Goal: Task Accomplishment & Management: Use online tool/utility

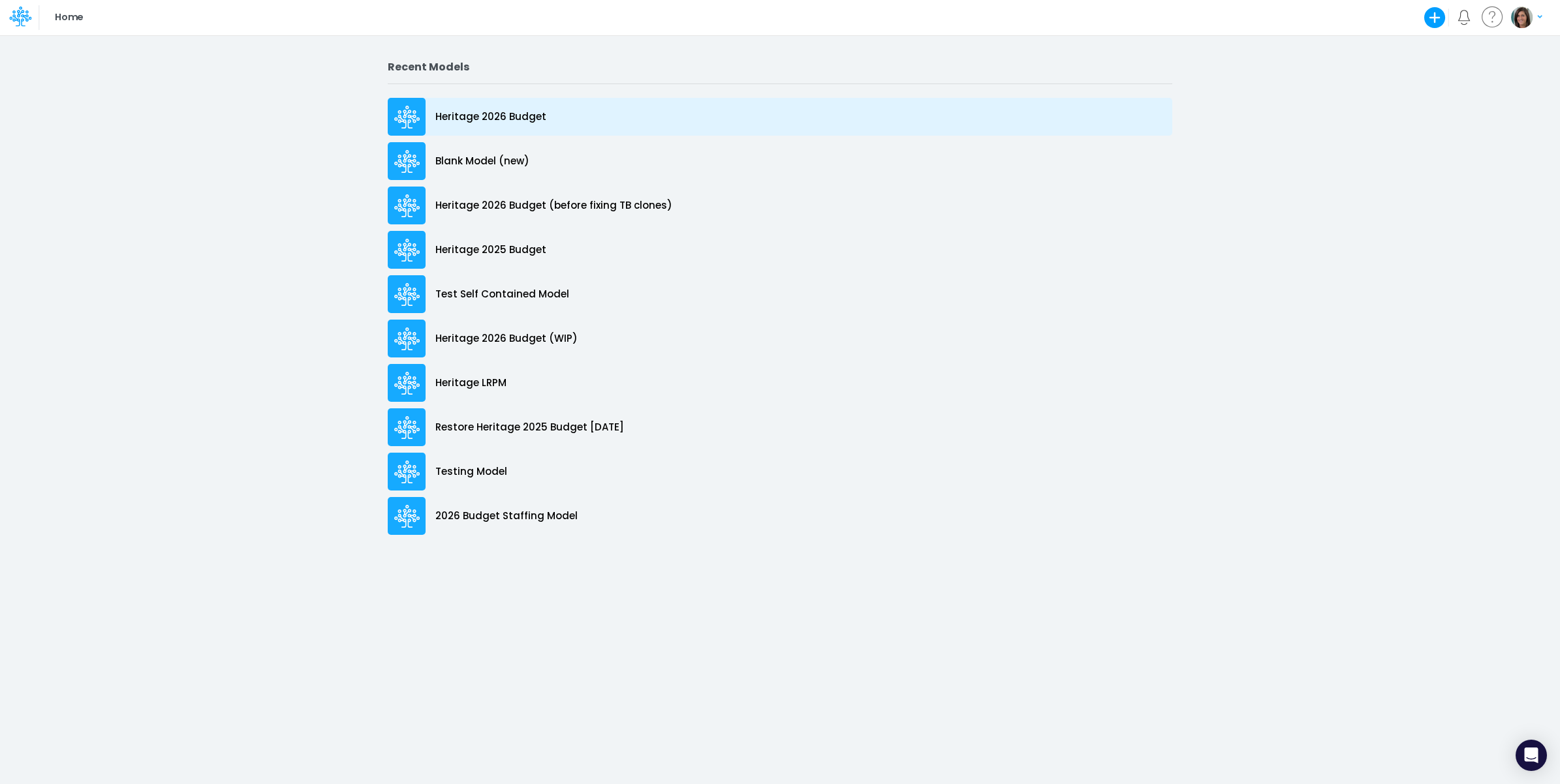
click at [559, 113] on div "Heritage 2026 Budget" at bounding box center [779, 116] width 784 height 38
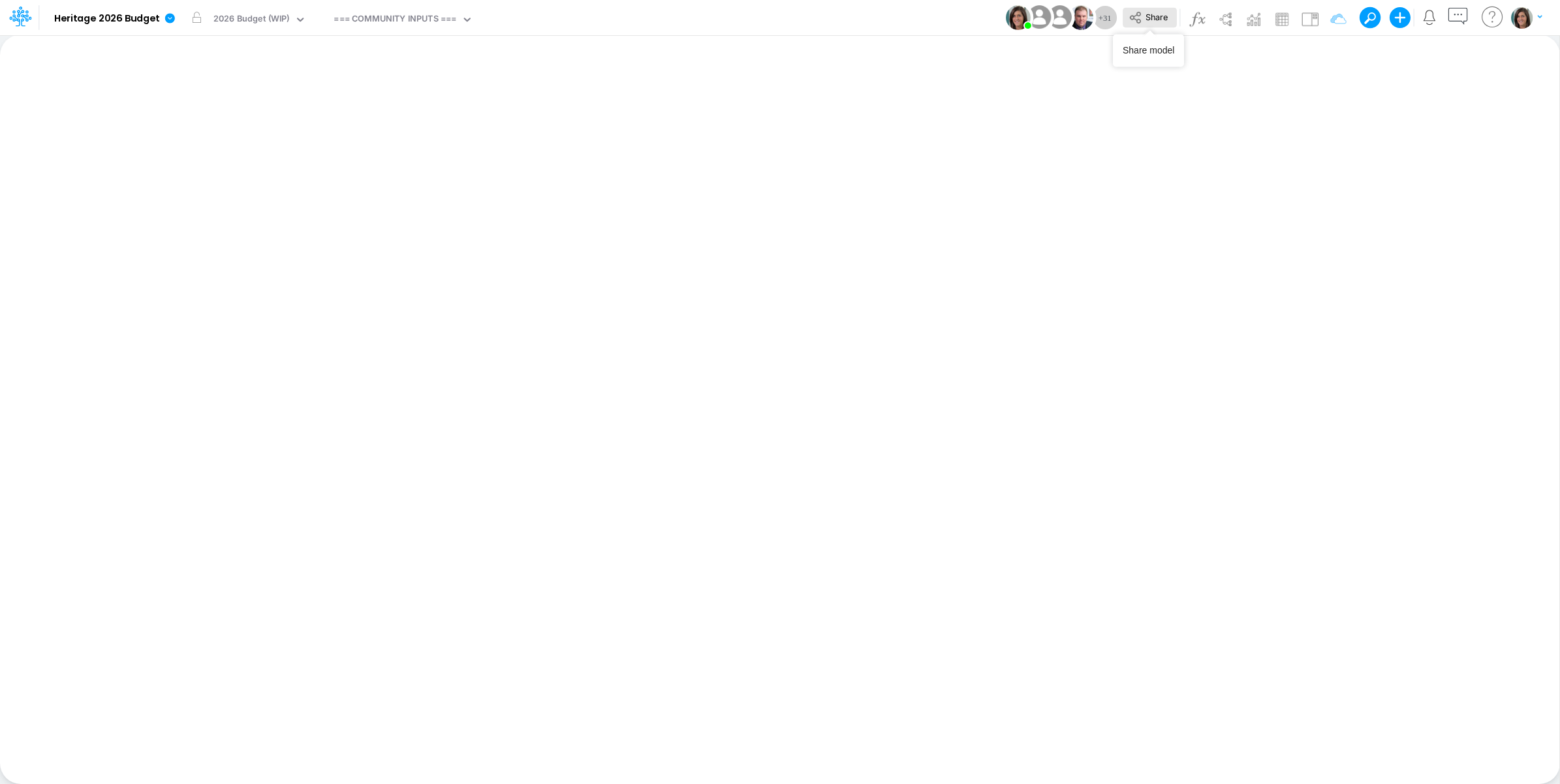
click at [1136, 19] on icon at bounding box center [1135, 17] width 14 height 14
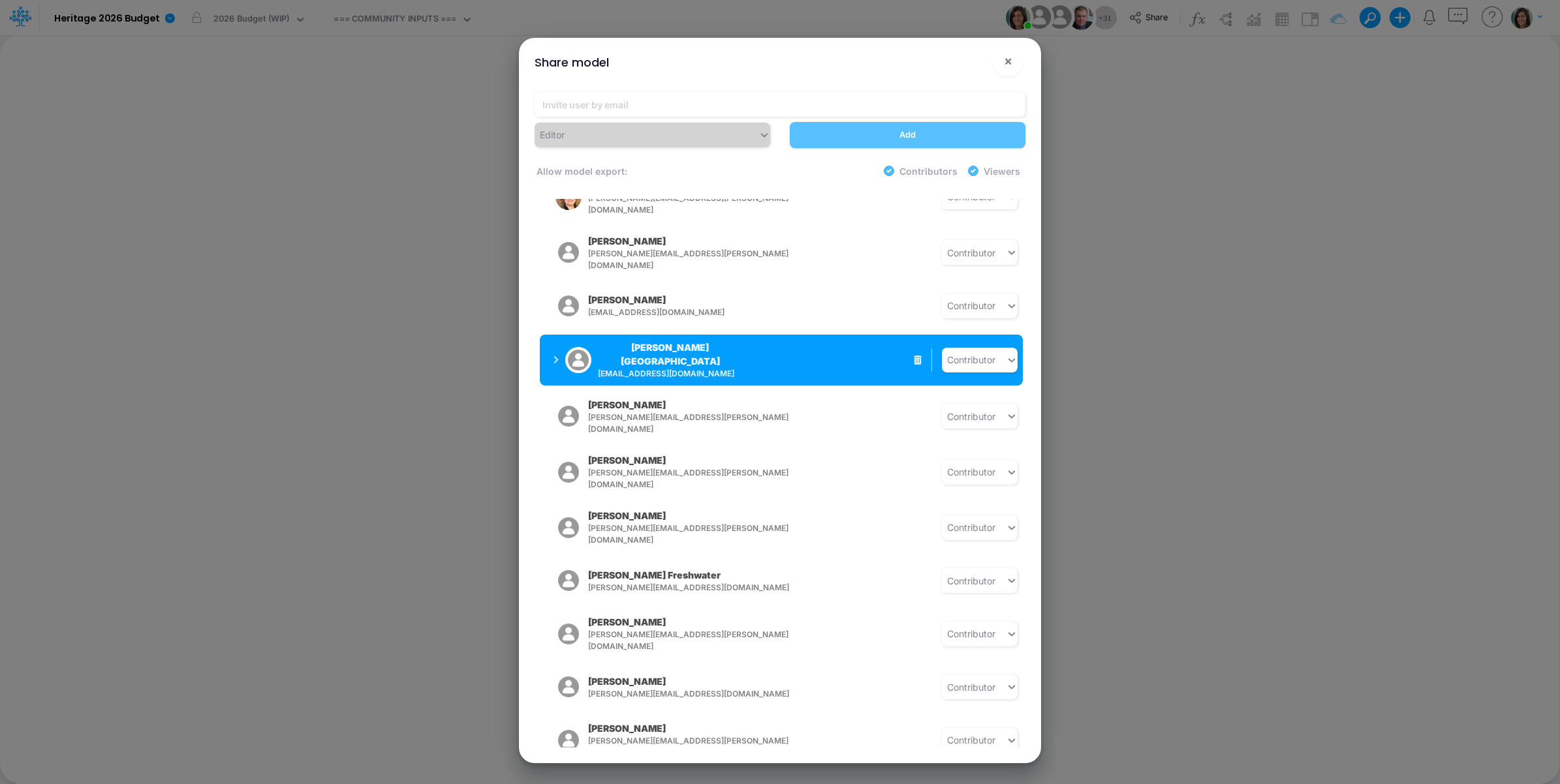
scroll to position [1065, 0]
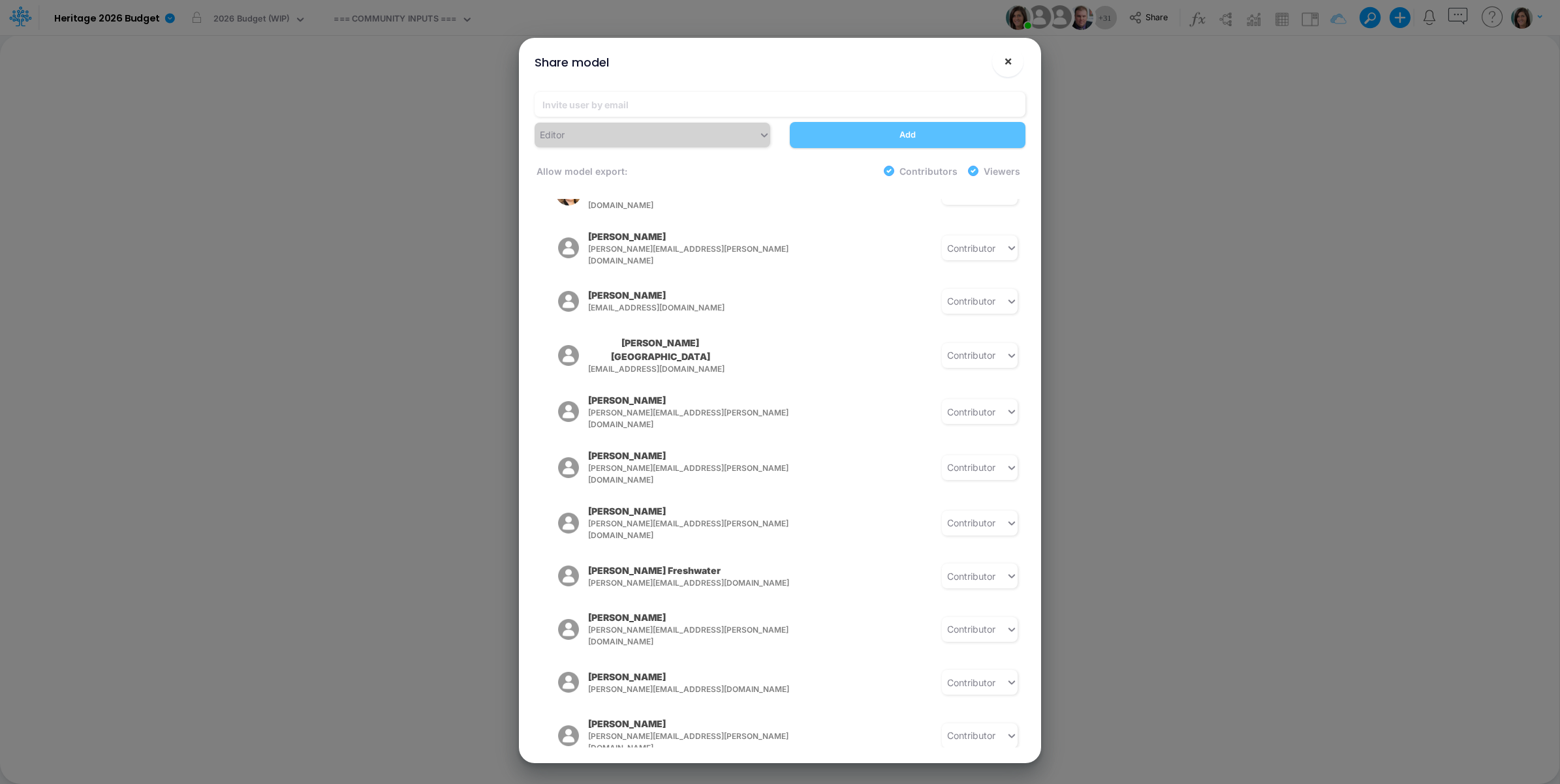
click at [1006, 65] on span "×" at bounding box center [1008, 60] width 8 height 15
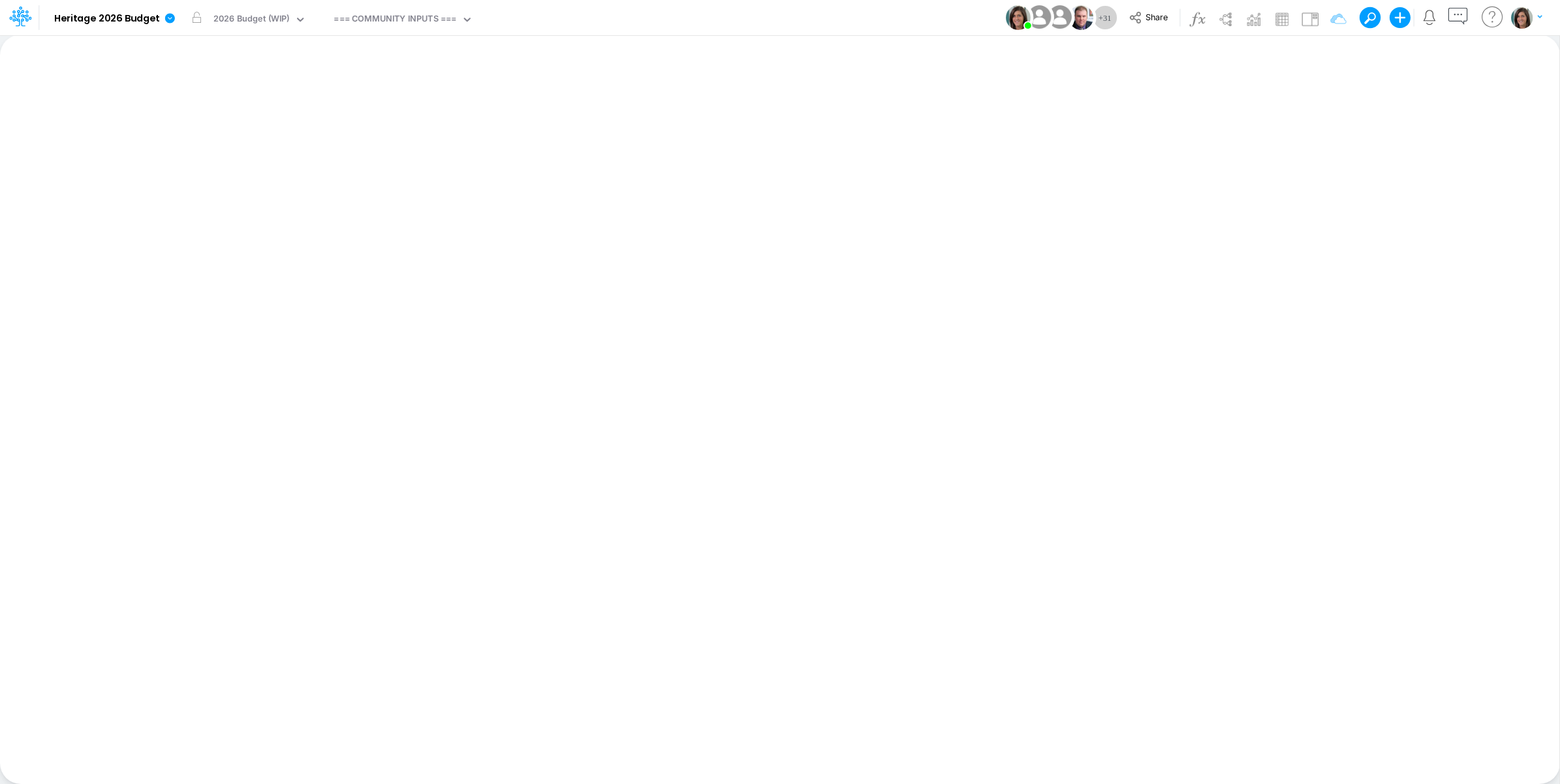
click at [164, 15] on icon at bounding box center [170, 19] width 12 height 12
click at [231, 136] on button "View model info" at bounding box center [236, 136] width 140 height 20
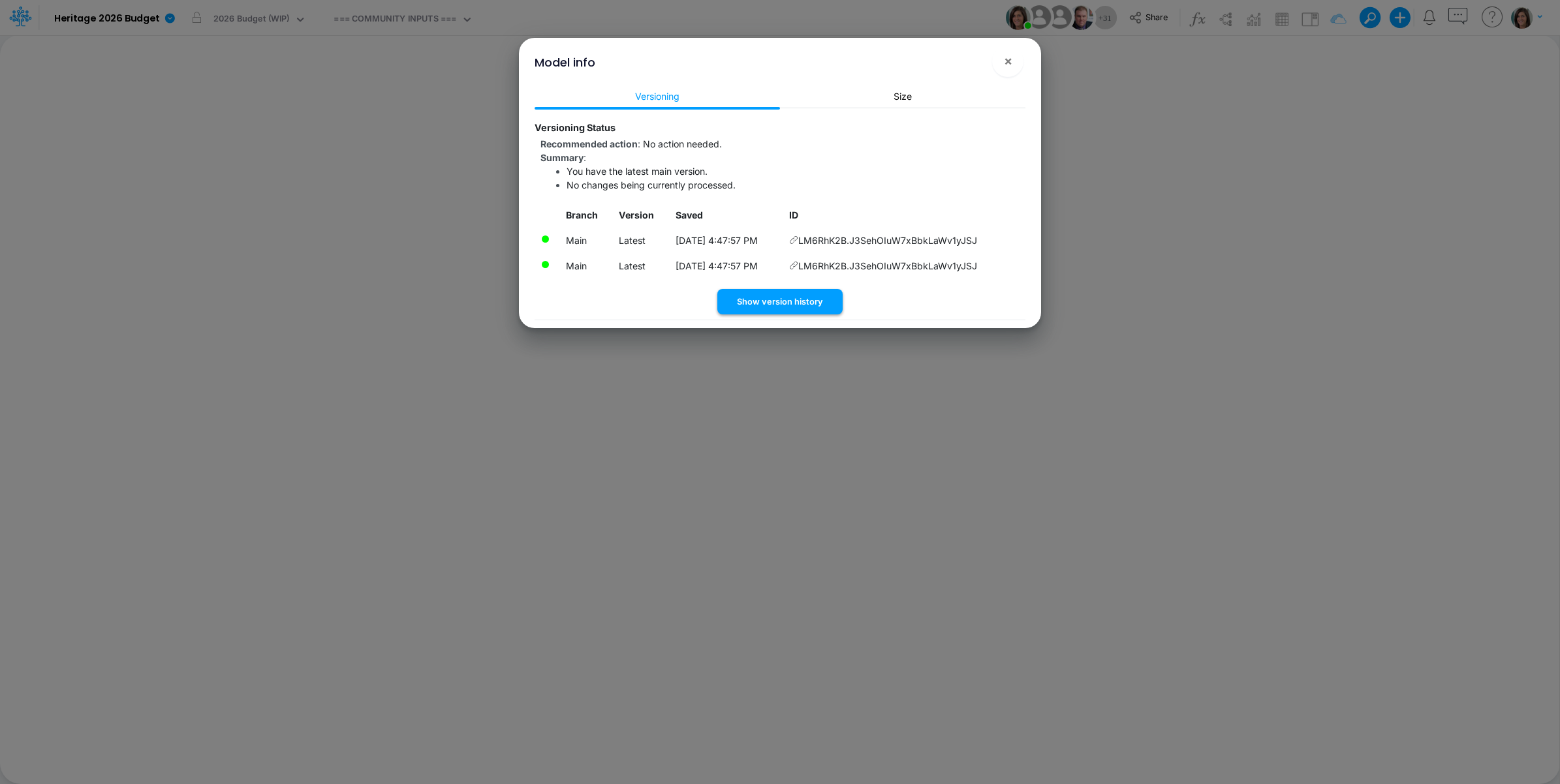
click at [784, 305] on button "Show version history" at bounding box center [780, 302] width 125 height 25
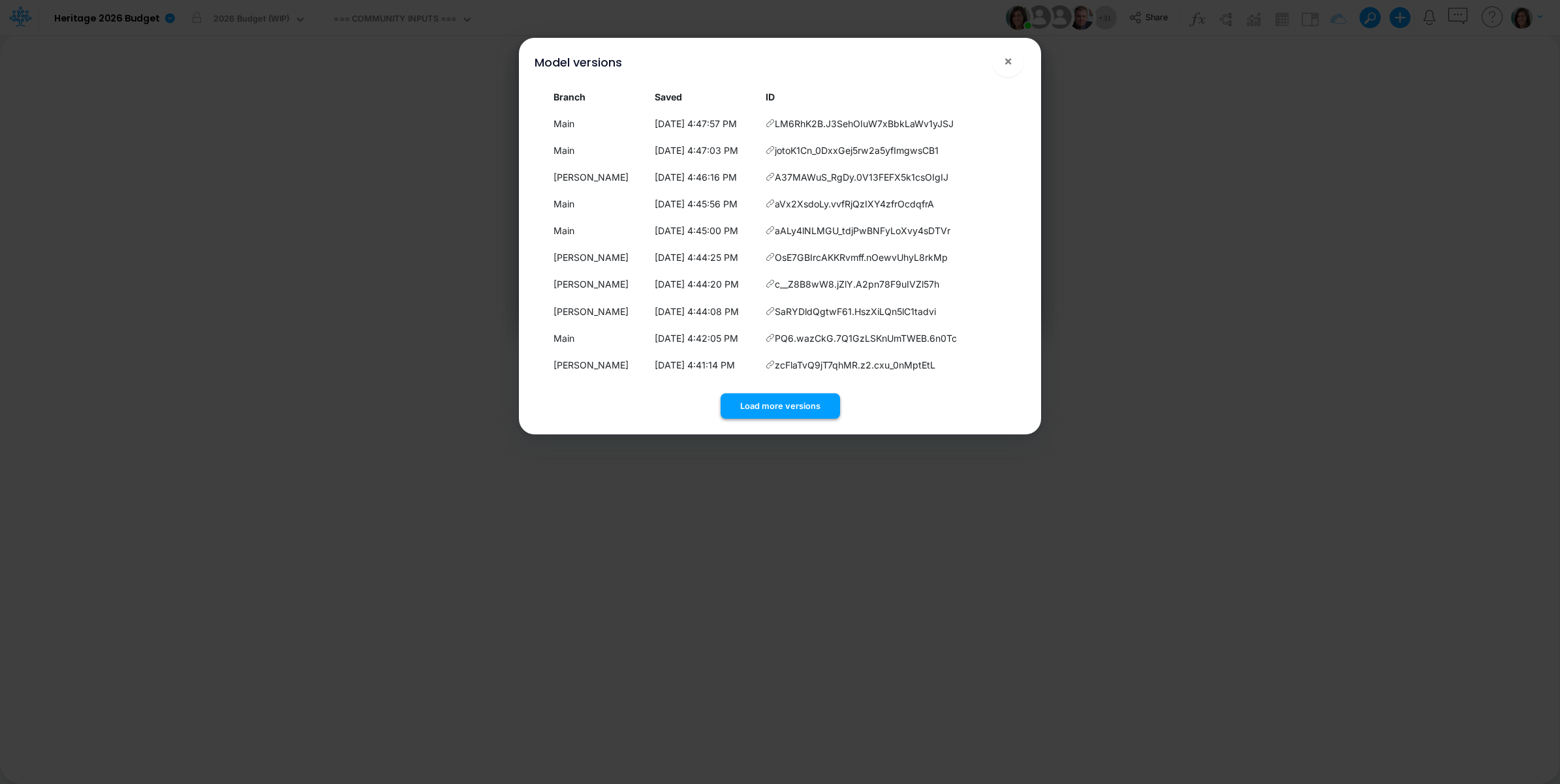
click at [788, 403] on button "Load more versions" at bounding box center [780, 406] width 120 height 25
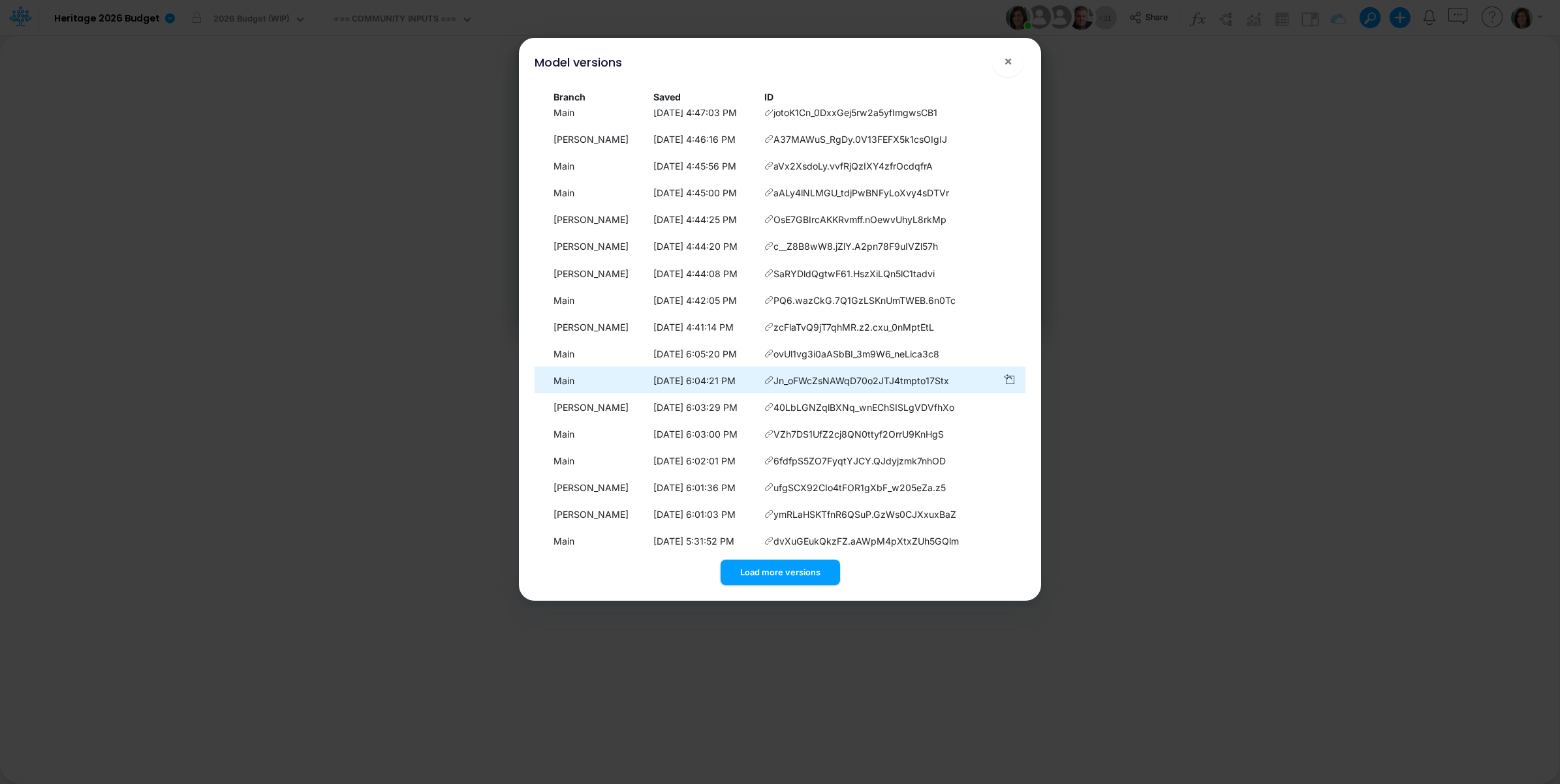
scroll to position [101, 0]
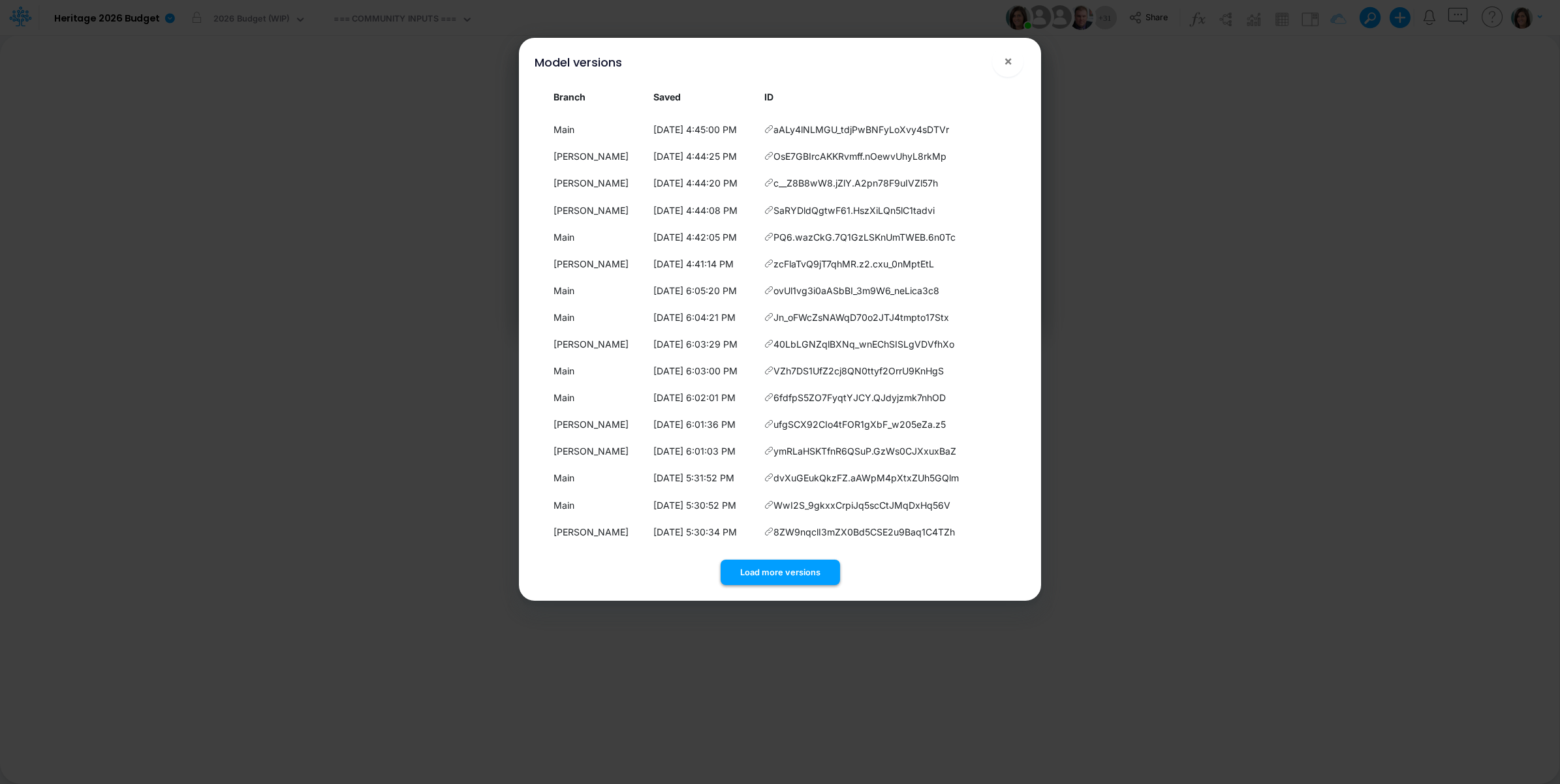
click at [804, 569] on button "Load more versions" at bounding box center [780, 573] width 120 height 25
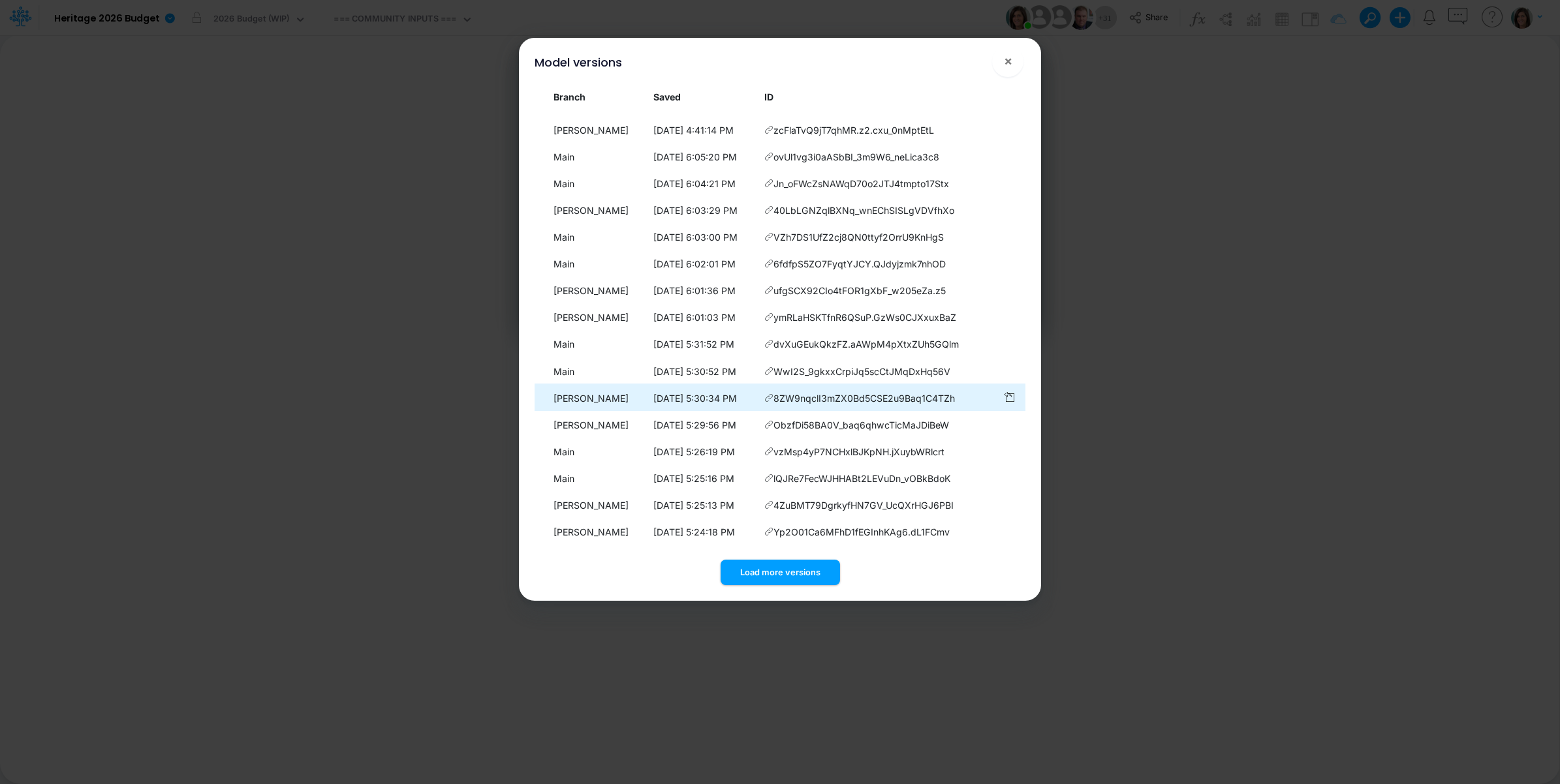
scroll to position [370, 0]
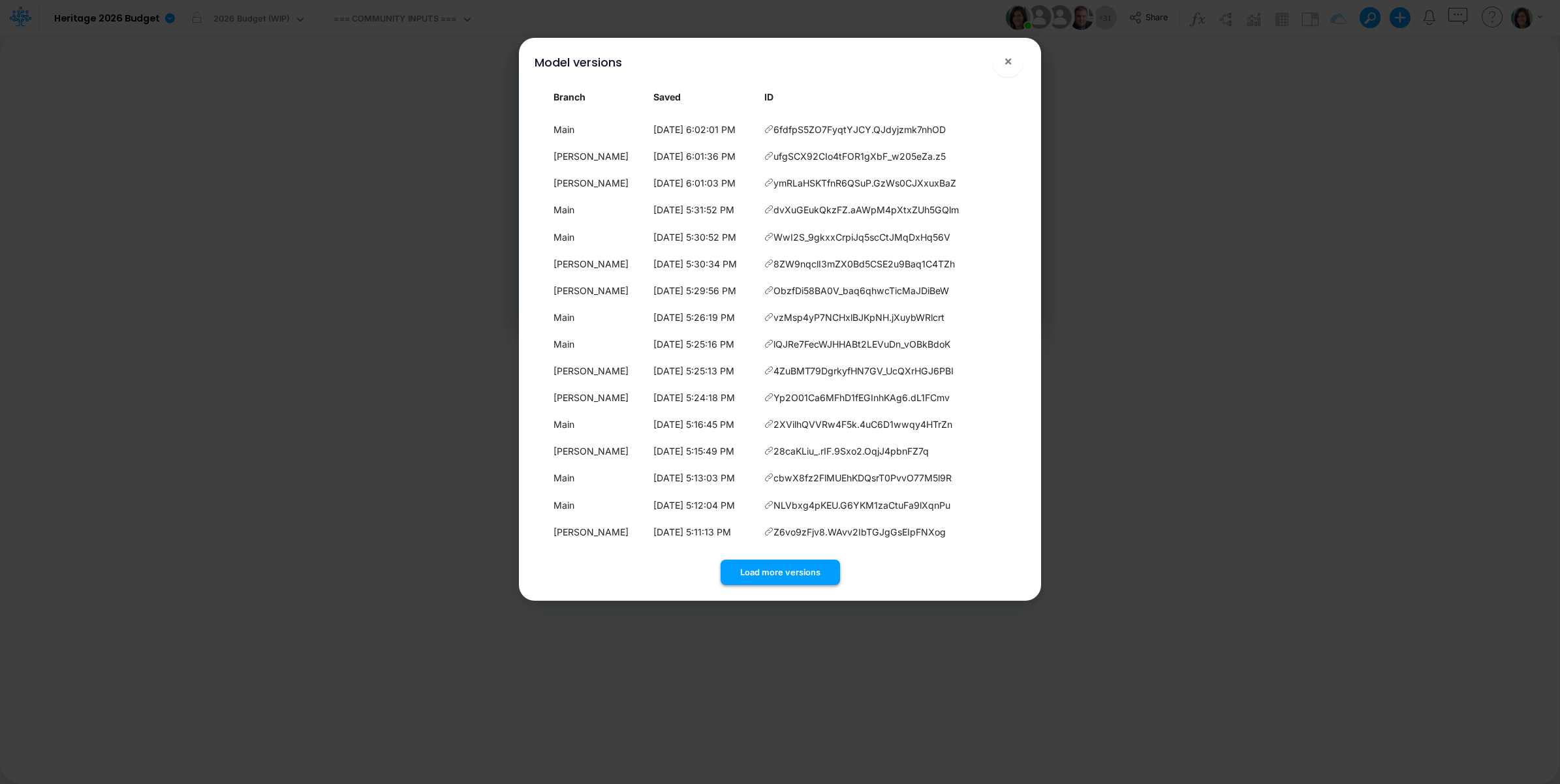
click at [801, 575] on button "Load more versions" at bounding box center [780, 573] width 120 height 25
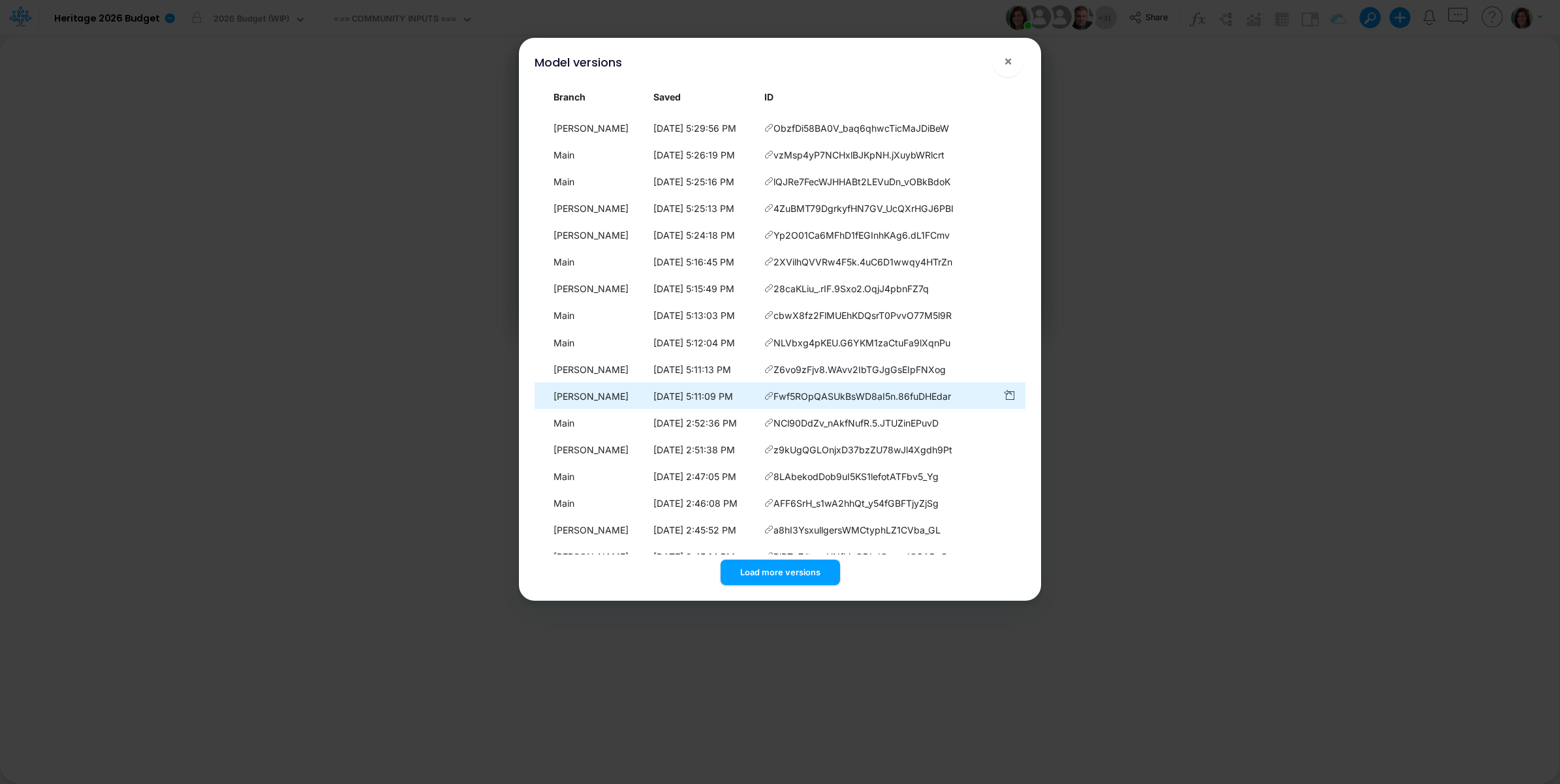
scroll to position [637, 0]
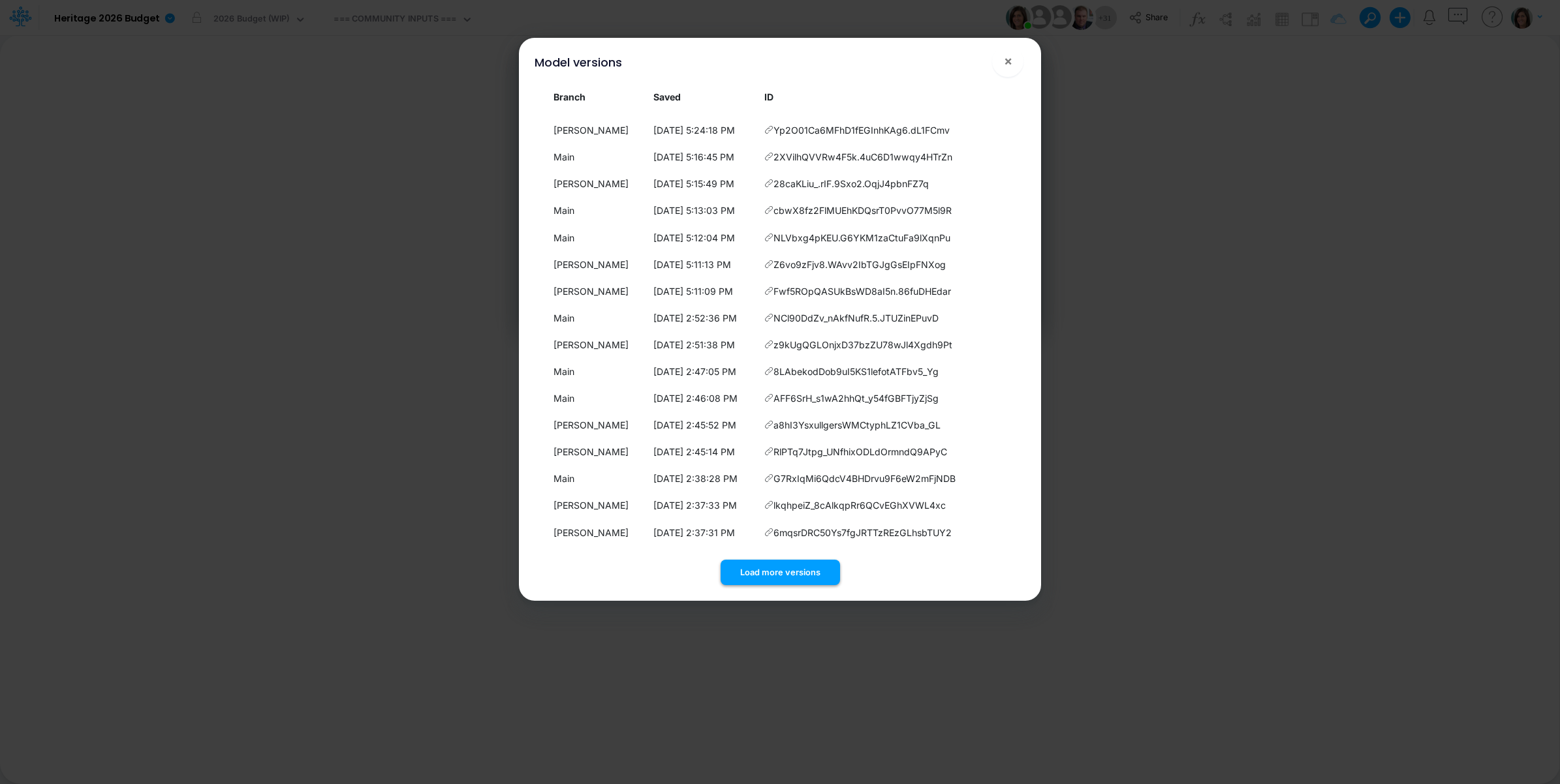
click at [744, 571] on button "Load more versions" at bounding box center [780, 573] width 120 height 25
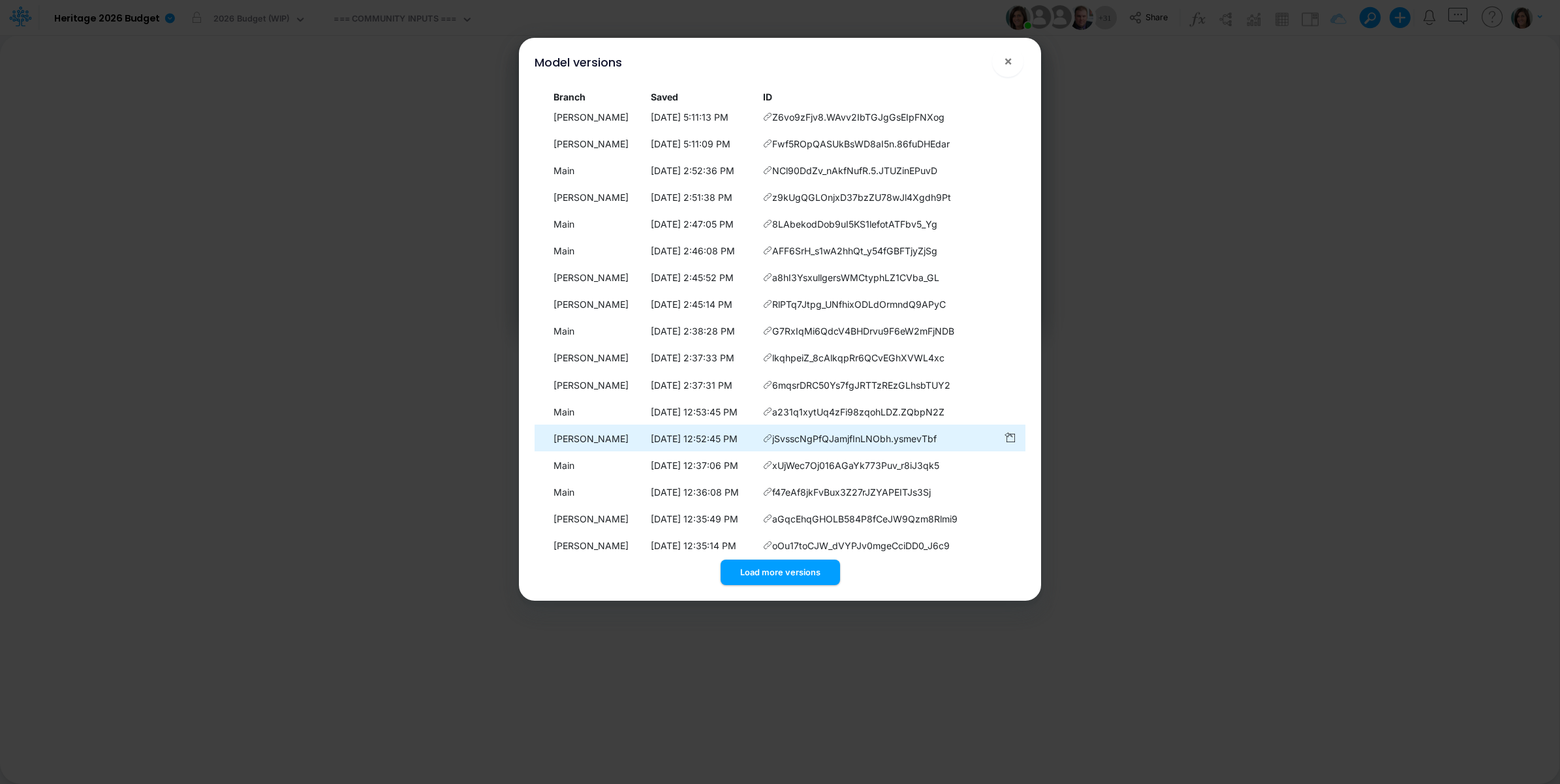
scroll to position [905, 0]
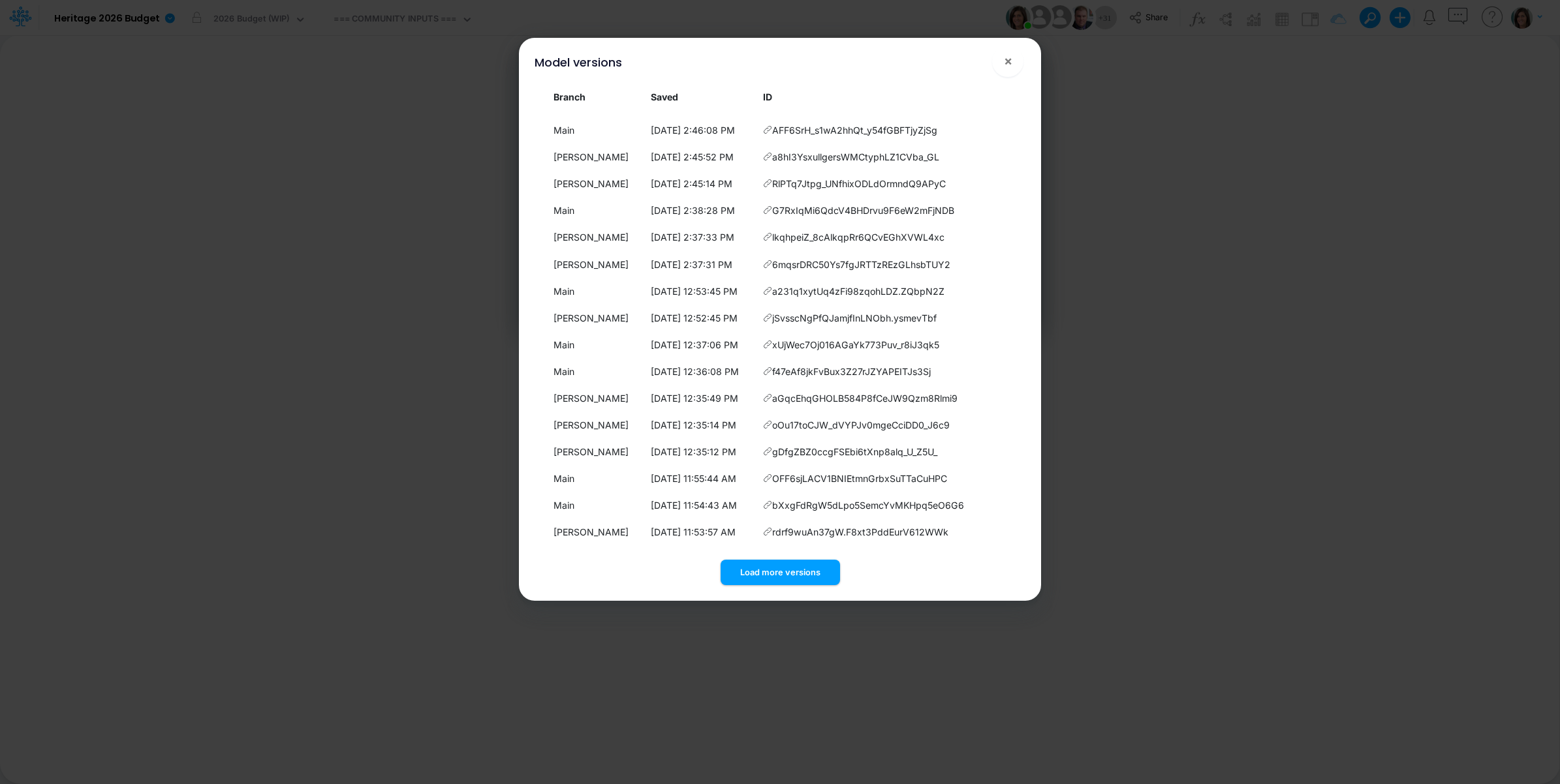
click at [766, 568] on button "Load more versions" at bounding box center [780, 573] width 120 height 25
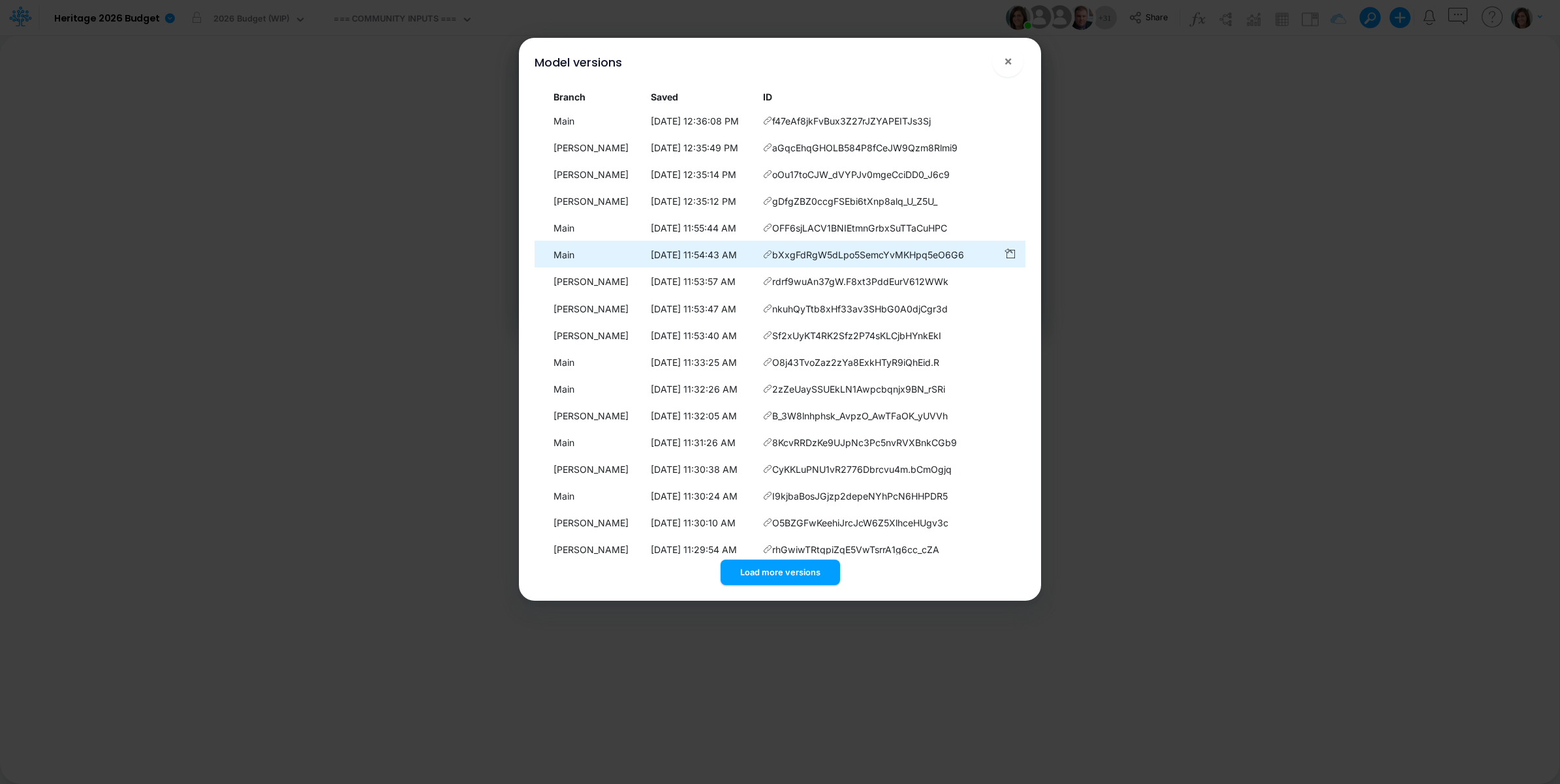
scroll to position [1173, 0]
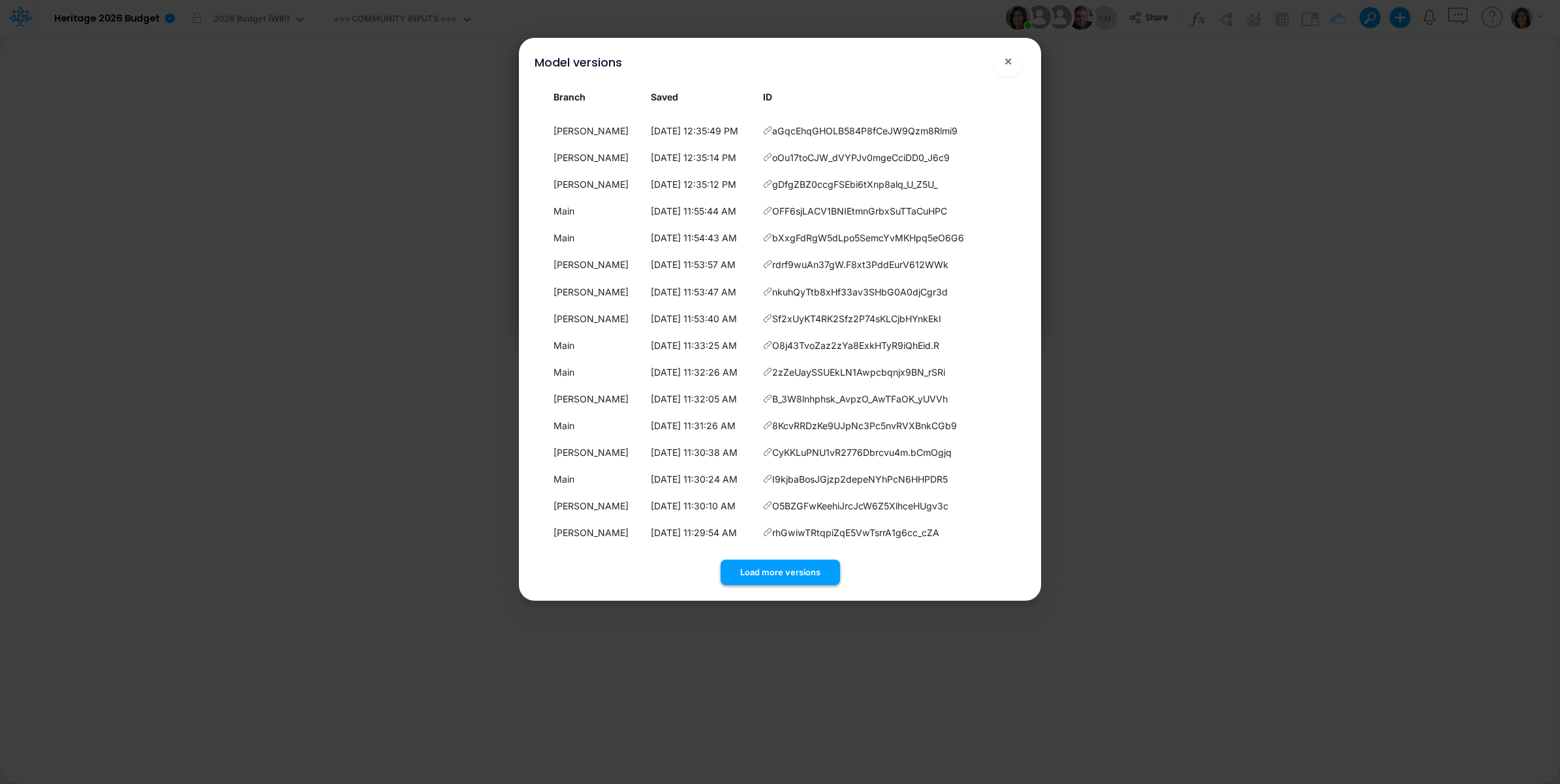
click at [775, 565] on button "Load more versions" at bounding box center [780, 573] width 120 height 25
click at [788, 571] on button "Load more versions" at bounding box center [780, 573] width 120 height 25
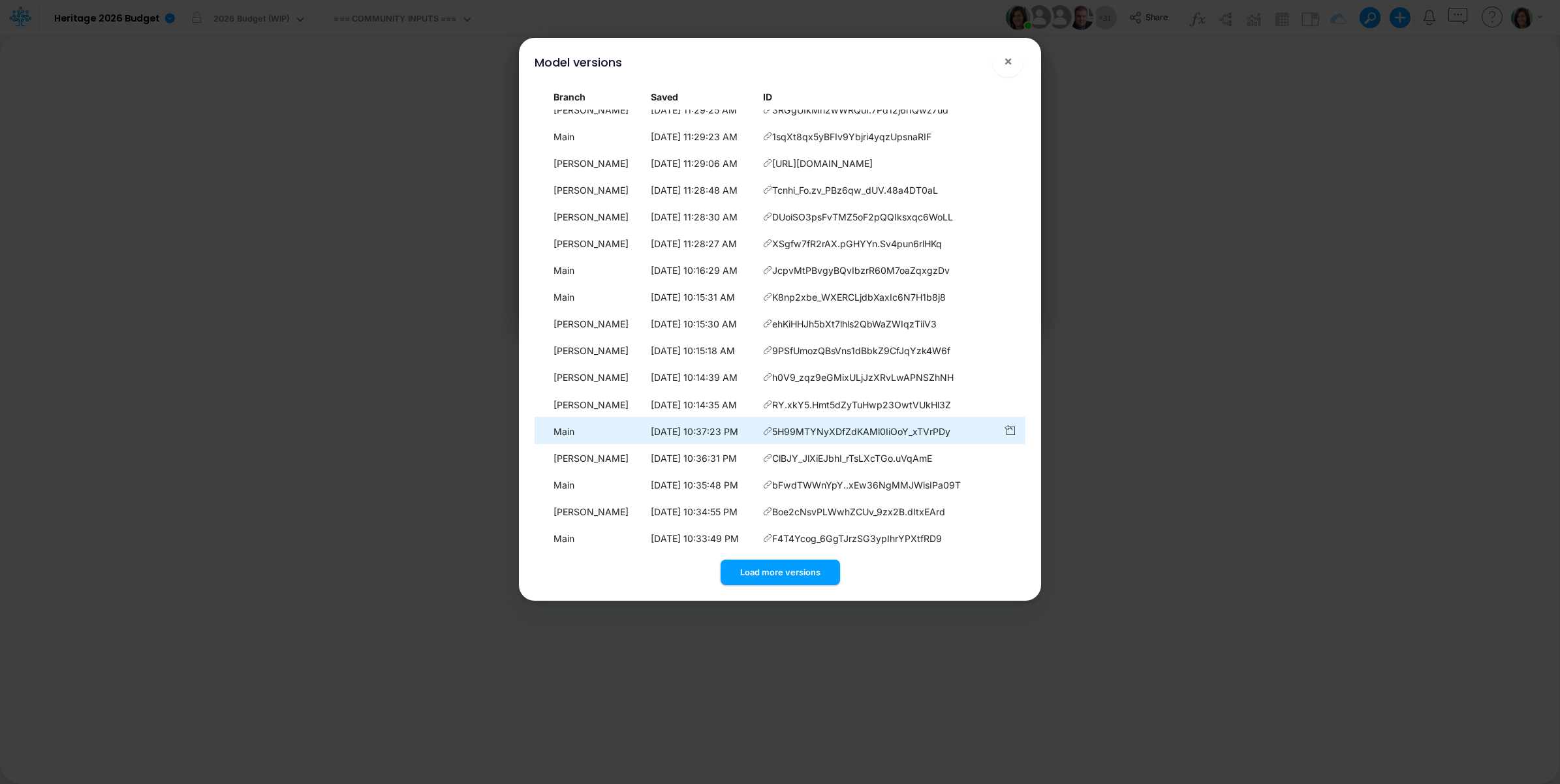
scroll to position [1710, 0]
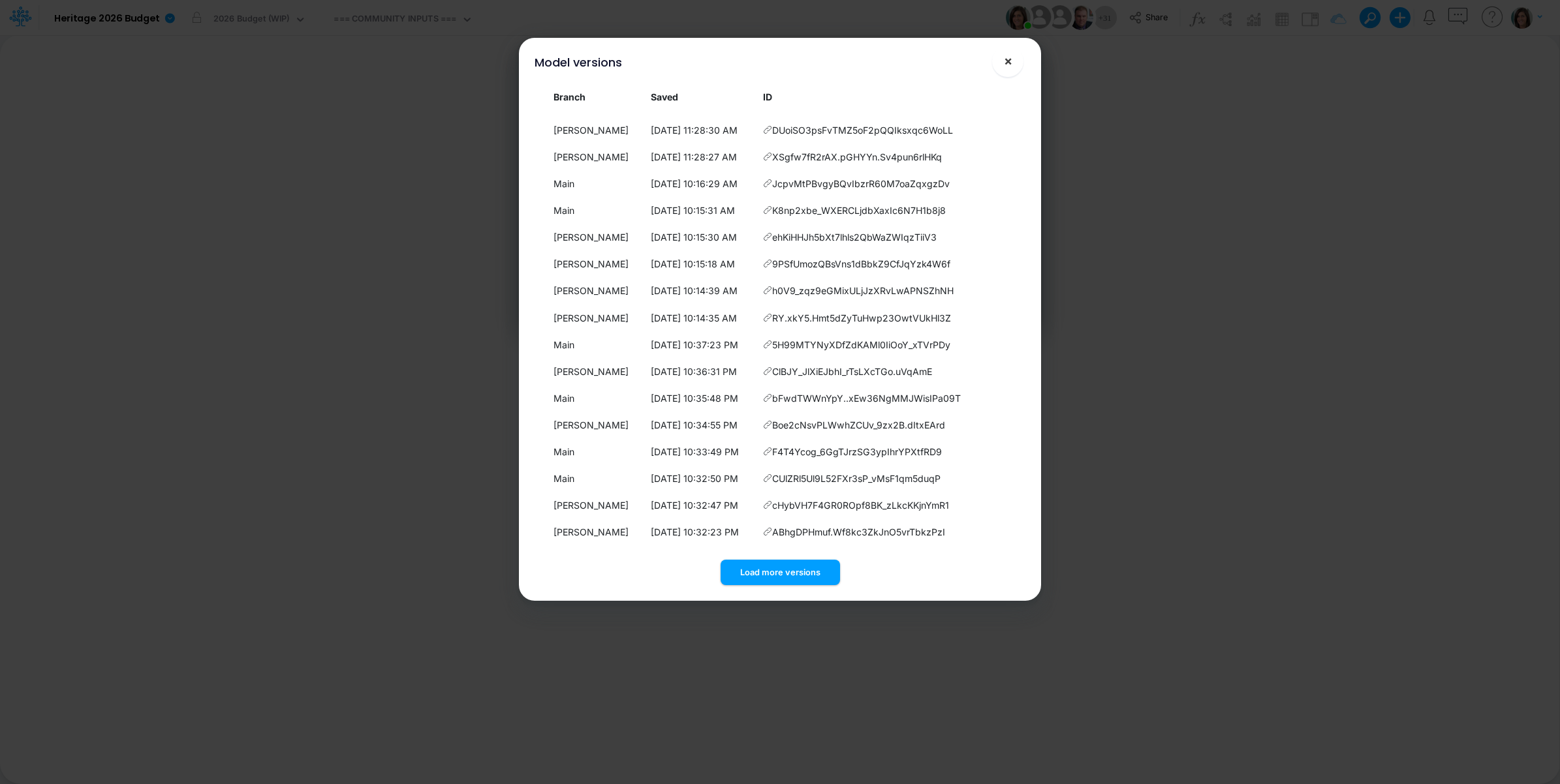
click at [1006, 53] on span "×" at bounding box center [1008, 60] width 8 height 15
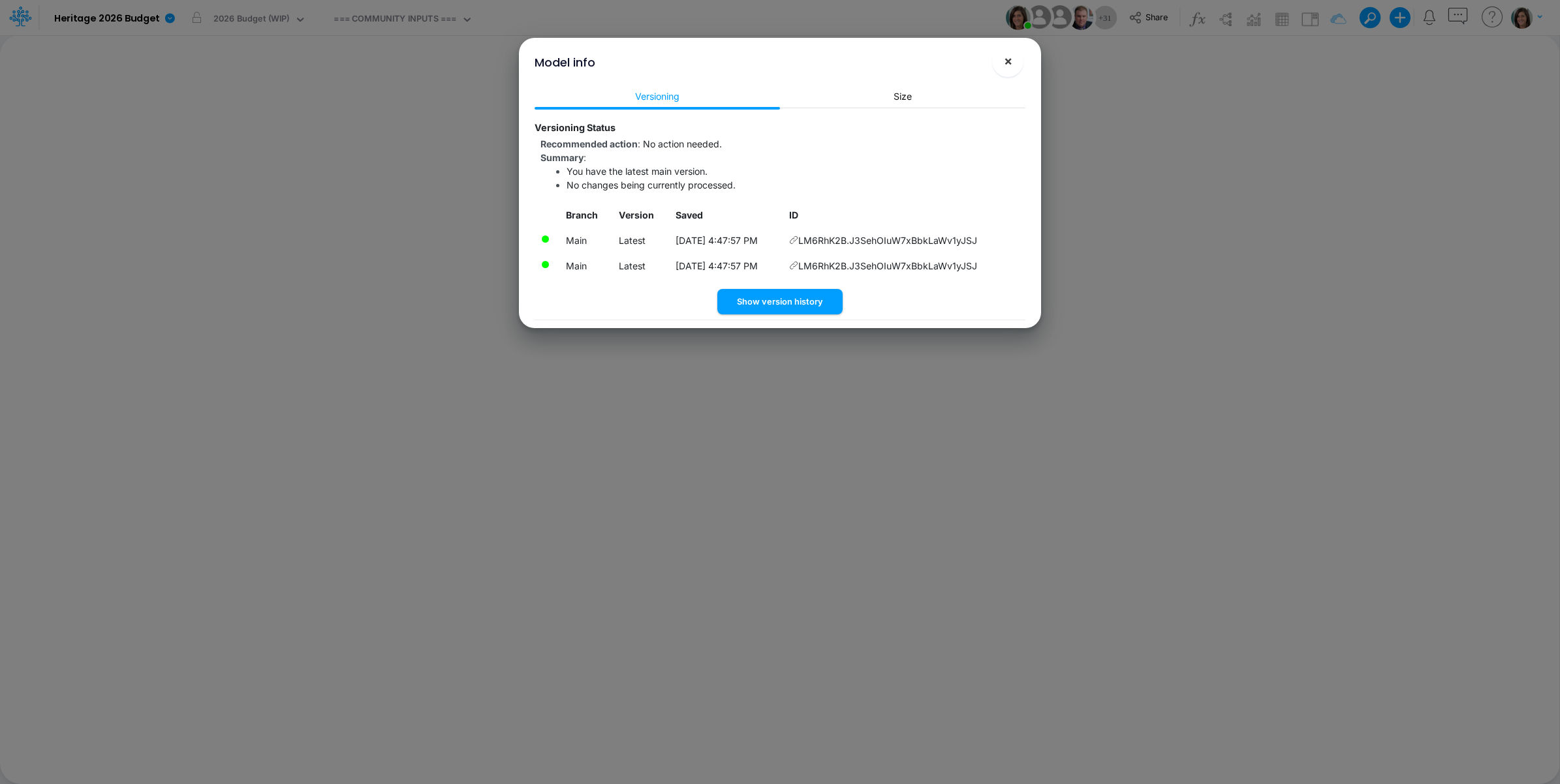
click at [1010, 58] on span "×" at bounding box center [1008, 60] width 8 height 15
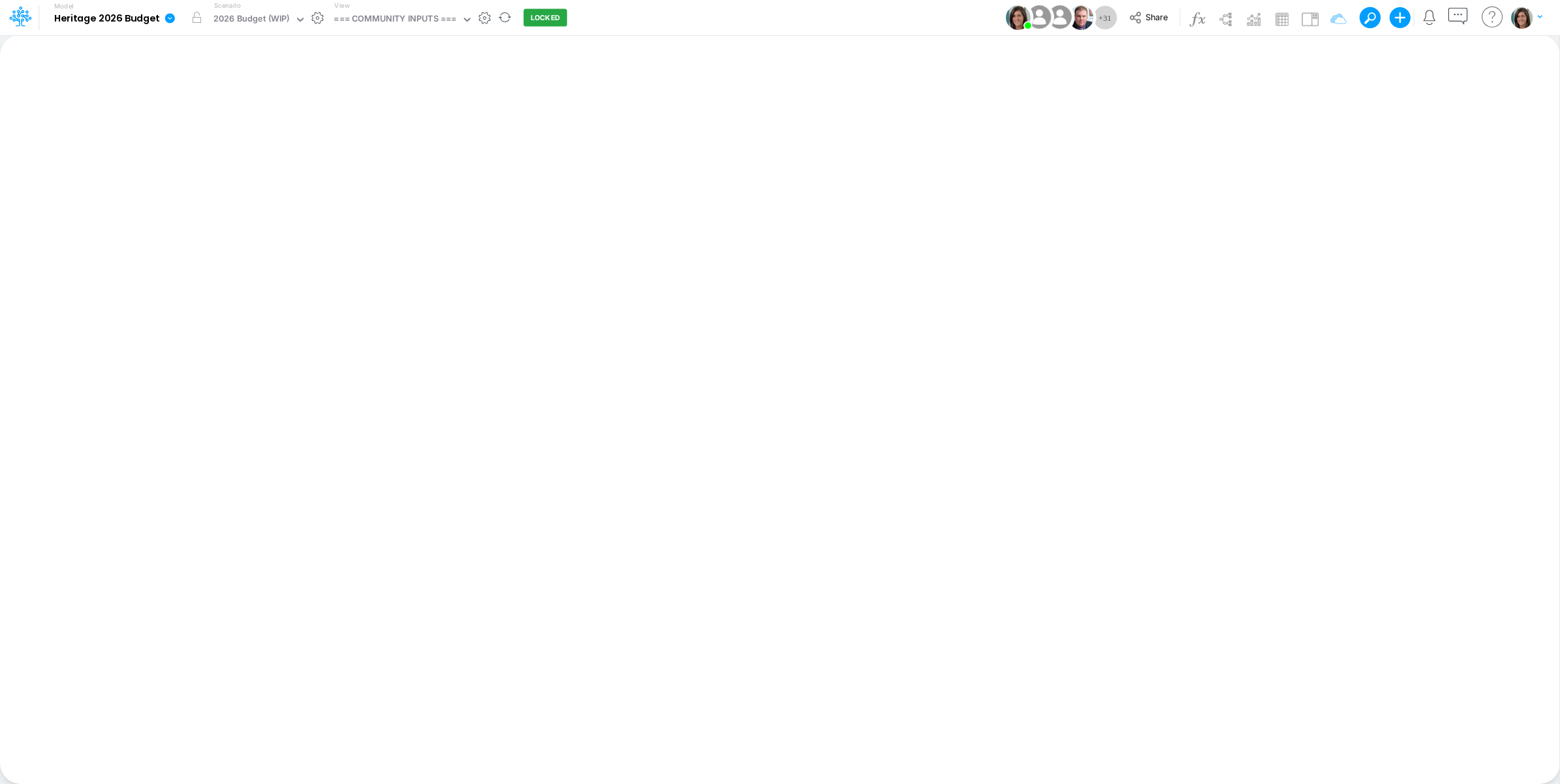
click at [168, 19] on icon at bounding box center [170, 18] width 10 height 10
click at [213, 134] on button "View model info" at bounding box center [236, 136] width 140 height 20
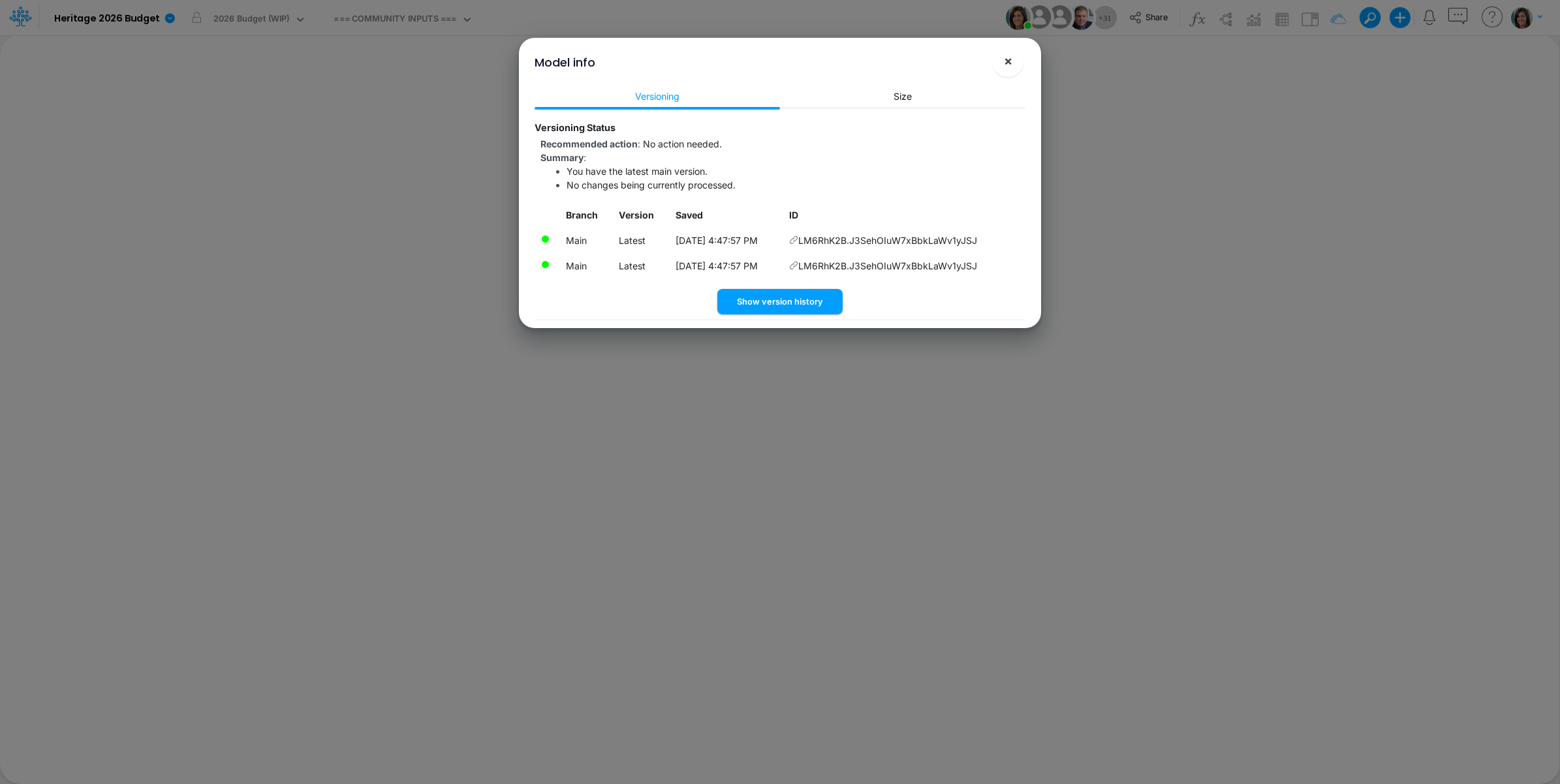
click at [1011, 58] on span "×" at bounding box center [1008, 60] width 8 height 15
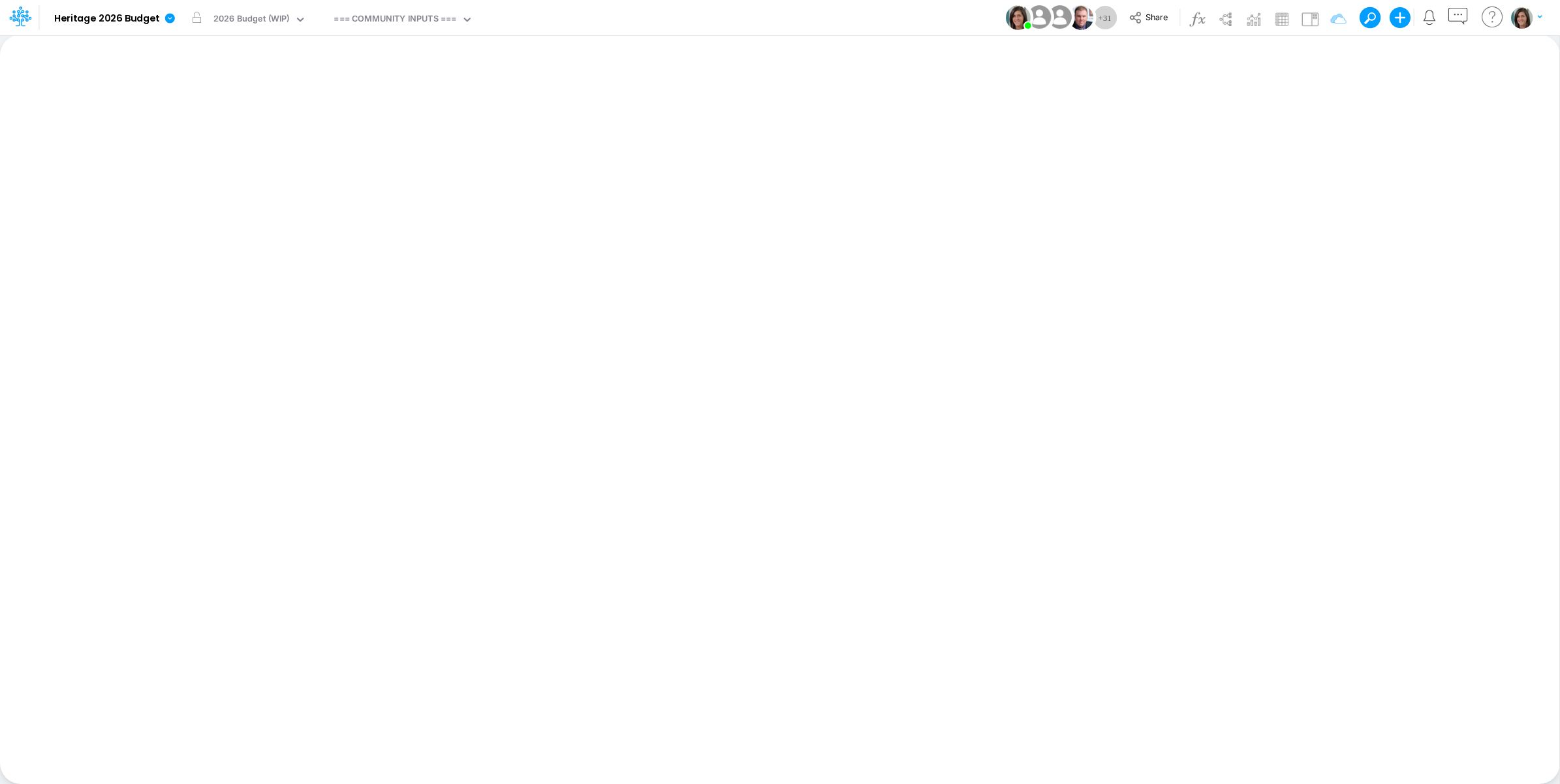
click at [853, 18] on div "Model Heritage 2026 Budget Edit model settings Duplicate Import QuickBooks Quic…" at bounding box center [780, 18] width 1404 height 36
click at [415, 15] on div "=== COMMUNITY INPUTS ===" at bounding box center [394, 20] width 123 height 15
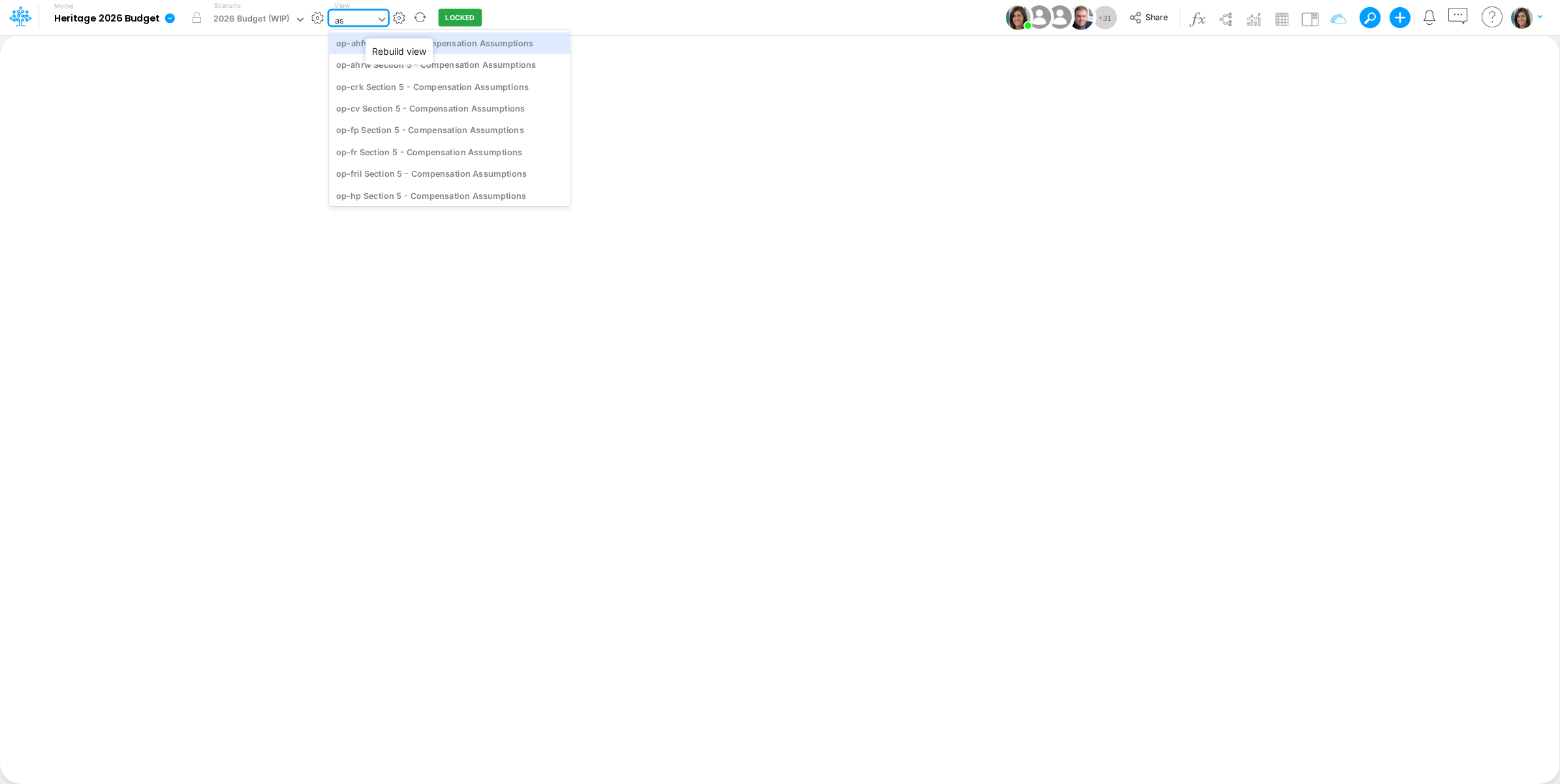
type input "ast"
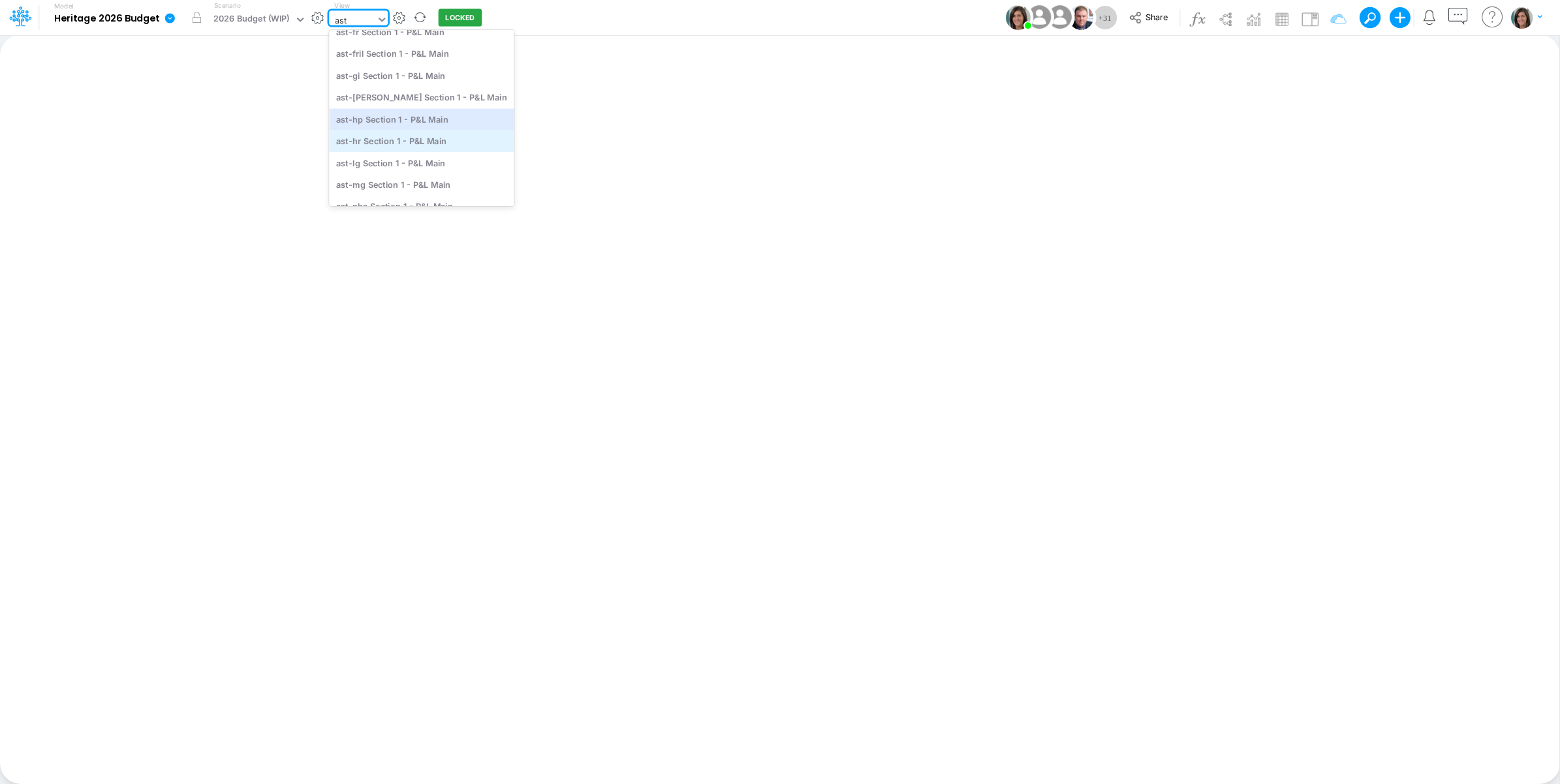
scroll to position [108, 0]
click at [438, 137] on div "ast-lg Section 1 - P&L Main" at bounding box center [421, 141] width 186 height 21
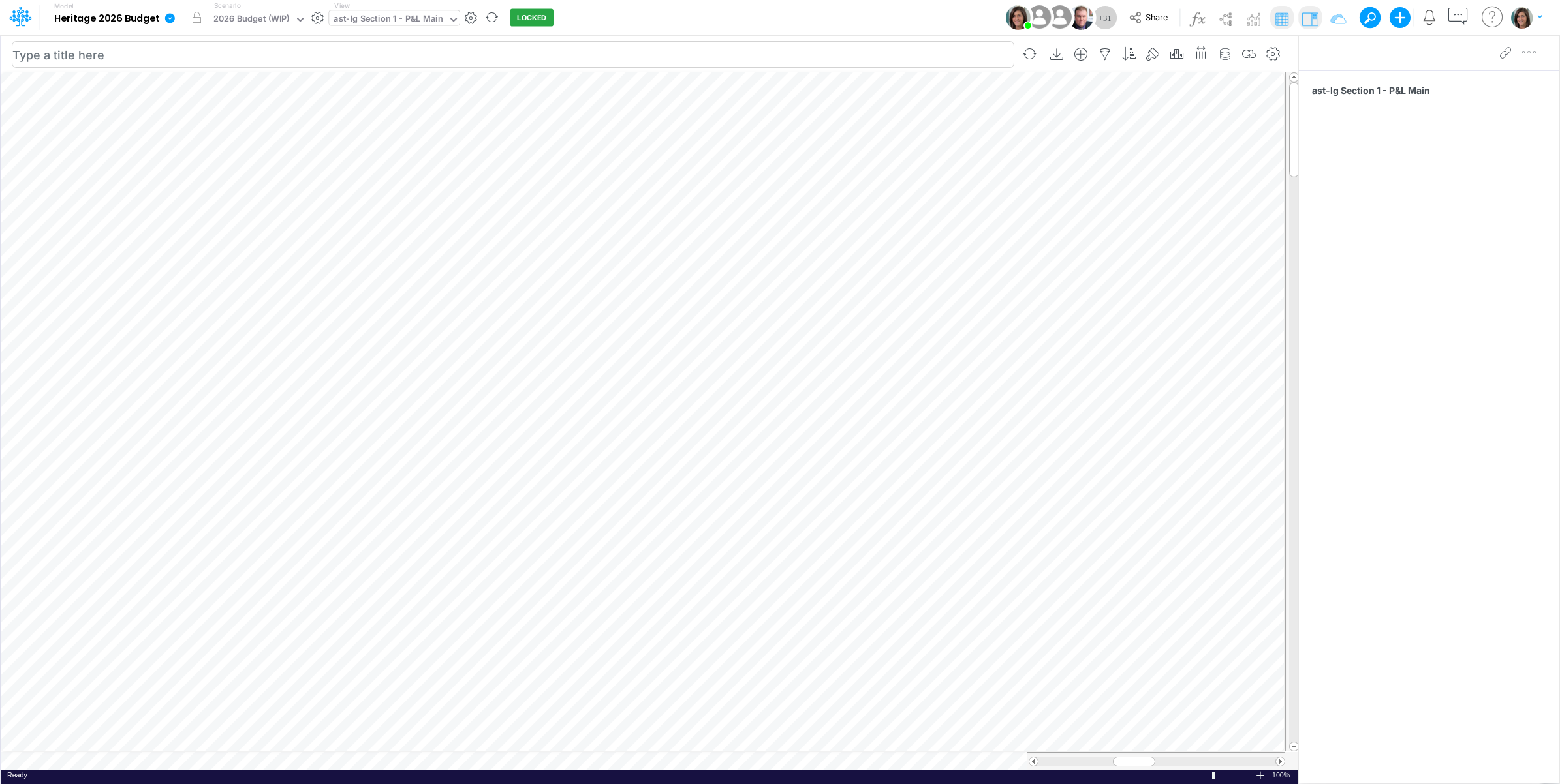
scroll to position [0, 1]
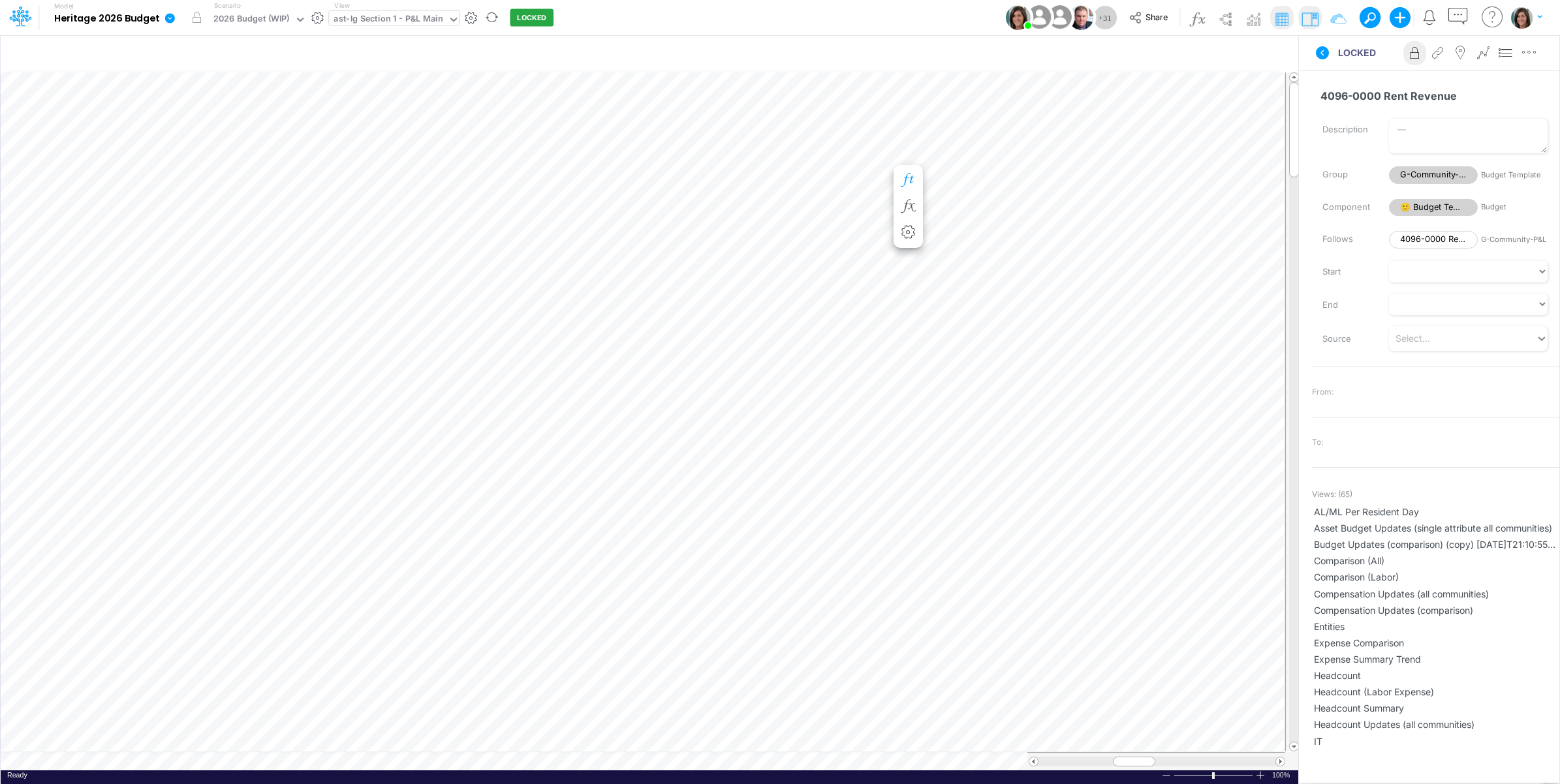
click at [912, 171] on button "button" at bounding box center [908, 181] width 24 height 26
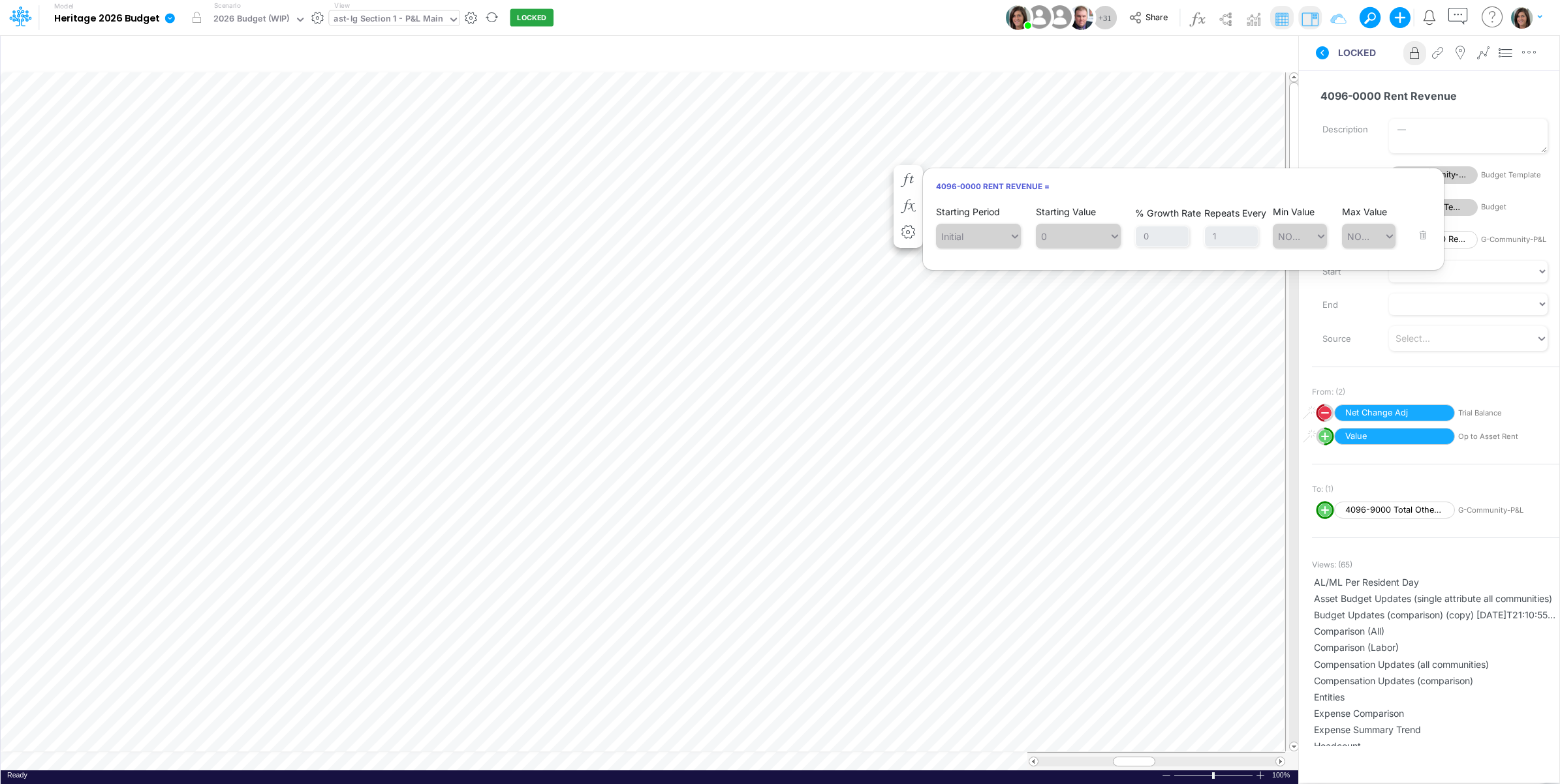
drag, startPoint x: 1332, startPoint y: 73, endPoint x: 1322, endPoint y: 57, distance: 18.9
click at [1332, 73] on div "4096-0000 Rent Revenue Name already in use Description Group G-Community-P&L Bu…" at bounding box center [1429, 409] width 260 height 676
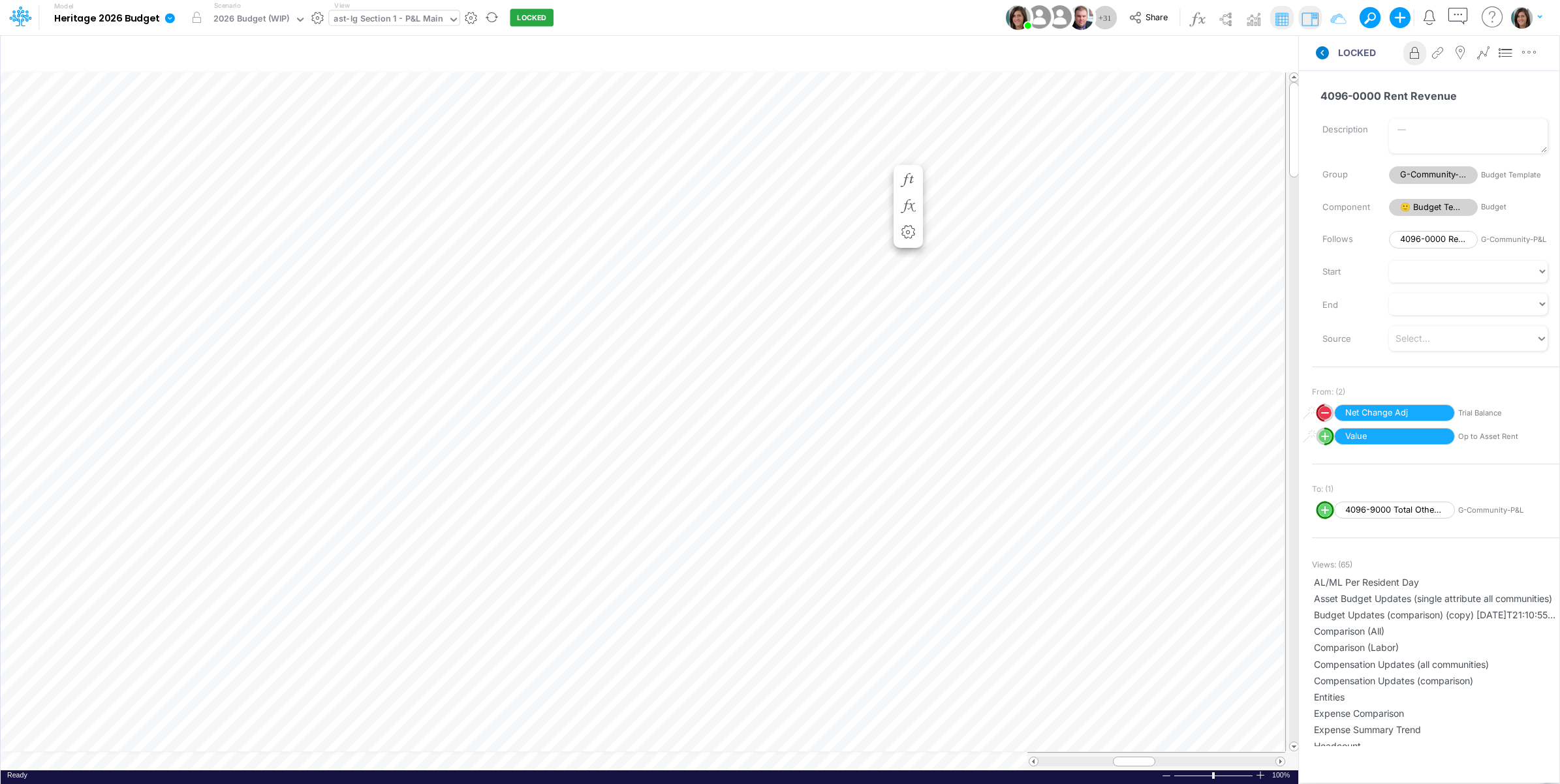
click at [1321, 47] on icon at bounding box center [1322, 53] width 13 height 13
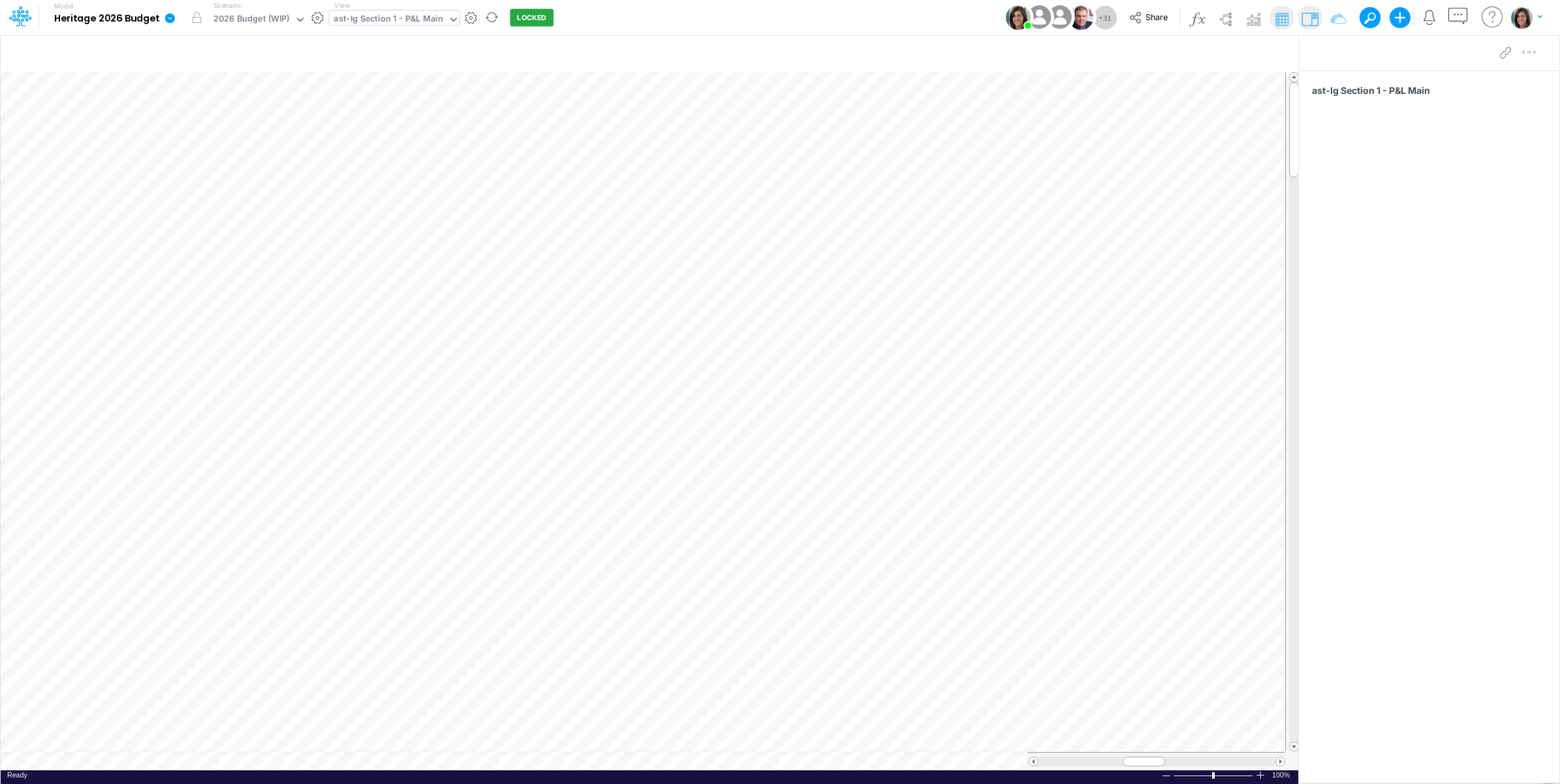
click at [393, 20] on div "ast-lg Section 1 - P&L Main" at bounding box center [387, 20] width 109 height 15
click at [317, 19] on button "button" at bounding box center [317, 18] width 14 height 14
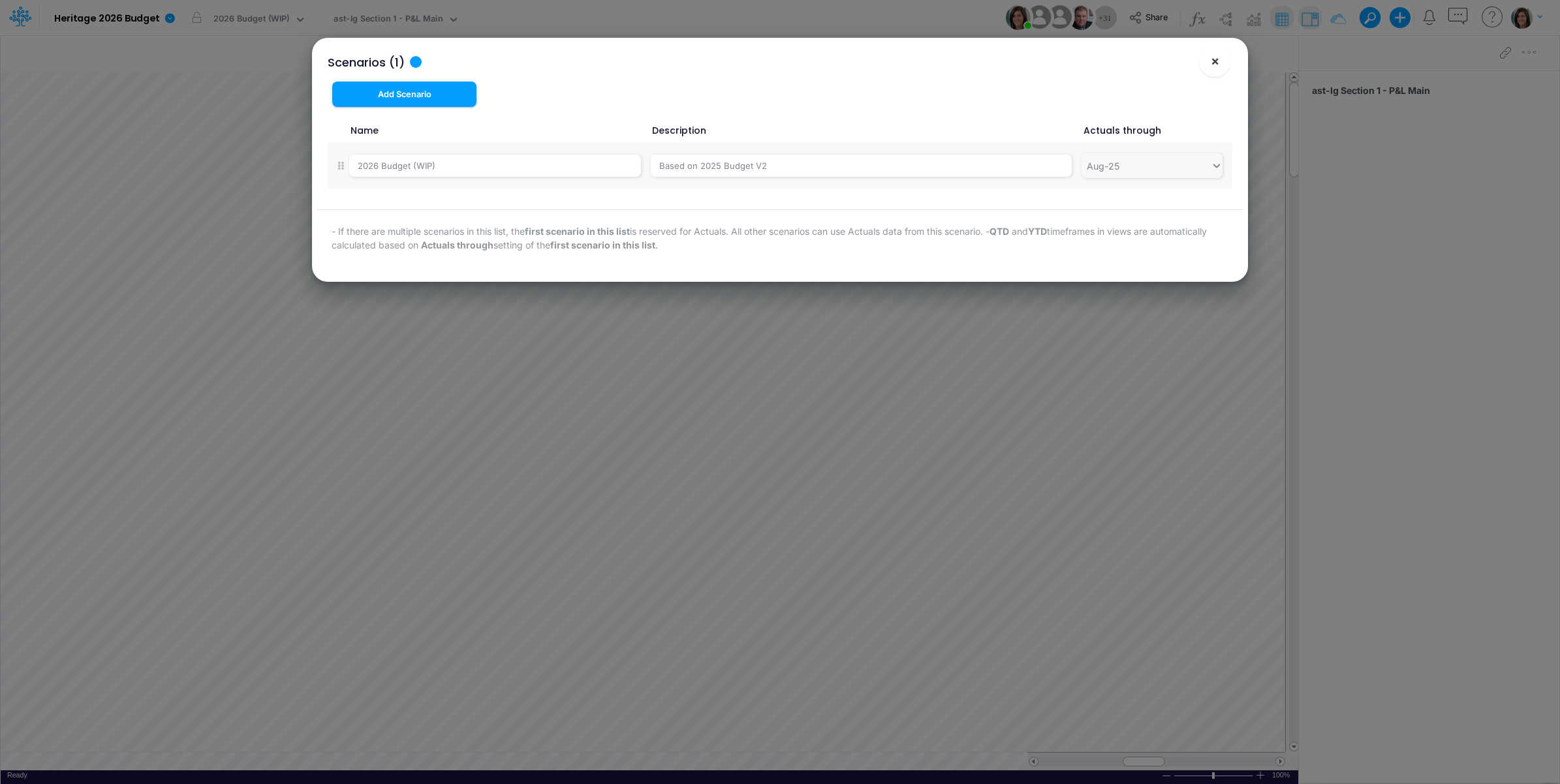
drag, startPoint x: 1218, startPoint y: 63, endPoint x: 1210, endPoint y: 69, distance: 10.0
click at [1217, 64] on span "×" at bounding box center [1215, 60] width 8 height 15
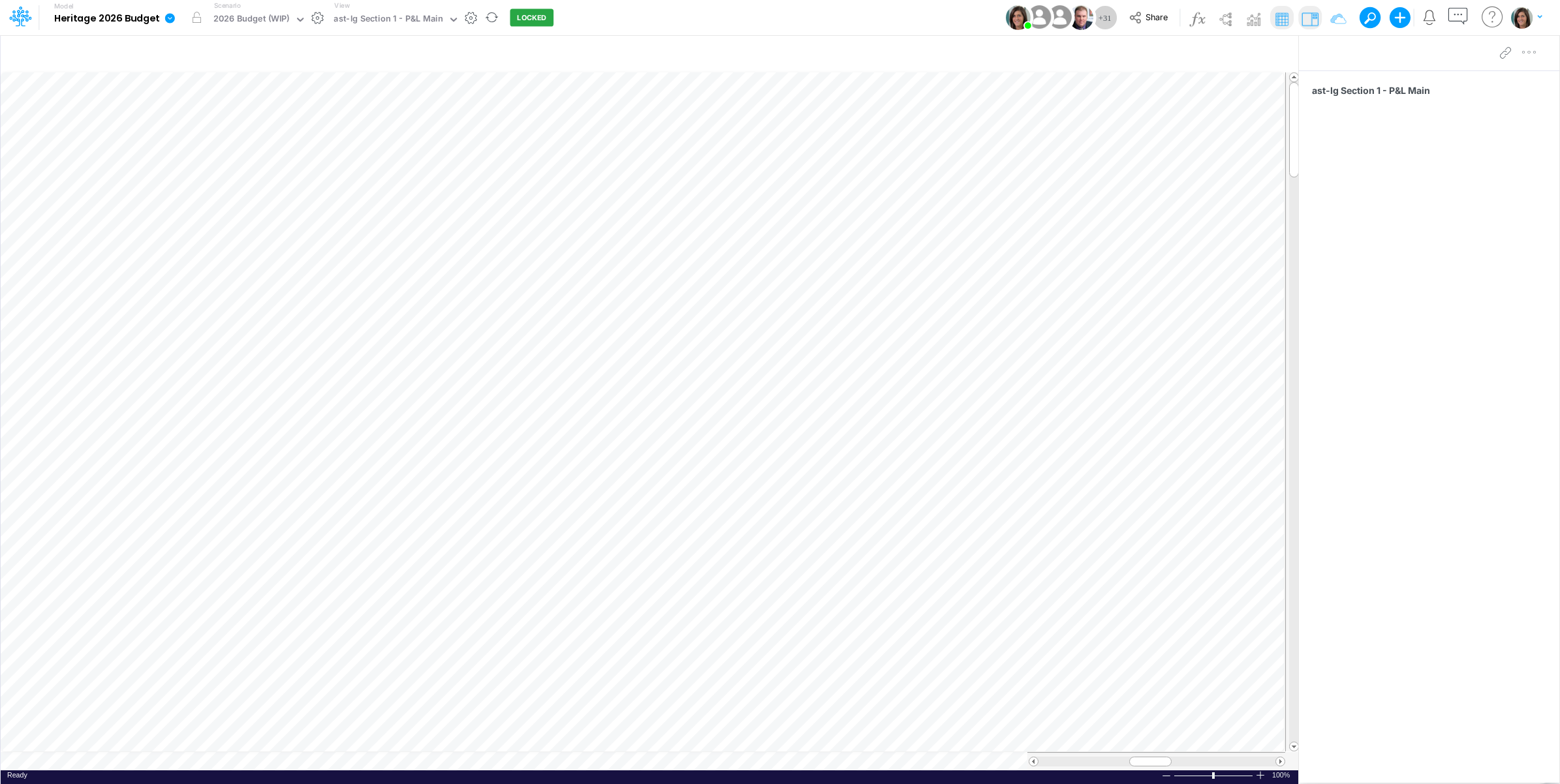
click at [165, 20] on icon at bounding box center [170, 18] width 10 height 10
click at [214, 96] on button "Import" at bounding box center [236, 92] width 140 height 21
click at [682, 18] on div "Model Heritage 2026 Budget Edit model settings Duplicate Import QuickBooks Quic…" at bounding box center [780, 18] width 1404 height 36
click at [171, 16] on icon at bounding box center [170, 18] width 10 height 10
drag, startPoint x: 203, startPoint y: 92, endPoint x: 277, endPoint y: 92, distance: 74.0
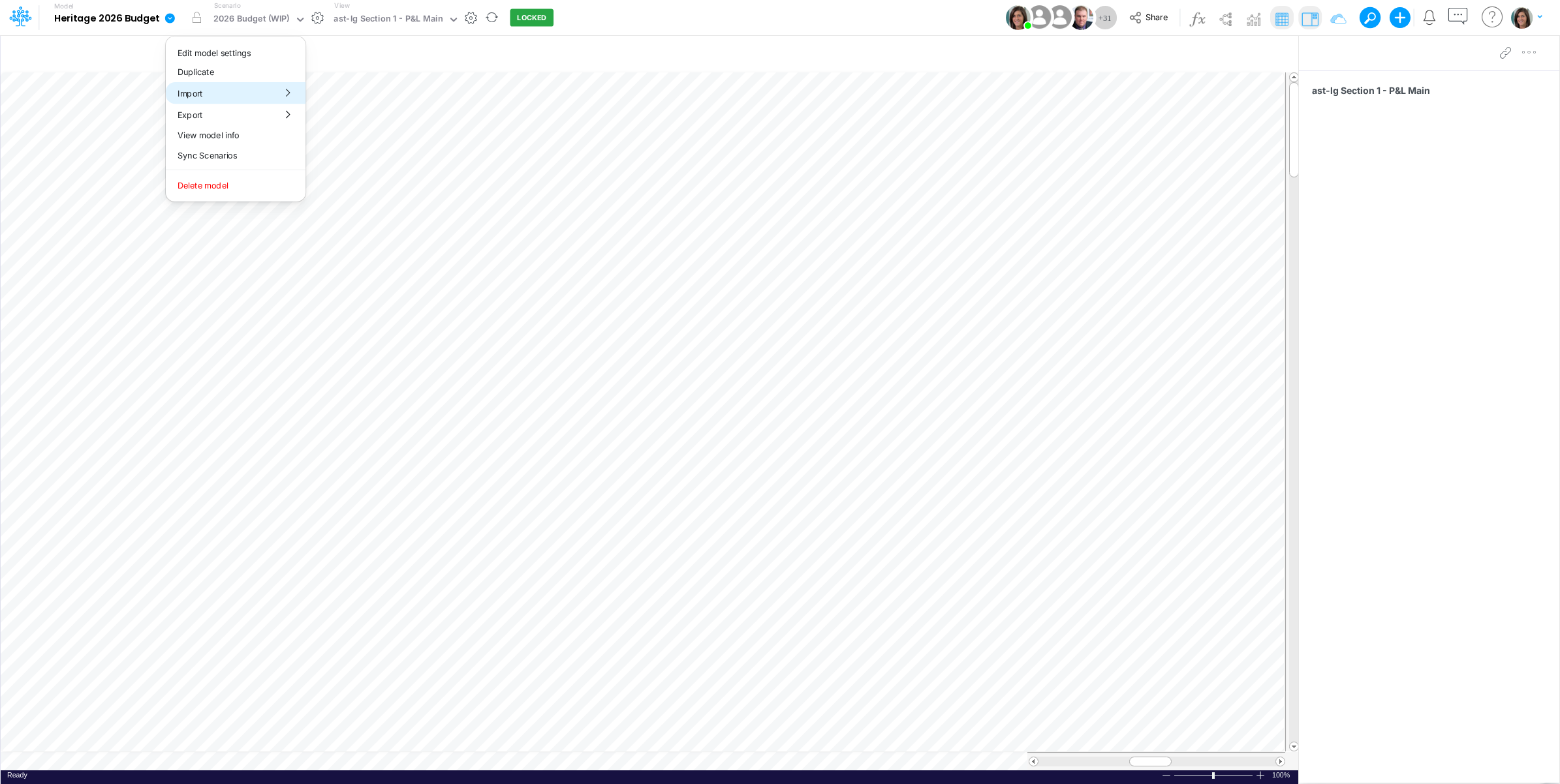
click at [203, 92] on button "Import" at bounding box center [236, 92] width 140 height 21
click at [376, 122] on button "Data" at bounding box center [376, 122] width 140 height 20
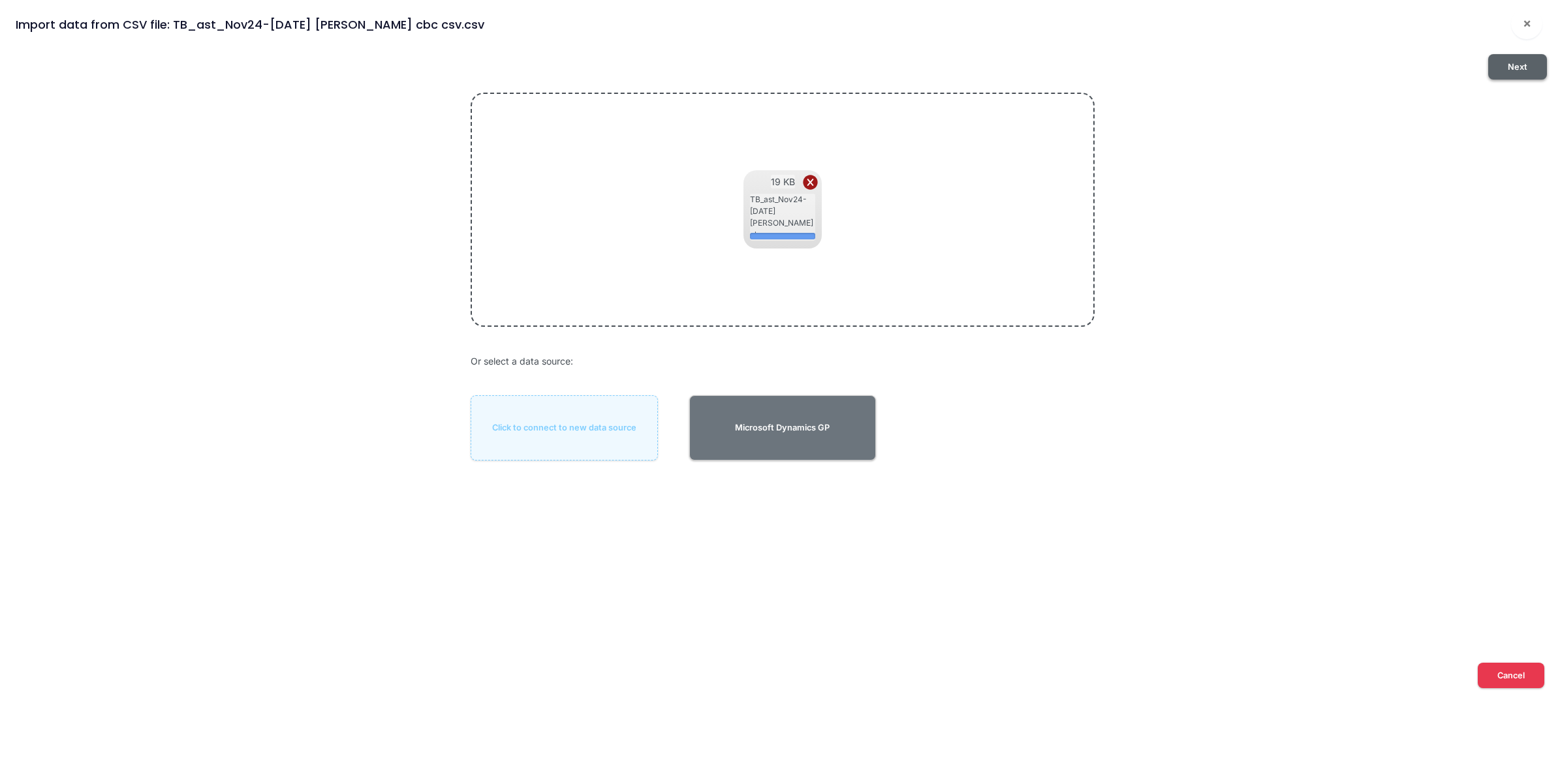
click at [1519, 75] on button "Next" at bounding box center [1517, 67] width 58 height 25
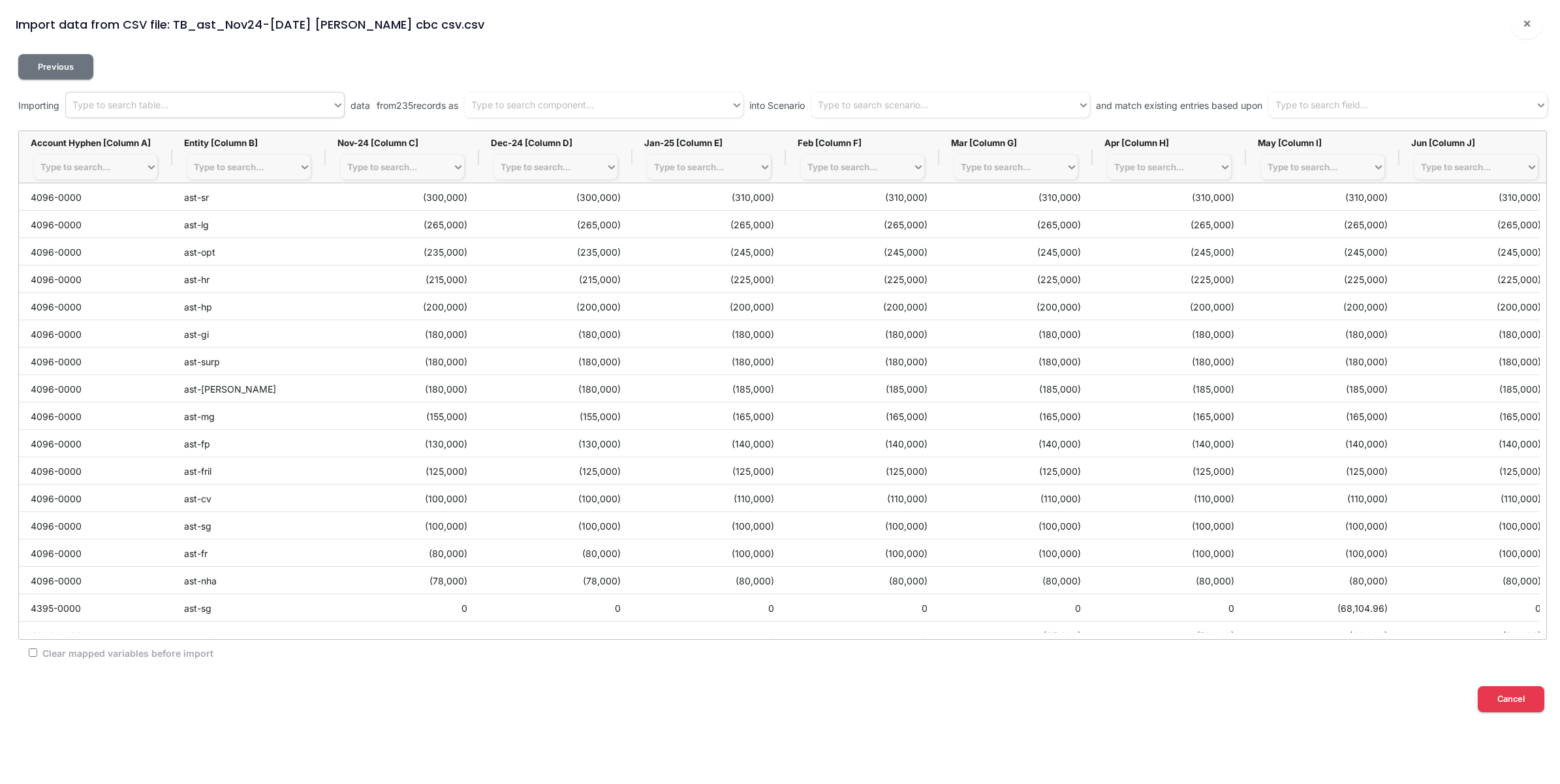
click at [261, 98] on div "Type to search table..." at bounding box center [199, 105] width 266 height 21
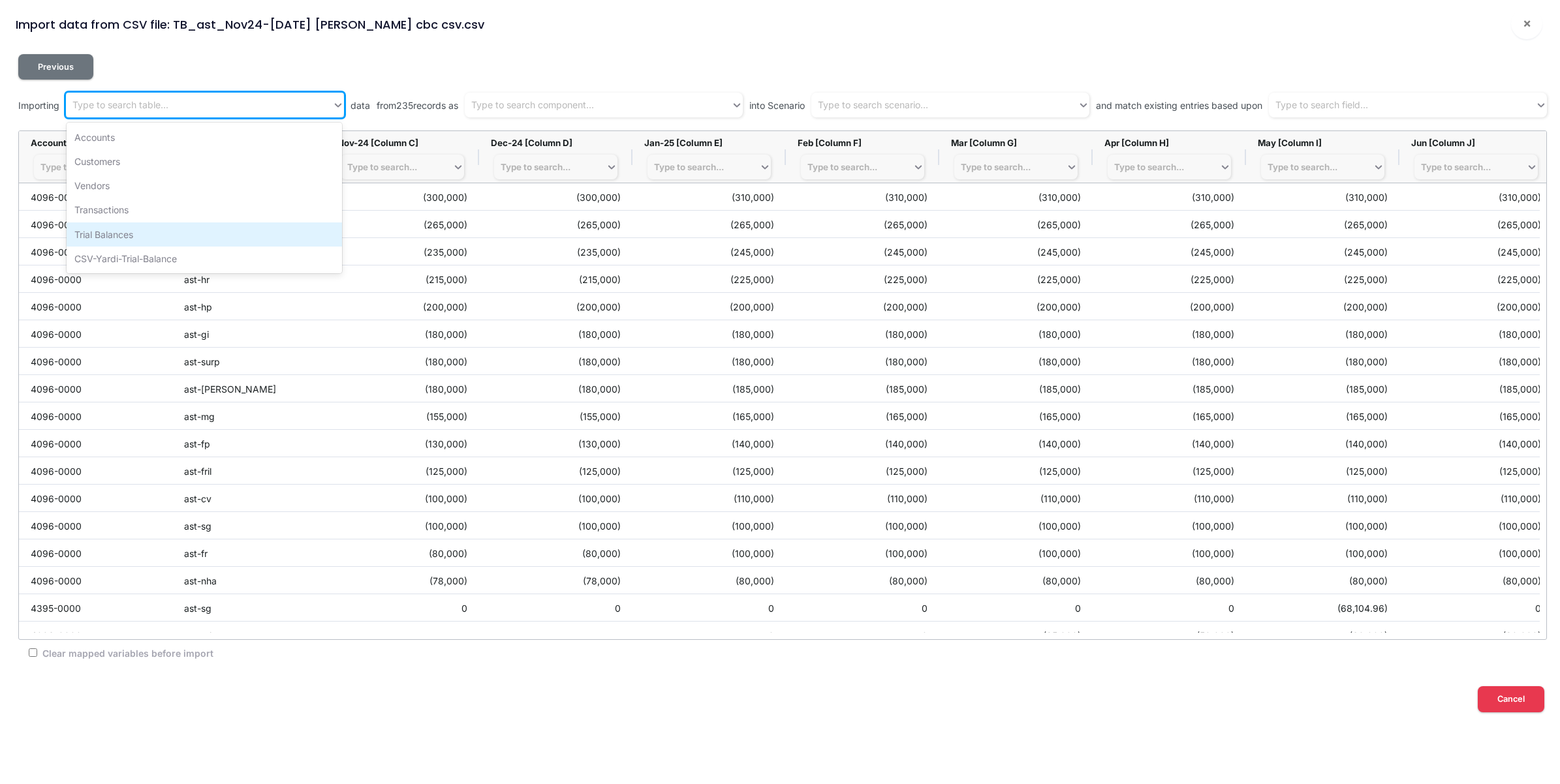
click at [245, 240] on div "Trial Balances" at bounding box center [204, 235] width 276 height 24
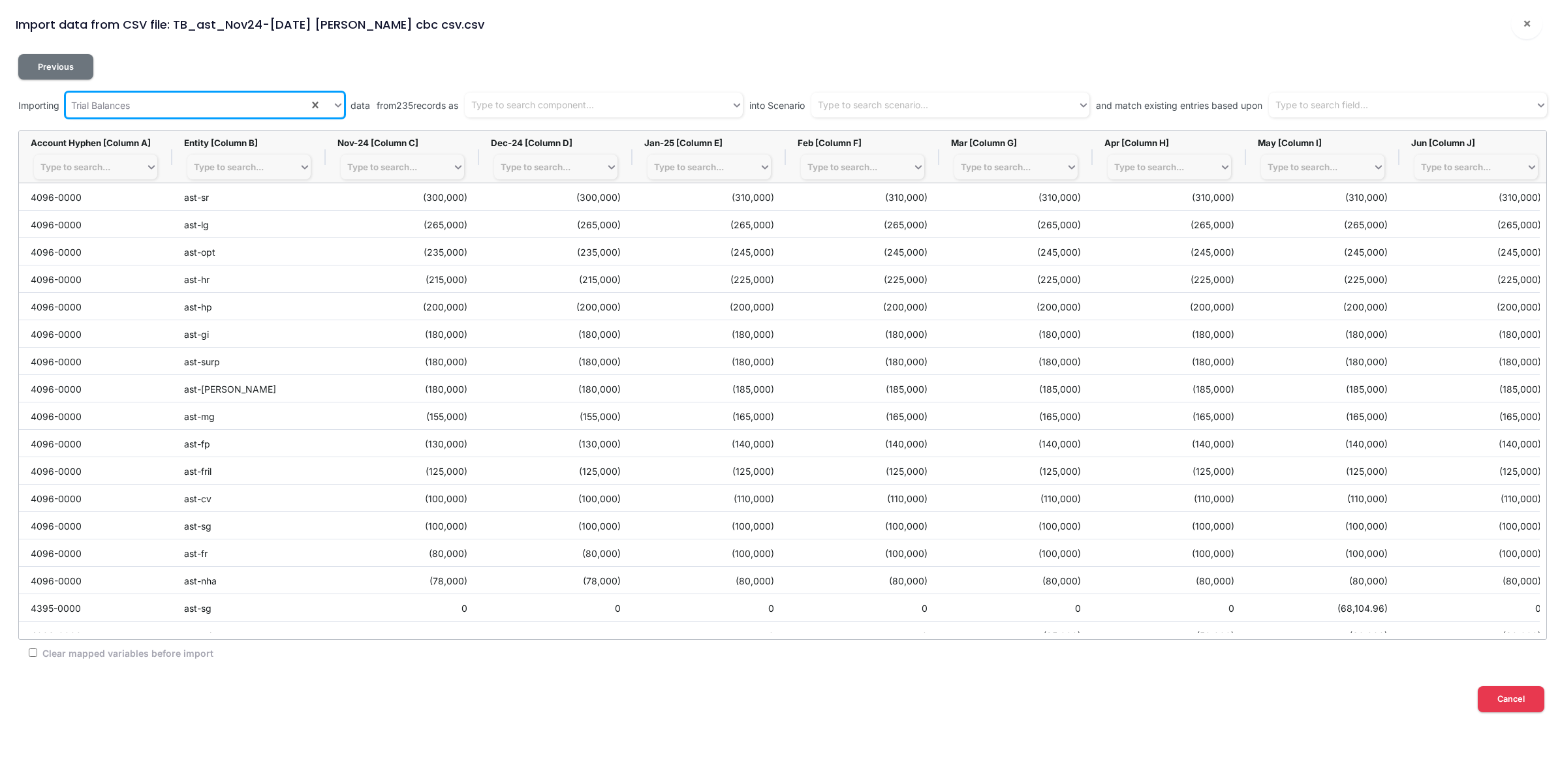
click at [237, 97] on div "Trial Balances" at bounding box center [187, 105] width 242 height 21
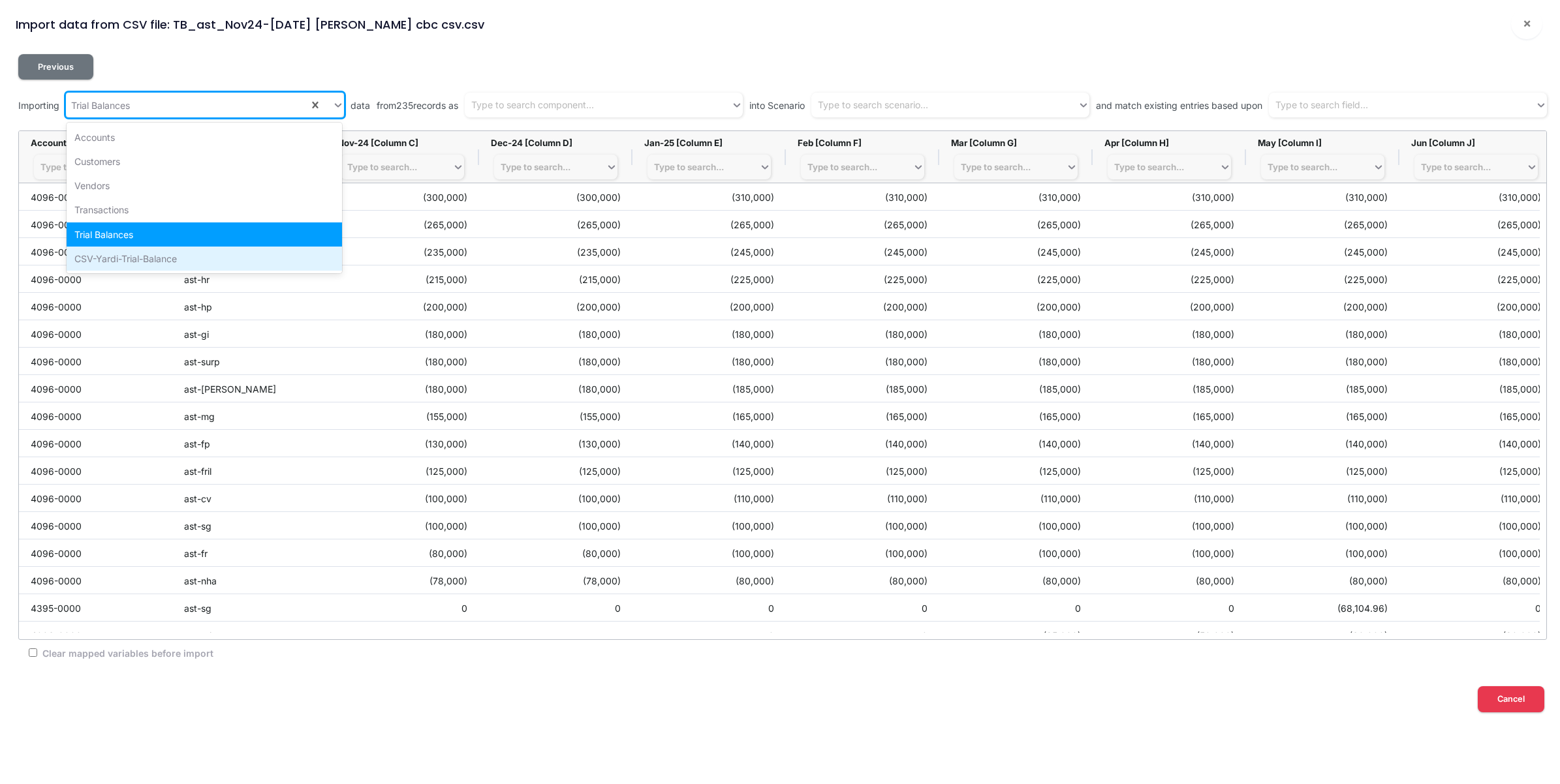
click at [160, 258] on div "CSV-Yardi-Trial-Balance" at bounding box center [204, 259] width 276 height 24
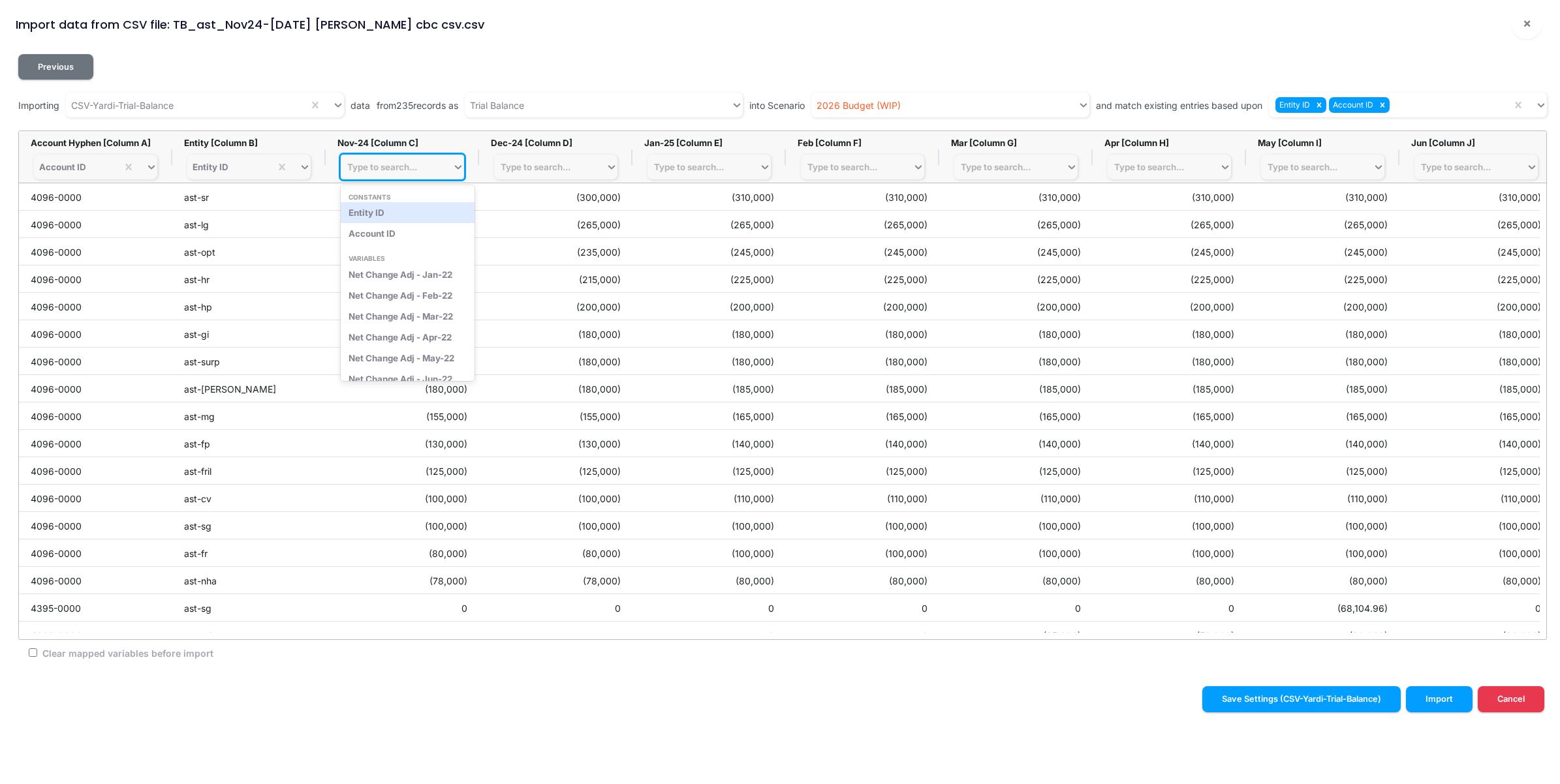
click at [402, 169] on div "Type to search..." at bounding box center [382, 167] width 70 height 10
type input "nov-24"
click at [422, 217] on div "Net Change Adj - Nov-24" at bounding box center [403, 213] width 124 height 21
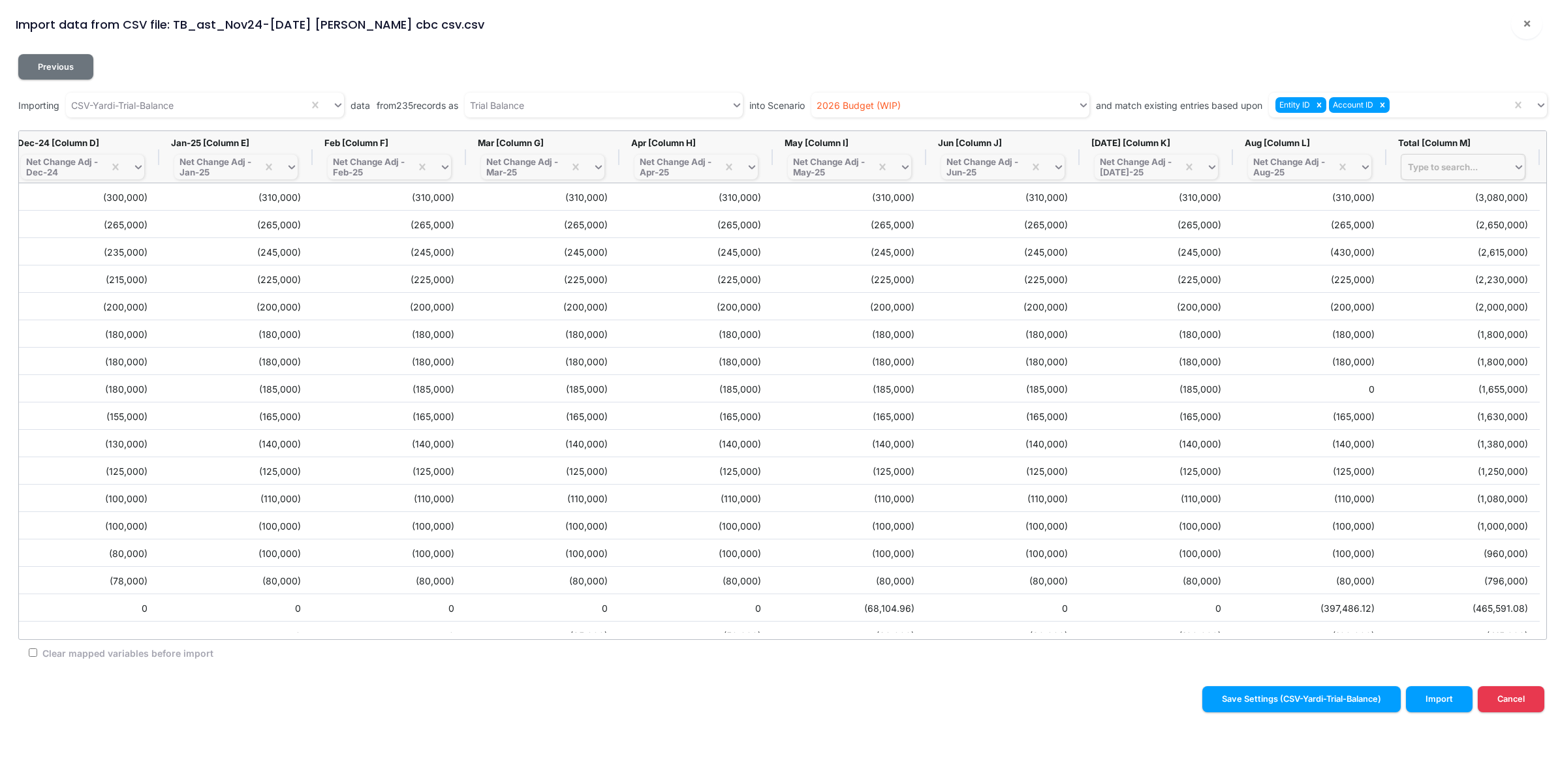
click at [1091, 663] on div "Clear mapped variables before import" at bounding box center [779, 653] width 1521 height 25
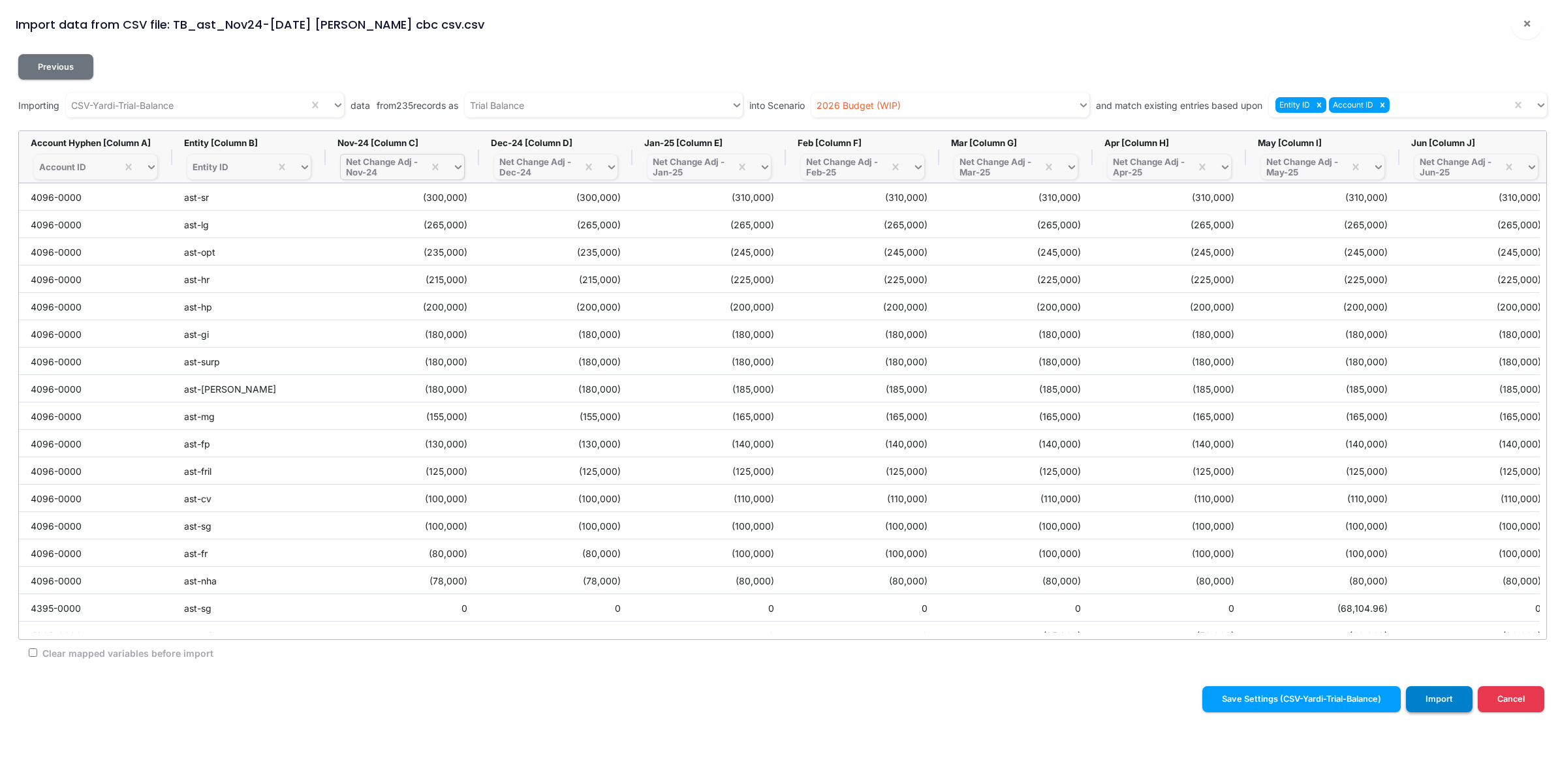
click at [1457, 699] on button "Import" at bounding box center [1439, 699] width 67 height 25
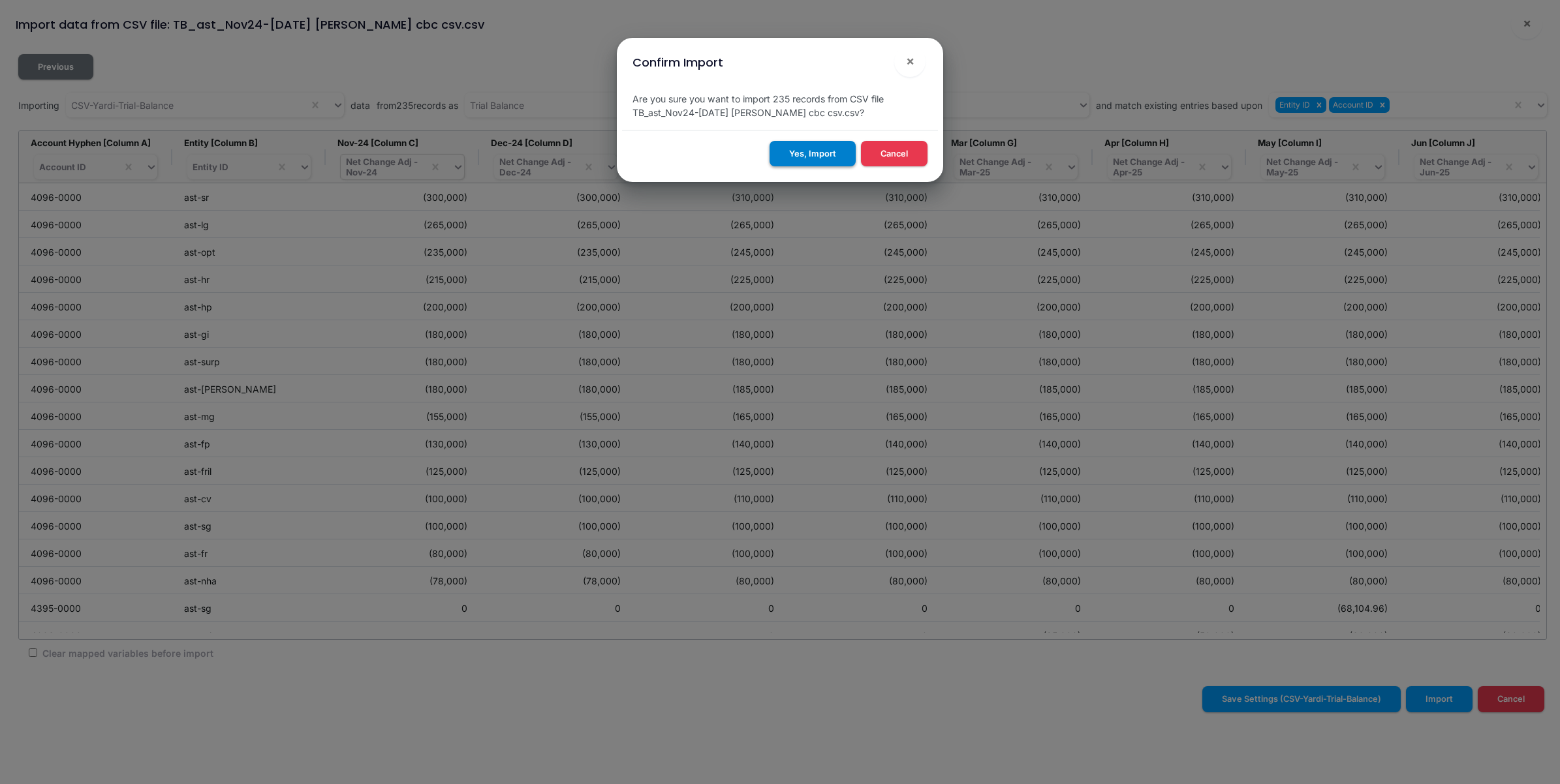
click at [818, 157] on button "Yes, Import" at bounding box center [813, 153] width 86 height 25
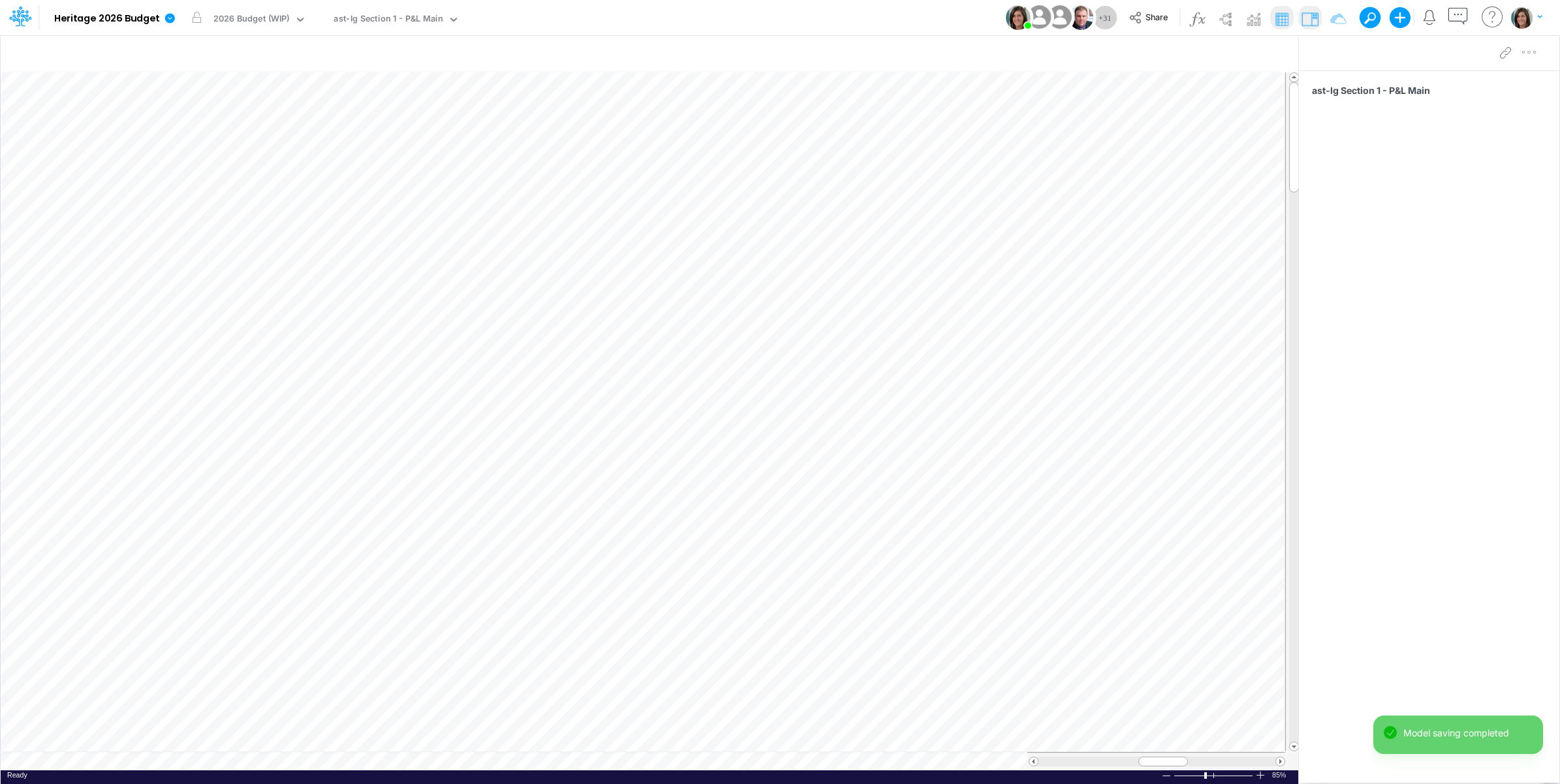
scroll to position [0, 1]
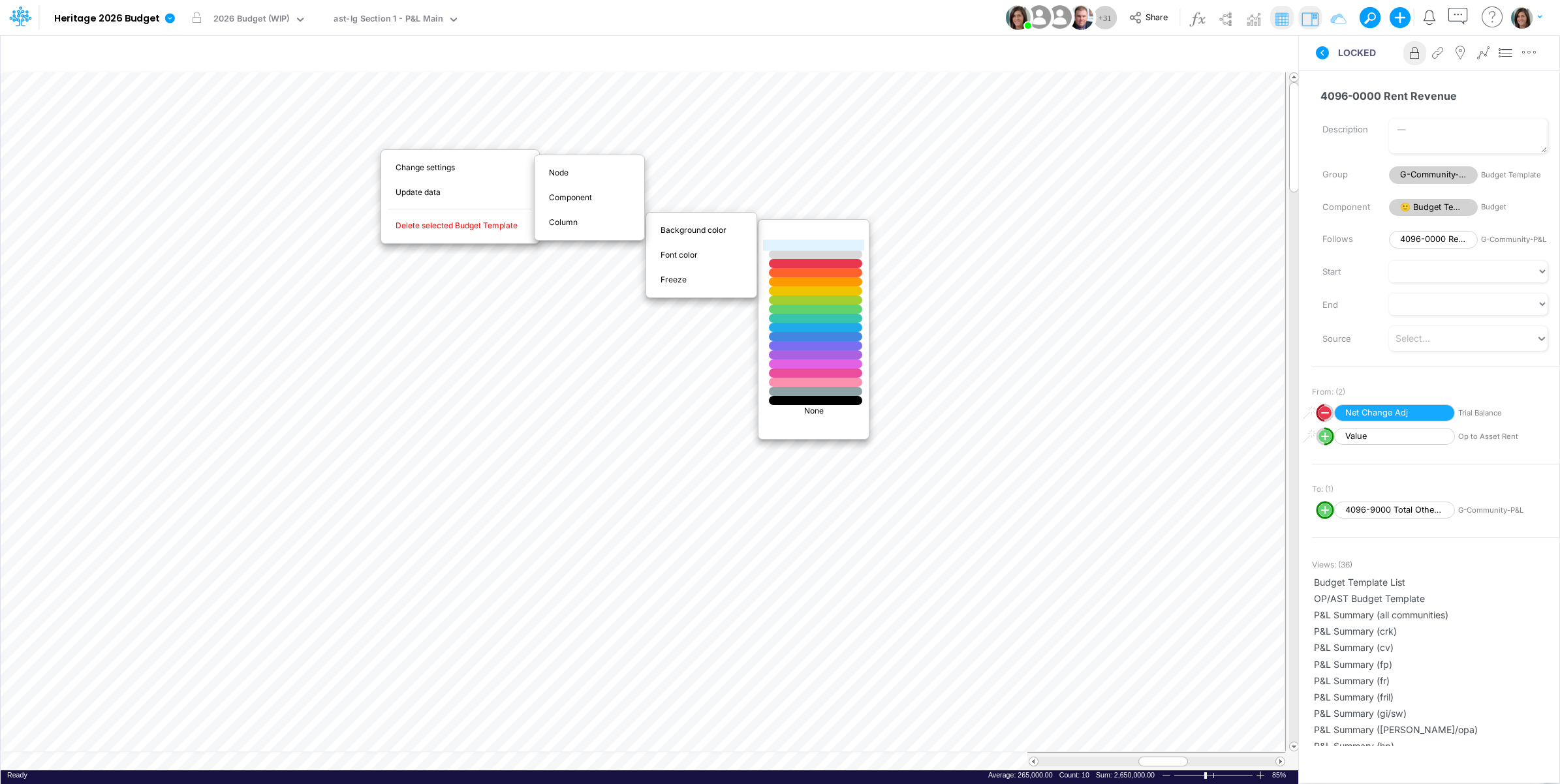
click at [823, 245] on div at bounding box center [816, 245] width 112 height 11
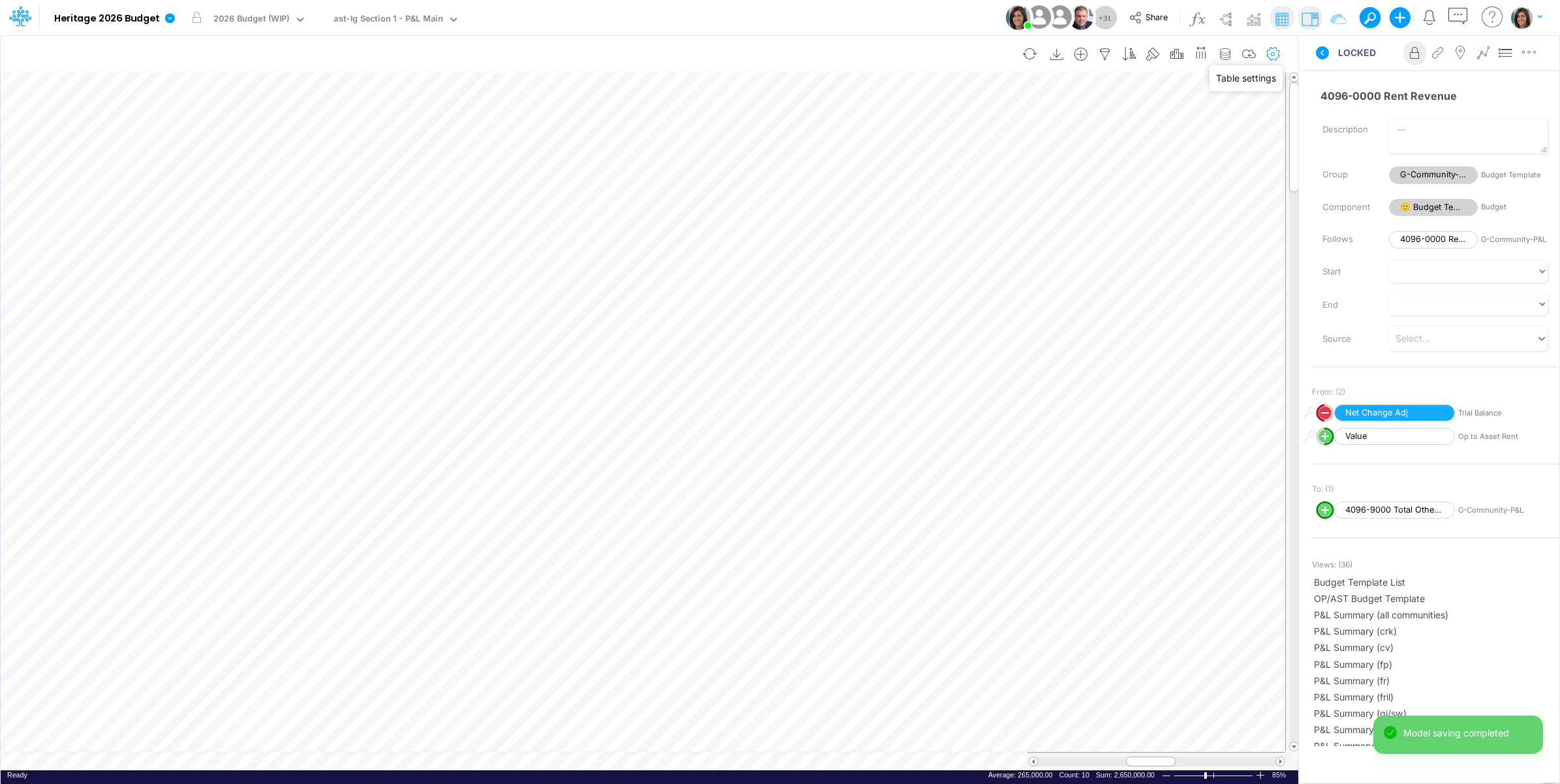
click at [1275, 53] on icon "button" at bounding box center [1273, 54] width 20 height 14
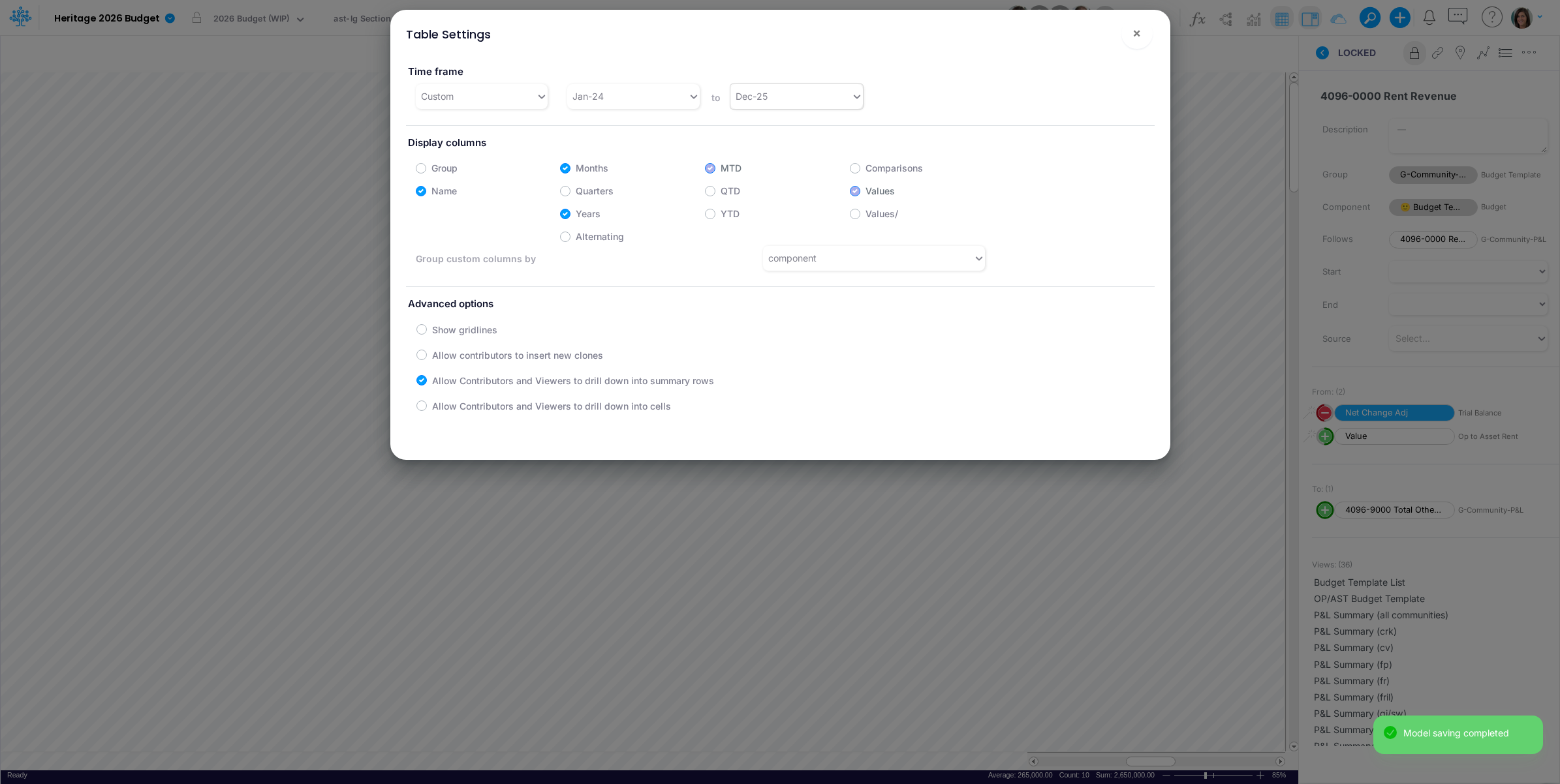
click at [788, 99] on div "Dec-25" at bounding box center [791, 96] width 120 height 21
click at [772, 294] on div "Dec-26" at bounding box center [793, 296] width 131 height 24
click at [627, 95] on div "Jan-24" at bounding box center [627, 96] width 120 height 21
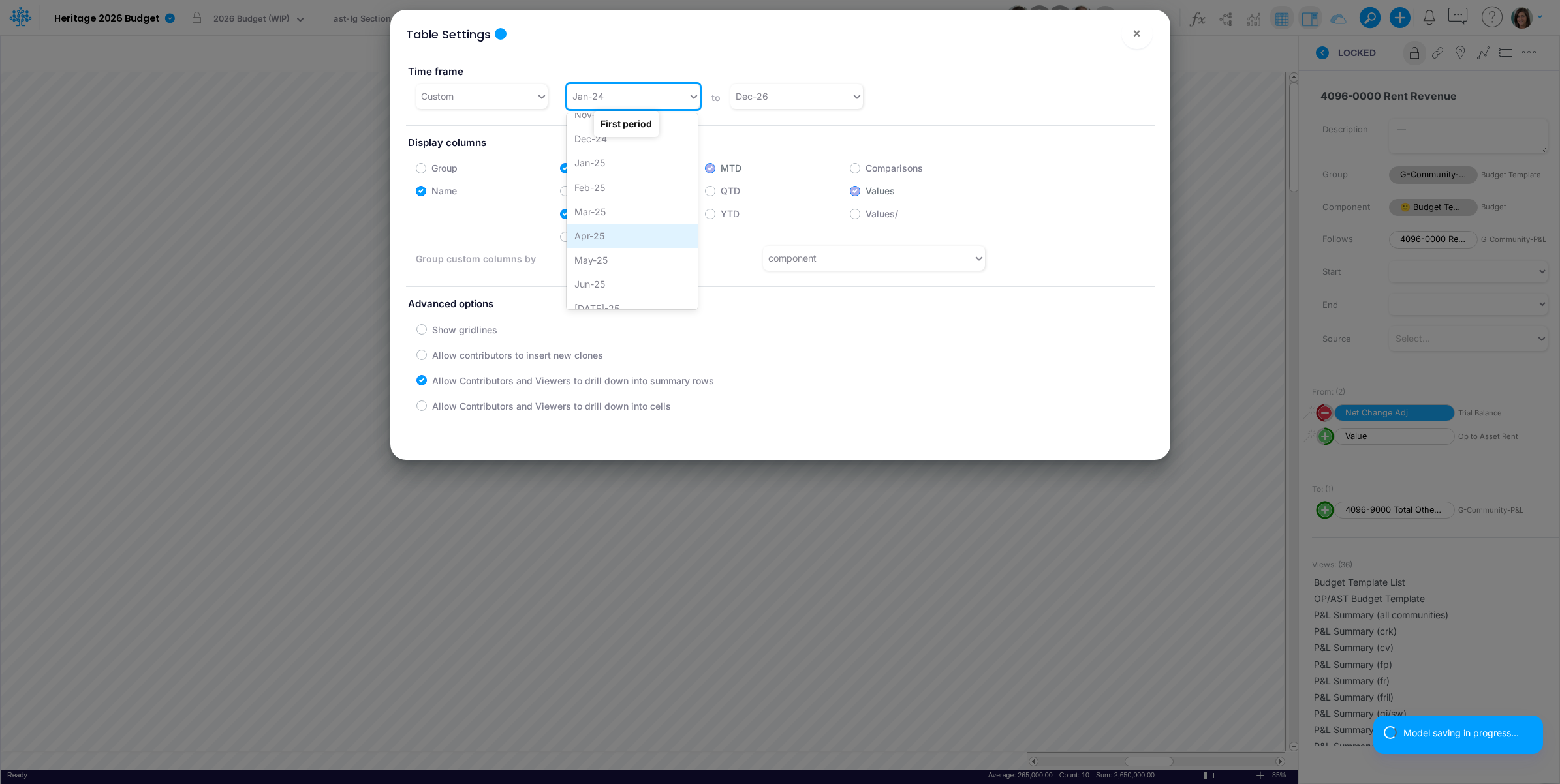
scroll to position [855, 0]
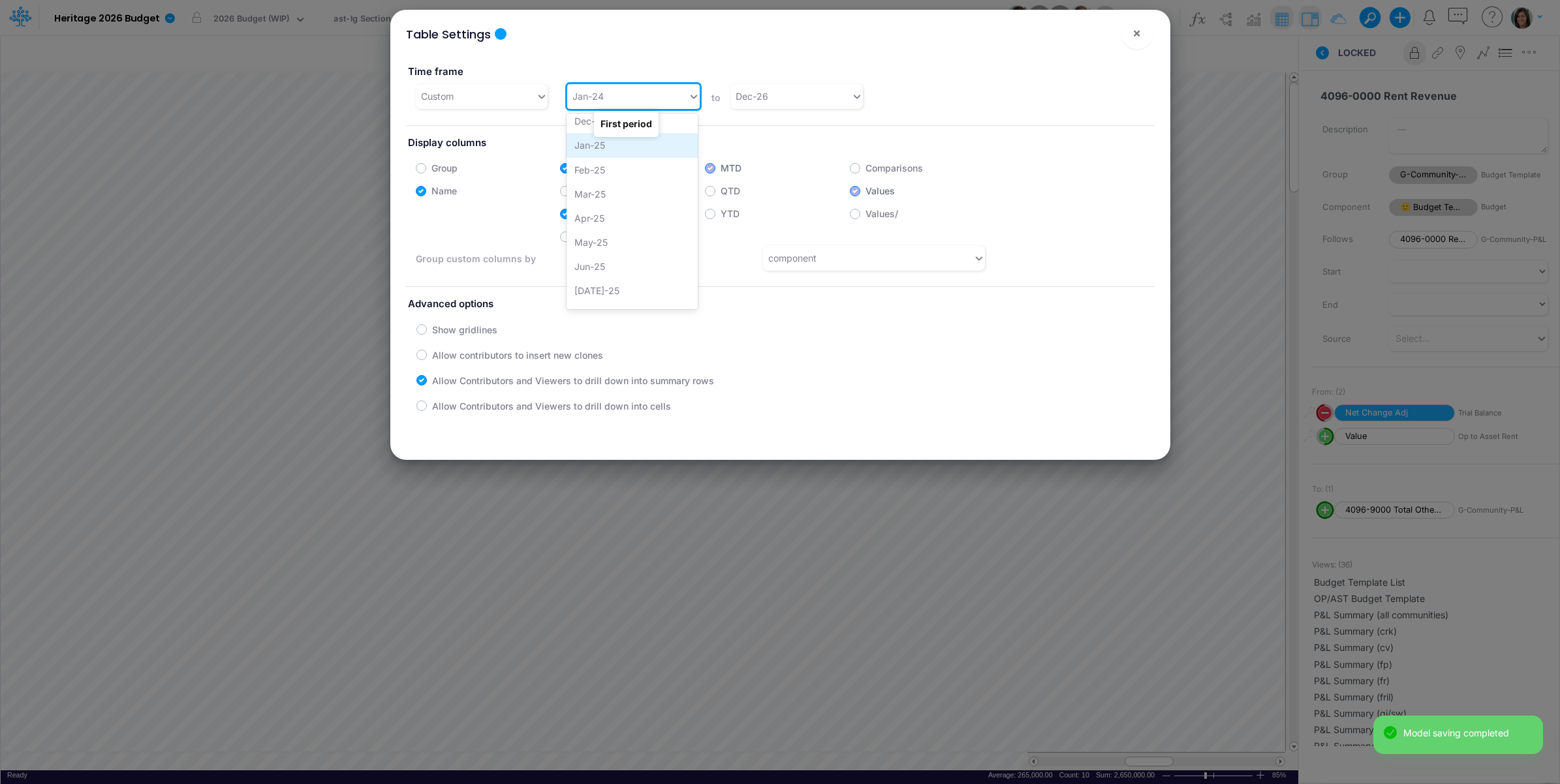
click at [627, 148] on div "Jan-25" at bounding box center [632, 145] width 131 height 24
click at [1134, 31] on span "×" at bounding box center [1137, 32] width 8 height 15
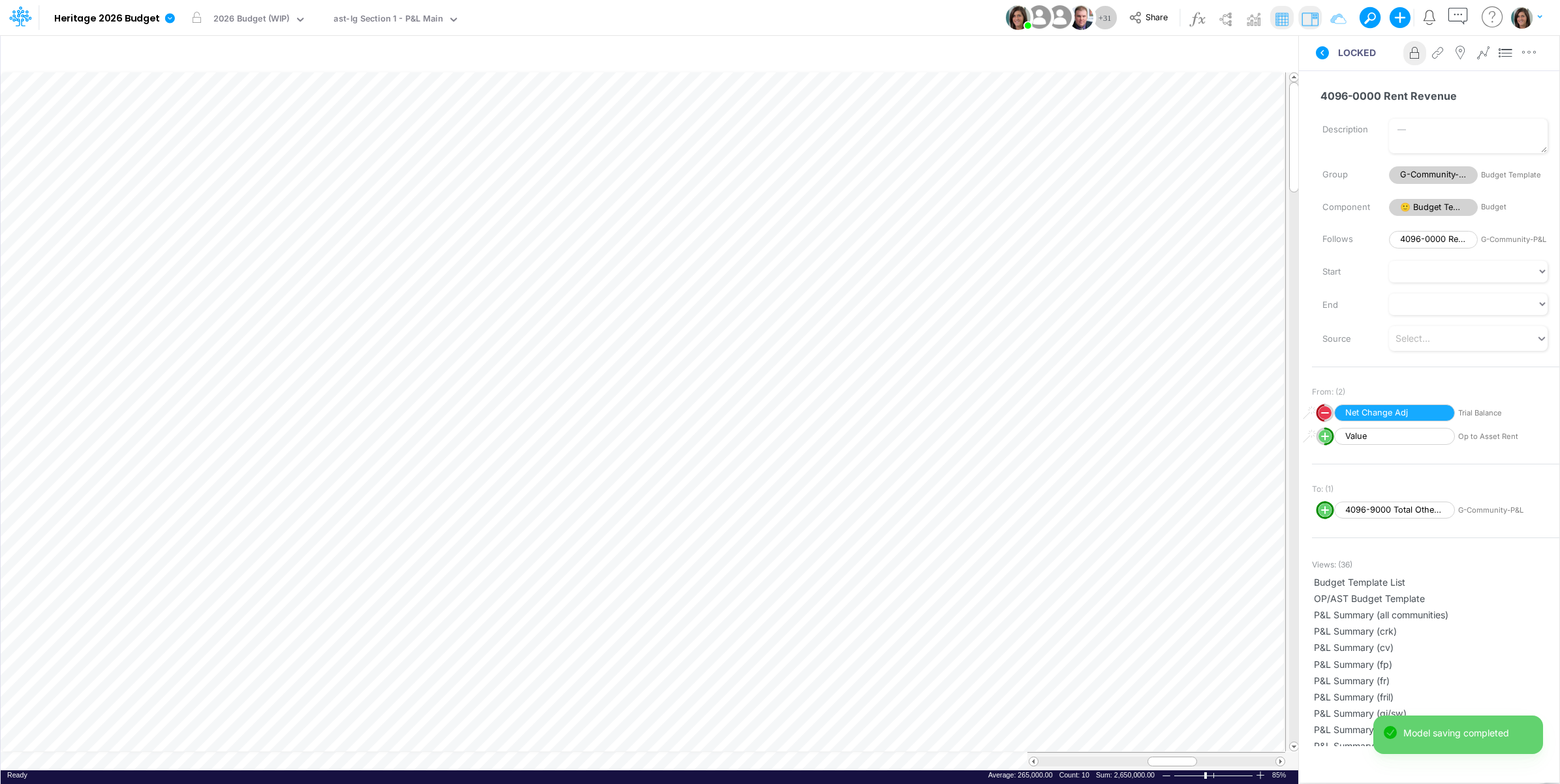
scroll to position [0, 1]
click at [1249, 56] on icon "button" at bounding box center [1249, 54] width 20 height 14
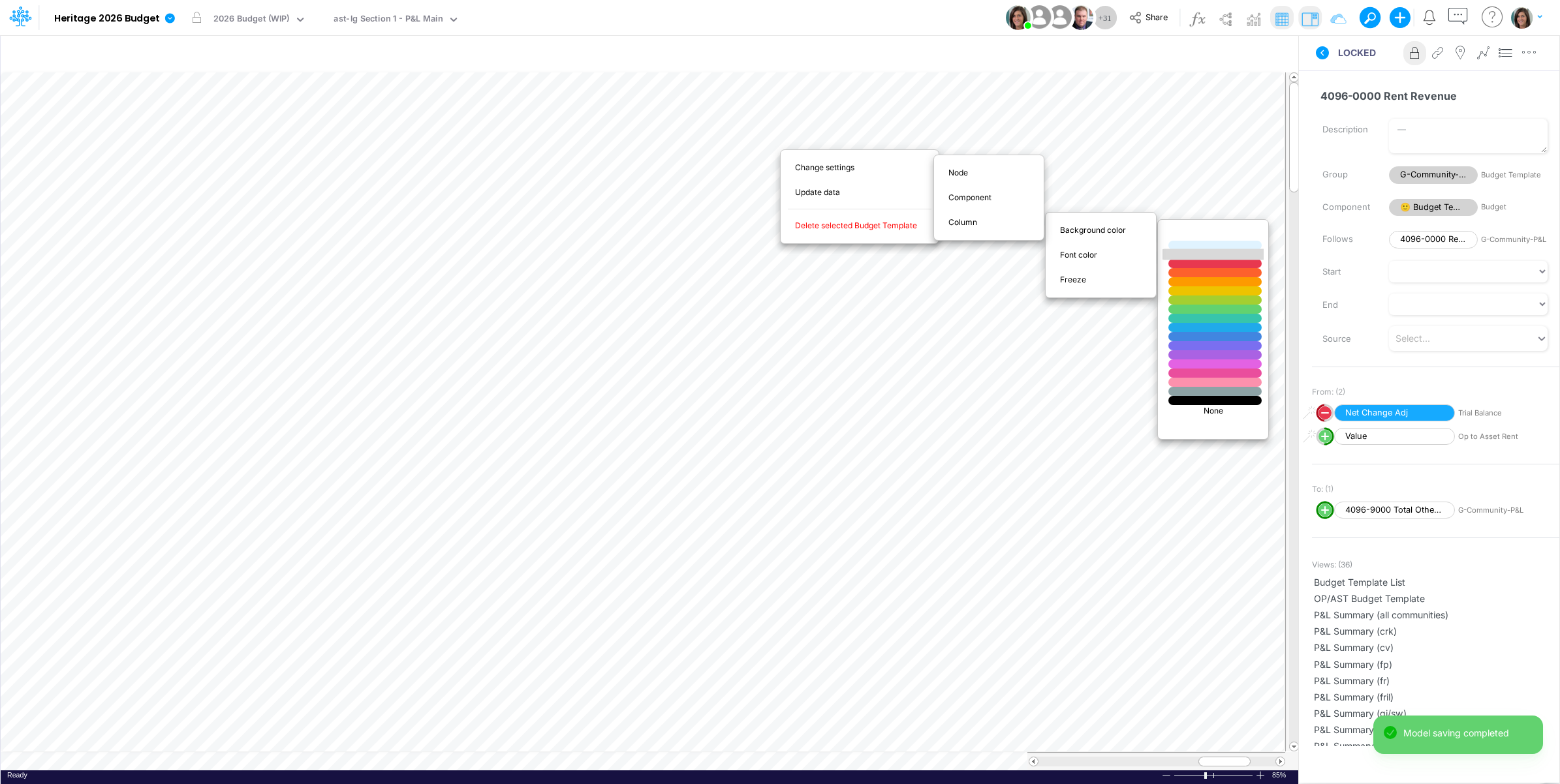
click at [1186, 255] on div at bounding box center [1215, 254] width 112 height 11
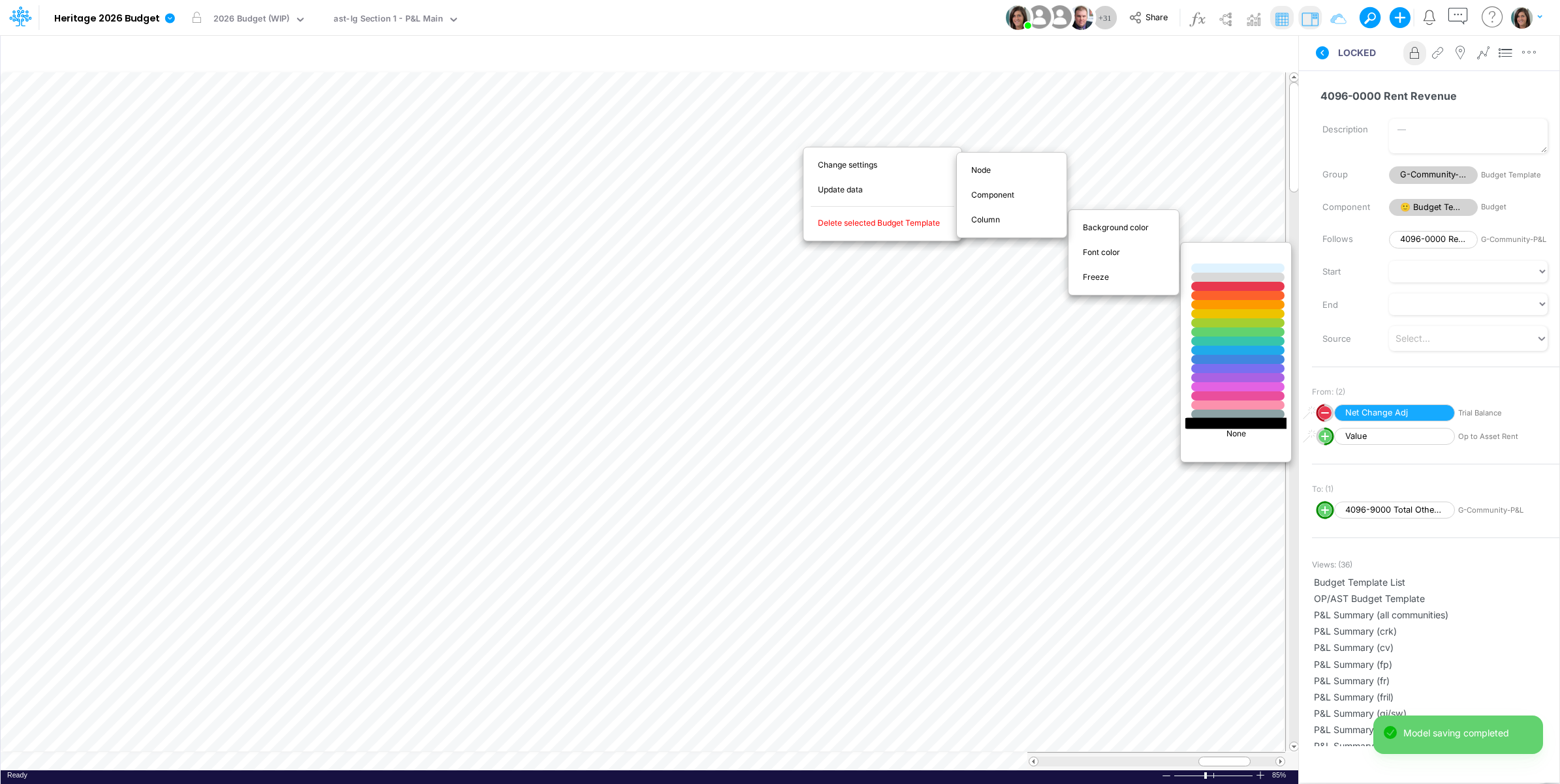
click at [1224, 425] on div at bounding box center [1238, 423] width 112 height 11
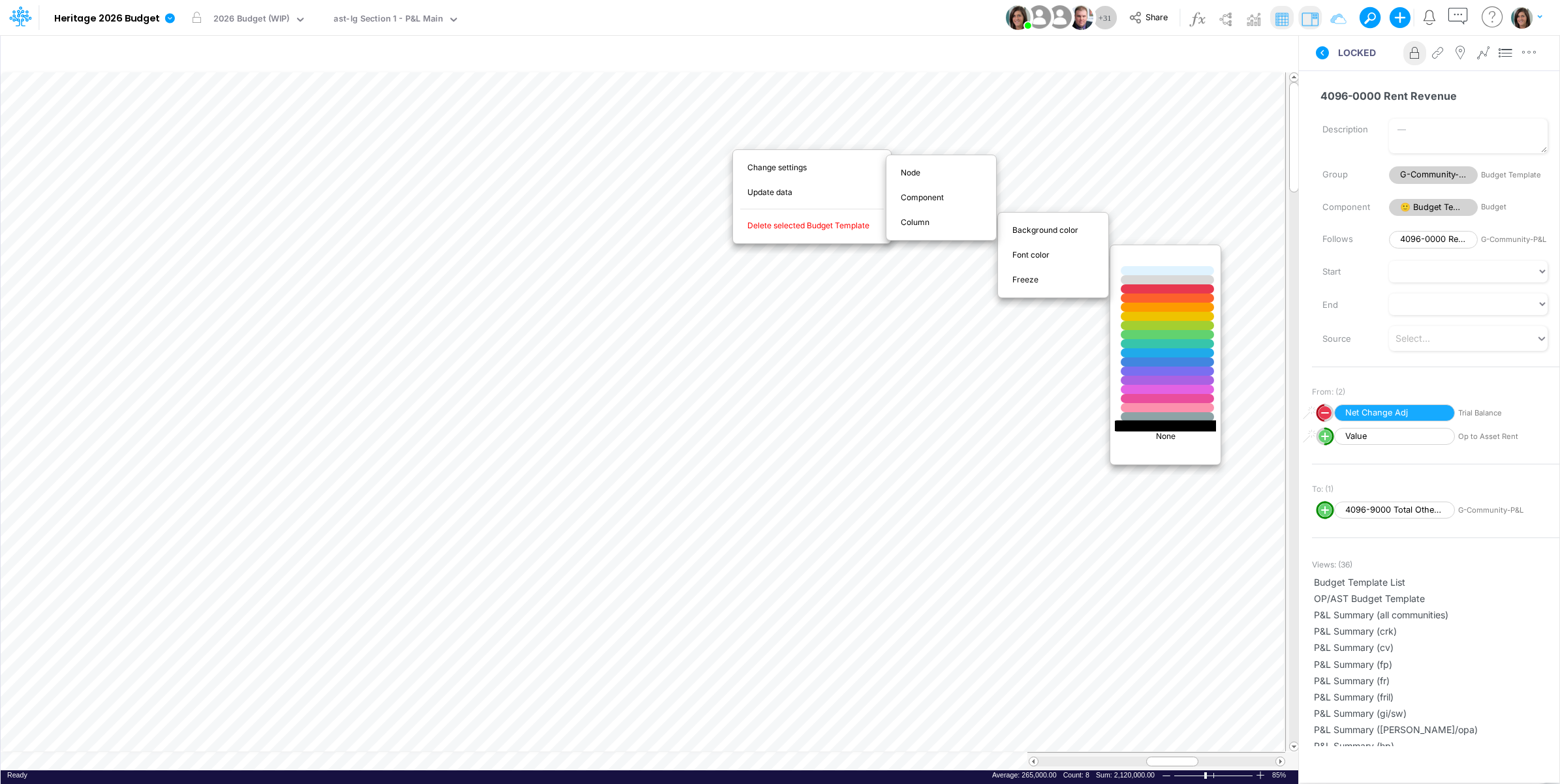
click at [1156, 428] on div at bounding box center [1167, 425] width 112 height 11
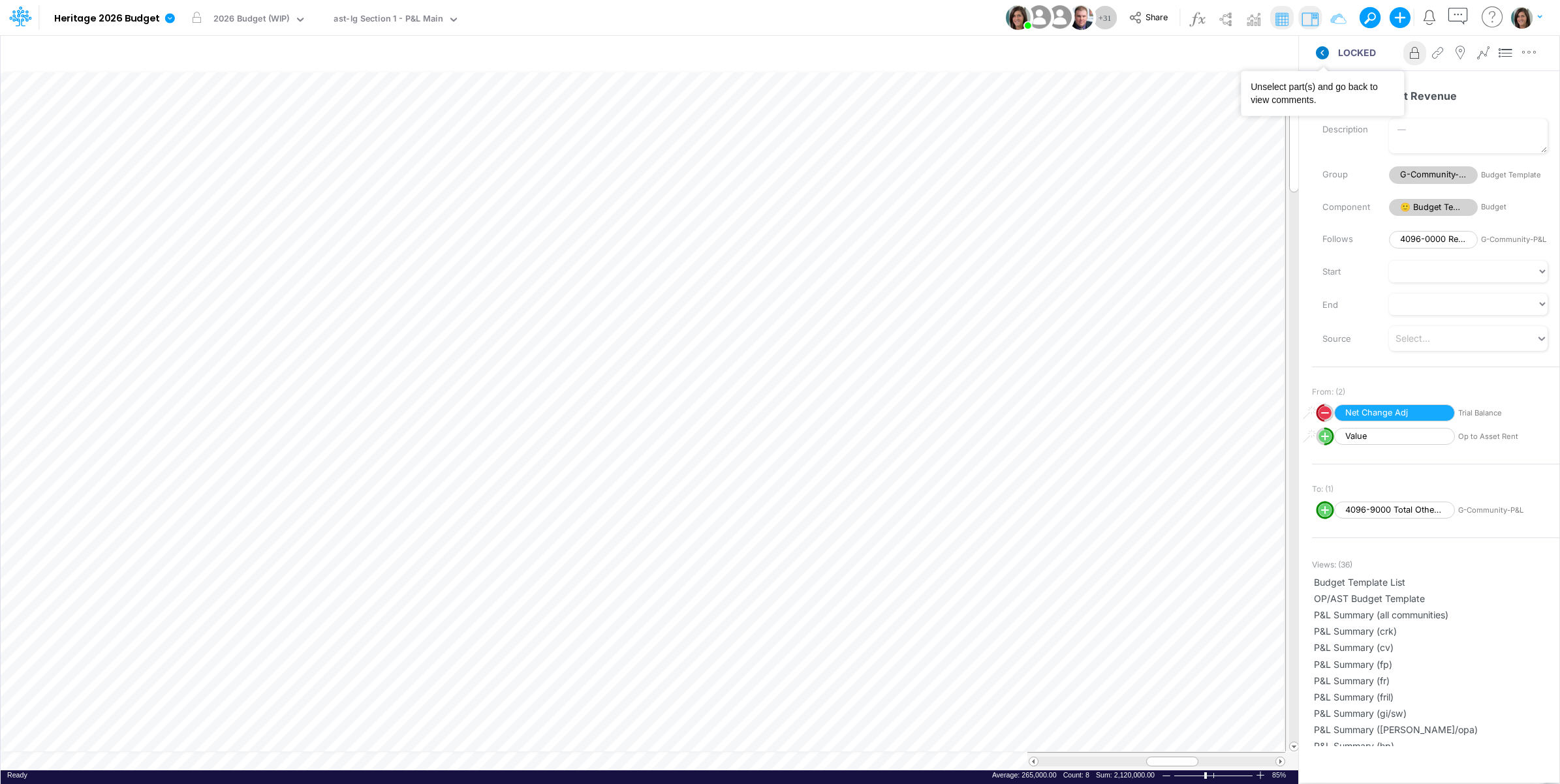
click at [1321, 49] on icon at bounding box center [1322, 53] width 13 height 13
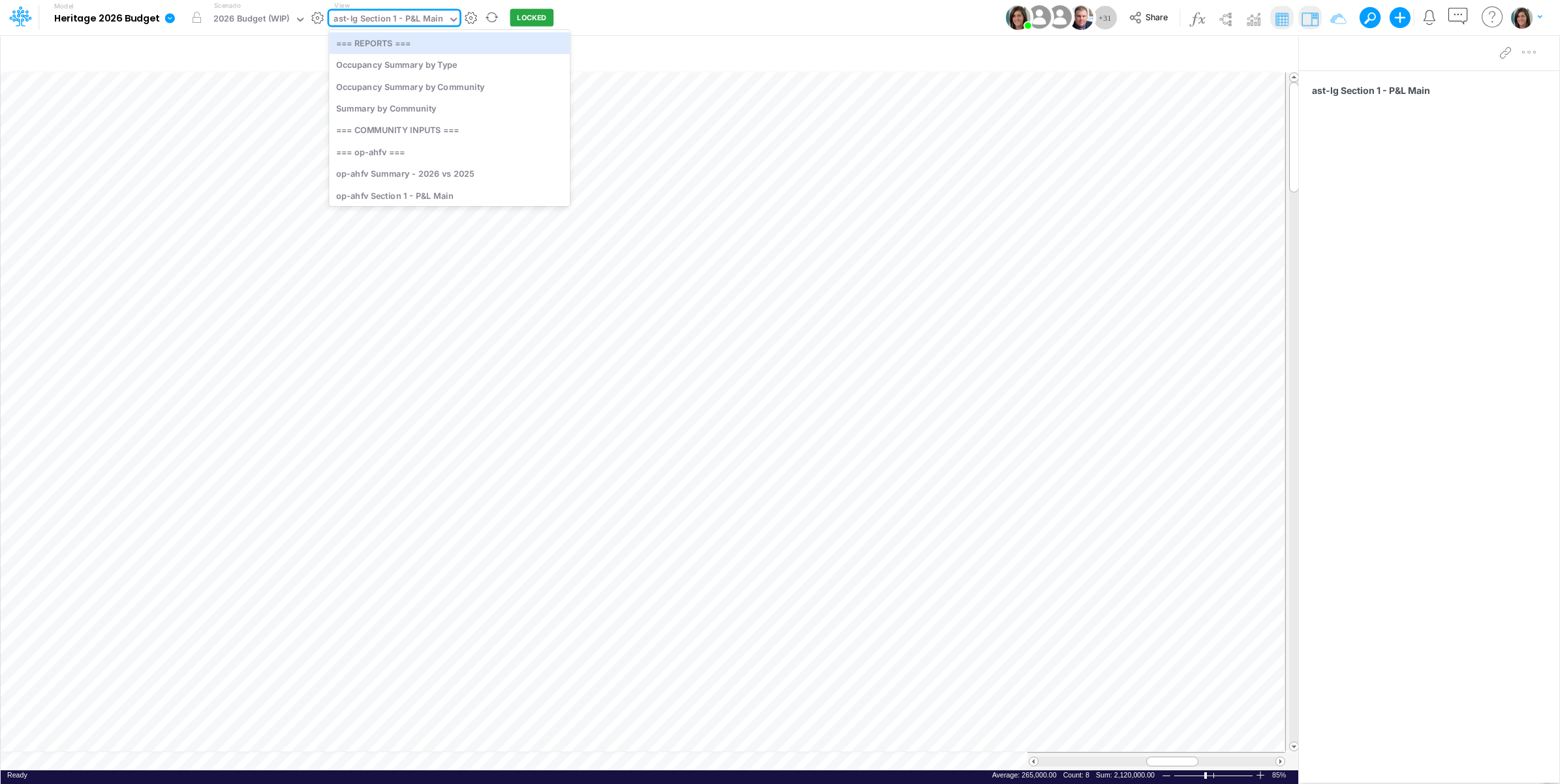
click at [385, 15] on div "ast-lg Section 1 - P&L Main" at bounding box center [387, 20] width 109 height 15
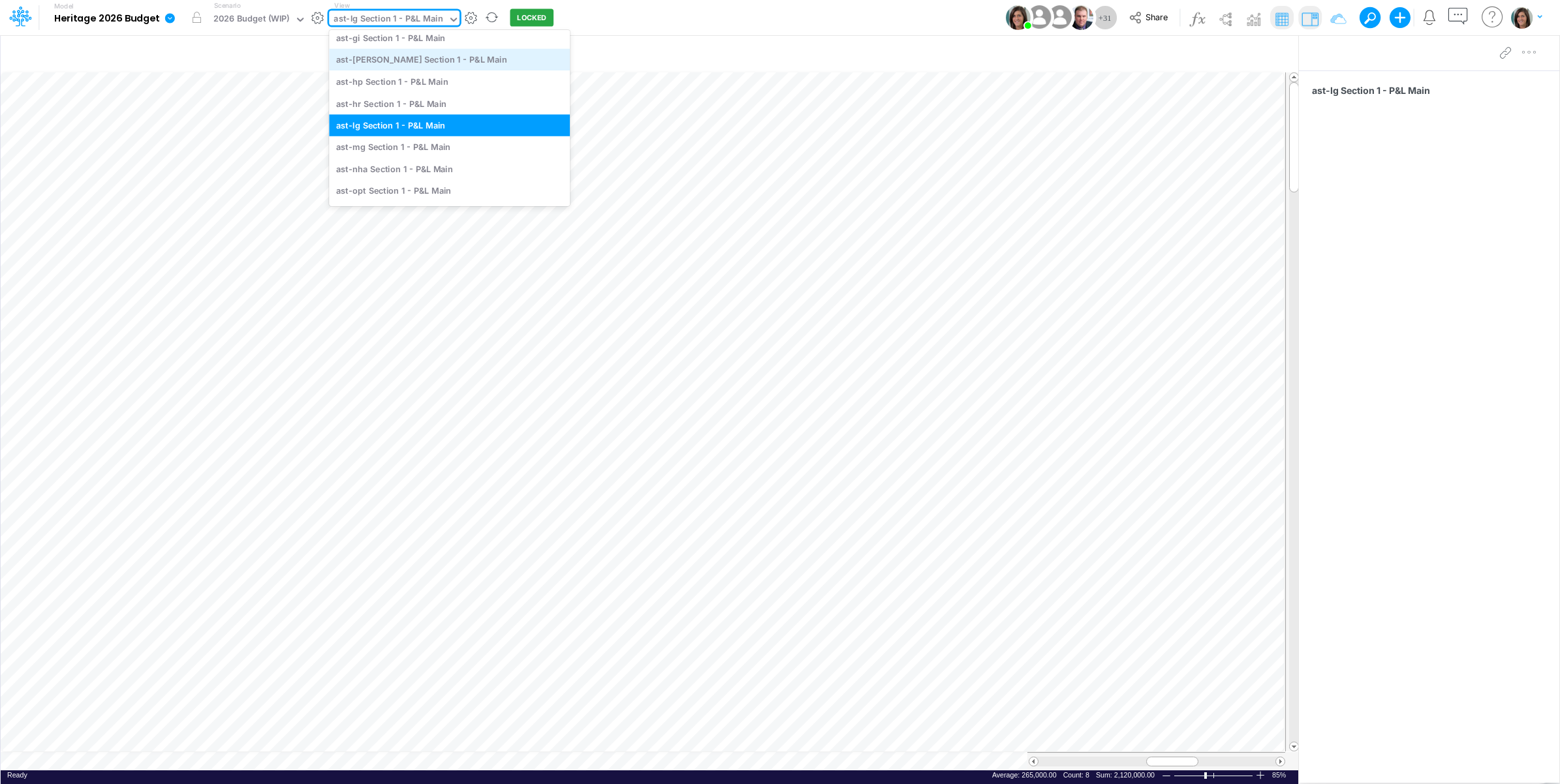
scroll to position [3697, 0]
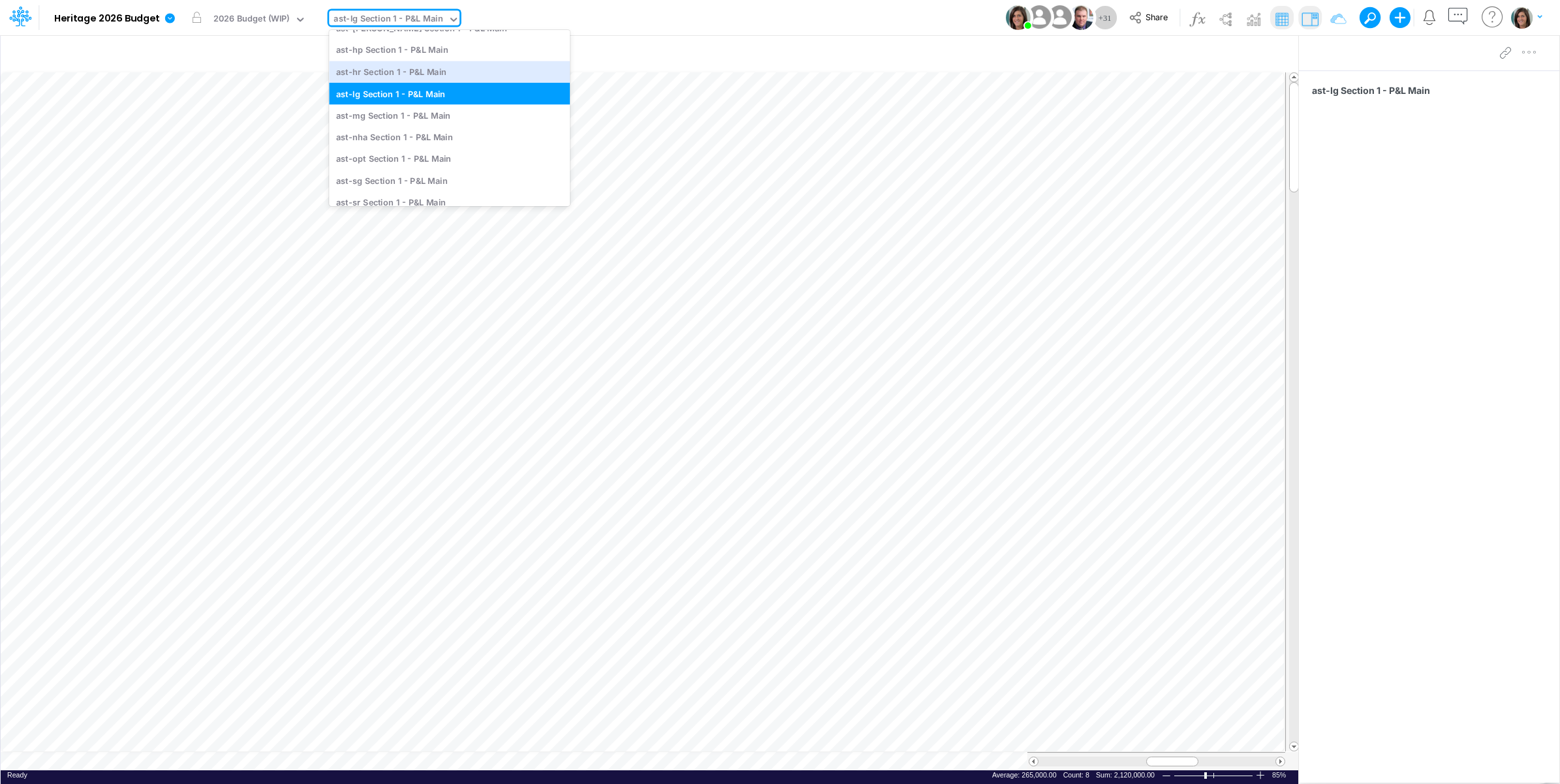
click at [660, 11] on div "Model Heritage 2026 Budget Edit model settings Duplicate Import QuickBooks Quic…" at bounding box center [780, 18] width 1404 height 36
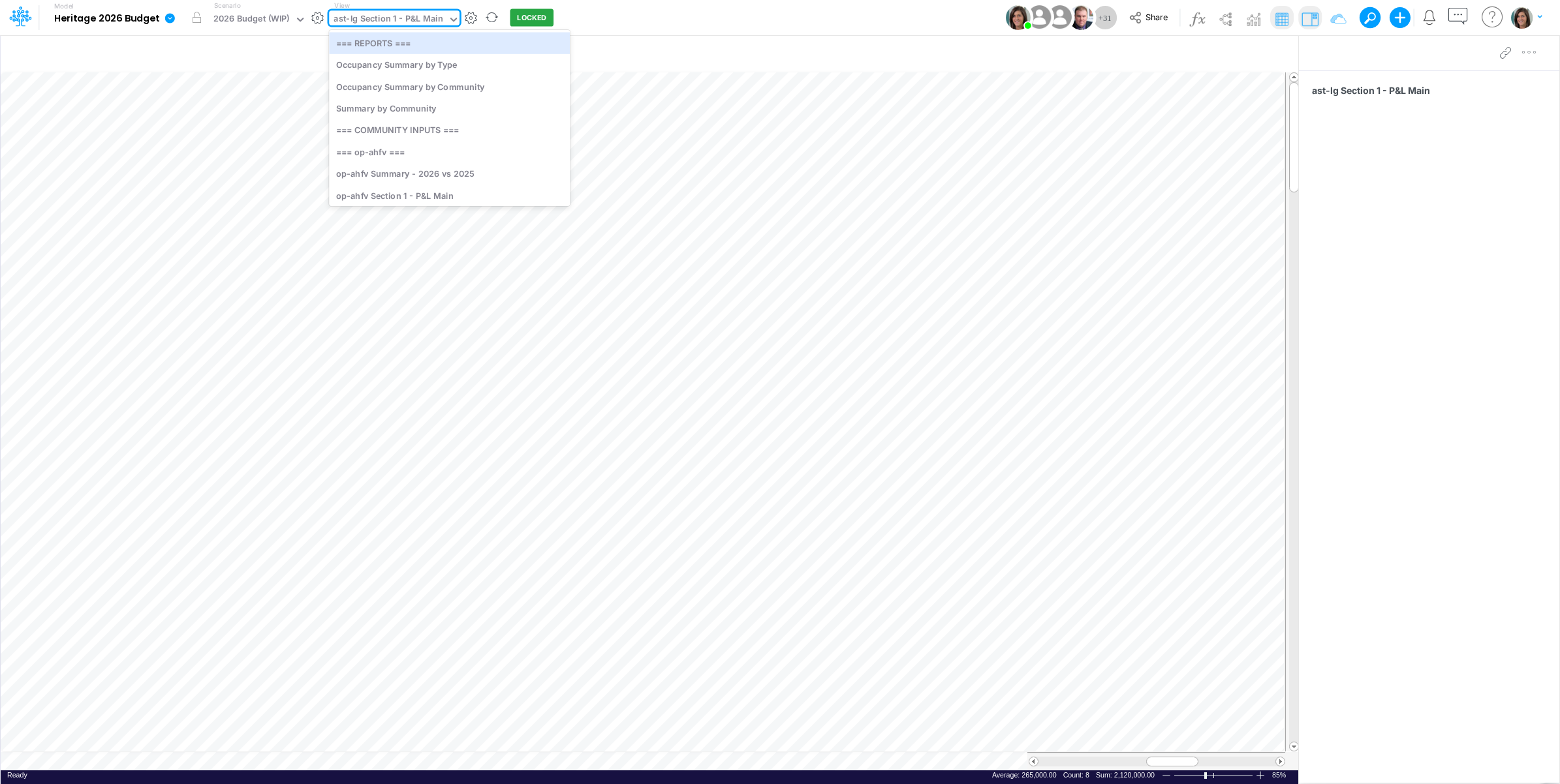
click at [413, 18] on div "ast-lg Section 1 - P&L Main" at bounding box center [387, 20] width 109 height 15
type input "ast"
click at [401, 32] on div "ast-crk Section 1 - P&L Main" at bounding box center [421, 42] width 186 height 21
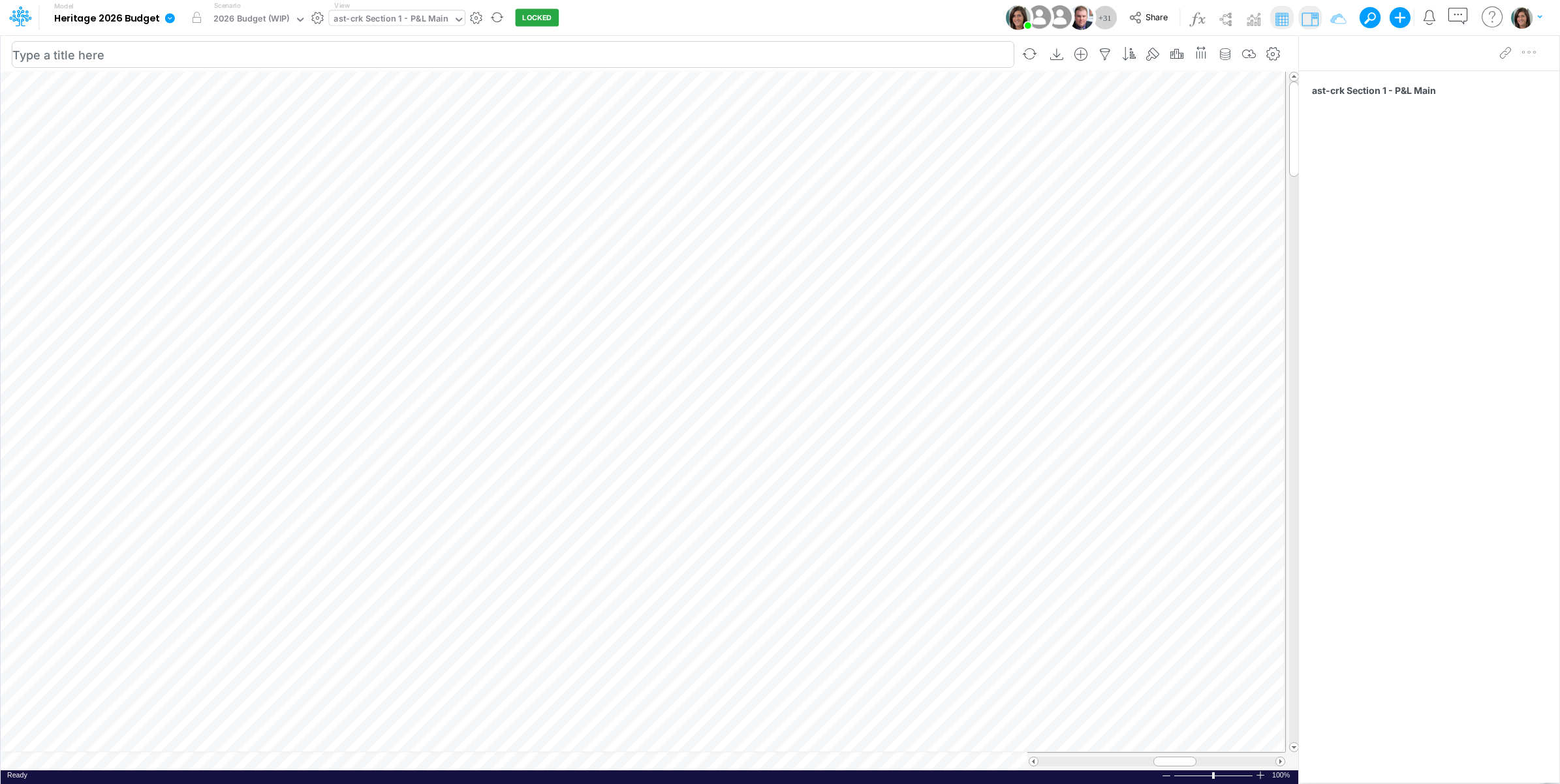
scroll to position [0, 1]
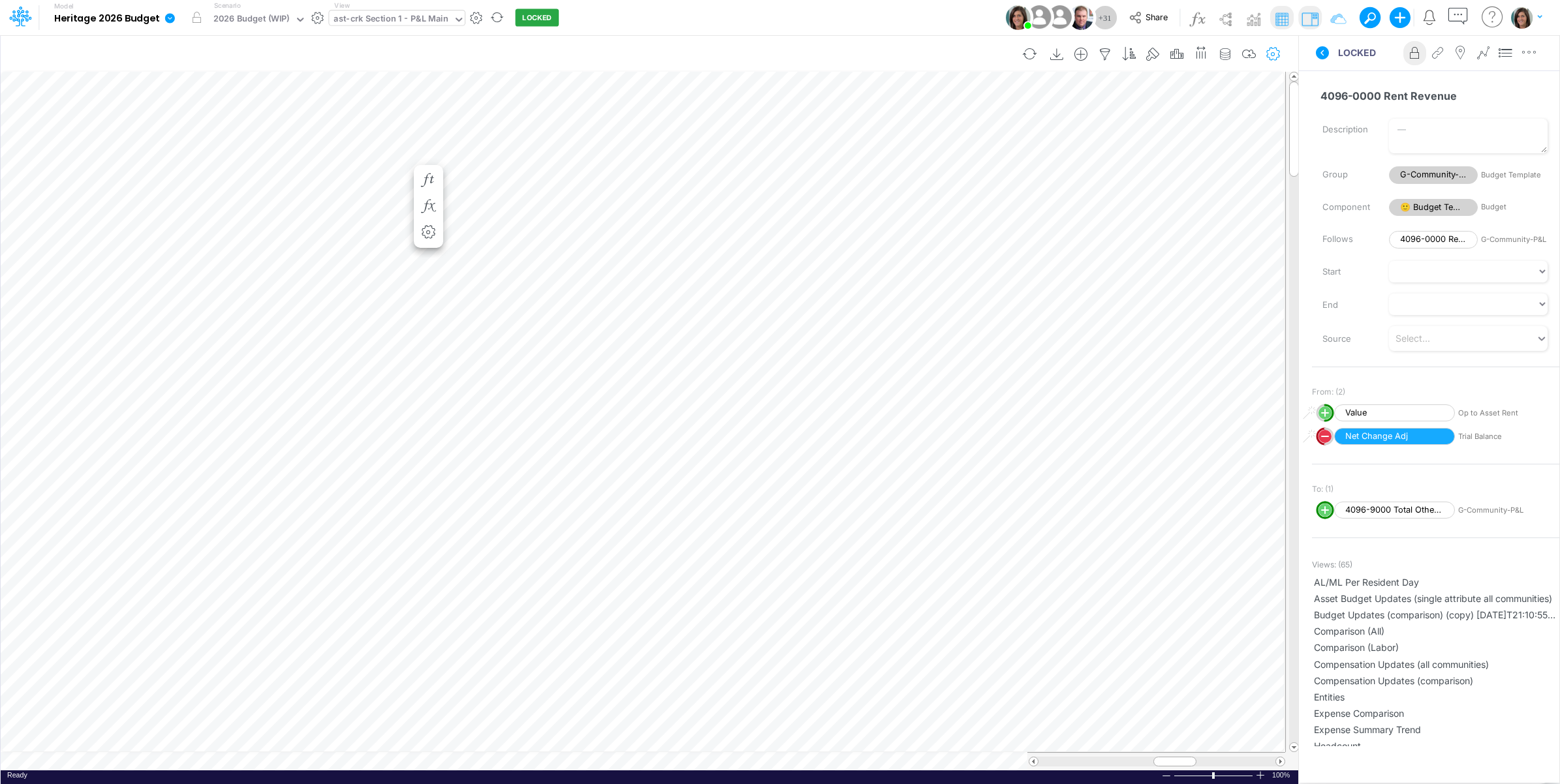
click at [1280, 50] on icon "button" at bounding box center [1273, 54] width 20 height 14
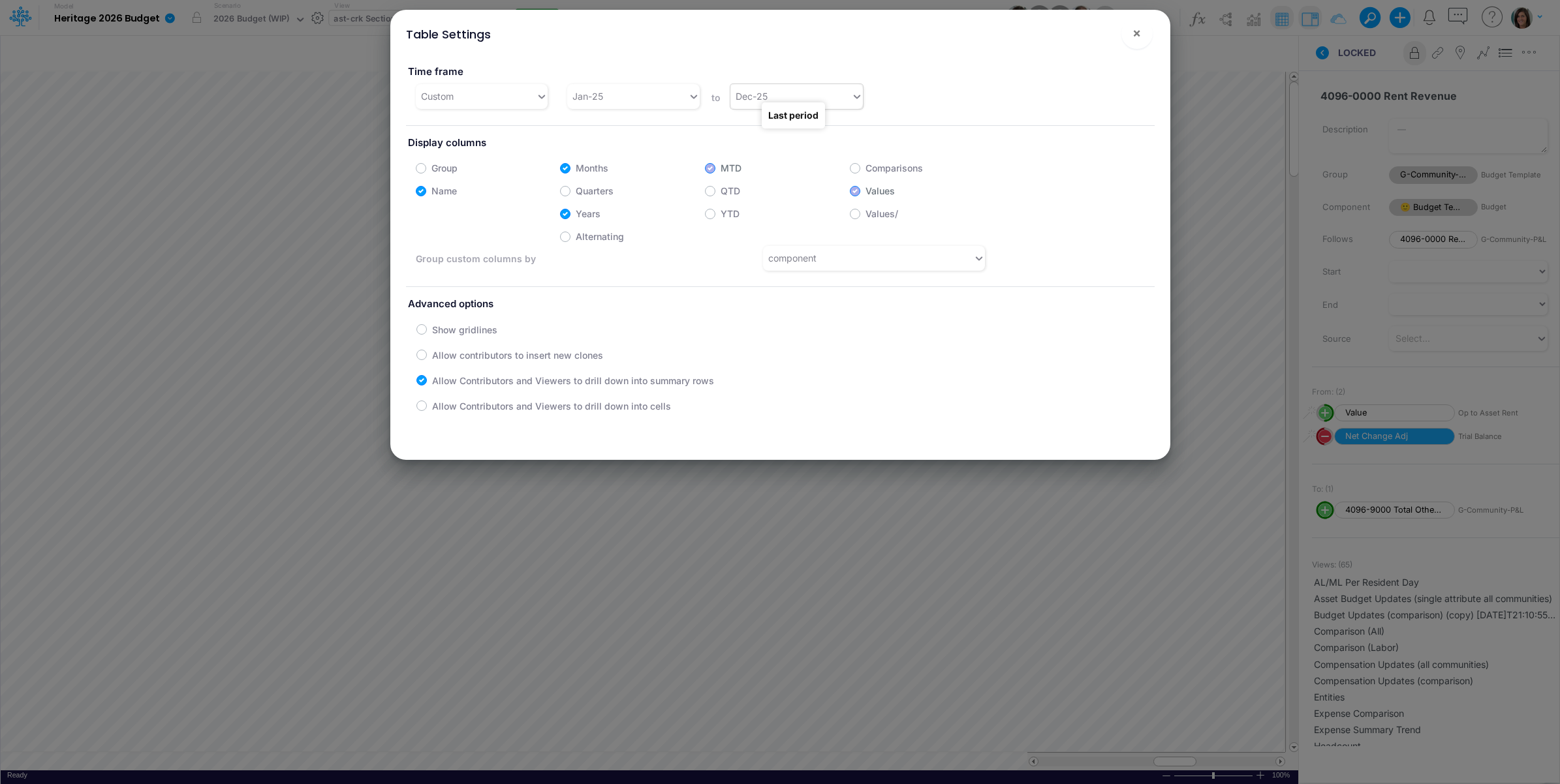
click at [761, 86] on div "Dec-25" at bounding box center [791, 96] width 120 height 21
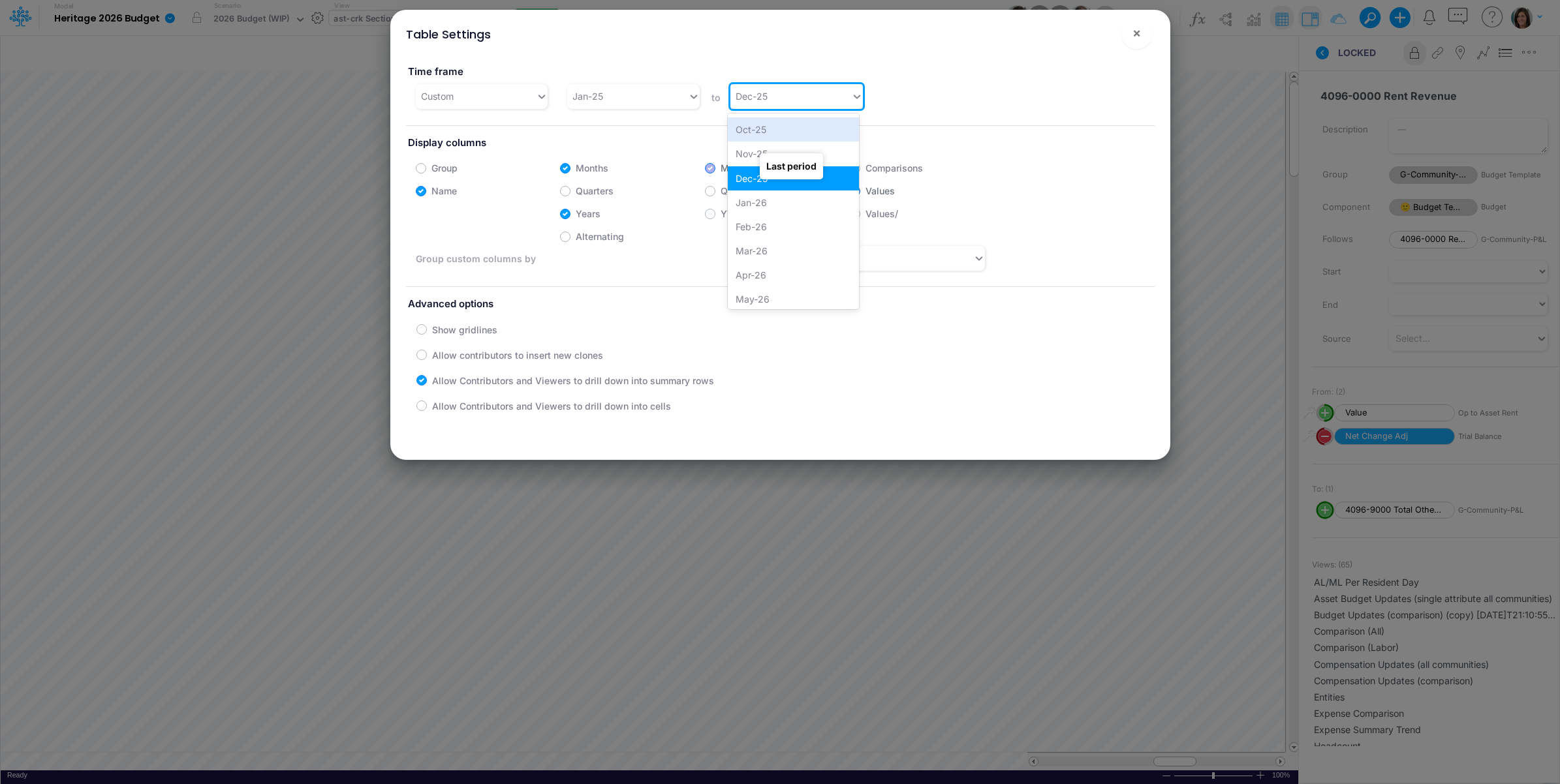
scroll to position [1261, 0]
click at [783, 292] on div "Dec-26" at bounding box center [793, 296] width 131 height 24
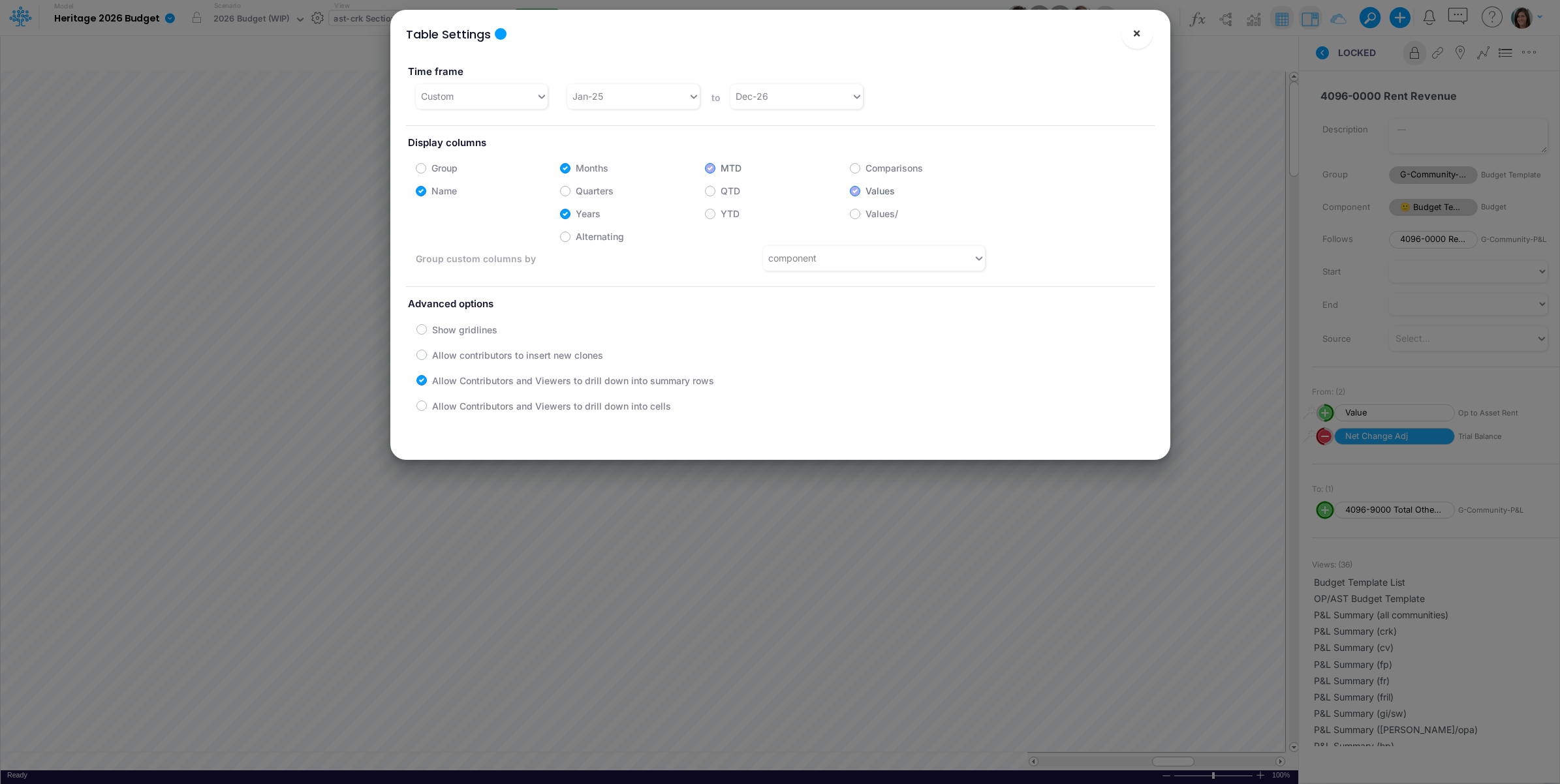
click at [1136, 33] on span "×" at bounding box center [1137, 32] width 8 height 15
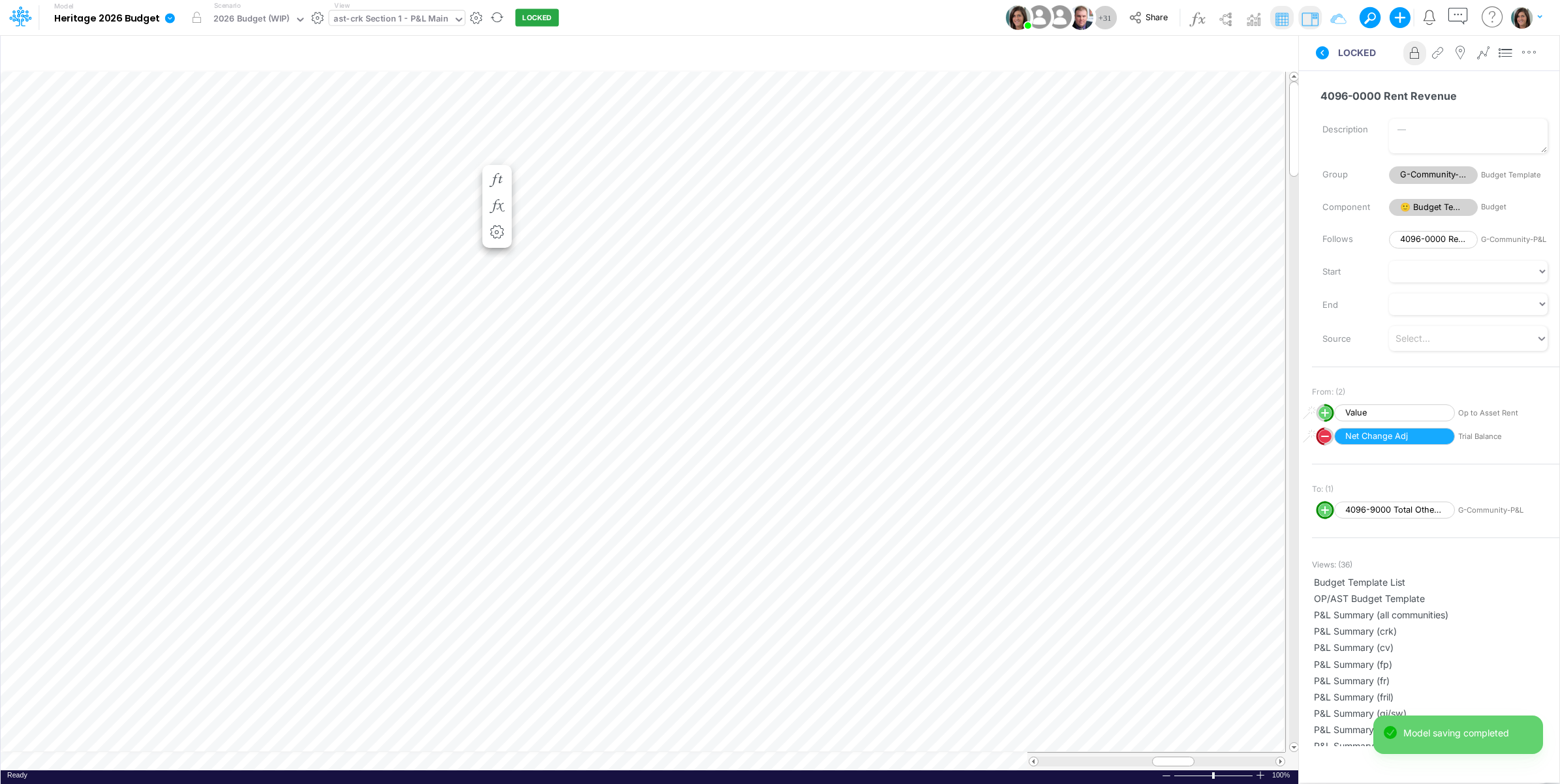
scroll to position [0, 1]
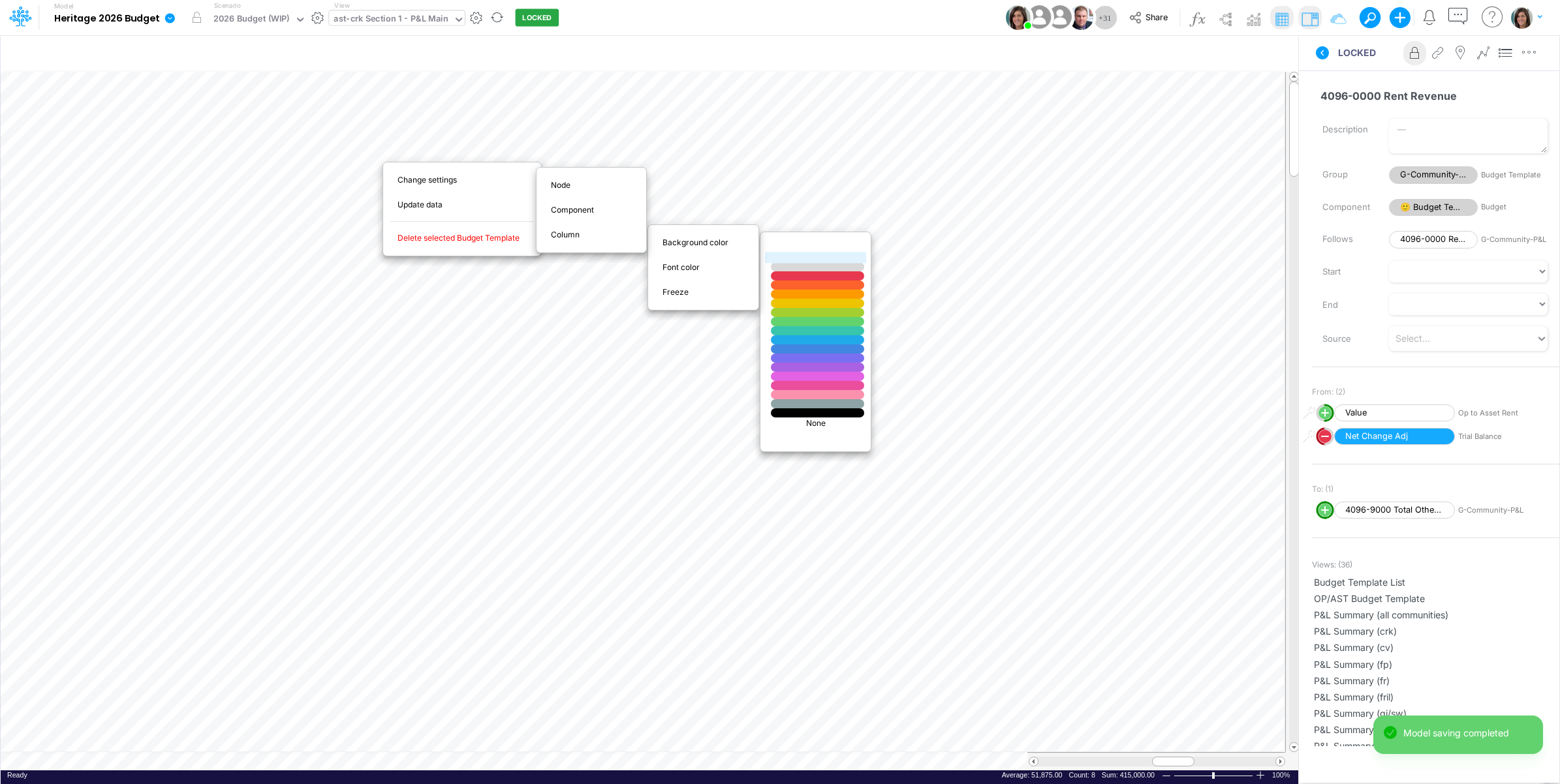
click at [798, 256] on div at bounding box center [817, 258] width 112 height 11
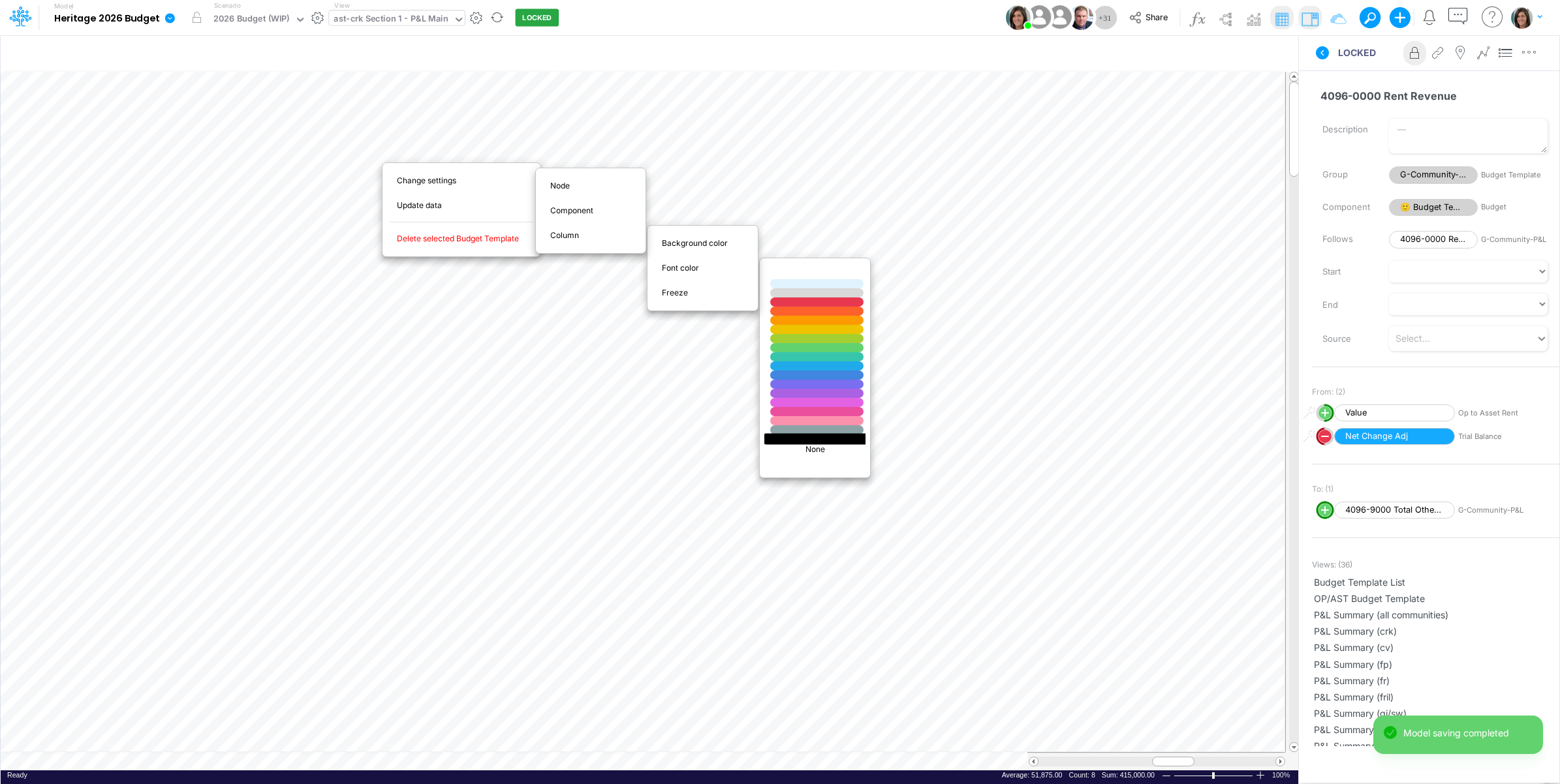
click at [813, 441] on div at bounding box center [817, 438] width 112 height 11
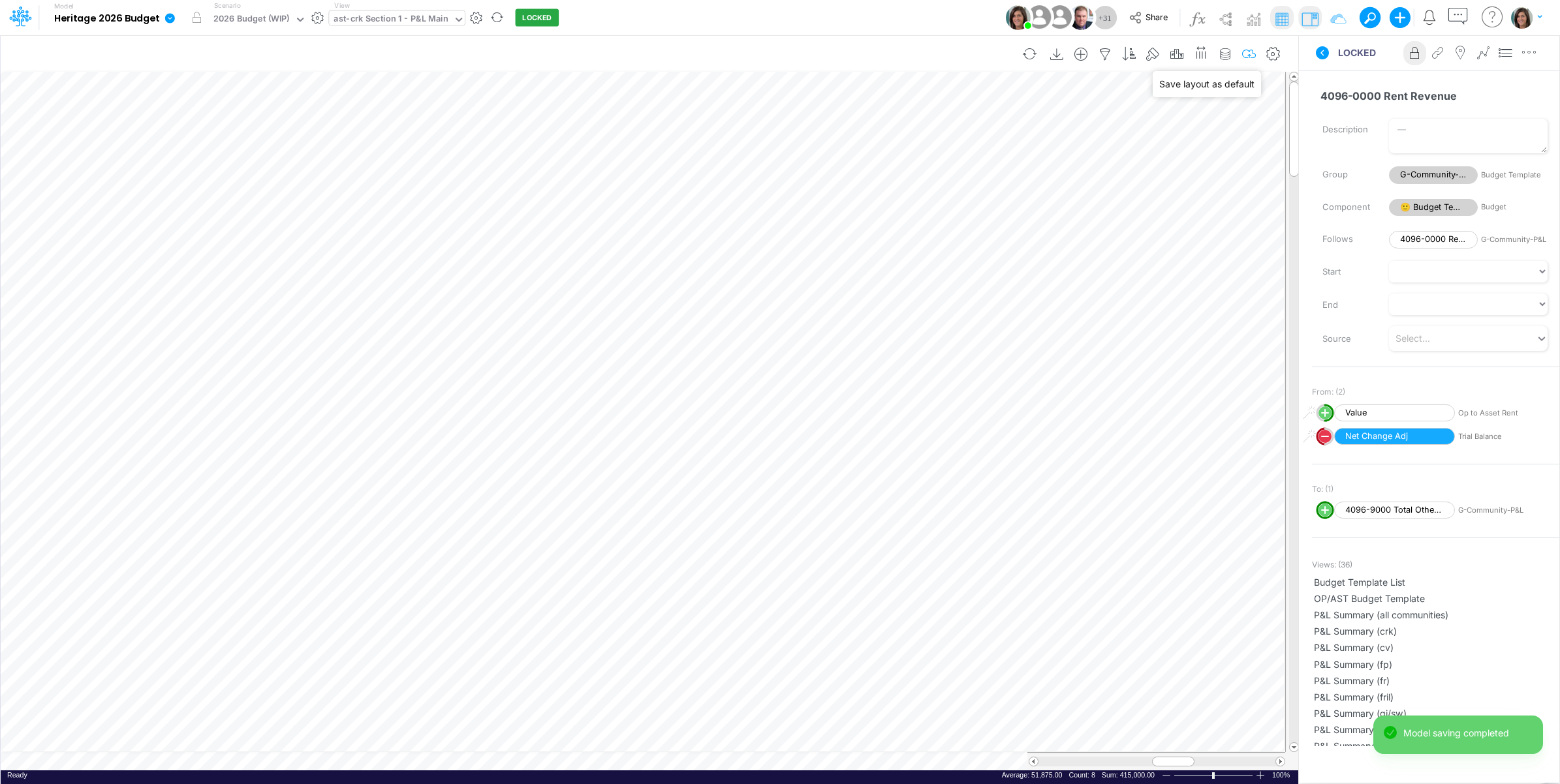
click at [1251, 57] on icon "button" at bounding box center [1249, 54] width 20 height 14
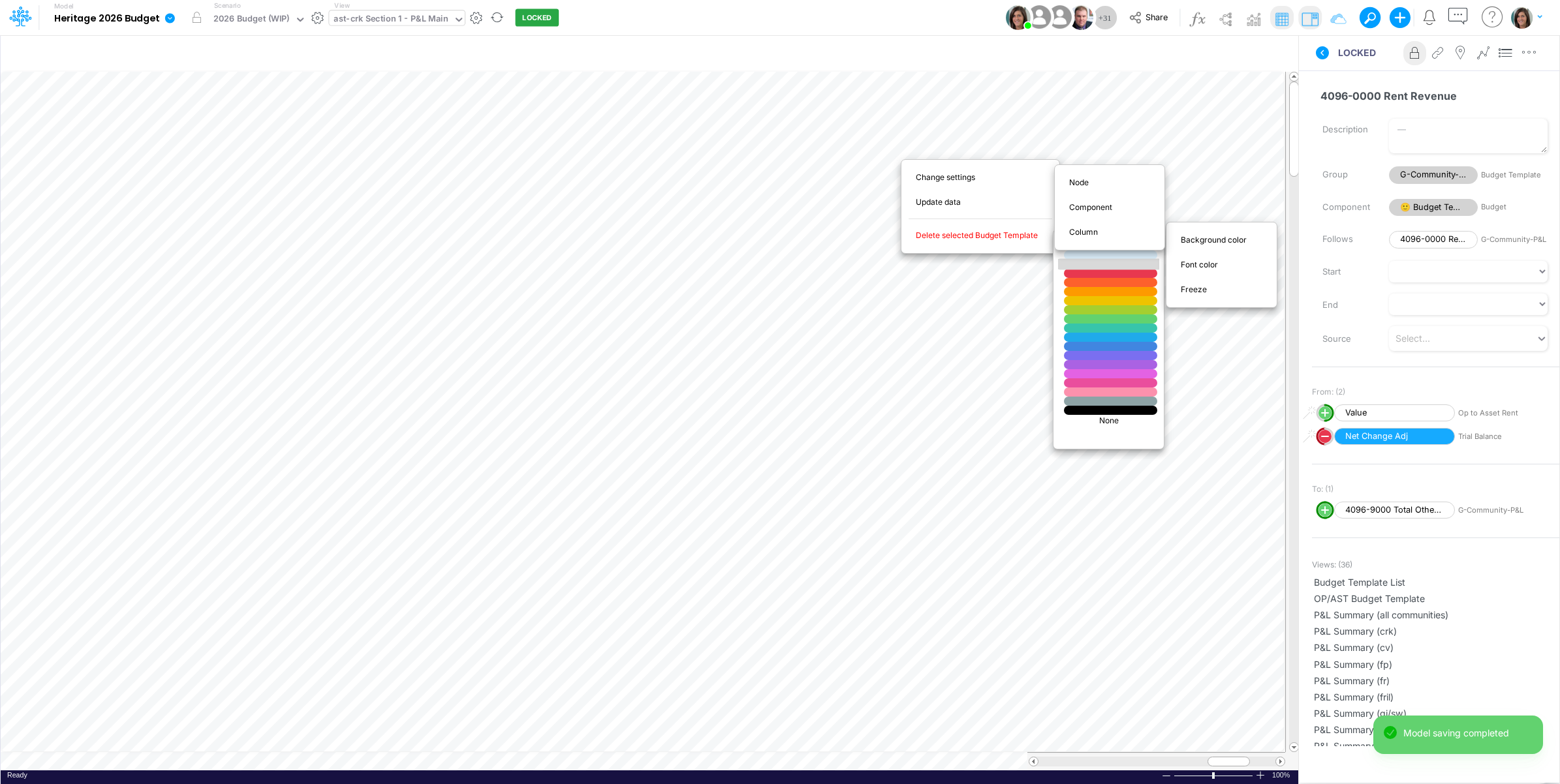
click at [1144, 263] on div at bounding box center [1111, 264] width 112 height 11
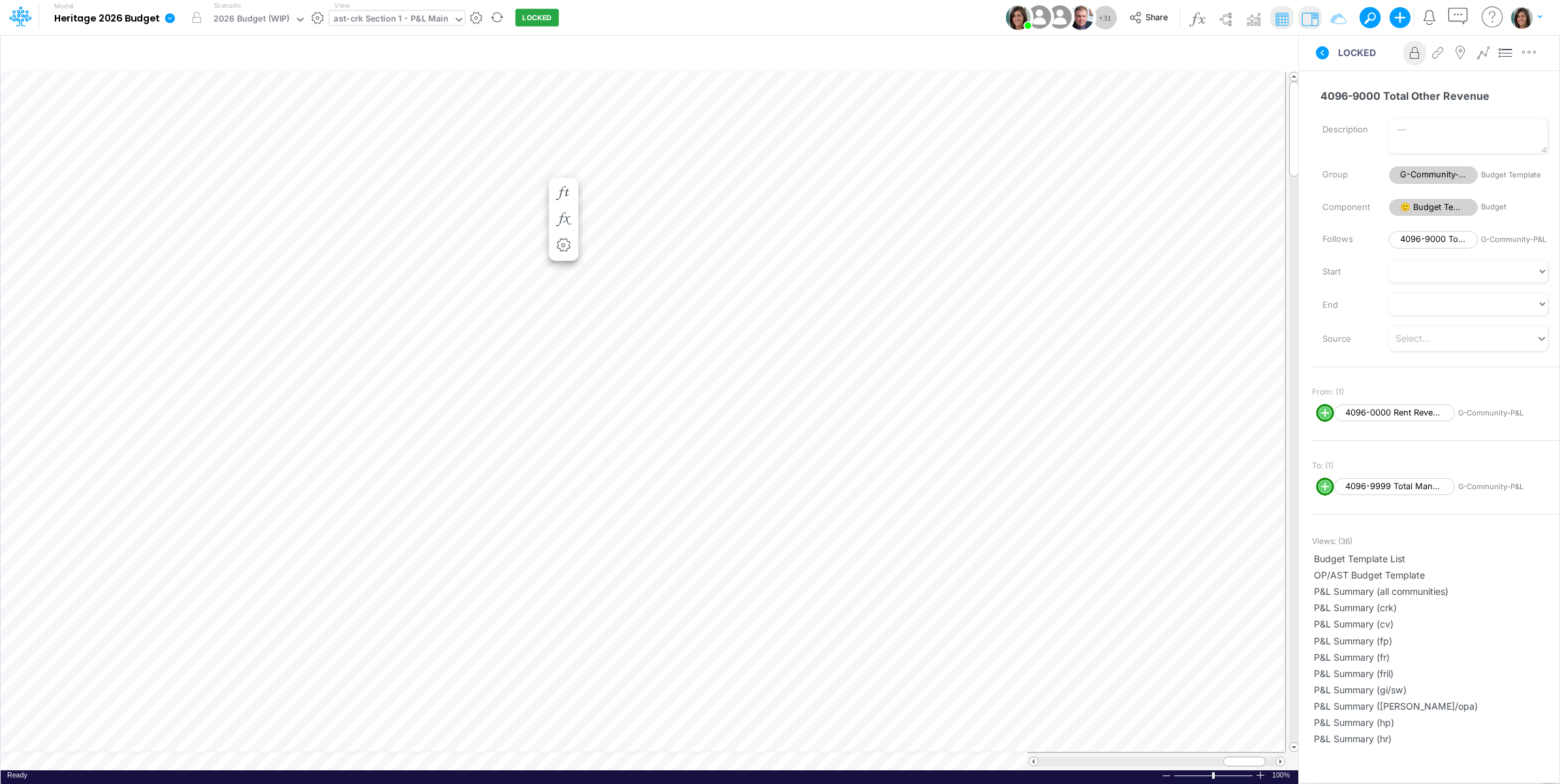
scroll to position [0, 1]
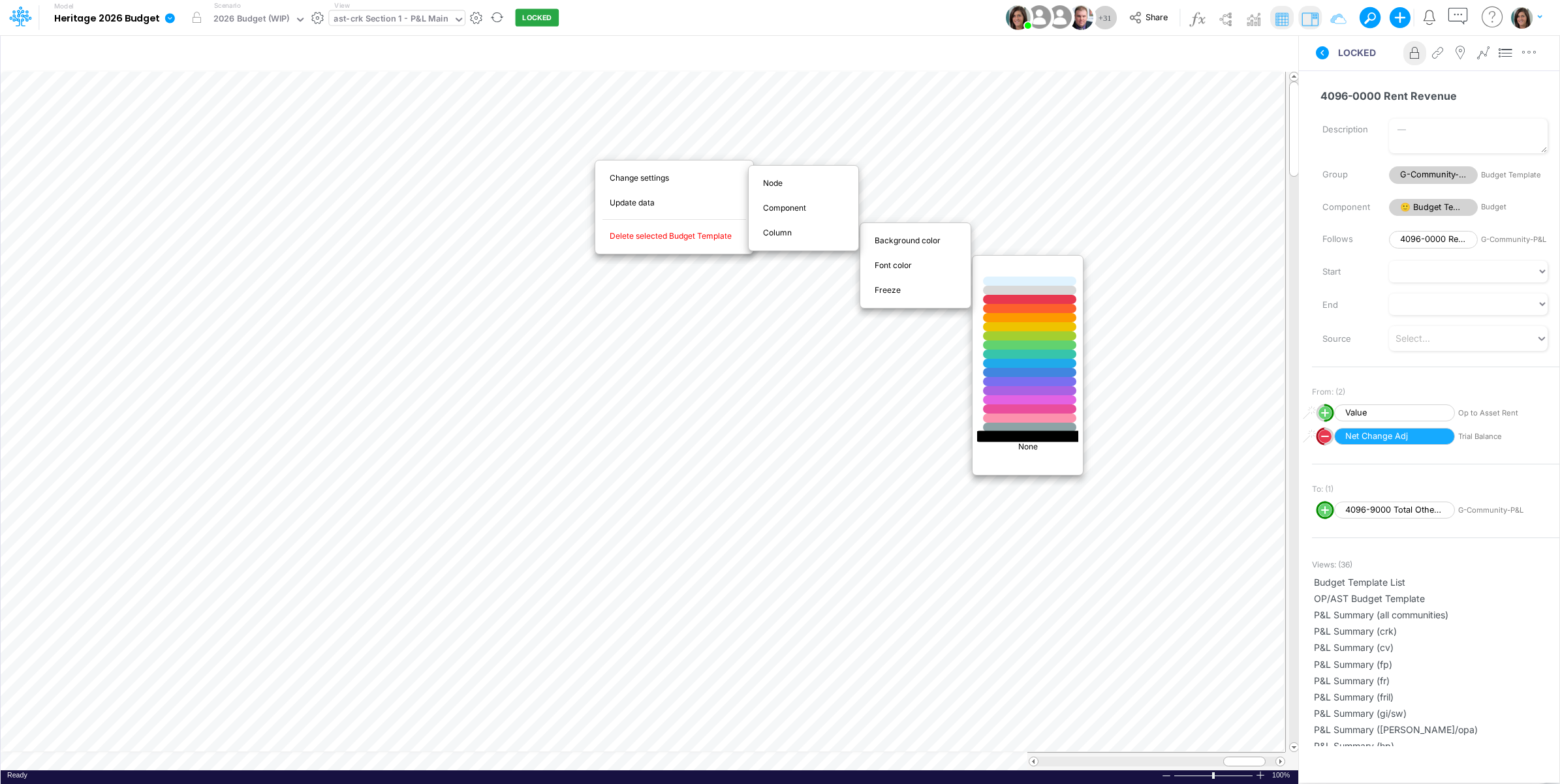
click at [1006, 436] on div at bounding box center [1030, 436] width 112 height 11
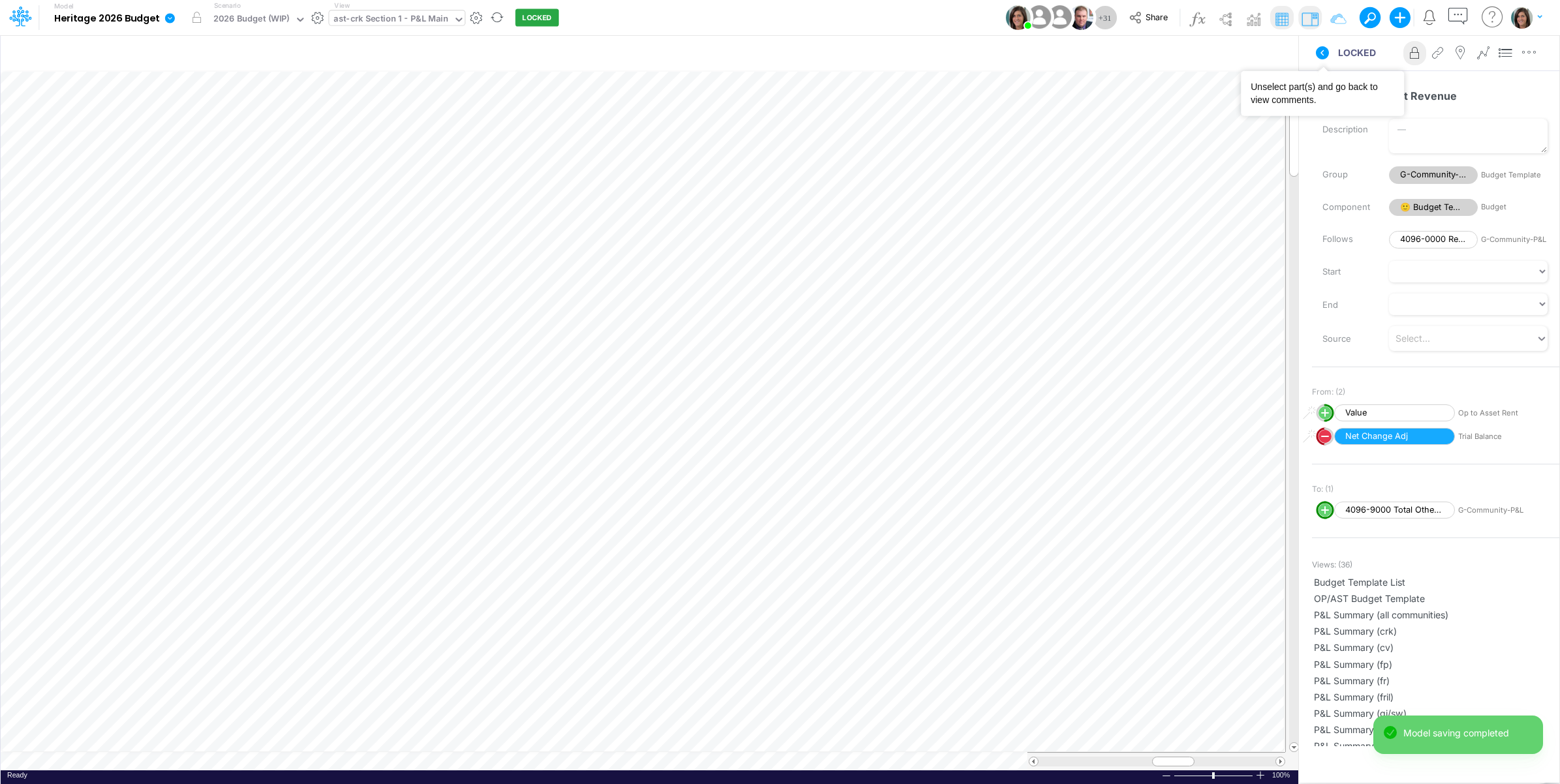
click at [1315, 47] on icon at bounding box center [1323, 53] width 15 height 15
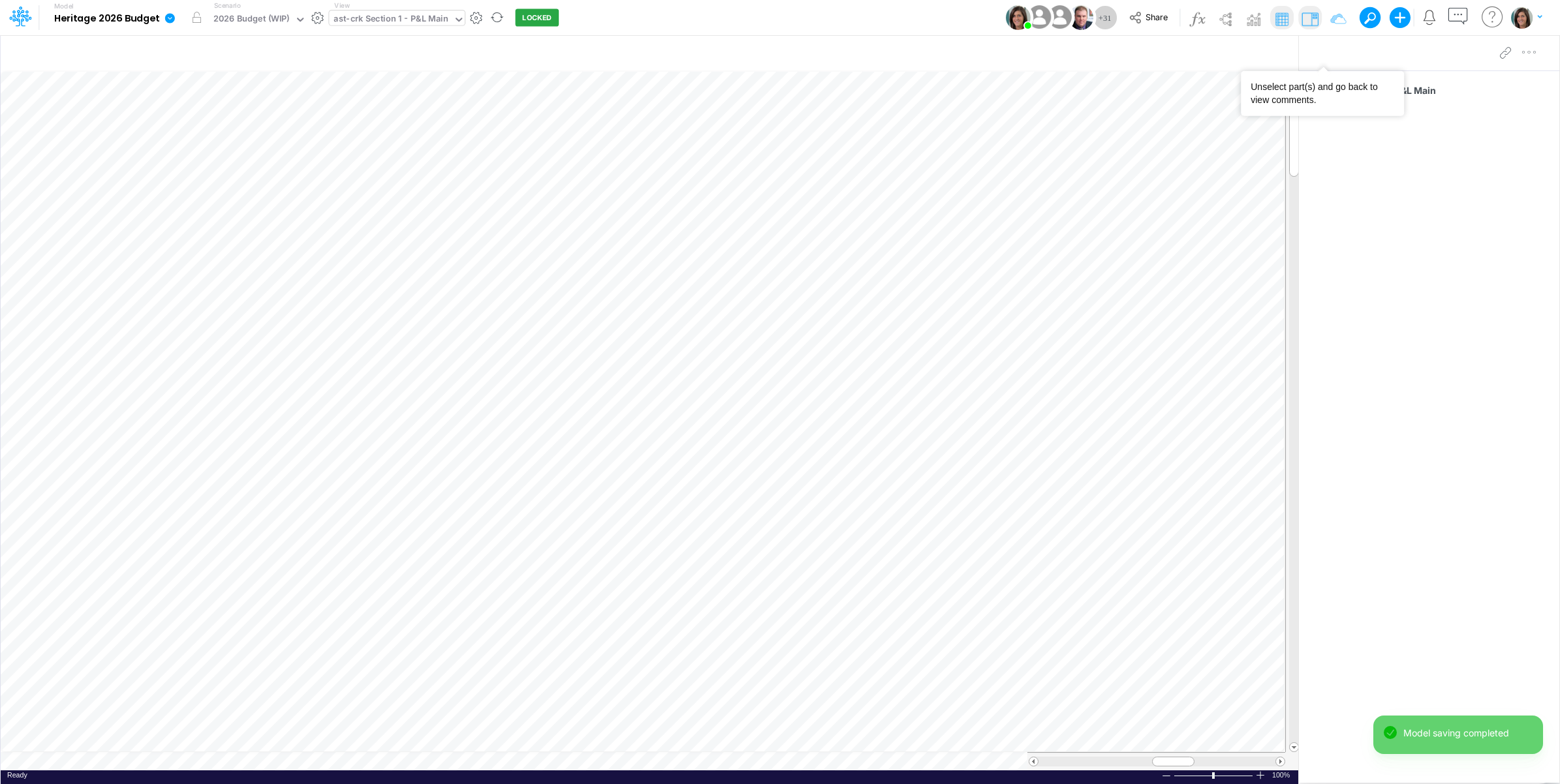
click at [398, 19] on div "ast-crk Section 1 - P&L Main" at bounding box center [391, 20] width 115 height 15
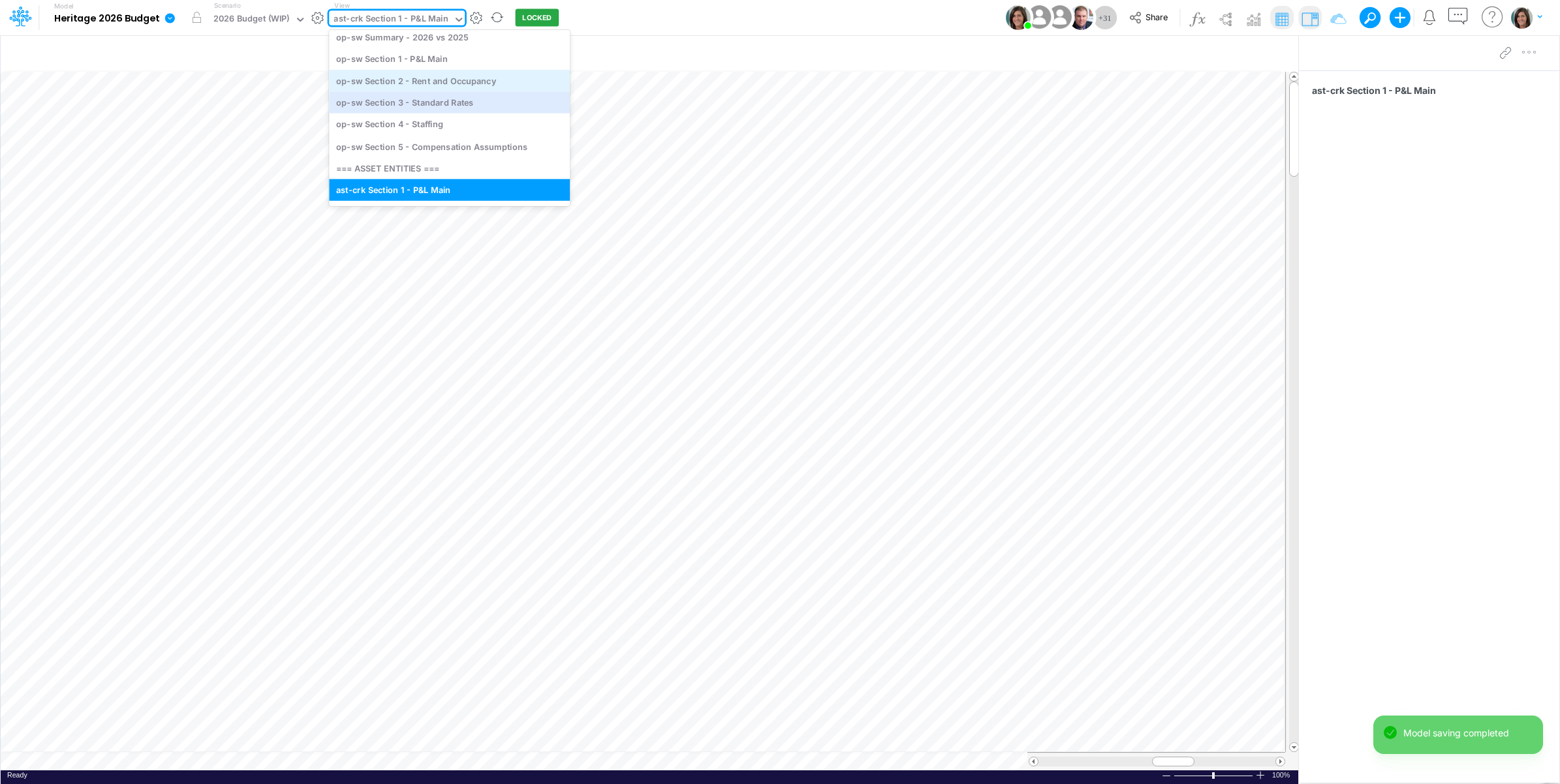
scroll to position [3481, 0]
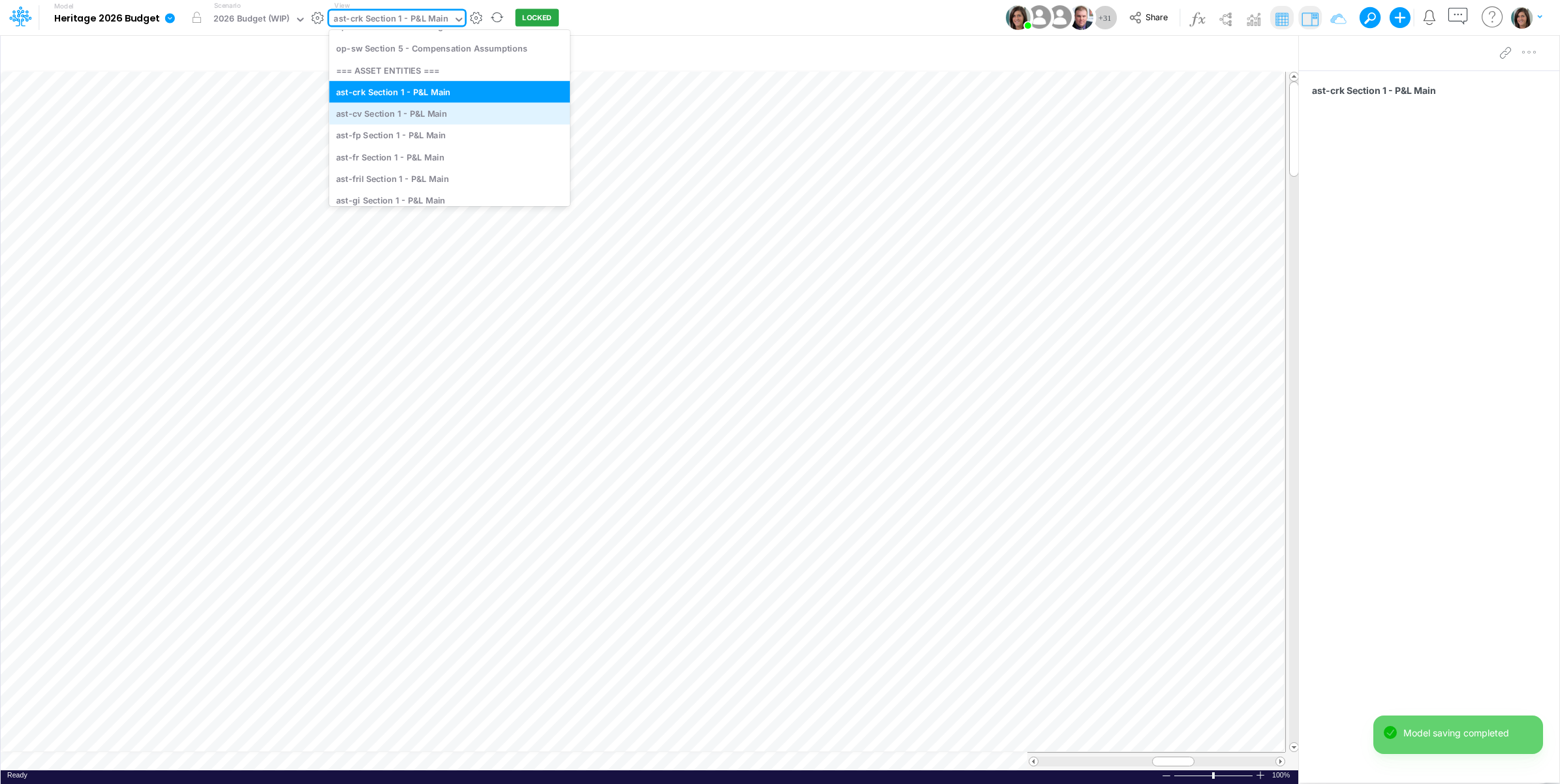
click at [435, 115] on div "ast-cv Section 1 - P&L Main" at bounding box center [449, 113] width 241 height 21
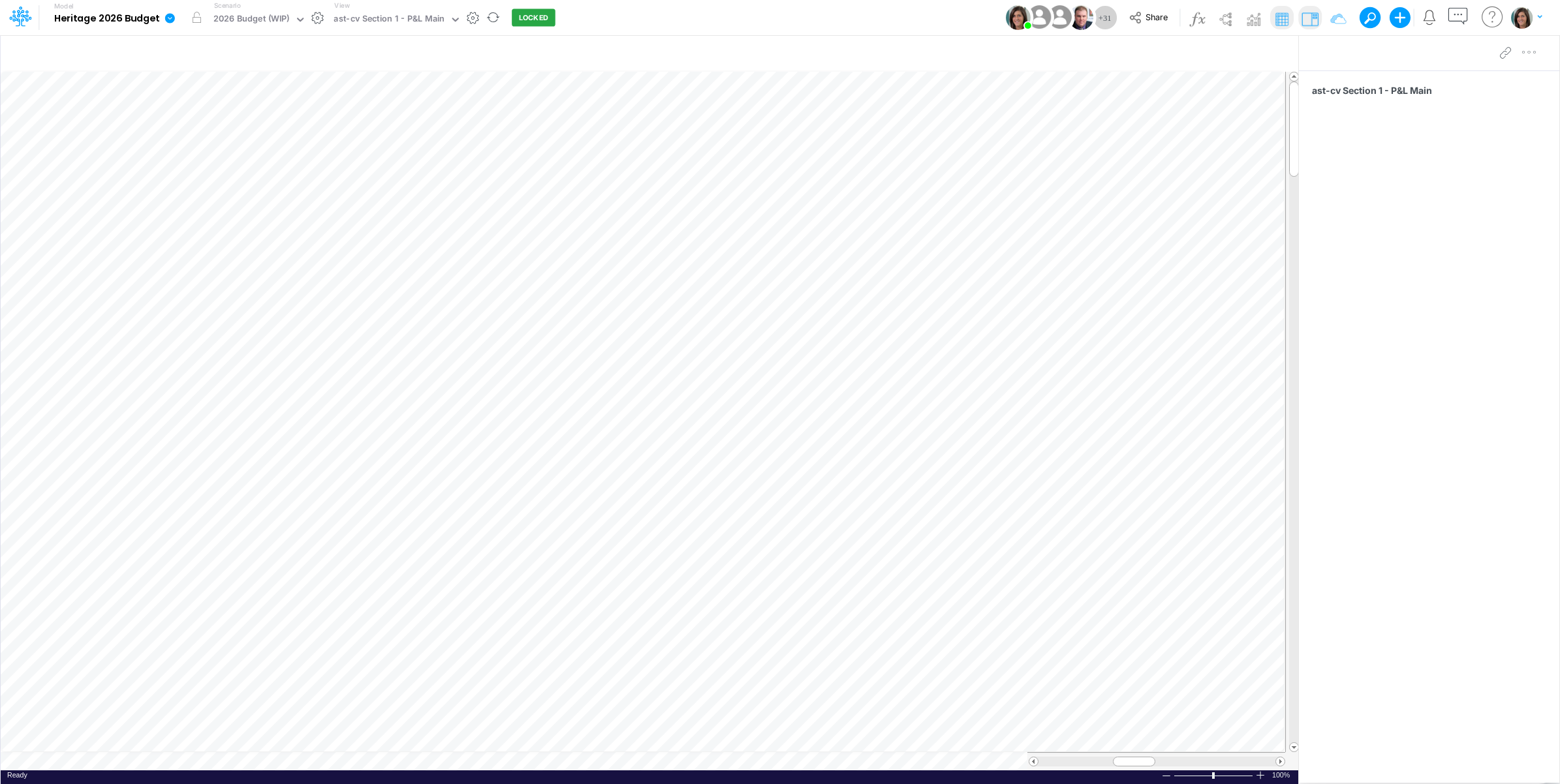
click at [660, 19] on div "Model Heritage 2026 Budget Edit model settings Duplicate Import QuickBooks Quic…" at bounding box center [780, 18] width 1404 height 36
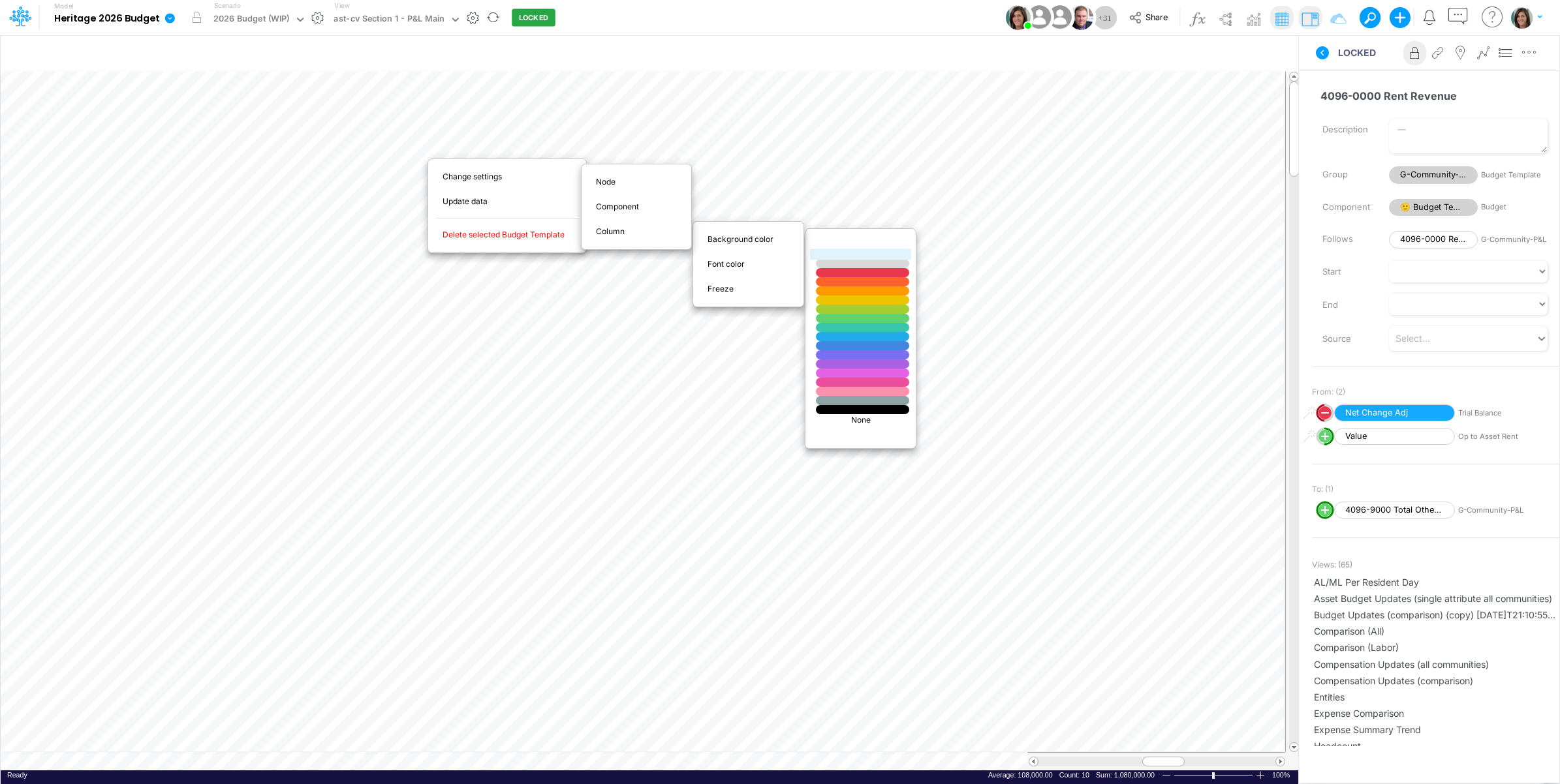
click at [855, 258] on div at bounding box center [863, 254] width 112 height 11
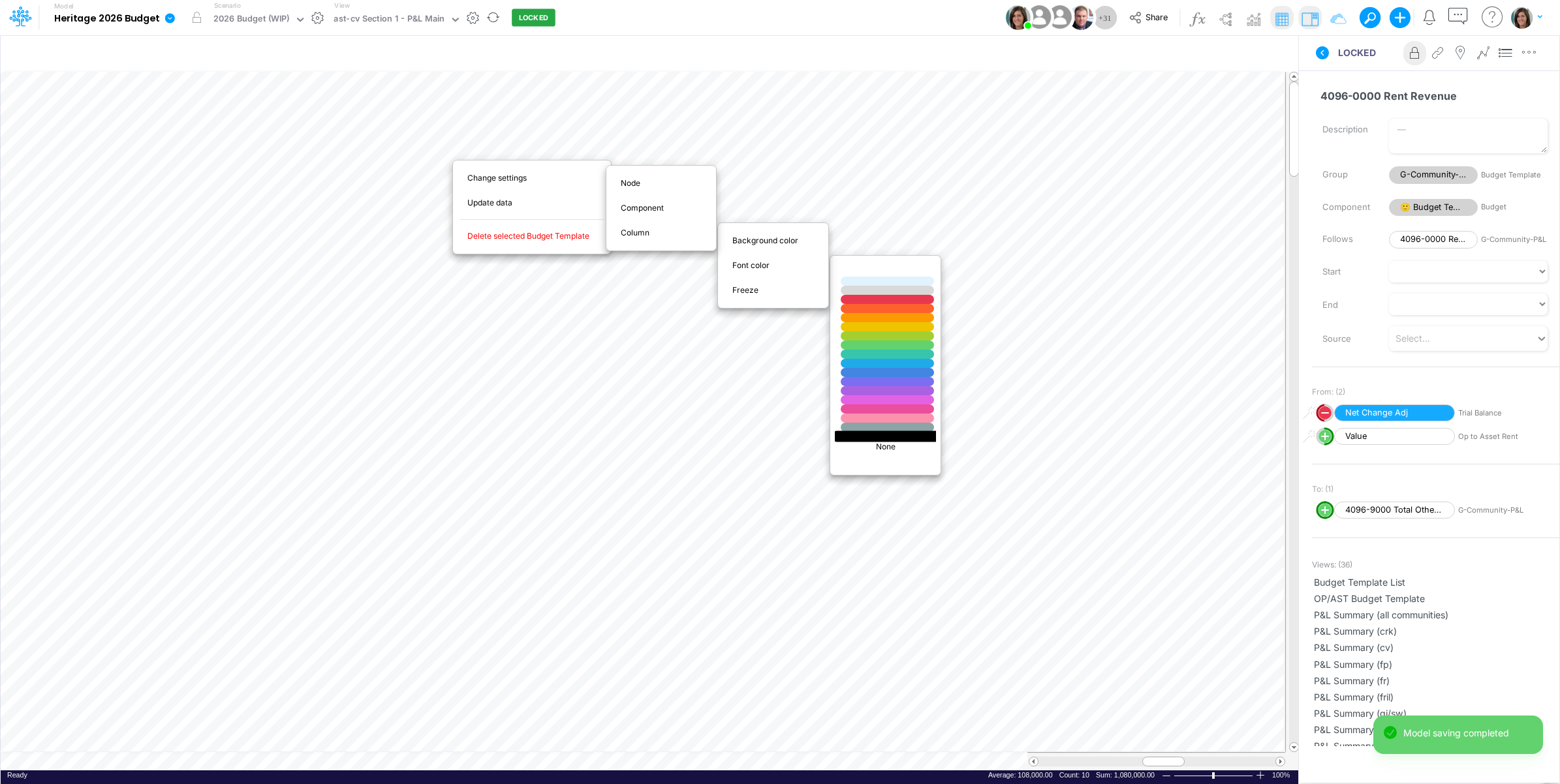
click at [872, 436] on div at bounding box center [888, 436] width 112 height 11
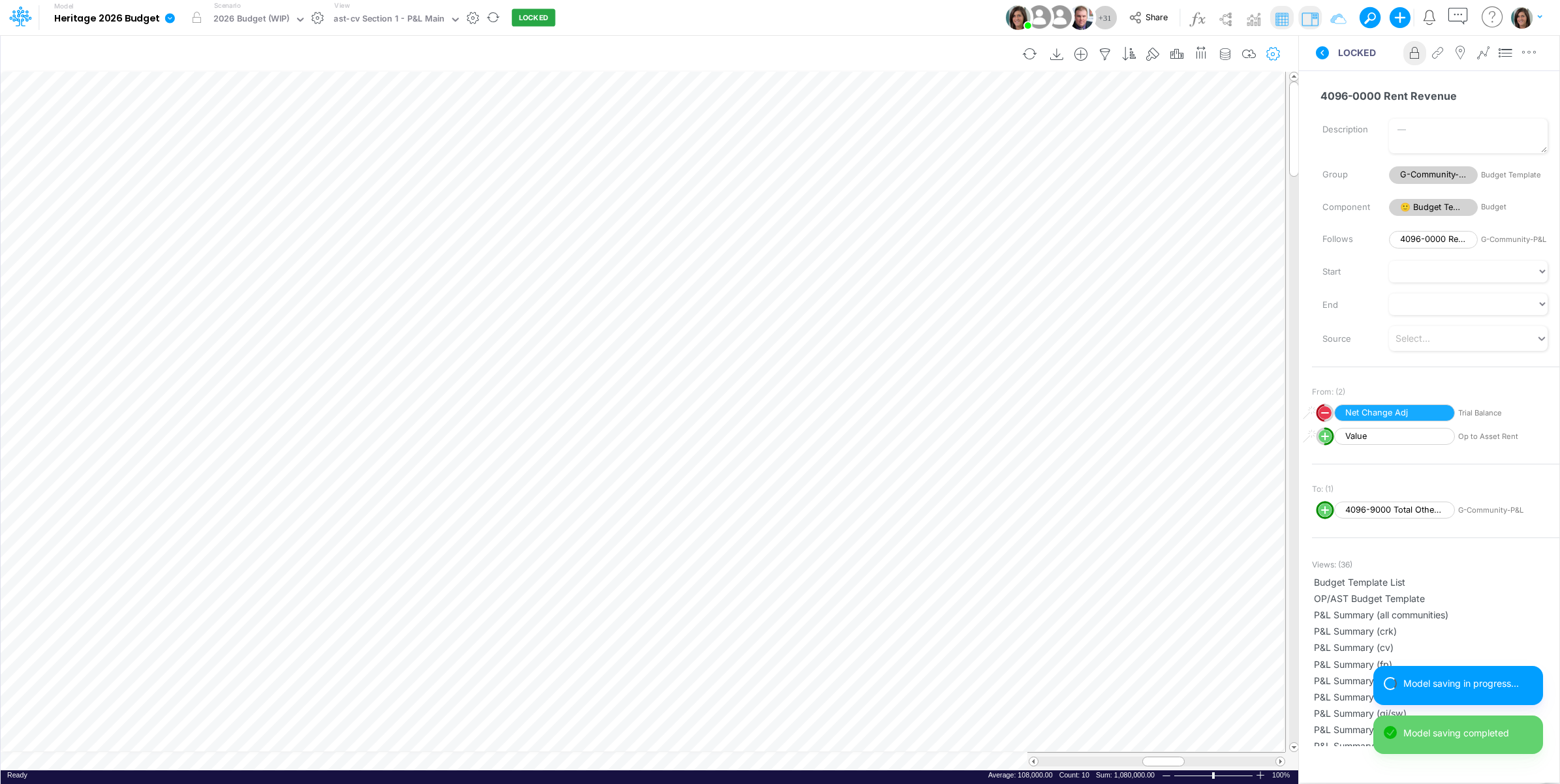
click at [1275, 53] on icon "button" at bounding box center [1273, 54] width 20 height 14
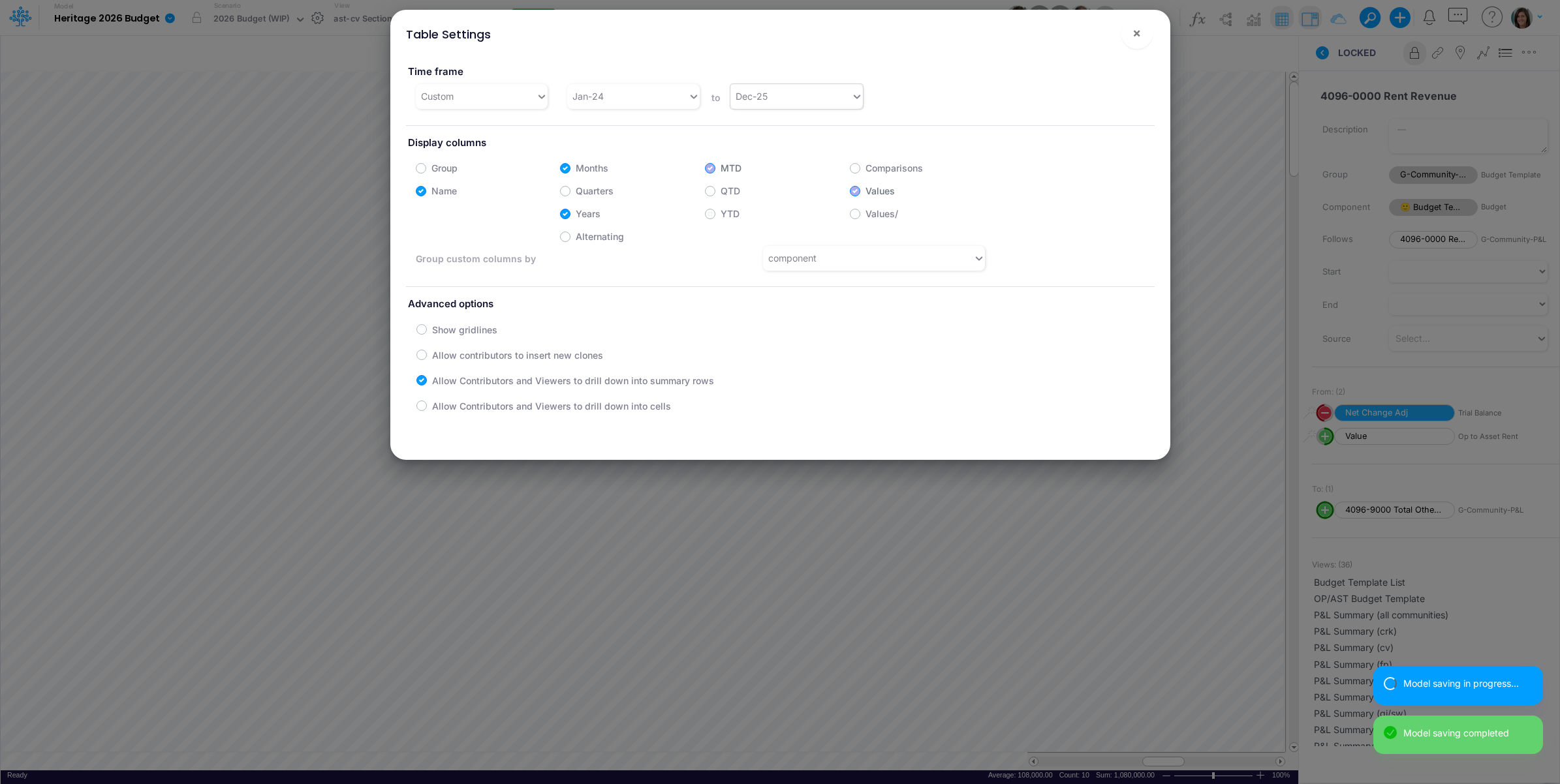
click at [761, 97] on div "Dec-25" at bounding box center [752, 96] width 32 height 14
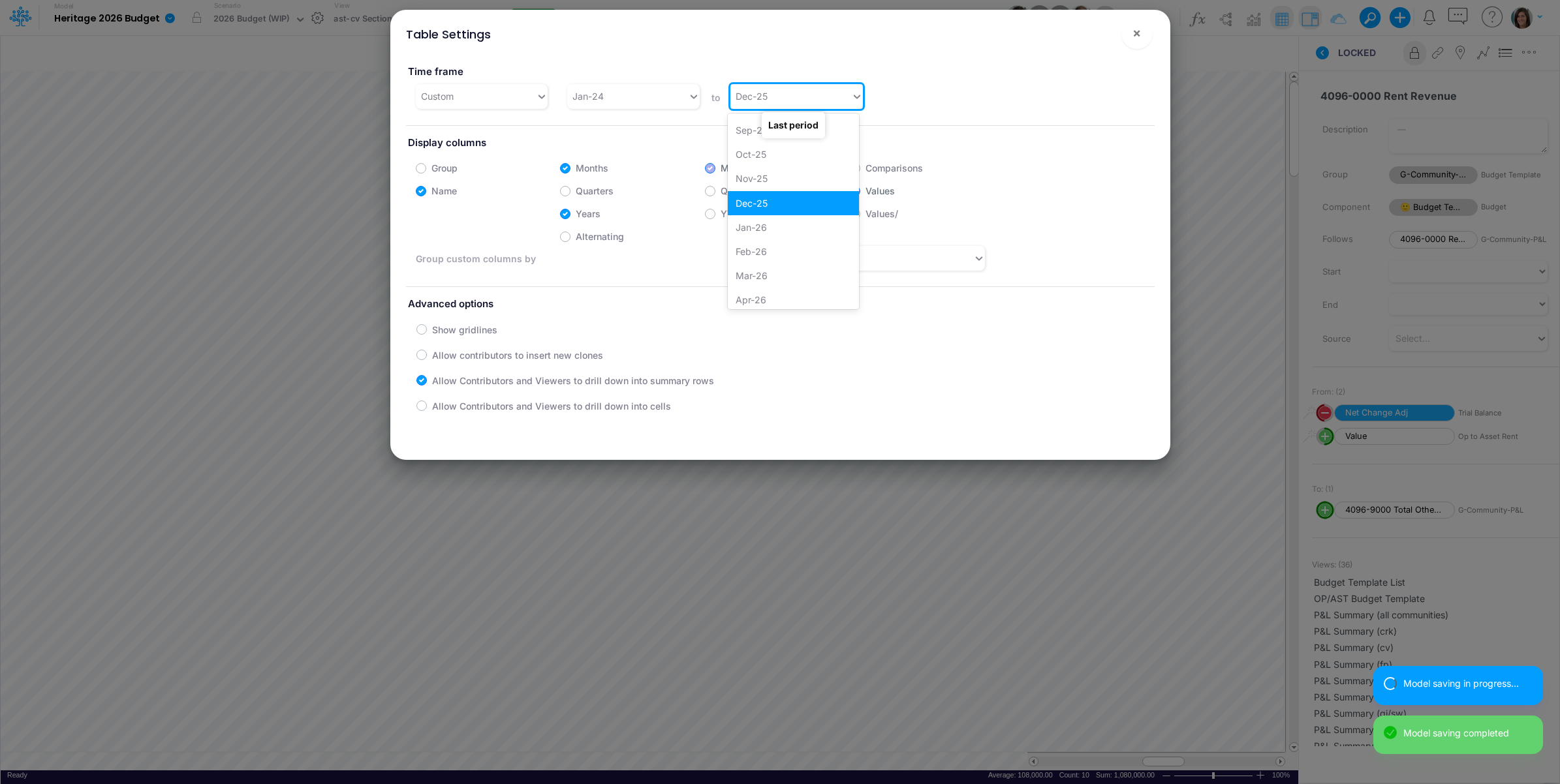
scroll to position [1261, 0]
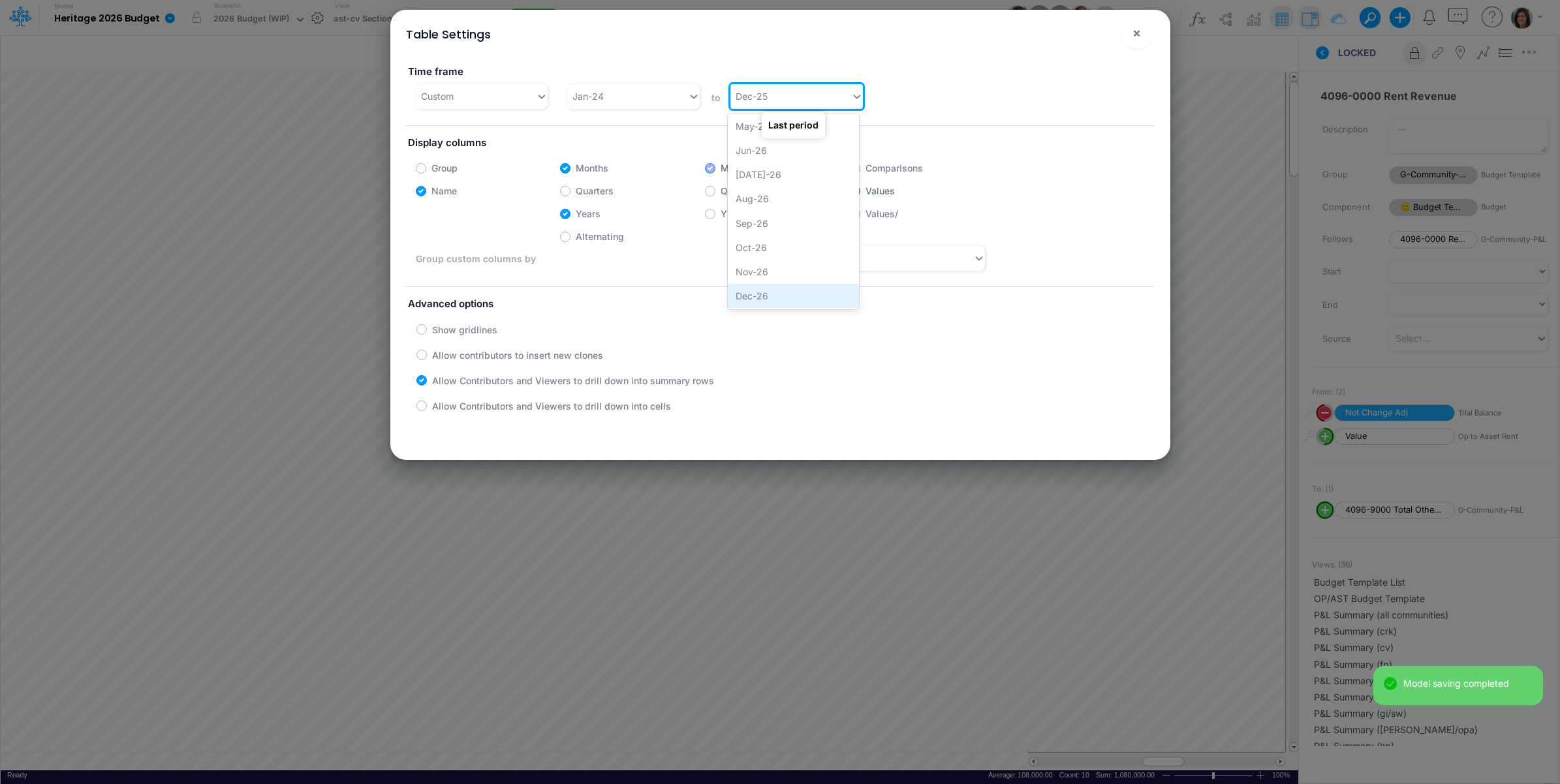
click at [748, 299] on div "Dec-26" at bounding box center [793, 296] width 131 height 24
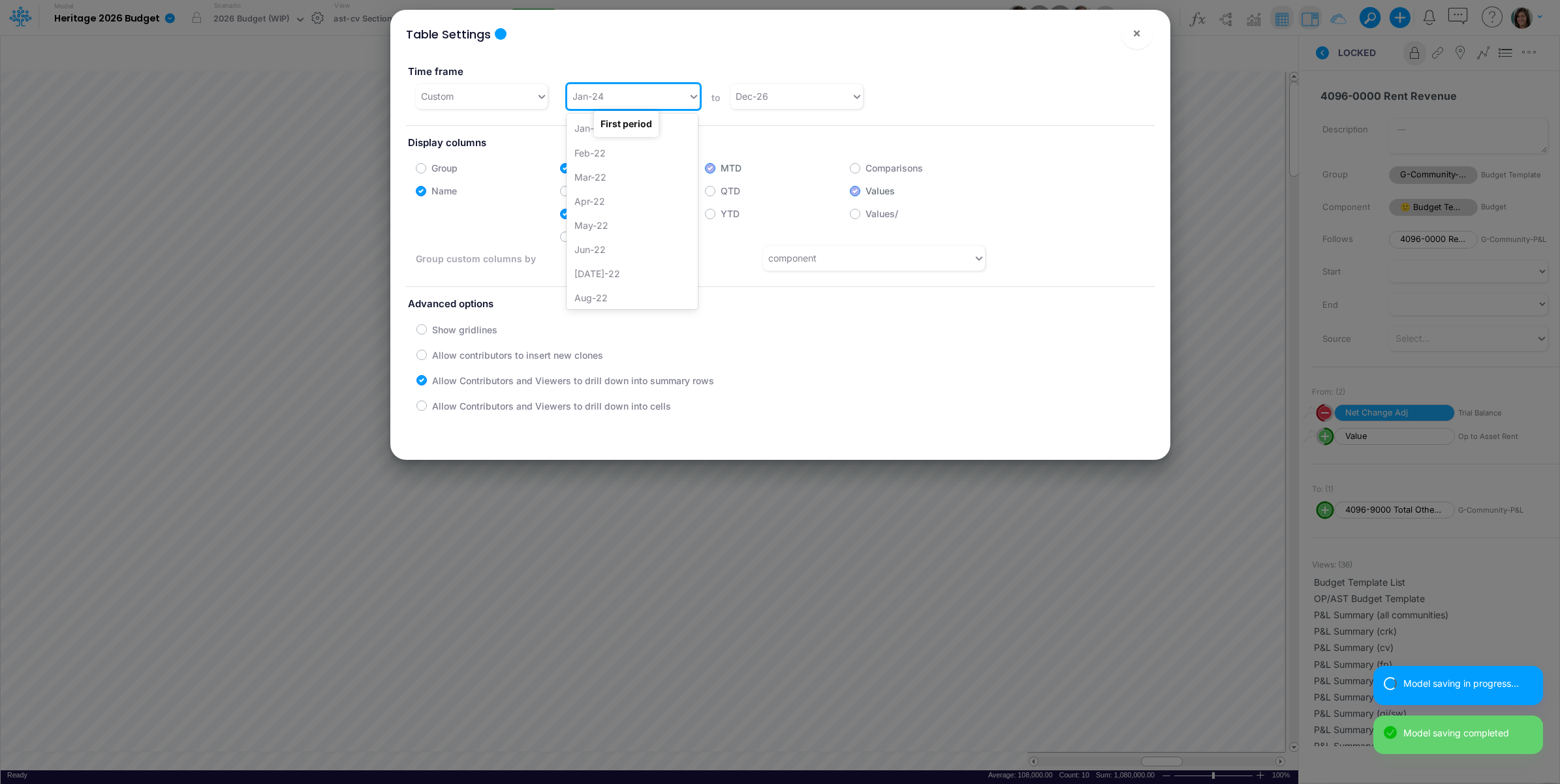
click at [617, 98] on div "Jan-24" at bounding box center [627, 96] width 120 height 21
click at [614, 252] on div "Jan-25" at bounding box center [632, 254] width 131 height 24
click at [1138, 36] on span "×" at bounding box center [1137, 32] width 8 height 15
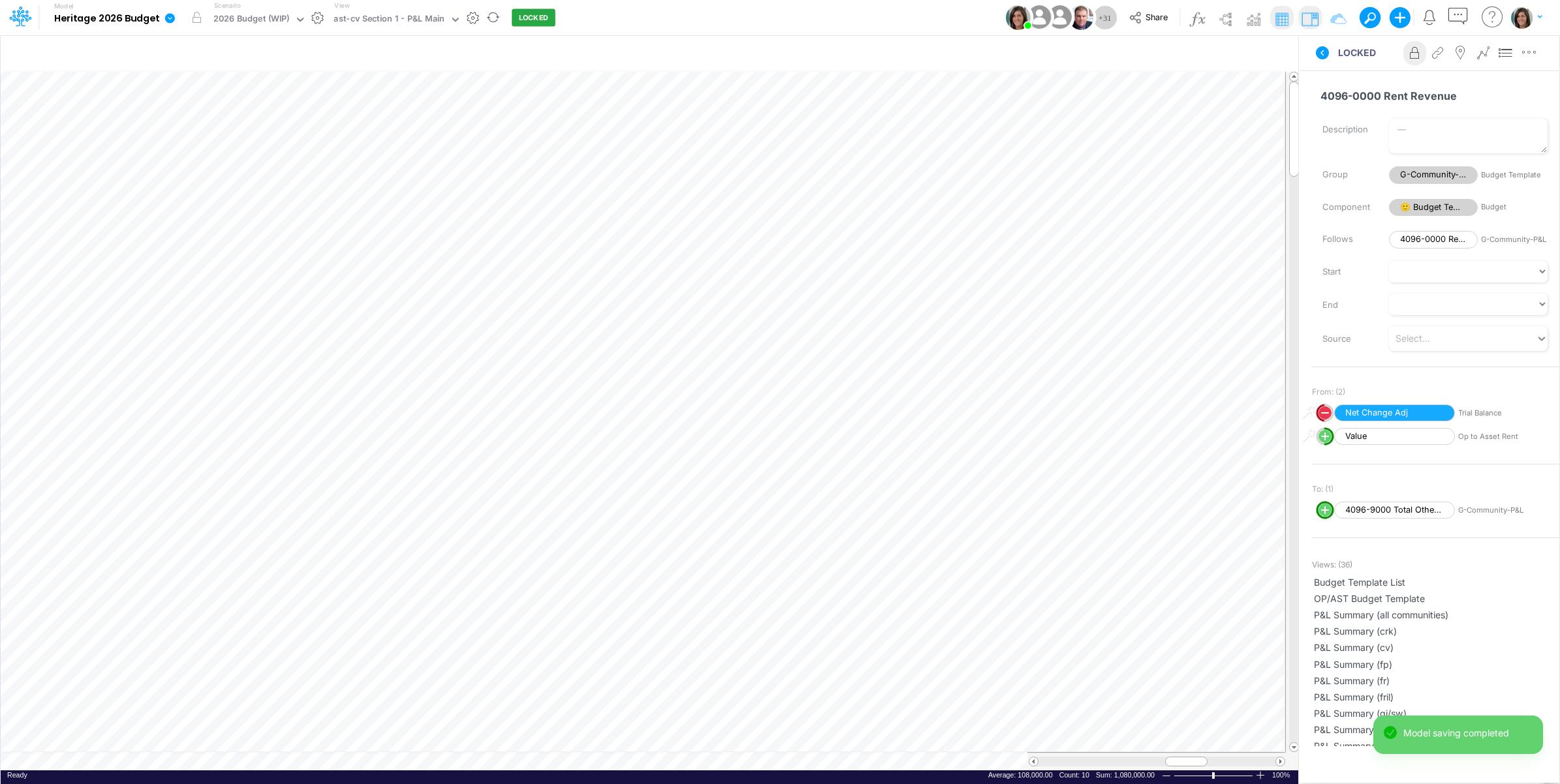
scroll to position [0, 1]
click at [1244, 54] on icon "button" at bounding box center [1249, 54] width 20 height 14
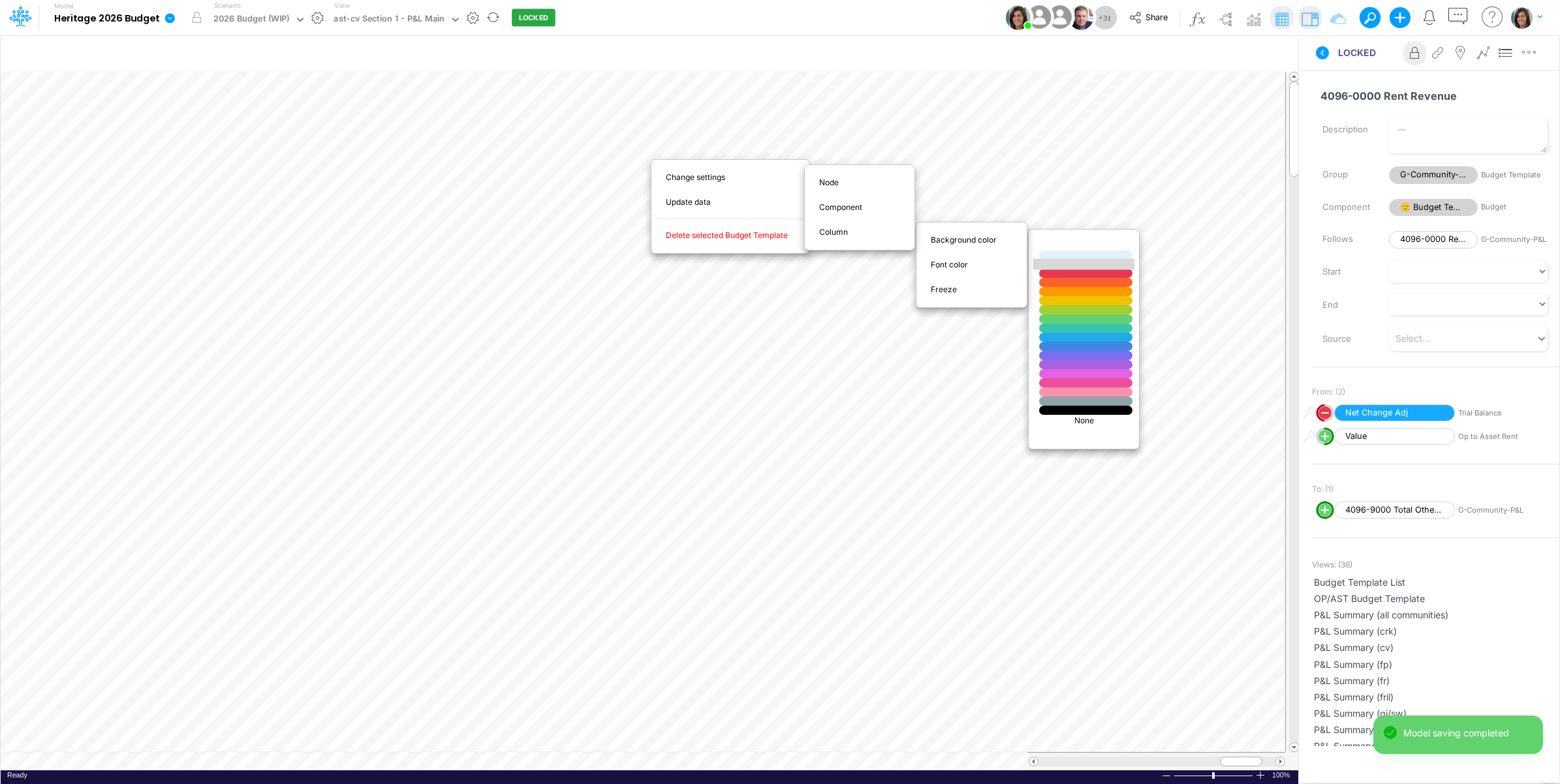
click at [1062, 263] on div at bounding box center [1086, 264] width 112 height 11
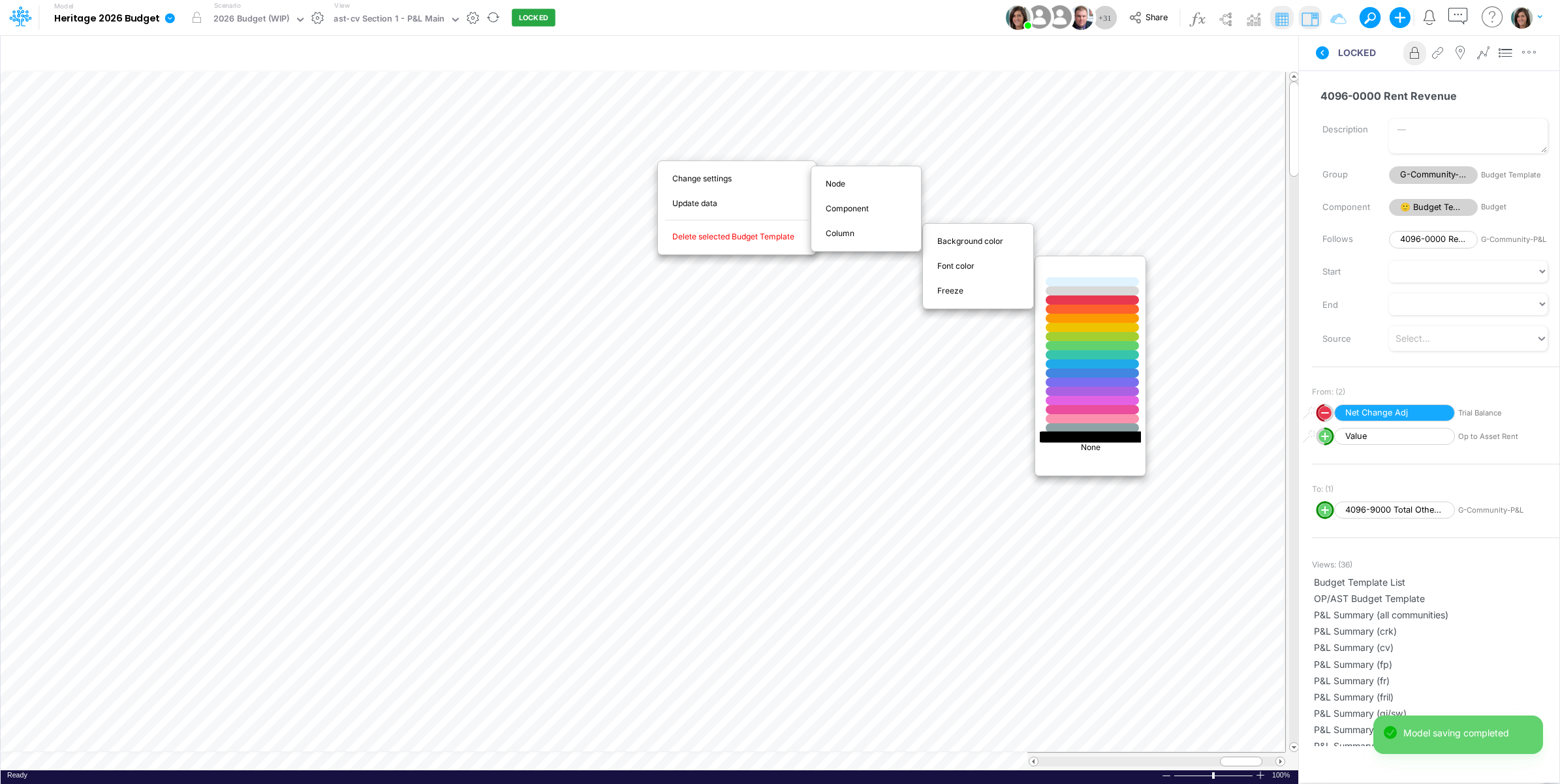
click at [1074, 437] on div at bounding box center [1093, 436] width 112 height 11
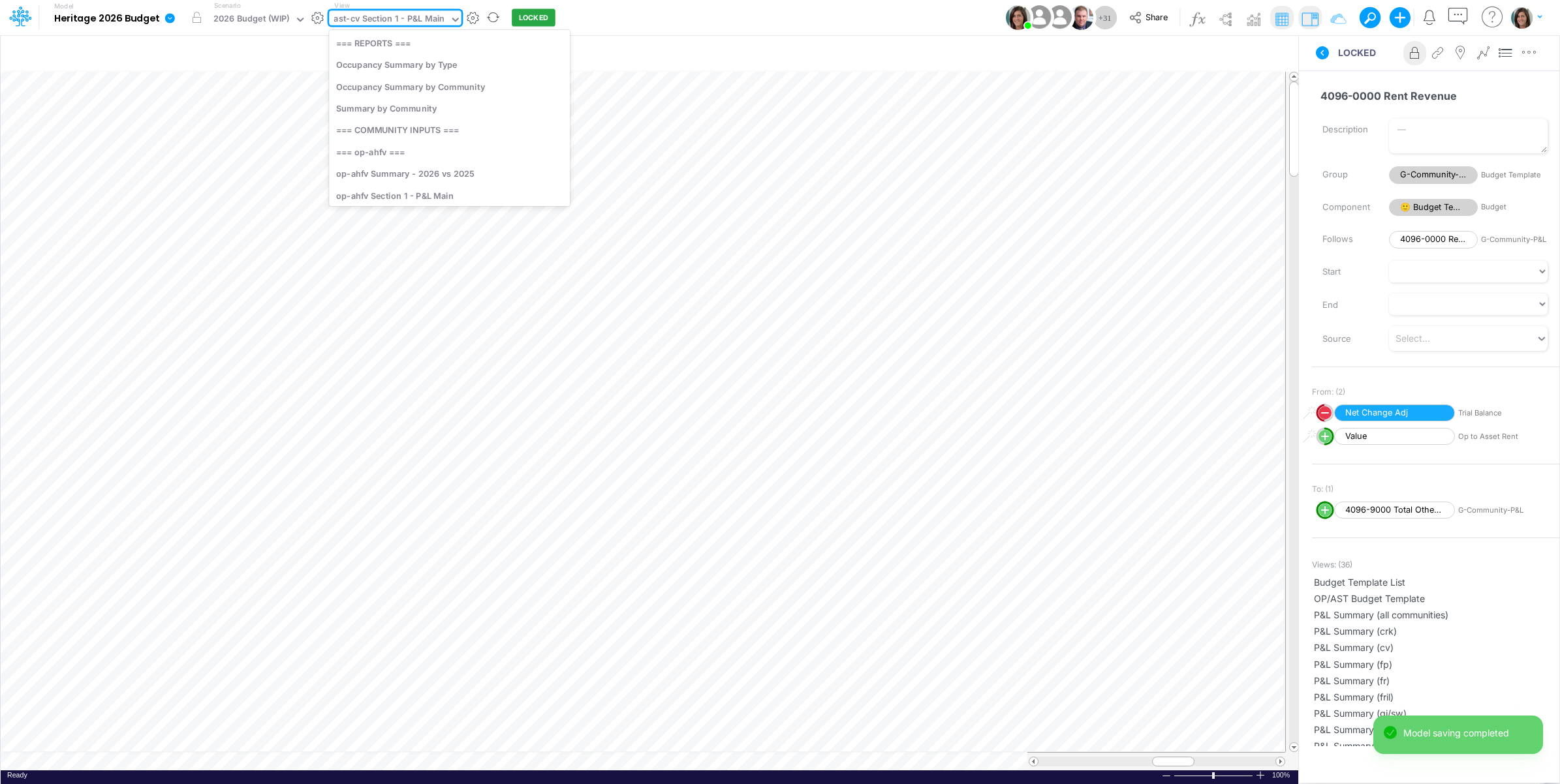
click at [407, 23] on div "ast-cv Section 1 - P&L Main" at bounding box center [388, 20] width 111 height 15
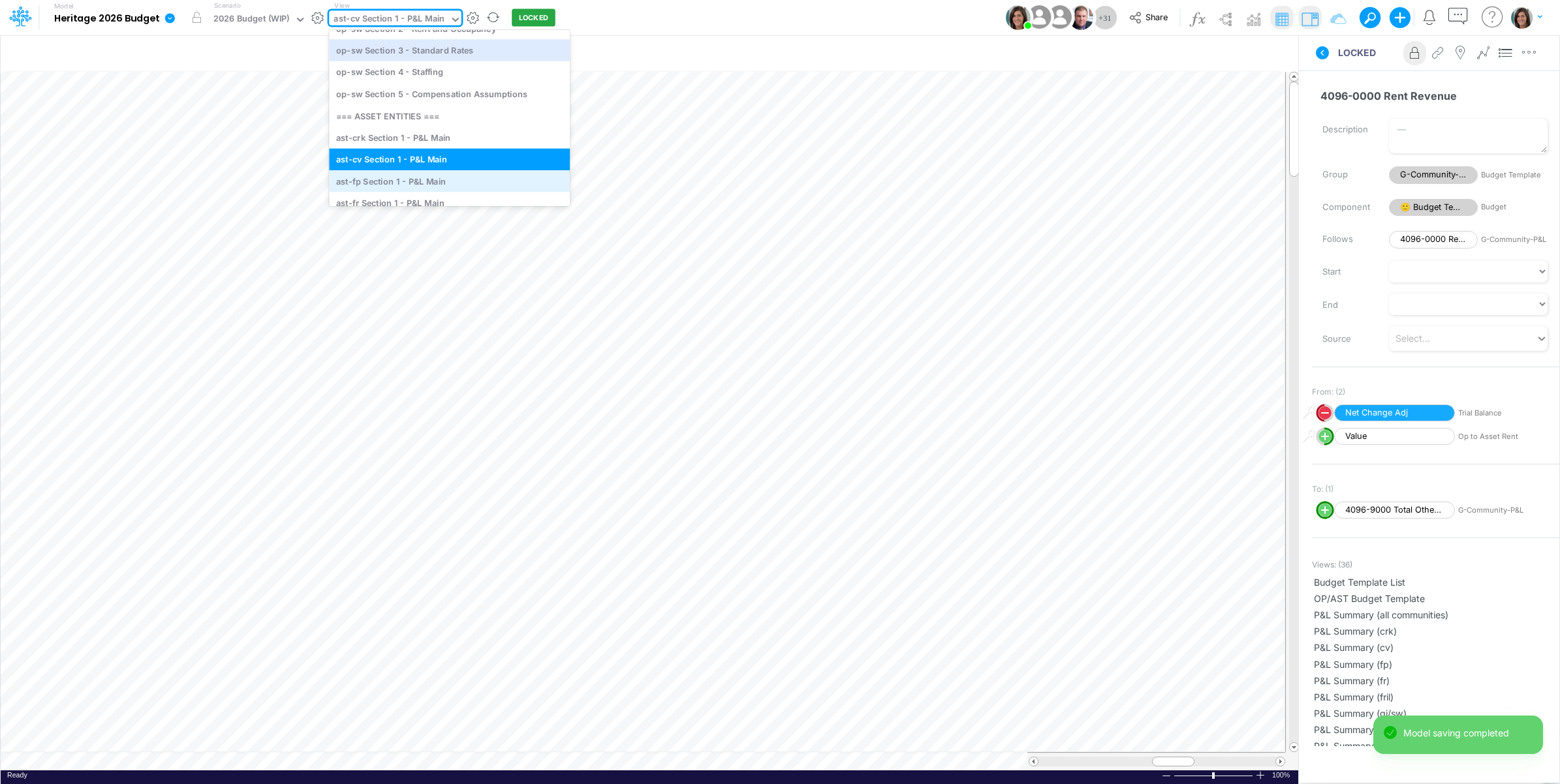
scroll to position [3505, 0]
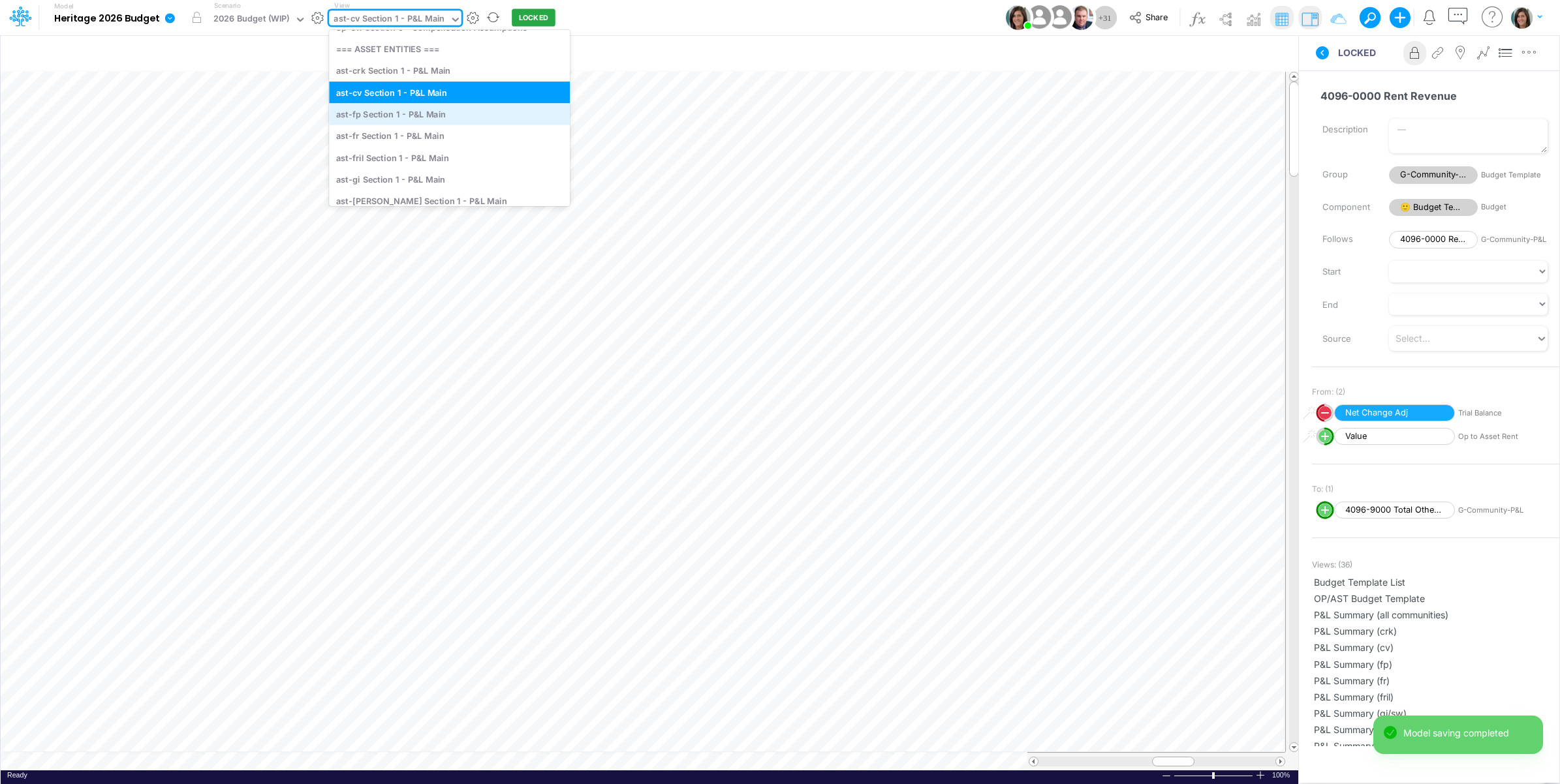
click at [429, 115] on div "ast-fp Section 1 - P&L Main" at bounding box center [449, 114] width 241 height 21
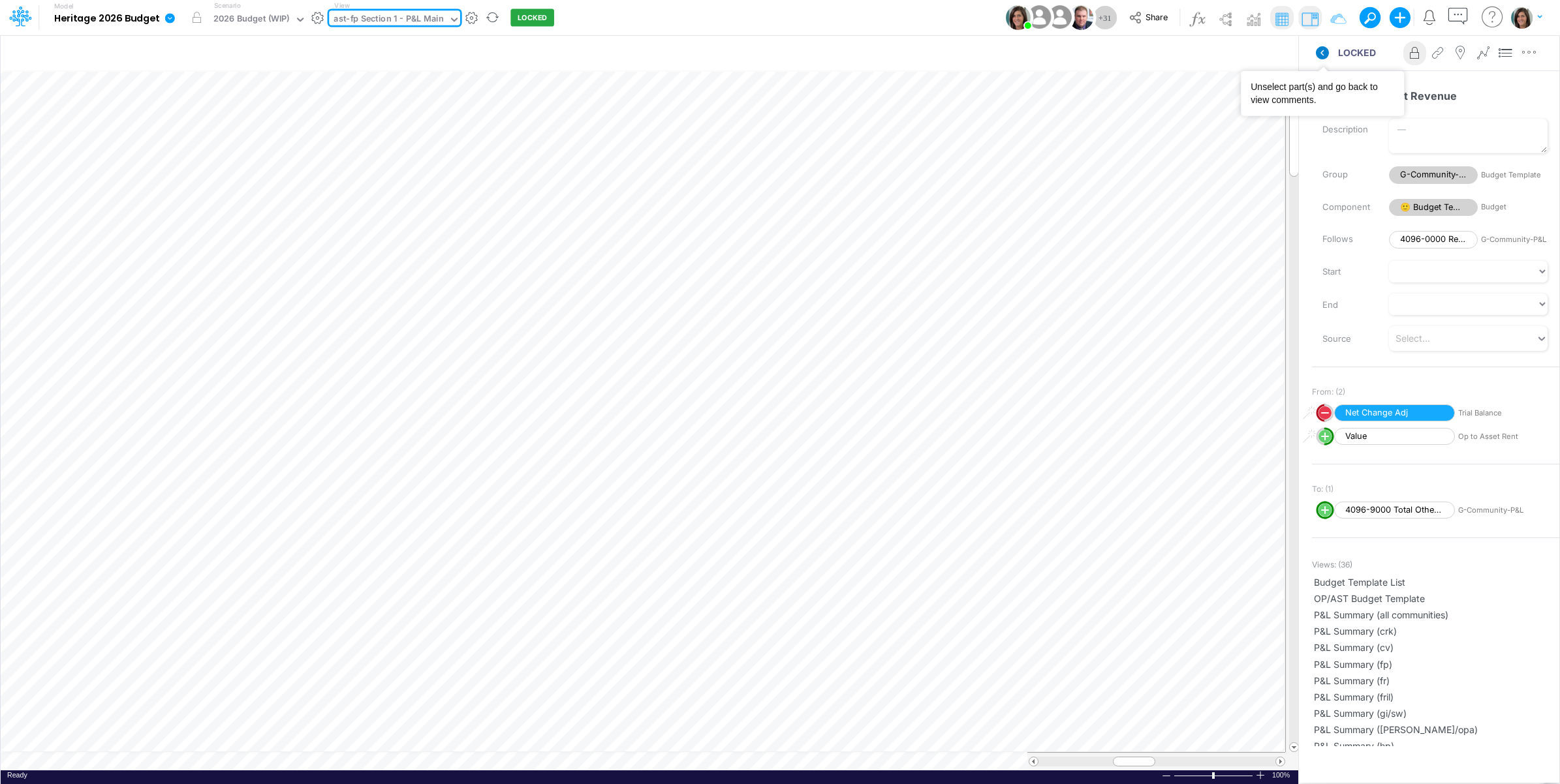
click at [1325, 51] on icon at bounding box center [1322, 53] width 13 height 13
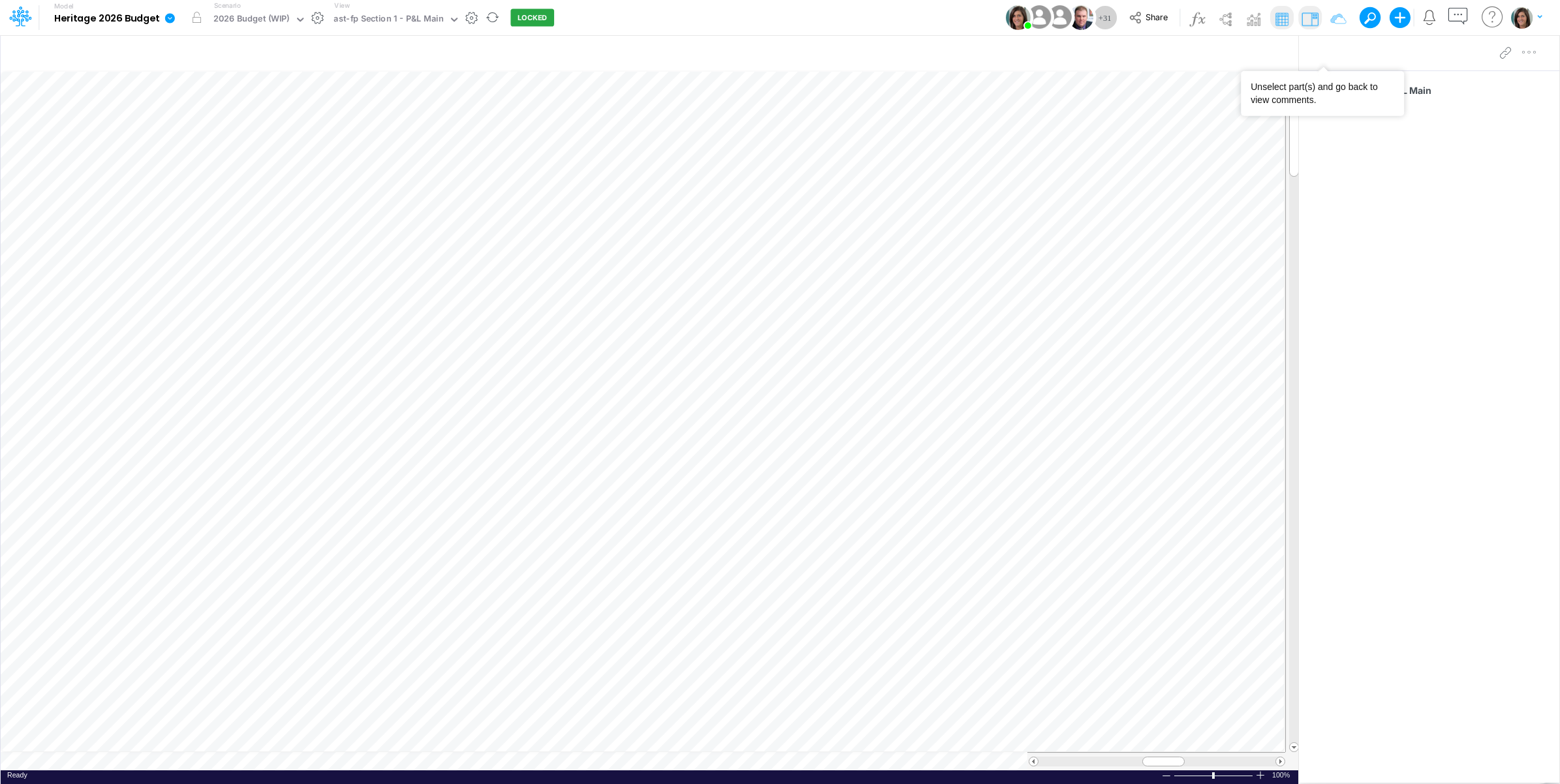
scroll to position [0, 1]
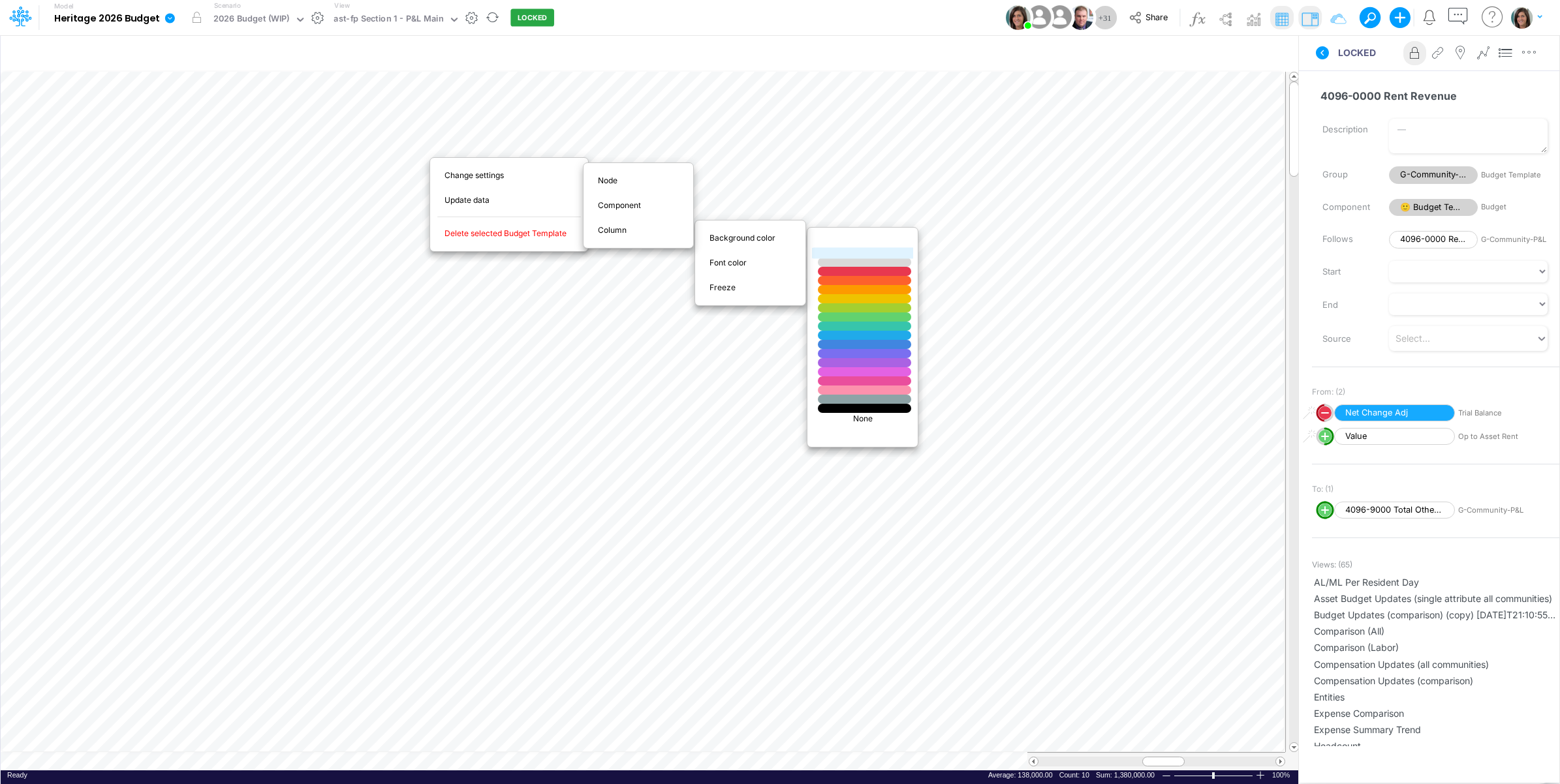
click at [860, 256] on div at bounding box center [865, 253] width 112 height 11
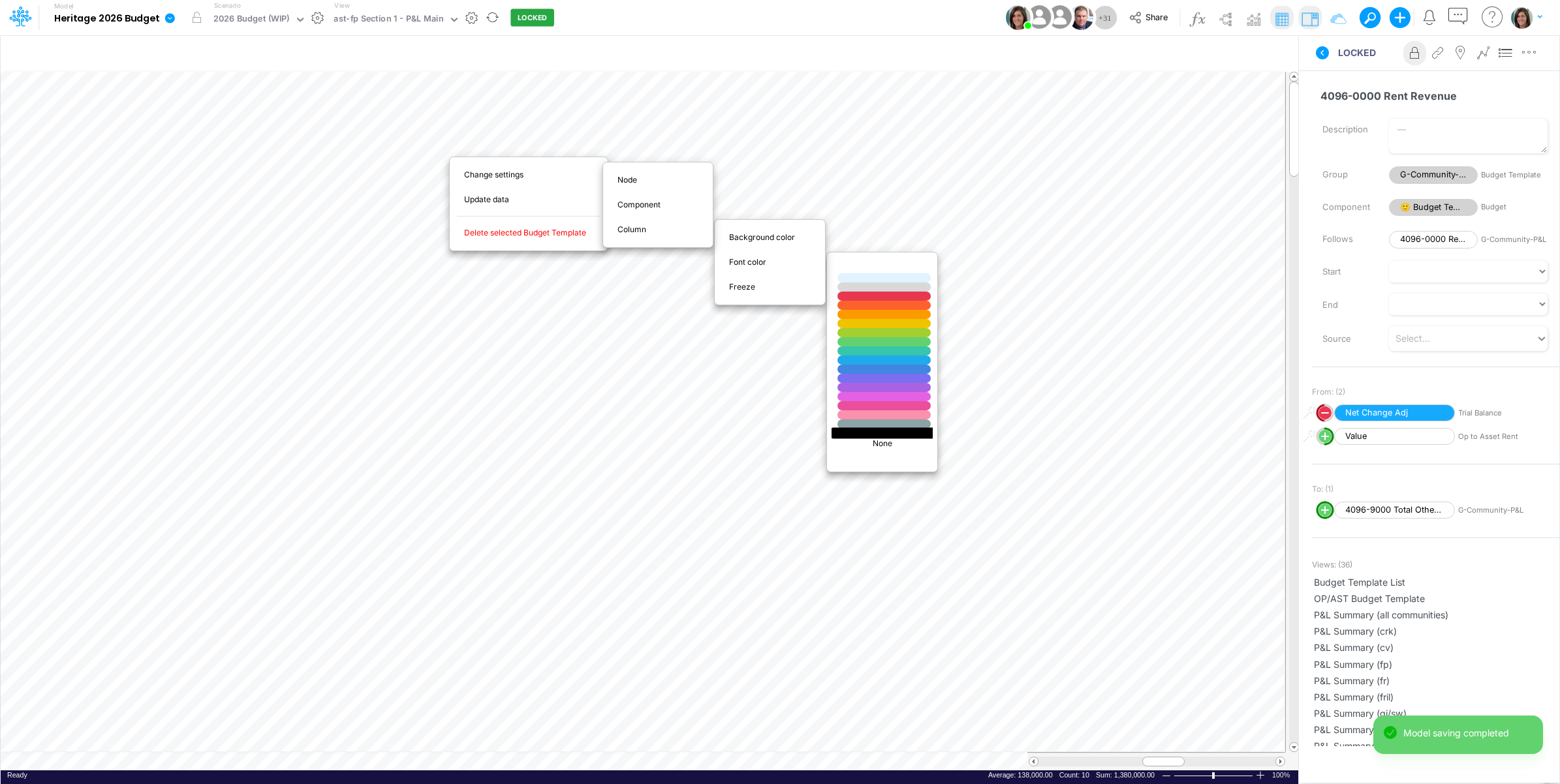
click at [861, 435] on div at bounding box center [884, 432] width 112 height 11
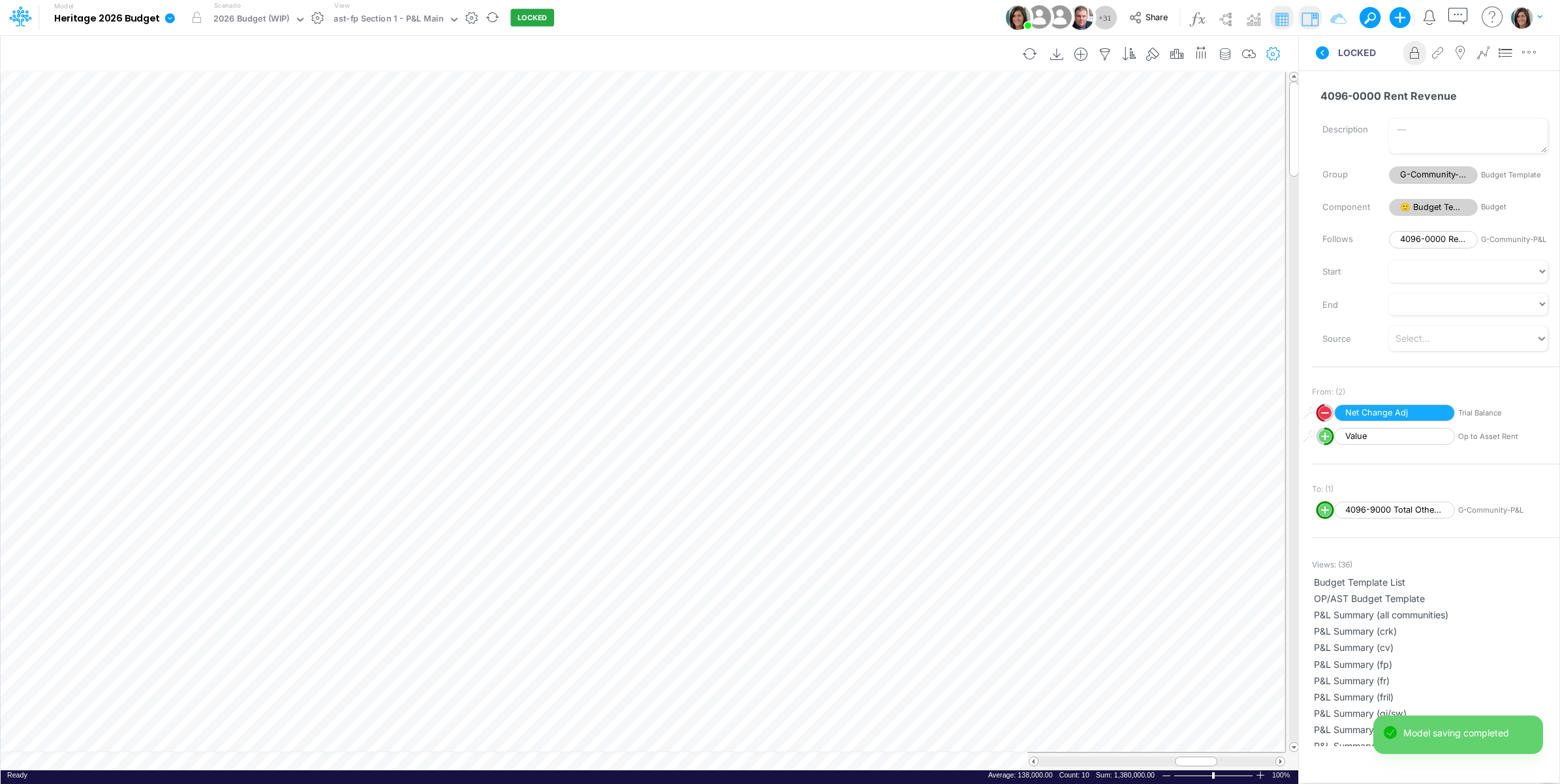
click at [1277, 44] on button "button" at bounding box center [1273, 54] width 24 height 26
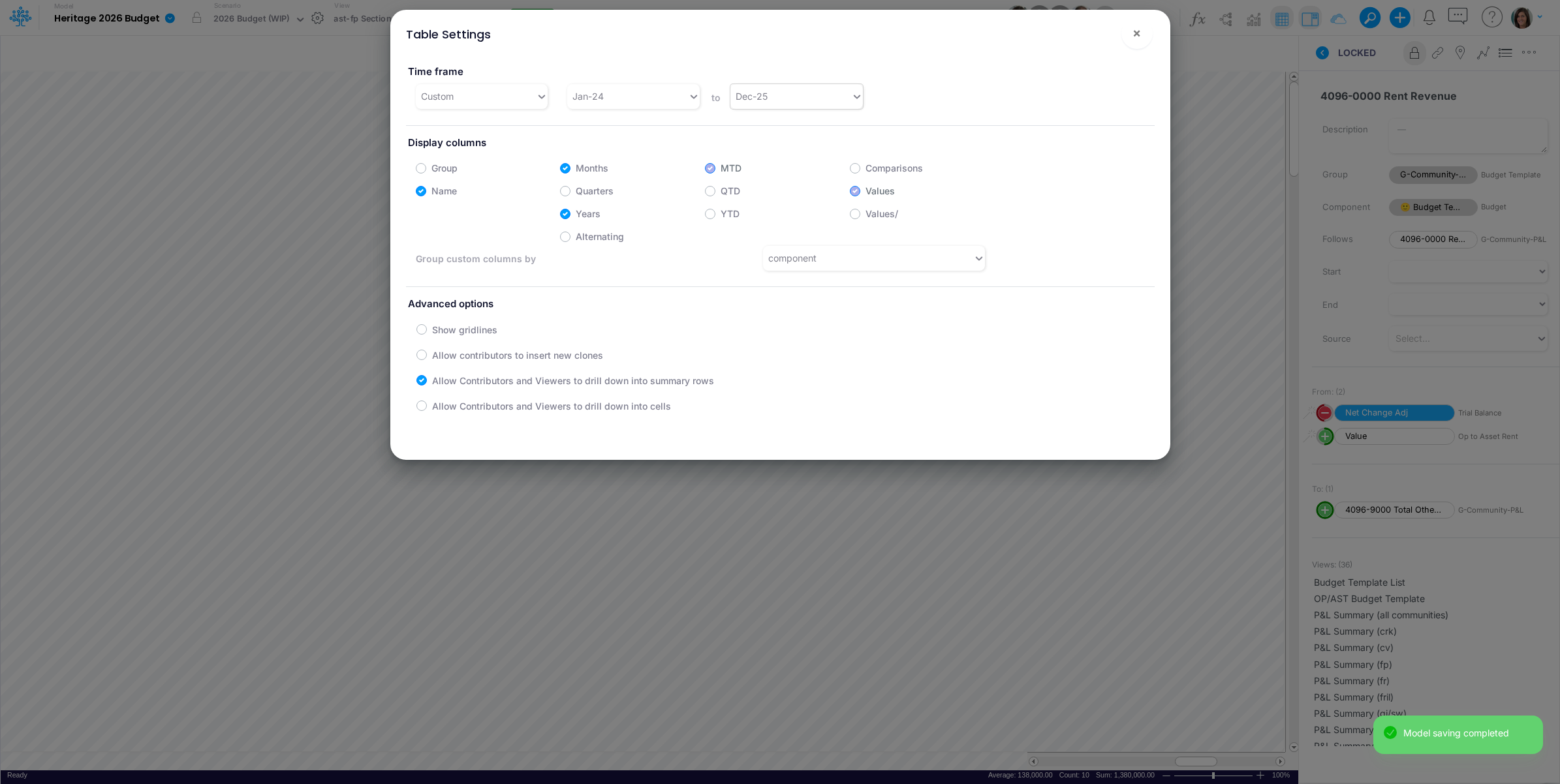
click at [807, 97] on div "Dec-25" at bounding box center [791, 96] width 120 height 21
click at [777, 291] on div "Dec-26" at bounding box center [793, 297] width 131 height 24
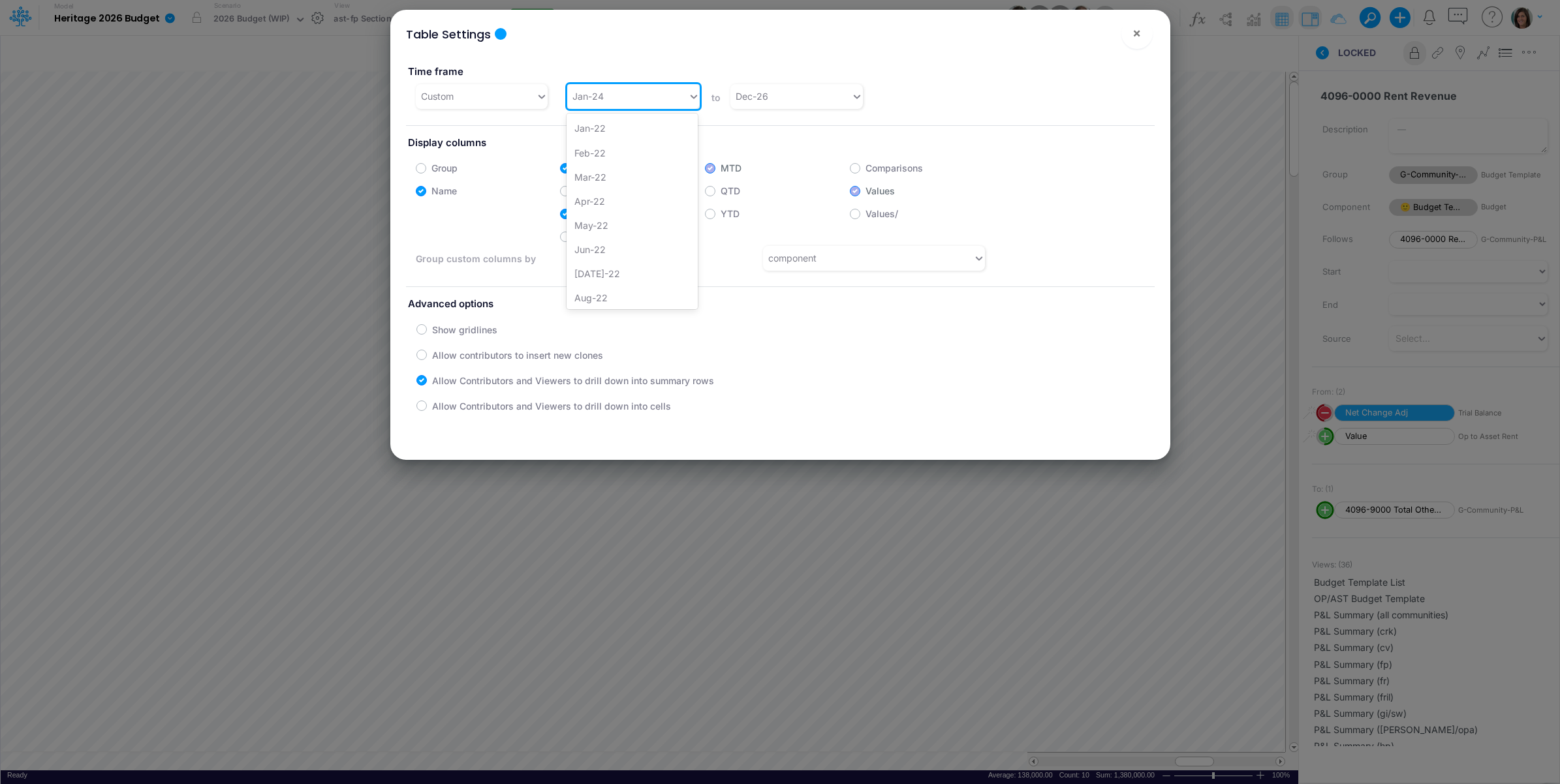
click at [617, 103] on div "Jan-24" at bounding box center [627, 96] width 120 height 21
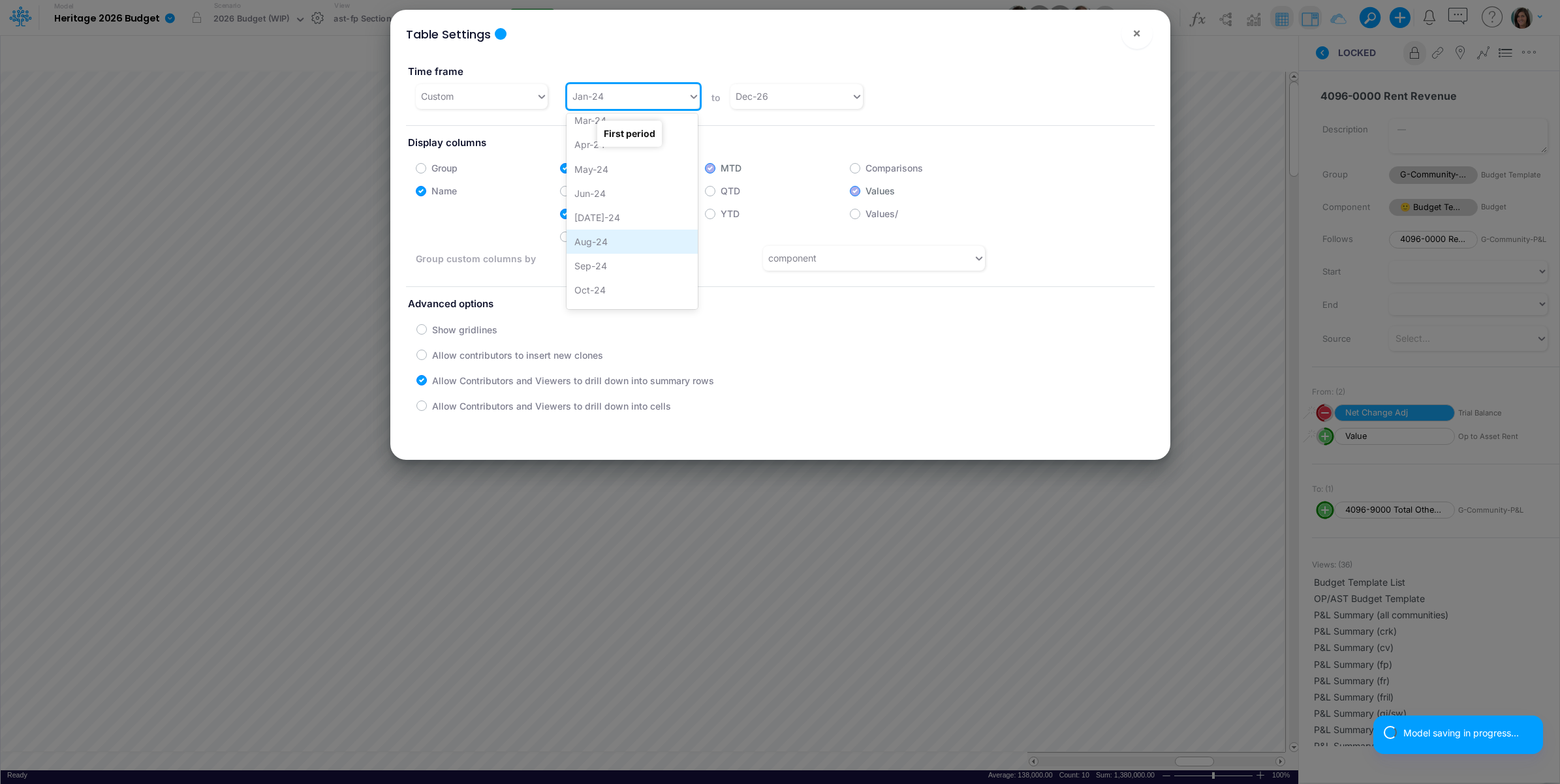
scroll to position [746, 0]
click at [599, 251] on div "Jan-25" at bounding box center [632, 254] width 131 height 24
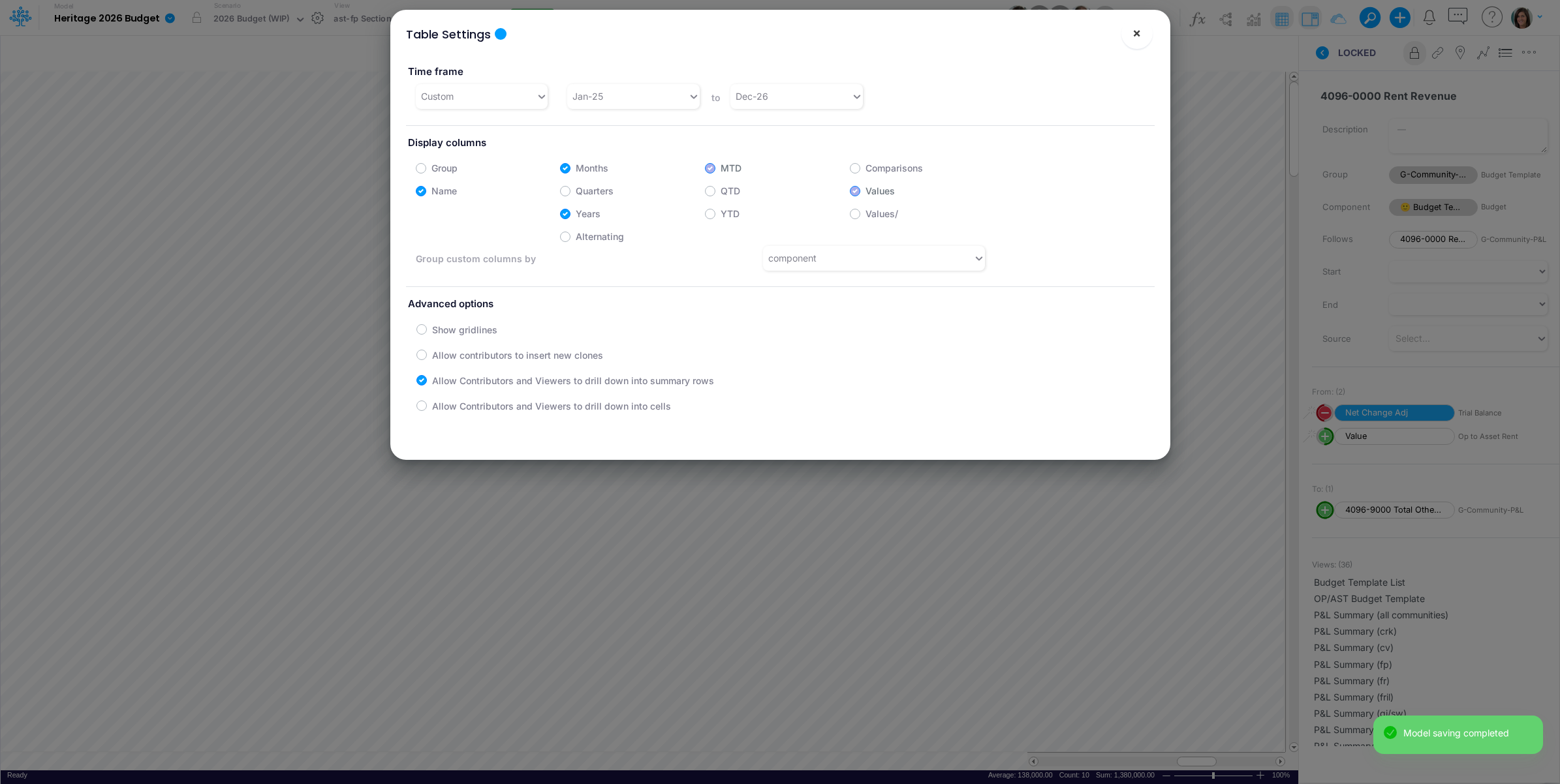
click at [1136, 33] on span "×" at bounding box center [1137, 32] width 8 height 15
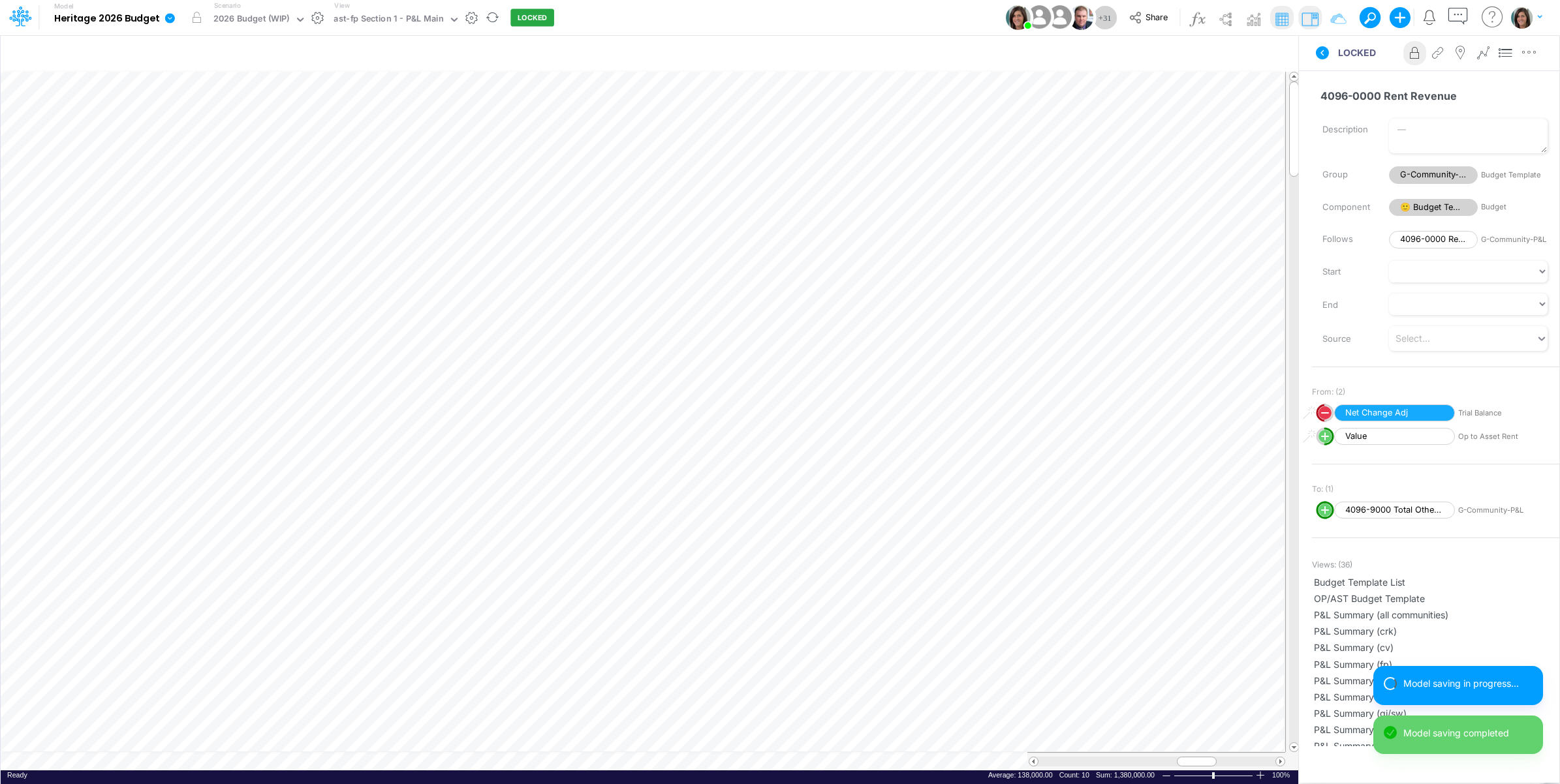
scroll to position [0, 1]
click at [1245, 50] on icon "button" at bounding box center [1249, 54] width 20 height 14
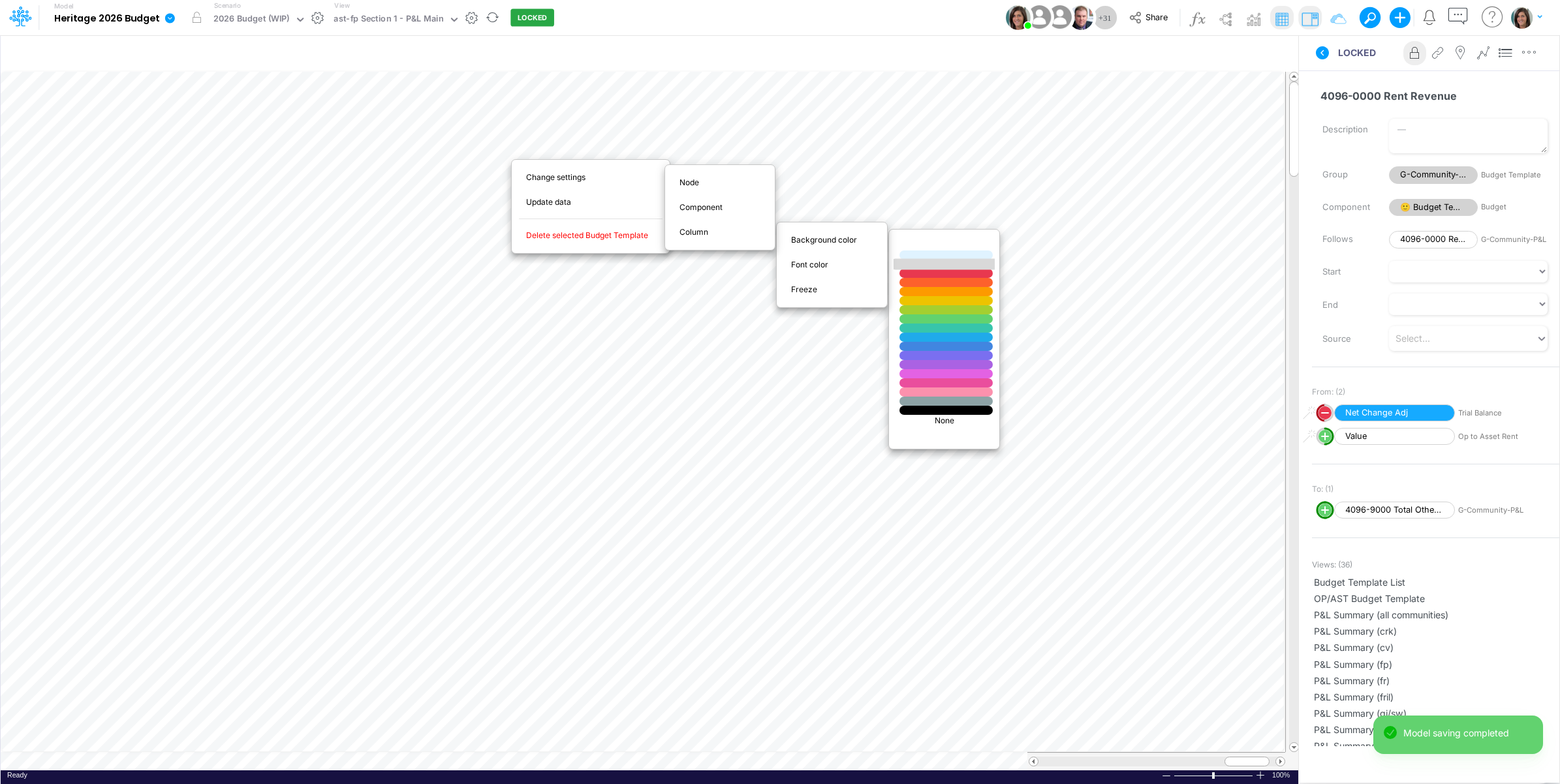
click at [916, 263] on div at bounding box center [946, 264] width 112 height 11
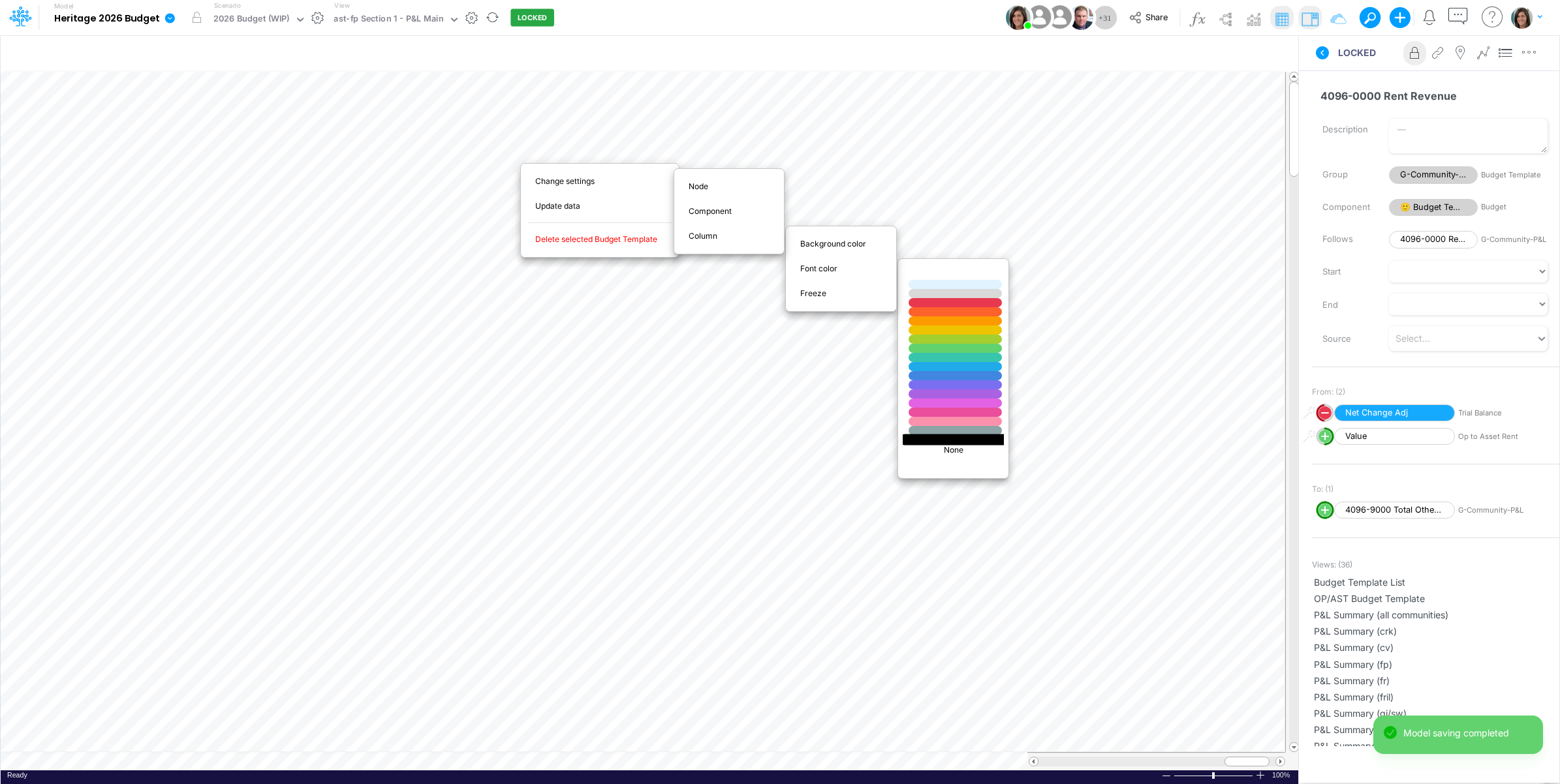
click at [940, 441] on div at bounding box center [956, 439] width 112 height 11
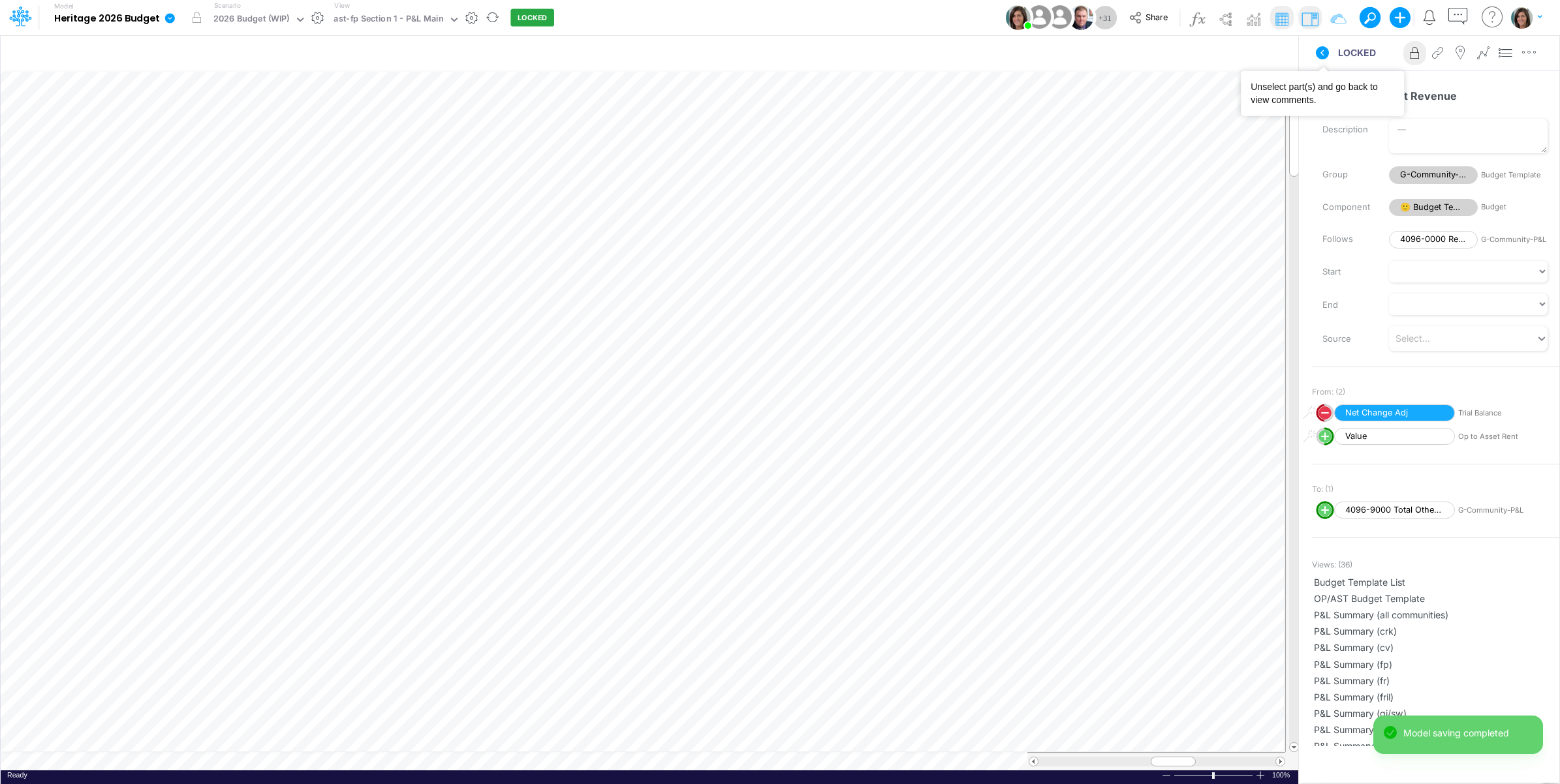
click at [1322, 64] on button at bounding box center [1322, 53] width 31 height 24
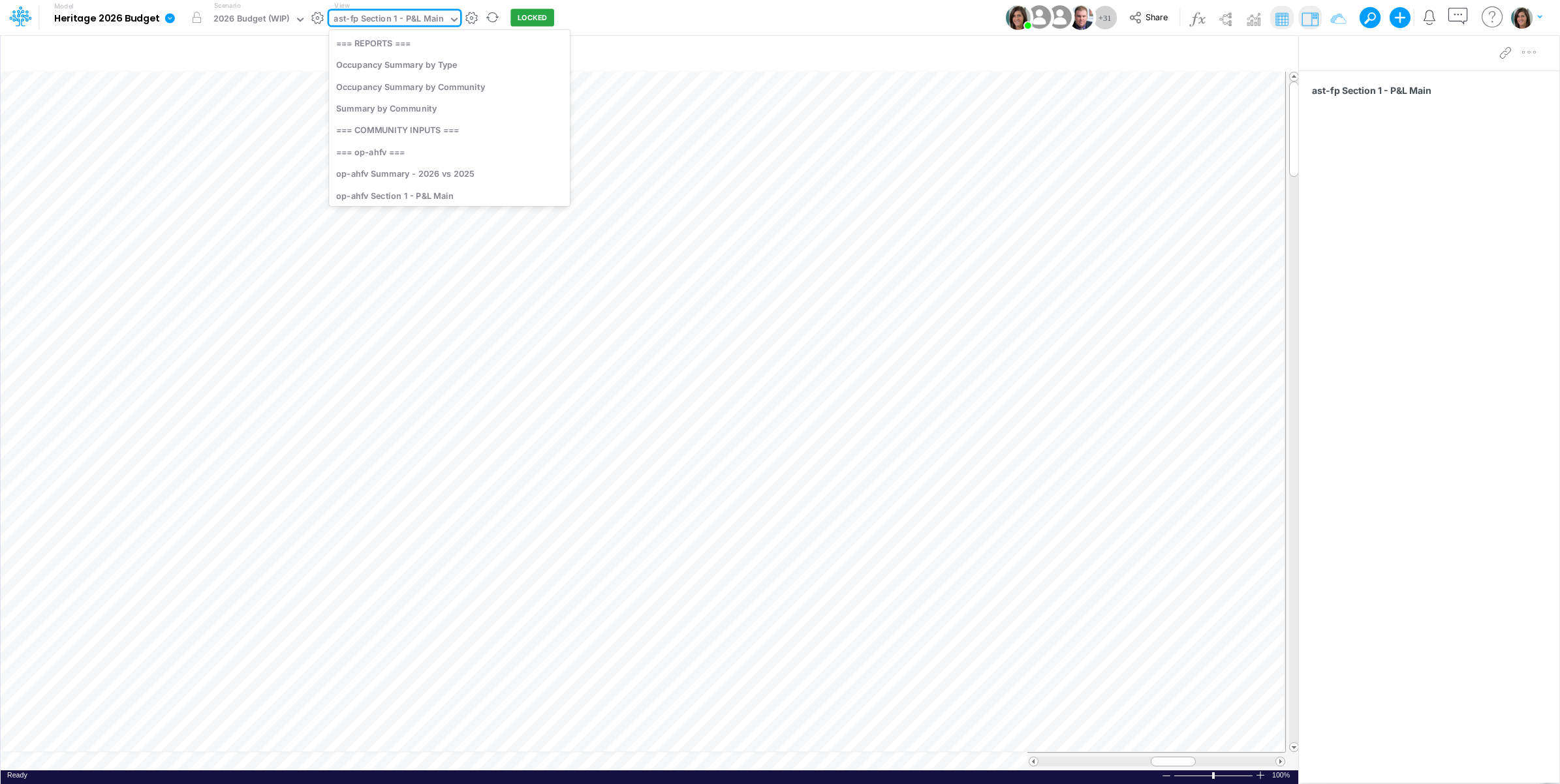
click at [379, 18] on div "ast-fp Section 1 - P&L Main" at bounding box center [387, 20] width 109 height 15
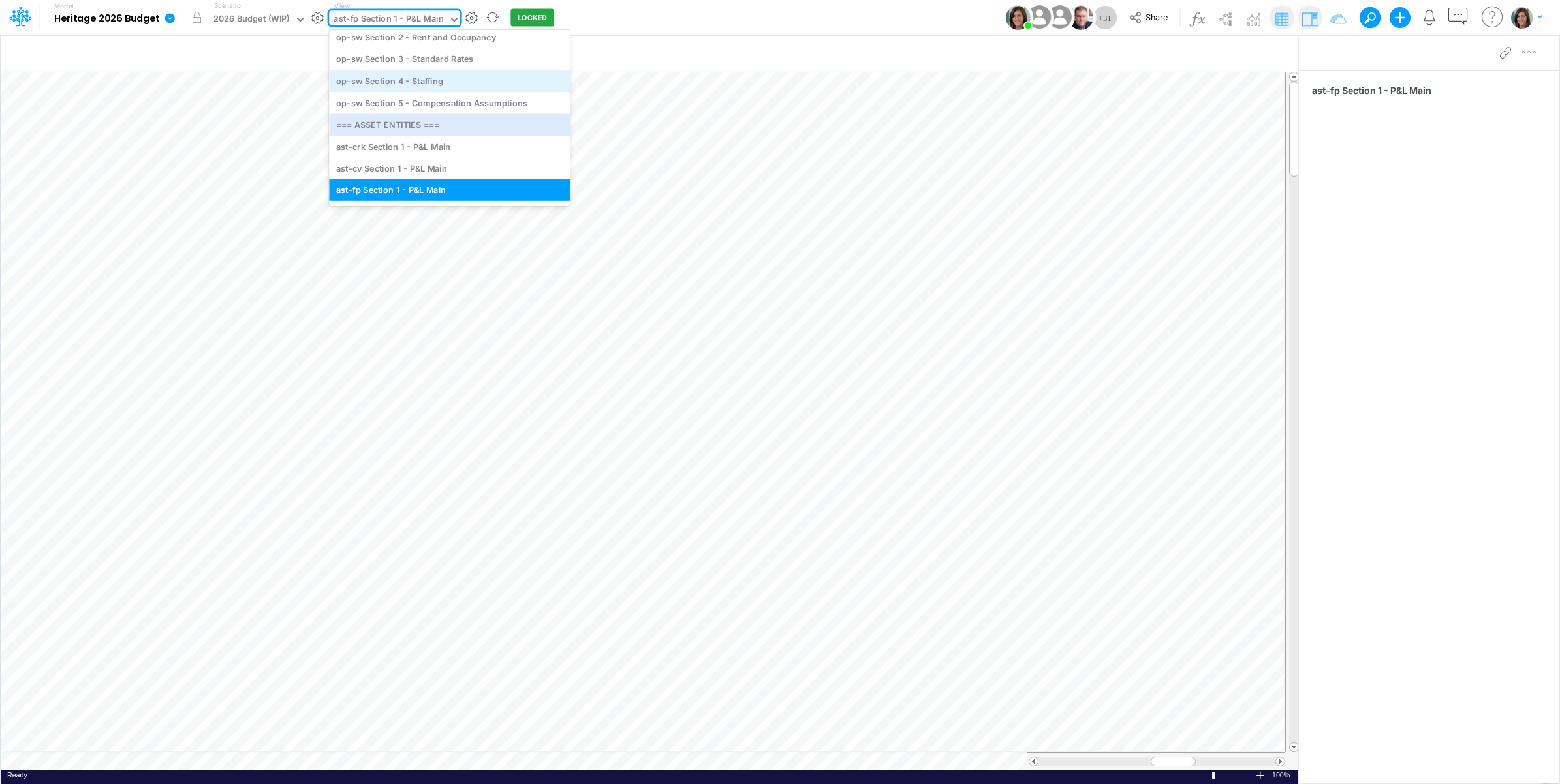
scroll to position [3529, 0]
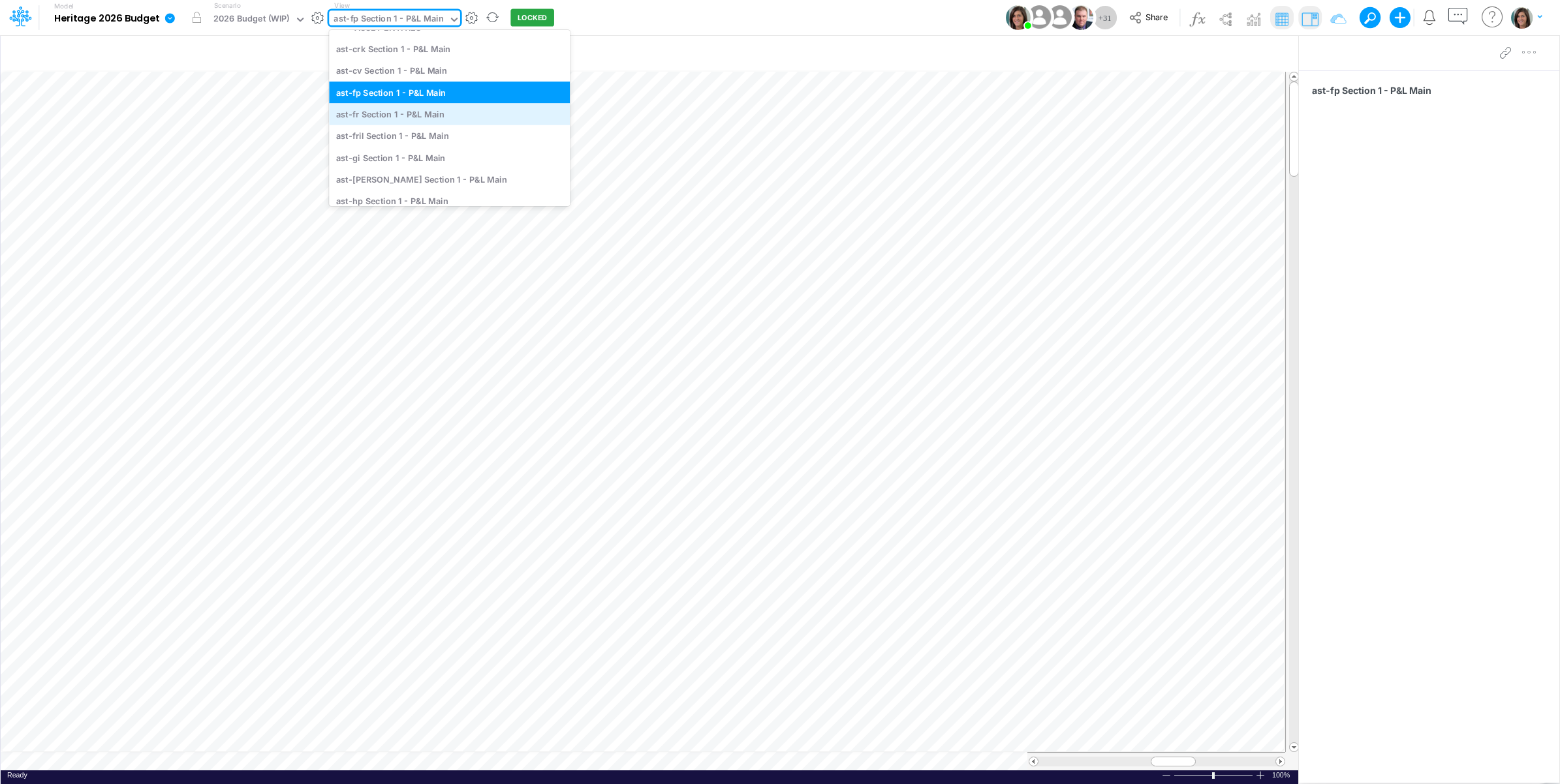
click at [387, 111] on div "ast-fr Section 1 - P&L Main" at bounding box center [449, 114] width 241 height 21
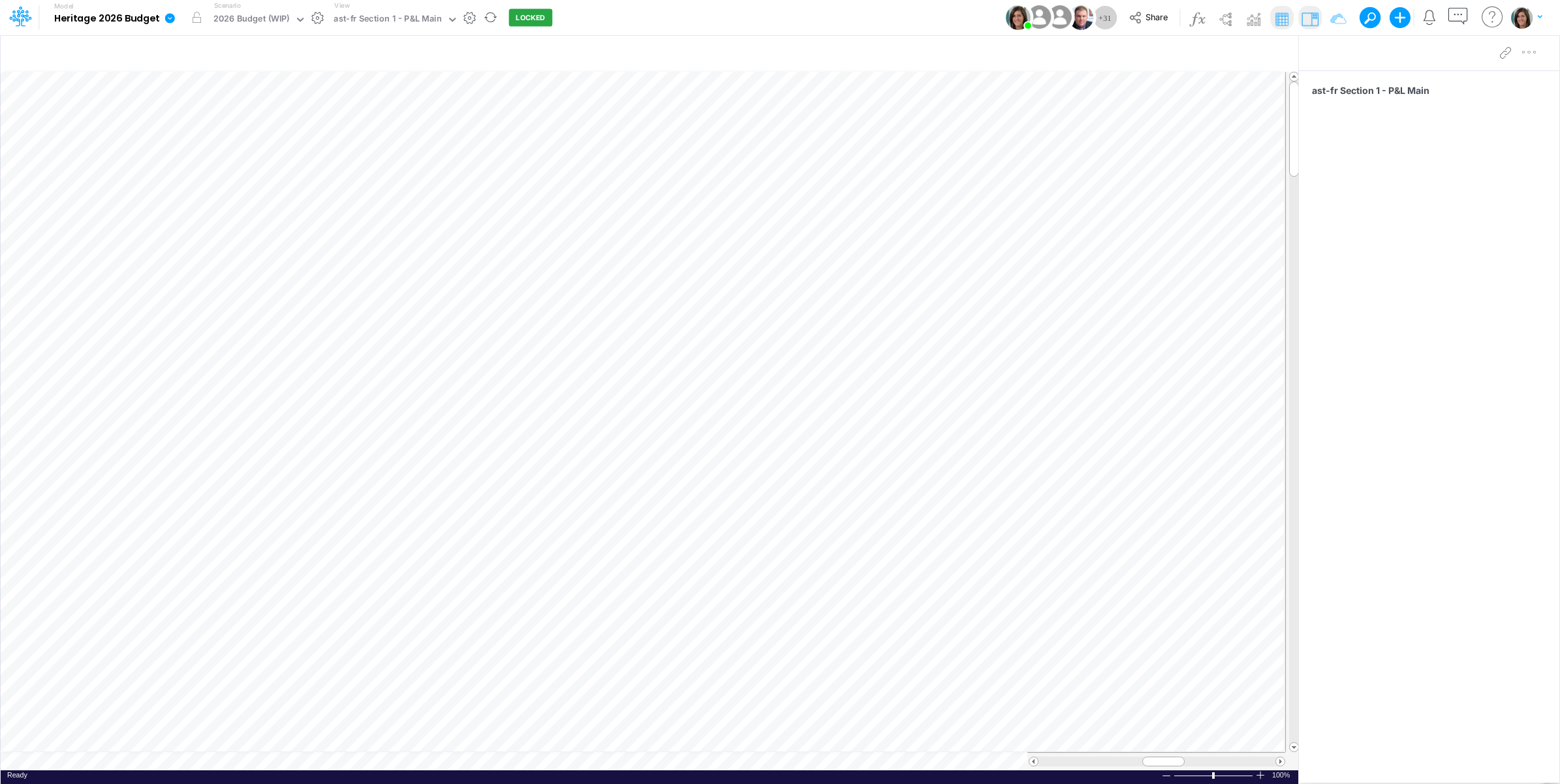
scroll to position [0, 1]
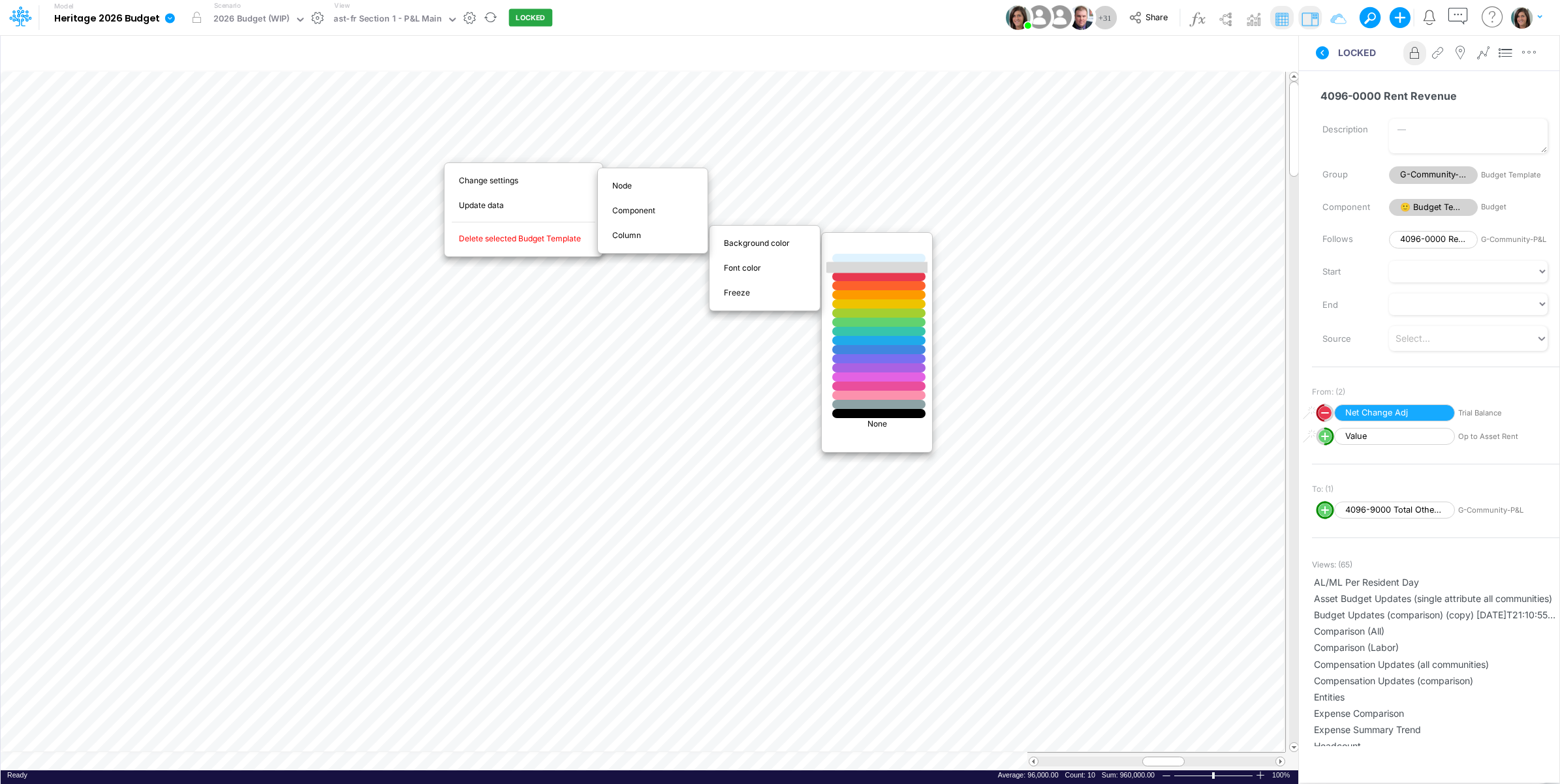
click at [861, 266] on div at bounding box center [879, 268] width 112 height 11
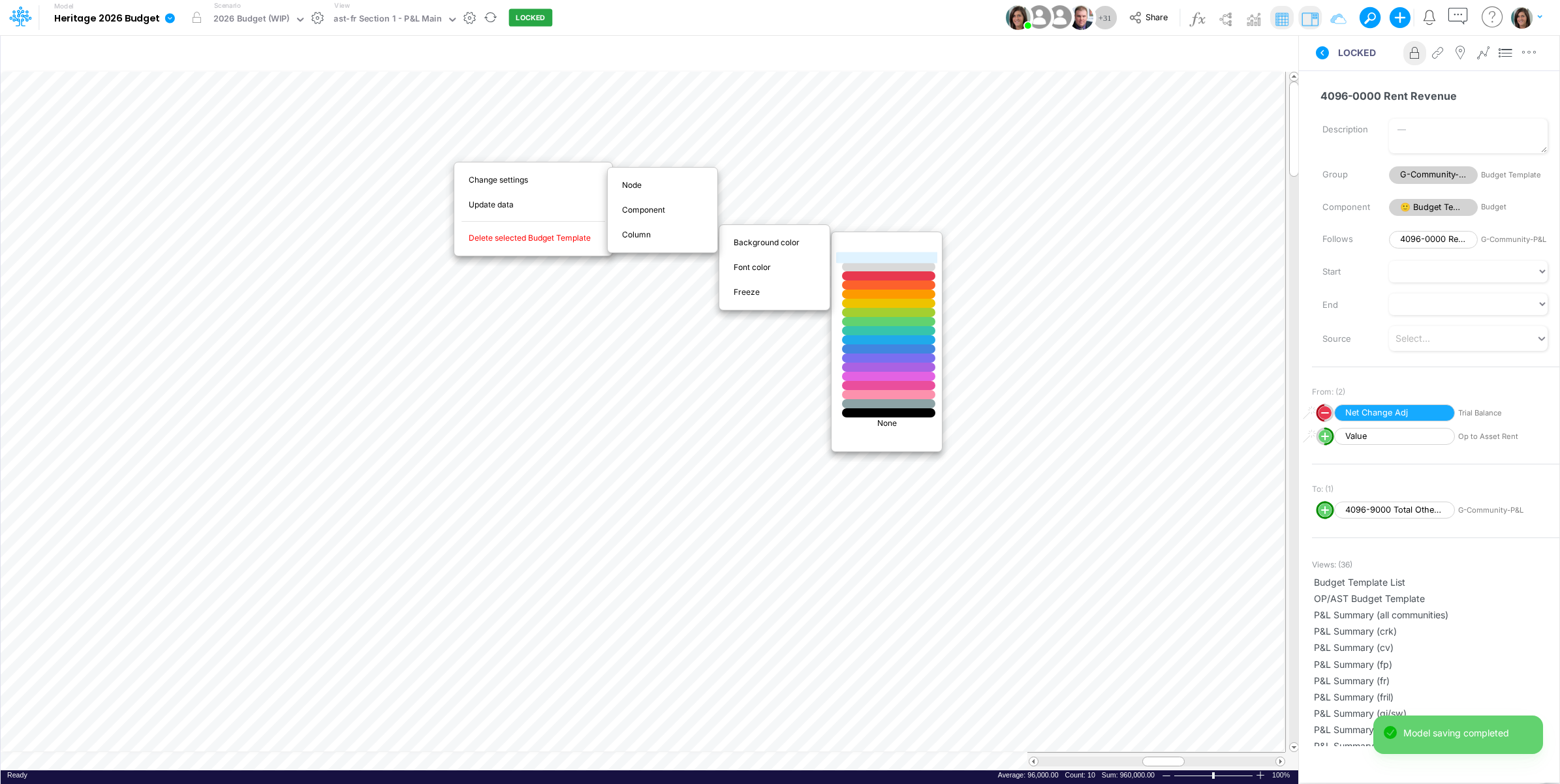
click at [866, 259] on div at bounding box center [889, 258] width 112 height 11
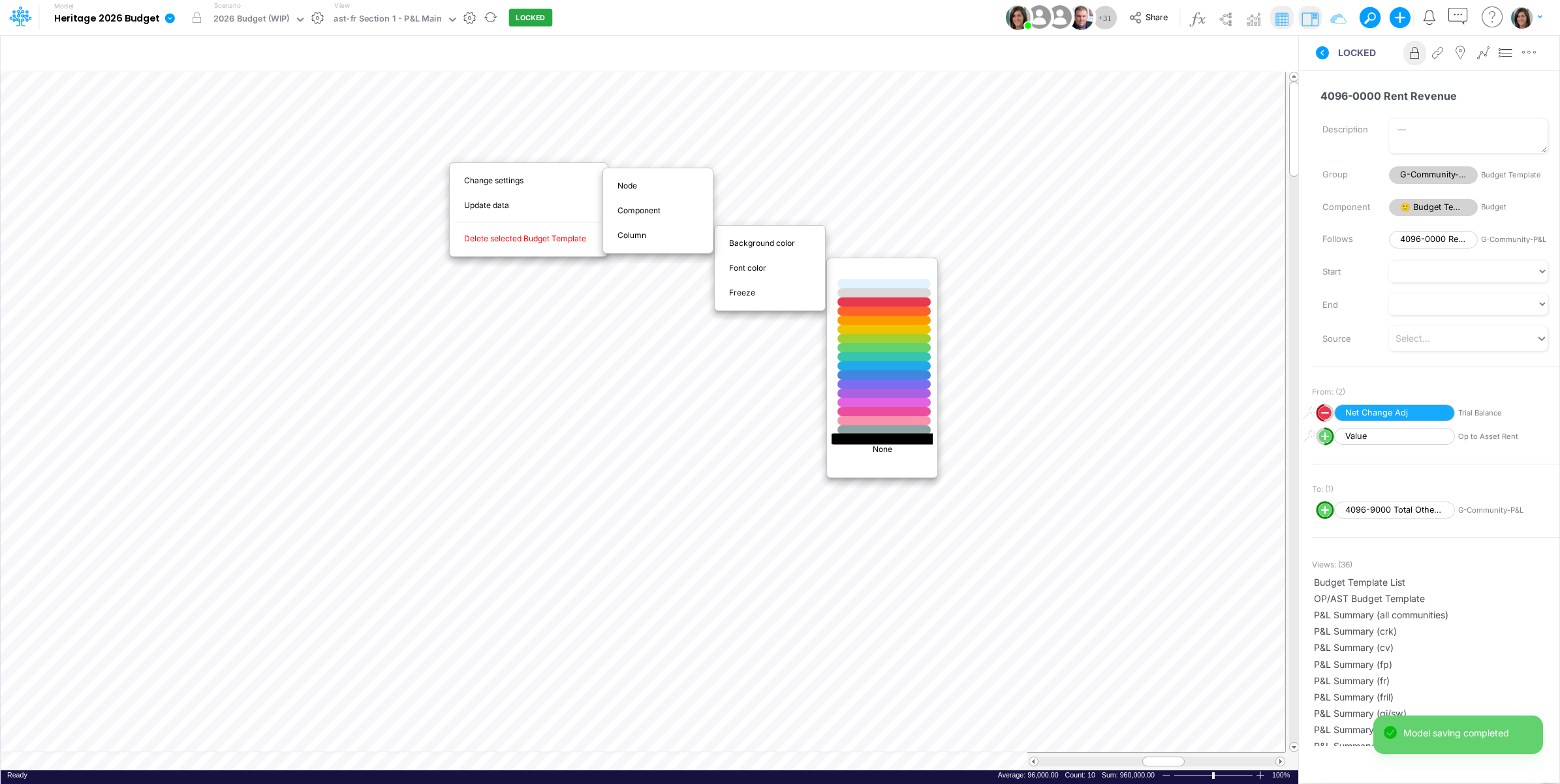
click at [872, 439] on div at bounding box center [884, 438] width 112 height 11
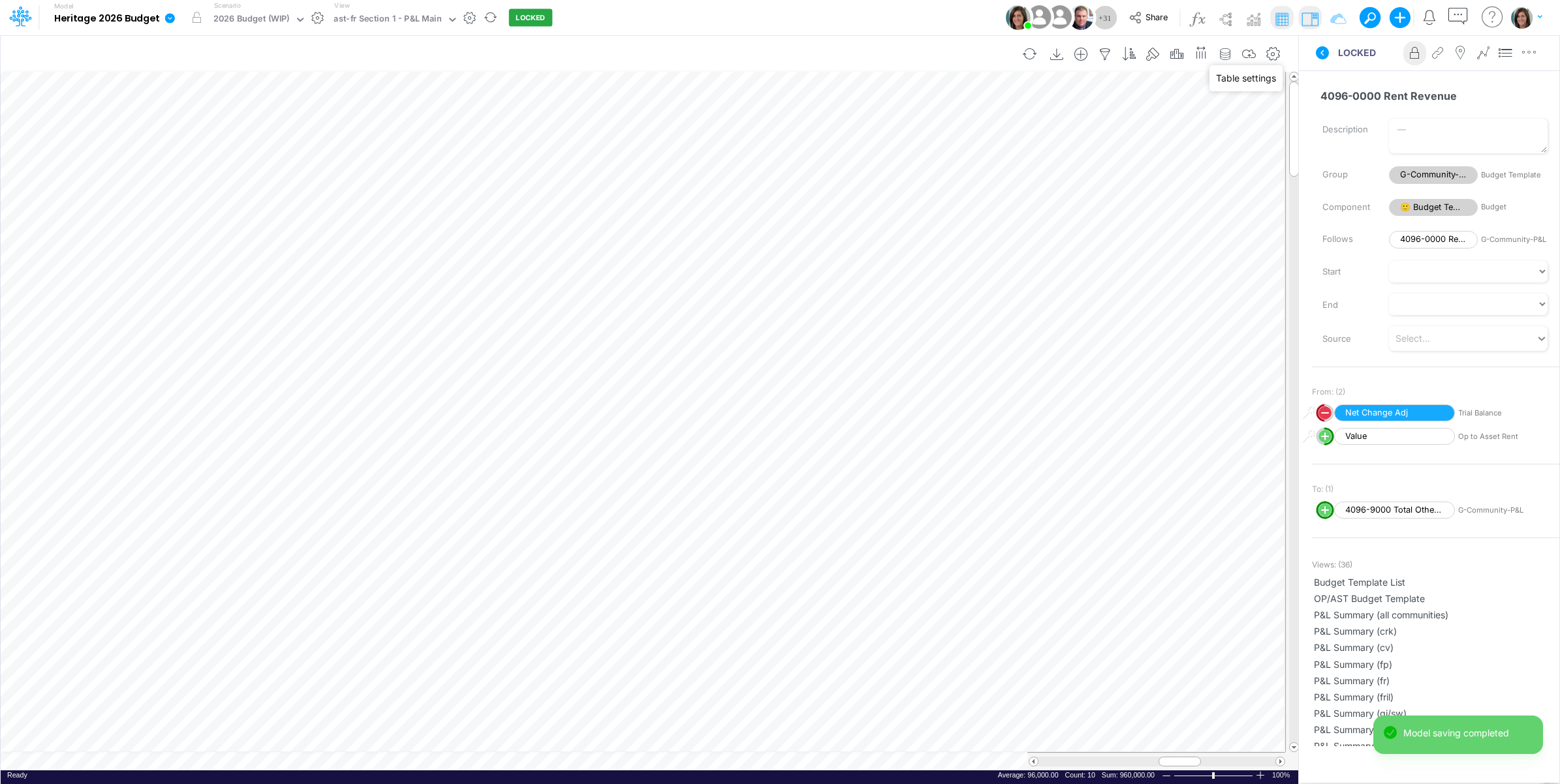
click at [1284, 49] on div "Insert new Conditional formatting" at bounding box center [649, 54] width 1298 height 36
click at [1265, 55] on icon "button" at bounding box center [1273, 54] width 20 height 14
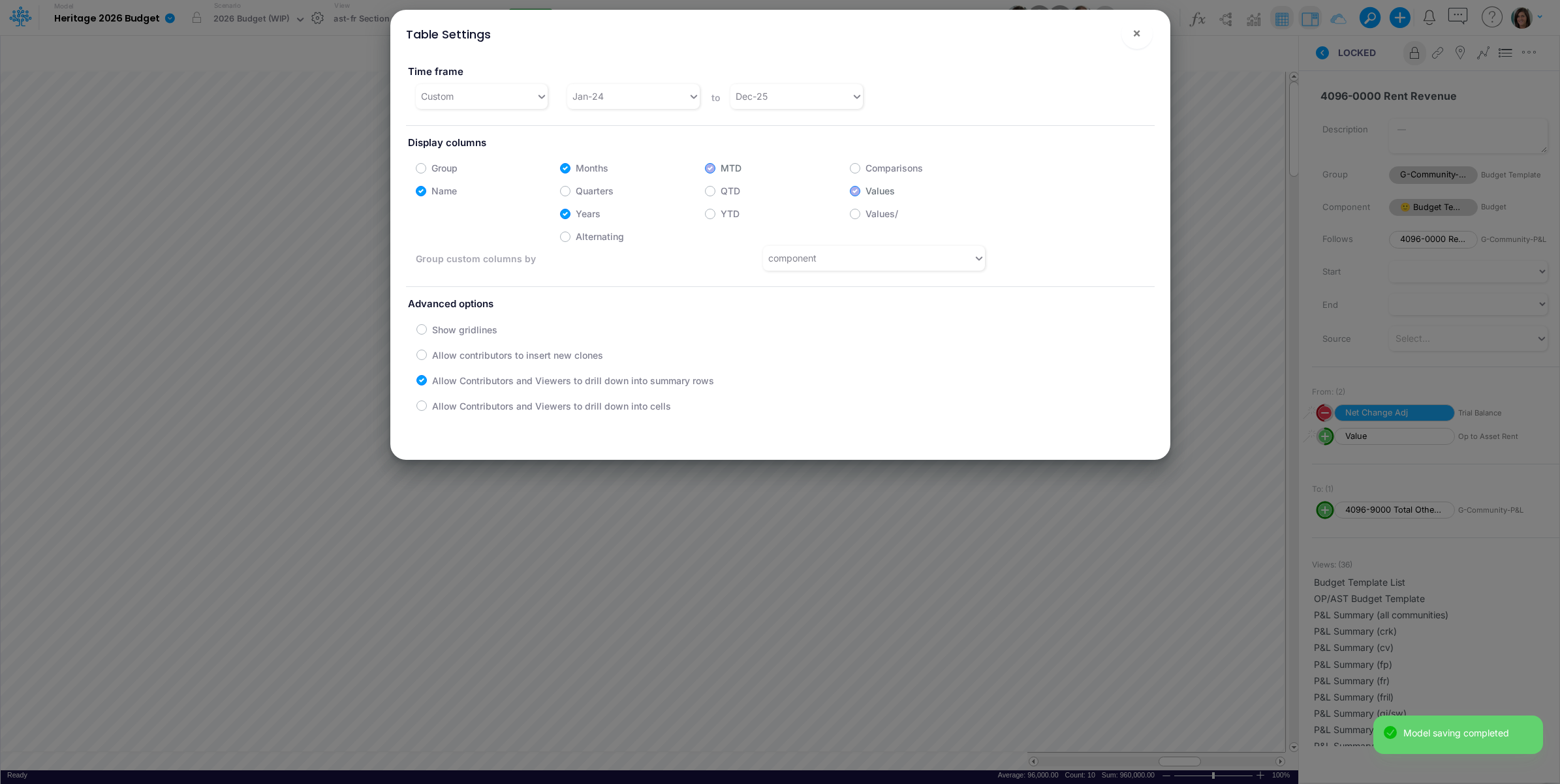
click at [756, 82] on label "Time frame" at bounding box center [588, 72] width 365 height 24
click at [761, 95] on div "Dec-25" at bounding box center [752, 96] width 32 height 14
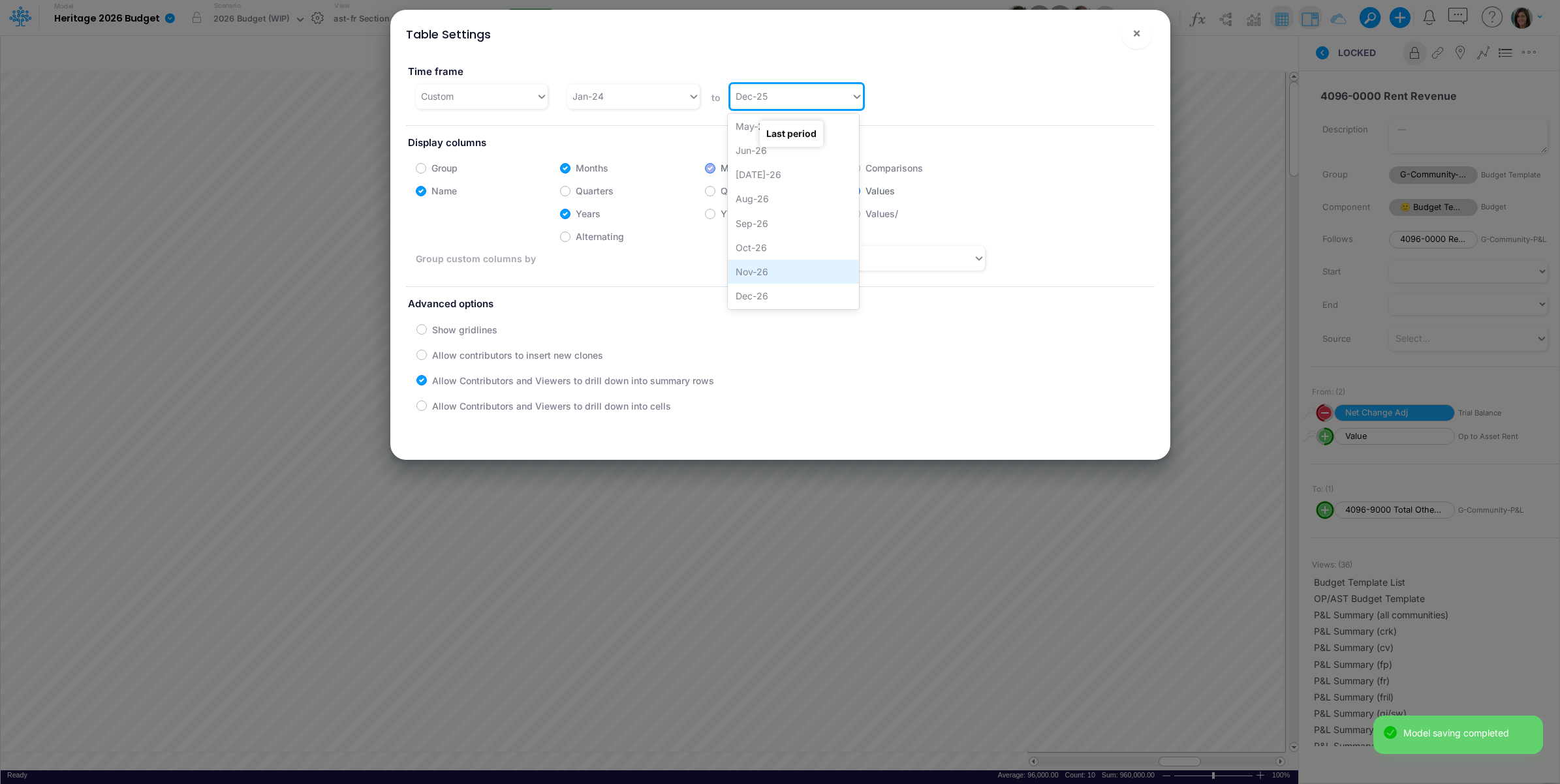
scroll to position [1260, 0]
click at [769, 292] on div "Dec-26" at bounding box center [793, 297] width 131 height 24
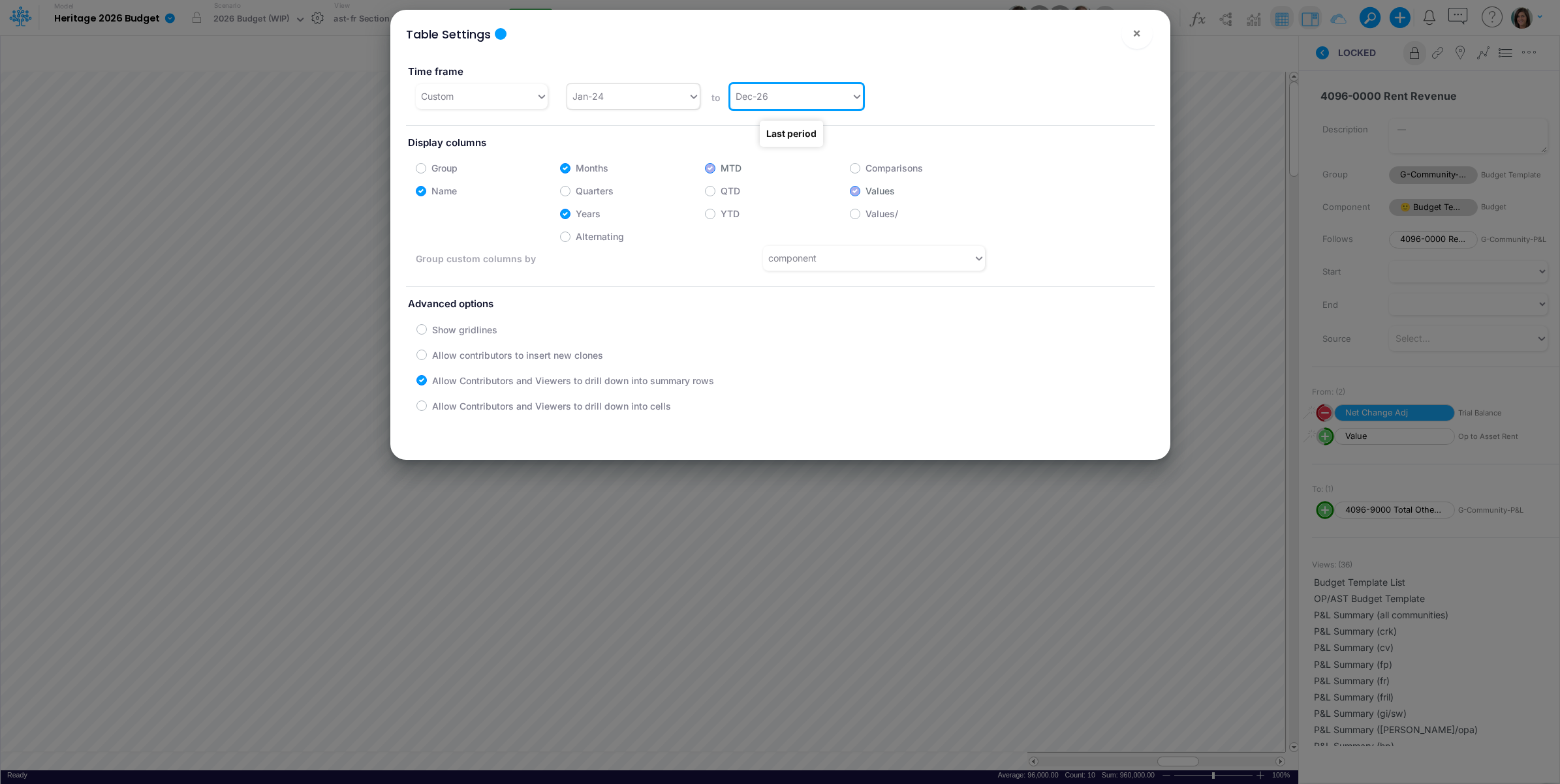
click at [611, 97] on div "Jan-24" at bounding box center [627, 96] width 120 height 21
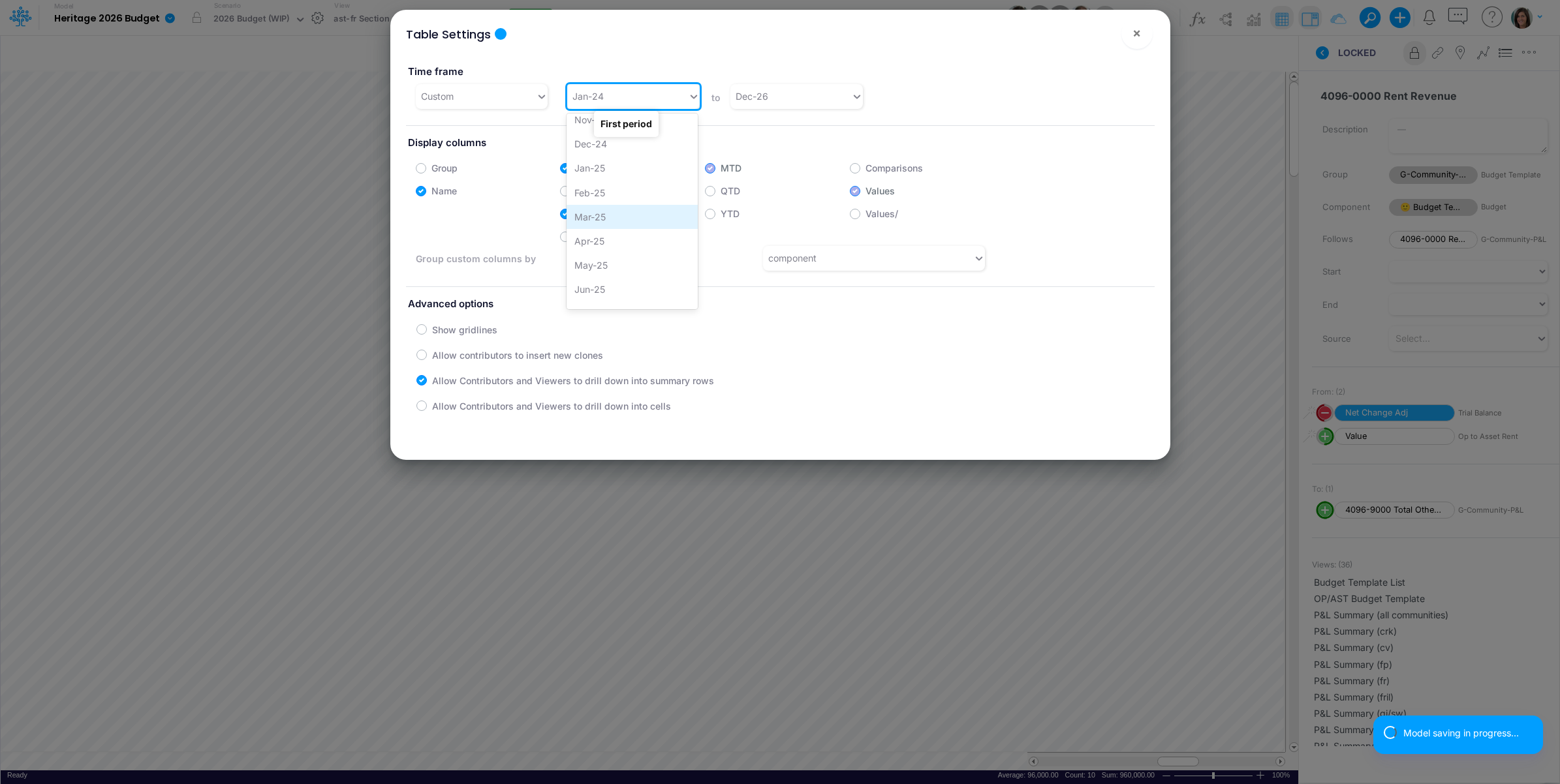
scroll to position [855, 0]
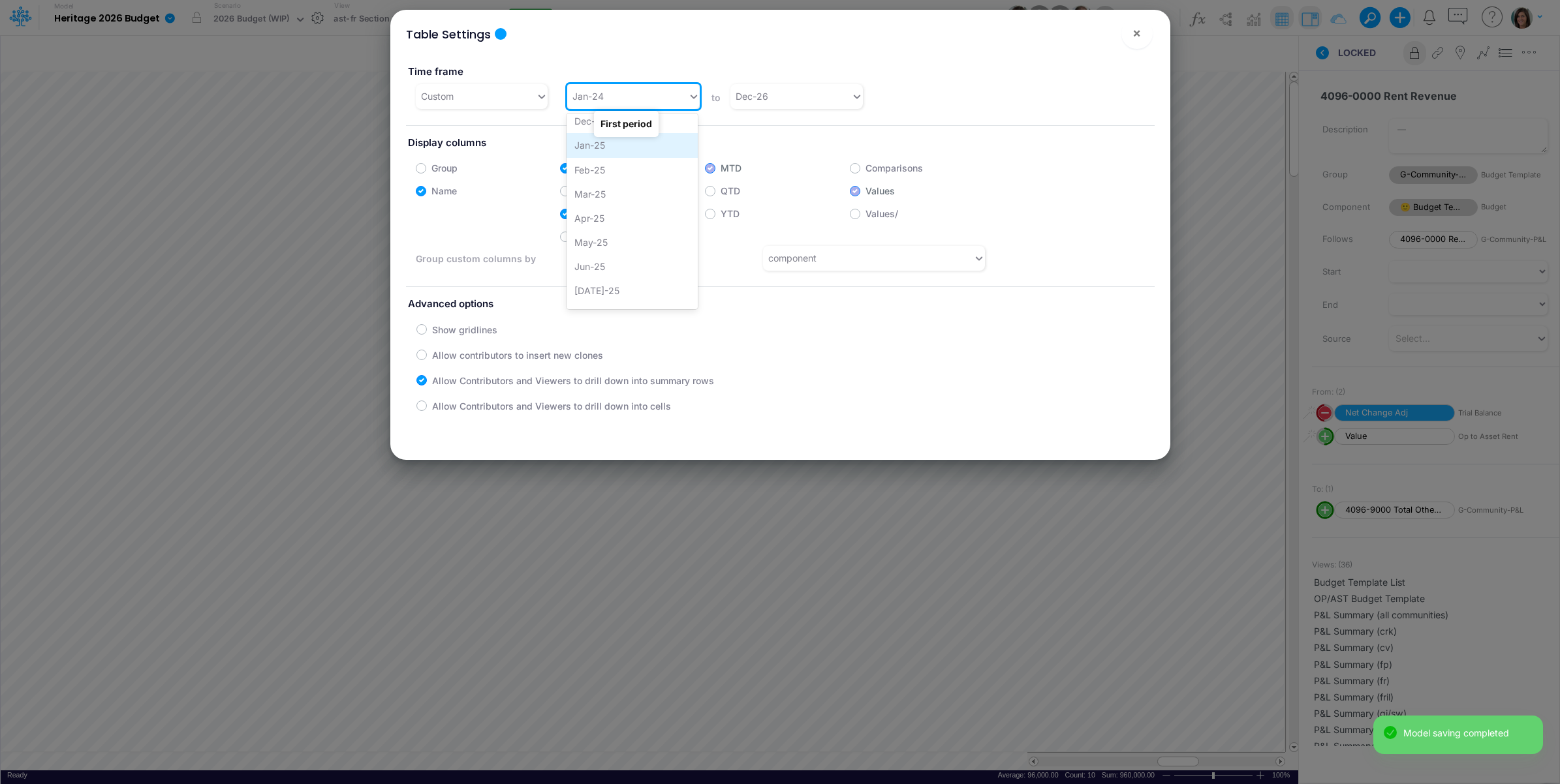
click at [624, 151] on div "Jan-25" at bounding box center [632, 145] width 131 height 24
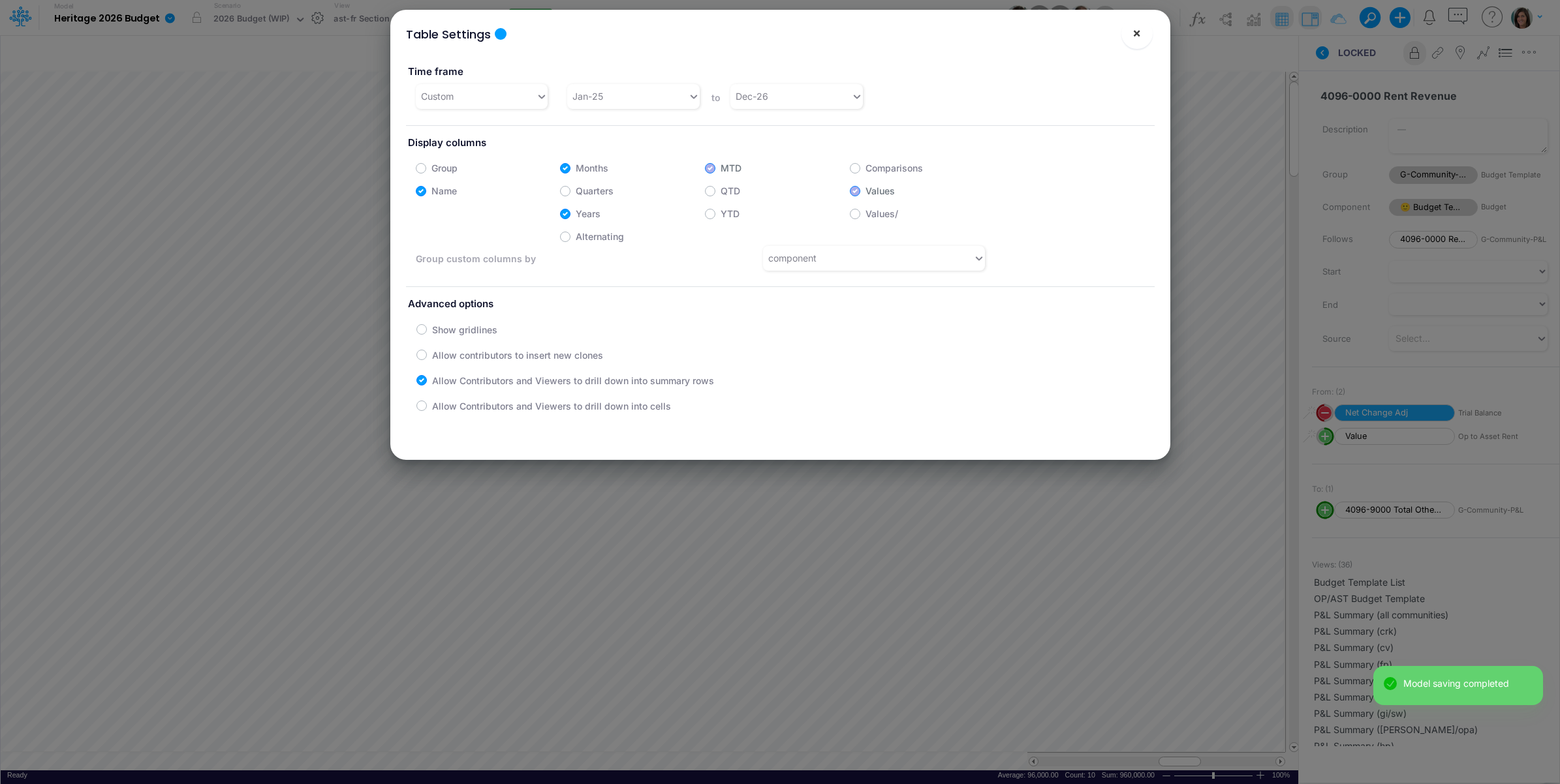
click at [1136, 36] on span "×" at bounding box center [1137, 32] width 8 height 15
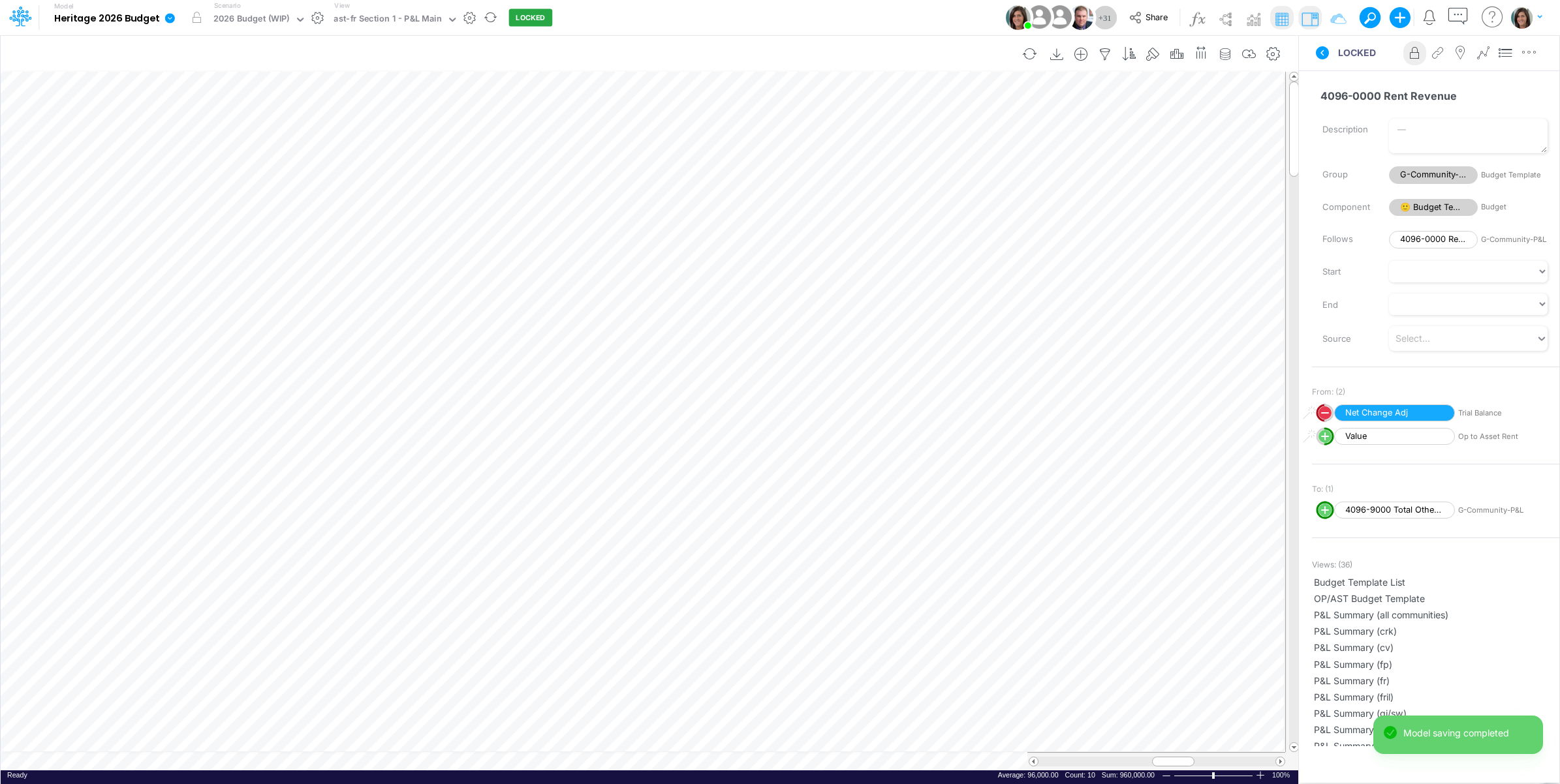
scroll to position [0, 1]
click at [1248, 58] on icon "button" at bounding box center [1249, 54] width 20 height 14
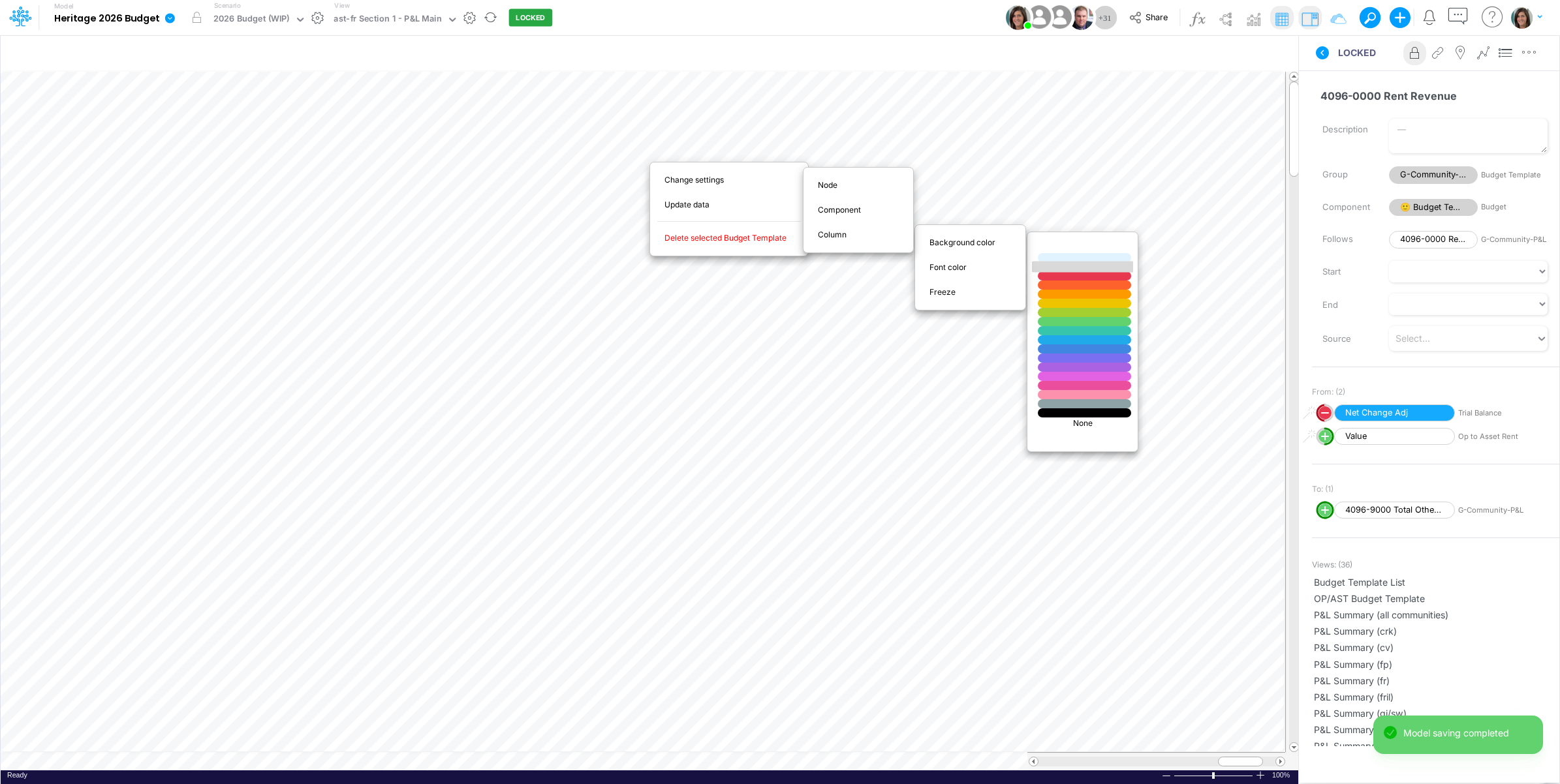
click at [1056, 268] on div at bounding box center [1084, 267] width 112 height 11
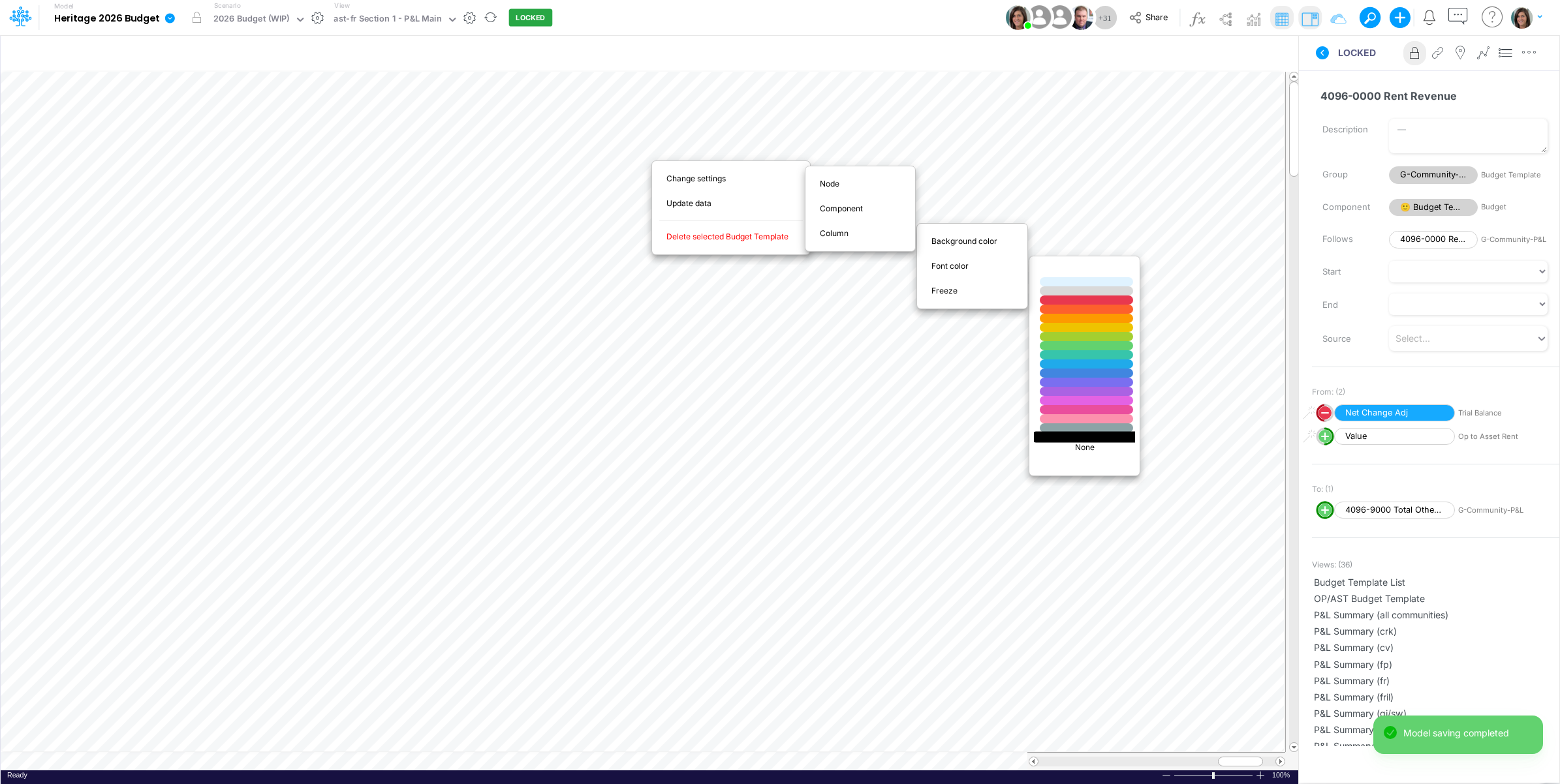
click at [1060, 438] on div at bounding box center [1087, 436] width 112 height 11
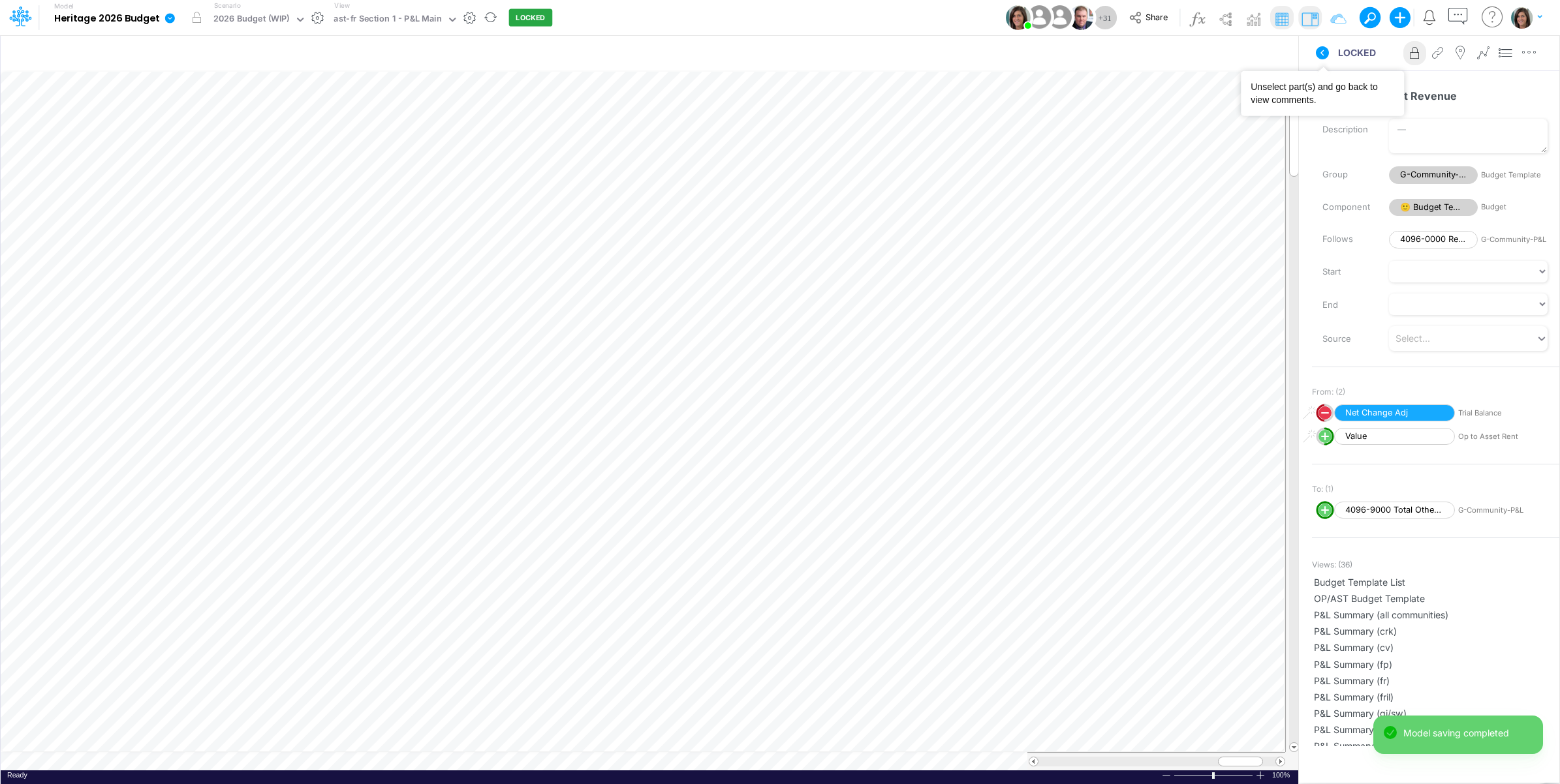
click at [1323, 58] on icon at bounding box center [1323, 53] width 15 height 15
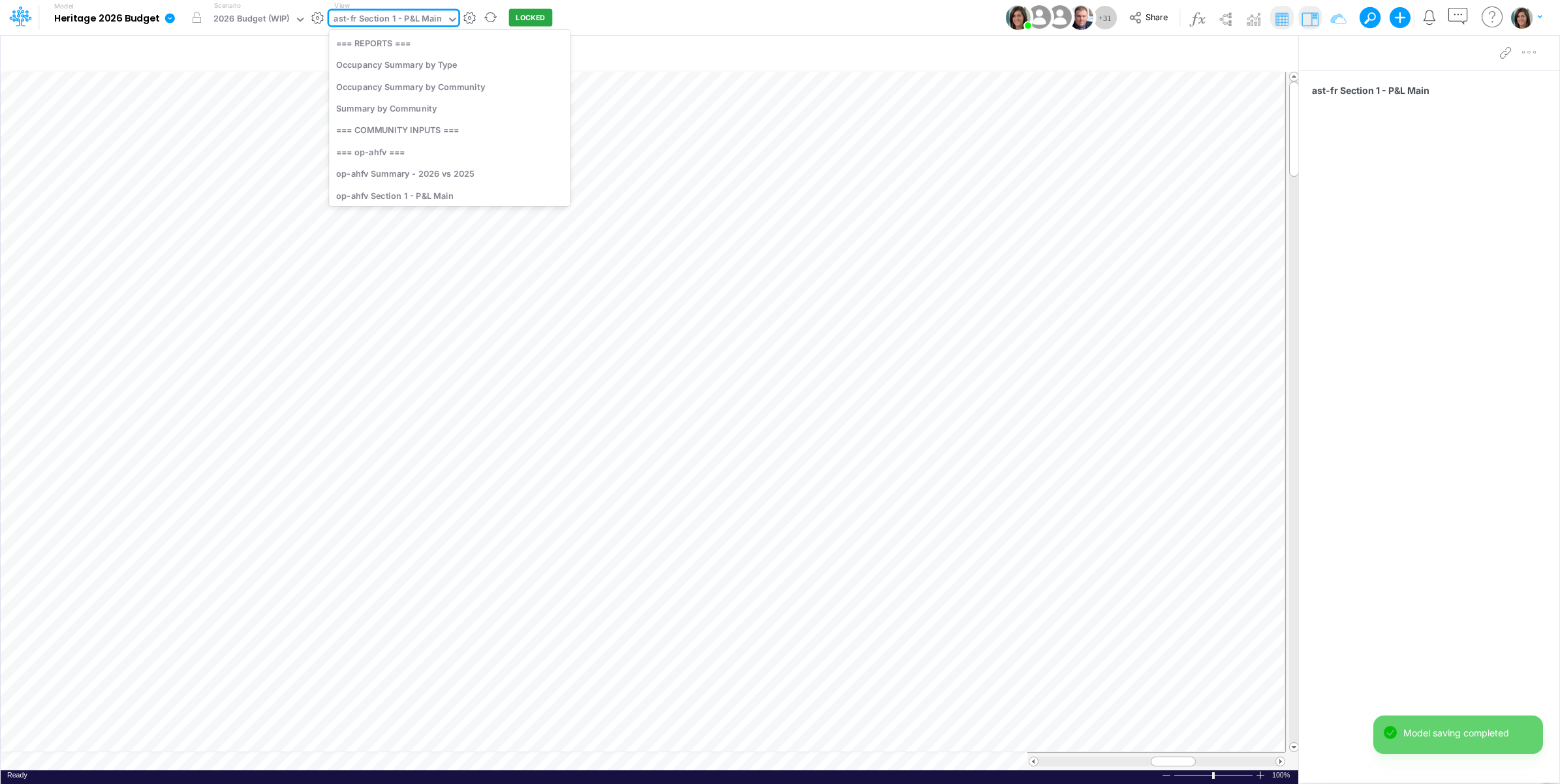
click at [418, 21] on div "ast-fr Section 1 - P&L Main" at bounding box center [387, 20] width 109 height 15
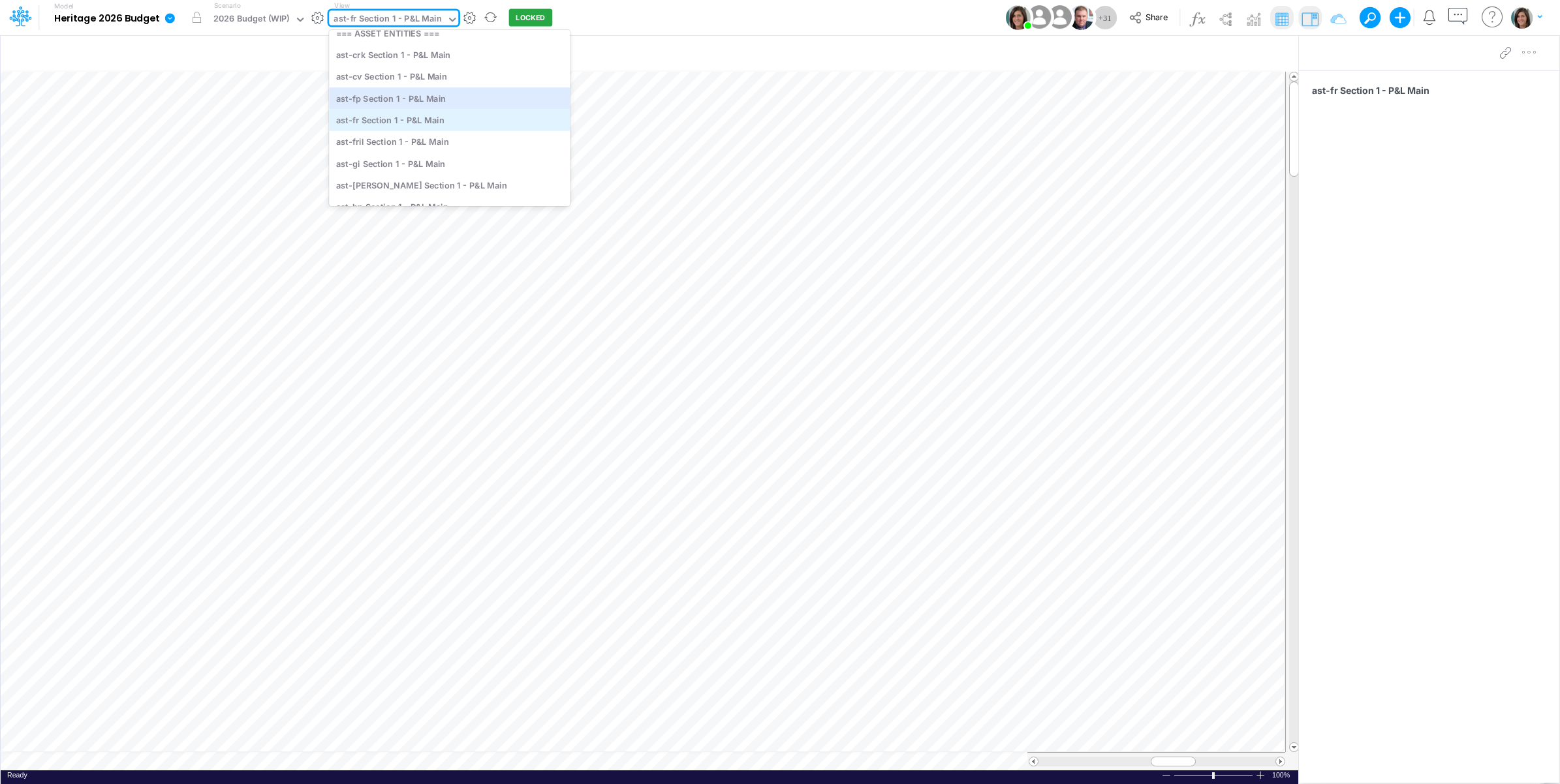
scroll to position [3553, 0]
click at [438, 115] on div "ast-fril Section 1 - P&L Main" at bounding box center [449, 114] width 241 height 21
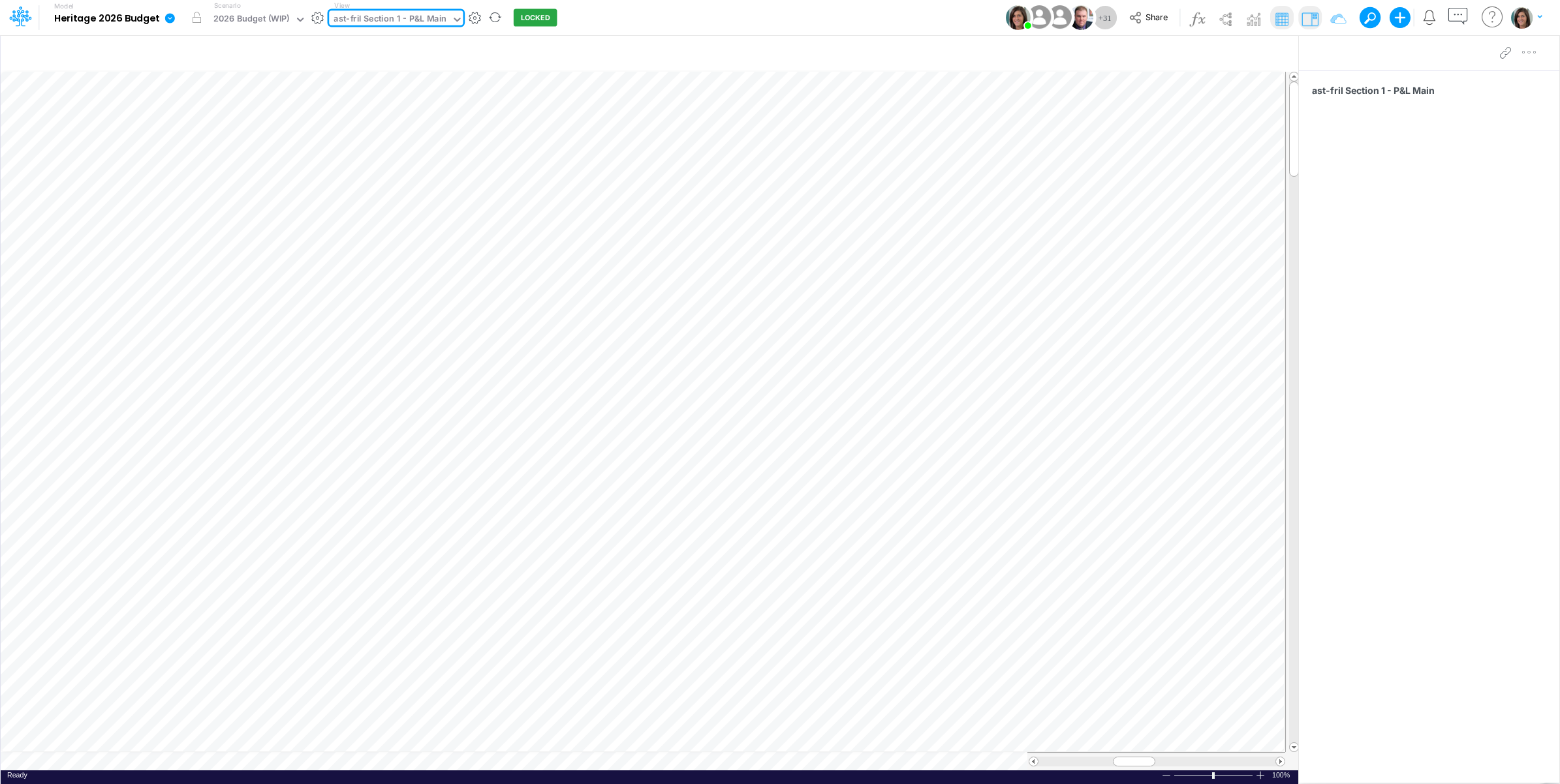
click at [656, 15] on div "Model Heritage 2026 Budget Edit model settings Duplicate Import QuickBooks Quic…" at bounding box center [780, 18] width 1404 height 36
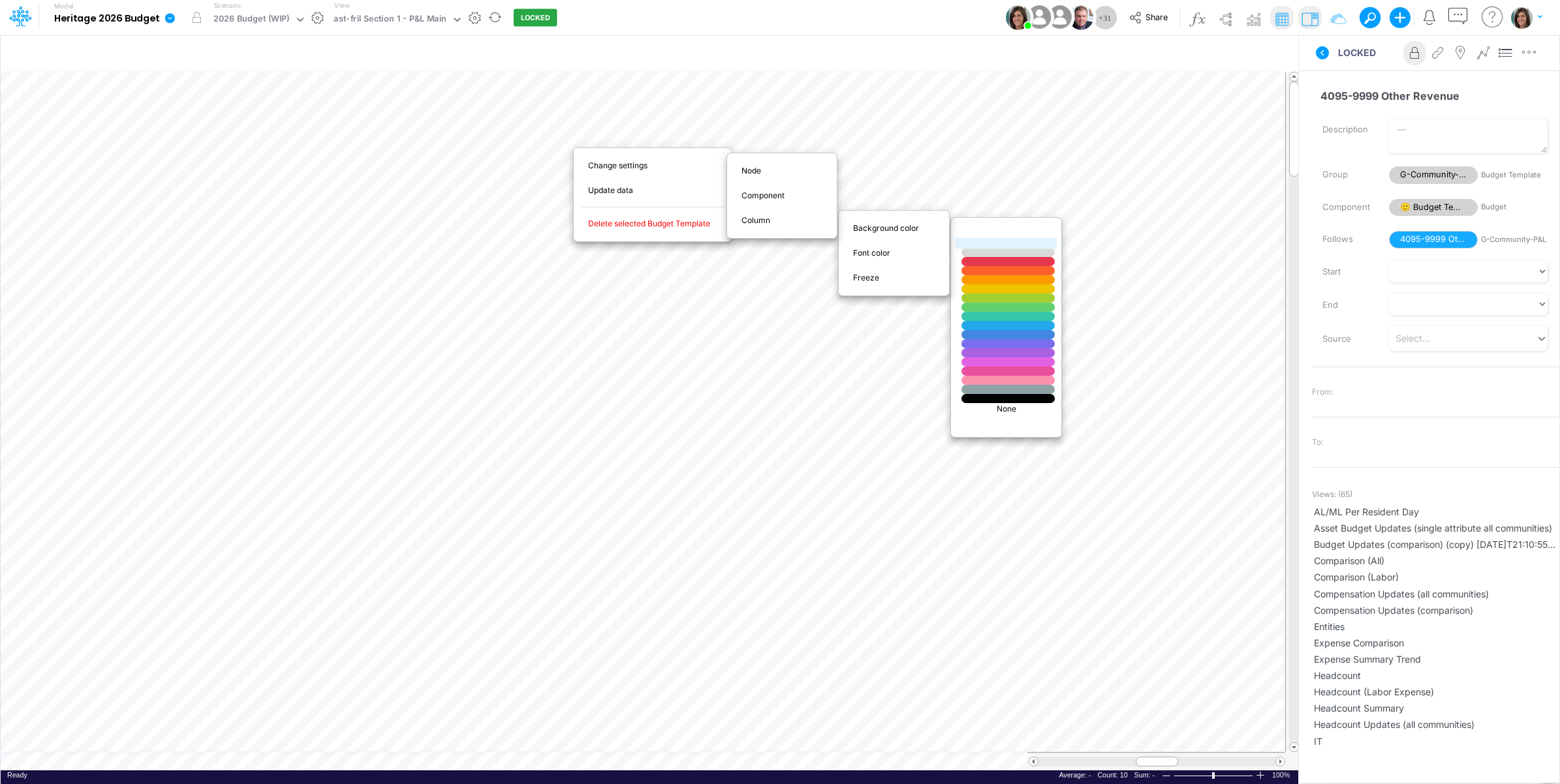
click at [983, 246] on div at bounding box center [1008, 243] width 112 height 11
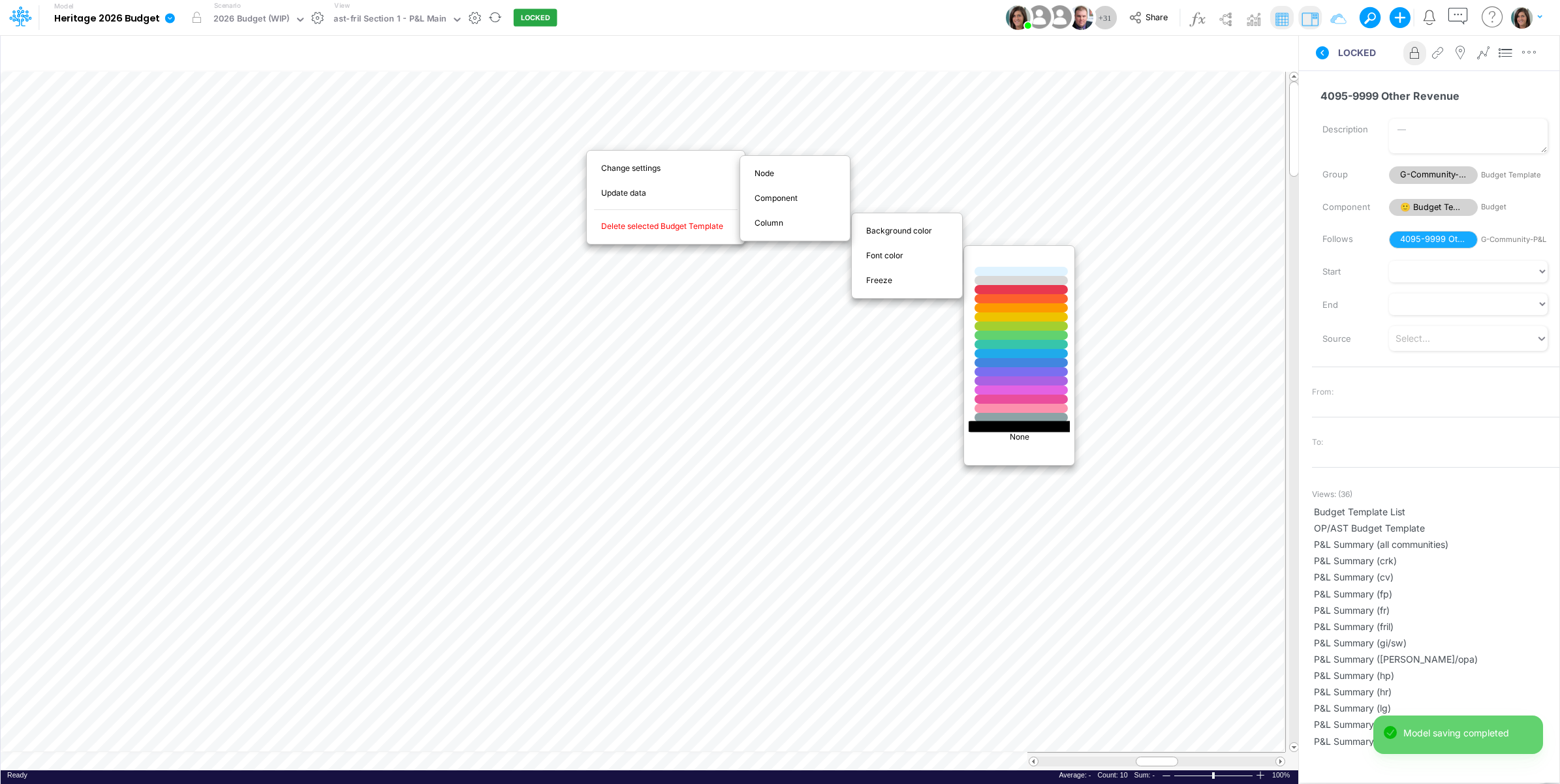
click at [1000, 426] on div at bounding box center [1022, 426] width 112 height 11
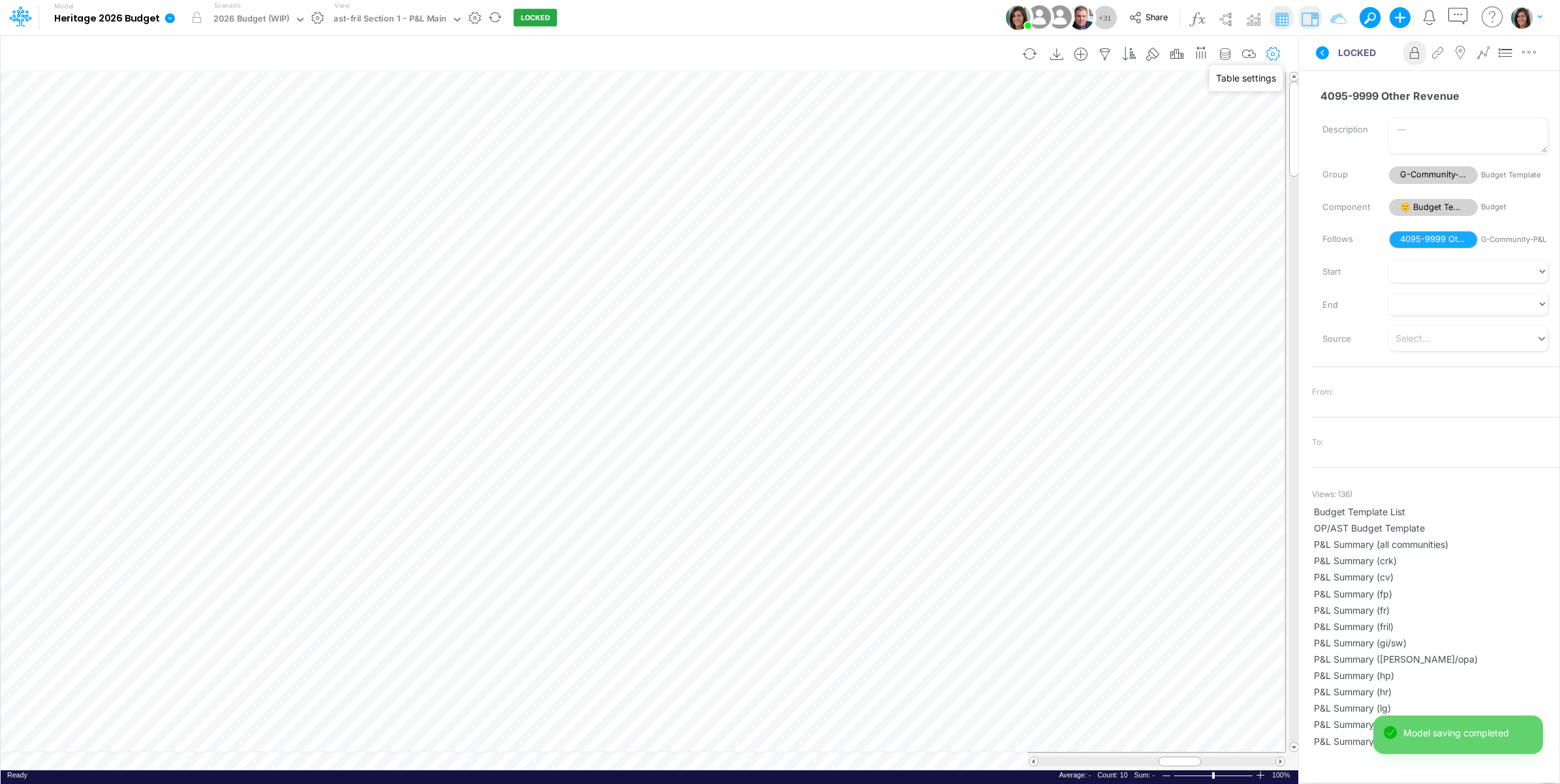
click at [1278, 47] on icon "button" at bounding box center [1273, 54] width 20 height 14
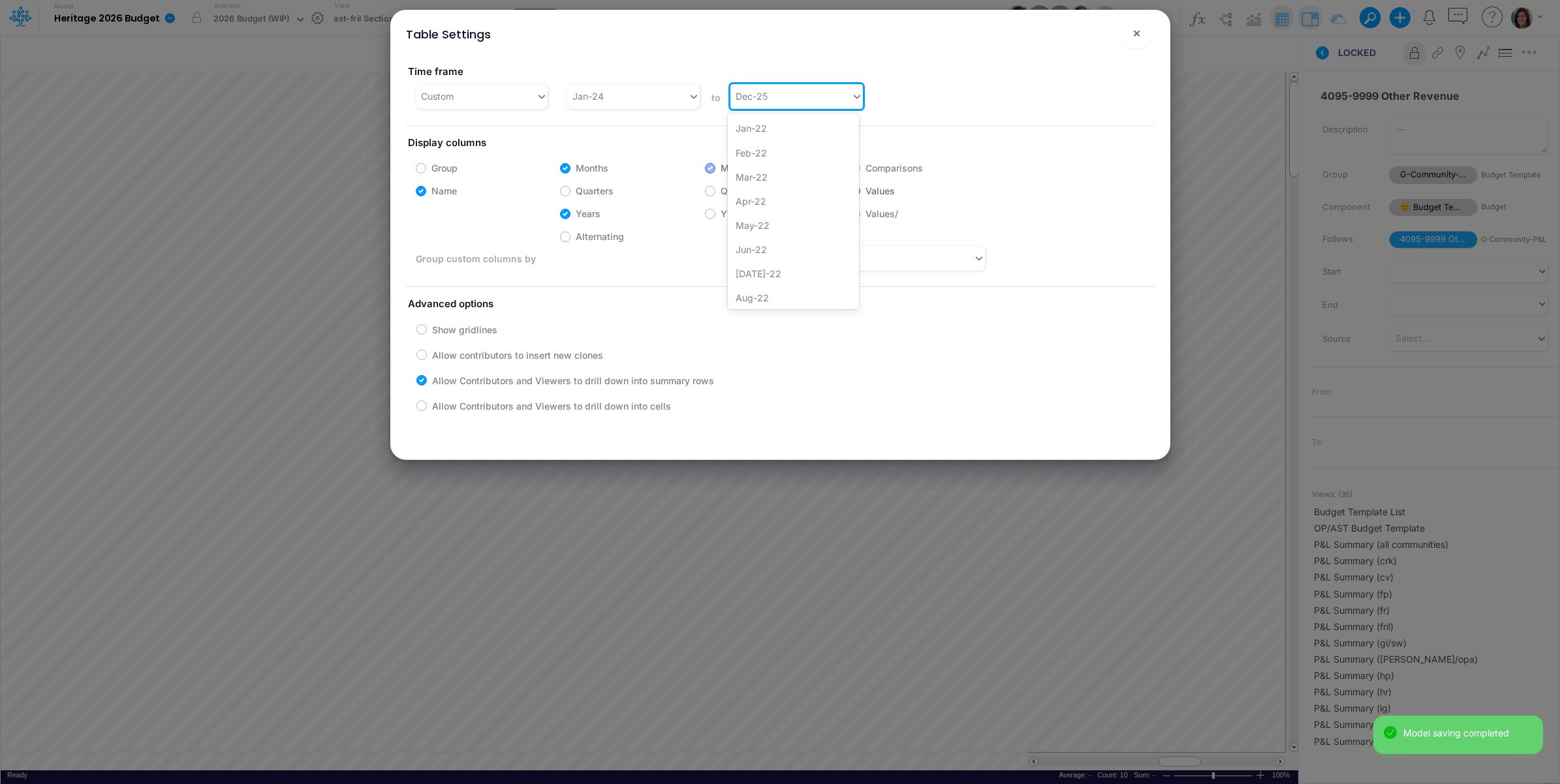
click at [782, 97] on div "Dec-25" at bounding box center [791, 96] width 120 height 21
click at [765, 302] on div "Dec-26" at bounding box center [793, 297] width 131 height 24
click at [627, 97] on div "Jan-24" at bounding box center [627, 96] width 120 height 21
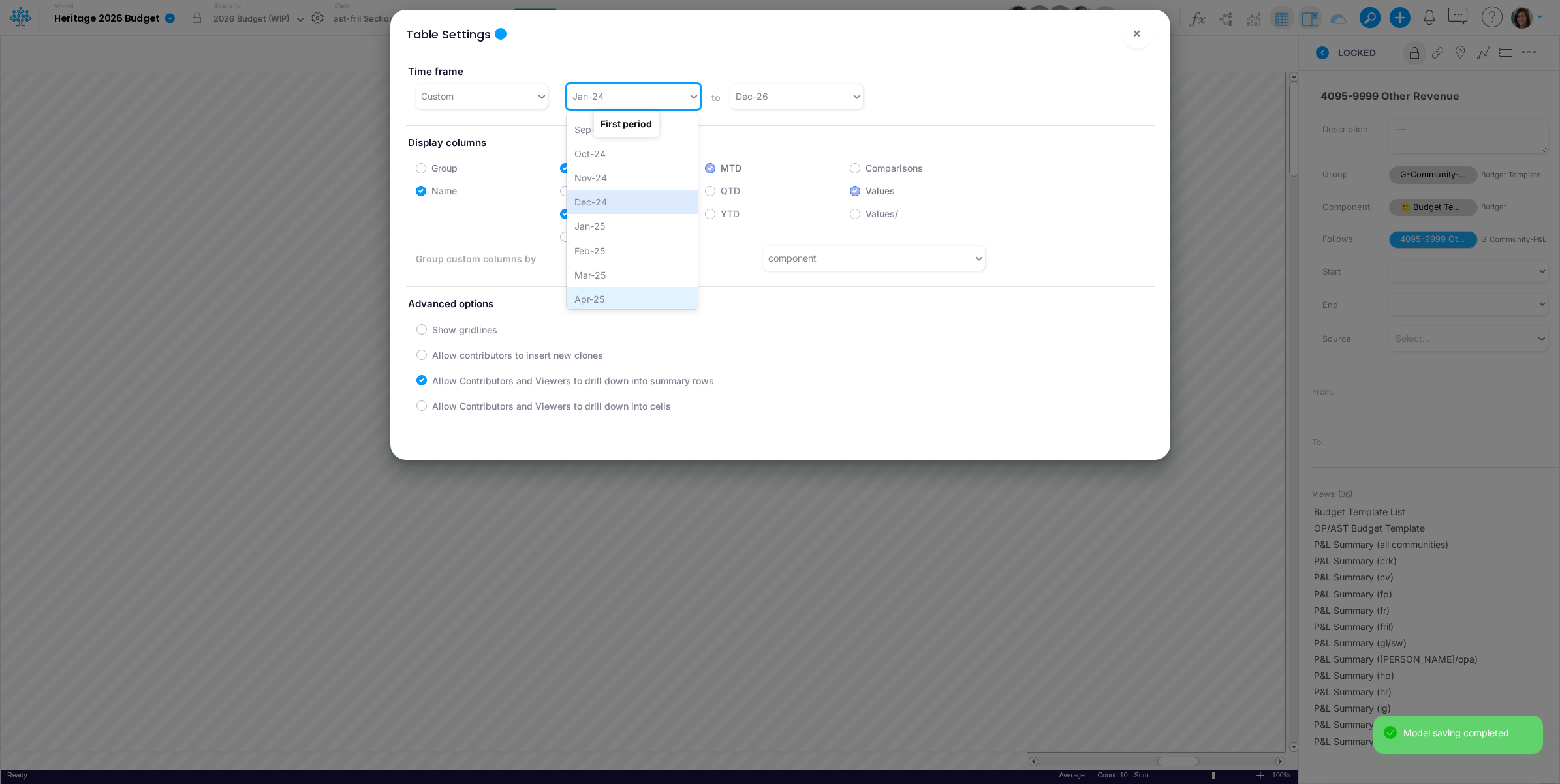
scroll to position [746, 0]
click at [612, 248] on div "Jan-25" at bounding box center [632, 254] width 131 height 24
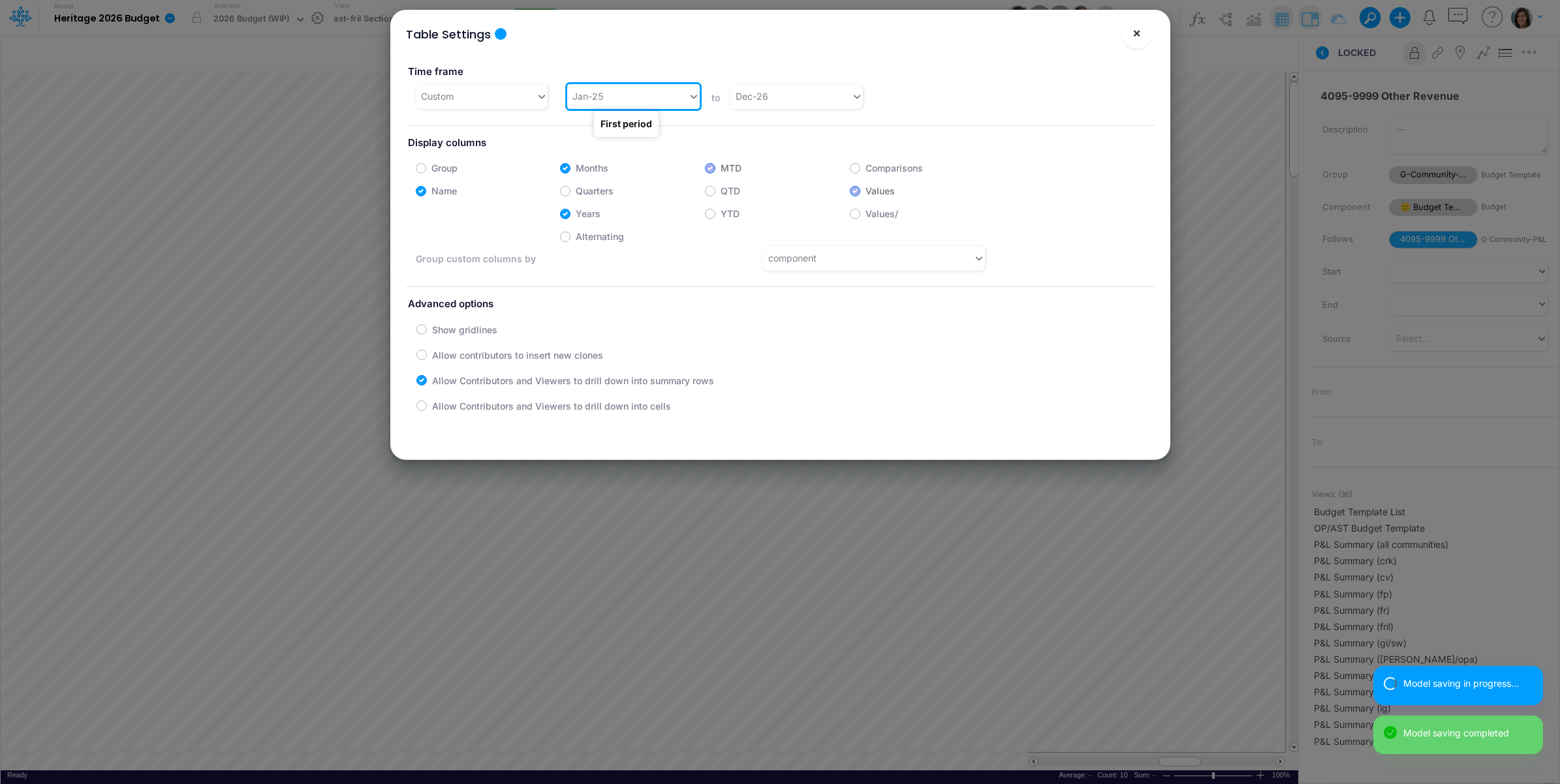
click at [1136, 34] on span "×" at bounding box center [1137, 32] width 8 height 15
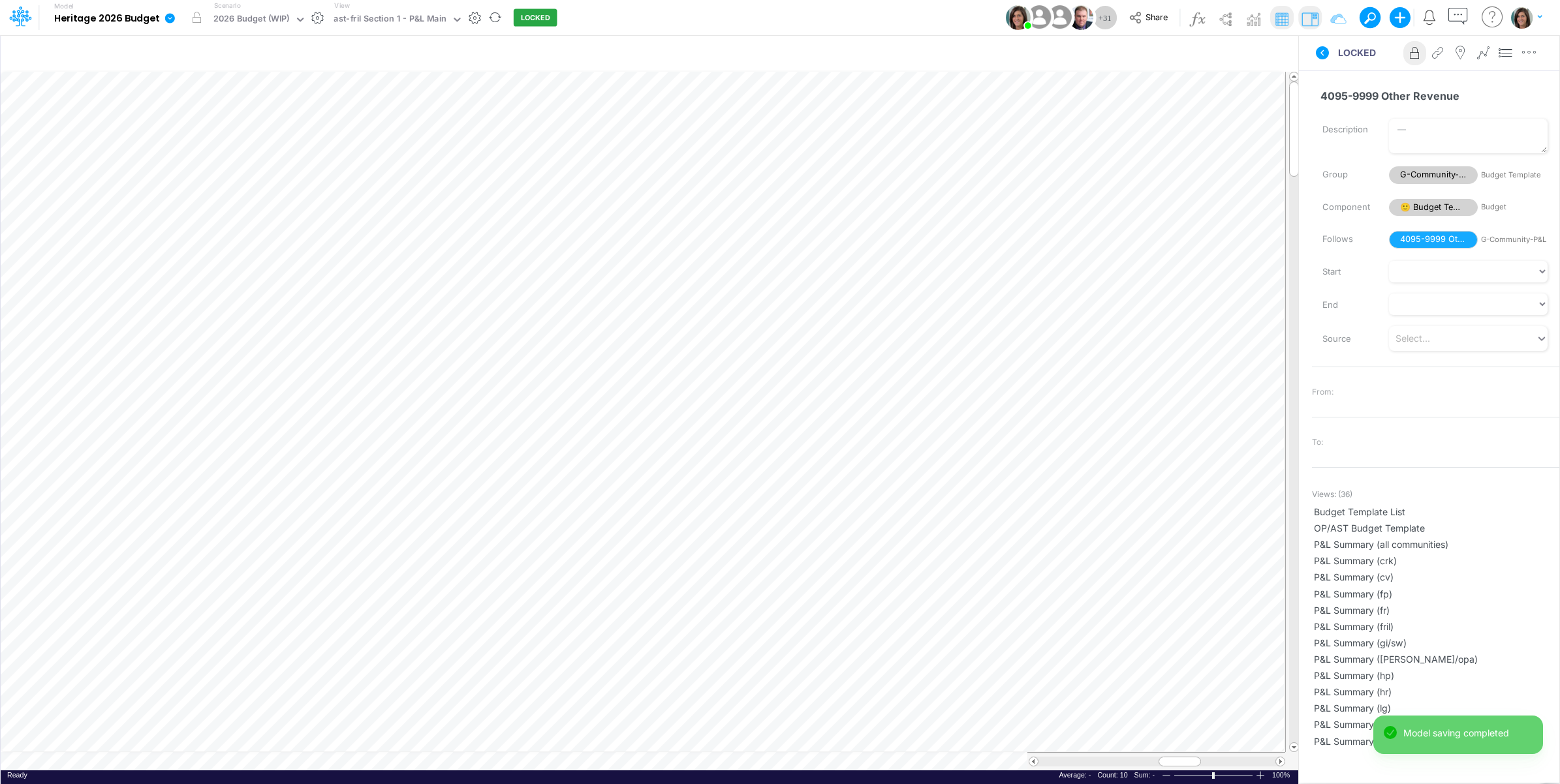
scroll to position [0, 1]
click at [1245, 53] on icon "button" at bounding box center [1249, 54] width 20 height 14
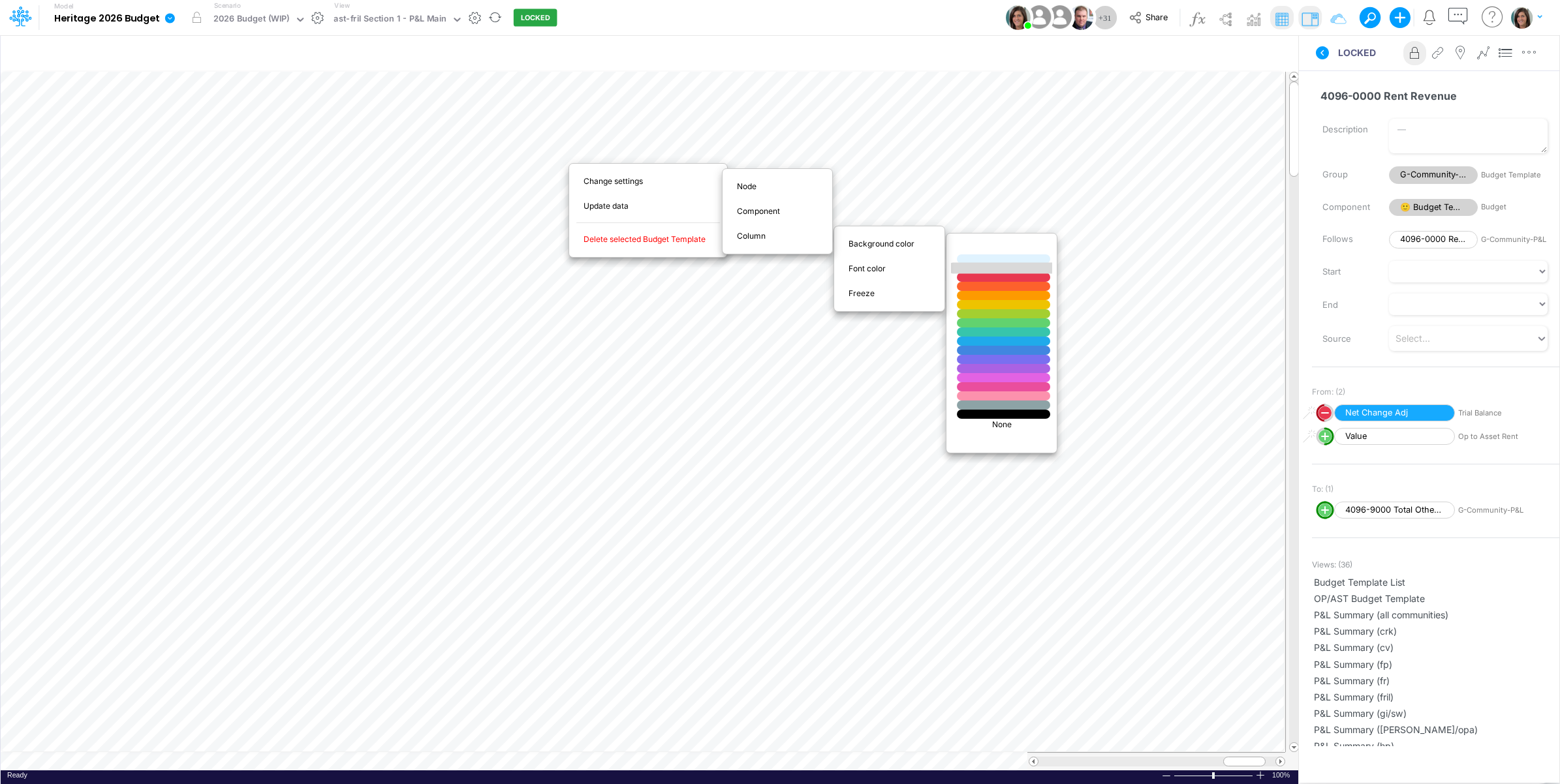
click at [989, 269] on div at bounding box center [1004, 268] width 112 height 11
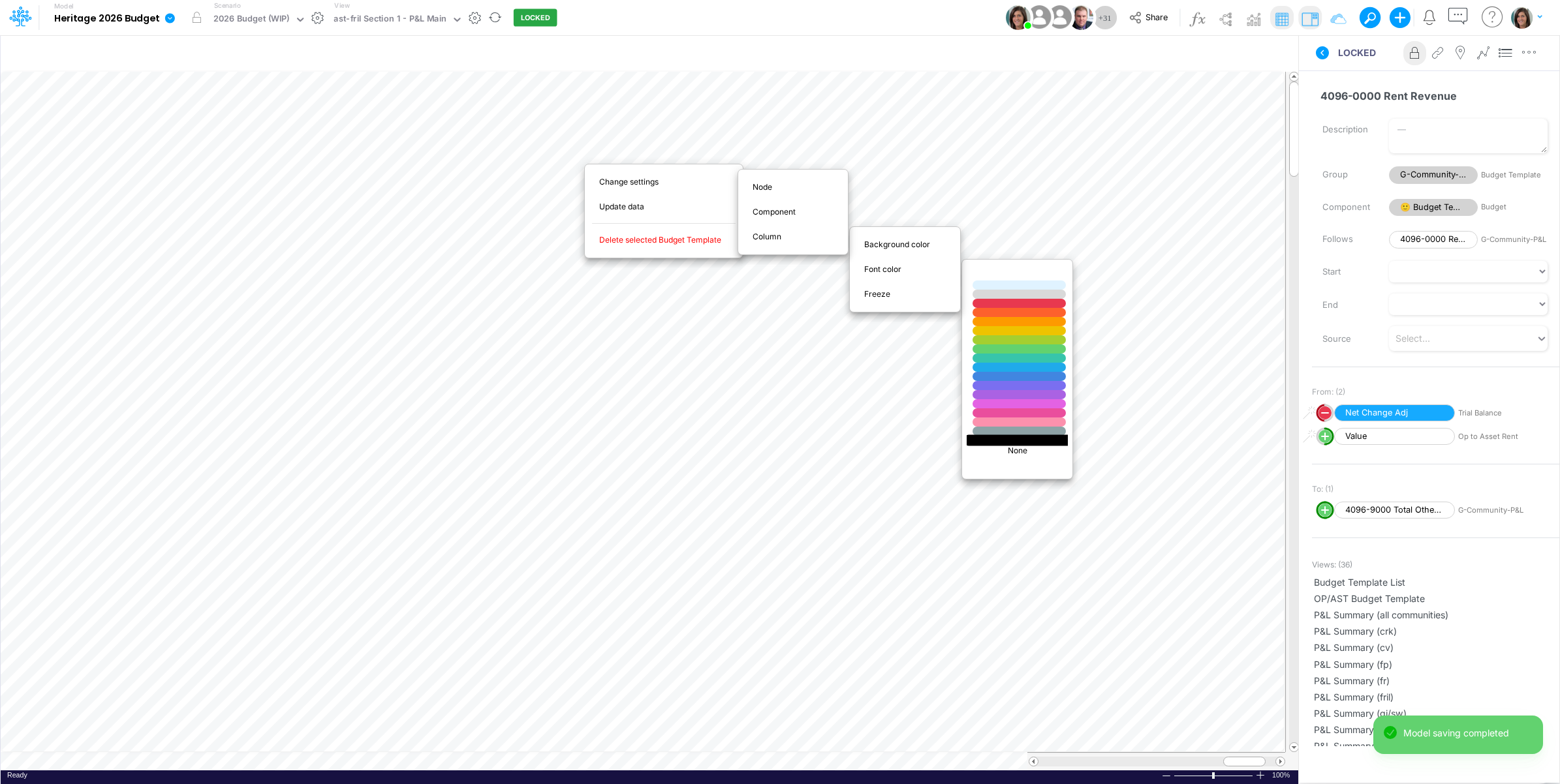
click at [1016, 441] on div at bounding box center [1019, 440] width 112 height 11
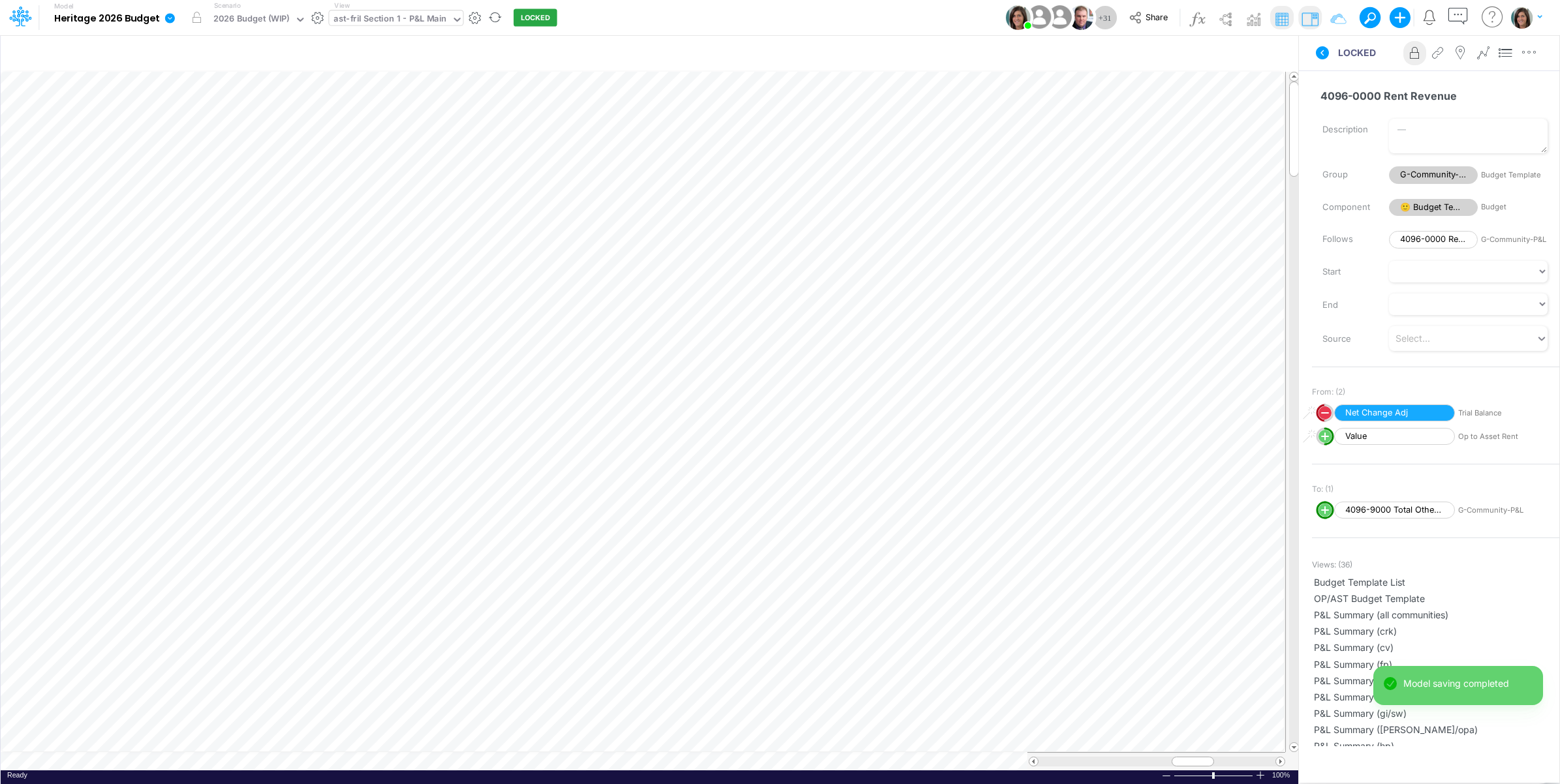
click at [398, 19] on div "ast-fril Section 1 - P&L Main" at bounding box center [389, 20] width 113 height 15
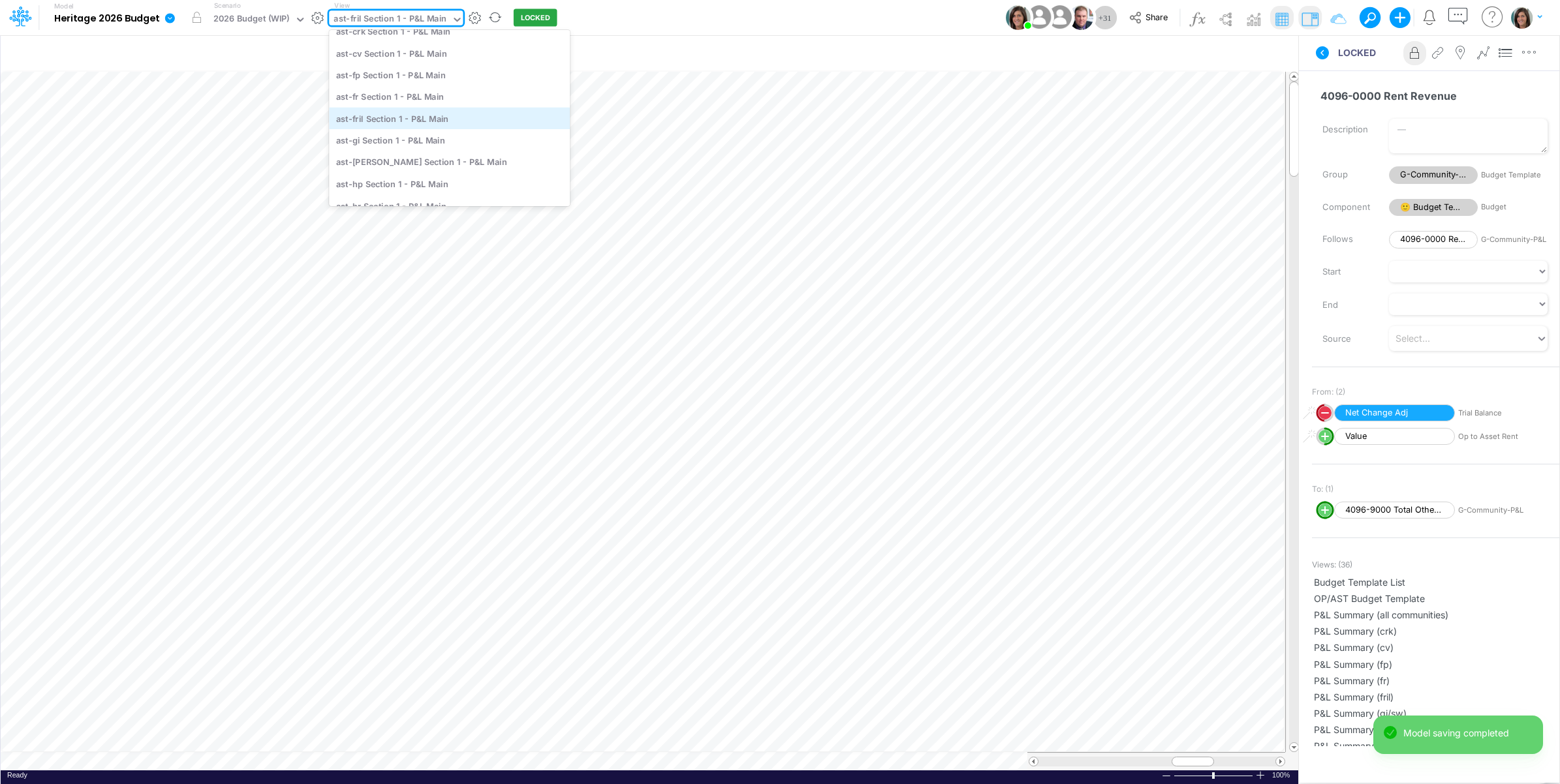
scroll to position [3578, 0]
click at [399, 116] on div "ast-gi Section 1 - P&L Main" at bounding box center [449, 114] width 241 height 21
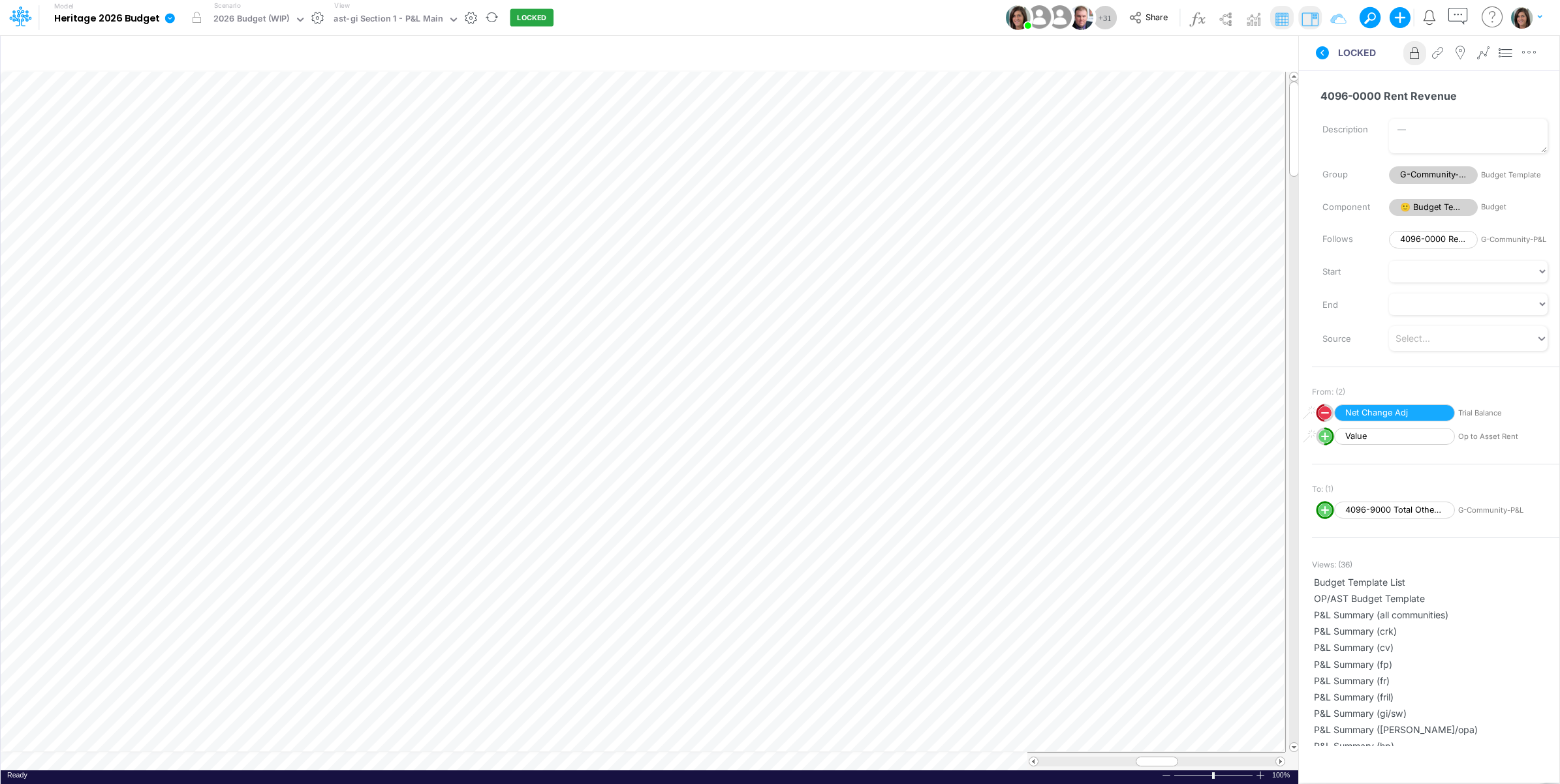
scroll to position [0, 1]
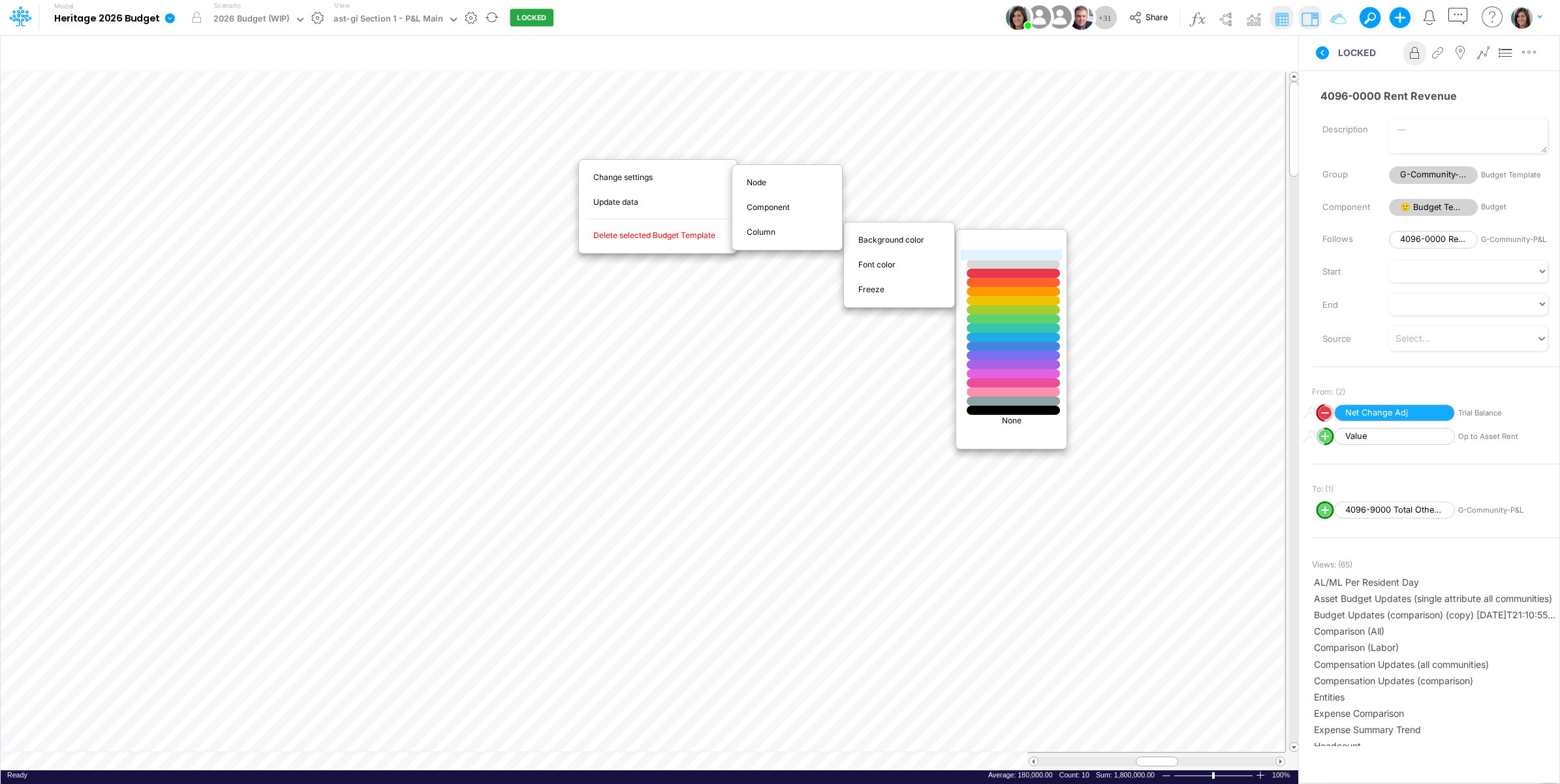
click at [986, 254] on div at bounding box center [1013, 255] width 112 height 11
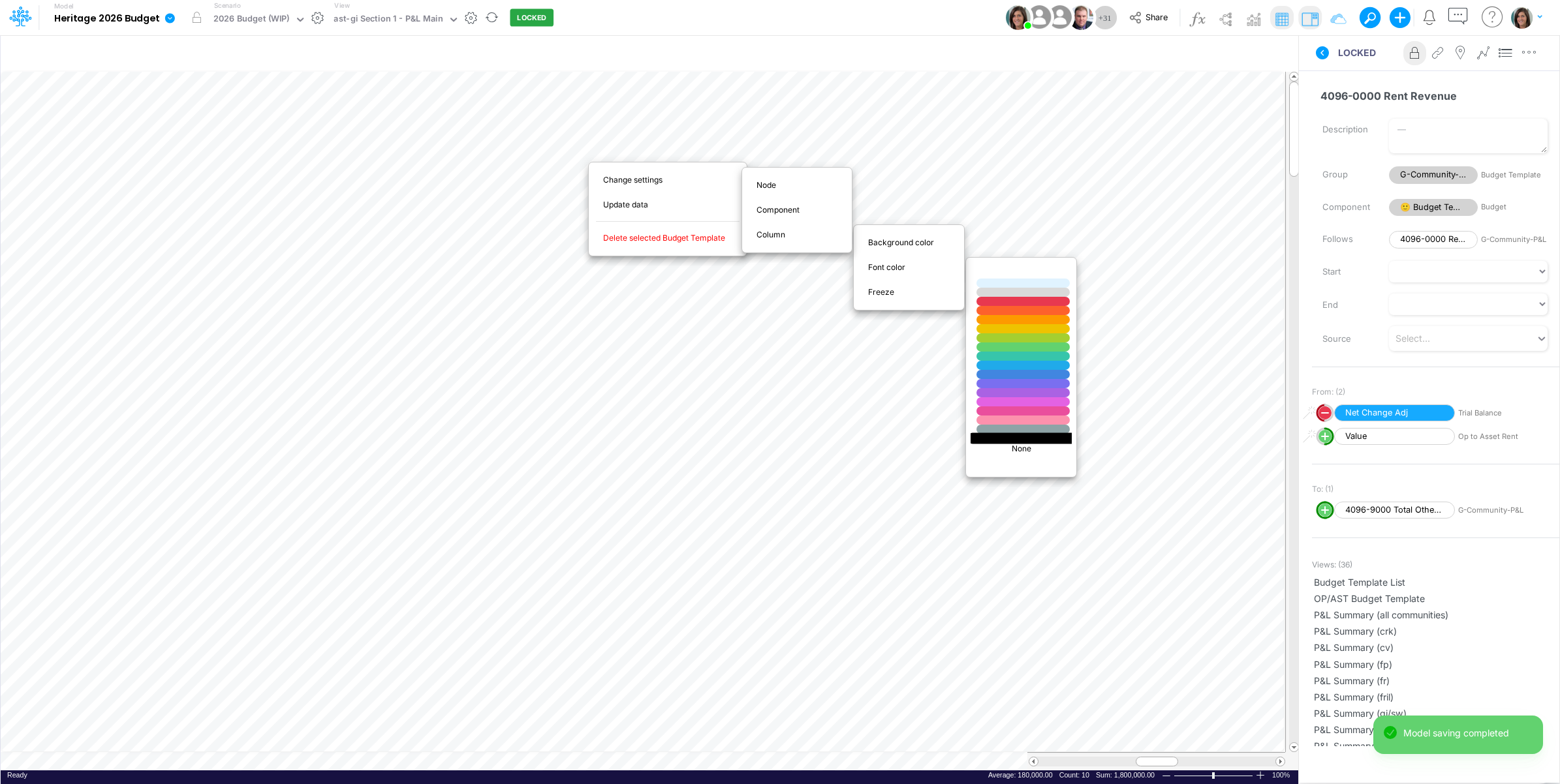
click at [1006, 438] on div at bounding box center [1023, 437] width 112 height 11
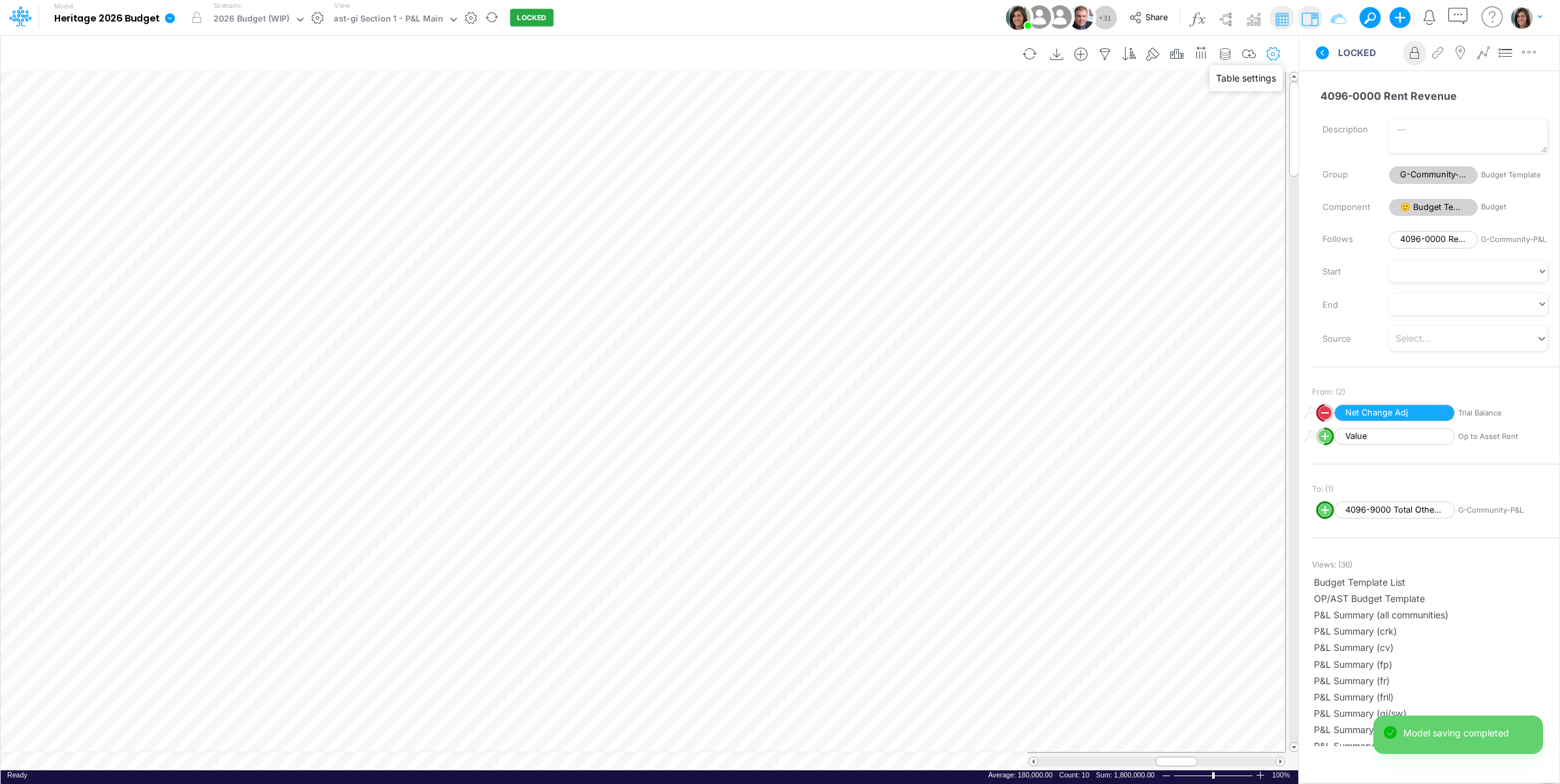
click at [1273, 53] on icon "button" at bounding box center [1273, 54] width 20 height 14
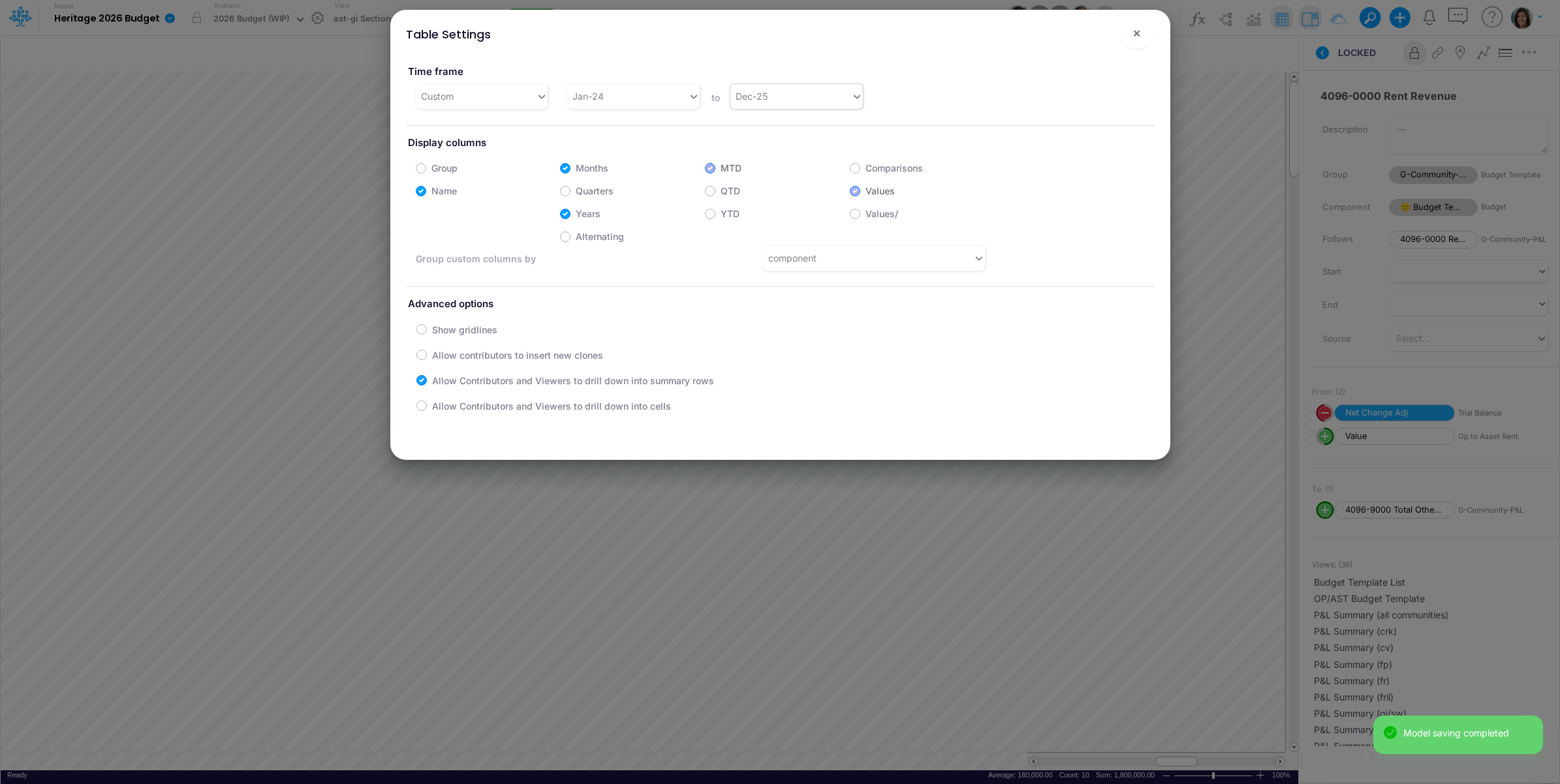
click at [777, 102] on div "Dec-25" at bounding box center [791, 96] width 120 height 21
click at [758, 292] on div "Dec-26" at bounding box center [793, 297] width 131 height 24
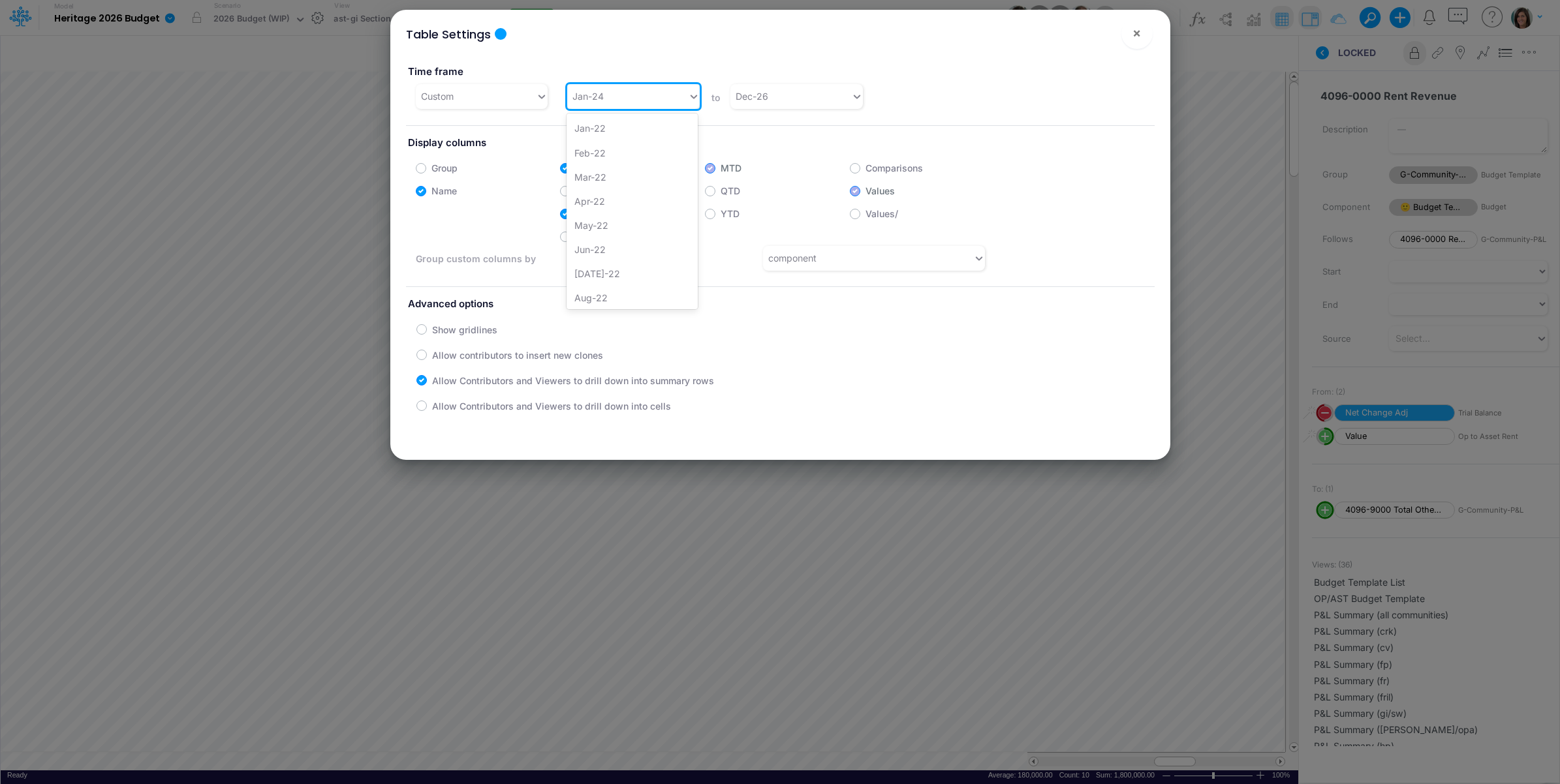
click at [604, 101] on div "Jan-24" at bounding box center [627, 96] width 120 height 21
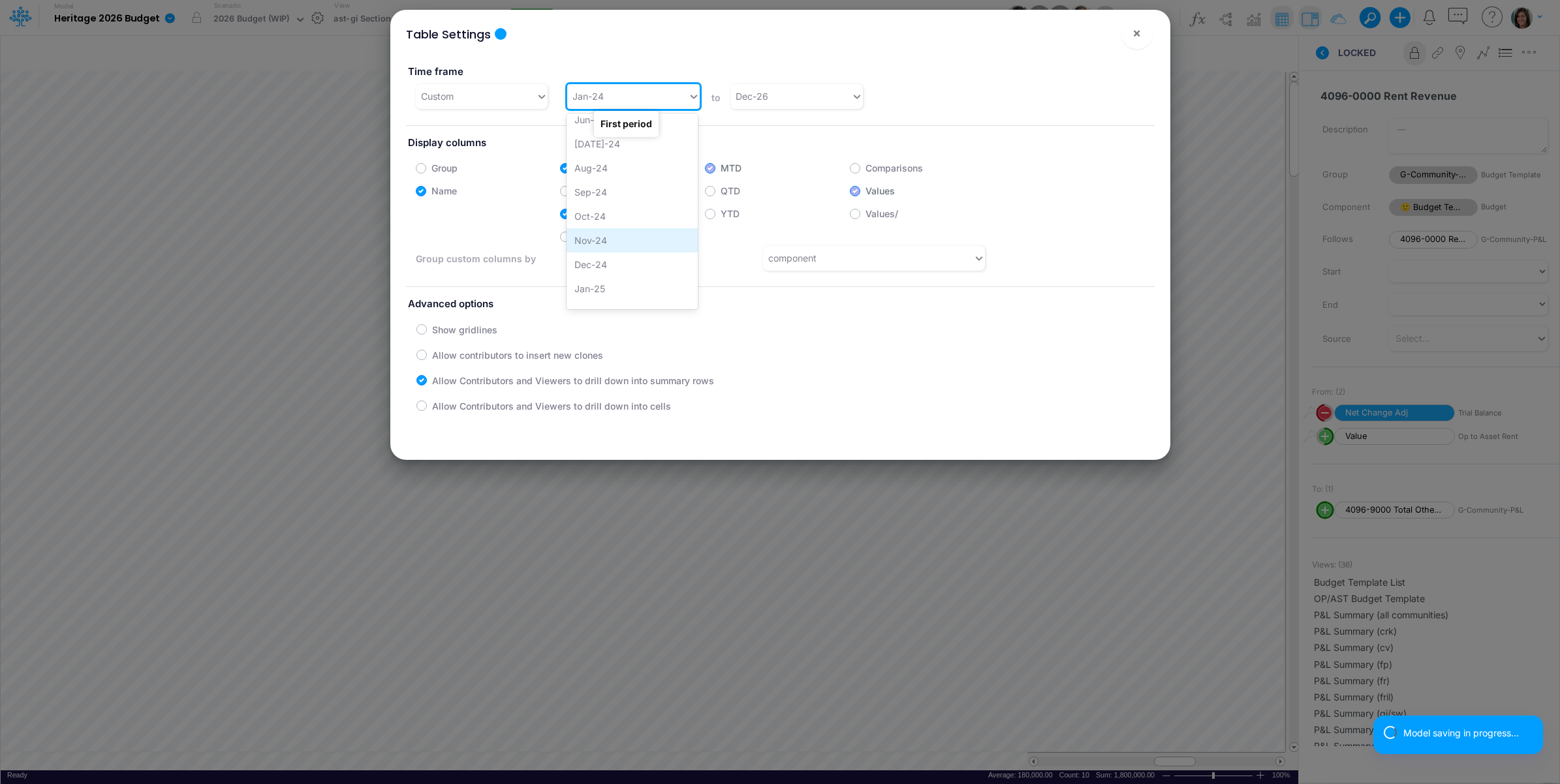
scroll to position [746, 0]
click at [605, 249] on div "Jan-25" at bounding box center [632, 254] width 131 height 24
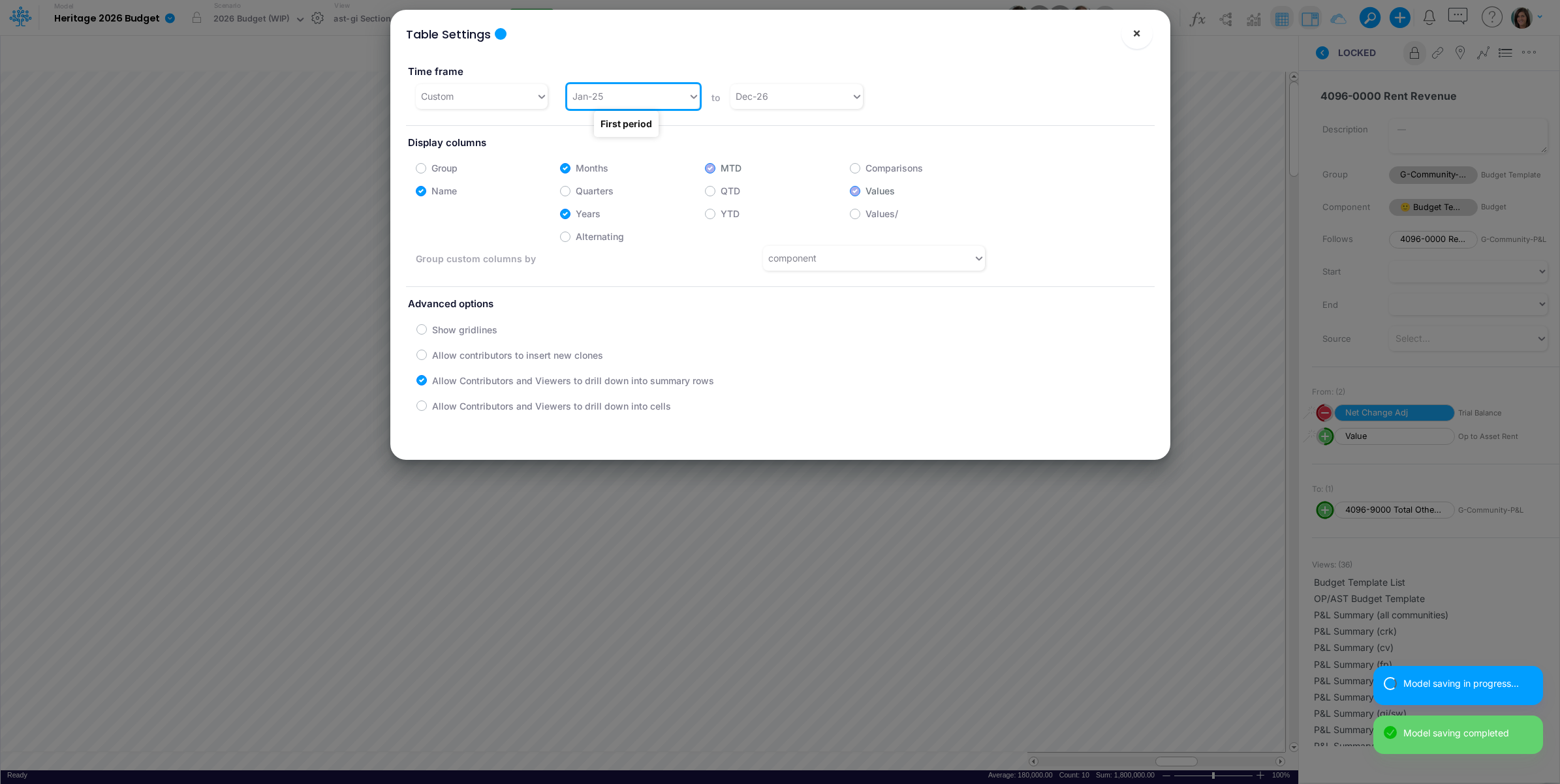
click at [1138, 36] on span "×" at bounding box center [1137, 32] width 8 height 15
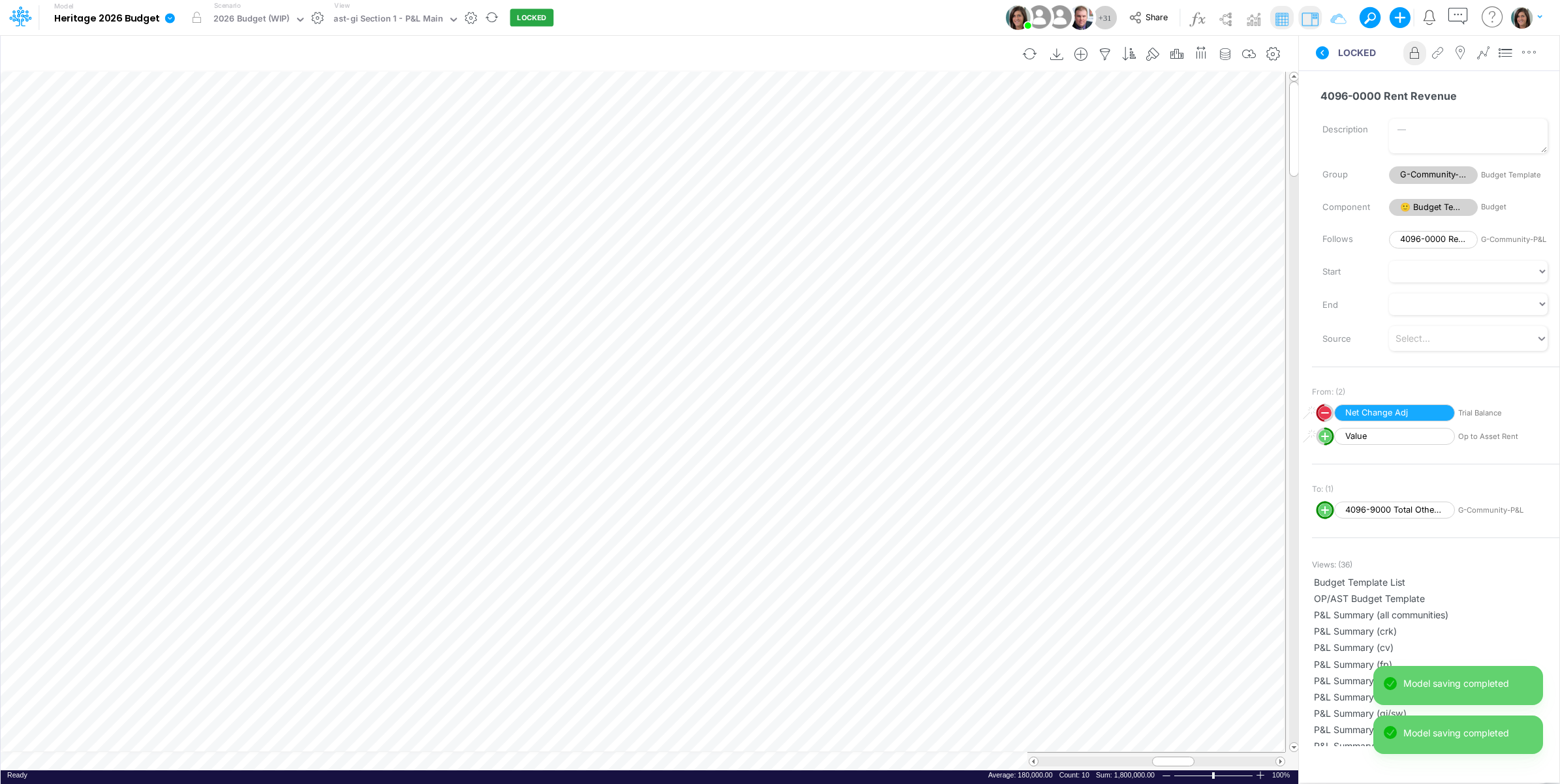
scroll to position [0, 1]
click at [1252, 60] on icon "button" at bounding box center [1249, 54] width 20 height 14
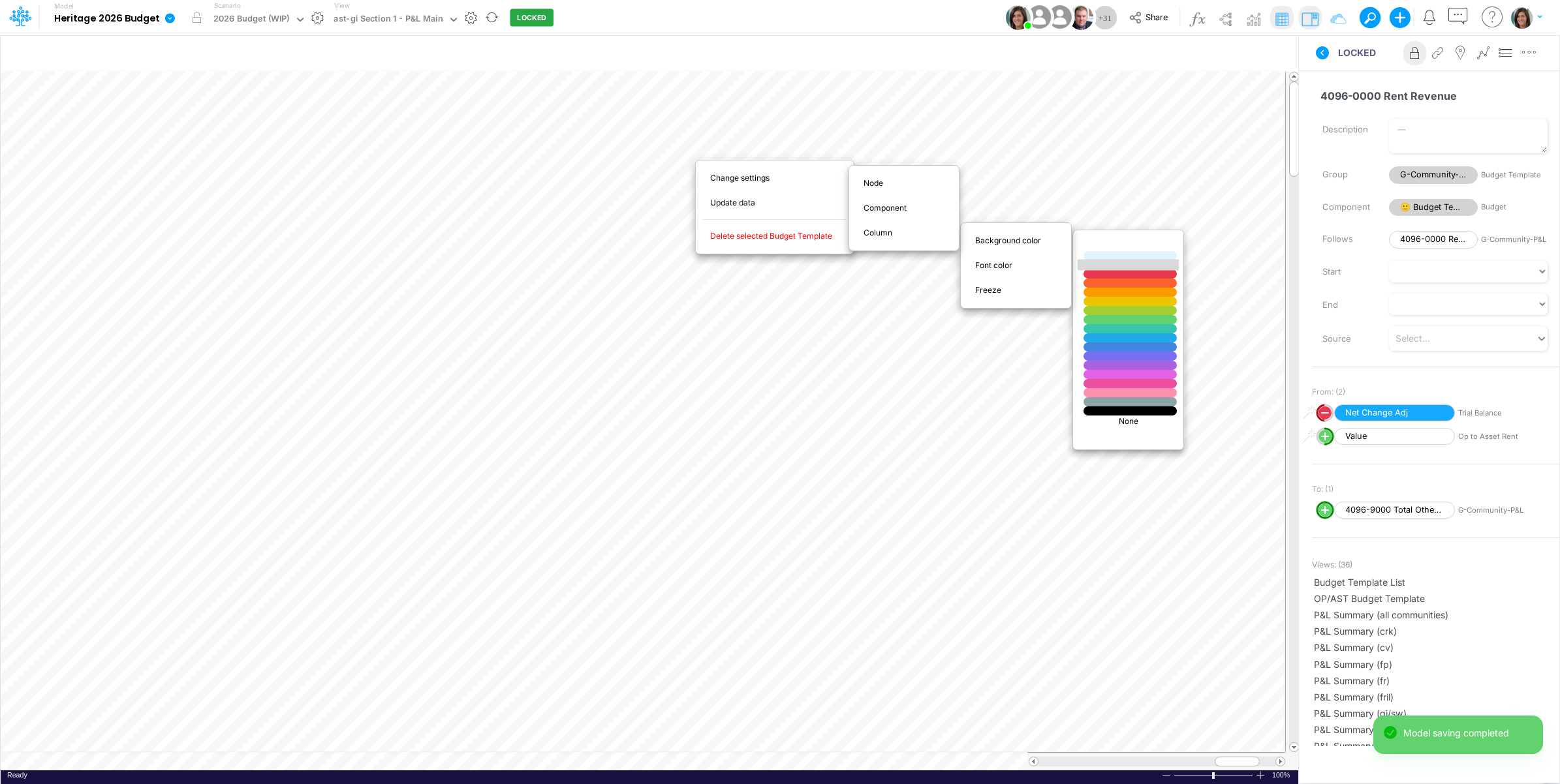
click at [1103, 265] on div at bounding box center [1130, 264] width 112 height 11
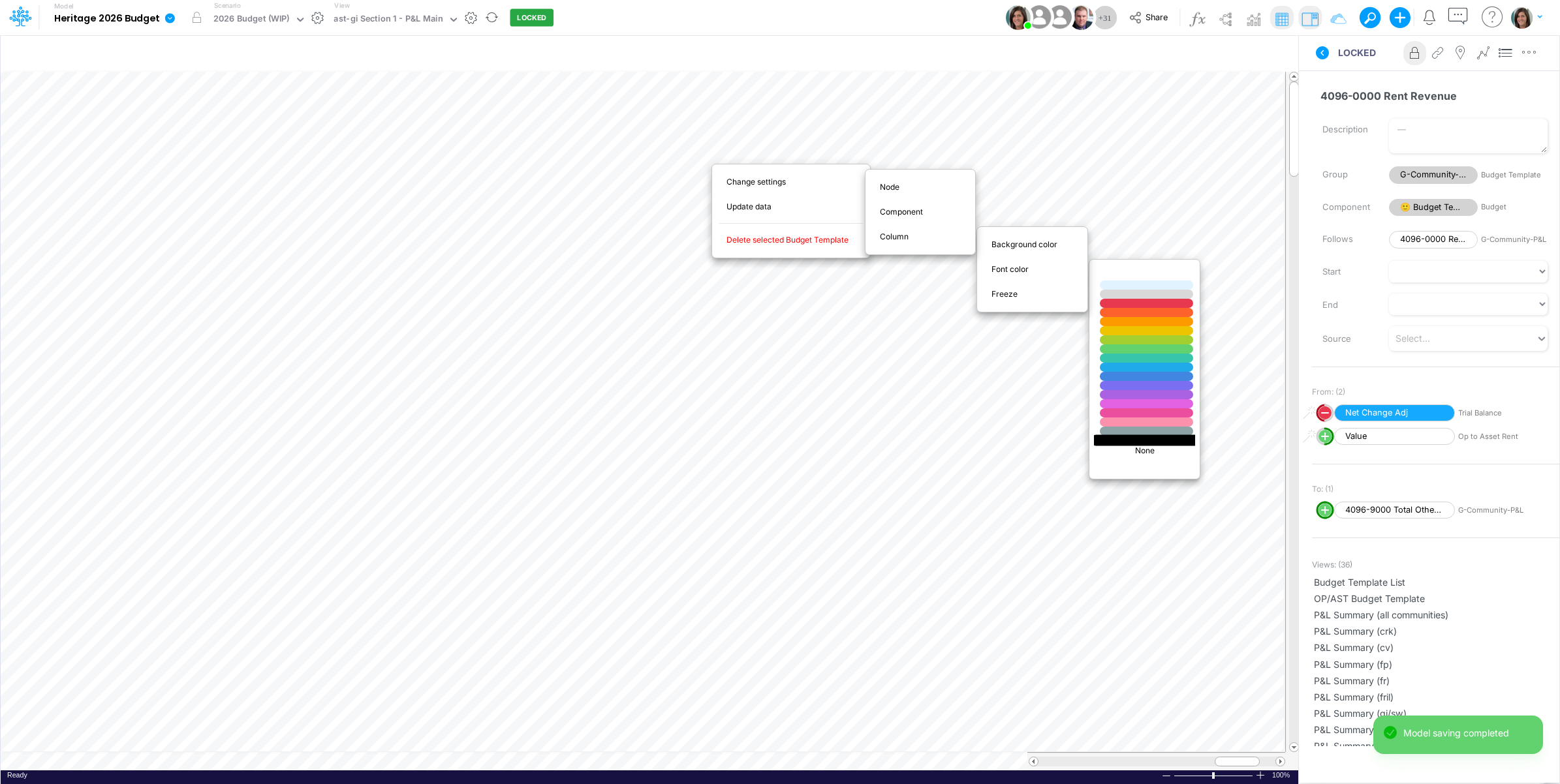
click at [1125, 441] on div at bounding box center [1147, 440] width 112 height 11
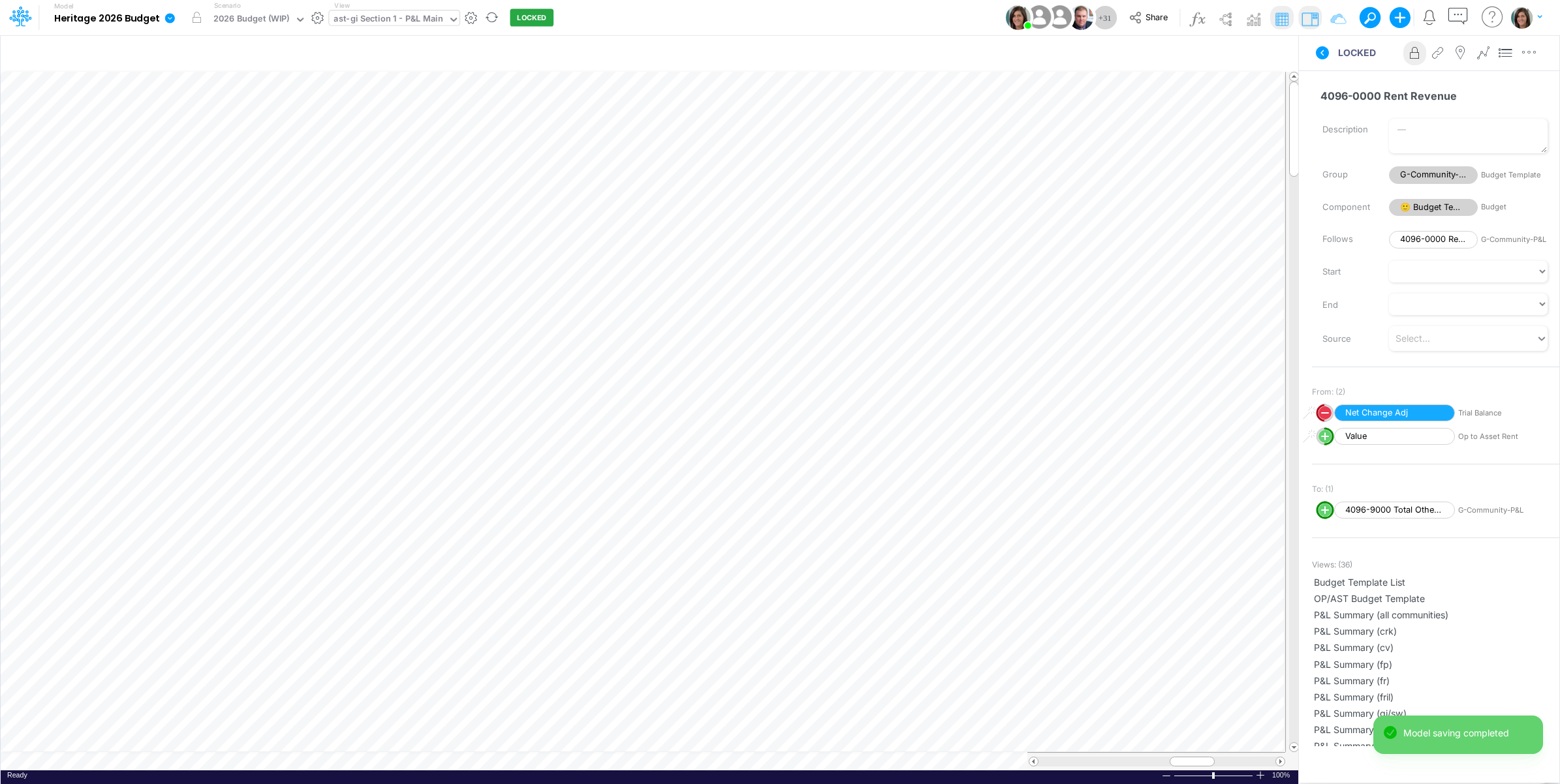
click at [424, 19] on div "ast-gi Section 1 - P&L Main" at bounding box center [387, 20] width 109 height 15
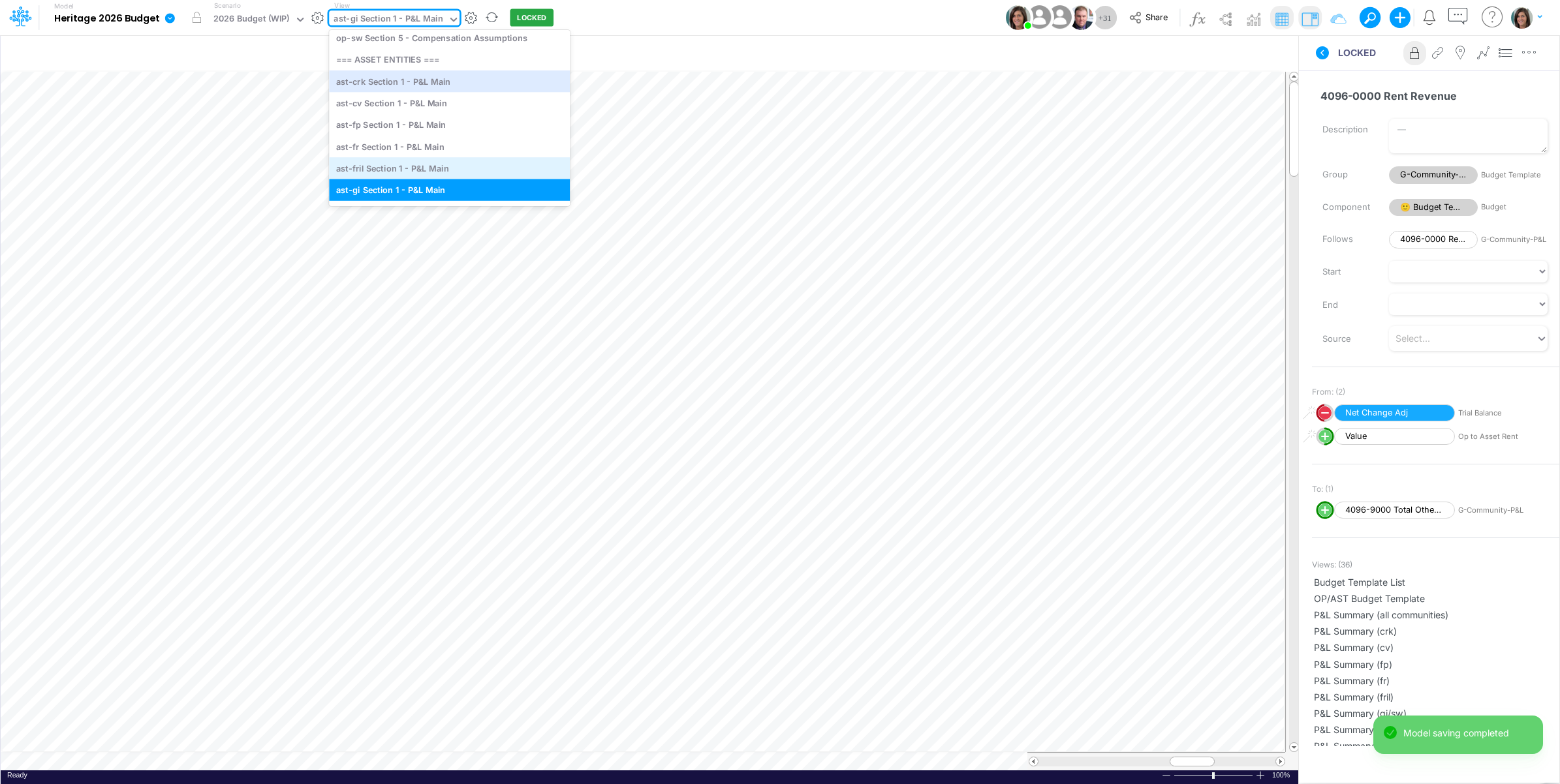
scroll to position [3602, 0]
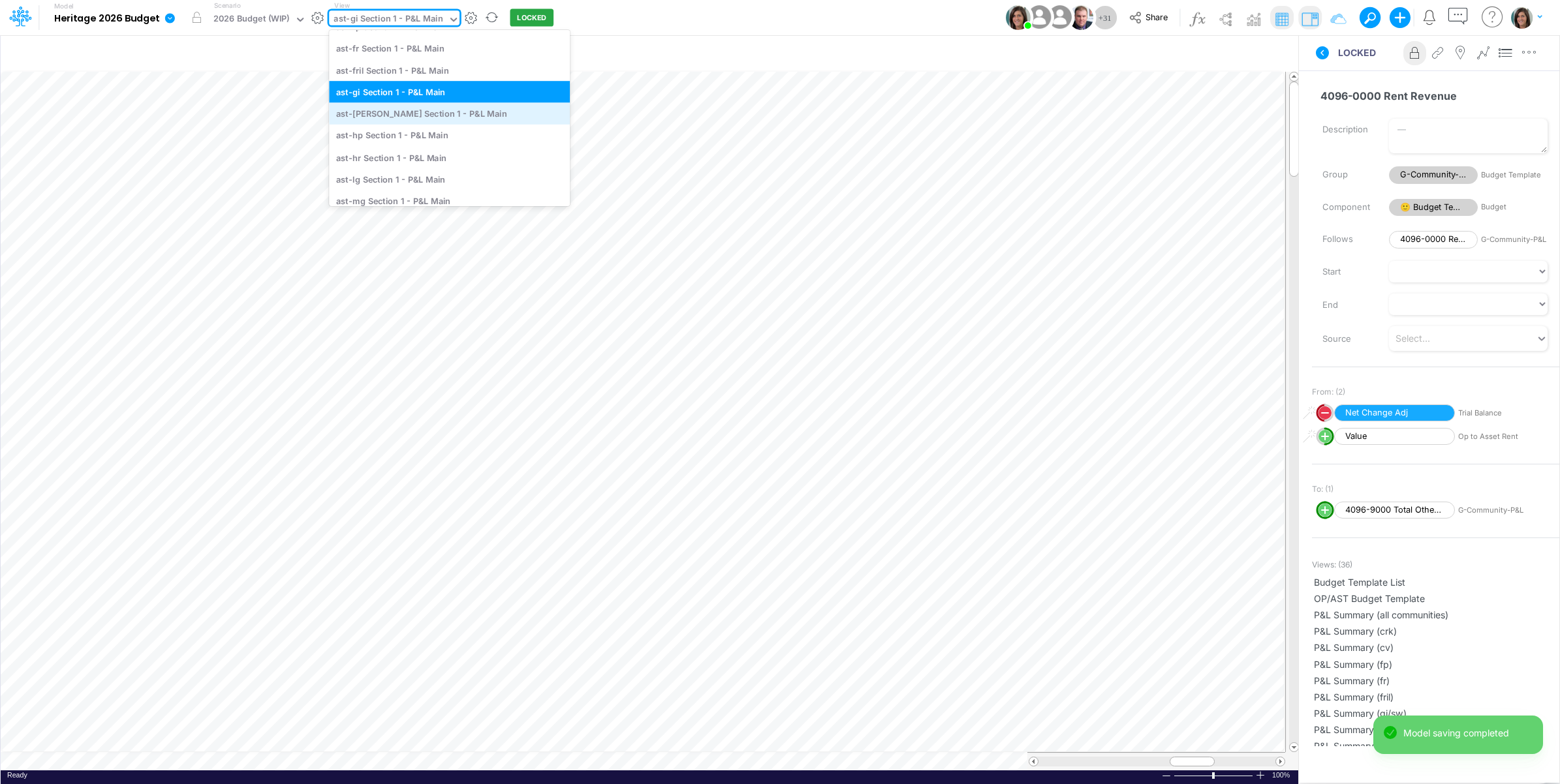
click at [432, 118] on div "ast-[PERSON_NAME] Section 1 - P&L Main" at bounding box center [449, 114] width 241 height 21
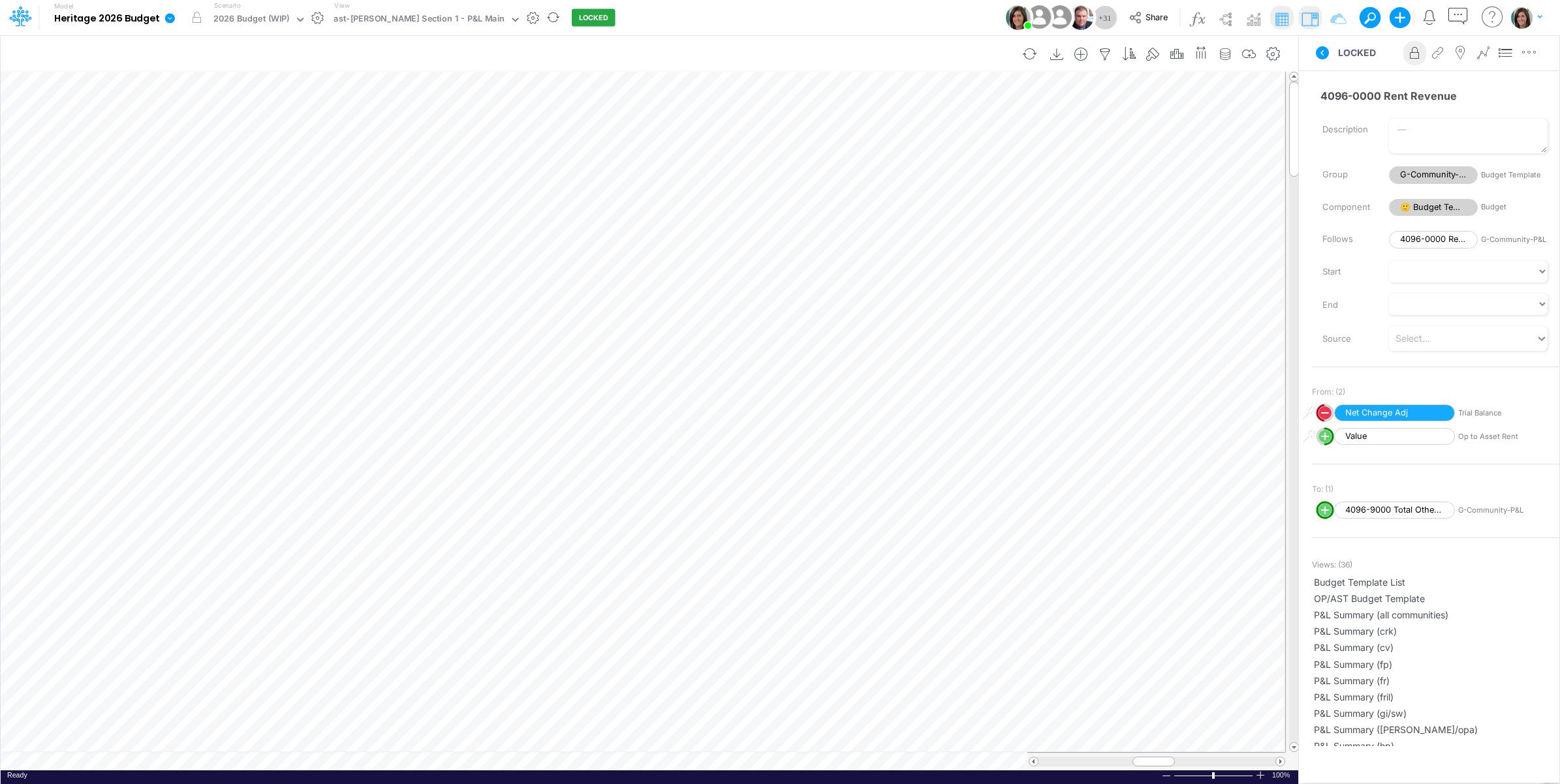
scroll to position [0, 1]
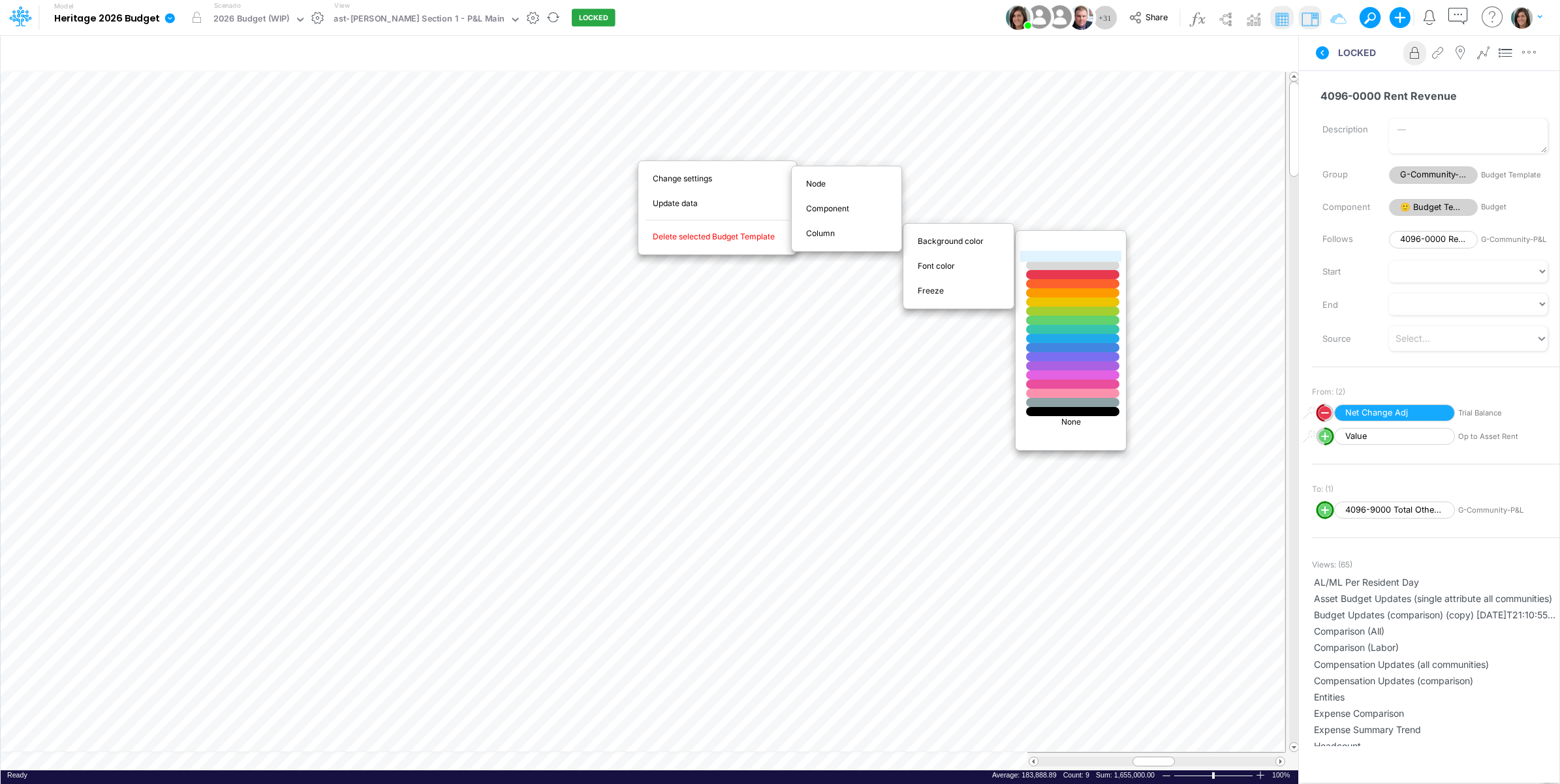
click at [1064, 257] on div at bounding box center [1073, 256] width 112 height 11
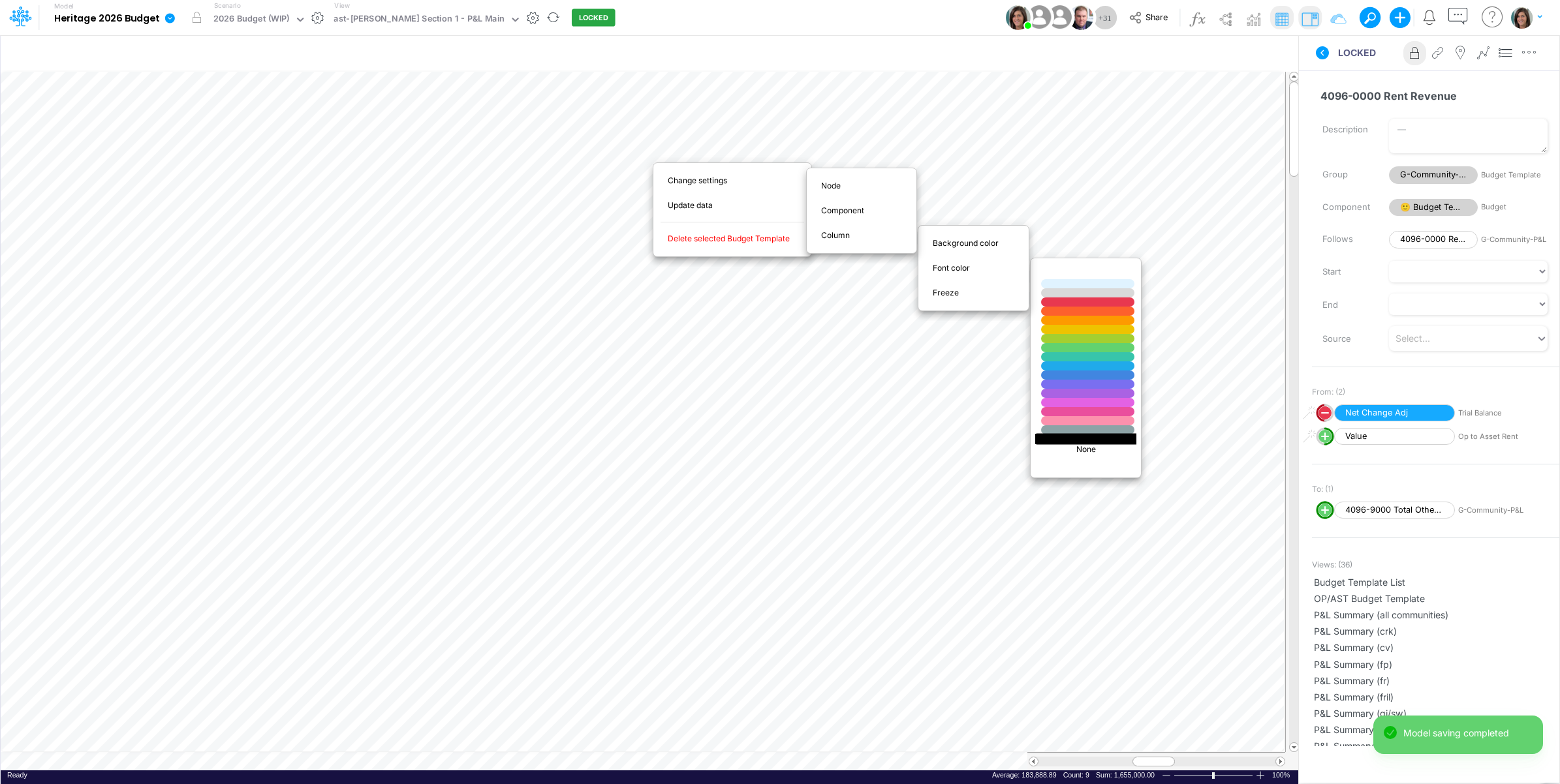
click at [1085, 438] on div at bounding box center [1088, 438] width 112 height 11
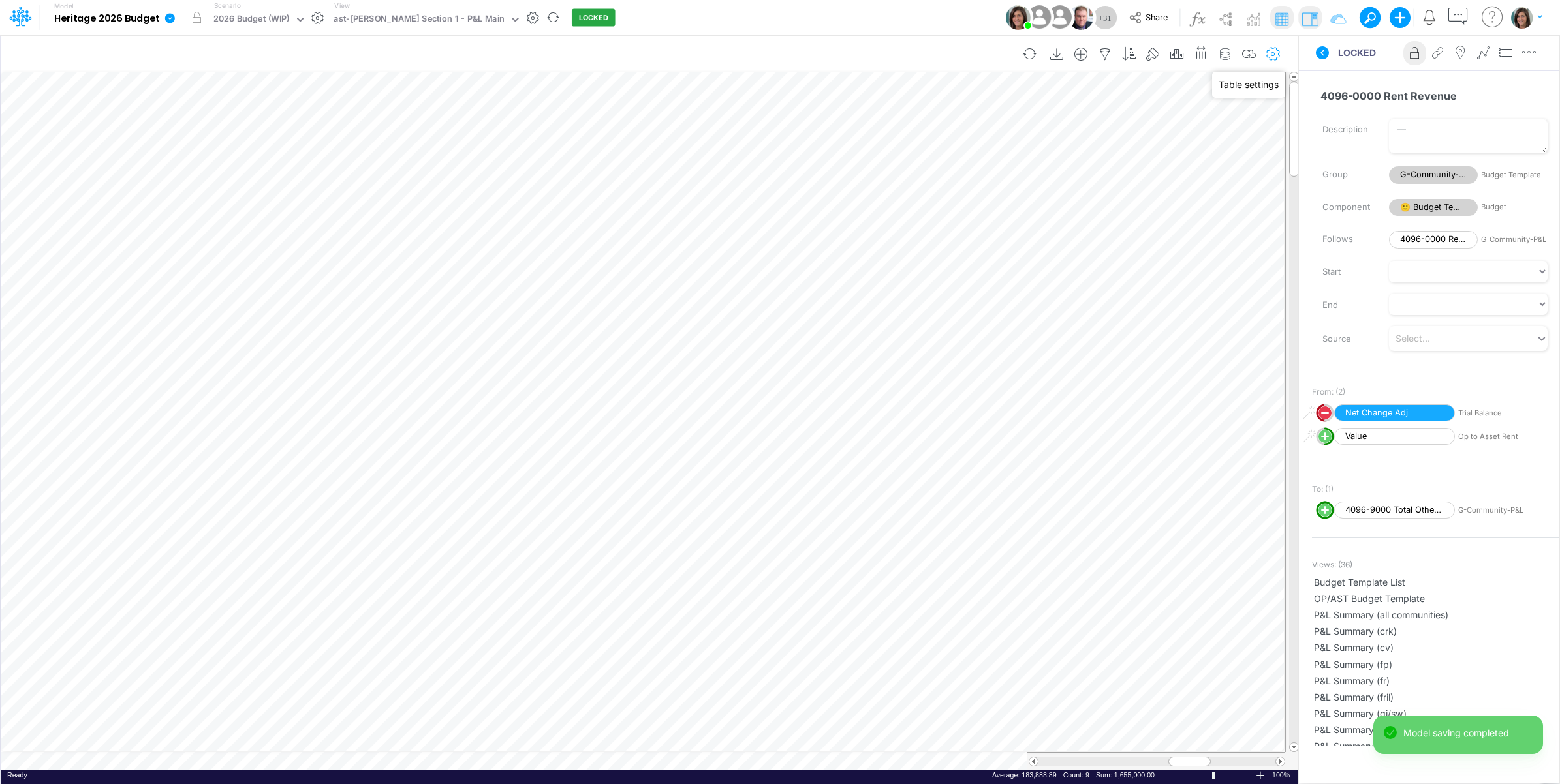
click at [1274, 54] on icon "button" at bounding box center [1273, 54] width 20 height 14
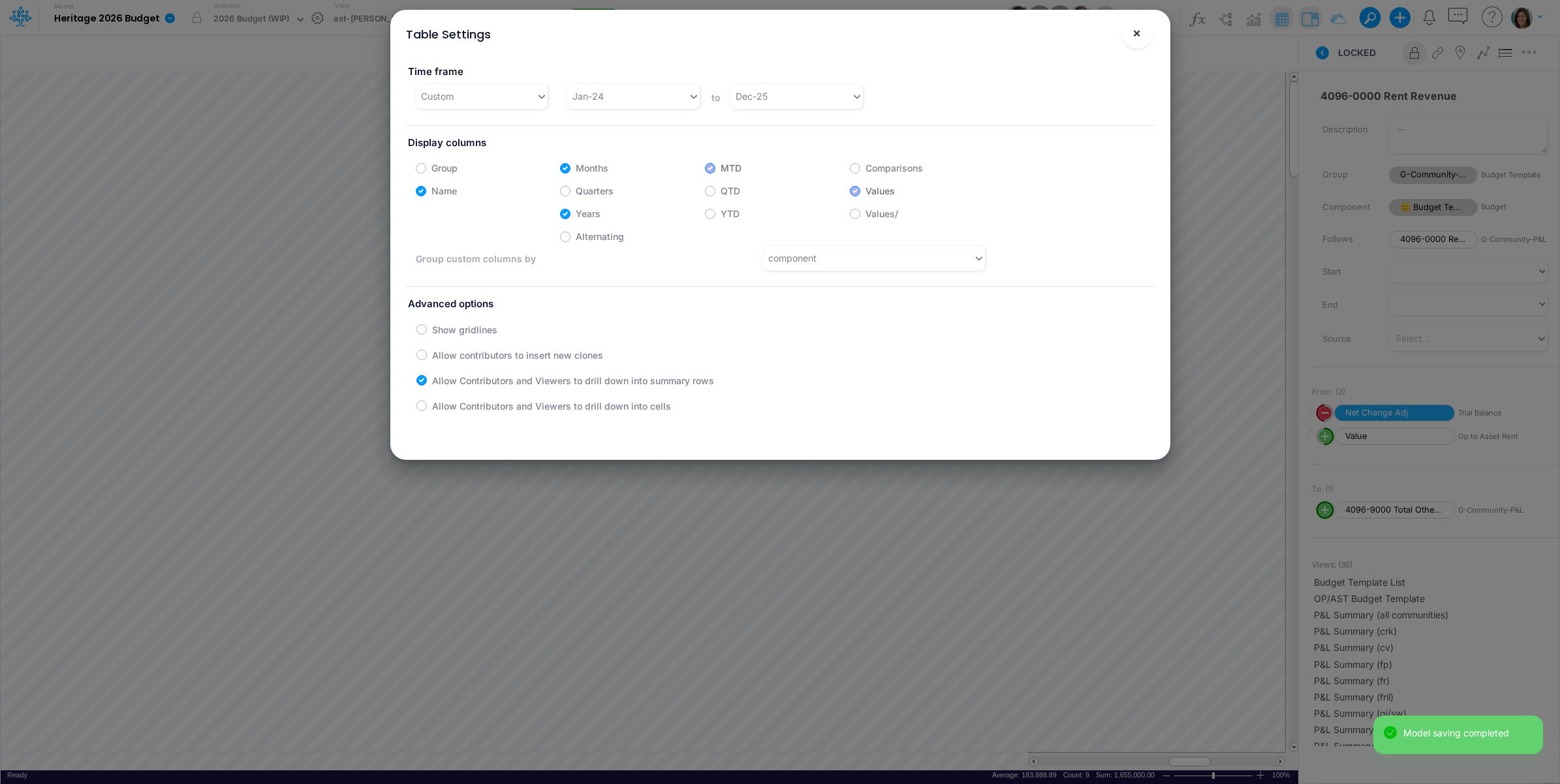
click at [1134, 41] on button "×" at bounding box center [1137, 33] width 31 height 31
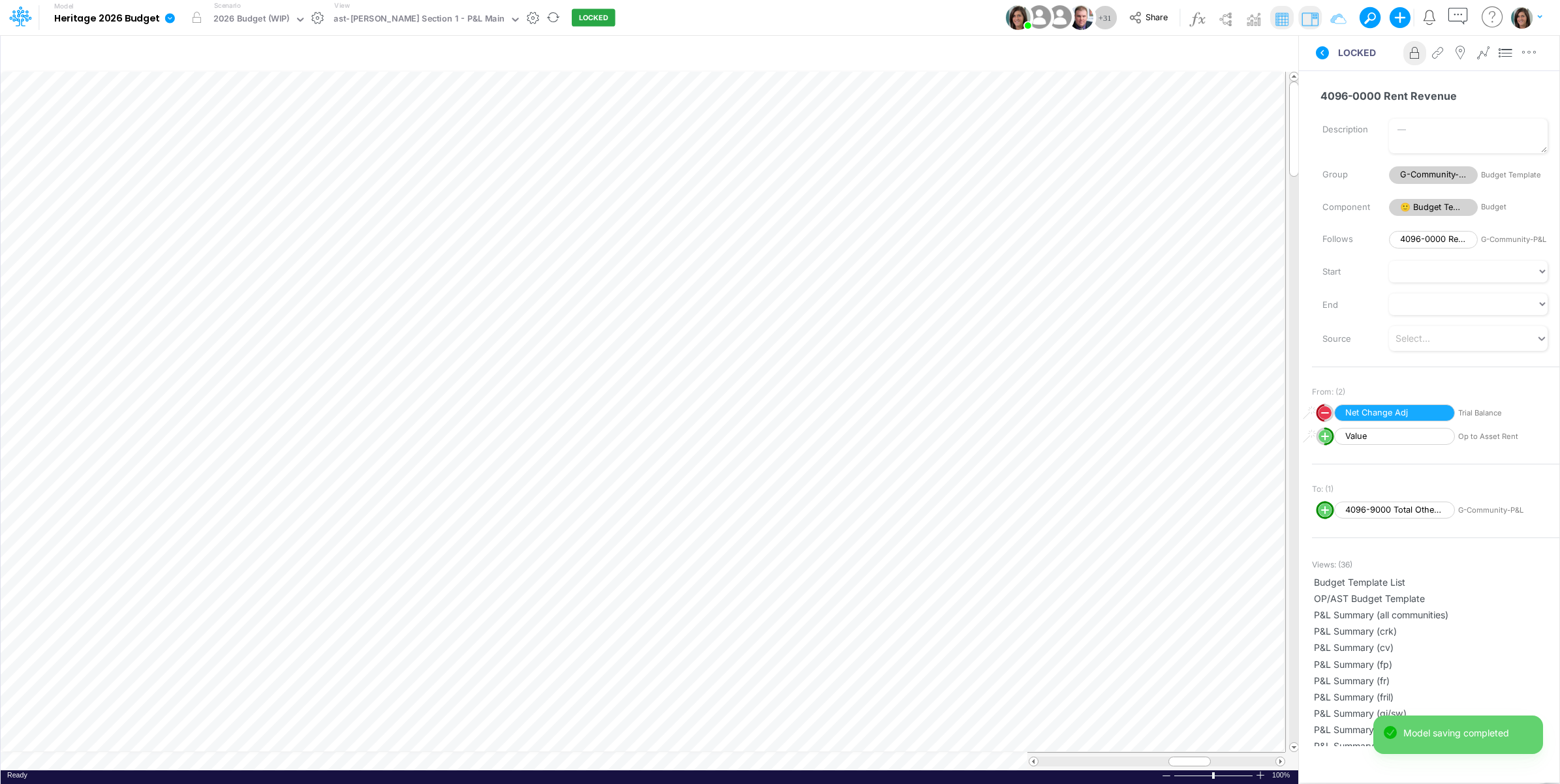
scroll to position [0, 1]
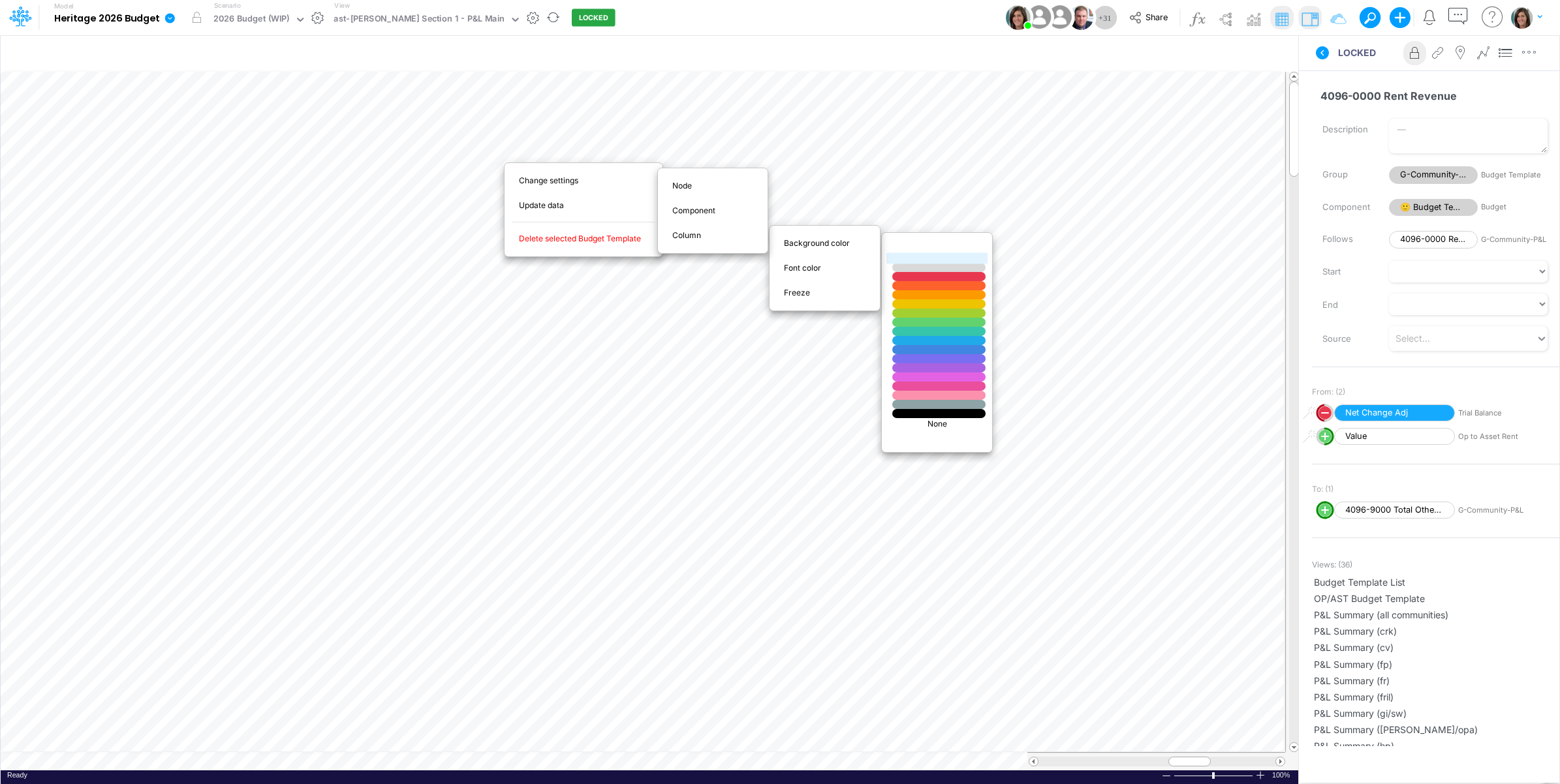
click at [912, 261] on div at bounding box center [939, 259] width 112 height 11
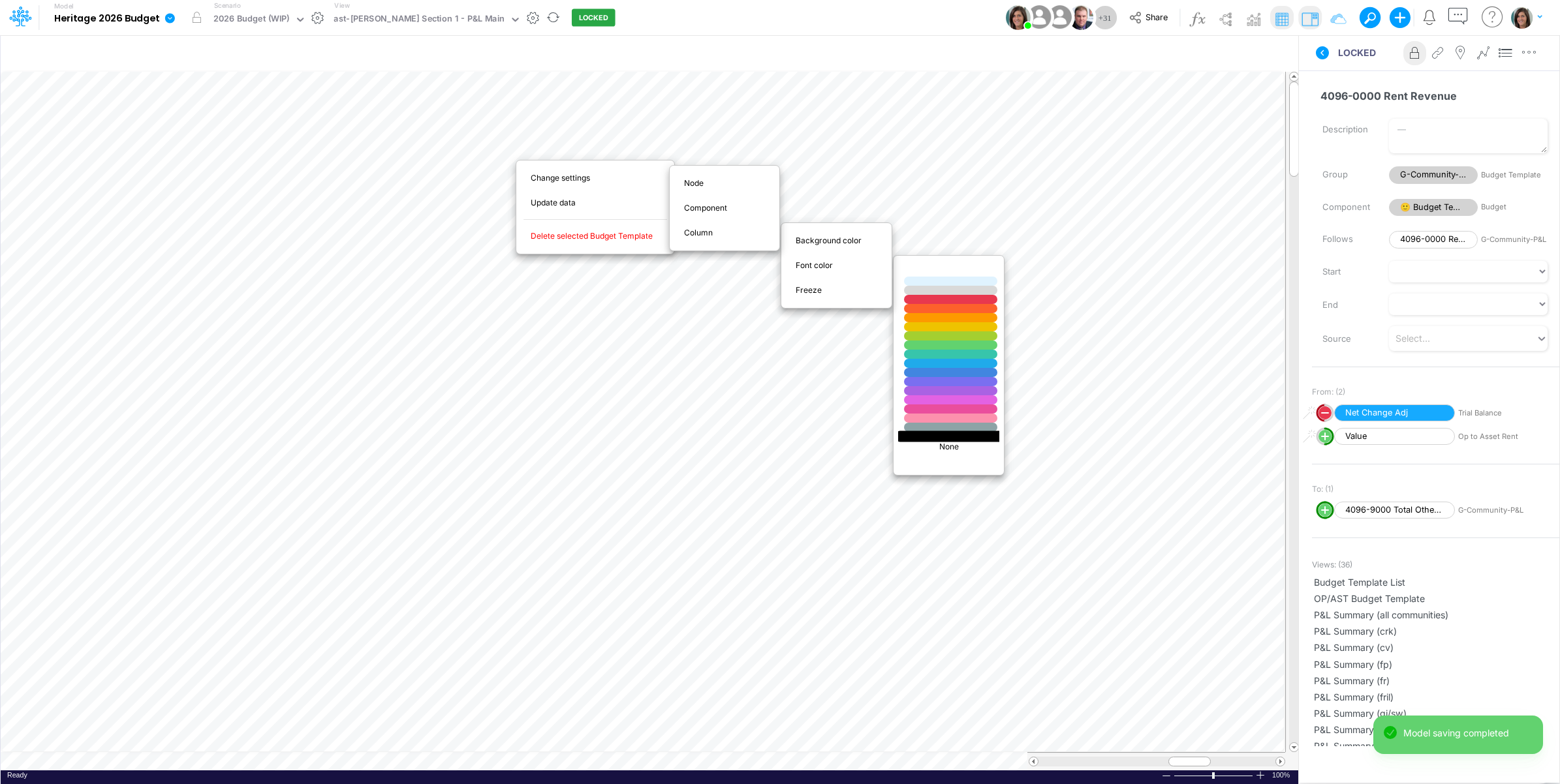
click at [938, 439] on div at bounding box center [951, 436] width 112 height 11
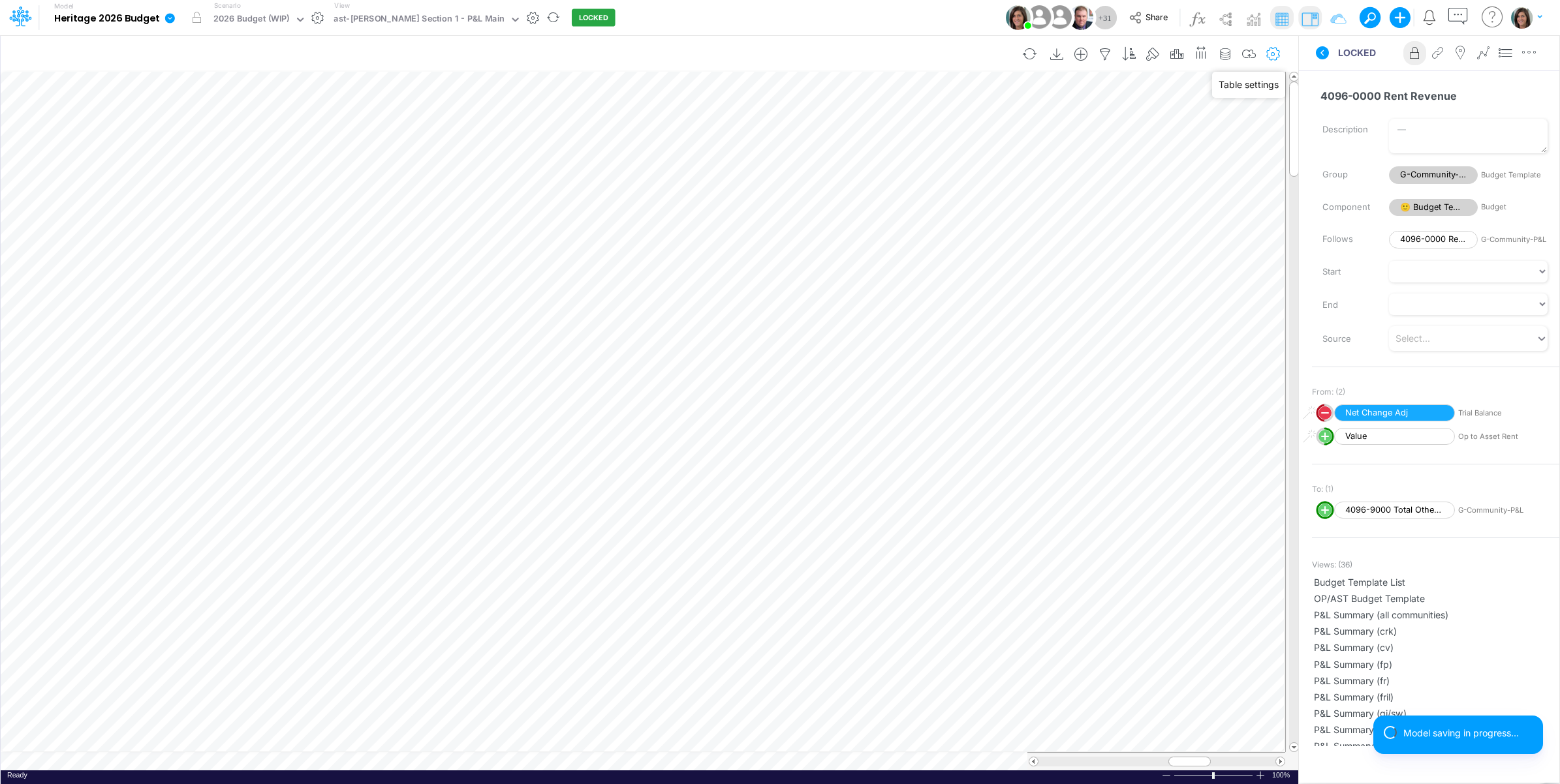
click at [1272, 53] on icon "button" at bounding box center [1273, 54] width 20 height 14
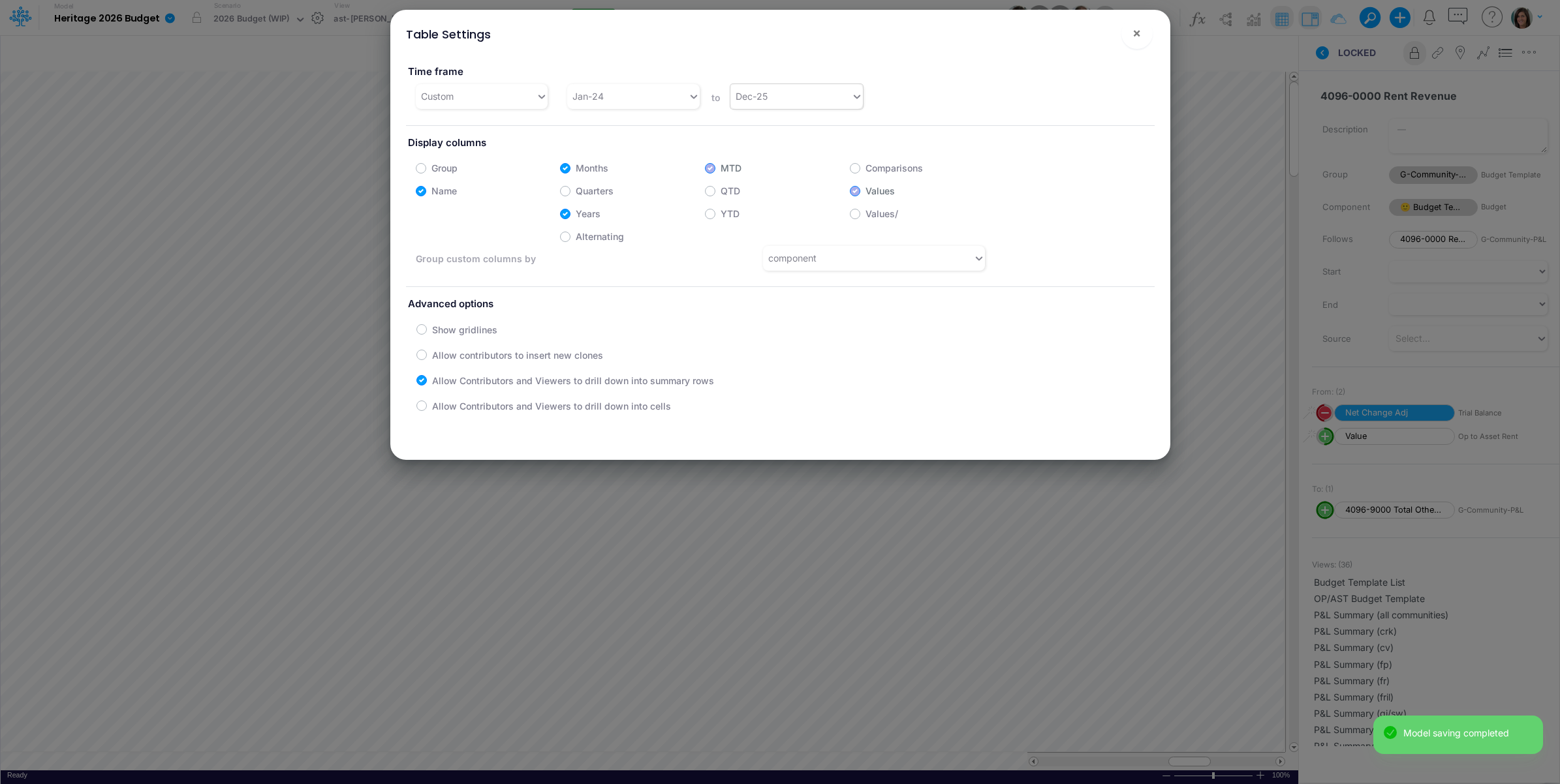
click at [784, 106] on div "Dec-25" at bounding box center [791, 96] width 120 height 21
click at [759, 293] on div "Dec-26" at bounding box center [793, 297] width 131 height 24
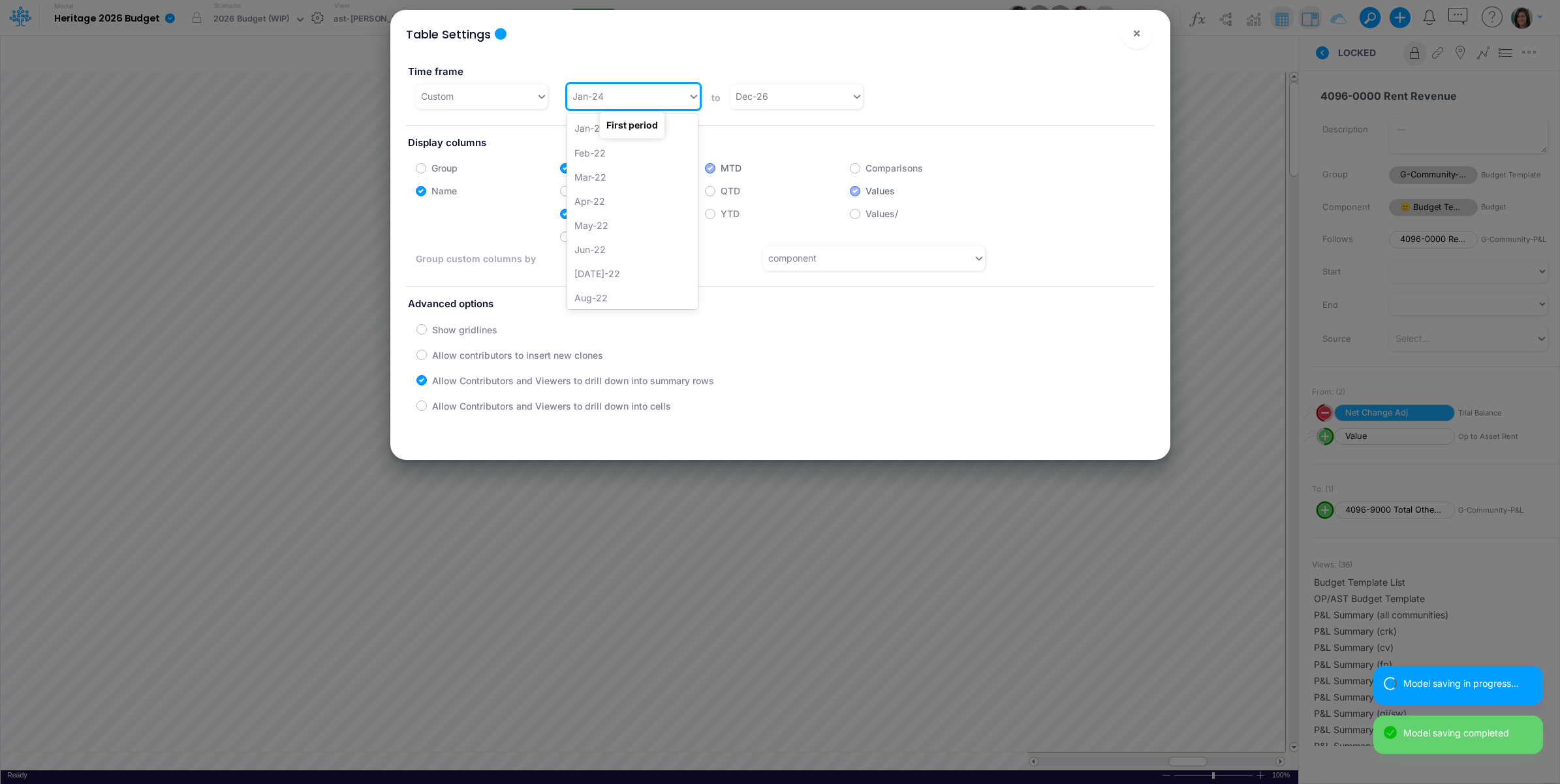
click at [637, 98] on div "Jan-24" at bounding box center [627, 96] width 120 height 21
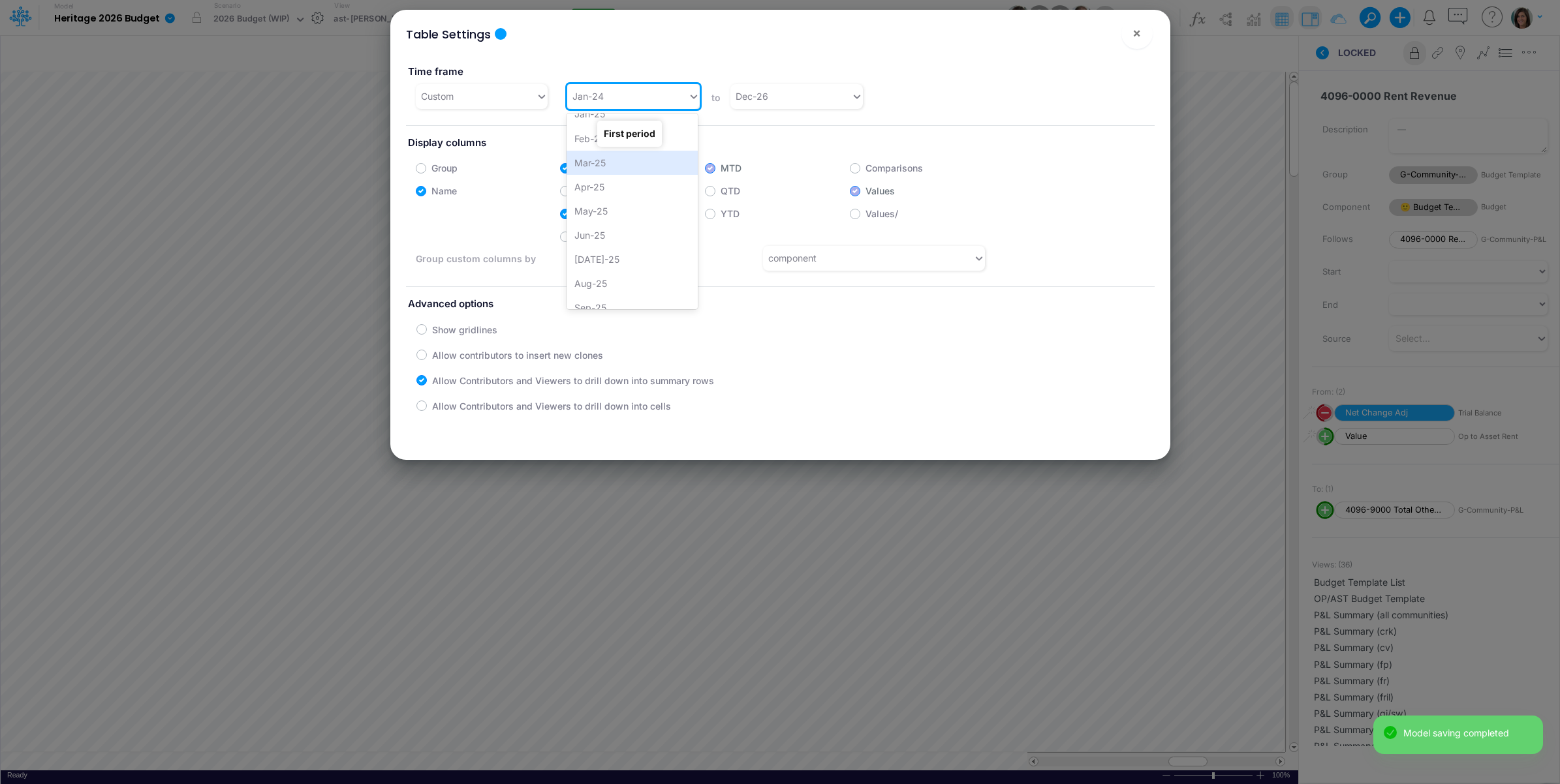
scroll to position [855, 0]
click at [582, 144] on div "Jan-25" at bounding box center [632, 145] width 131 height 24
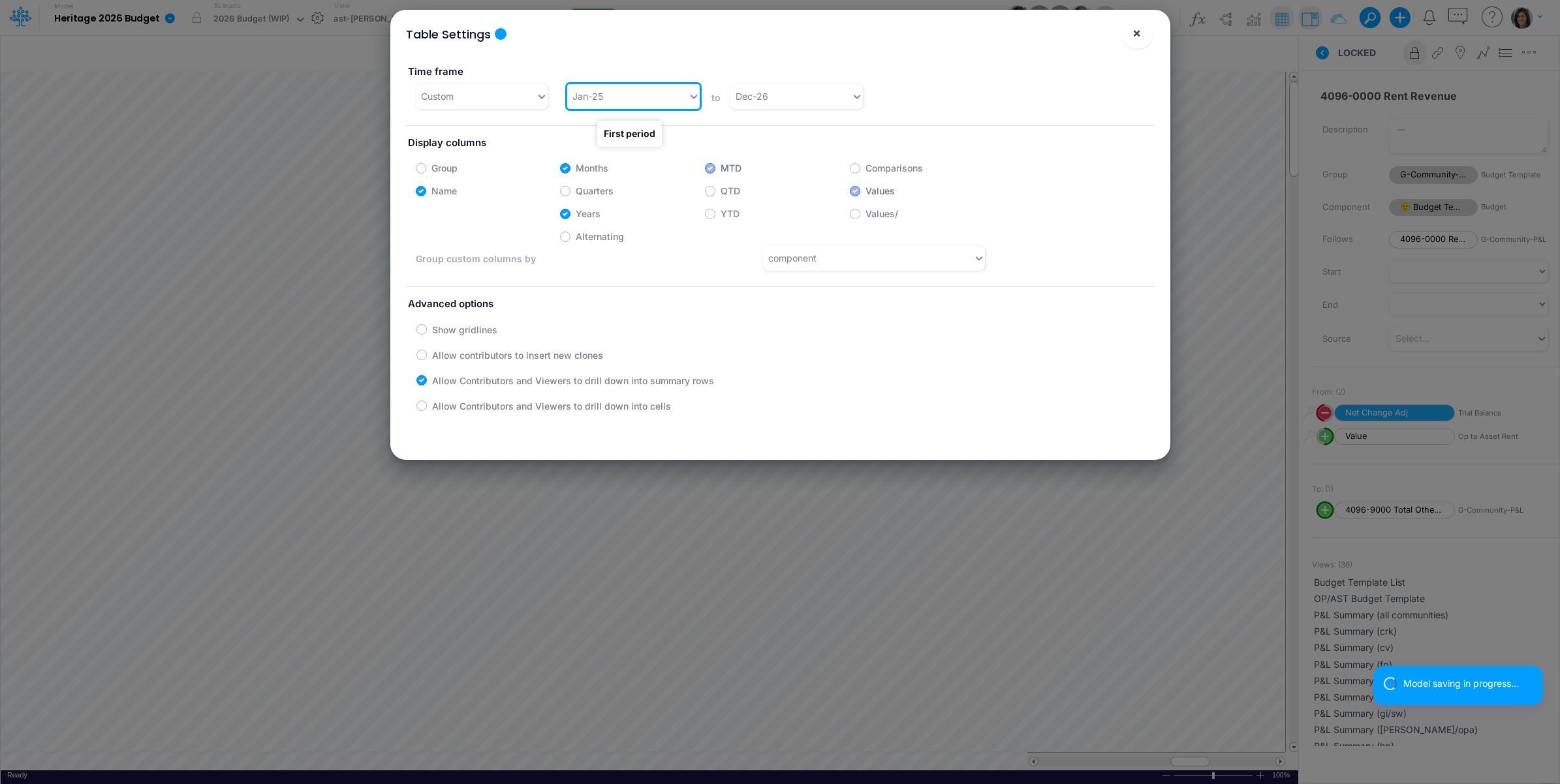
click at [1137, 32] on span "×" at bounding box center [1137, 32] width 8 height 15
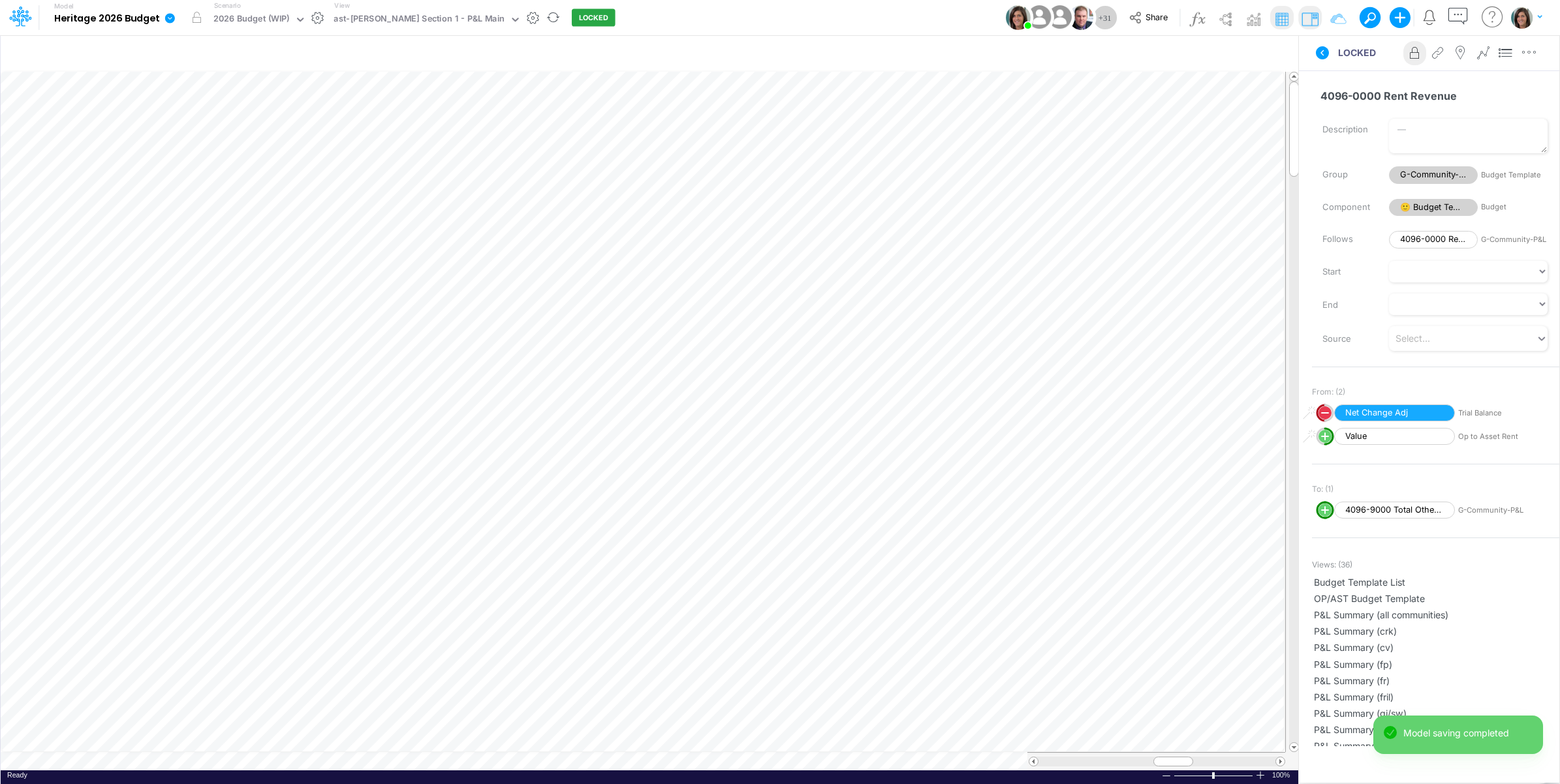
scroll to position [0, 1]
drag, startPoint x: 1251, startPoint y: 50, endPoint x: 1037, endPoint y: 67, distance: 214.7
click at [1251, 50] on icon "button" at bounding box center [1249, 54] width 20 height 14
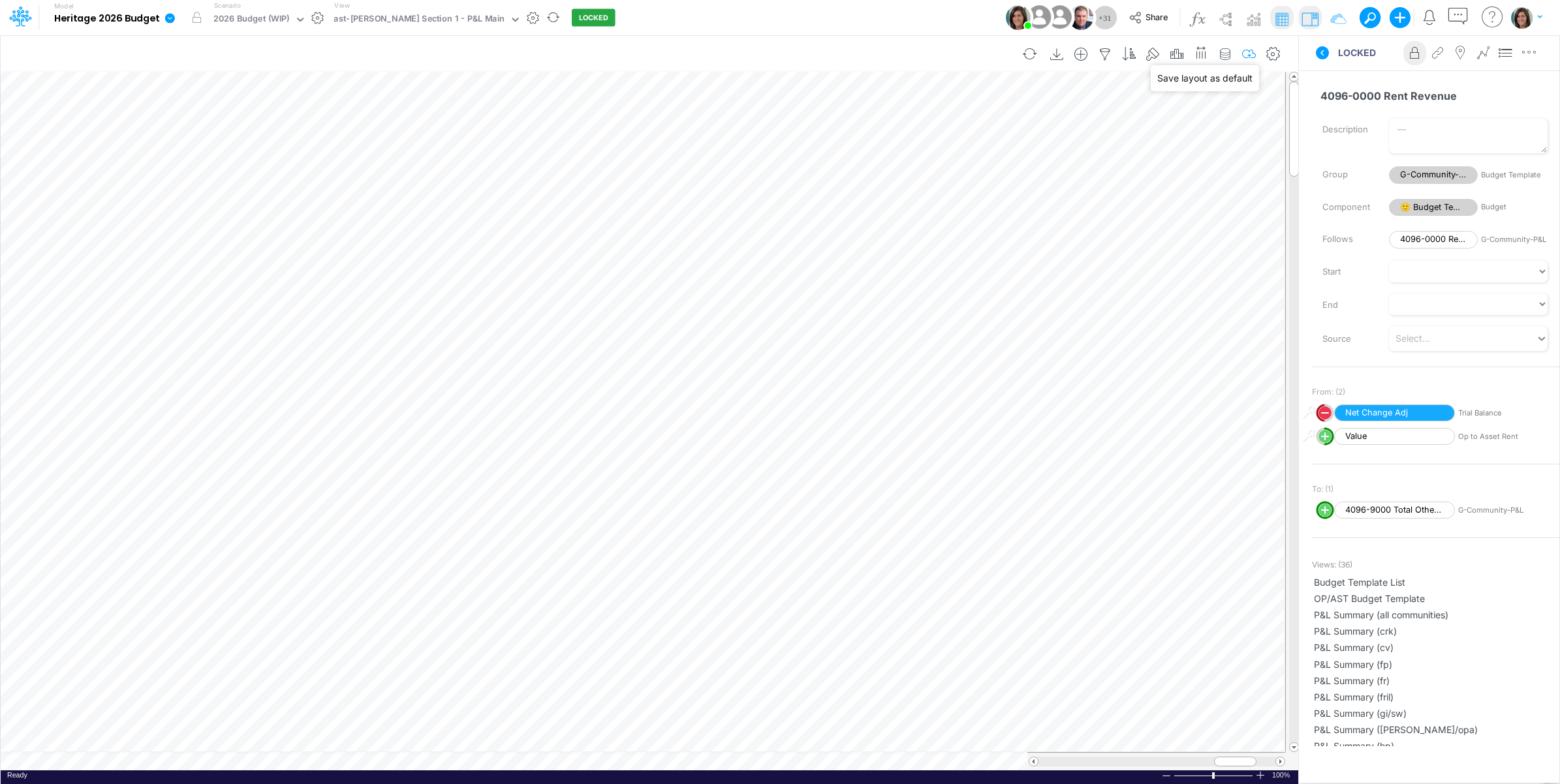
click at [1251, 51] on icon "button" at bounding box center [1249, 54] width 20 height 14
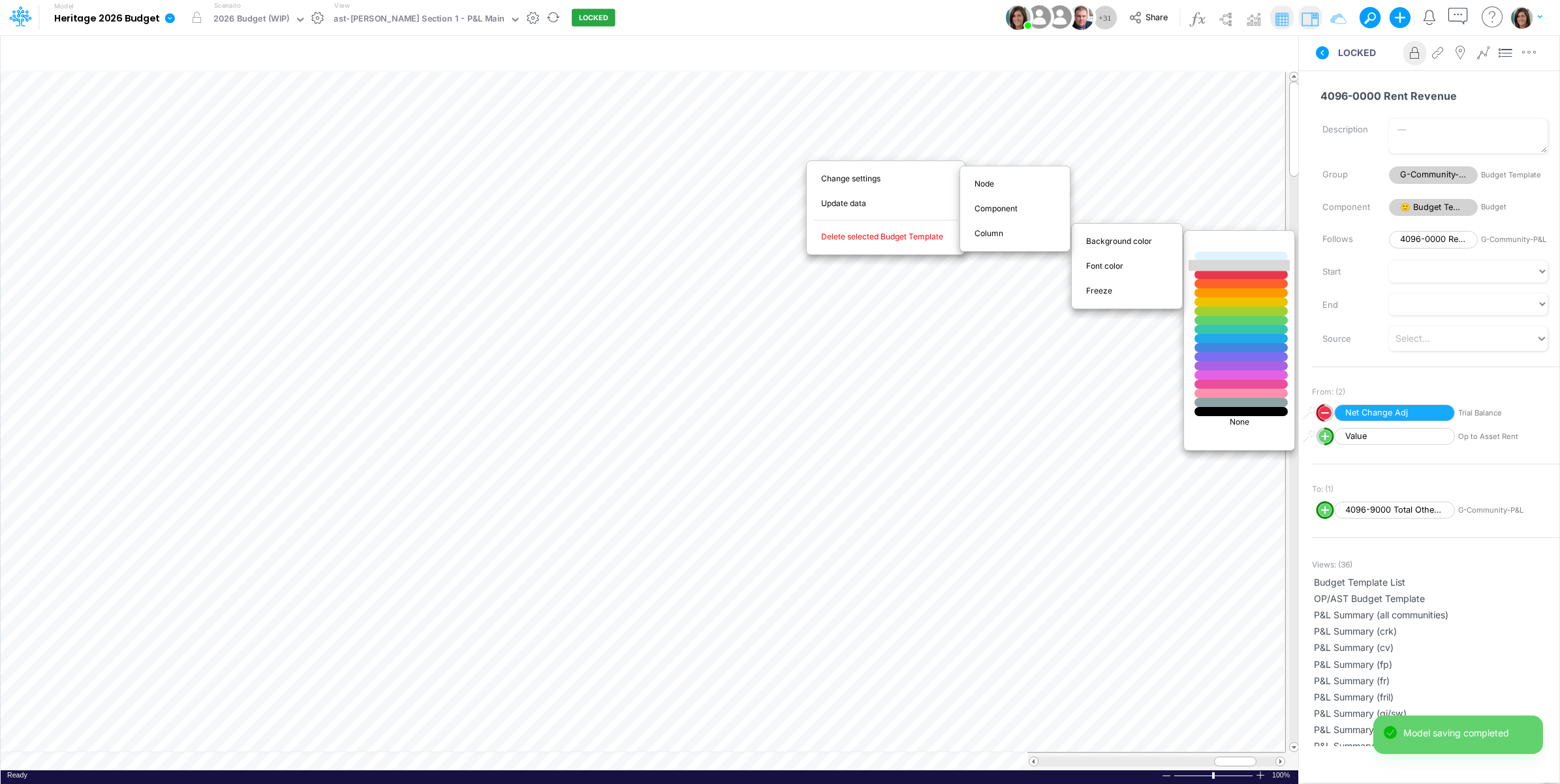
click at [1221, 265] on div at bounding box center [1241, 265] width 112 height 11
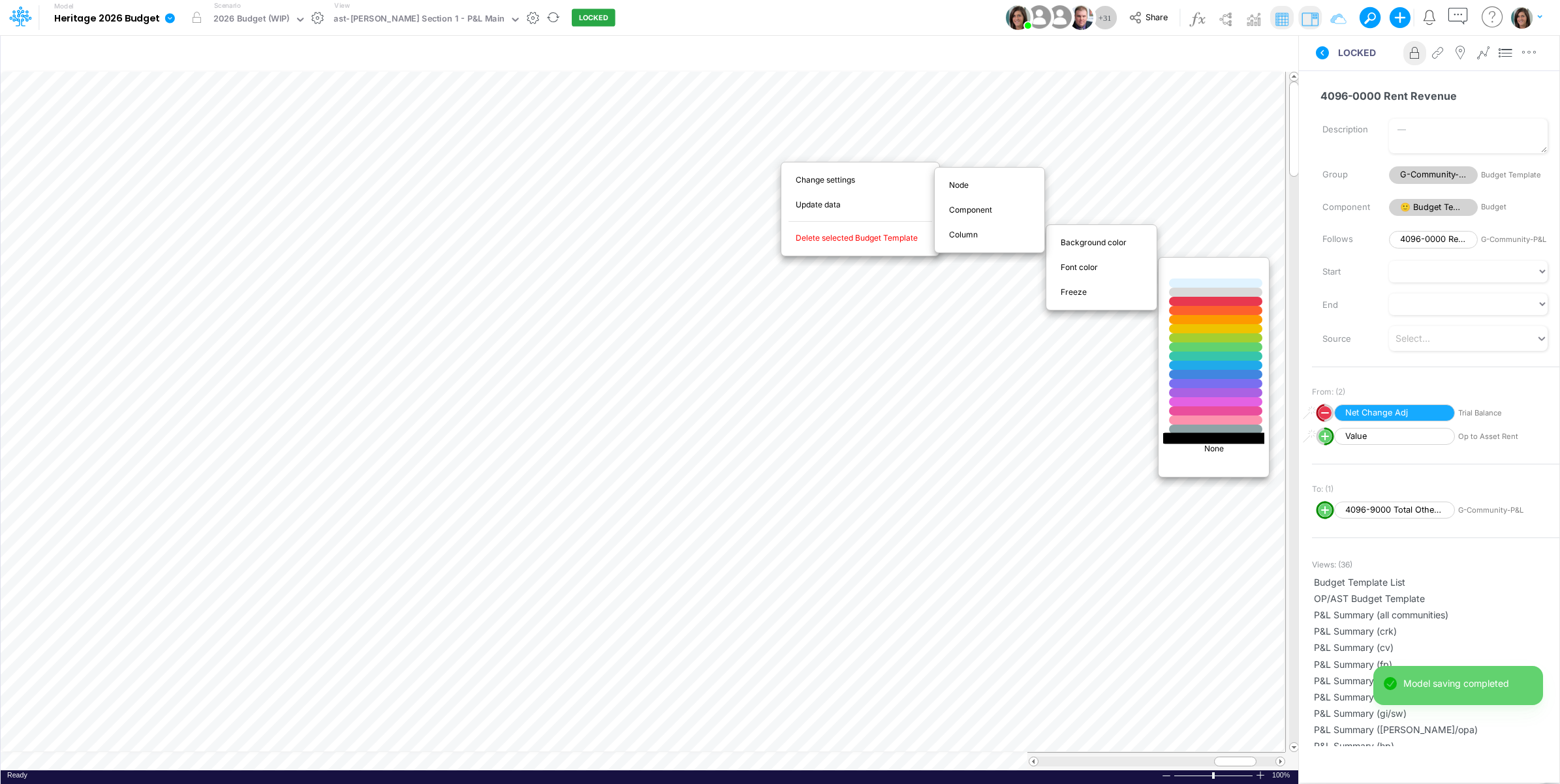
click at [1198, 439] on div at bounding box center [1216, 437] width 112 height 11
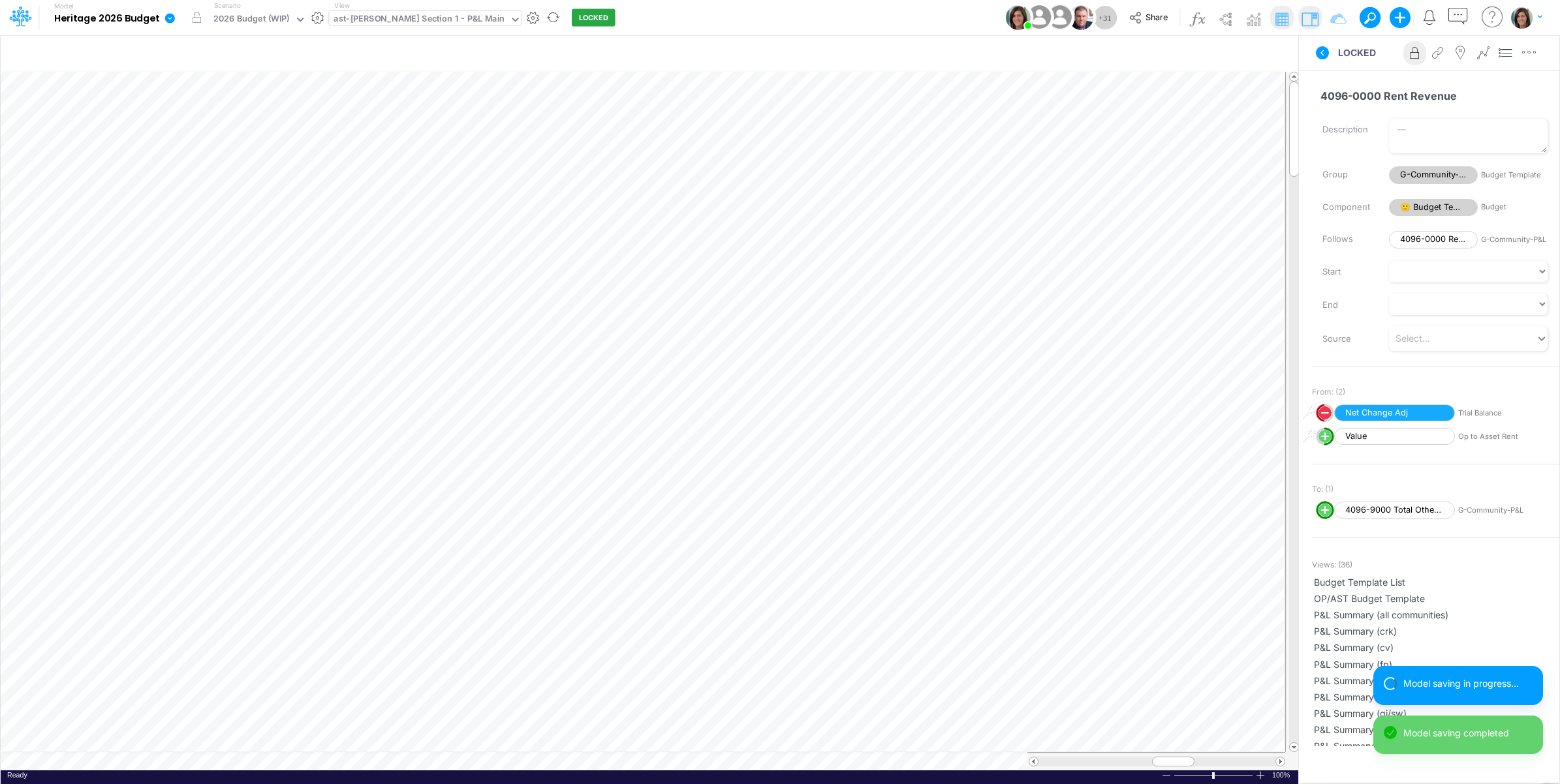
click at [415, 21] on div "ast-[PERSON_NAME] Section 1 - P&L Main" at bounding box center [419, 20] width 171 height 15
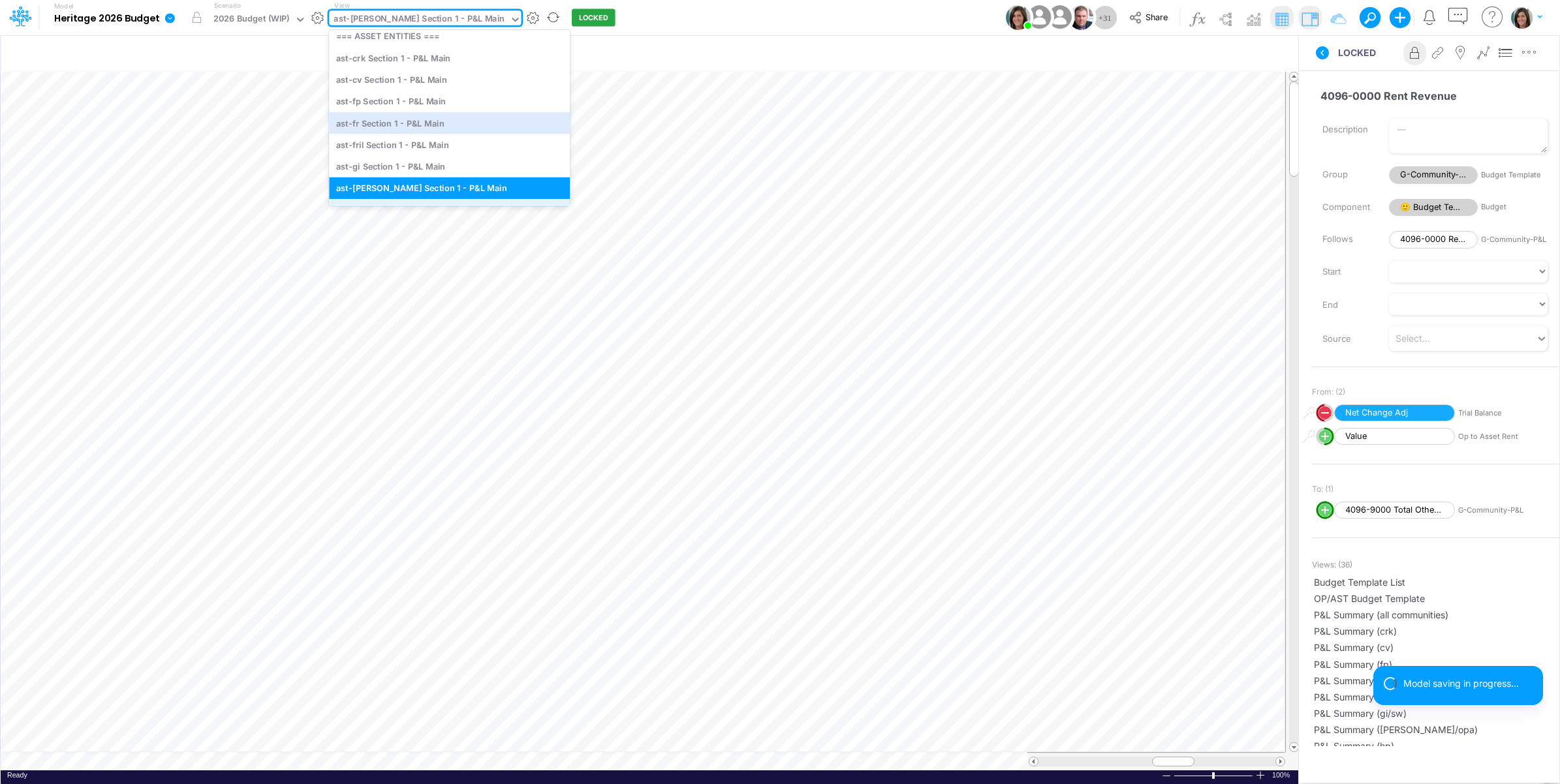
scroll to position [3626, 0]
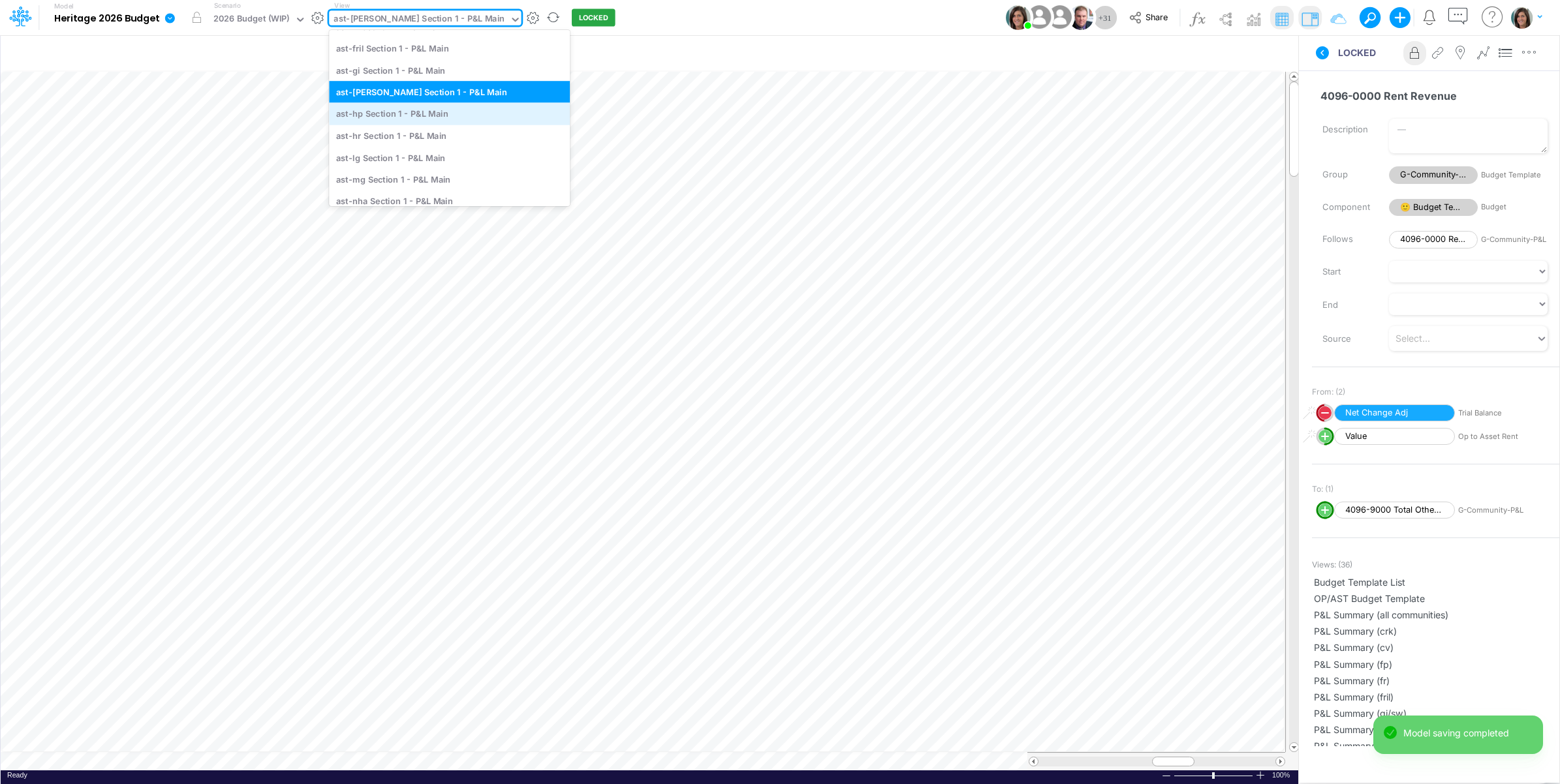
click at [402, 115] on div "ast-hp Section 1 - P&L Main" at bounding box center [449, 114] width 241 height 21
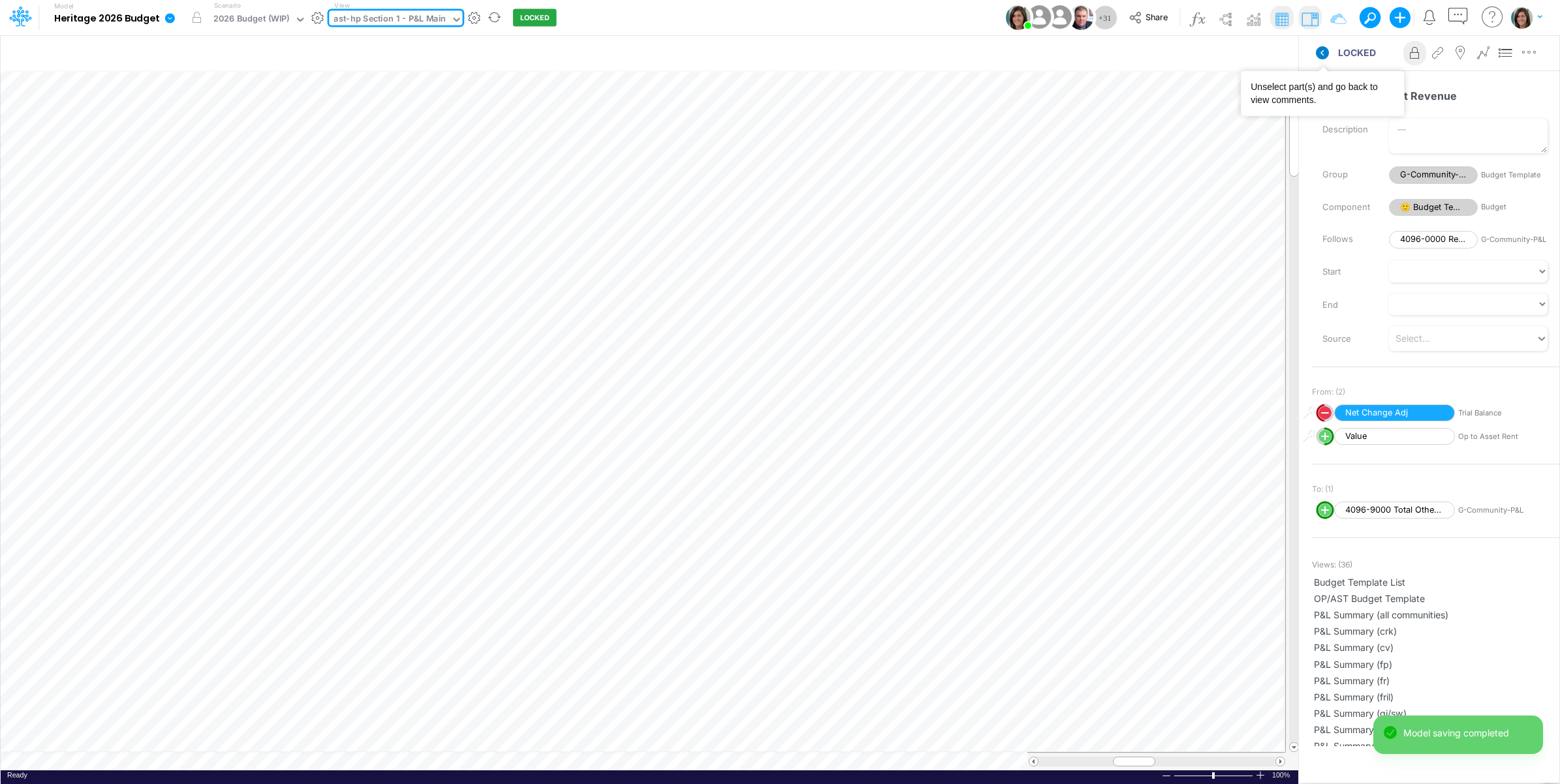
click at [1317, 53] on icon at bounding box center [1322, 53] width 13 height 13
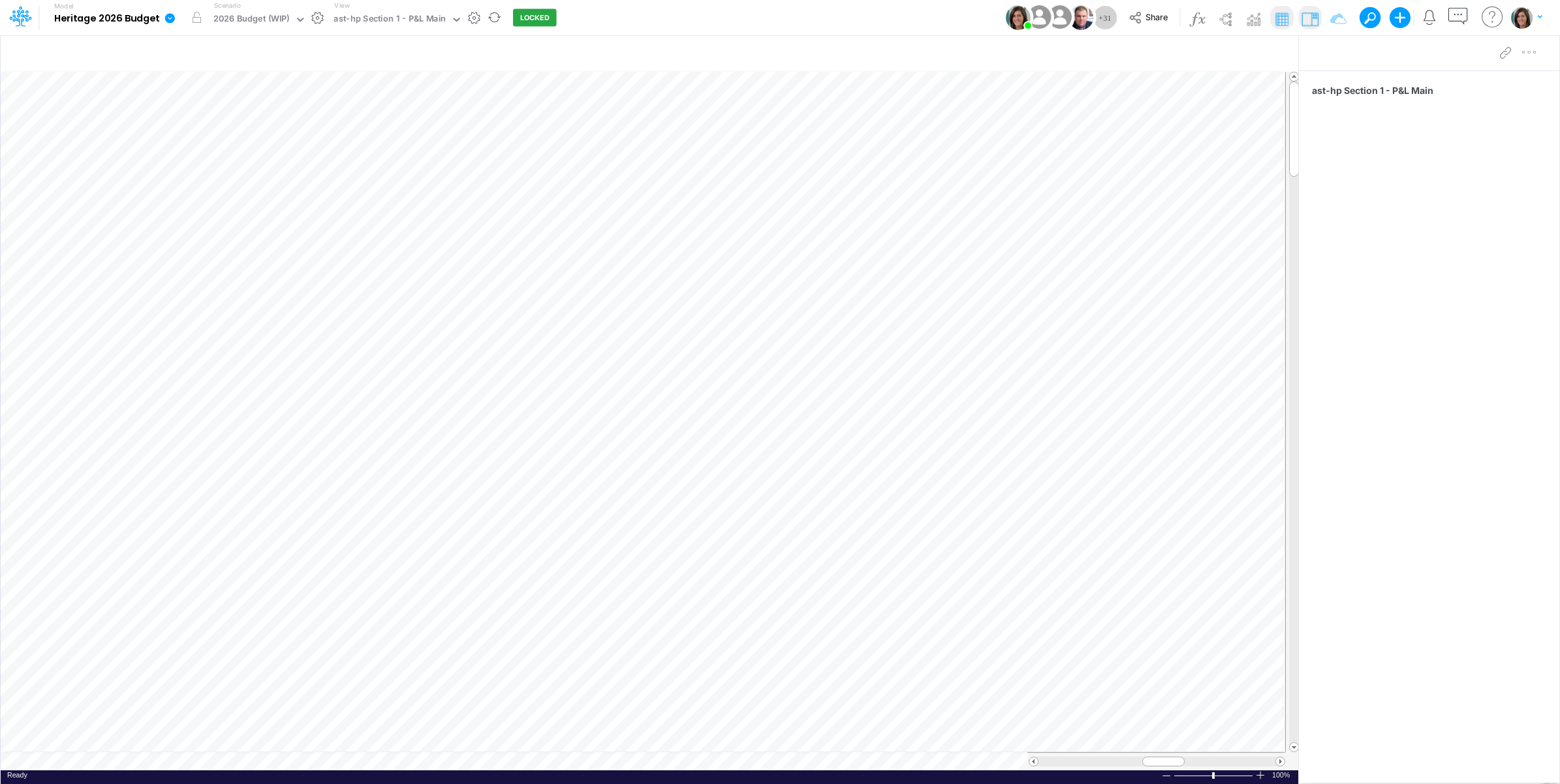
scroll to position [0, 1]
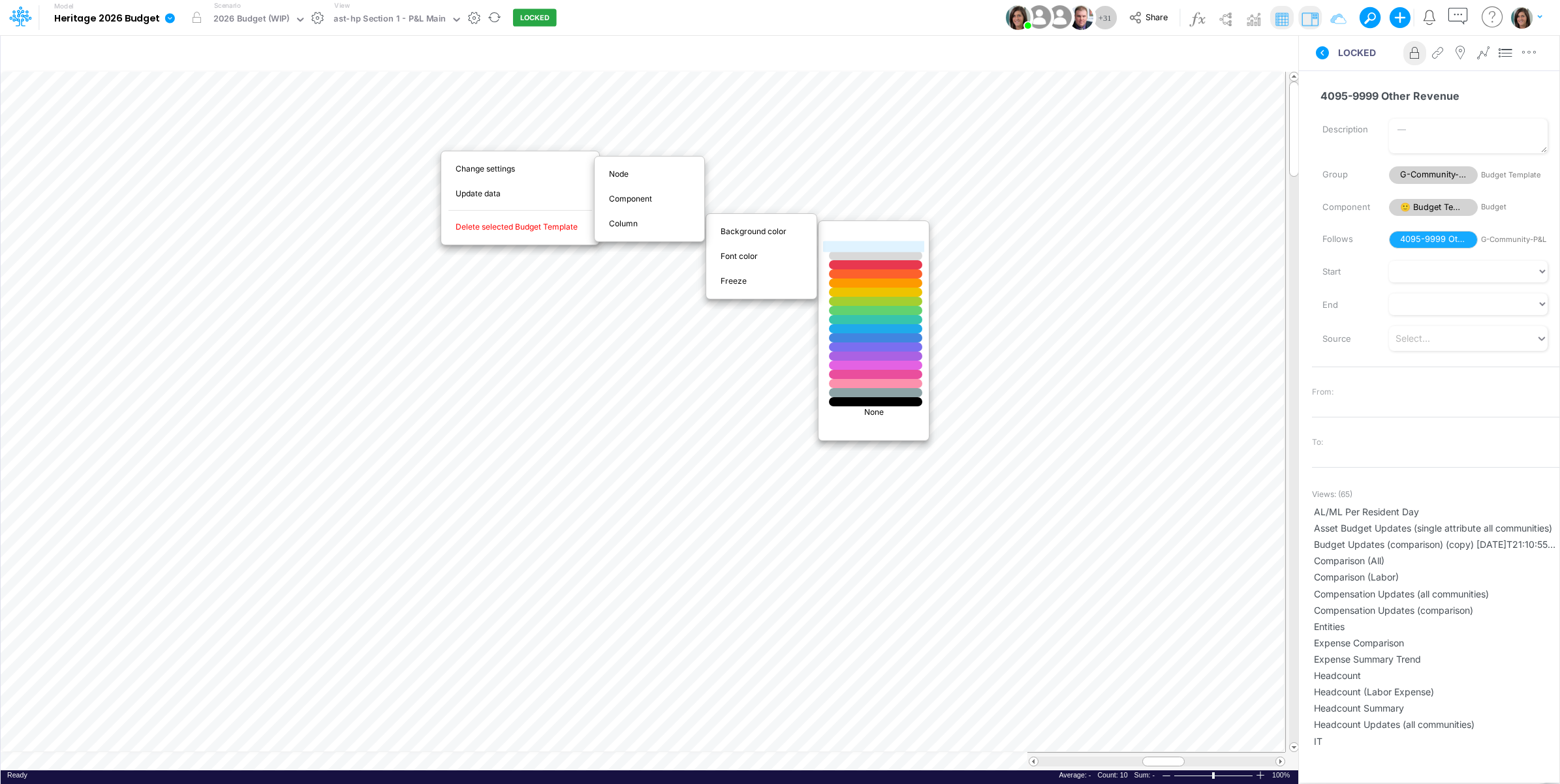
click at [843, 247] on div at bounding box center [876, 247] width 112 height 11
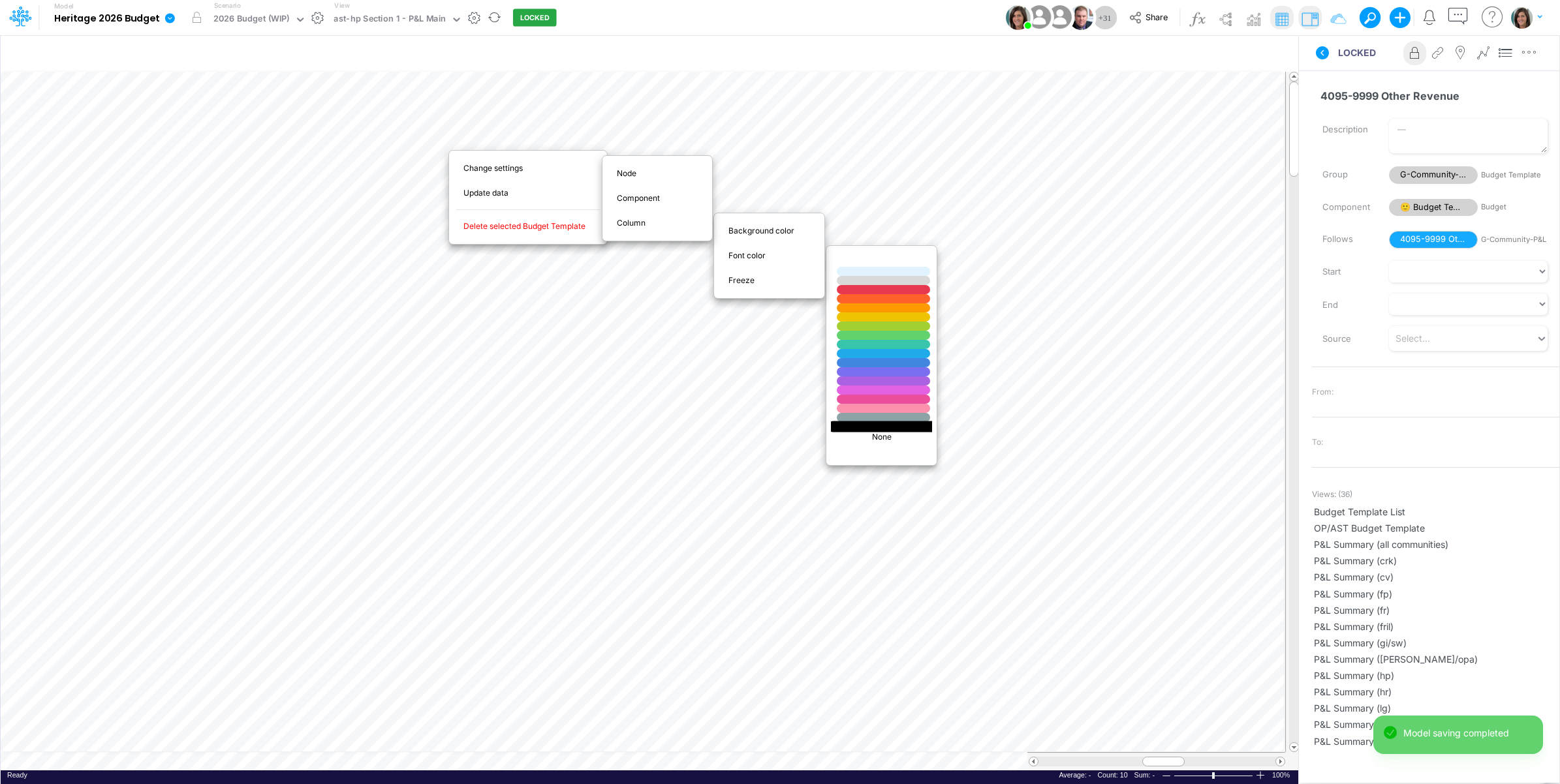
click at [875, 426] on div at bounding box center [883, 426] width 112 height 11
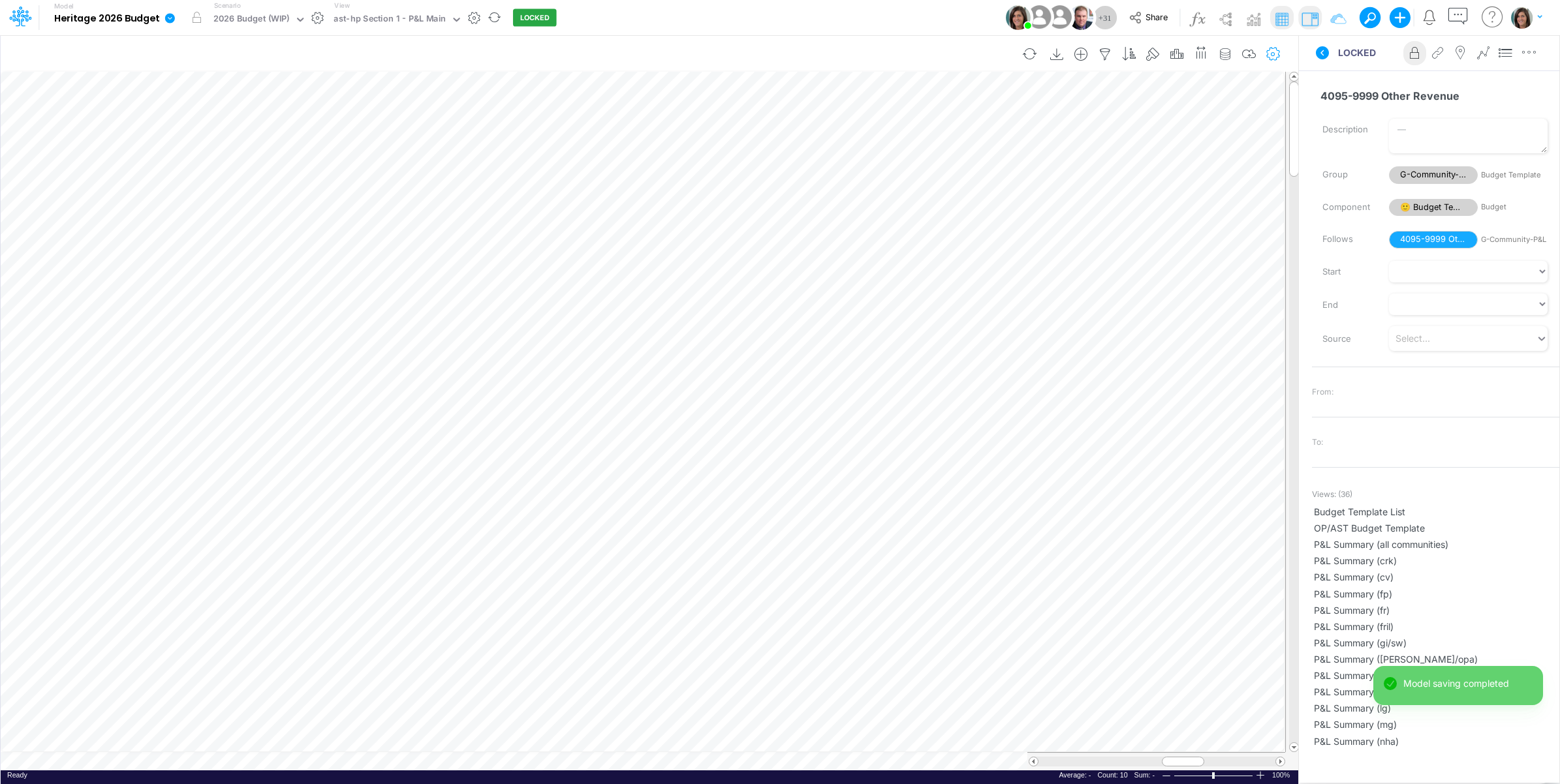
click at [1279, 47] on button "button" at bounding box center [1273, 54] width 24 height 26
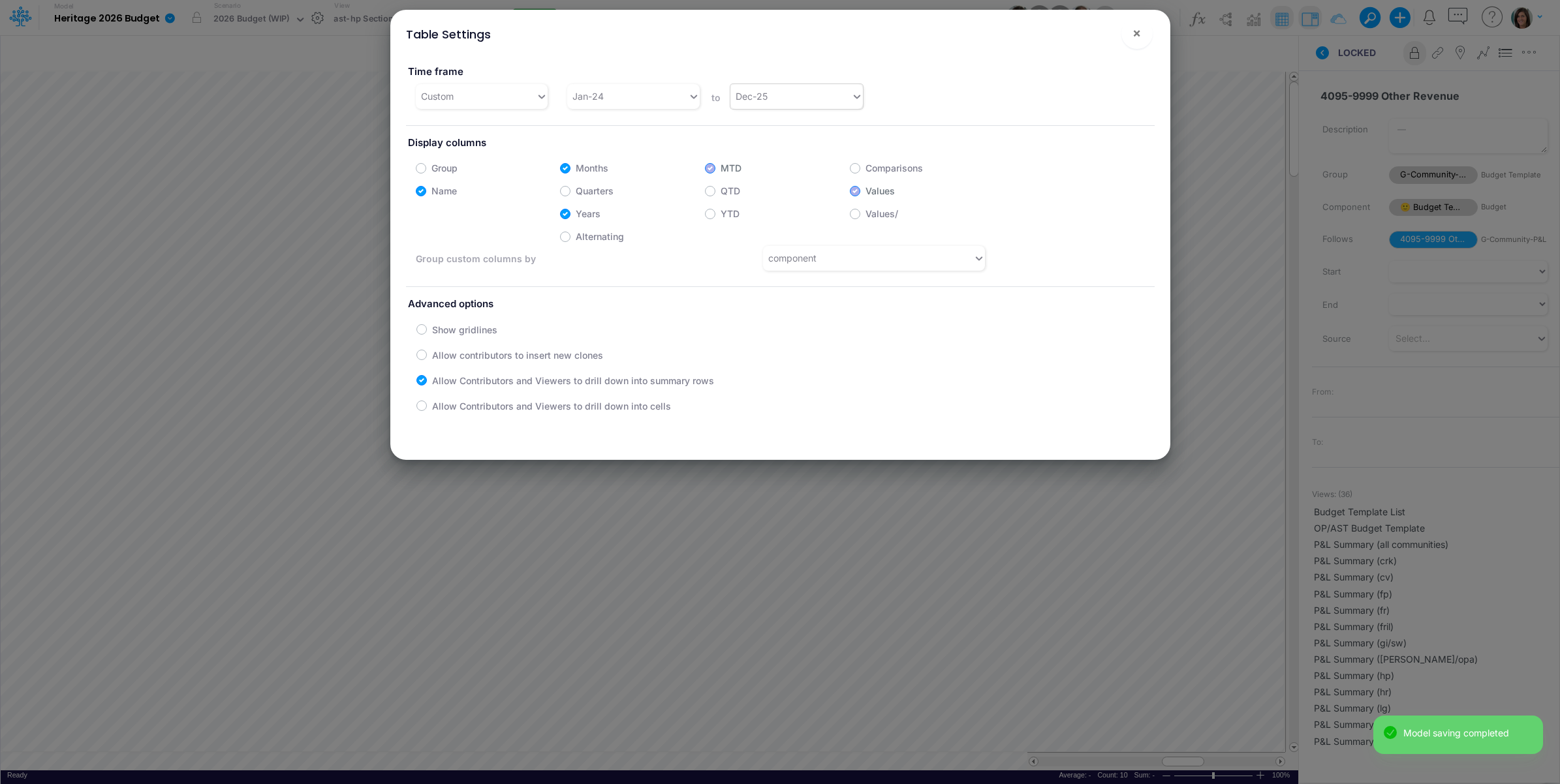
click at [801, 97] on div "Dec-25" at bounding box center [791, 96] width 120 height 21
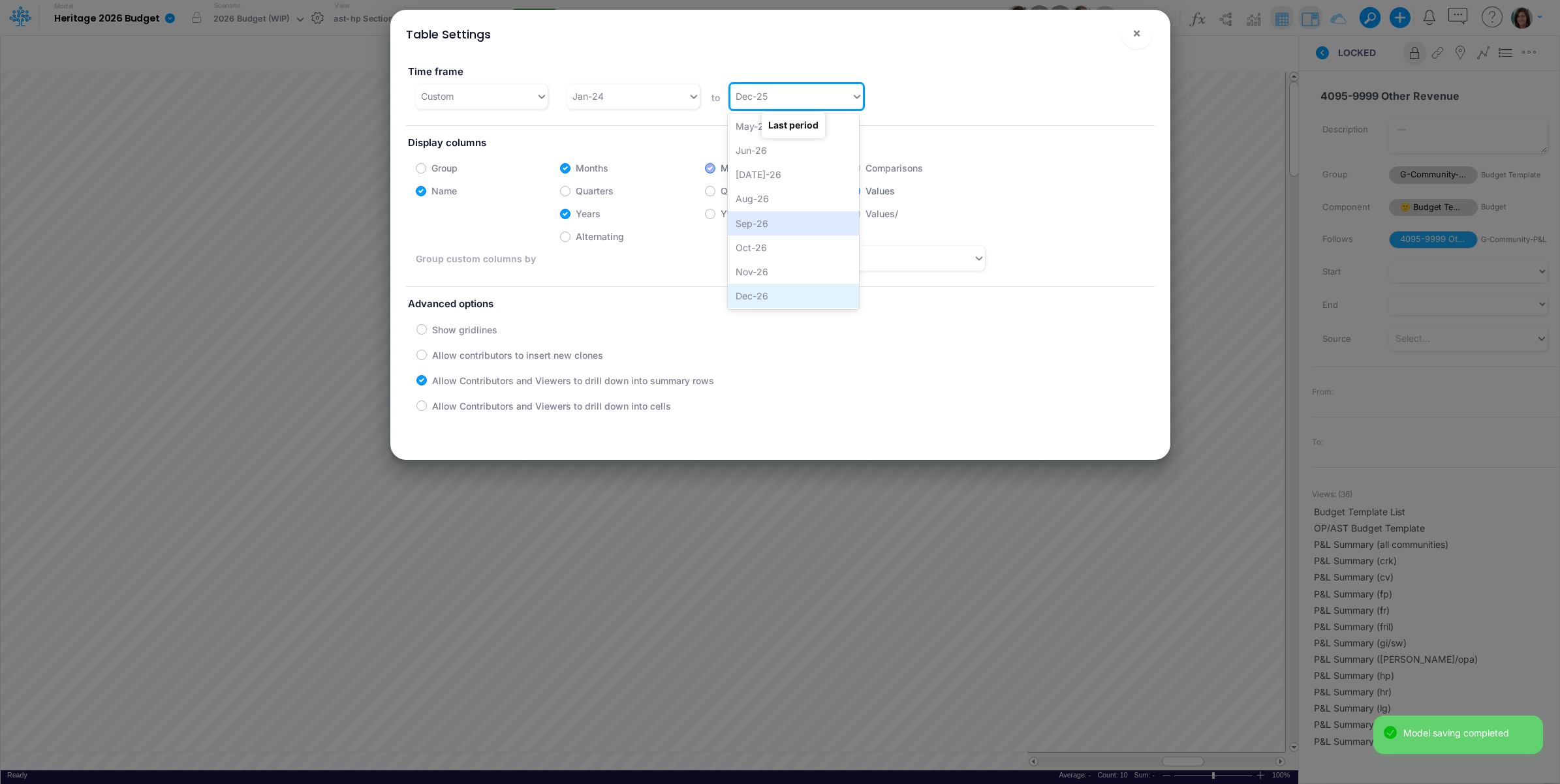
scroll to position [1260, 0]
click at [754, 296] on div "Dec-26" at bounding box center [793, 297] width 131 height 24
click at [614, 95] on div "Jan-24" at bounding box center [627, 96] width 120 height 21
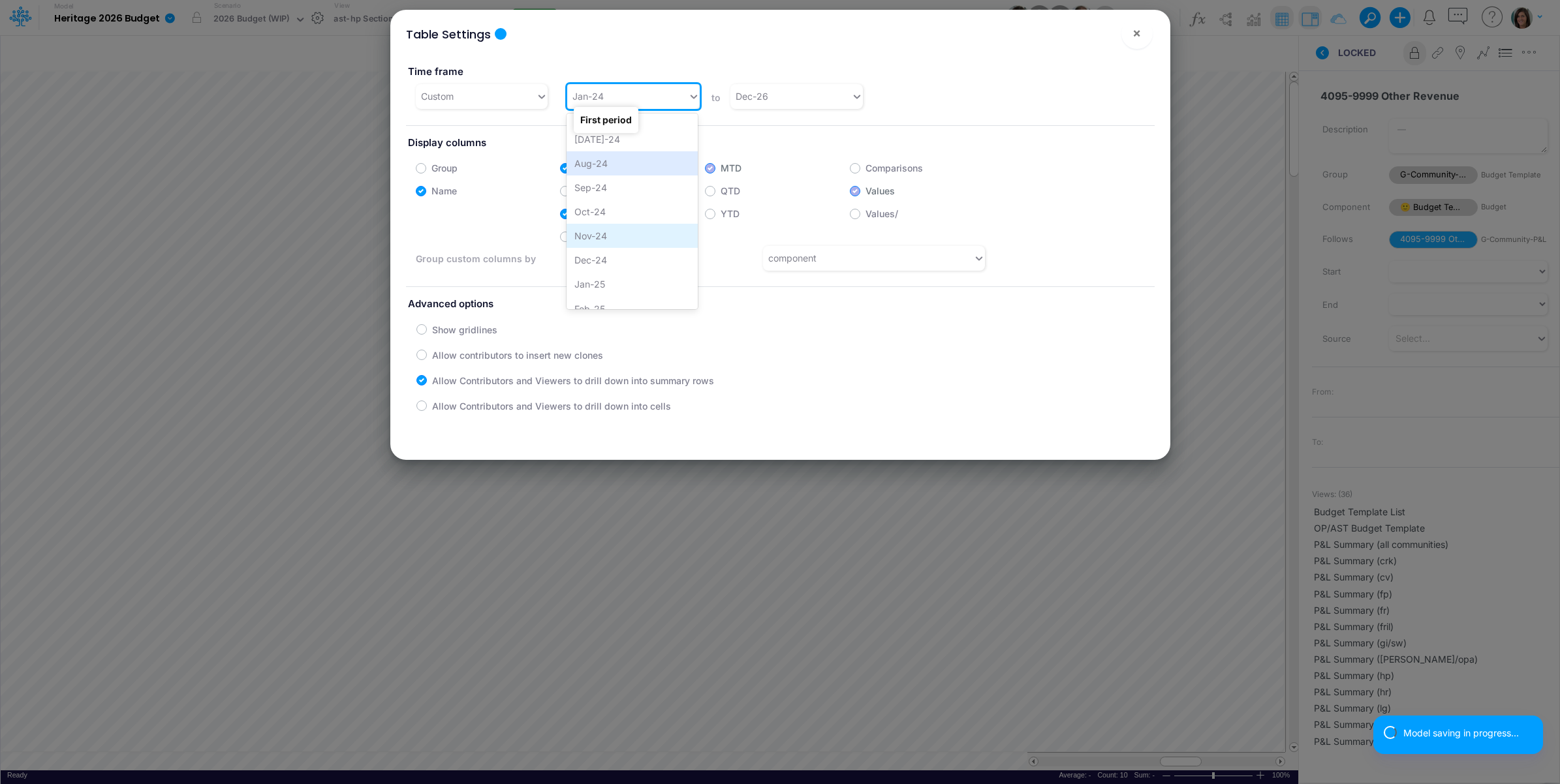
scroll to position [746, 0]
click at [604, 249] on div "Jan-25" at bounding box center [632, 254] width 131 height 24
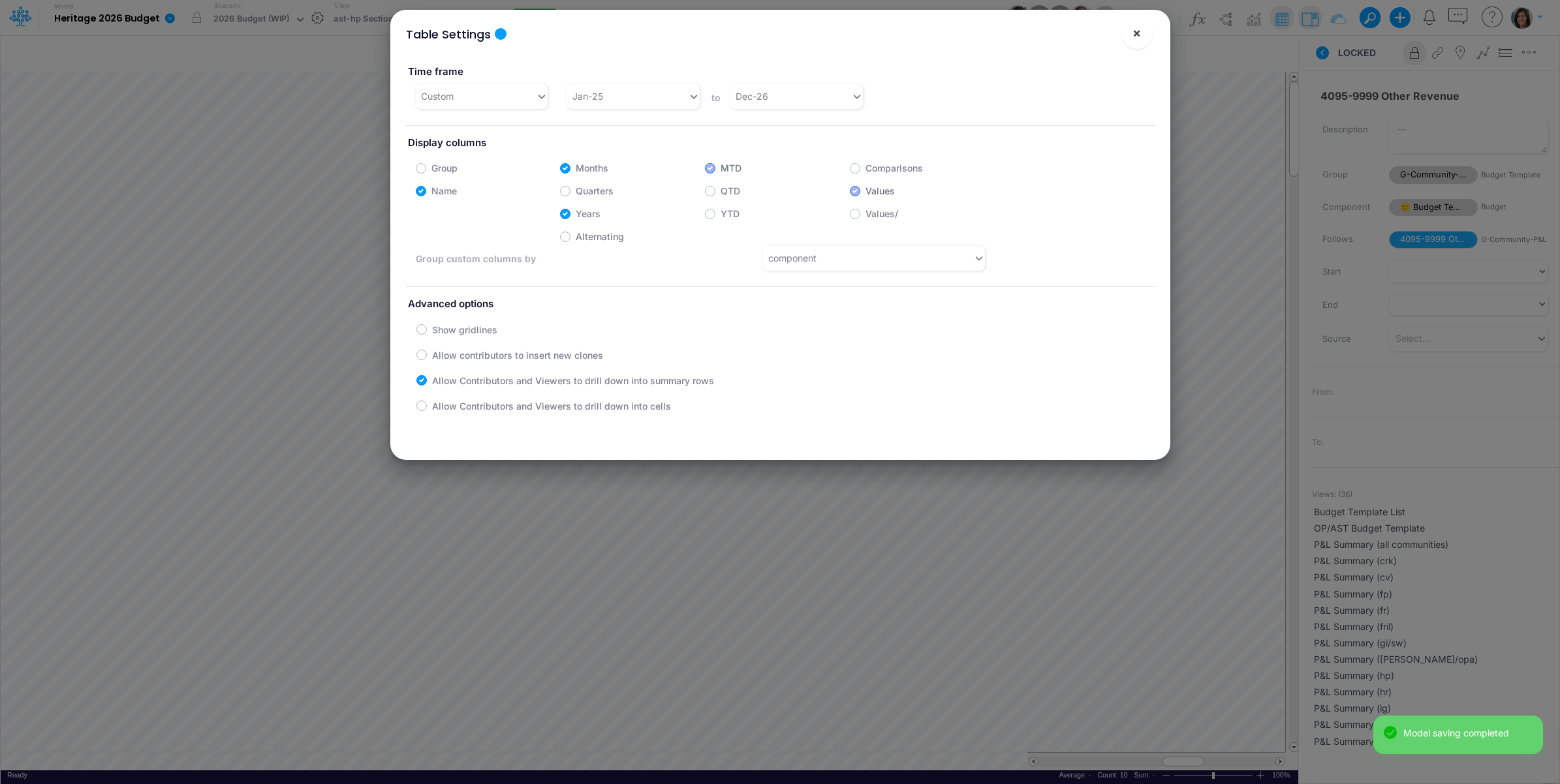
click at [1136, 35] on span "×" at bounding box center [1137, 32] width 8 height 15
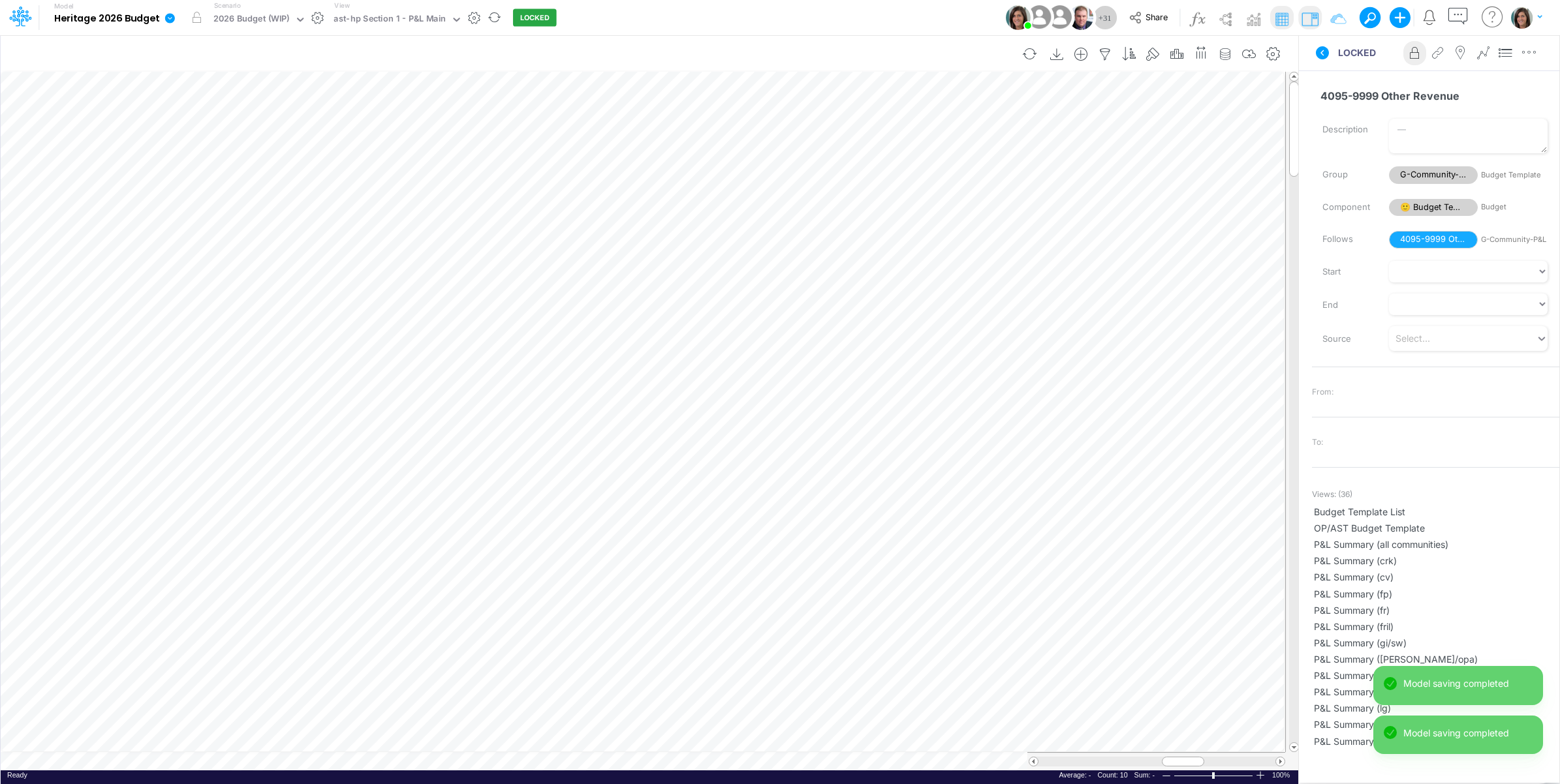
scroll to position [0, 1]
click at [1255, 55] on icon "button" at bounding box center [1249, 54] width 20 height 14
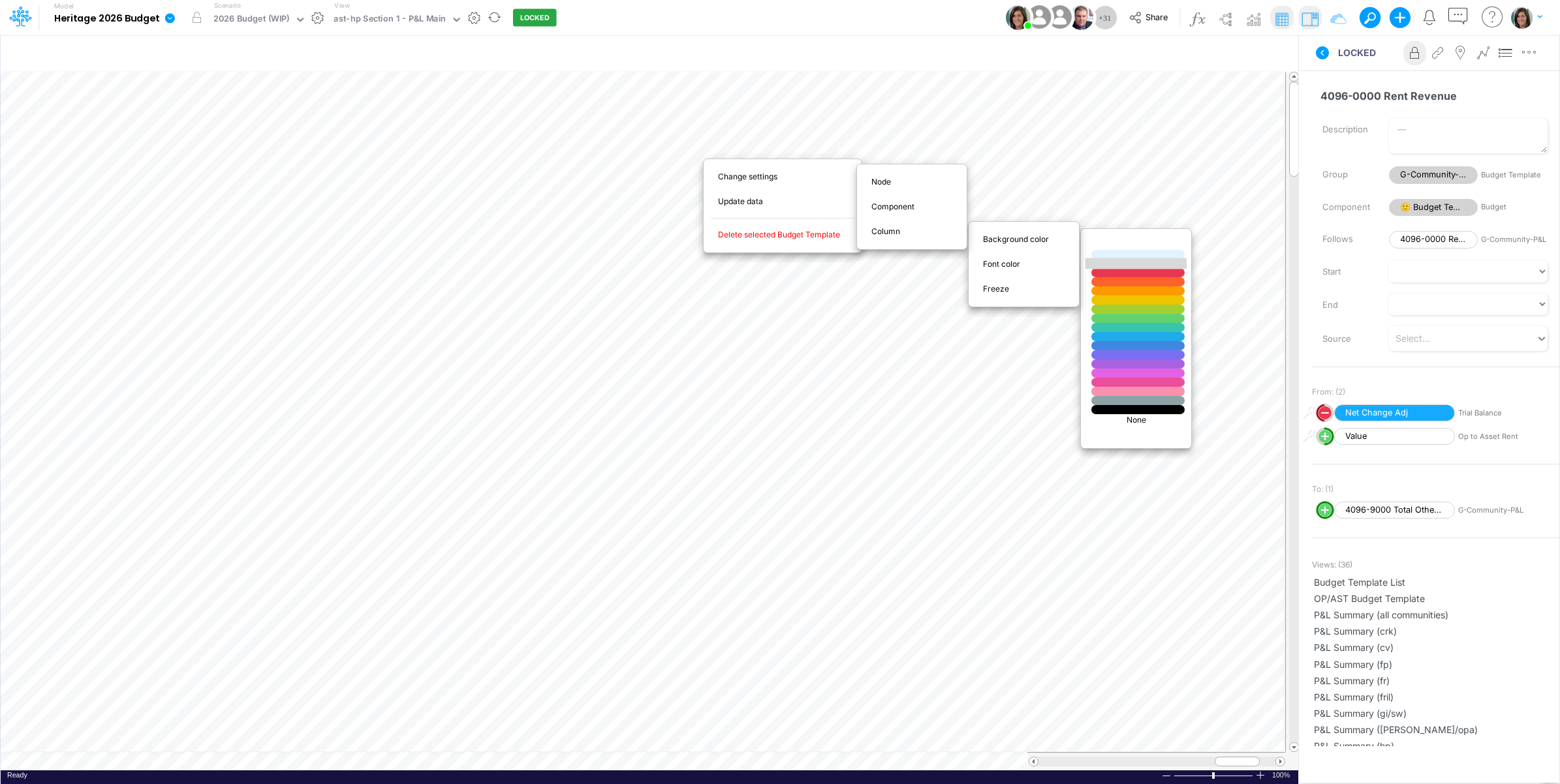
click at [1123, 263] on div at bounding box center [1139, 264] width 112 height 11
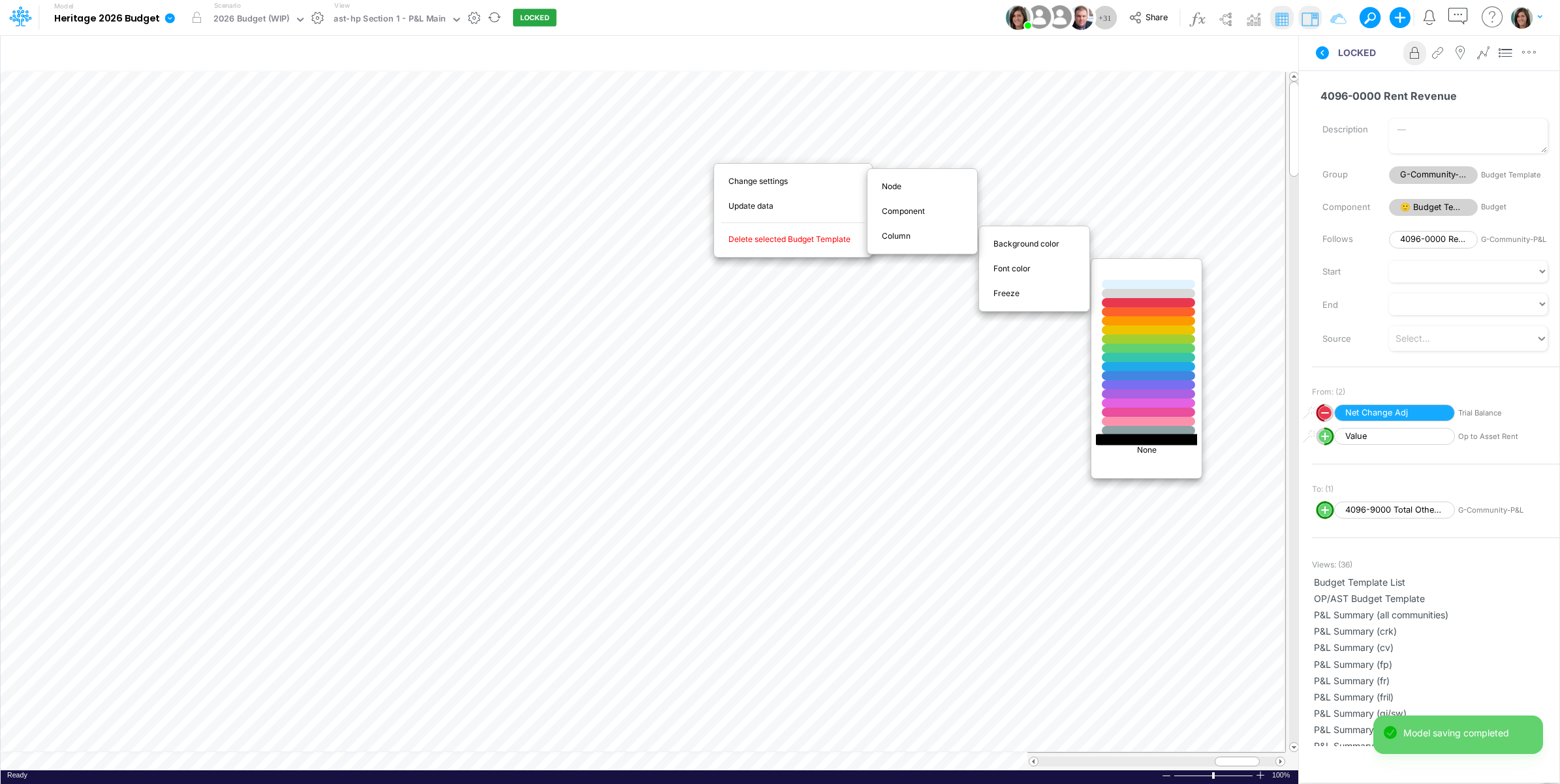
click at [1124, 441] on div at bounding box center [1149, 439] width 112 height 11
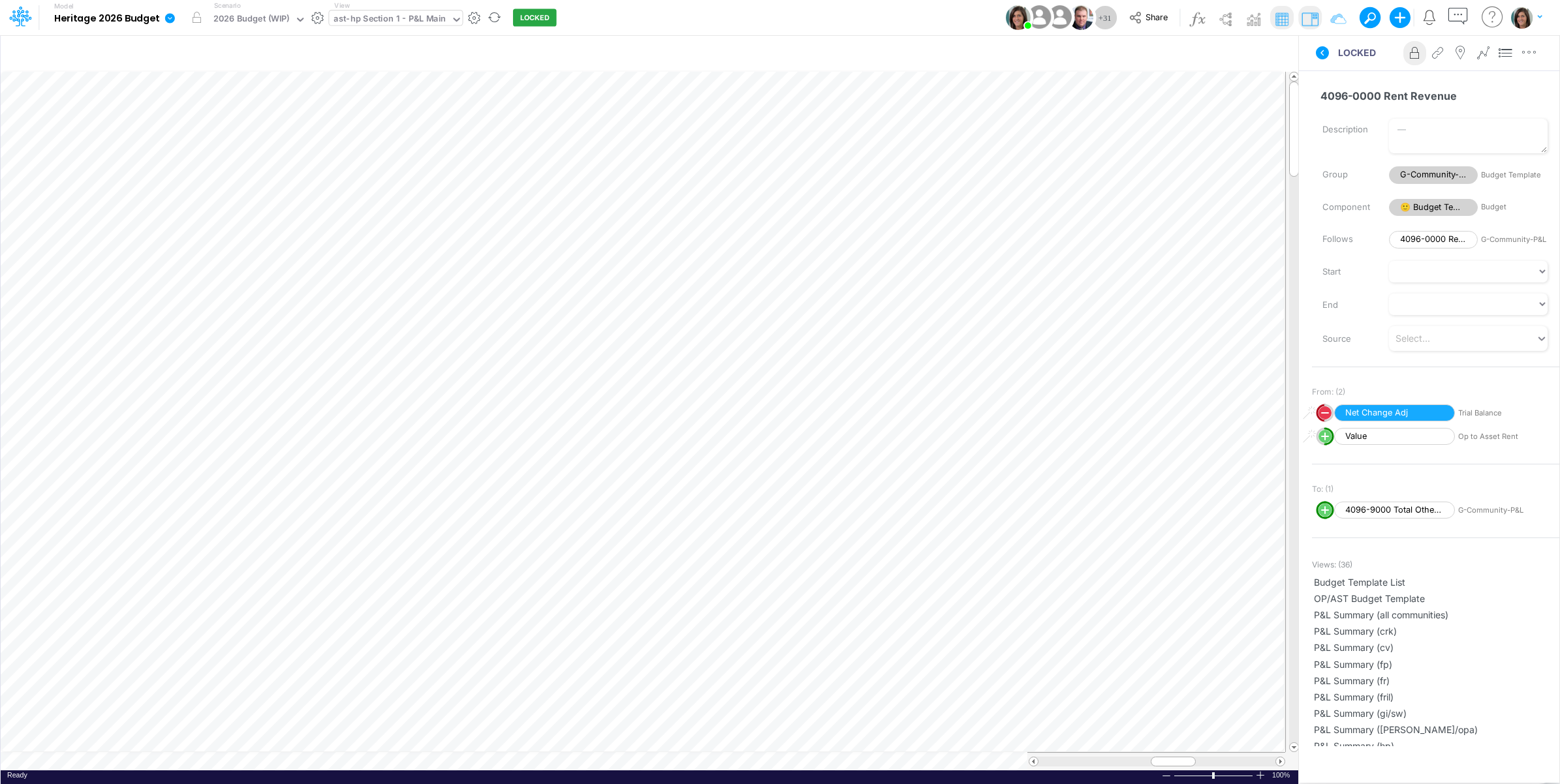
click at [396, 21] on div "ast-hp Section 1 - P&L Main" at bounding box center [389, 20] width 112 height 15
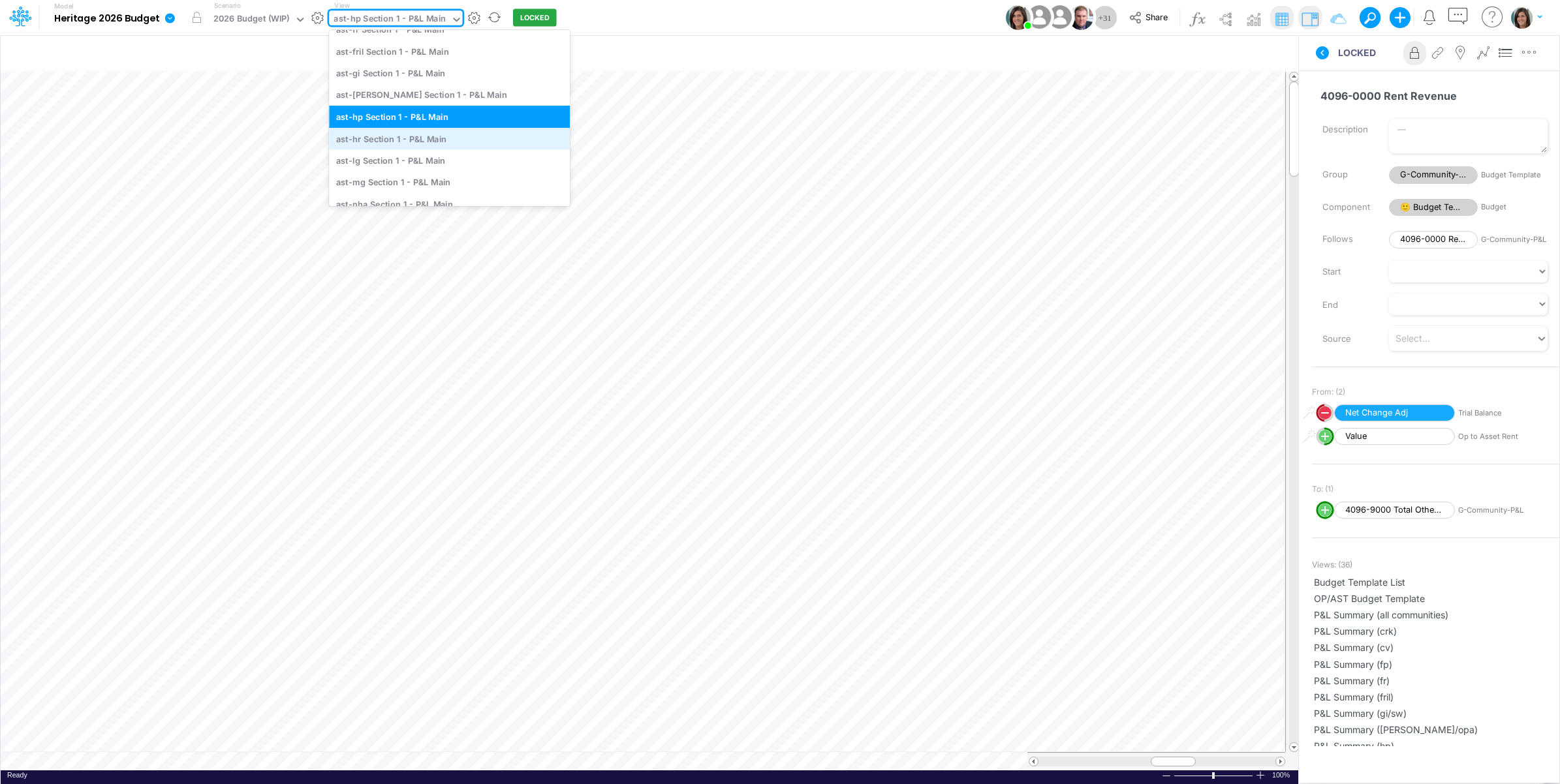
scroll to position [3651, 0]
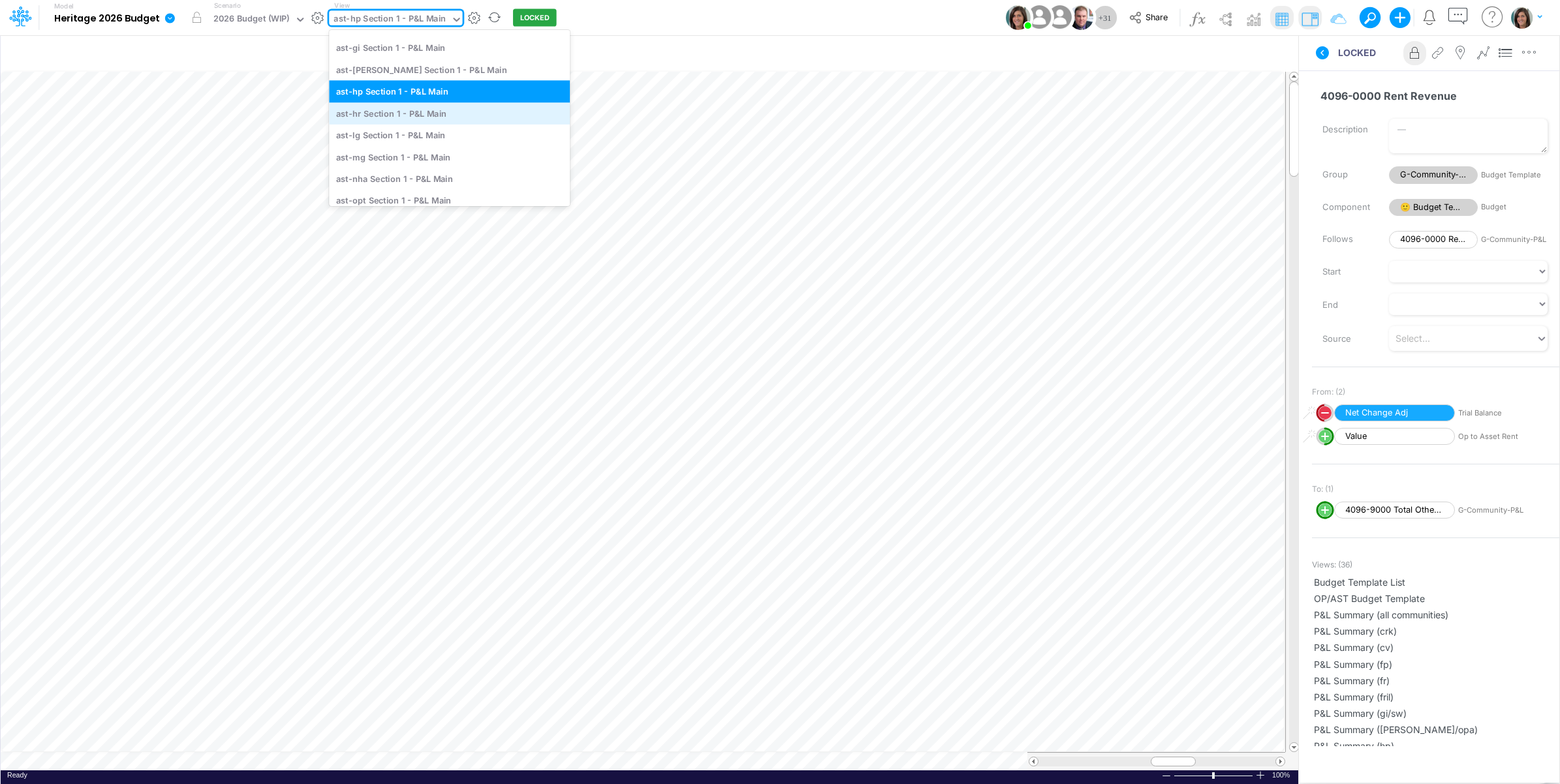
click at [443, 115] on div "ast-hr Section 1 - P&L Main" at bounding box center [449, 113] width 241 height 21
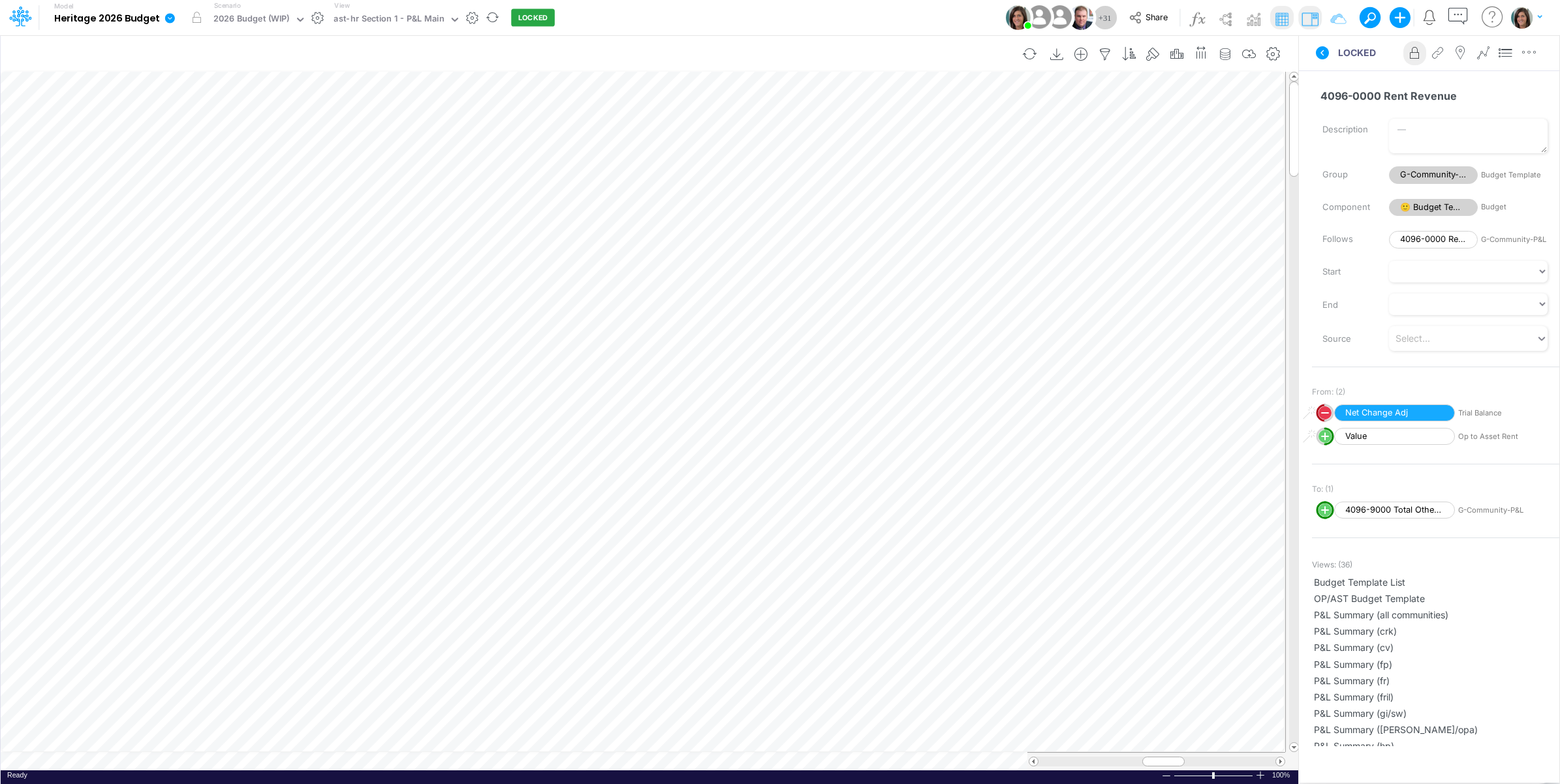
scroll to position [0, 1]
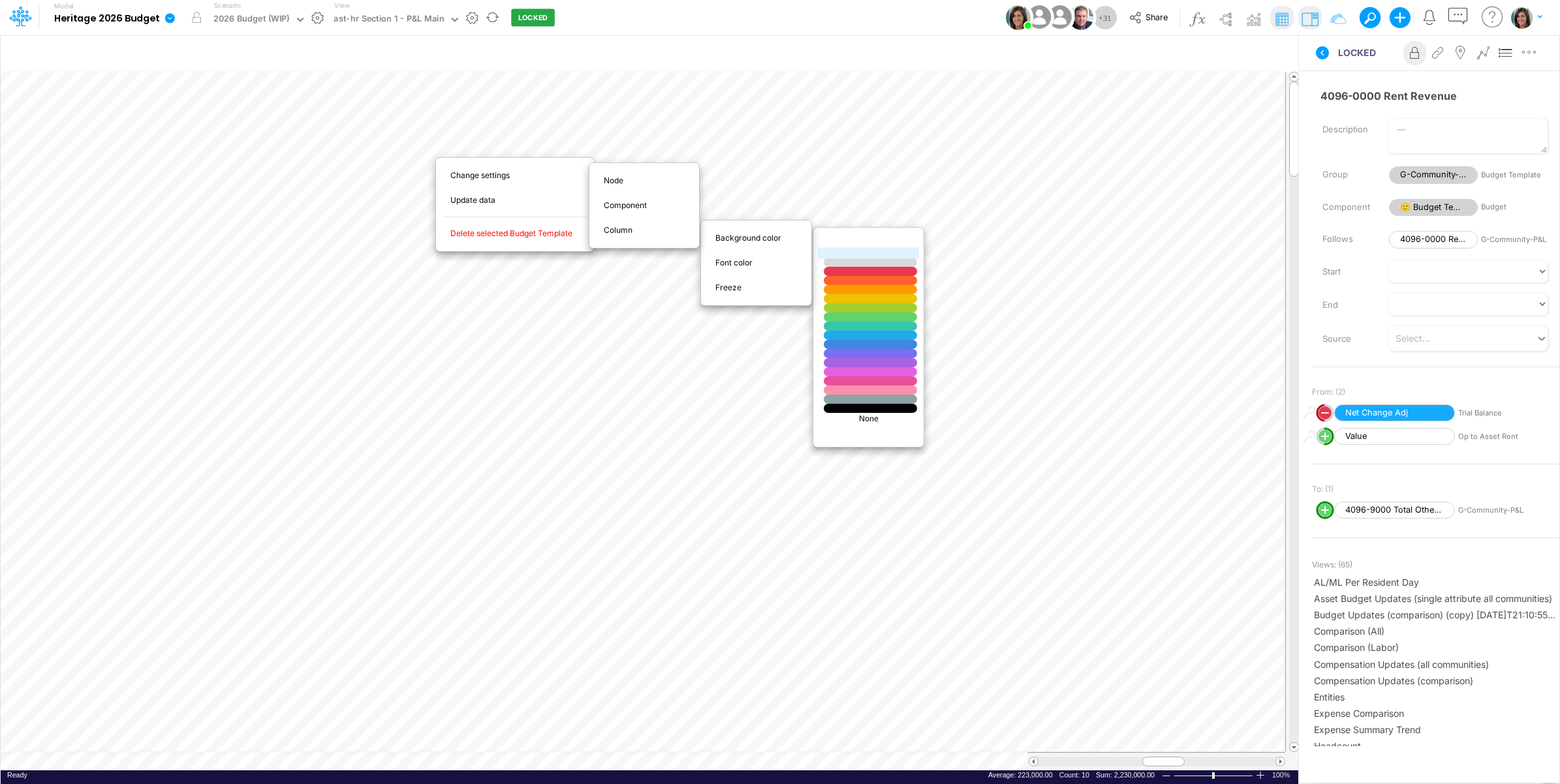
click at [844, 253] on div at bounding box center [871, 253] width 112 height 11
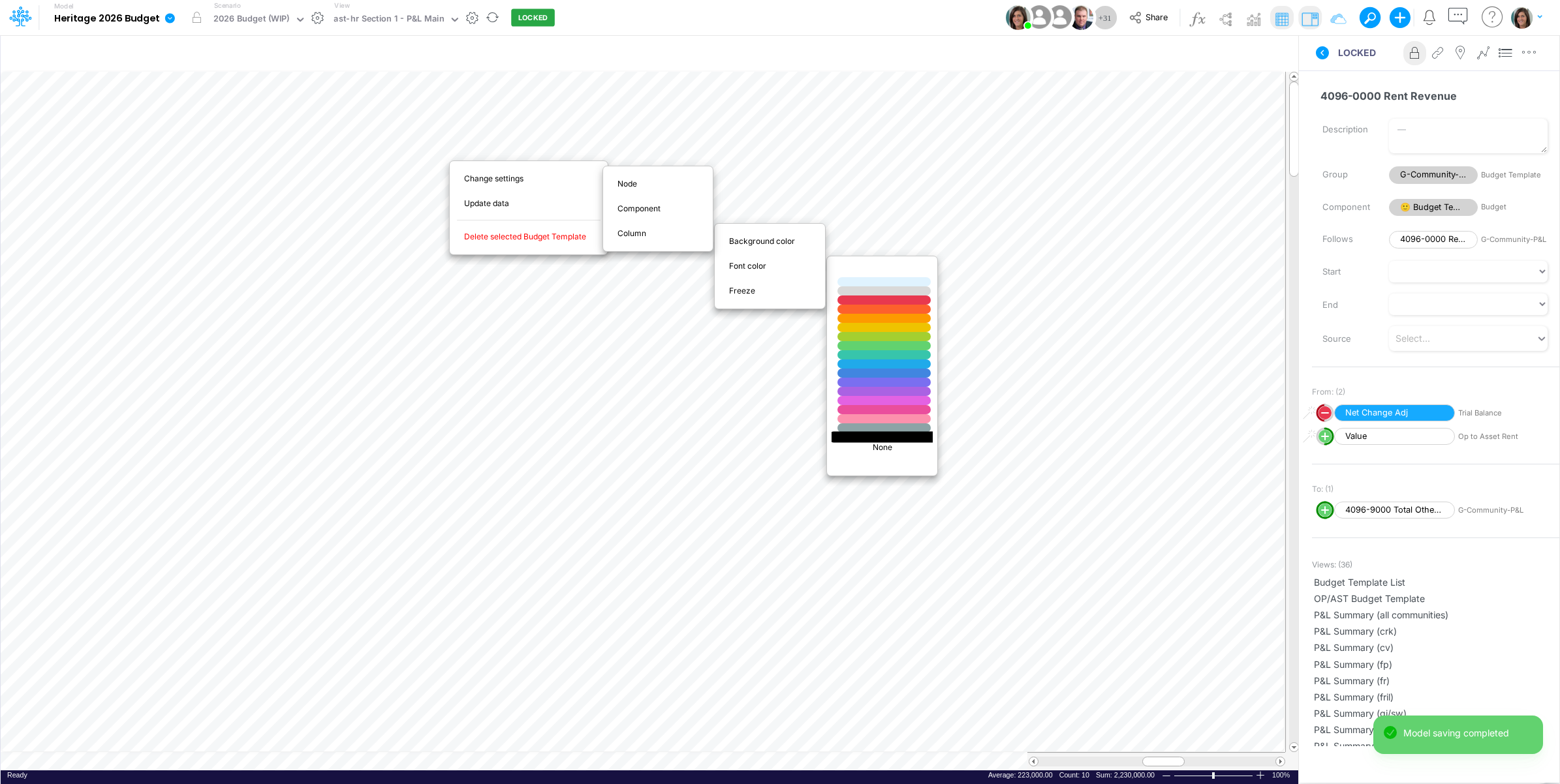
click at [875, 437] on div at bounding box center [884, 436] width 112 height 11
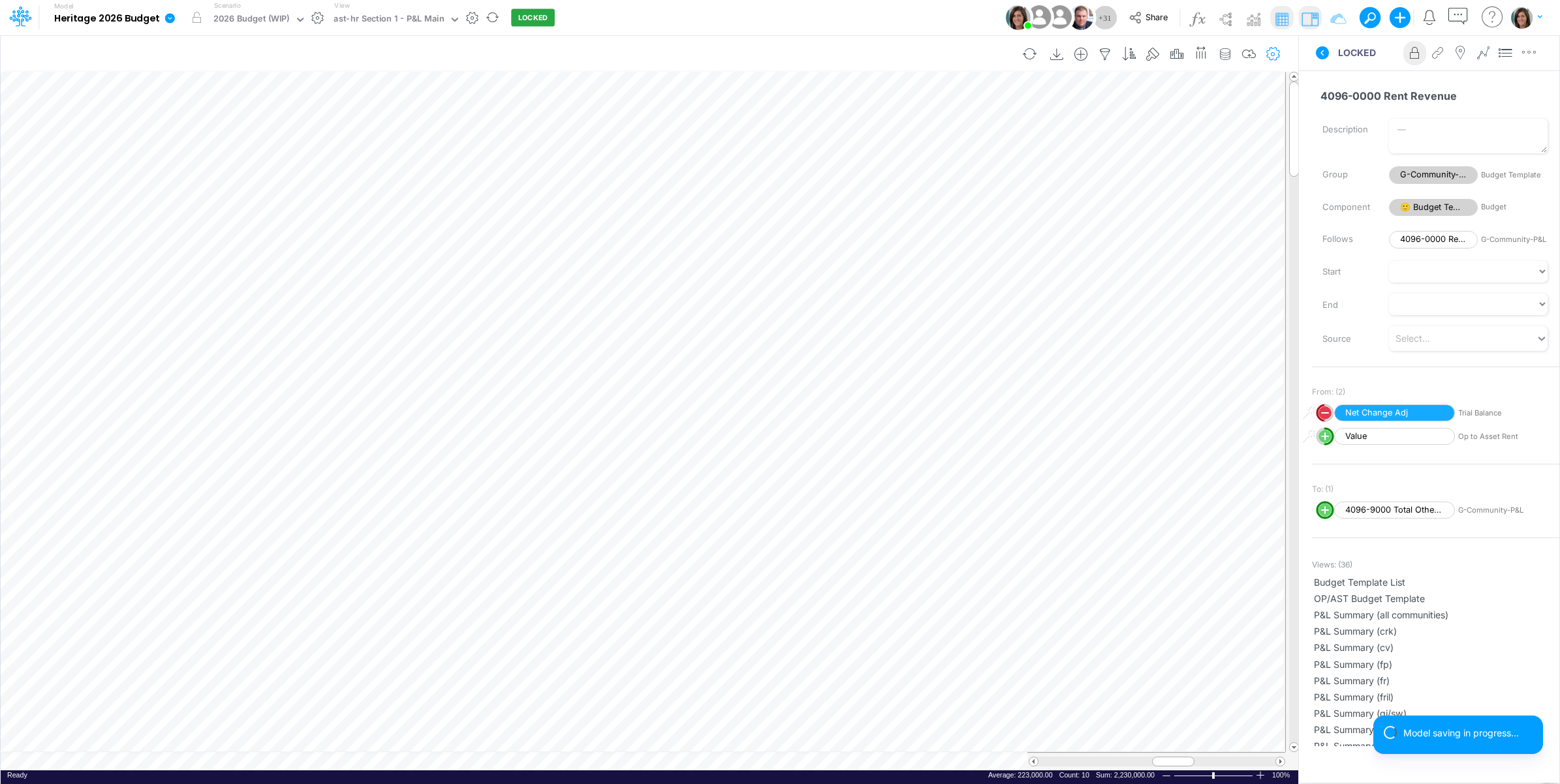
click at [1273, 47] on icon "button" at bounding box center [1273, 54] width 20 height 14
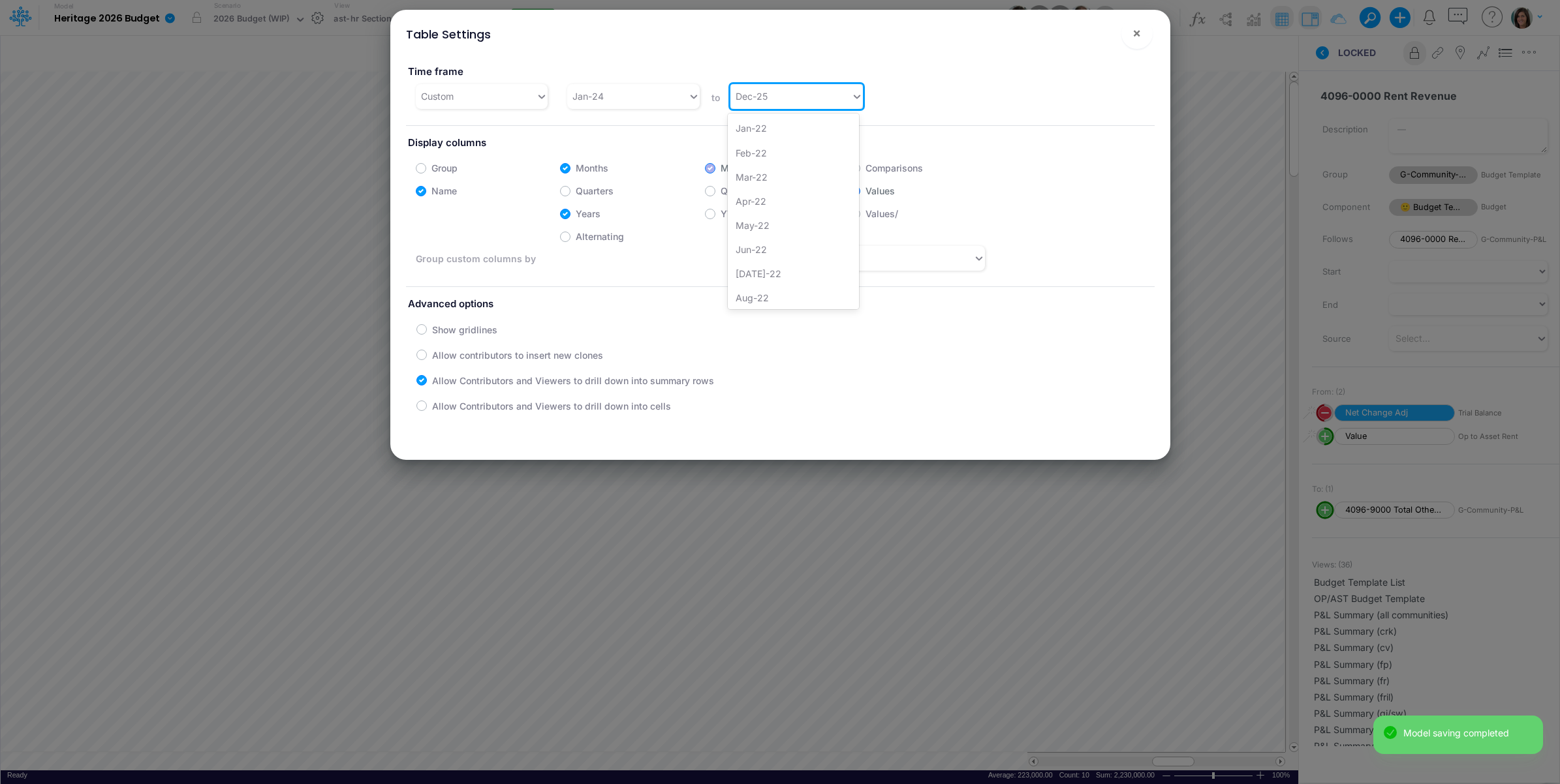
click at [772, 106] on div "Dec-25" at bounding box center [791, 96] width 120 height 21
click at [758, 297] on div "Dec-26" at bounding box center [793, 297] width 131 height 24
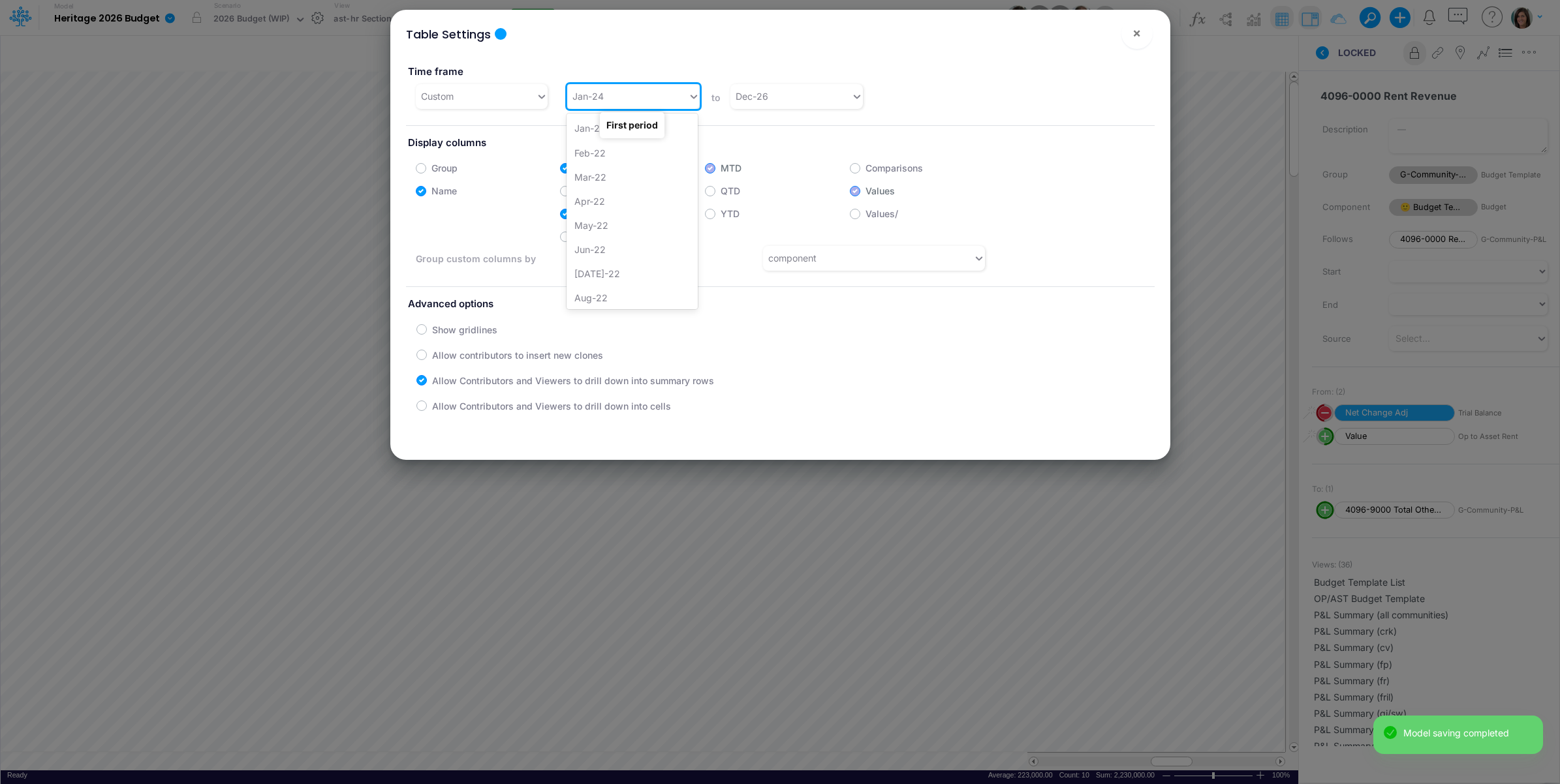
click at [611, 100] on div "Jan-24" at bounding box center [627, 96] width 120 height 21
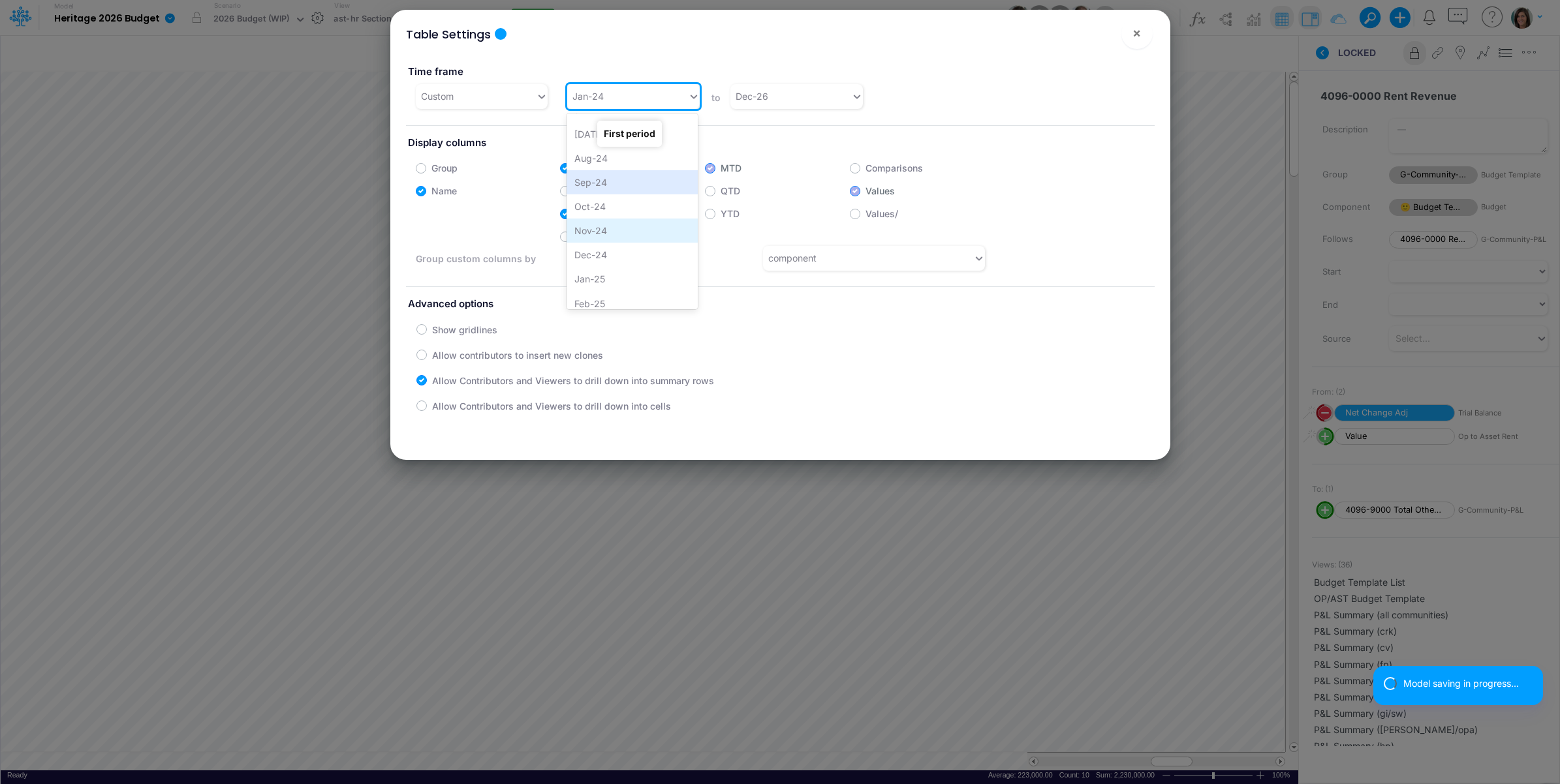
scroll to position [746, 0]
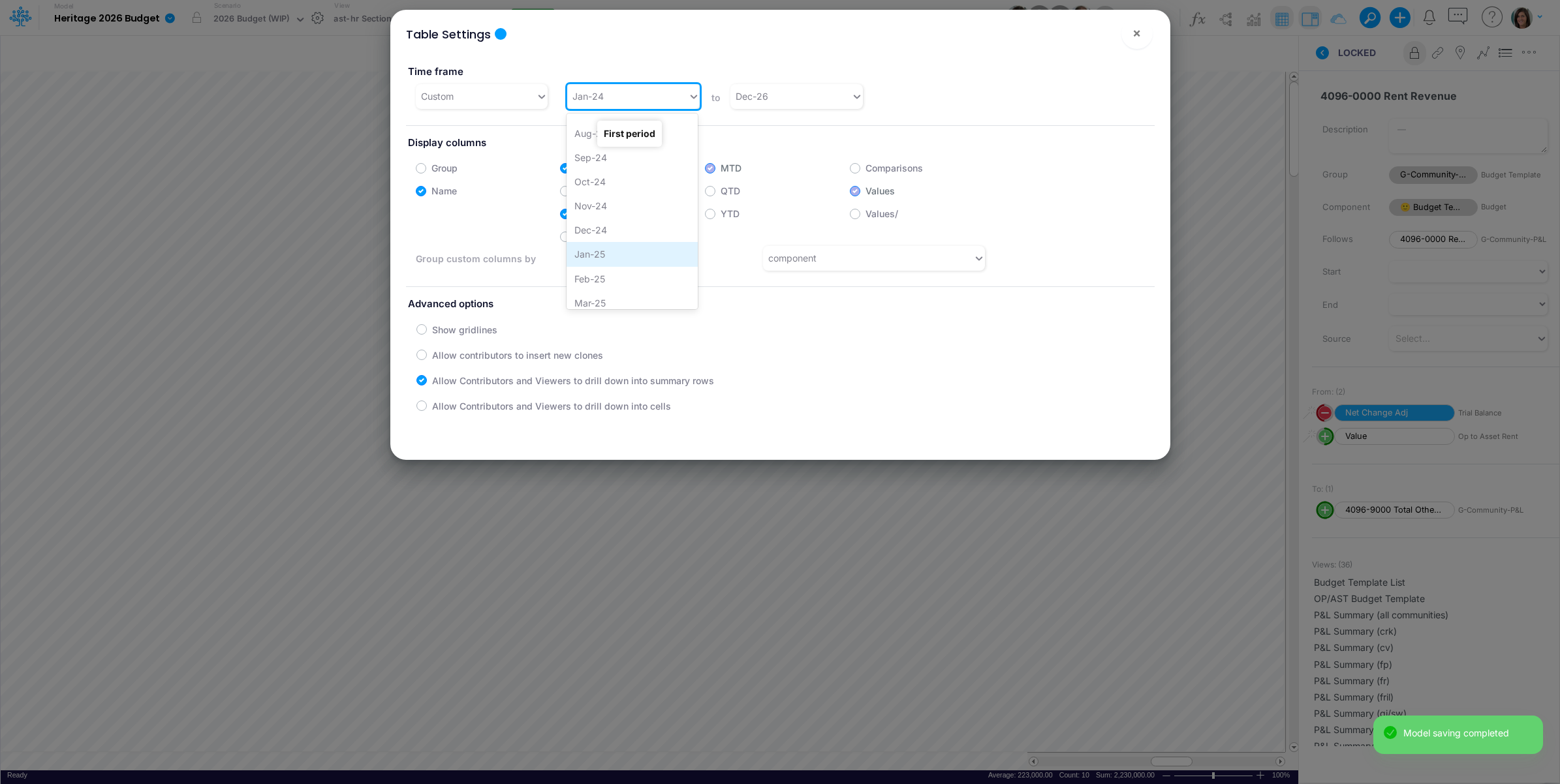
click at [604, 251] on div "Jan-25" at bounding box center [632, 254] width 131 height 24
click at [1136, 33] on span "×" at bounding box center [1137, 32] width 8 height 15
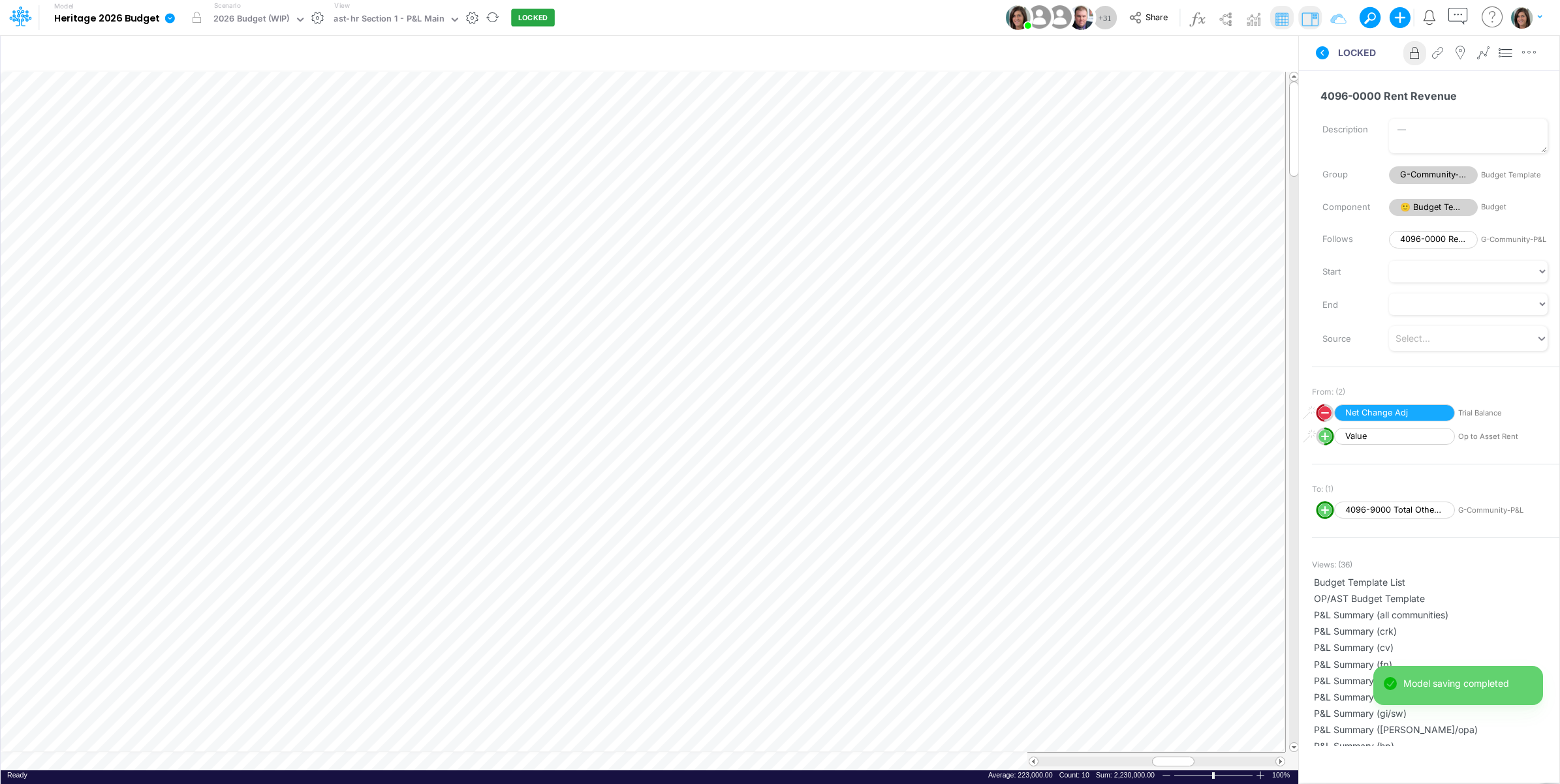
scroll to position [0, 1]
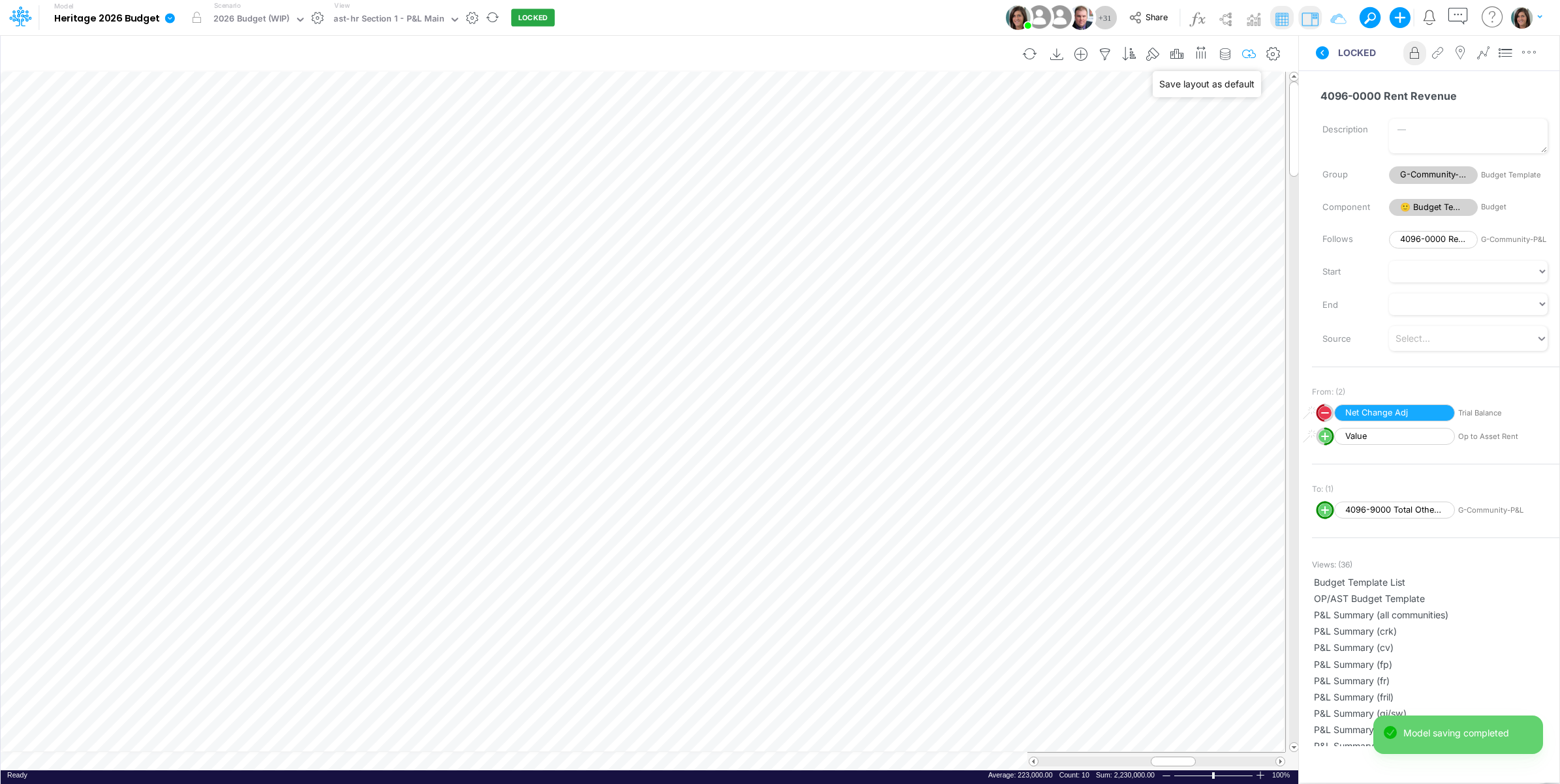
click at [1253, 56] on icon "button" at bounding box center [1249, 54] width 20 height 14
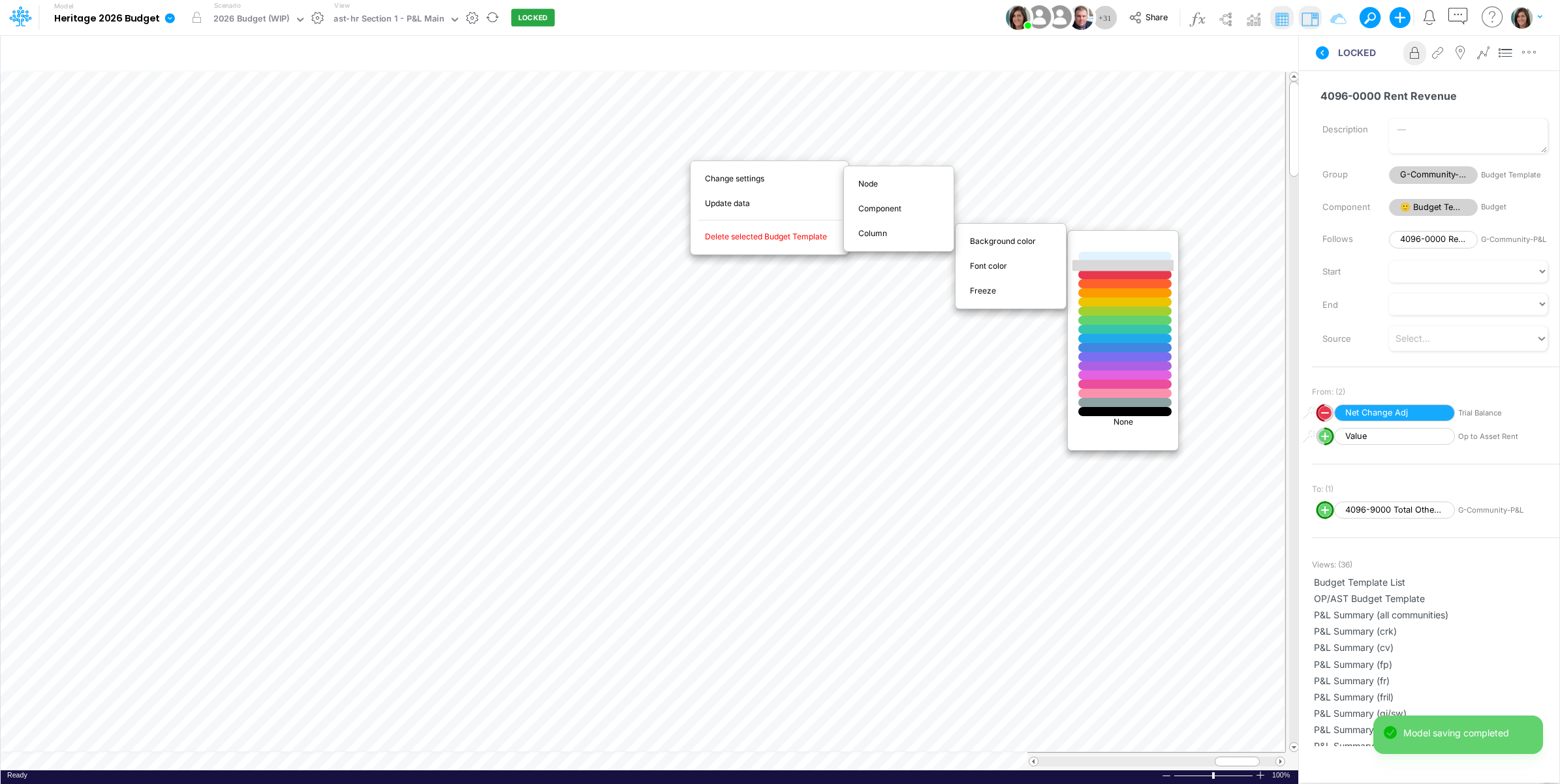
click at [1111, 266] on div at bounding box center [1125, 265] width 112 height 11
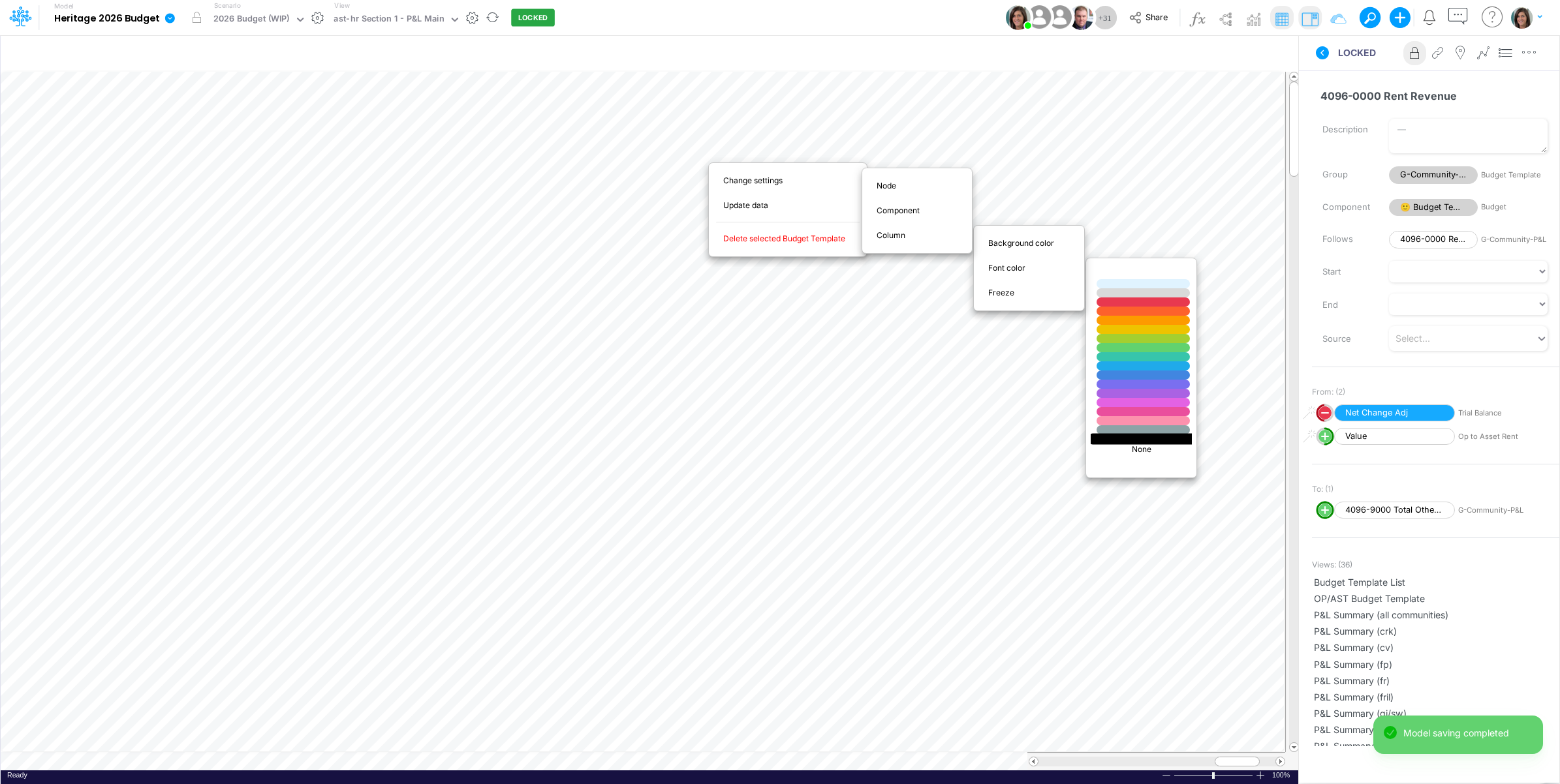
click at [1156, 439] on div at bounding box center [1144, 438] width 112 height 11
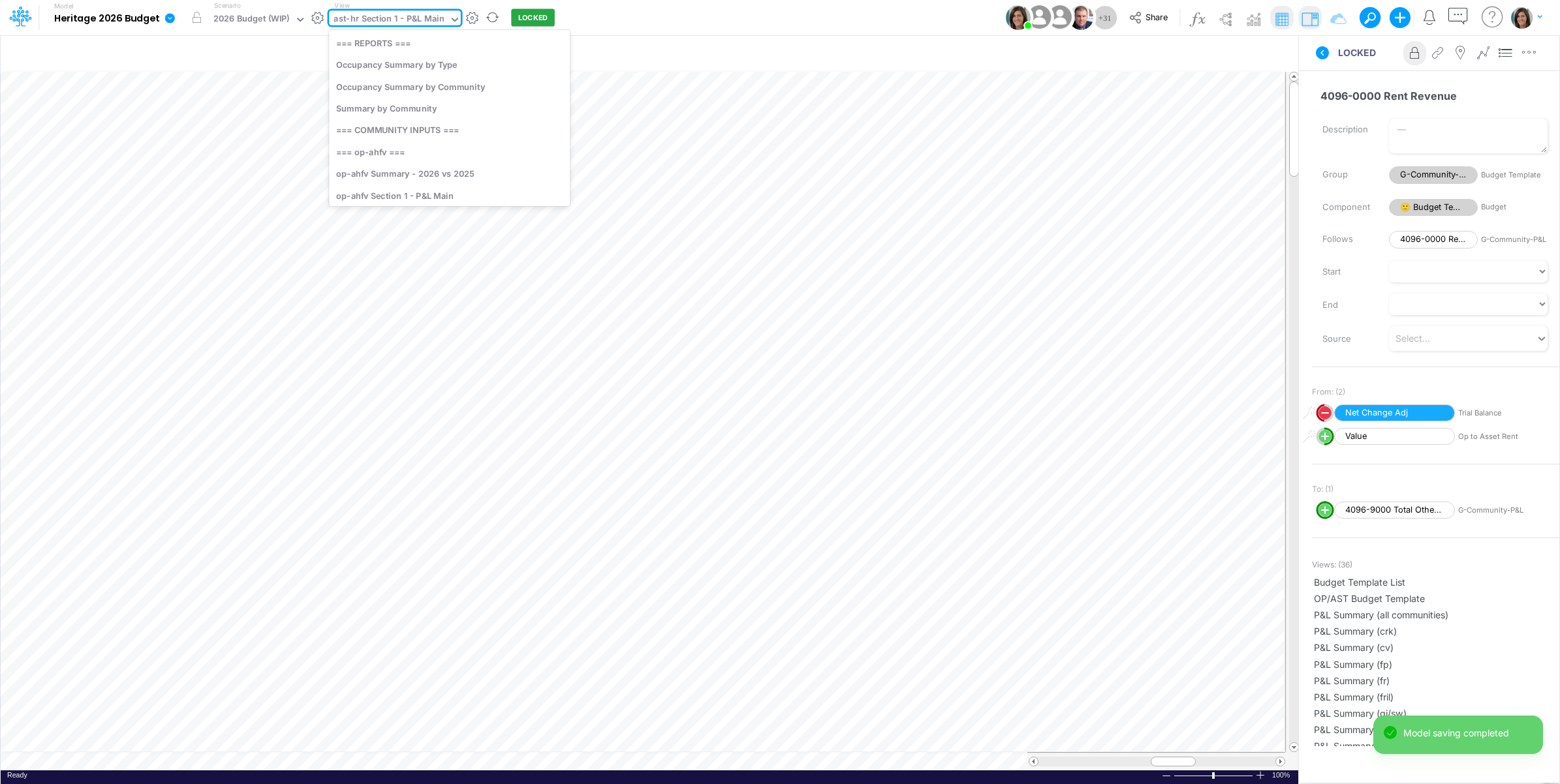
click at [415, 14] on div "ast-hr Section 1 - P&L Main" at bounding box center [388, 20] width 110 height 15
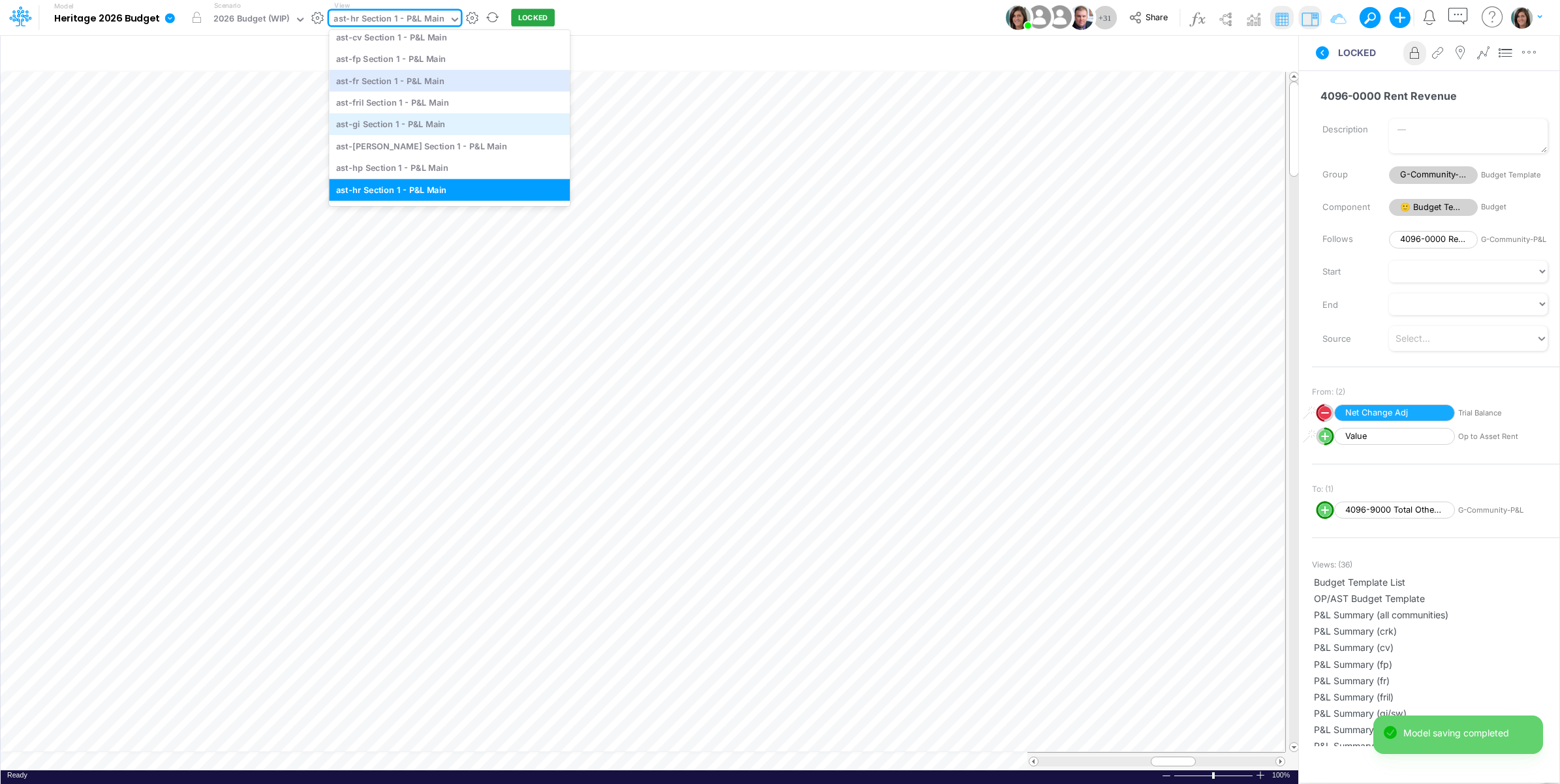
scroll to position [3674, 0]
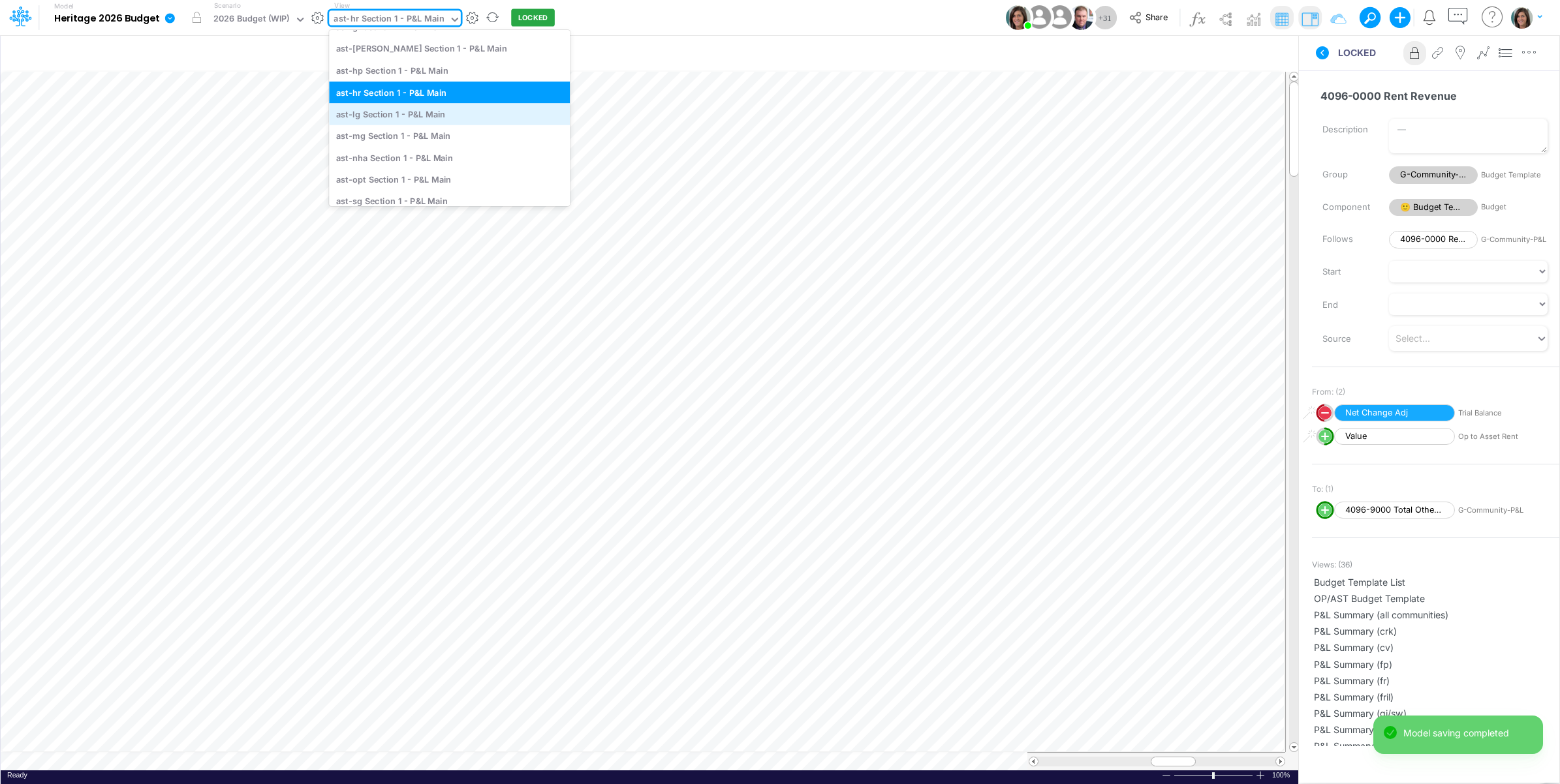
click at [432, 112] on div "ast-lg Section 1 - P&L Main" at bounding box center [449, 114] width 241 height 21
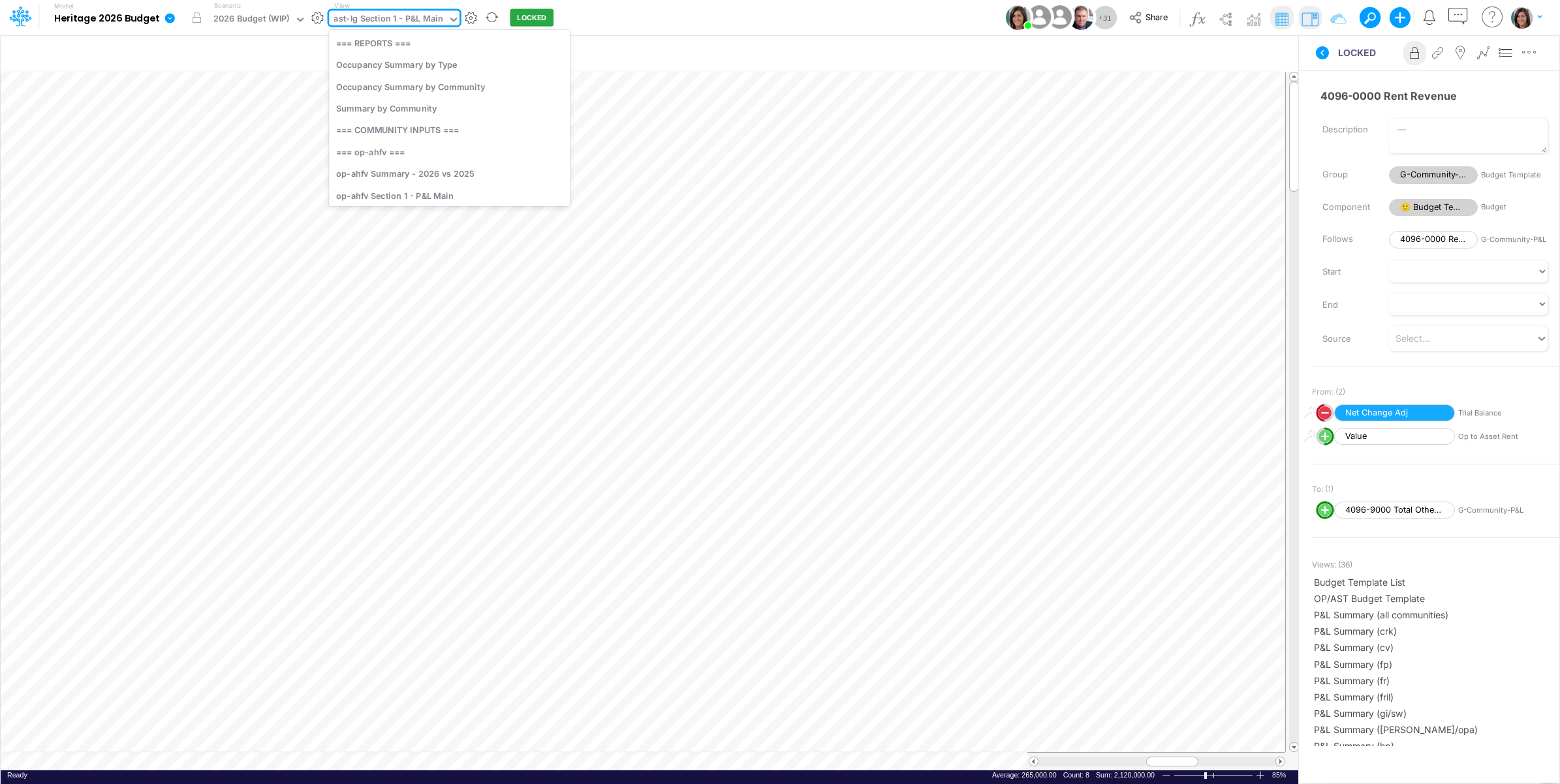
click at [421, 15] on div "ast-lg Section 1 - P&L Main" at bounding box center [387, 20] width 109 height 15
click at [432, 115] on div "ast-mg Section 1 - P&L Main" at bounding box center [449, 114] width 241 height 21
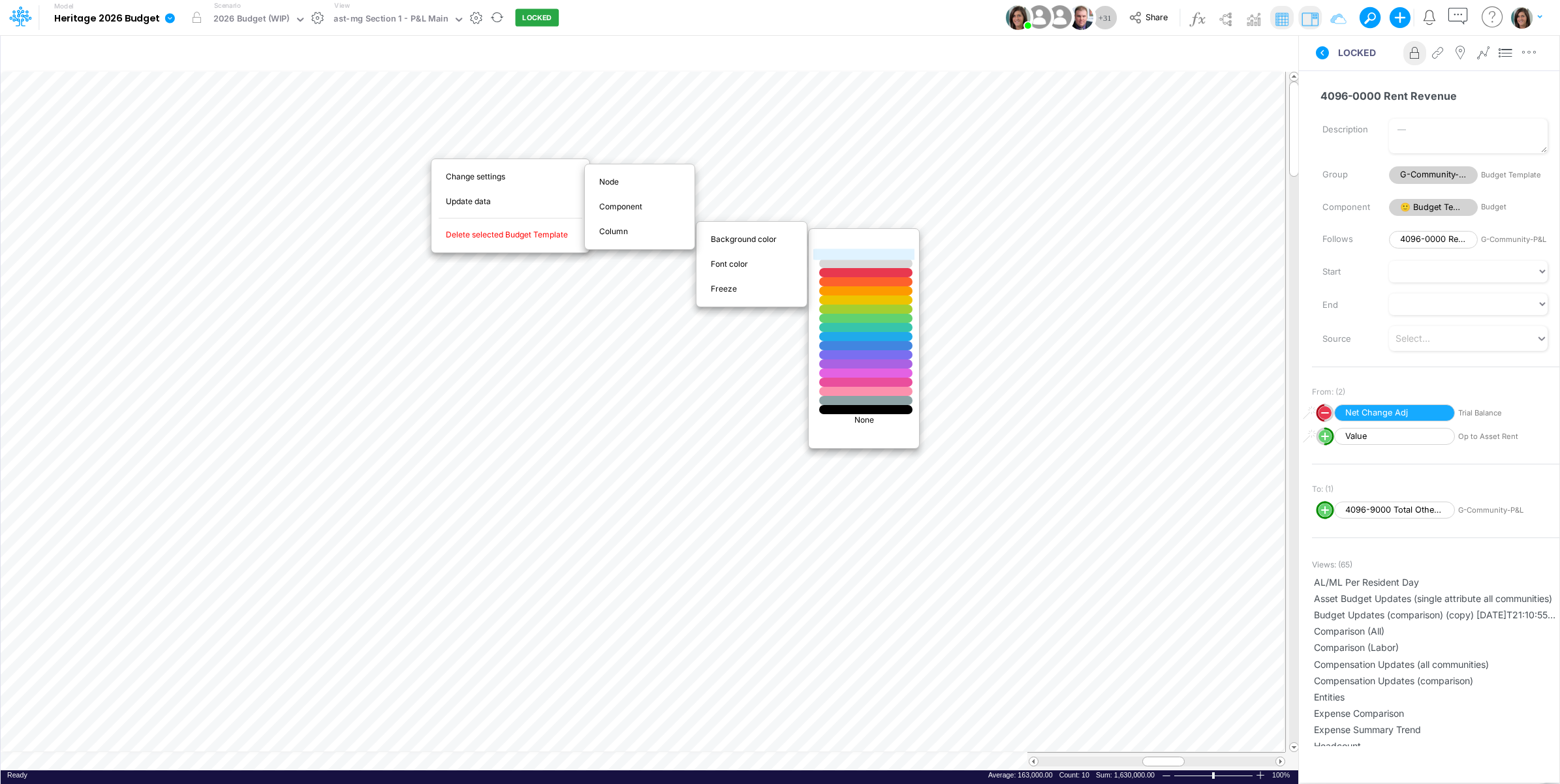
click at [836, 253] on div at bounding box center [866, 254] width 112 height 11
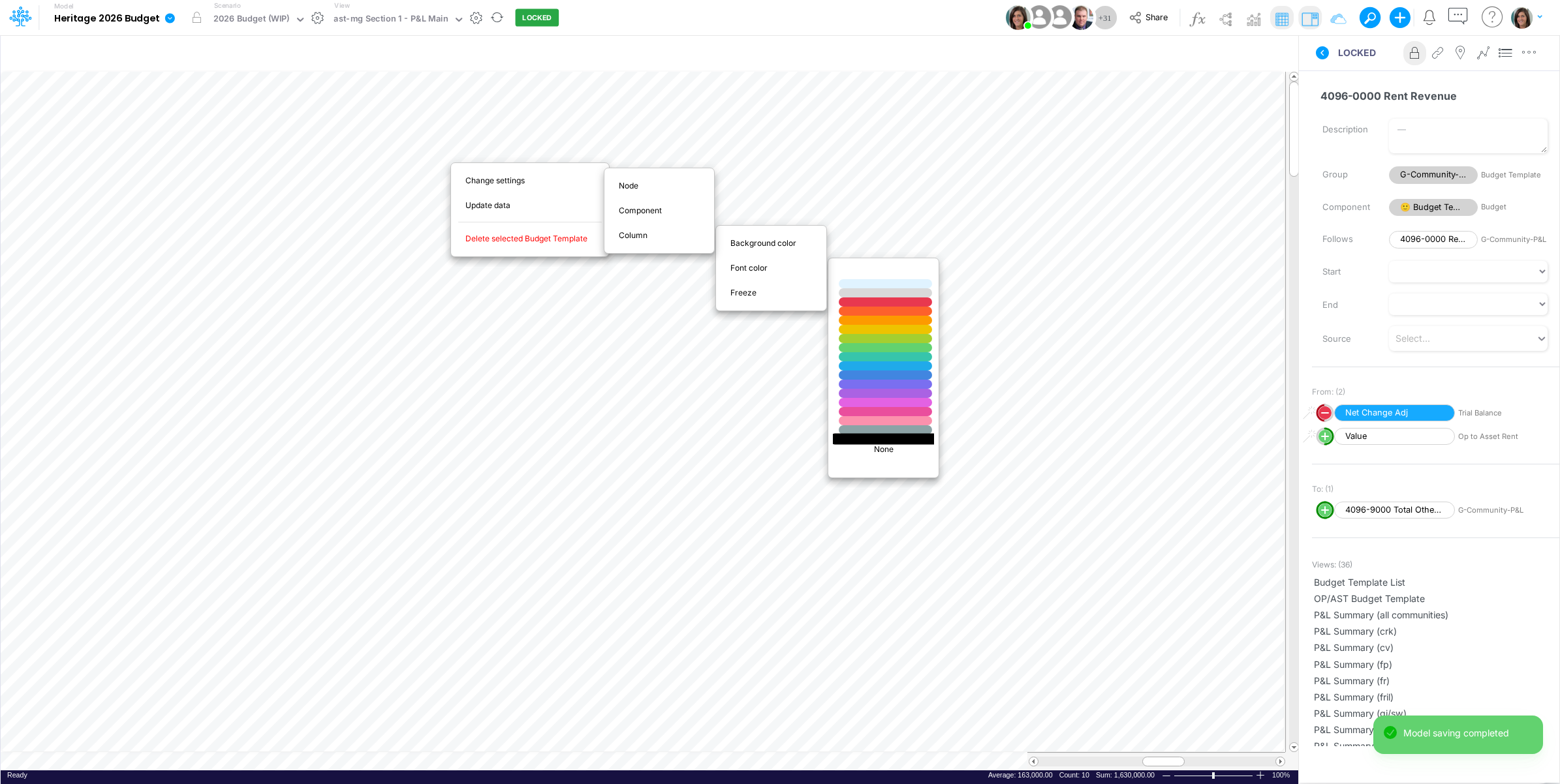
click at [856, 437] on div at bounding box center [886, 438] width 112 height 11
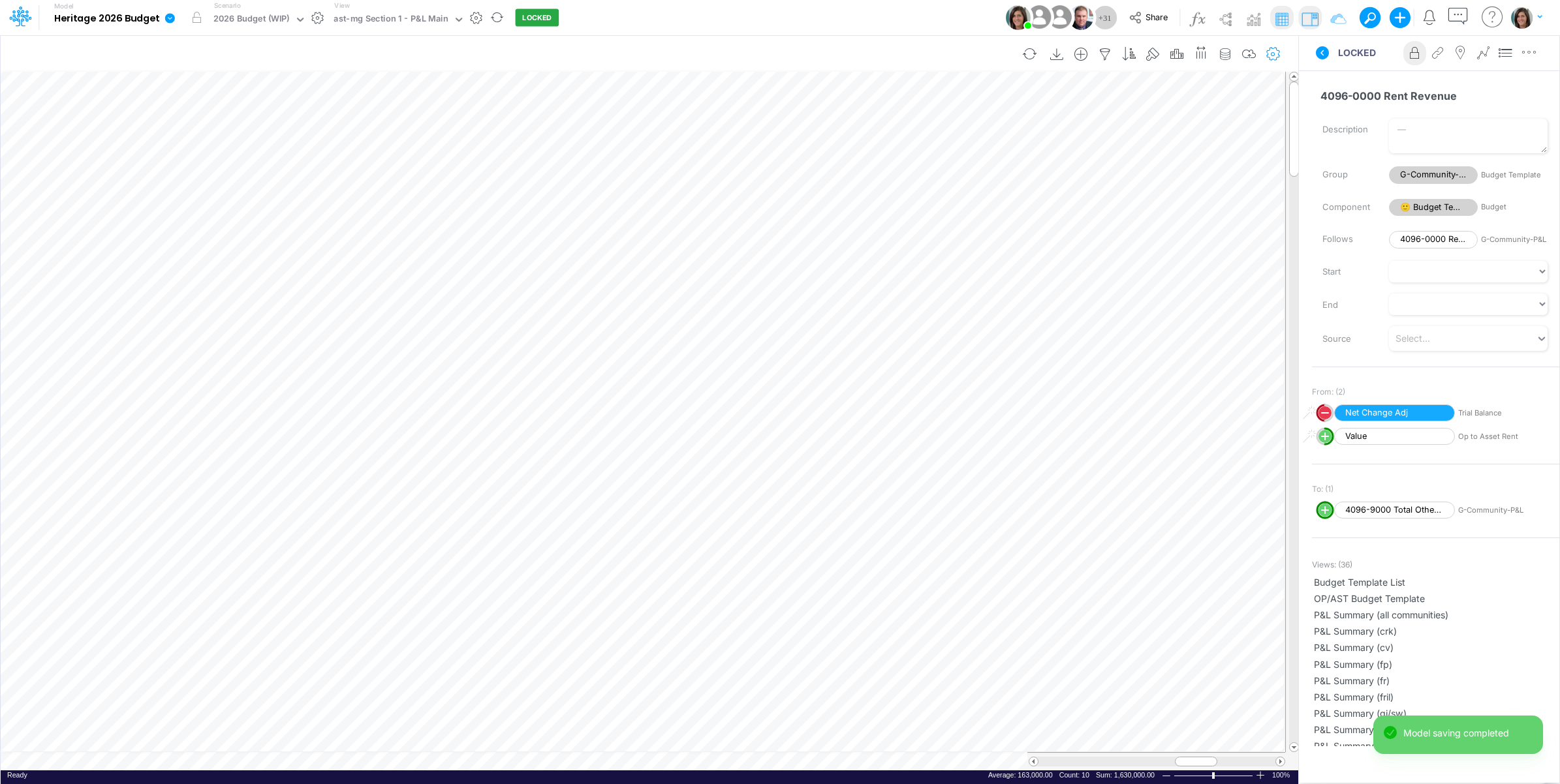
click at [1274, 46] on button "button" at bounding box center [1273, 54] width 24 height 26
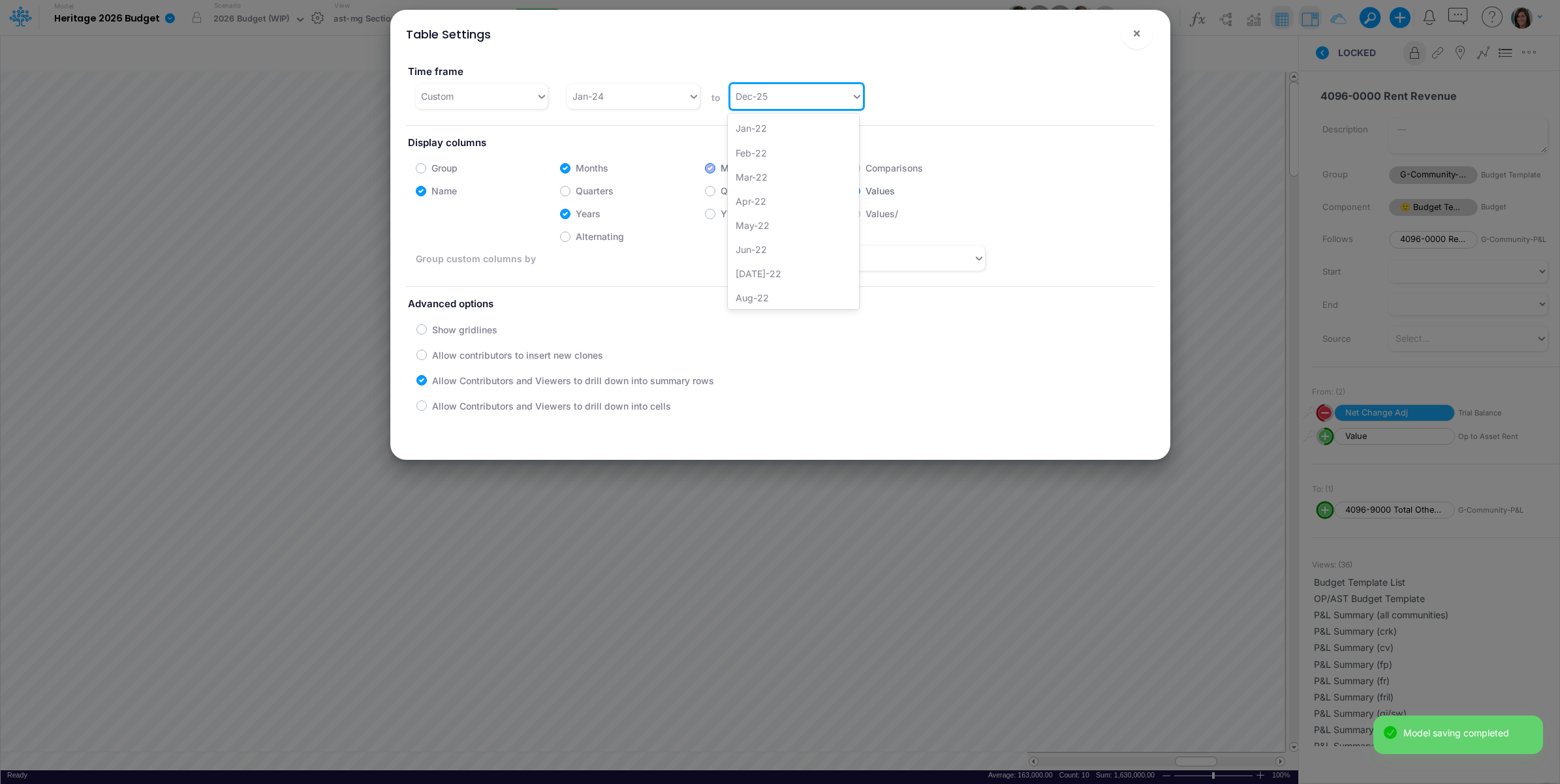
click at [829, 103] on div "Dec-25" at bounding box center [791, 96] width 120 height 21
click at [769, 294] on div "Dec-26" at bounding box center [793, 296] width 131 height 24
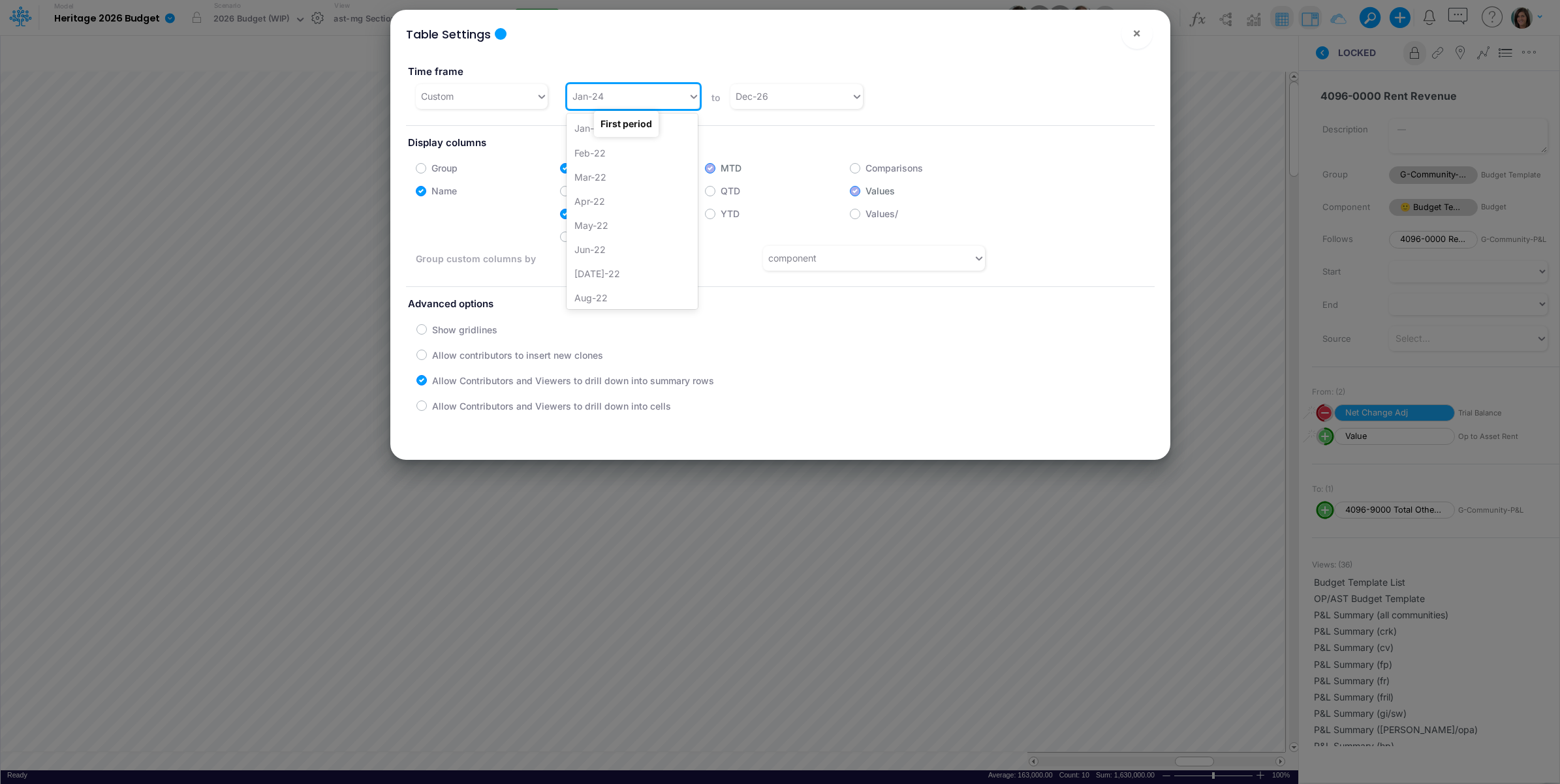
click at [621, 100] on div "Jan-24" at bounding box center [627, 96] width 120 height 21
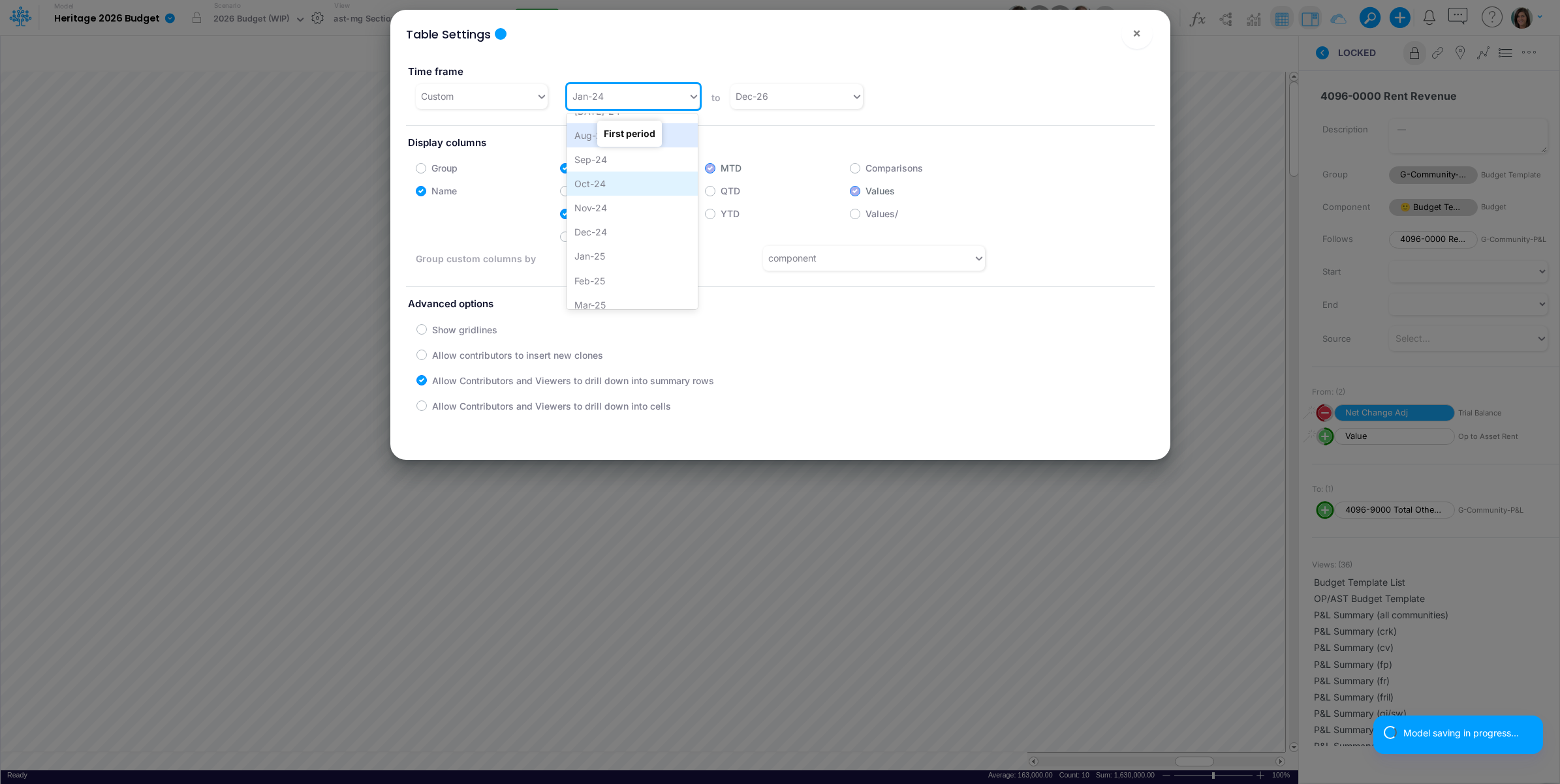
scroll to position [746, 0]
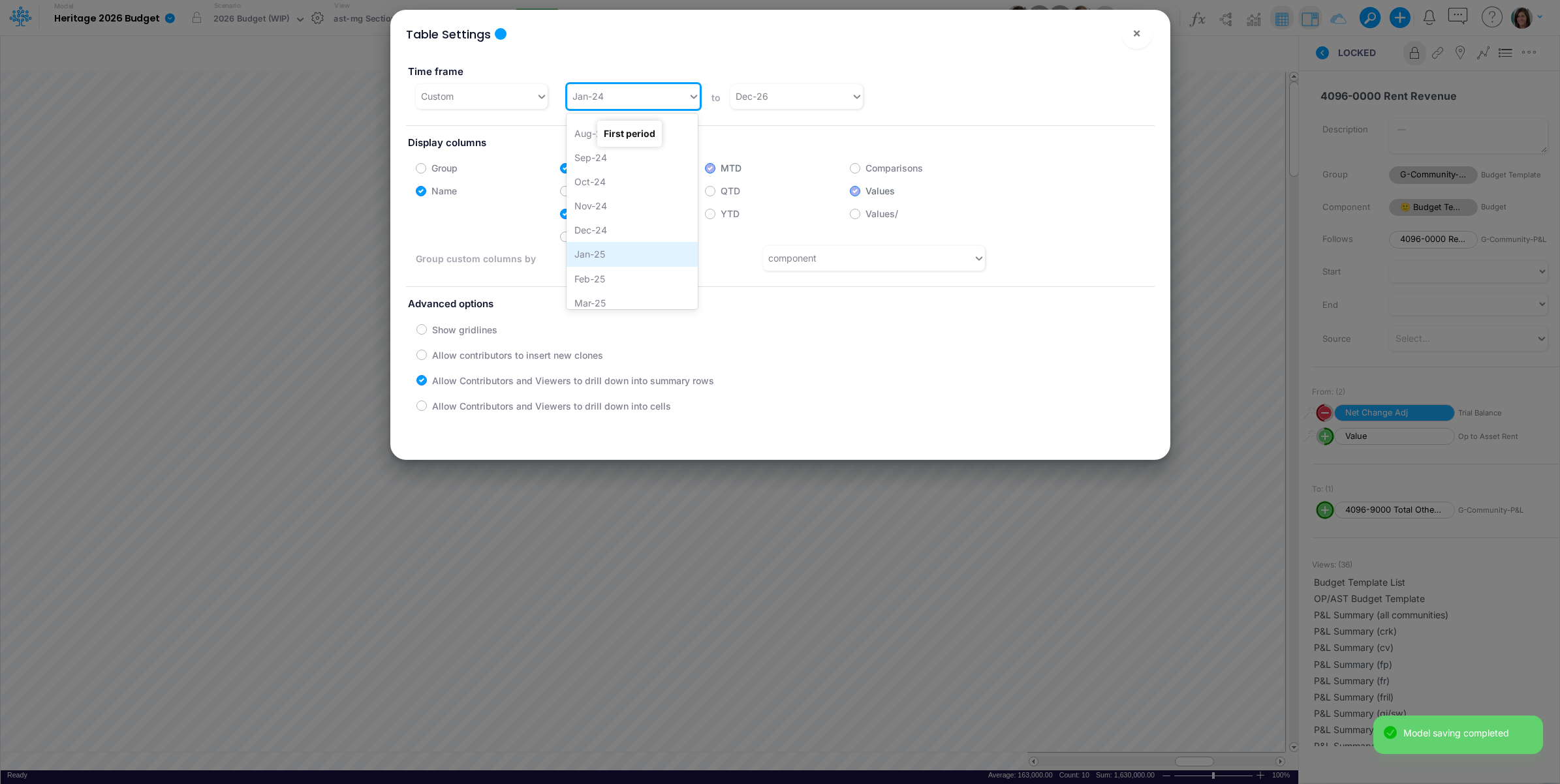
click at [609, 245] on div "Jan-25" at bounding box center [632, 254] width 131 height 24
click at [1134, 36] on span "×" at bounding box center [1137, 32] width 8 height 15
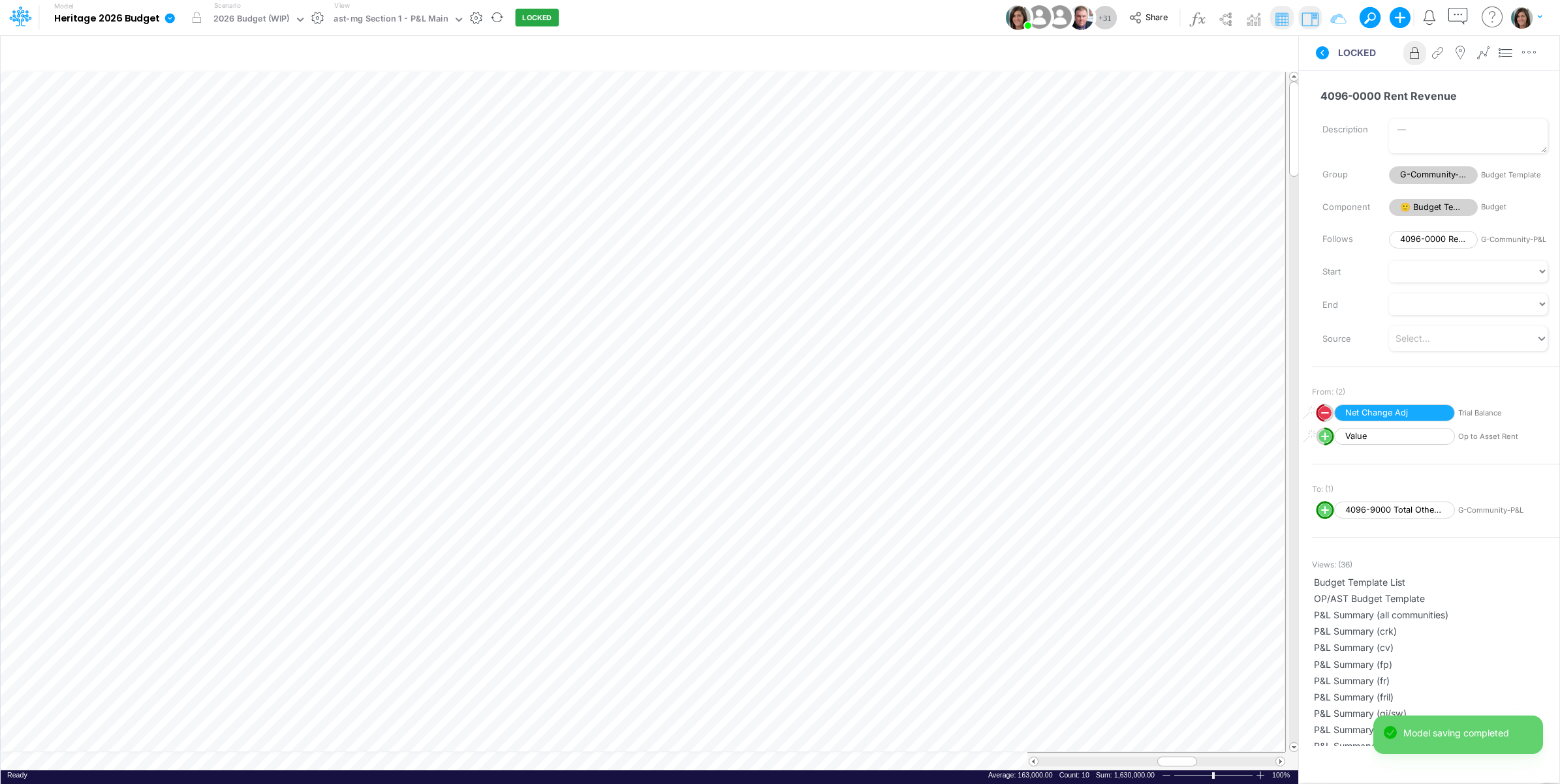
scroll to position [0, 1]
click at [1253, 54] on icon "button" at bounding box center [1249, 54] width 20 height 14
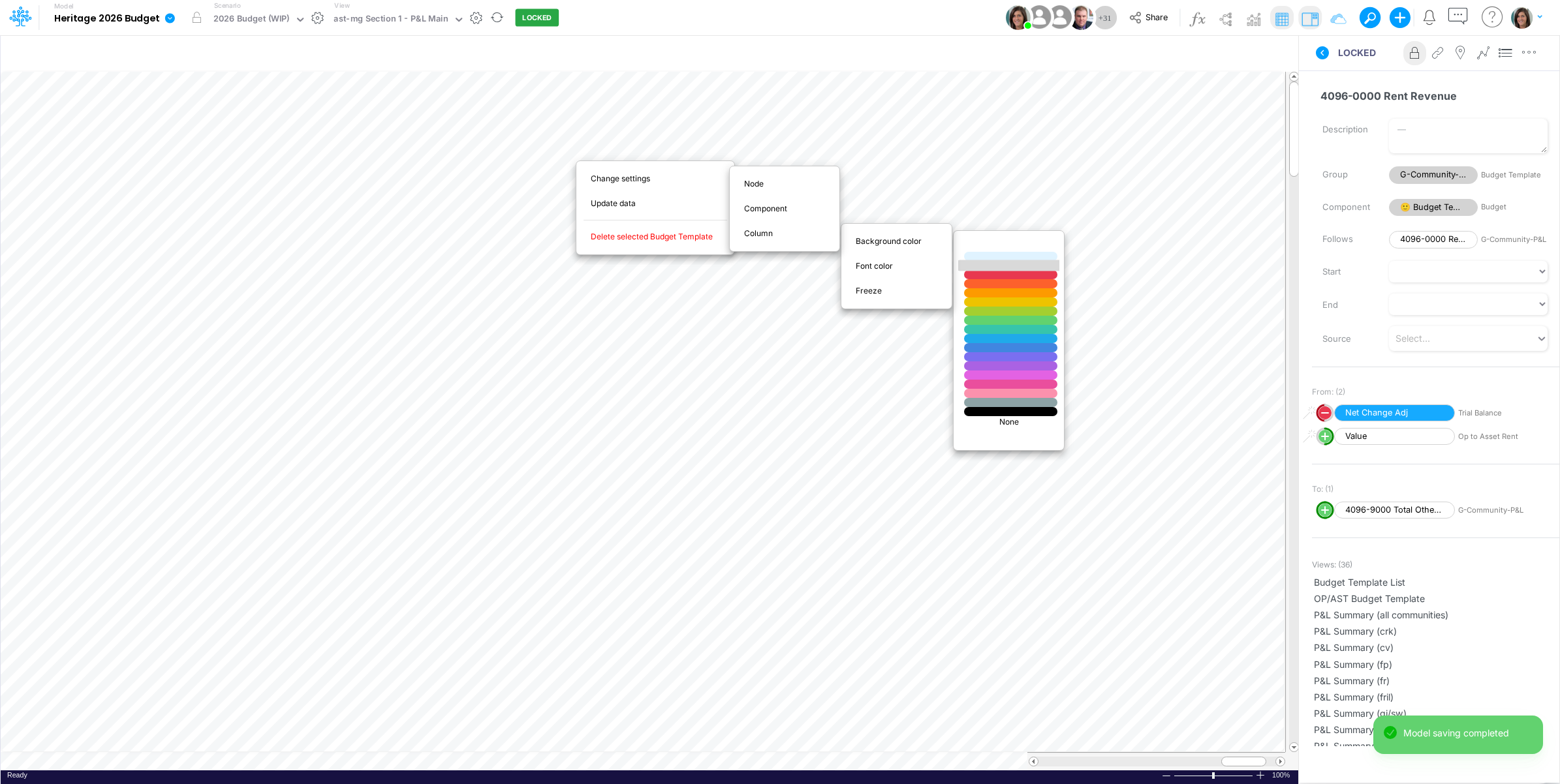
click at [986, 264] on div at bounding box center [1011, 265] width 112 height 11
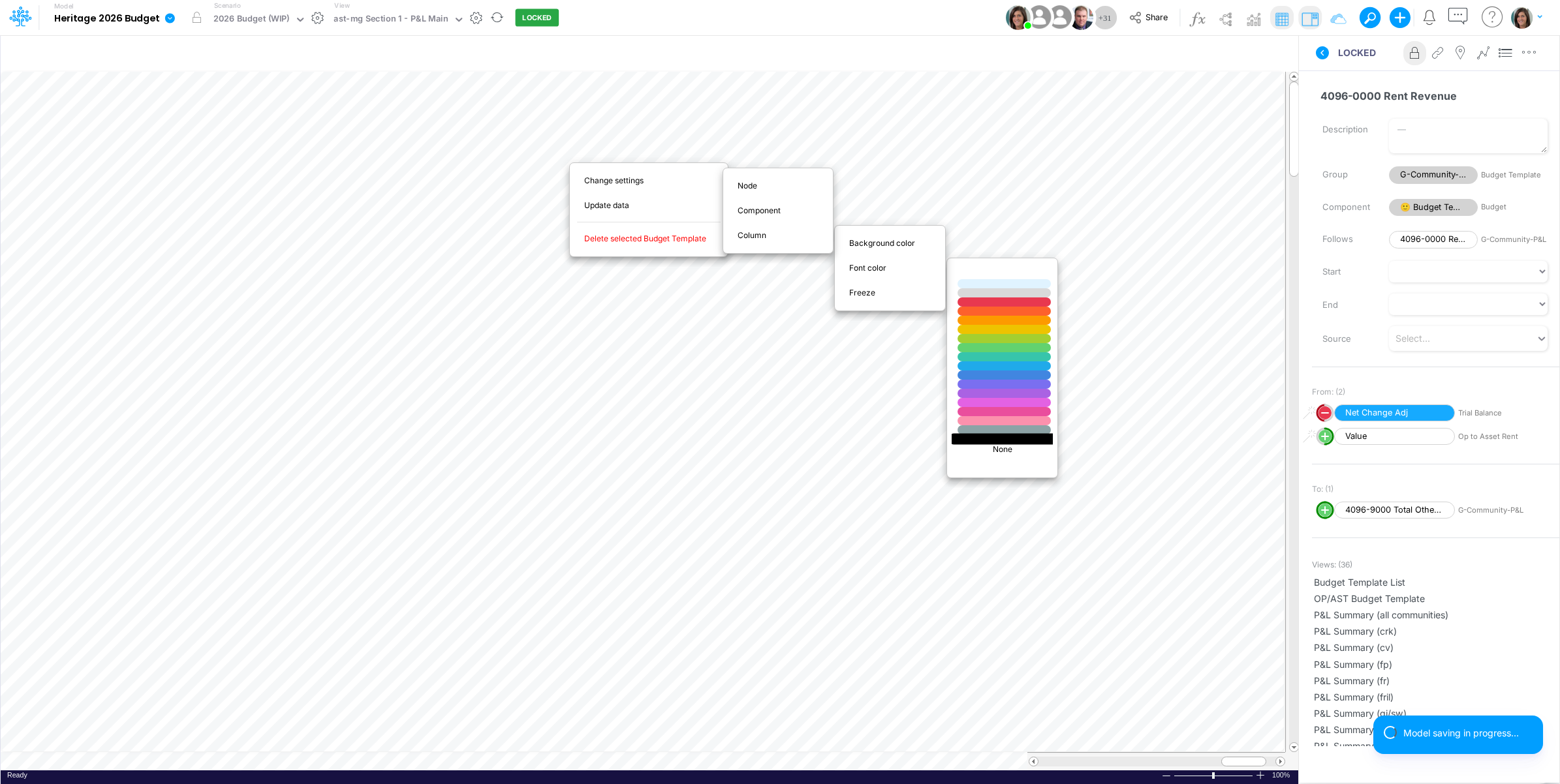
click at [979, 442] on div at bounding box center [1005, 438] width 112 height 11
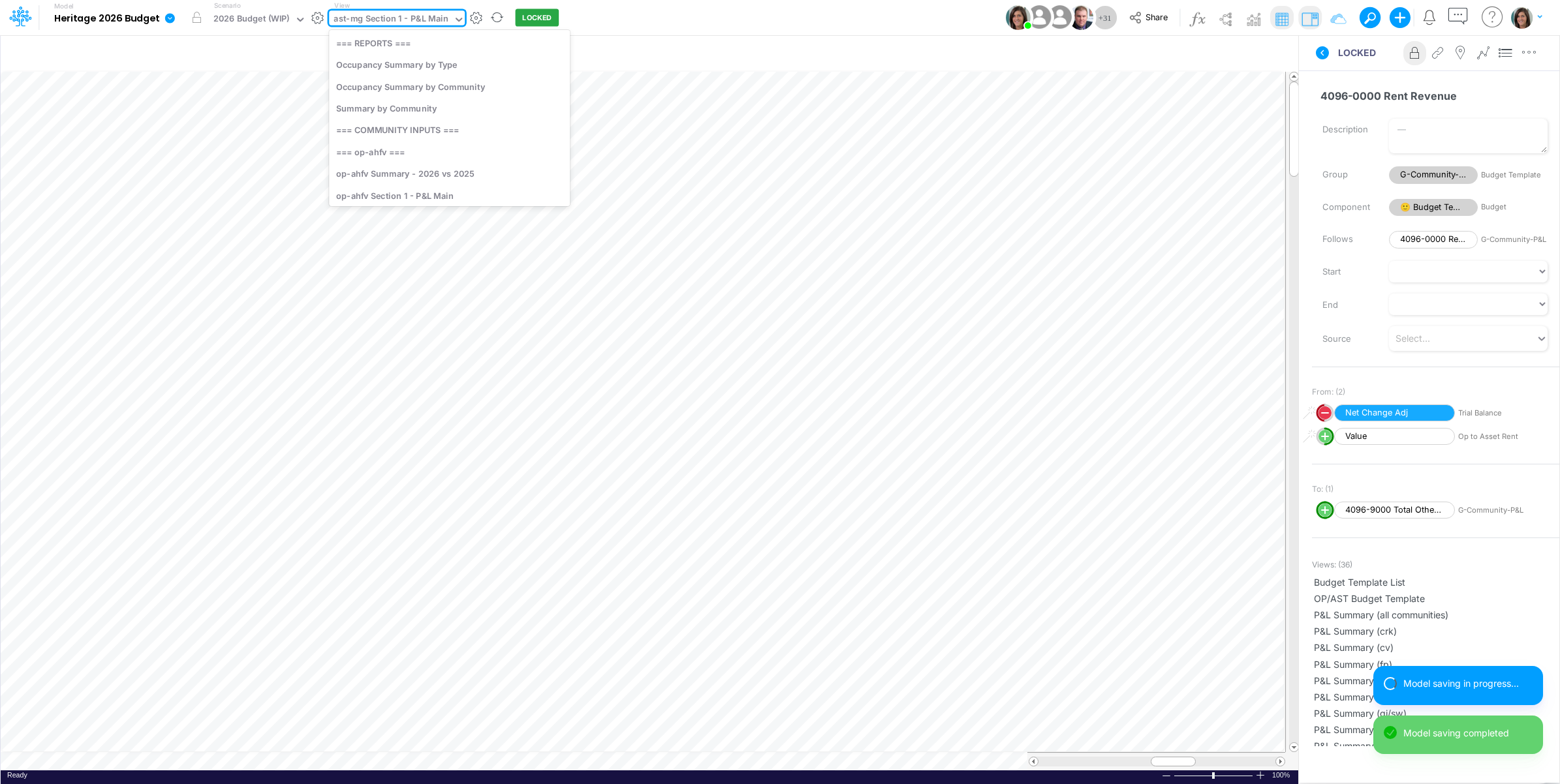
click at [409, 16] on div "ast-mg Section 1 - P&L Main" at bounding box center [391, 20] width 115 height 15
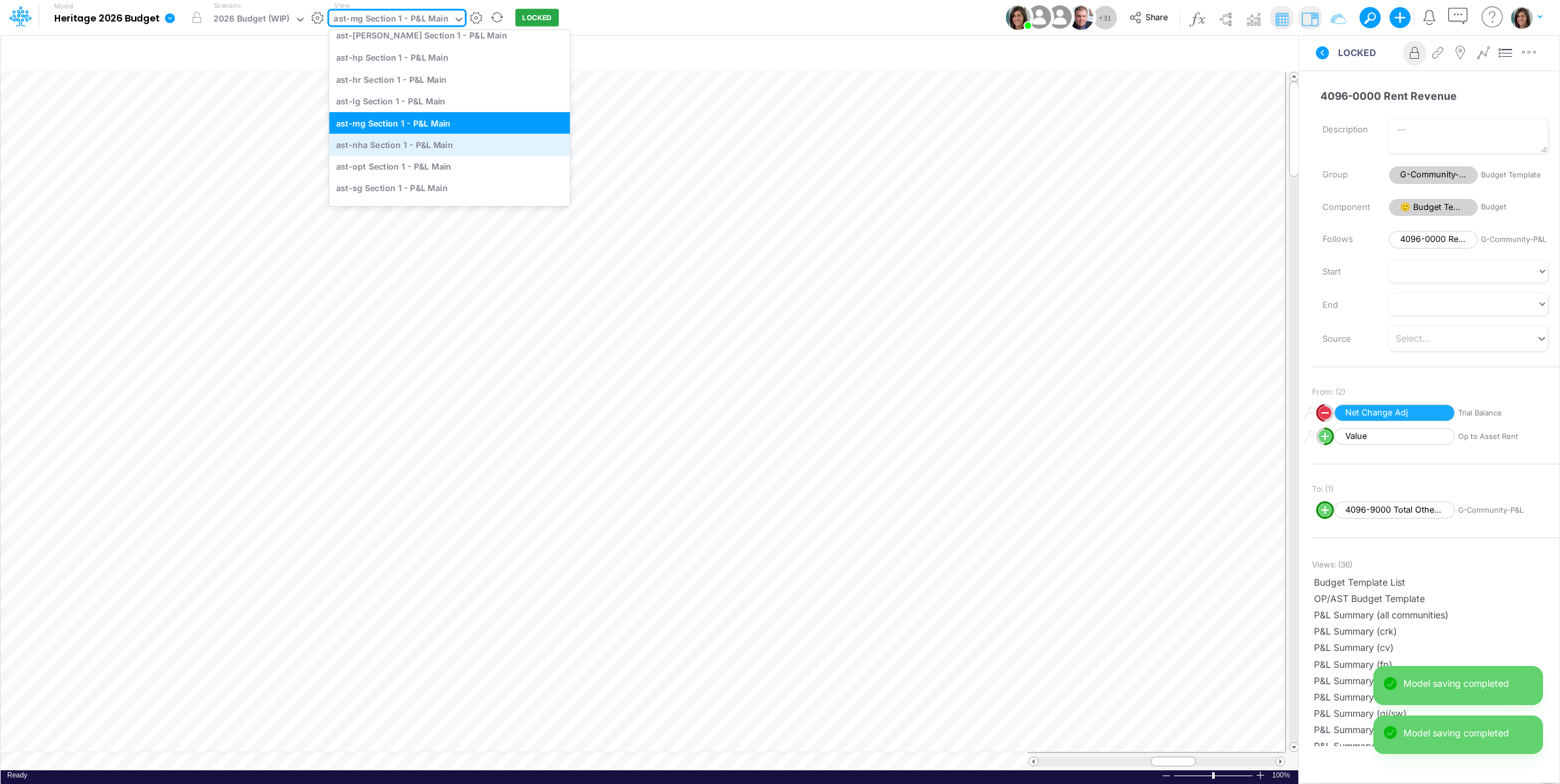
scroll to position [3723, 0]
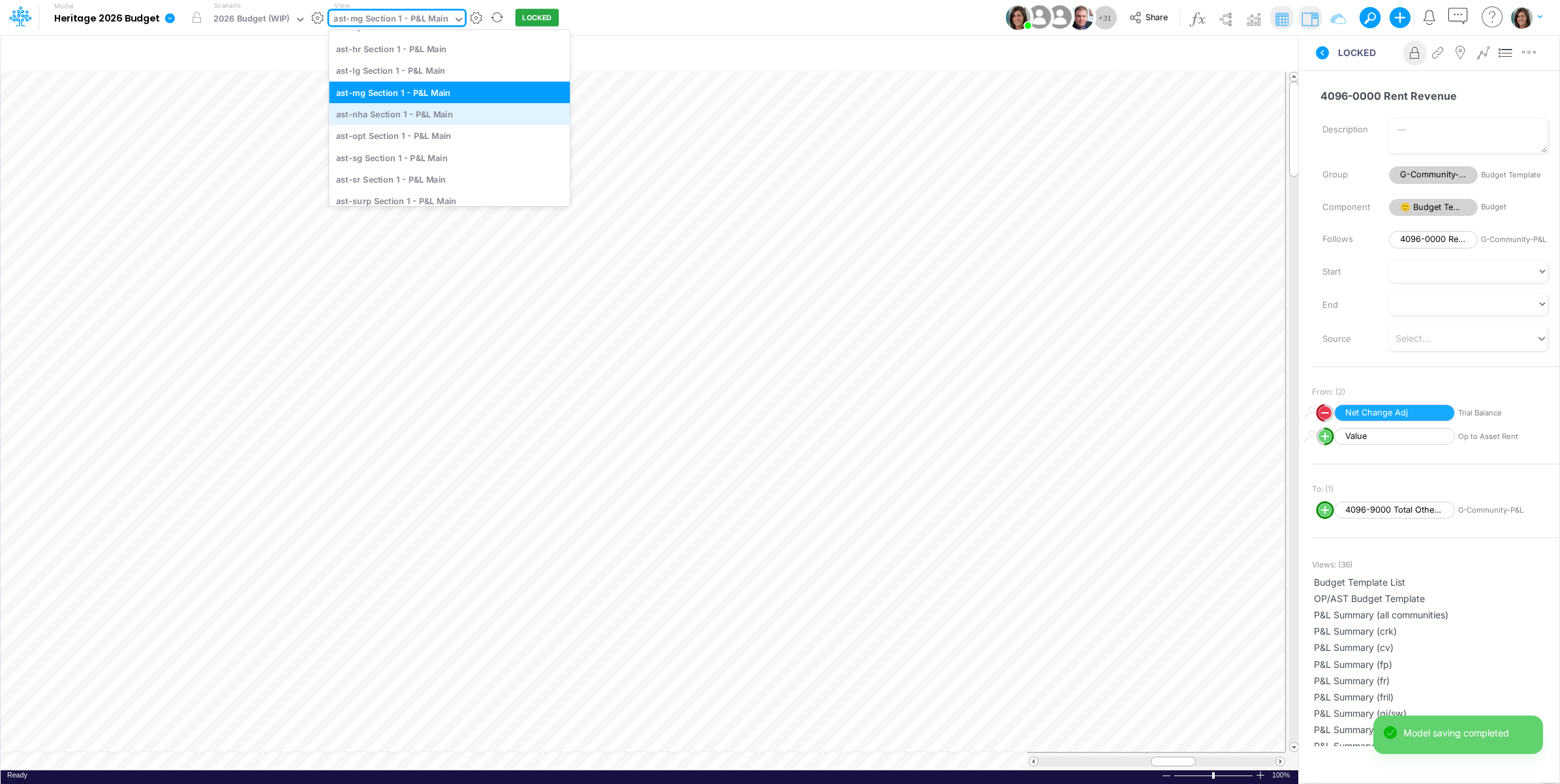
click at [432, 111] on div "ast-nha Section 1 - P&L Main" at bounding box center [449, 114] width 241 height 21
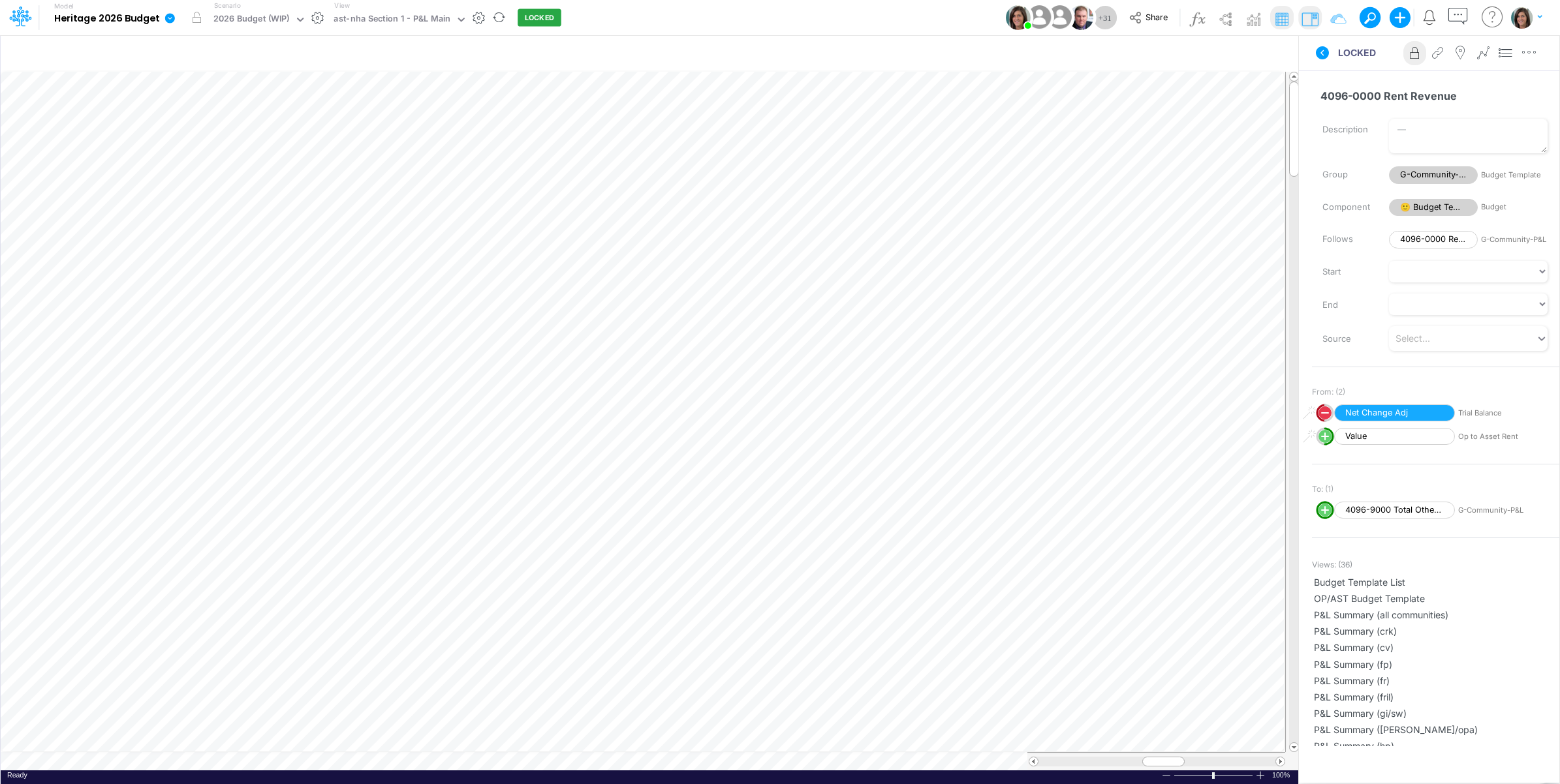
scroll to position [0, 1]
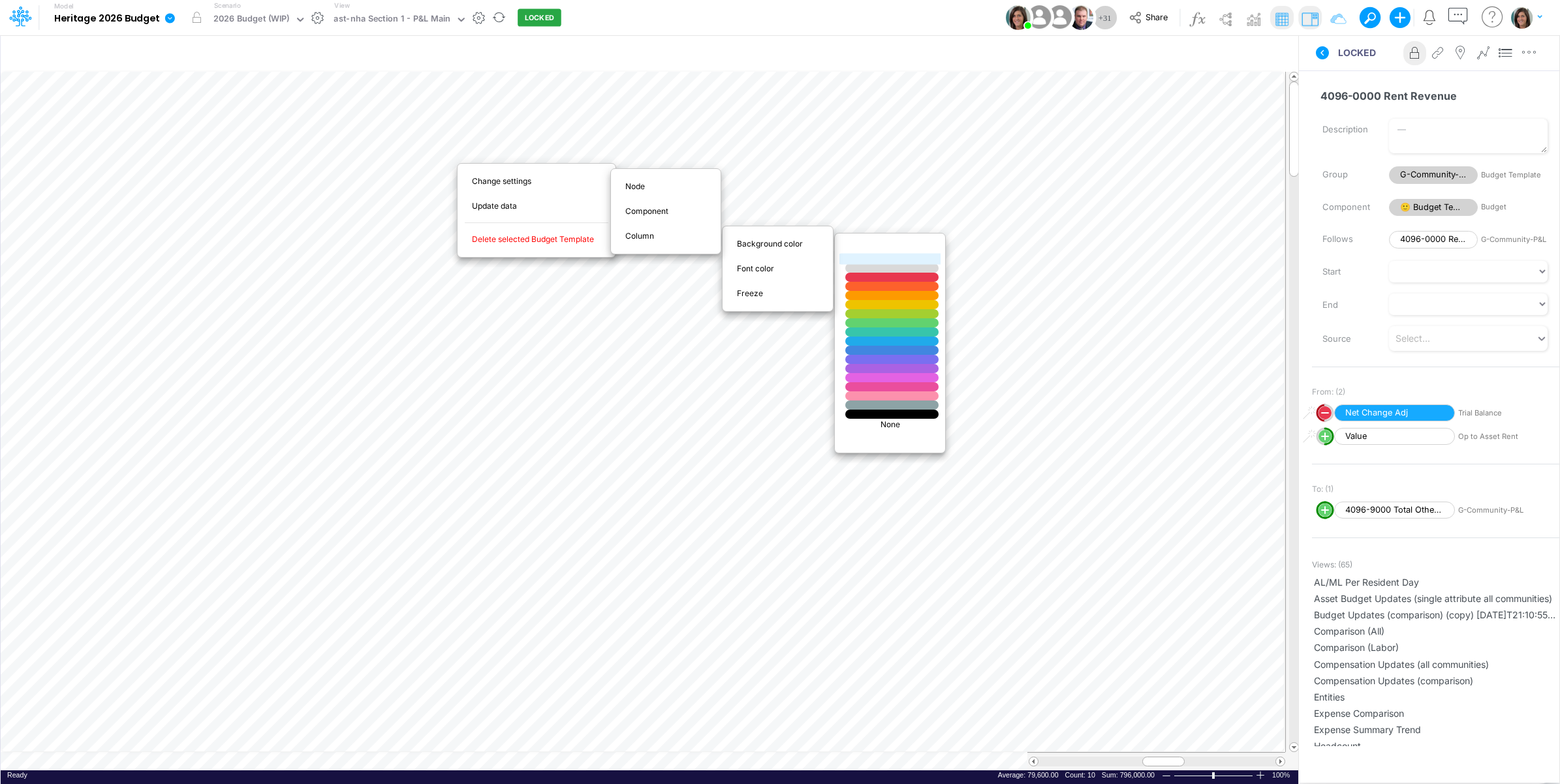
click at [872, 259] on div at bounding box center [892, 259] width 112 height 11
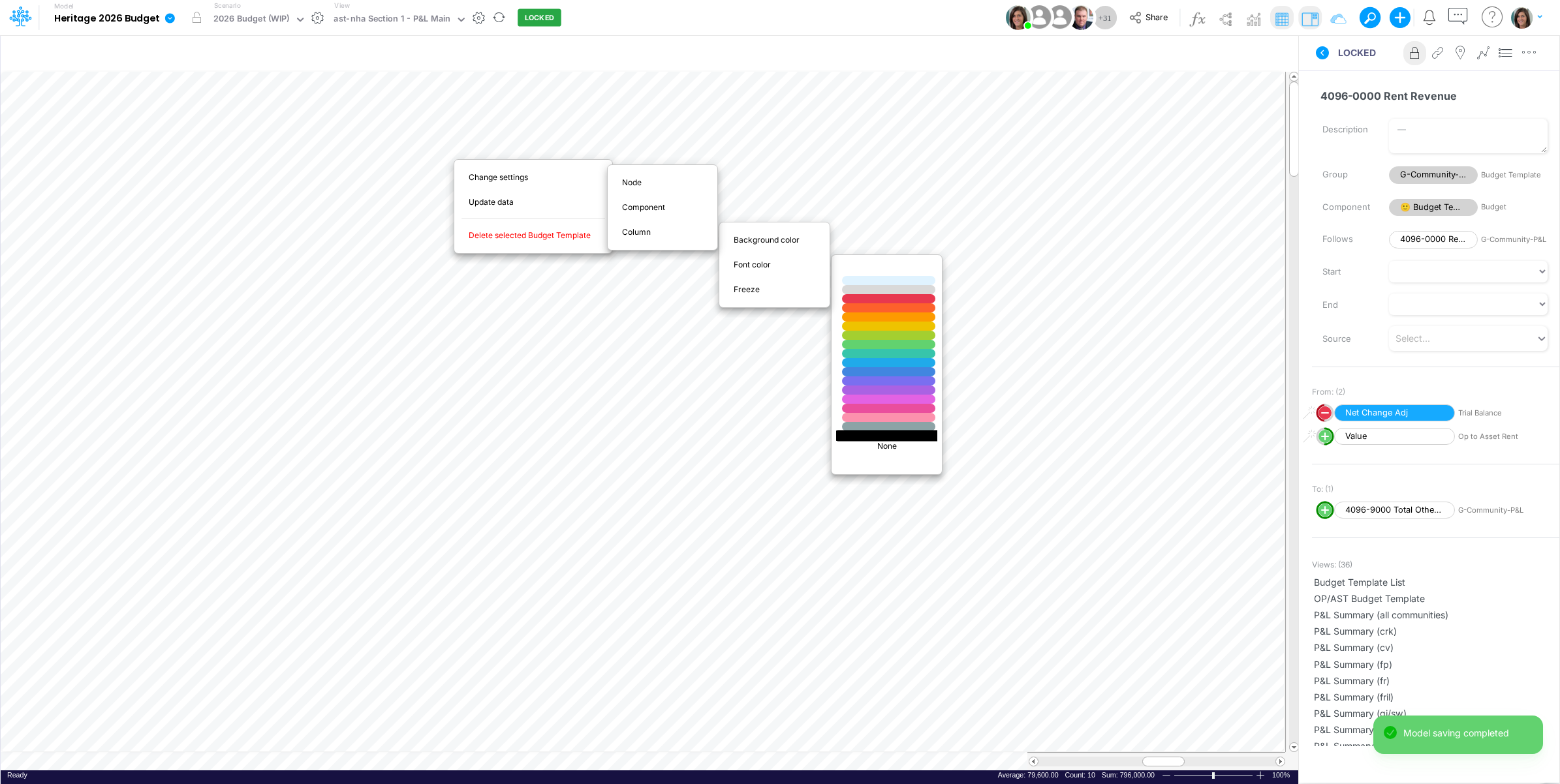
click at [866, 438] on div at bounding box center [889, 435] width 112 height 11
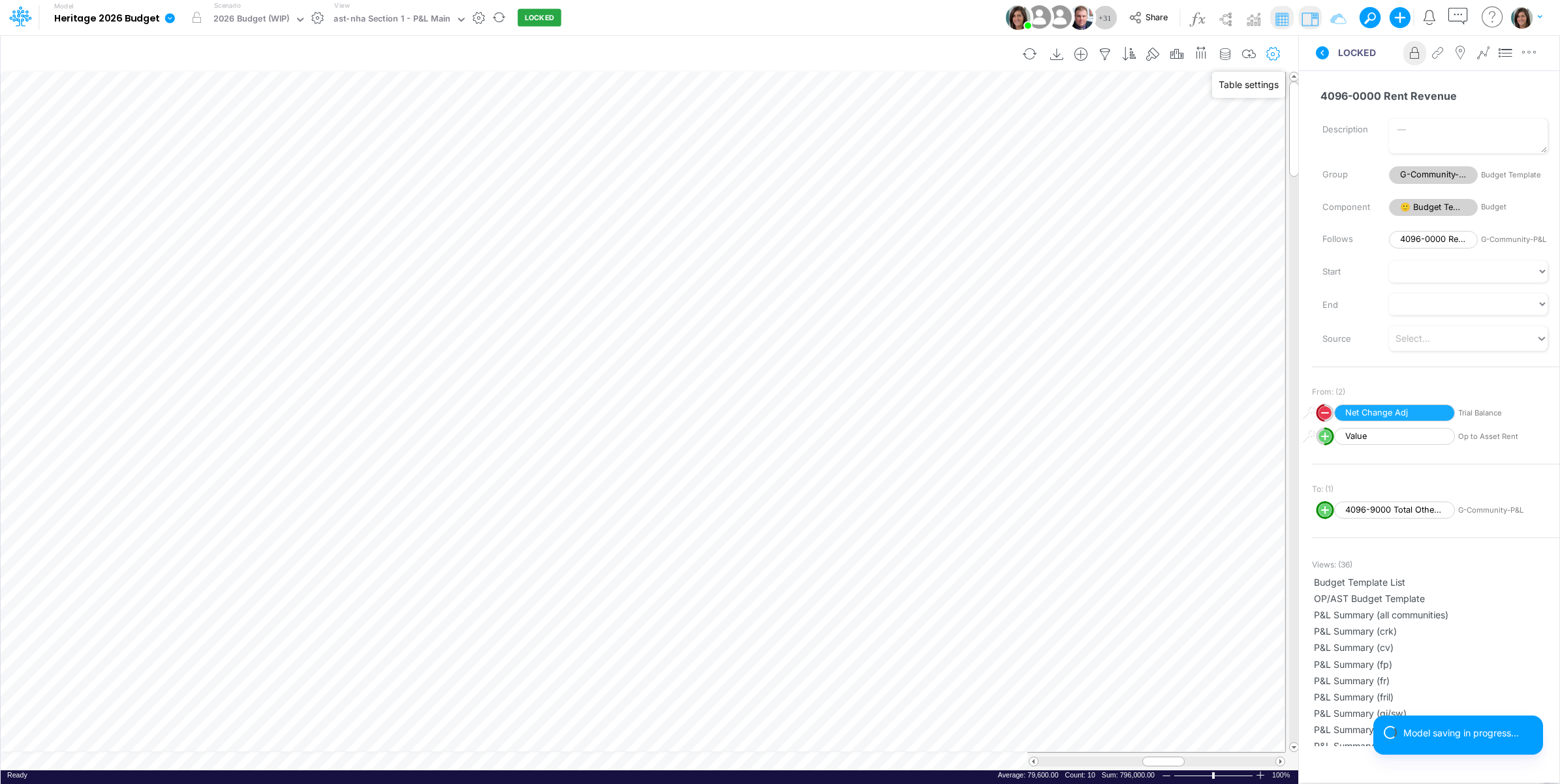
click at [1272, 53] on icon "button" at bounding box center [1273, 54] width 20 height 14
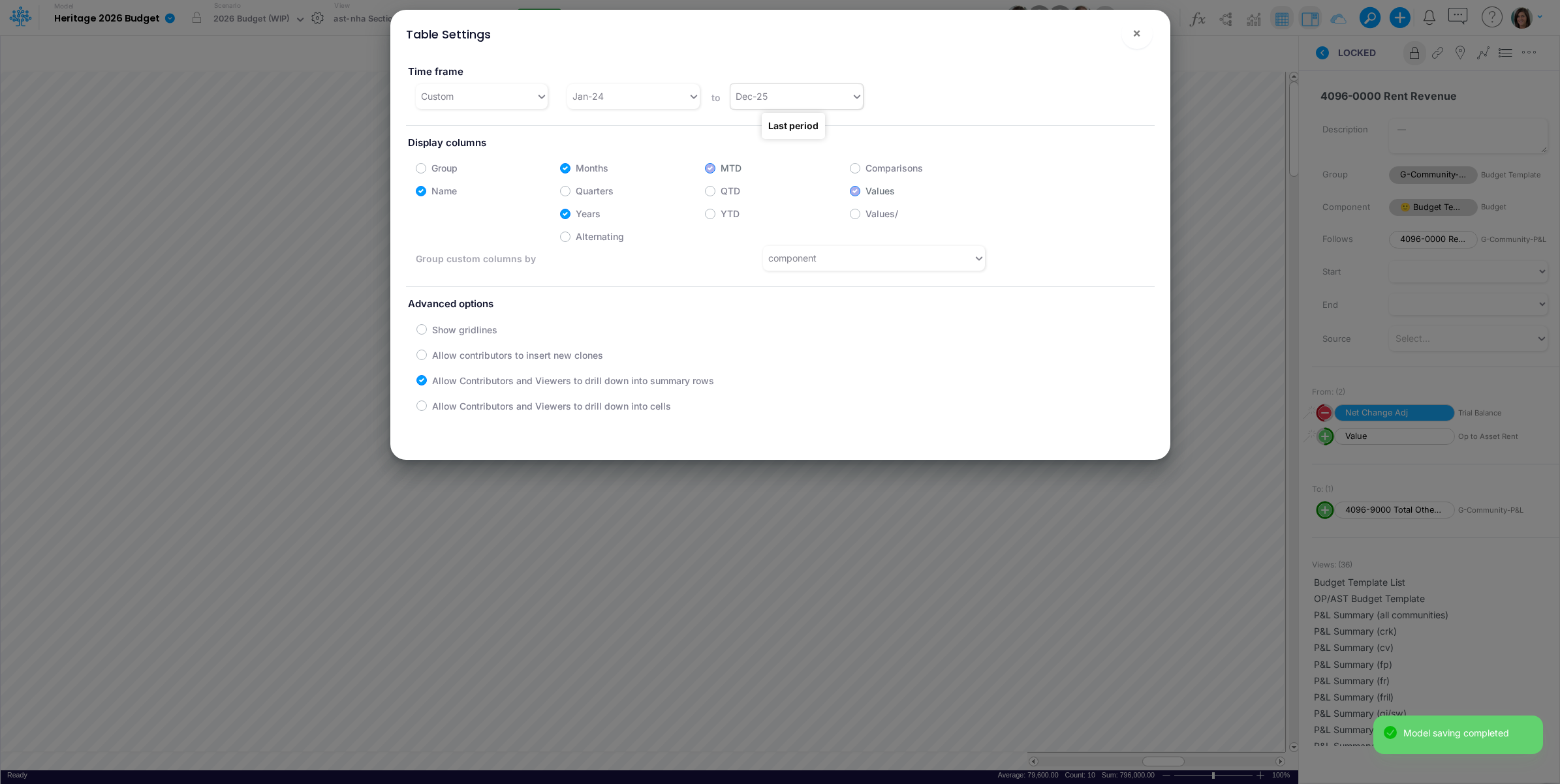
click at [794, 93] on div "Dec-25" at bounding box center [791, 96] width 120 height 21
click at [755, 299] on div "Dec-26" at bounding box center [793, 297] width 131 height 24
click at [621, 95] on div "Jan-24" at bounding box center [627, 96] width 120 height 21
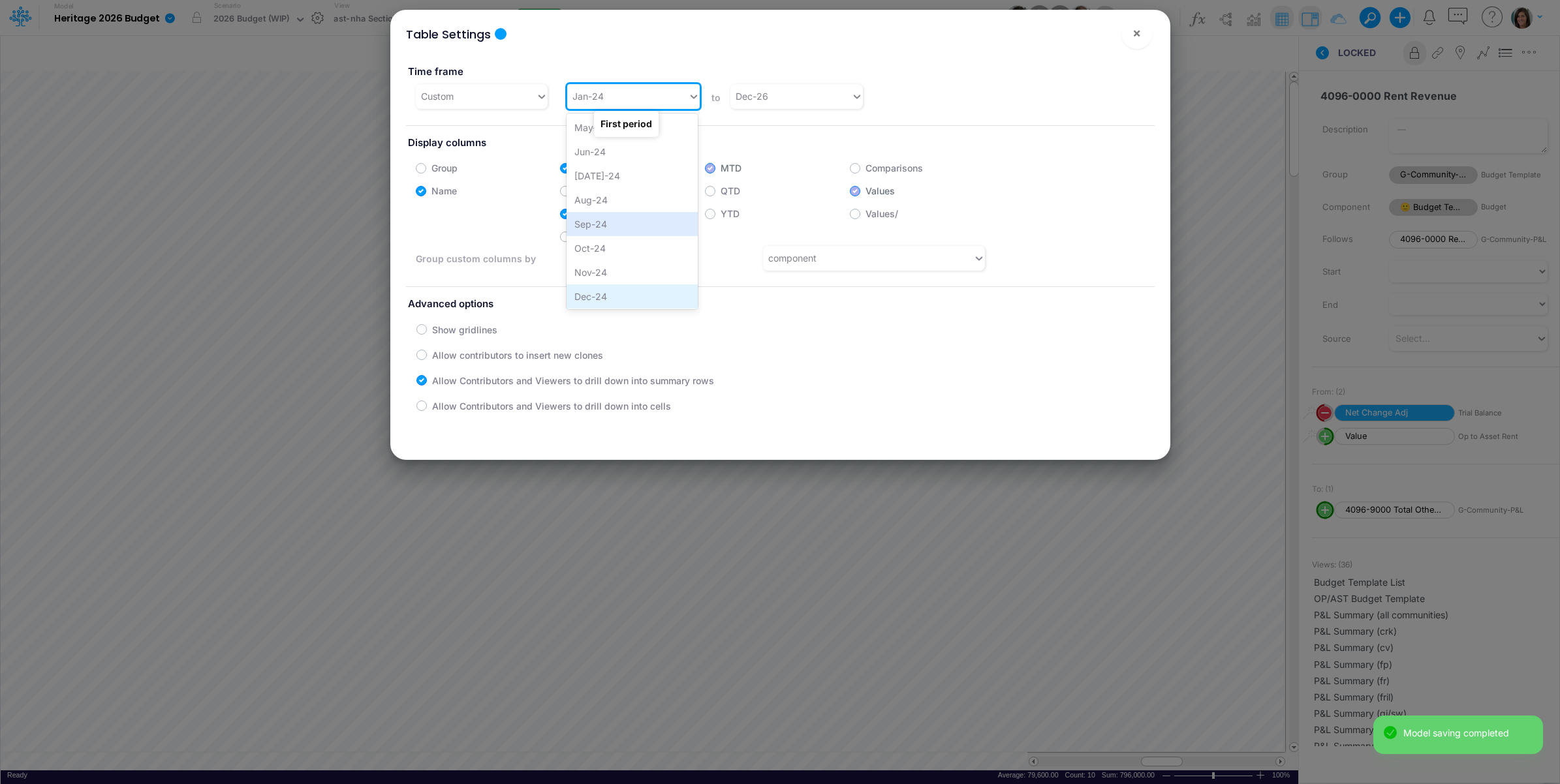
scroll to position [746, 0]
click at [617, 249] on div "Jan-25" at bounding box center [632, 254] width 131 height 24
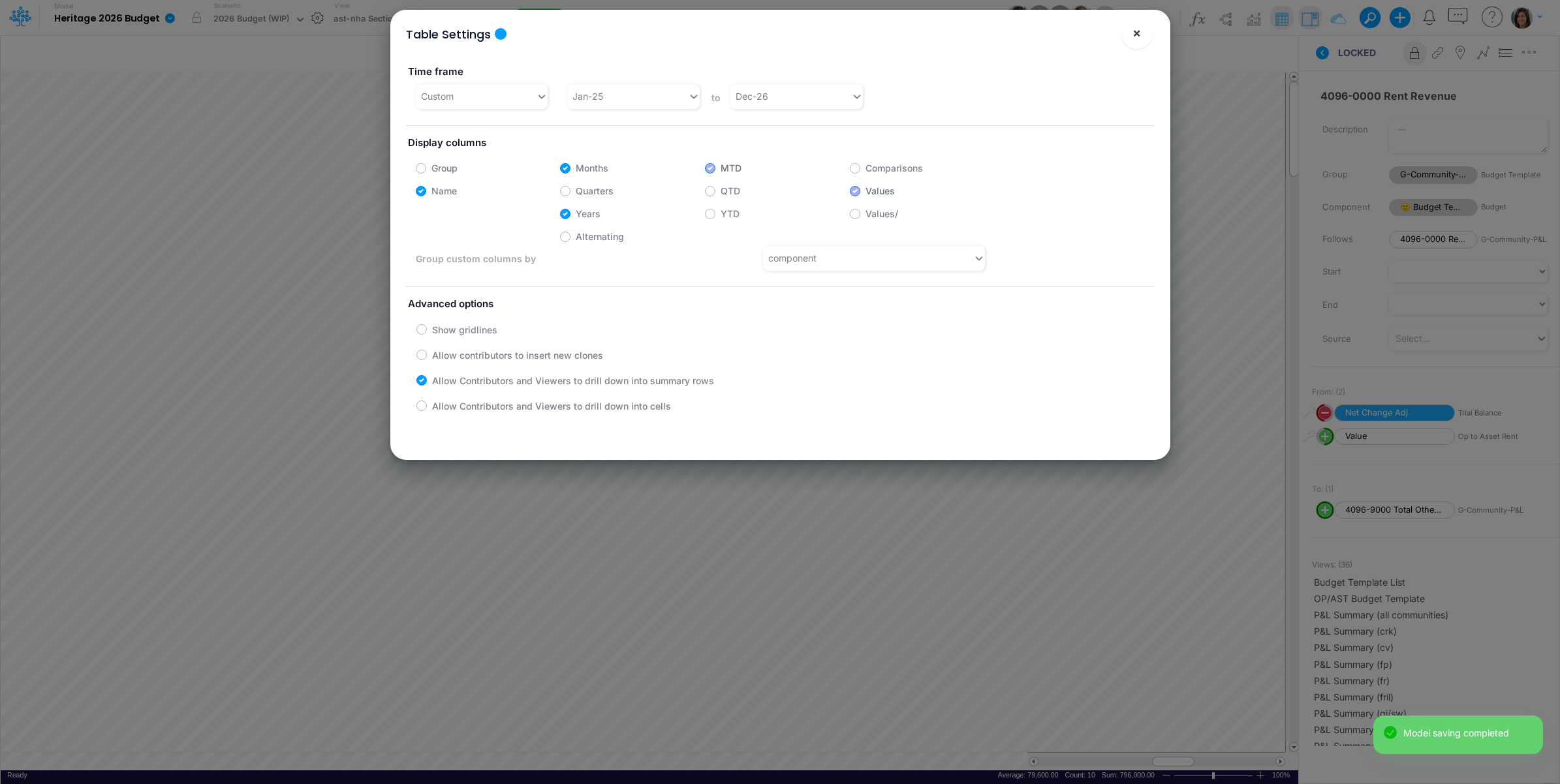
click at [1136, 39] on span "×" at bounding box center [1137, 32] width 8 height 15
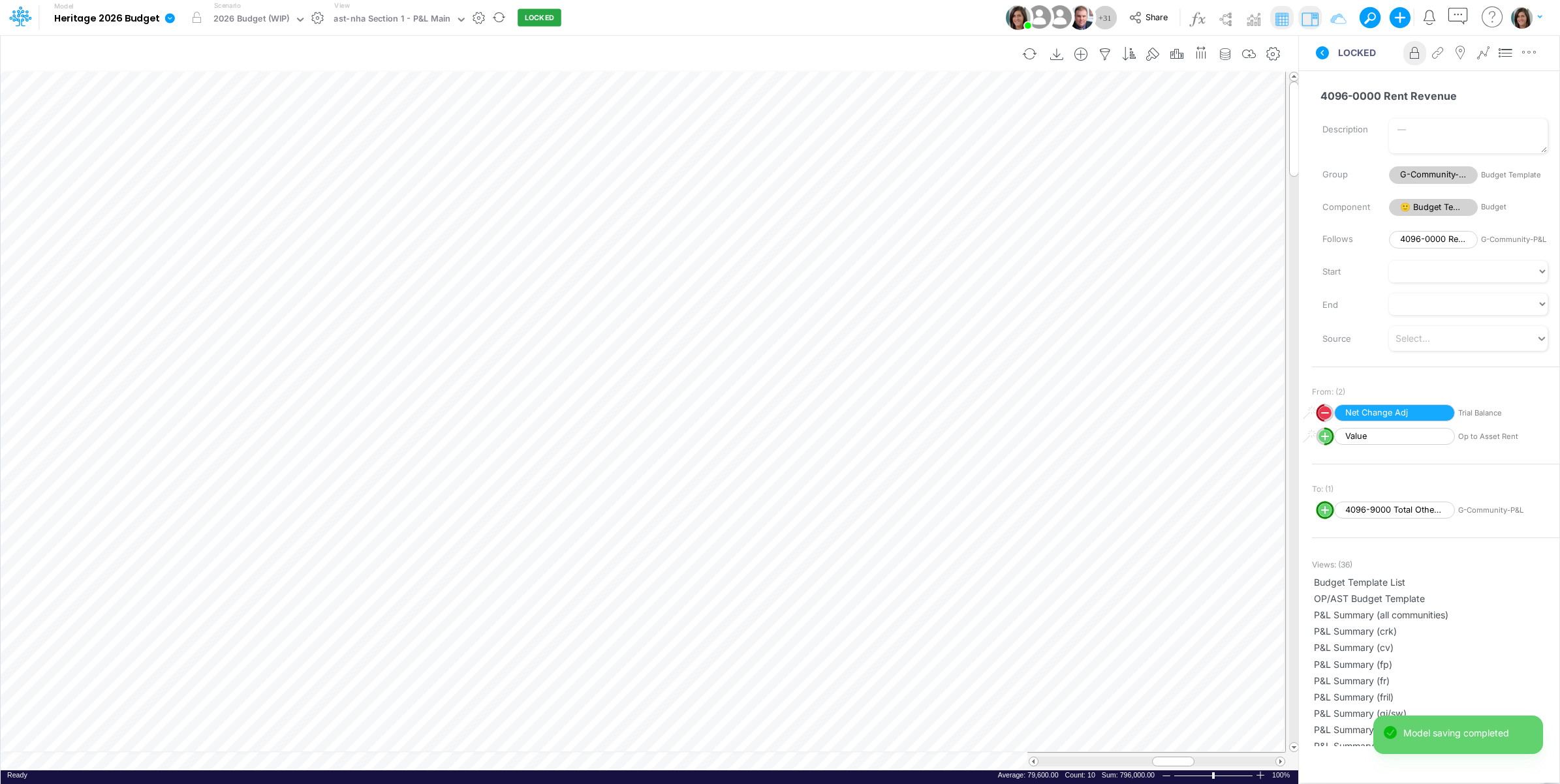
scroll to position [0, 1]
click at [1251, 56] on icon "button" at bounding box center [1249, 54] width 20 height 14
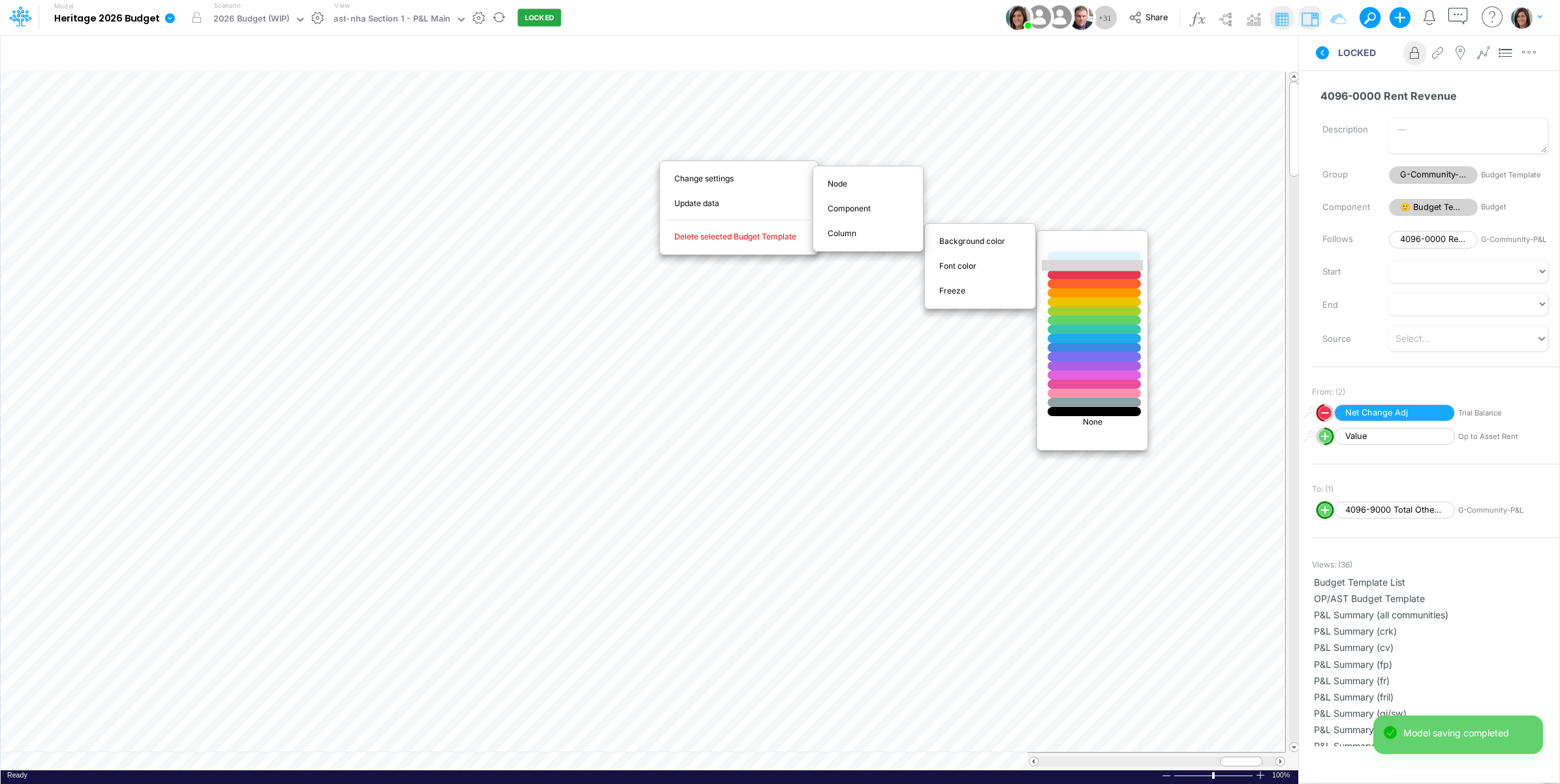
click at [1077, 270] on div at bounding box center [1095, 265] width 112 height 11
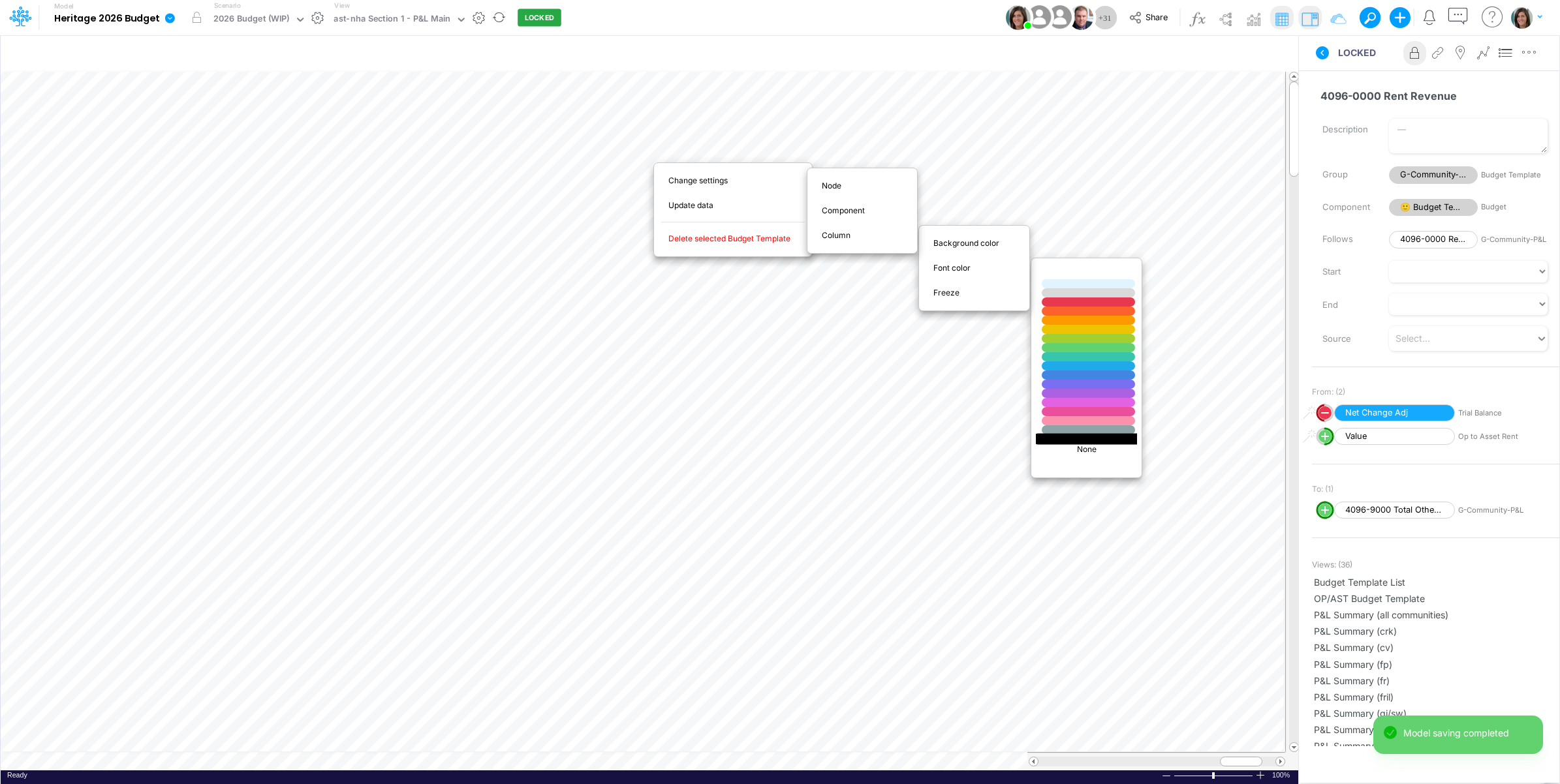
click at [1067, 438] on div at bounding box center [1089, 438] width 112 height 11
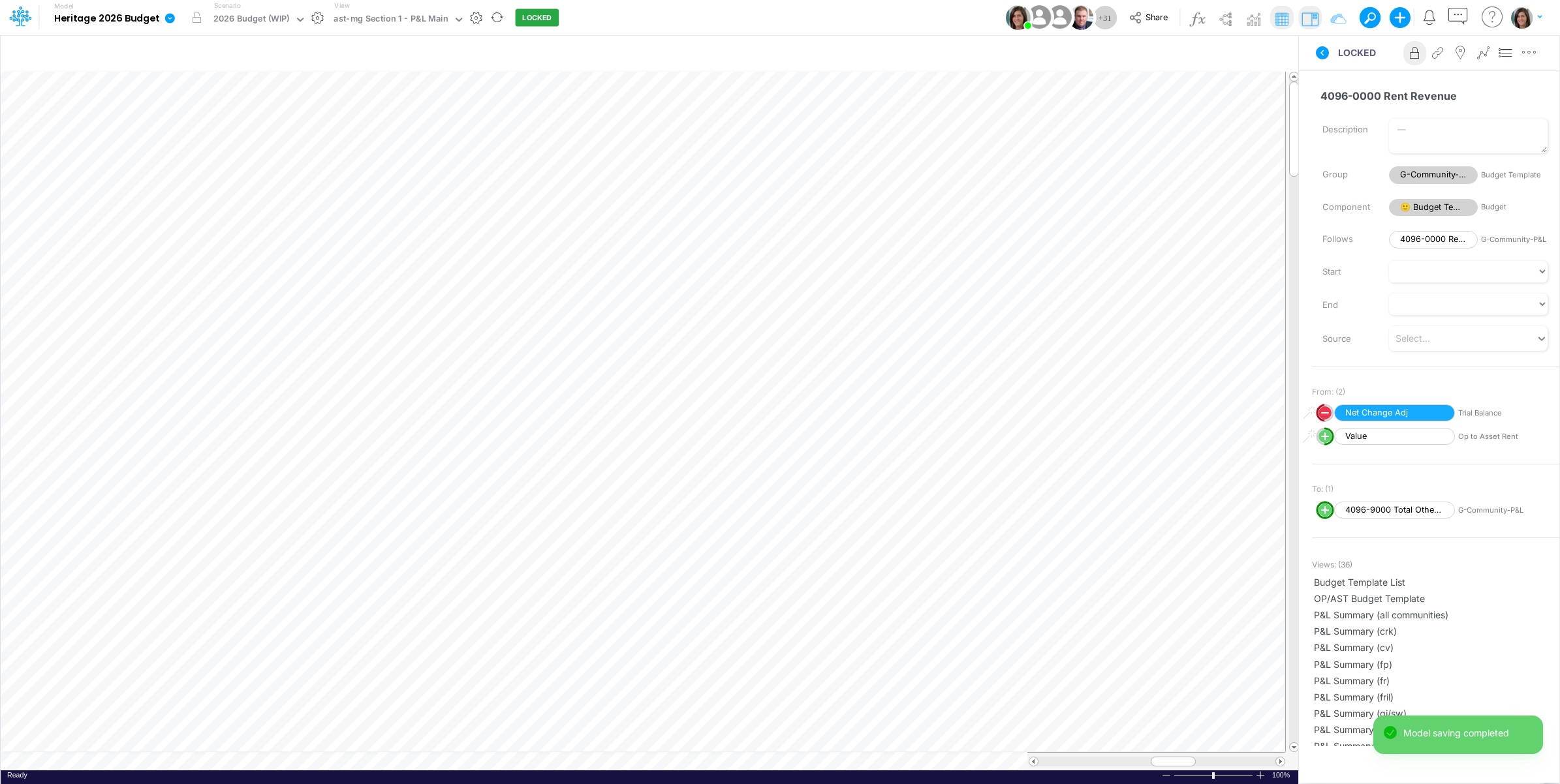
scroll to position [0, 1]
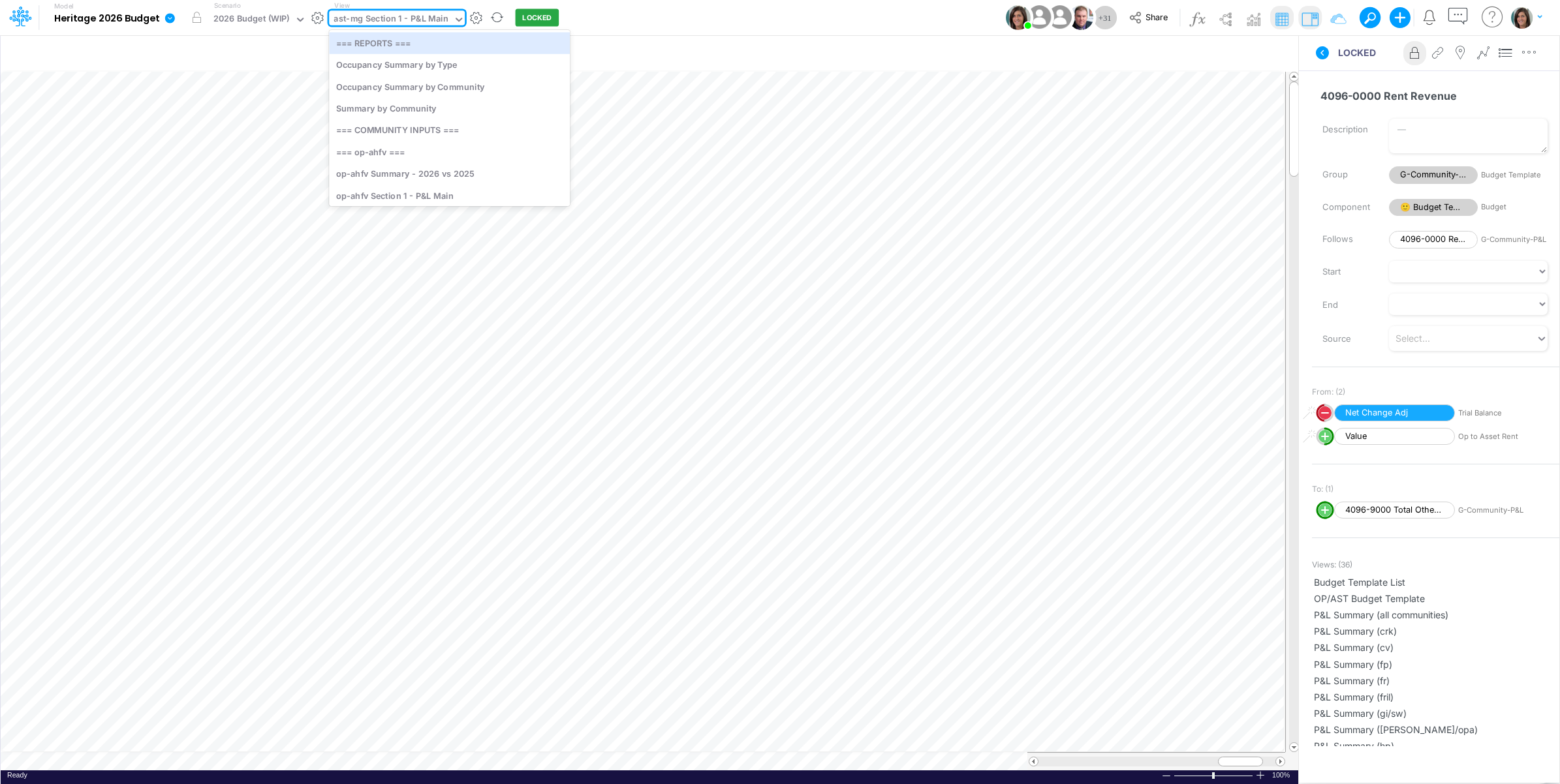
click at [412, 23] on div "ast-mg Section 1 - P&L Main" at bounding box center [391, 20] width 115 height 15
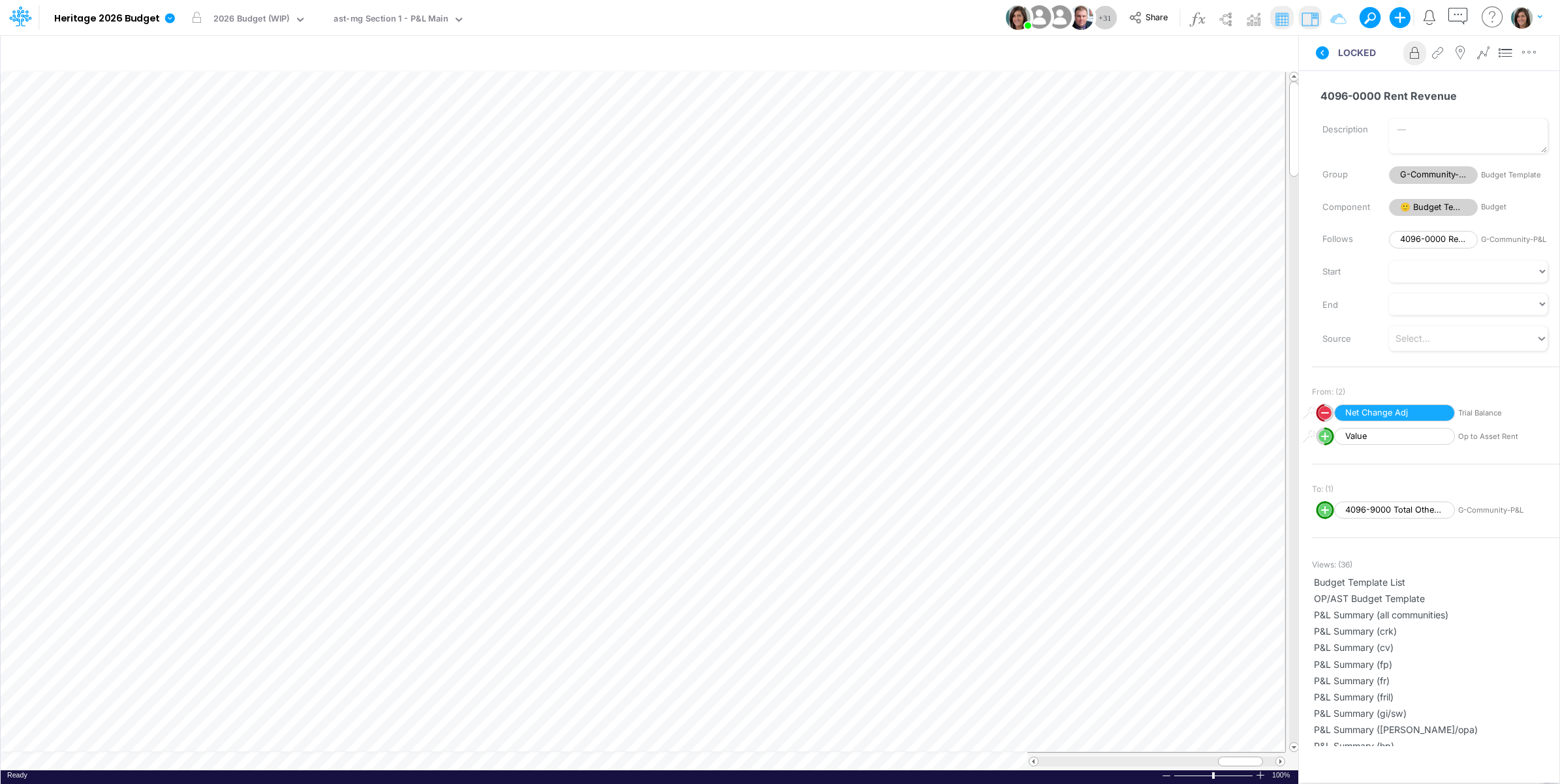
click at [676, 19] on div "Model Heritage 2026 Budget Edit model settings Duplicate Import QuickBooks Quic…" at bounding box center [780, 18] width 1404 height 36
click at [401, 23] on div "ast-nha Section 1 - P&L Main" at bounding box center [392, 20] width 117 height 15
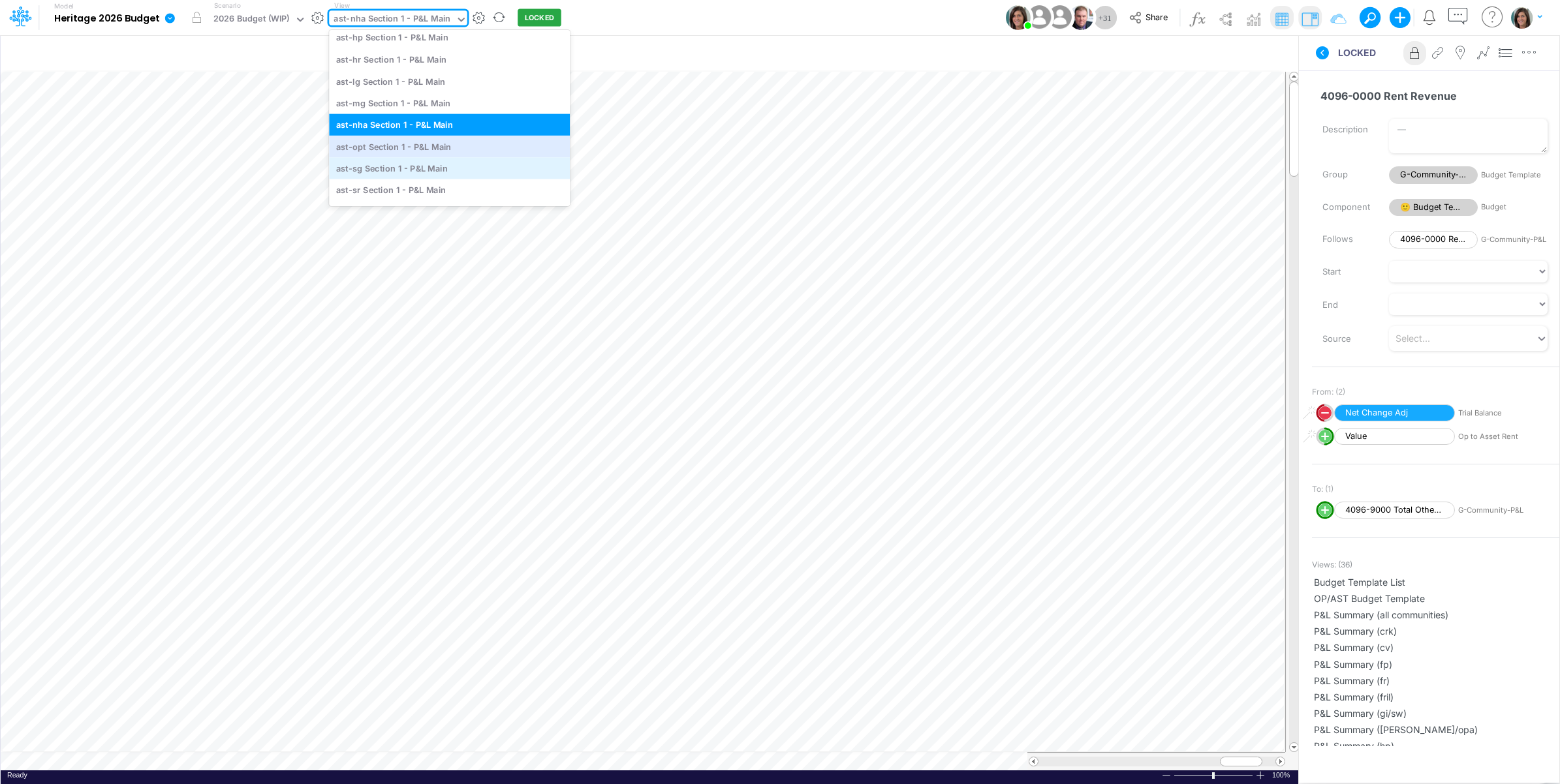
scroll to position [3747, 0]
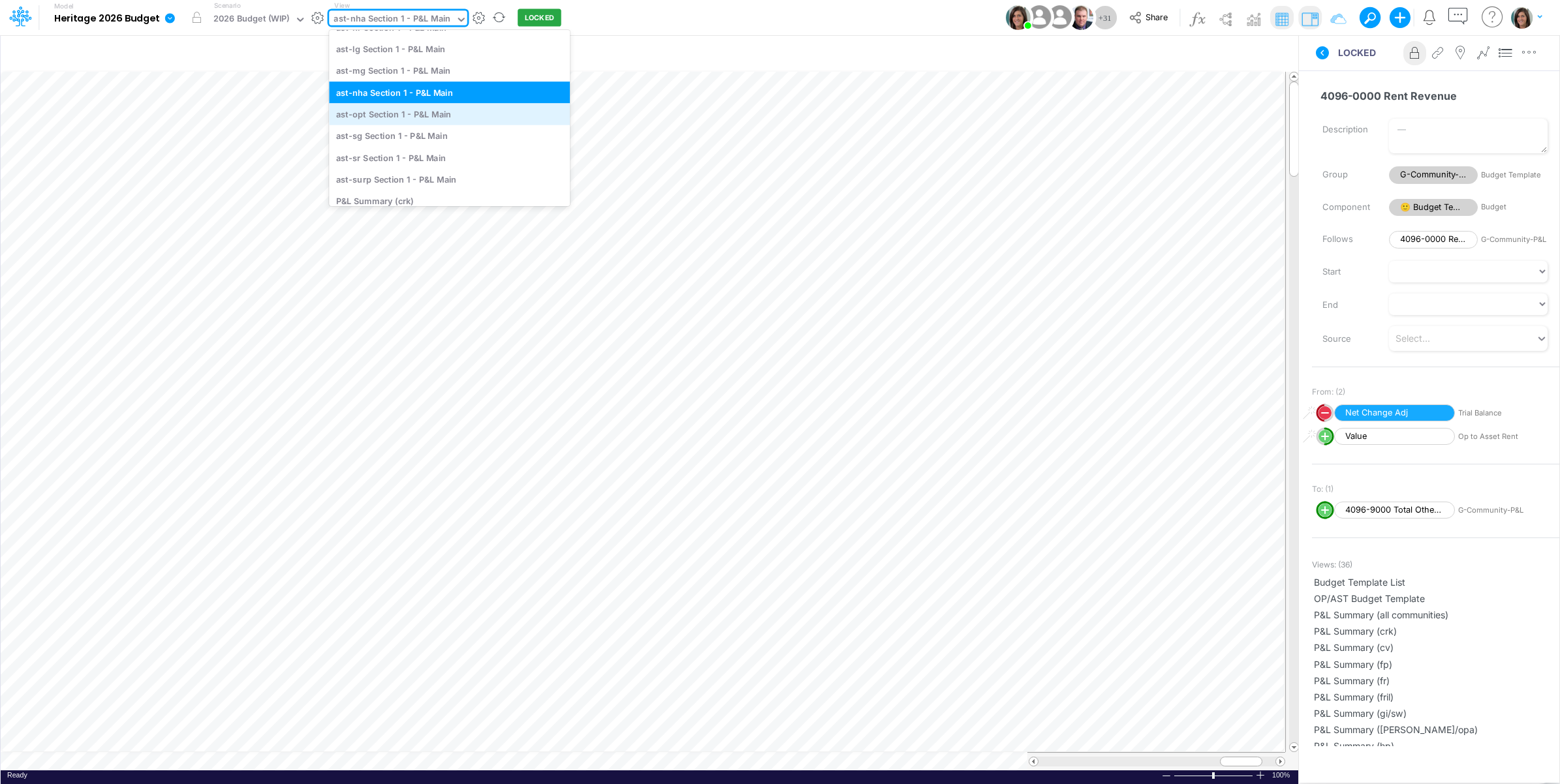
click at [423, 113] on div "ast-opt Section 1 - P&L Main" at bounding box center [449, 114] width 241 height 21
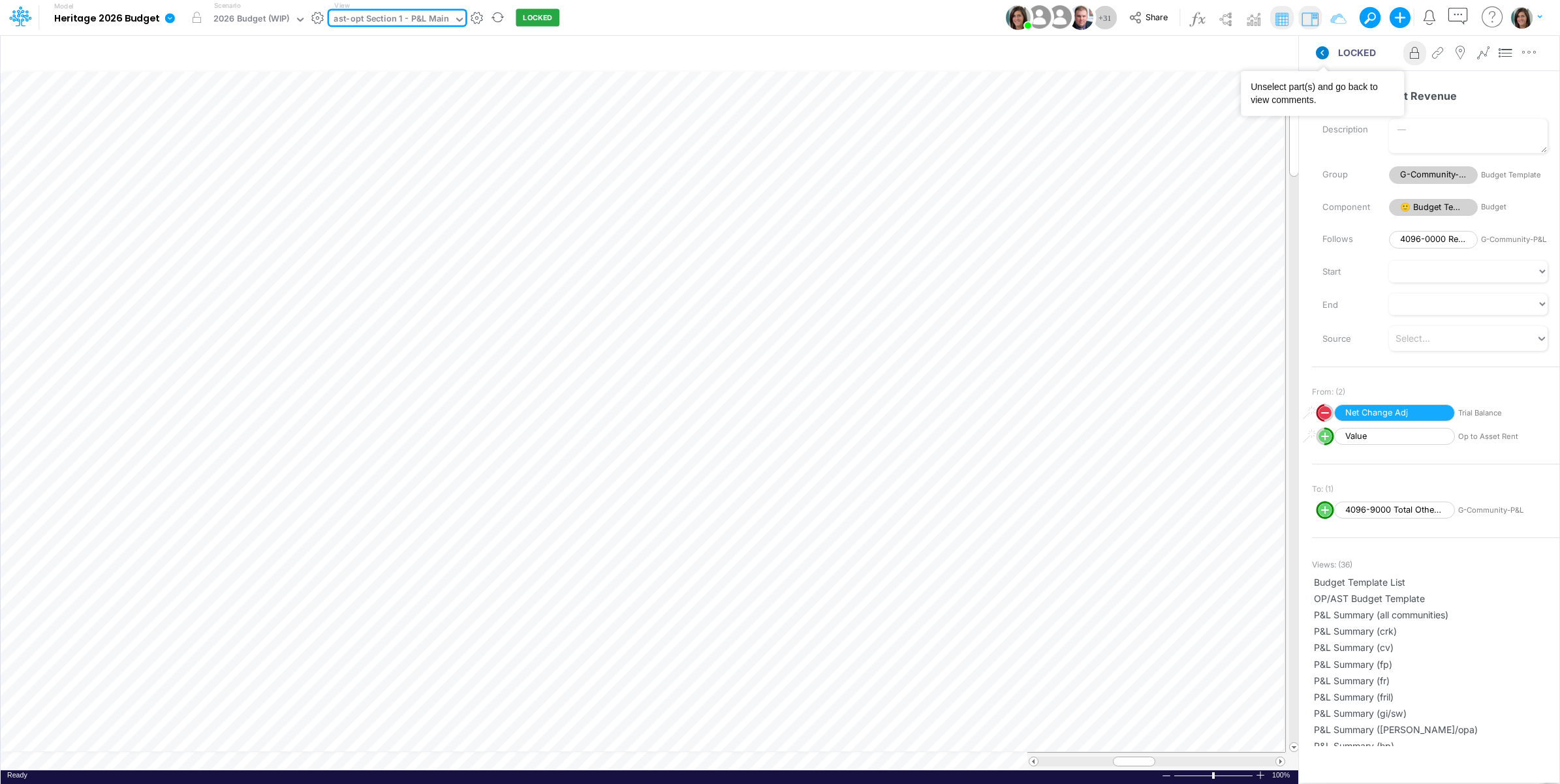
click at [1323, 53] on icon at bounding box center [1322, 53] width 13 height 13
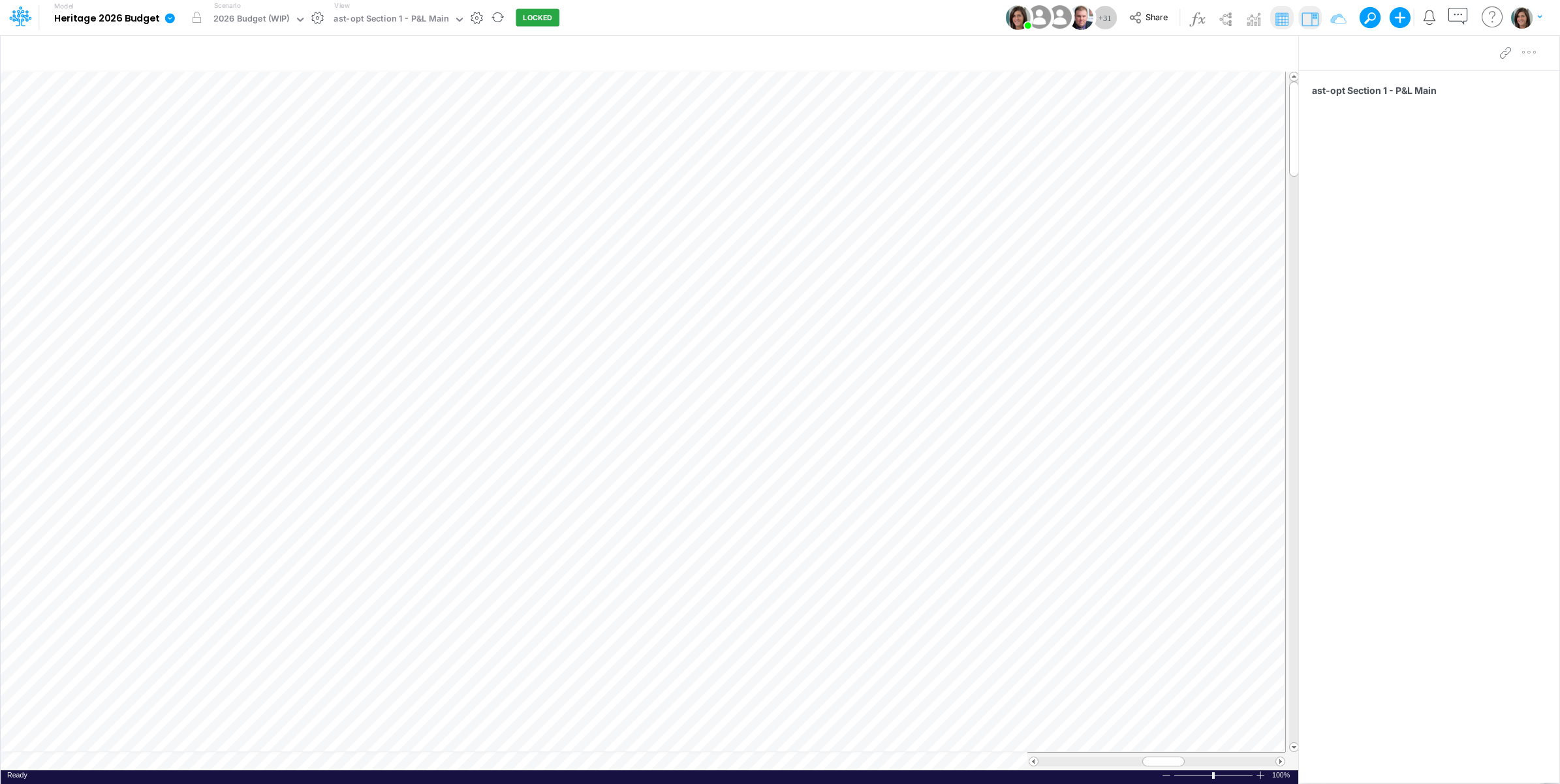
scroll to position [0, 1]
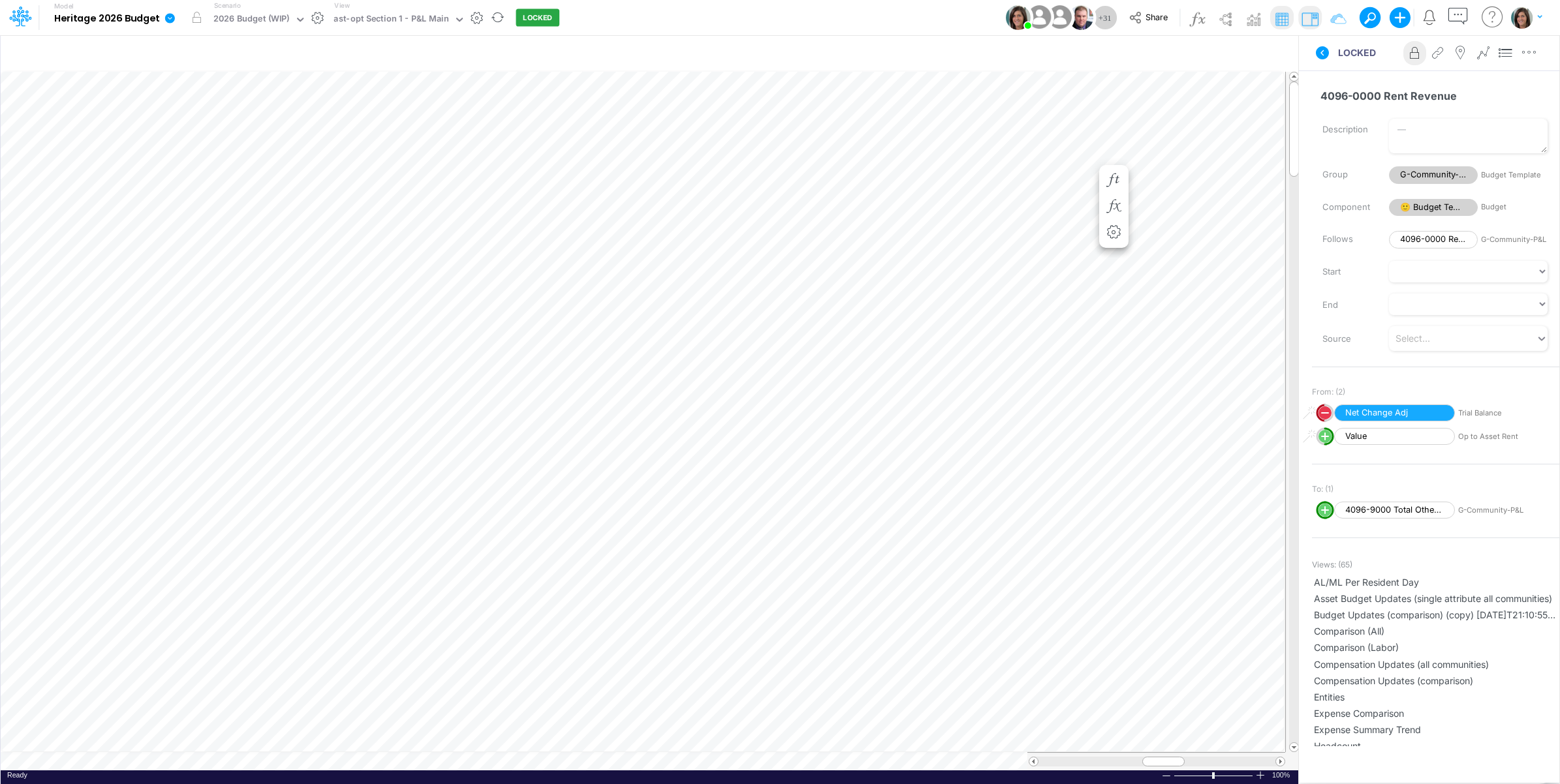
scroll to position [0, 1]
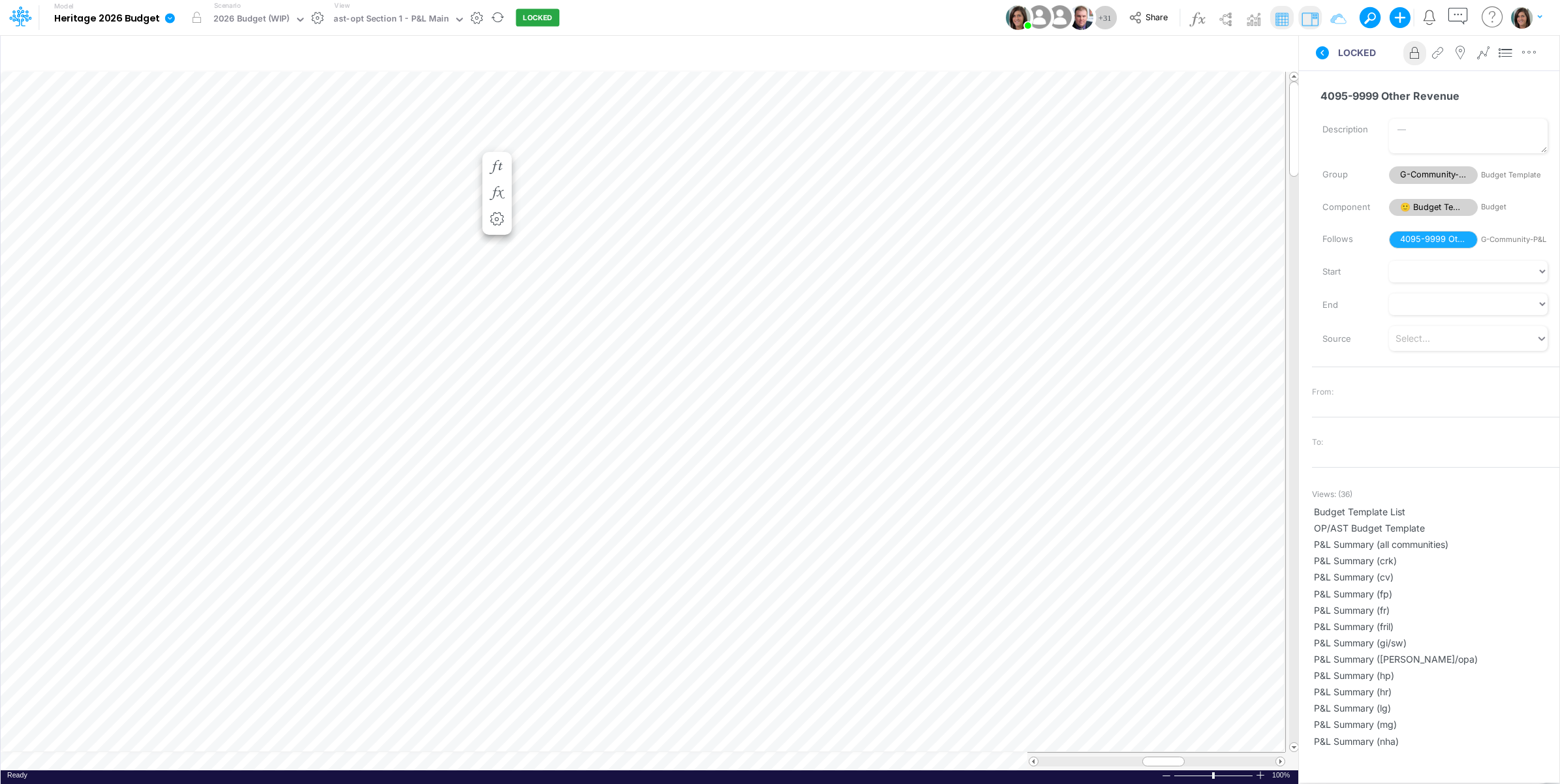
scroll to position [0, 1]
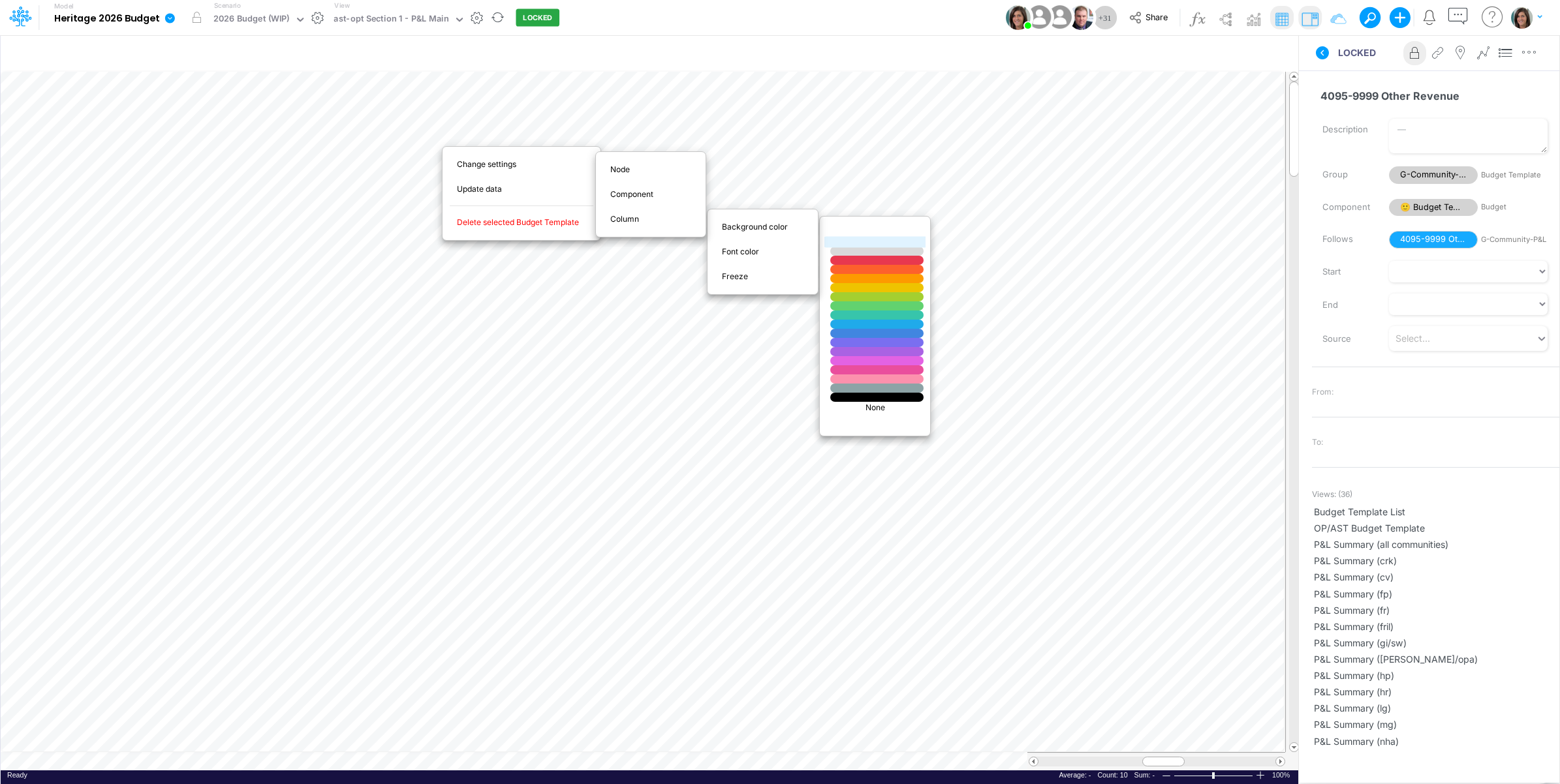
click at [861, 243] on div at bounding box center [878, 242] width 112 height 11
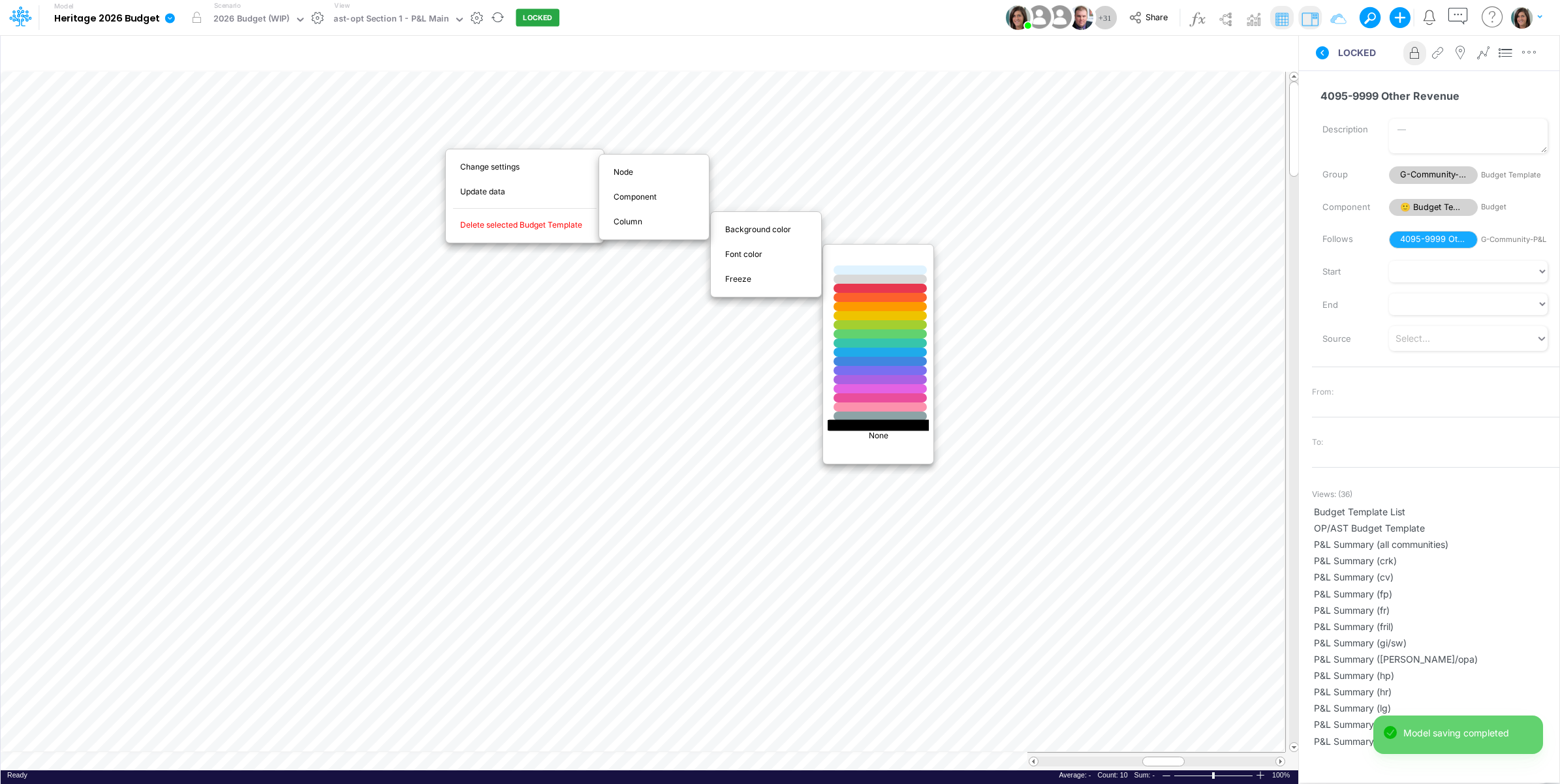
click at [859, 425] on div at bounding box center [880, 425] width 112 height 11
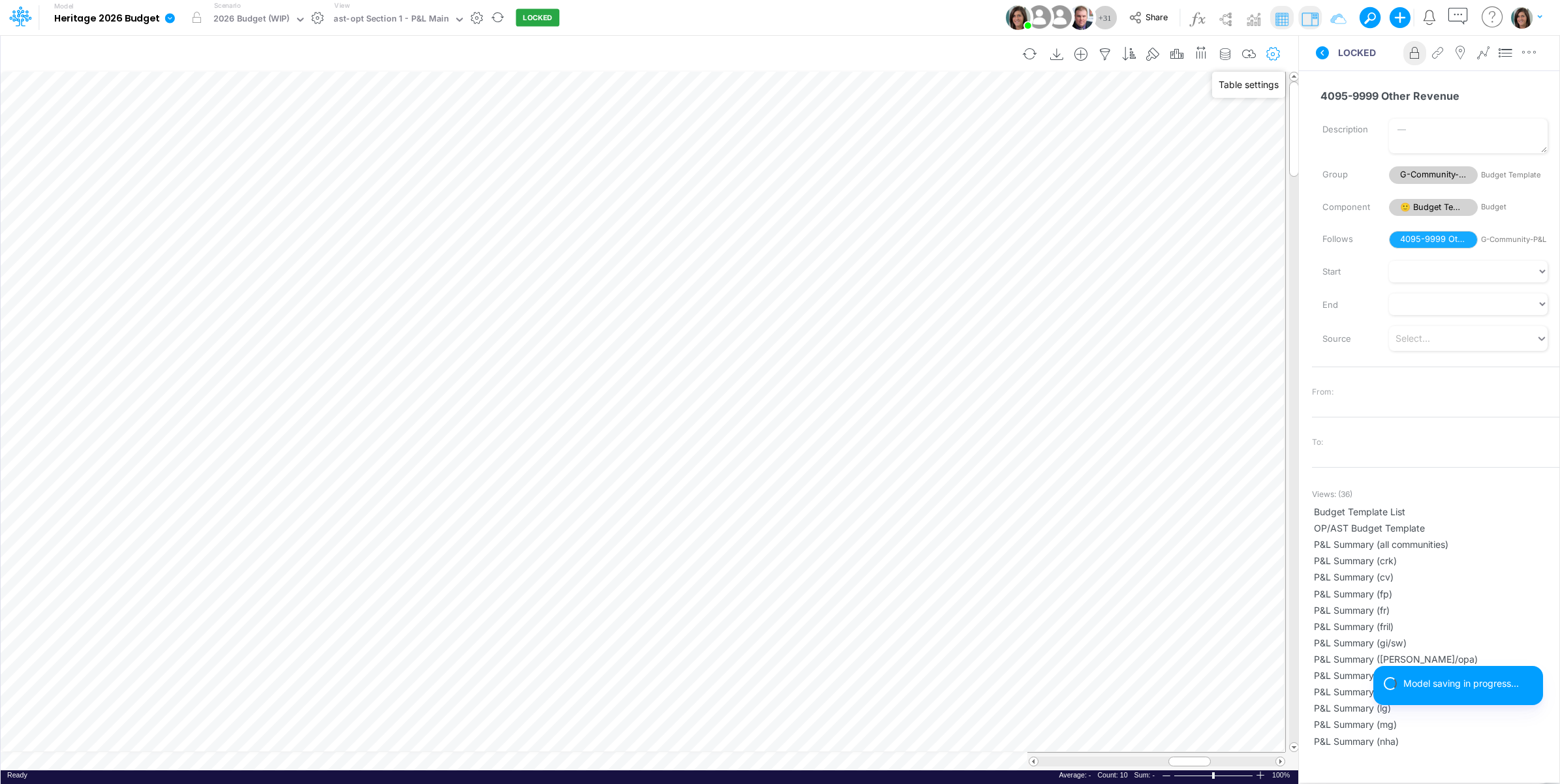
click at [1272, 55] on icon "button" at bounding box center [1273, 54] width 20 height 14
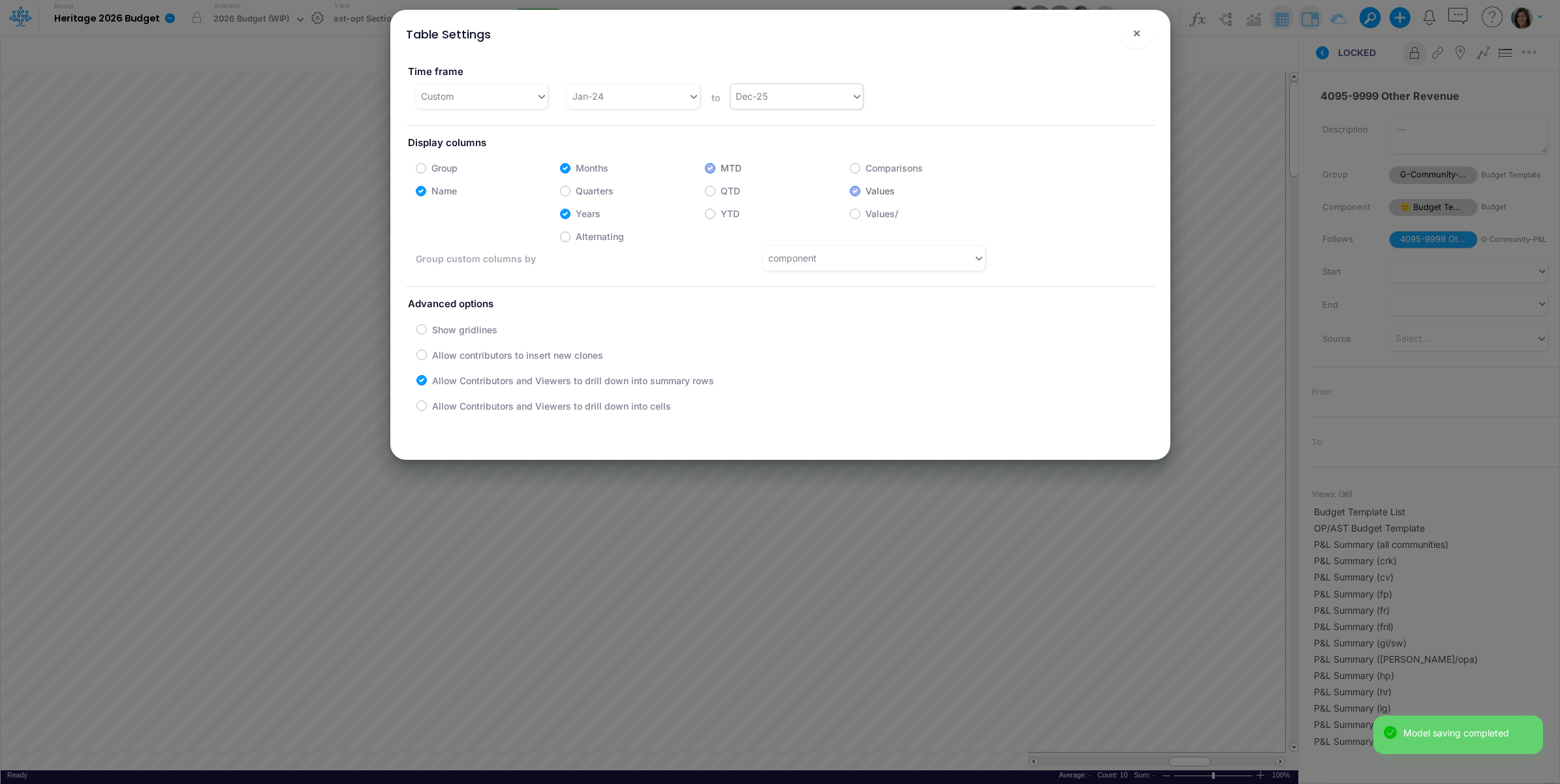
click at [811, 103] on div "Dec-25" at bounding box center [791, 96] width 120 height 21
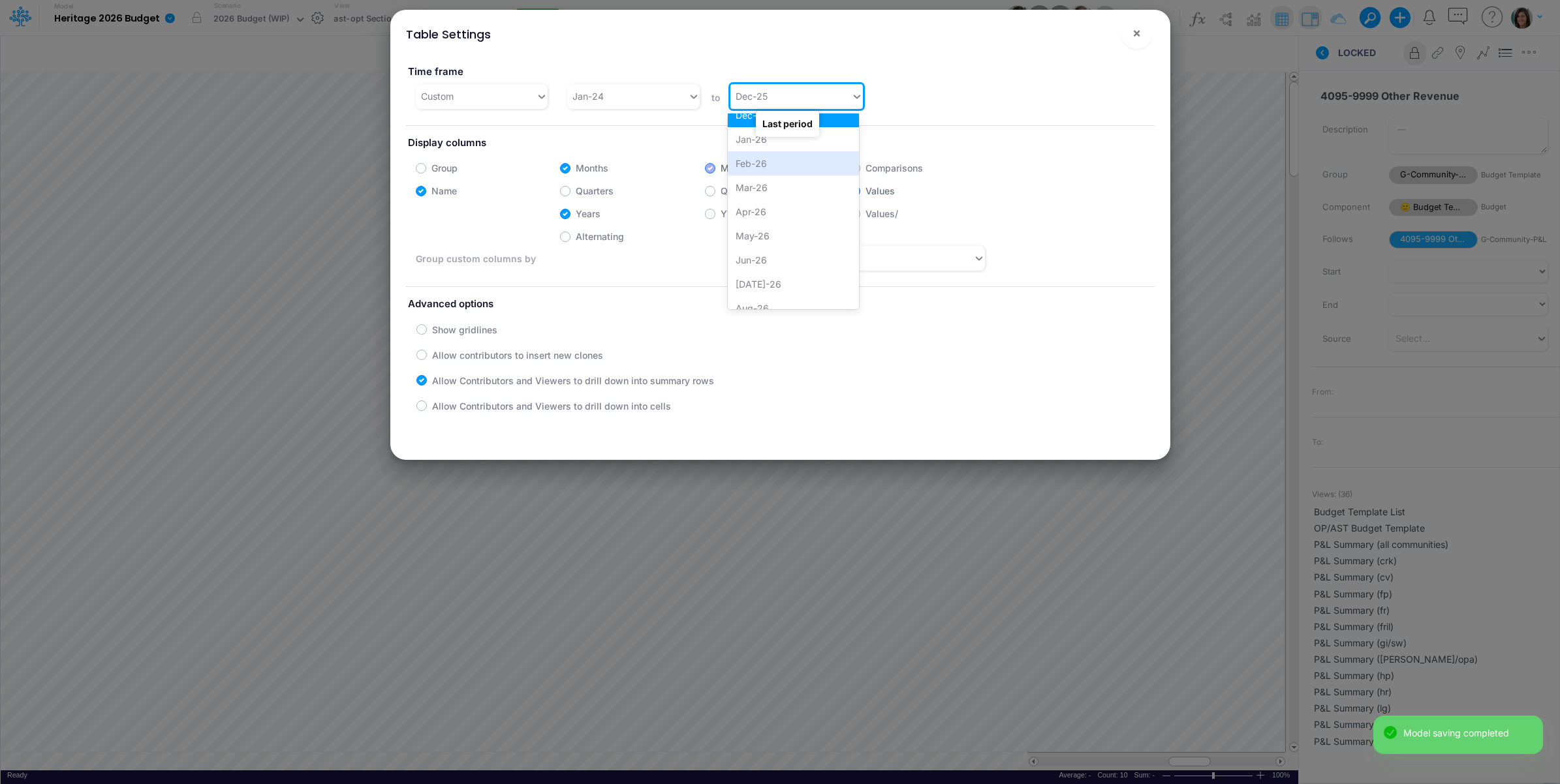
scroll to position [1260, 0]
click at [767, 291] on div "Dec-26" at bounding box center [793, 297] width 131 height 24
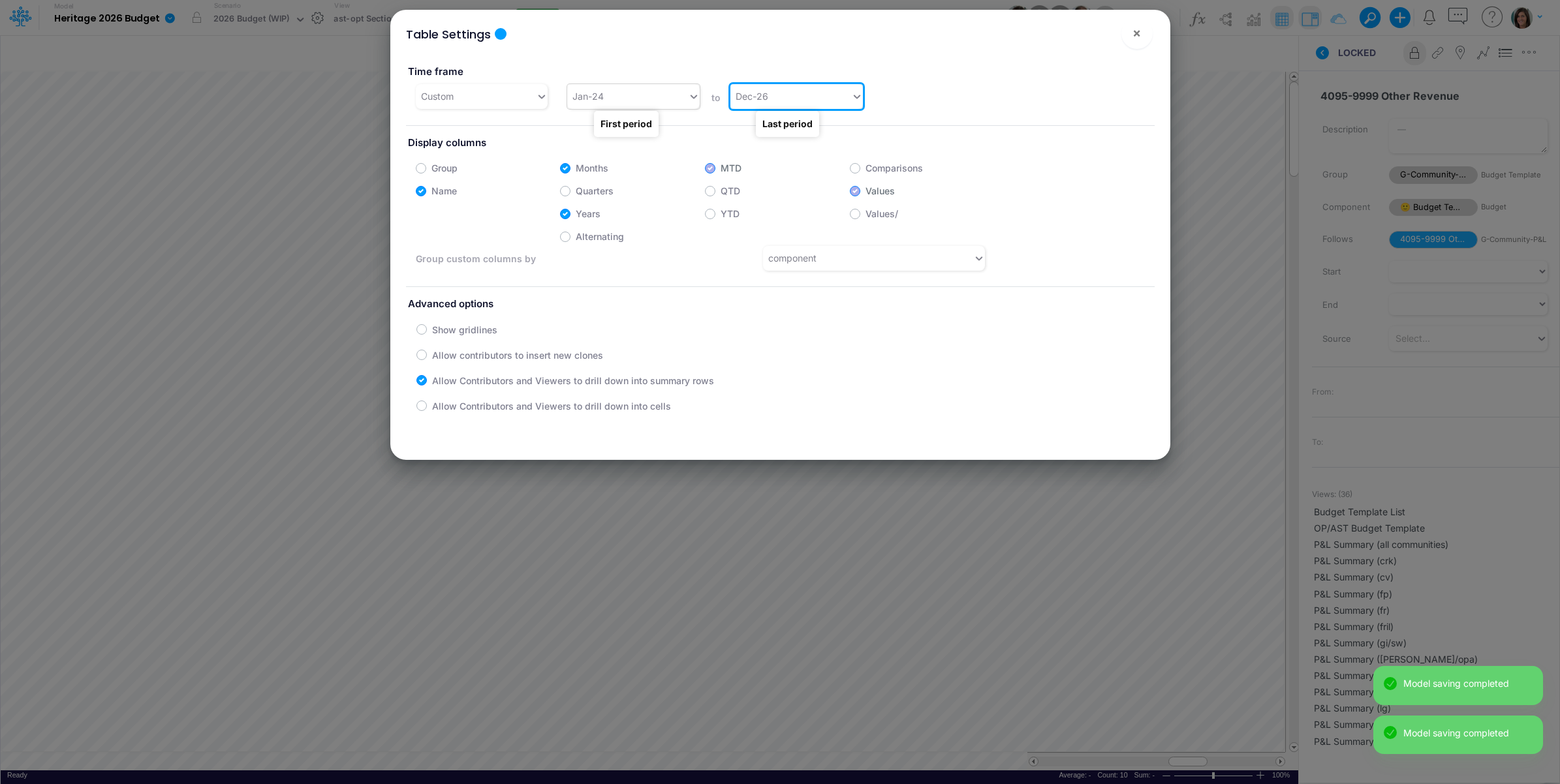
click at [637, 98] on div "Jan-24" at bounding box center [627, 96] width 120 height 21
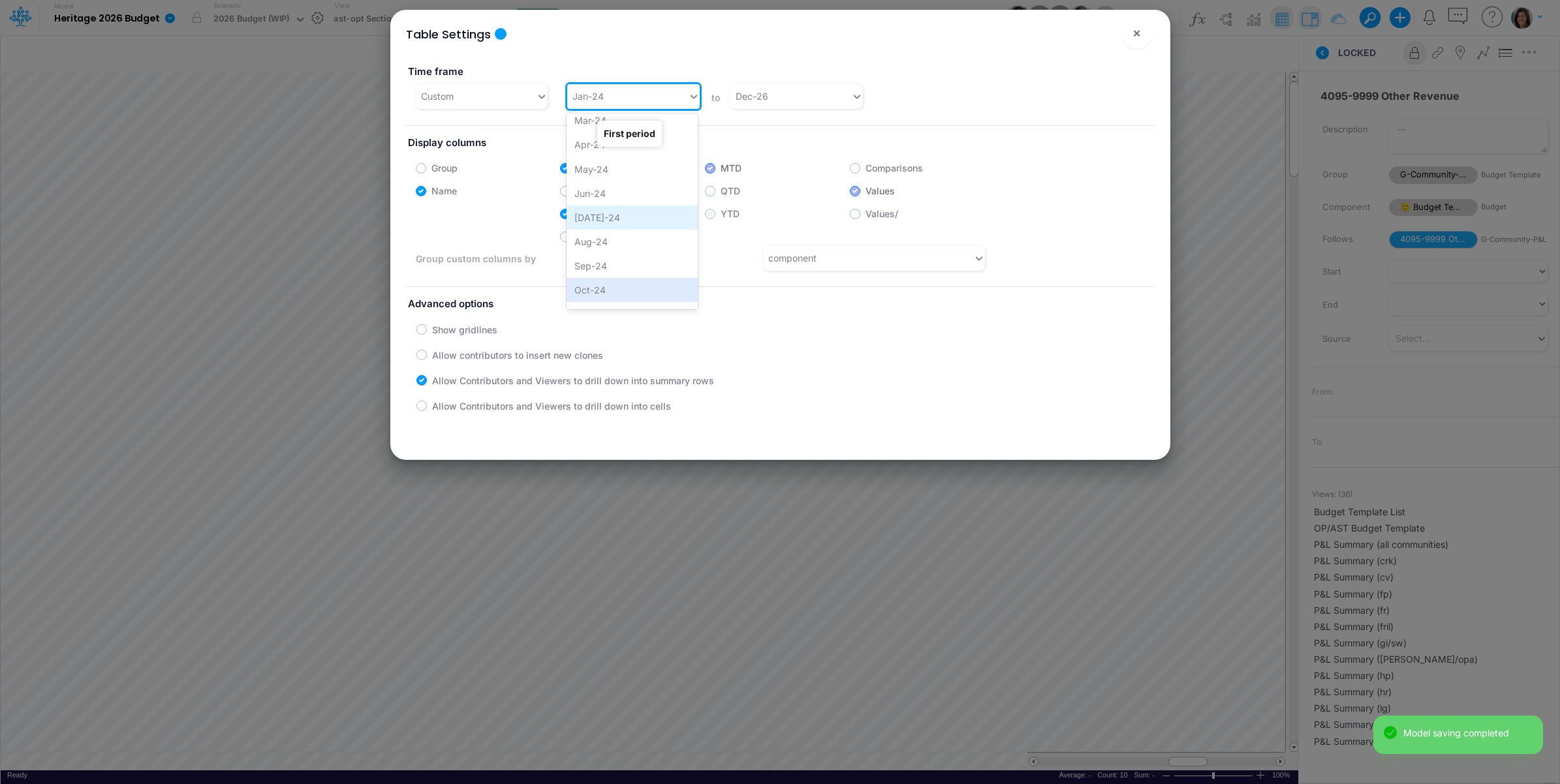
scroll to position [746, 0]
click at [615, 245] on div "Jan-25" at bounding box center [632, 254] width 131 height 24
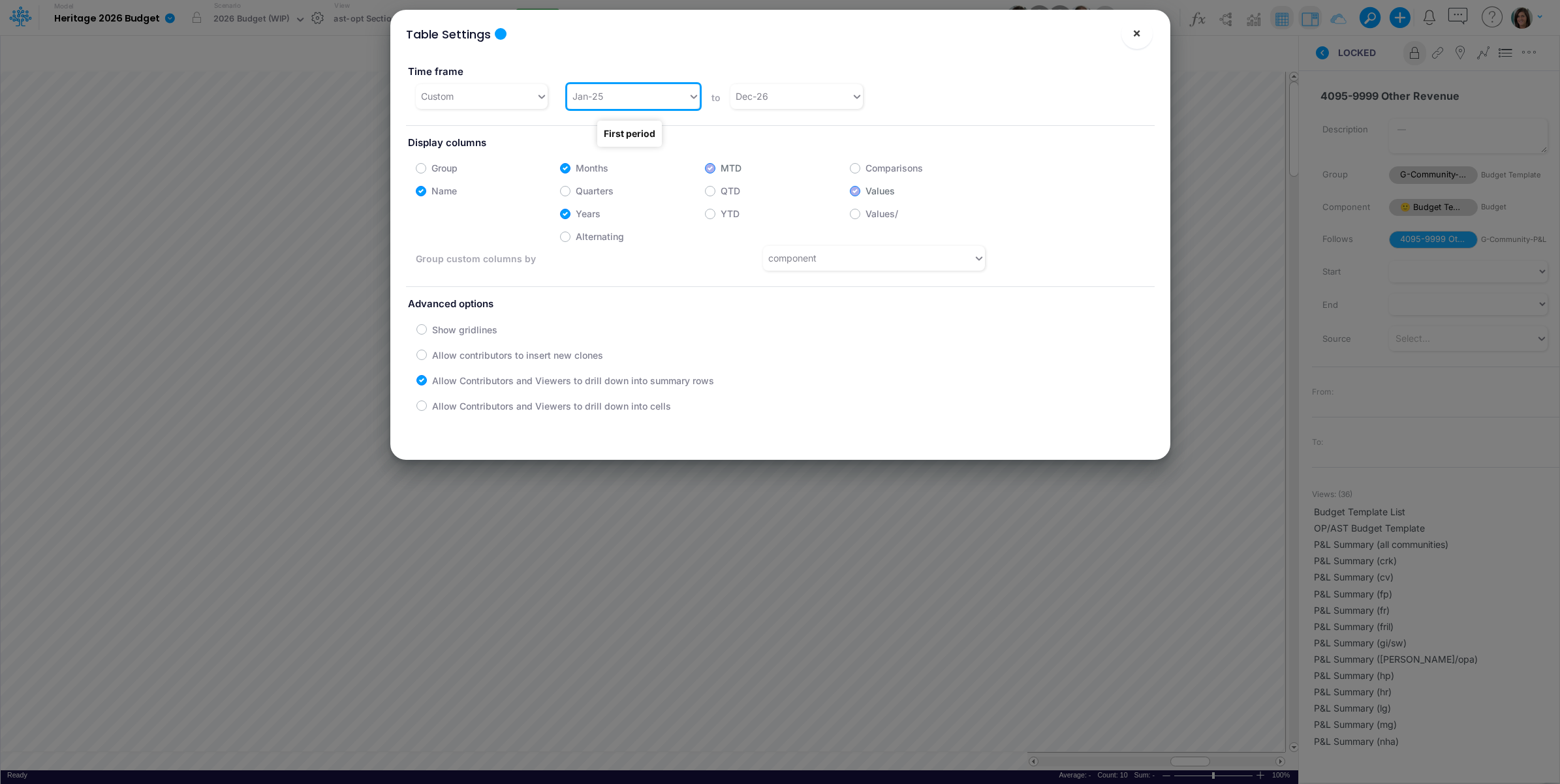
click at [1140, 36] on span "×" at bounding box center [1137, 32] width 8 height 15
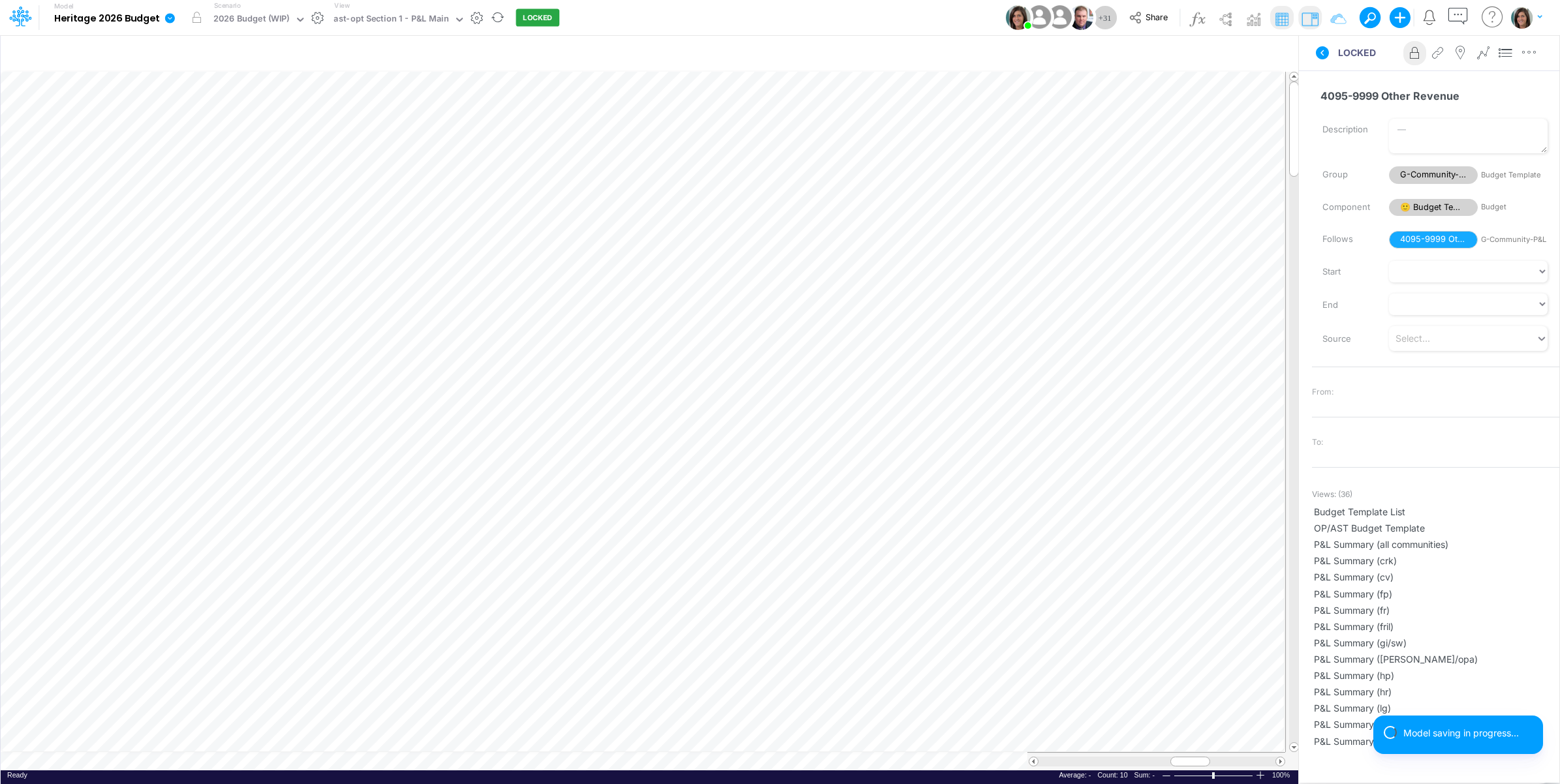
scroll to position [0, 1]
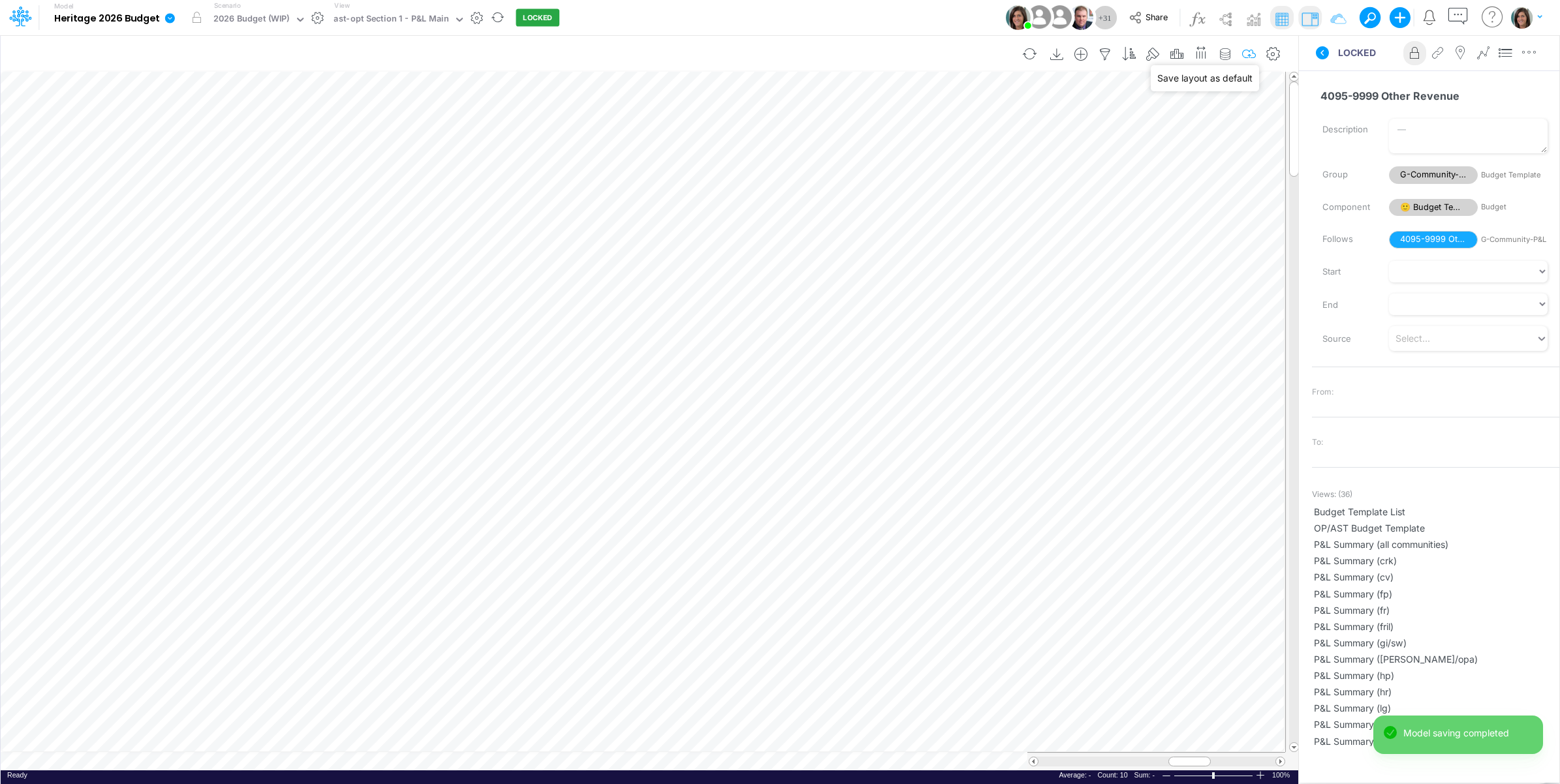
click at [1254, 53] on icon "button" at bounding box center [1249, 54] width 20 height 14
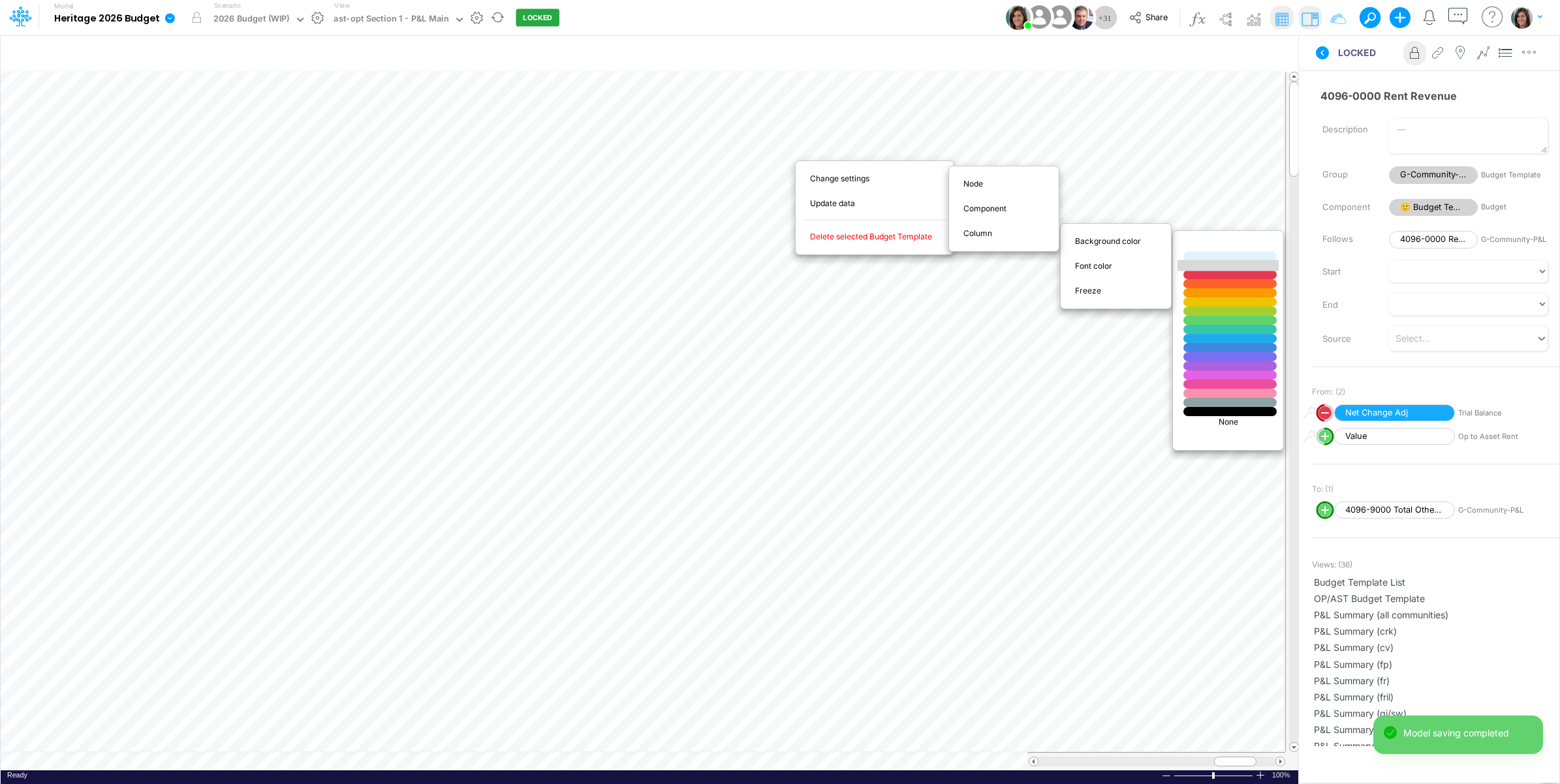
click at [1195, 268] on div at bounding box center [1230, 265] width 112 height 11
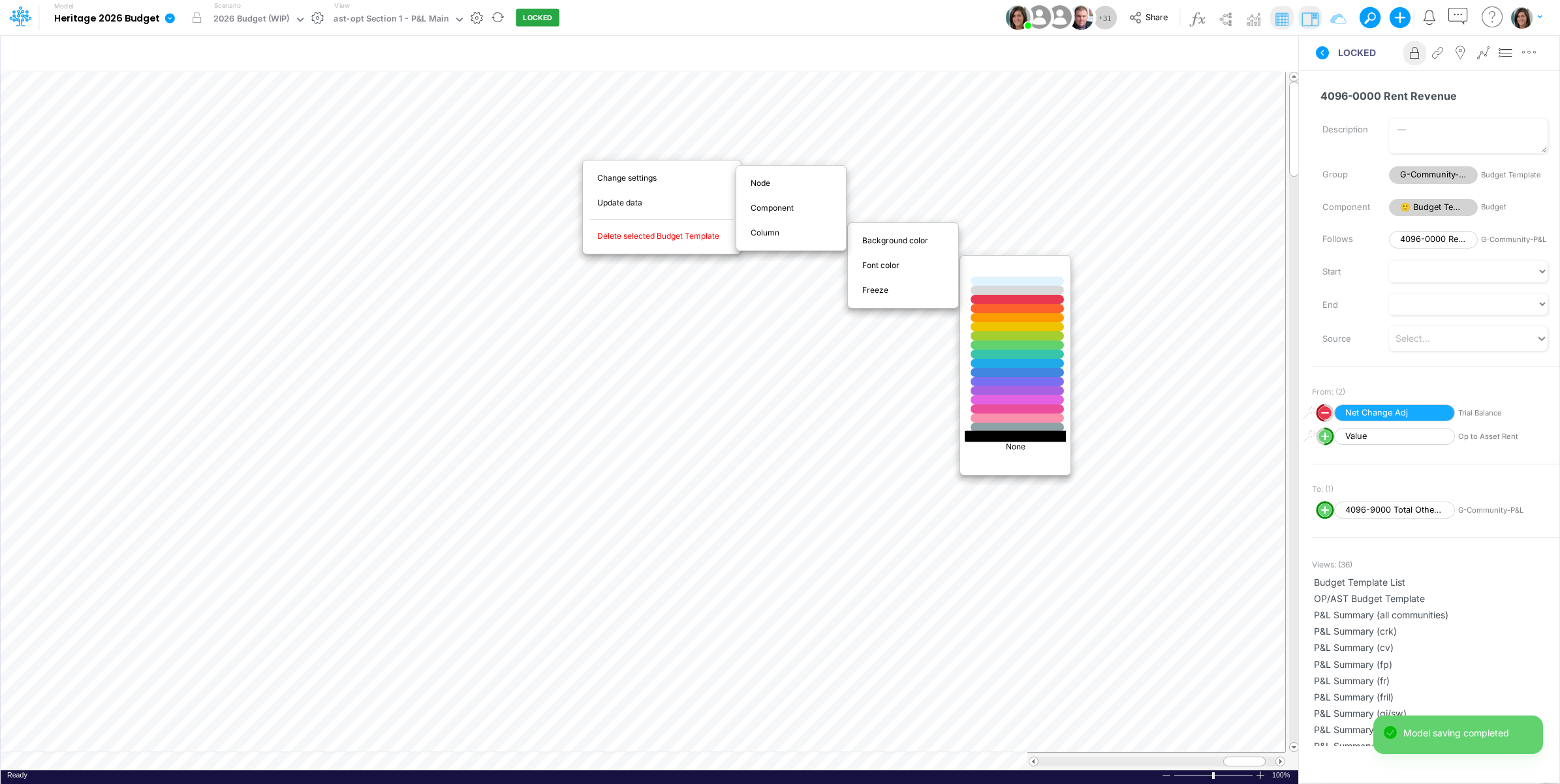
click at [1000, 438] on div at bounding box center [1017, 436] width 112 height 11
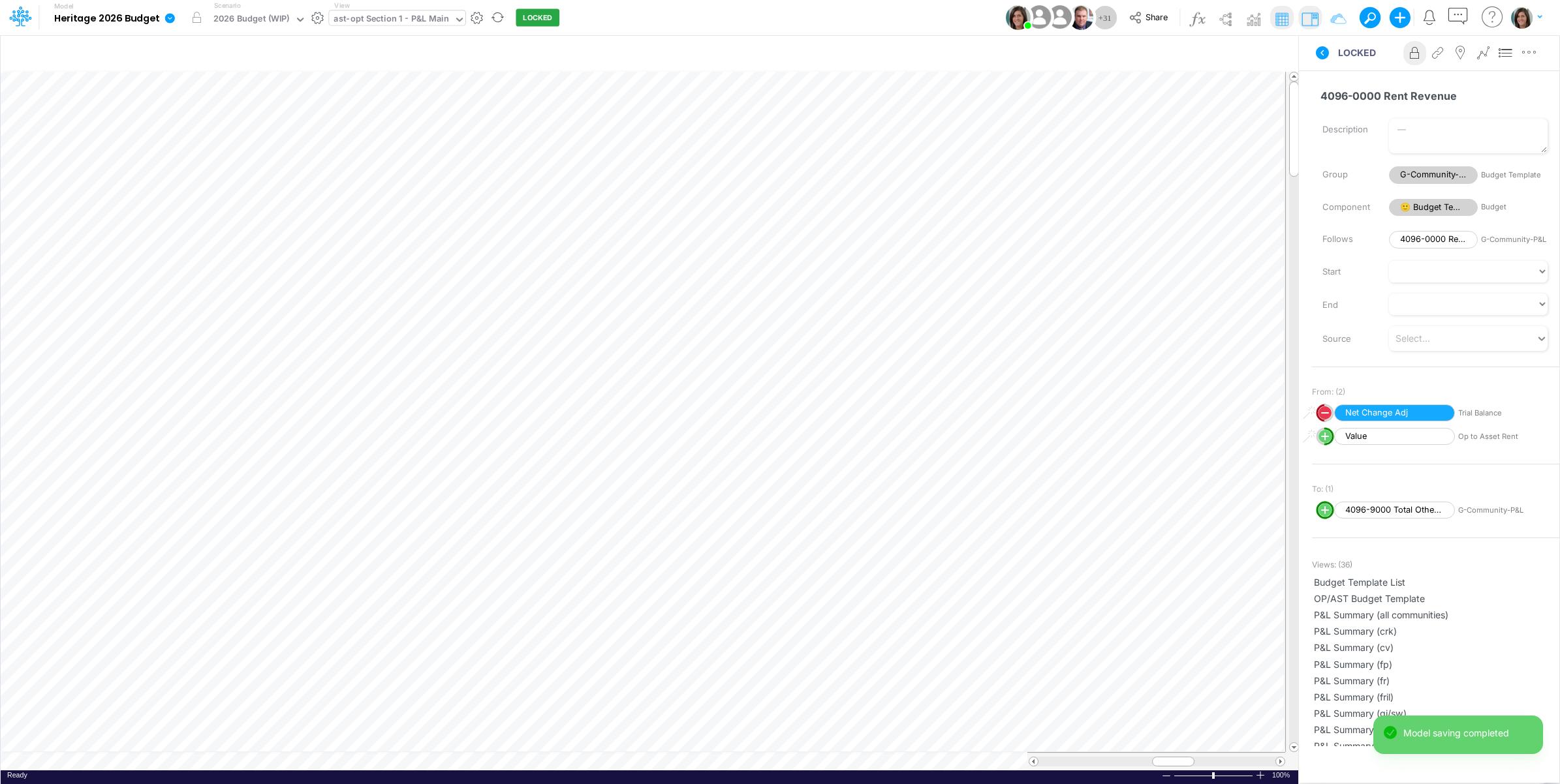
click at [408, 19] on div "ast-opt Section 1 - P&L Main" at bounding box center [391, 20] width 115 height 15
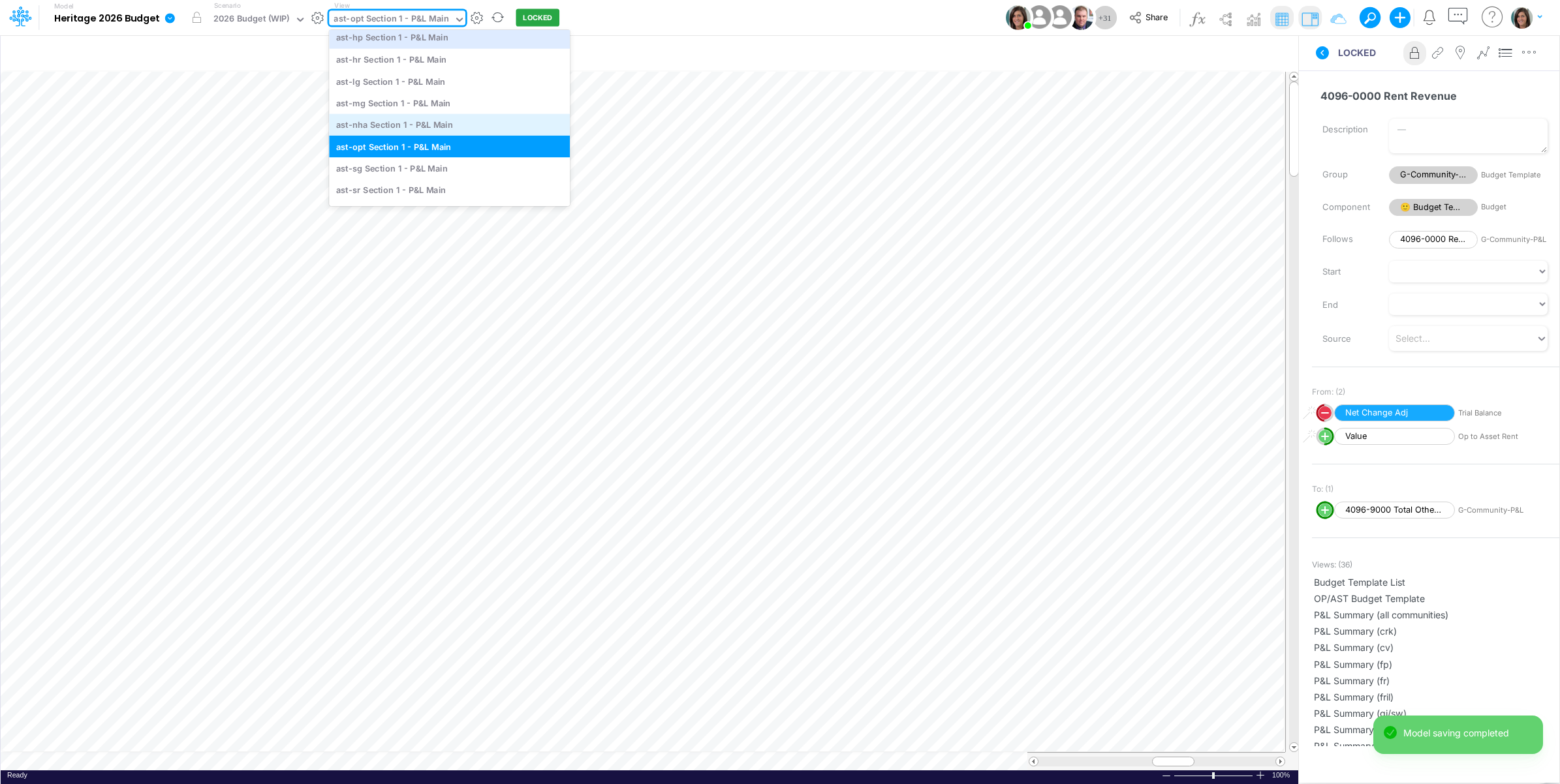
scroll to position [3772, 0]
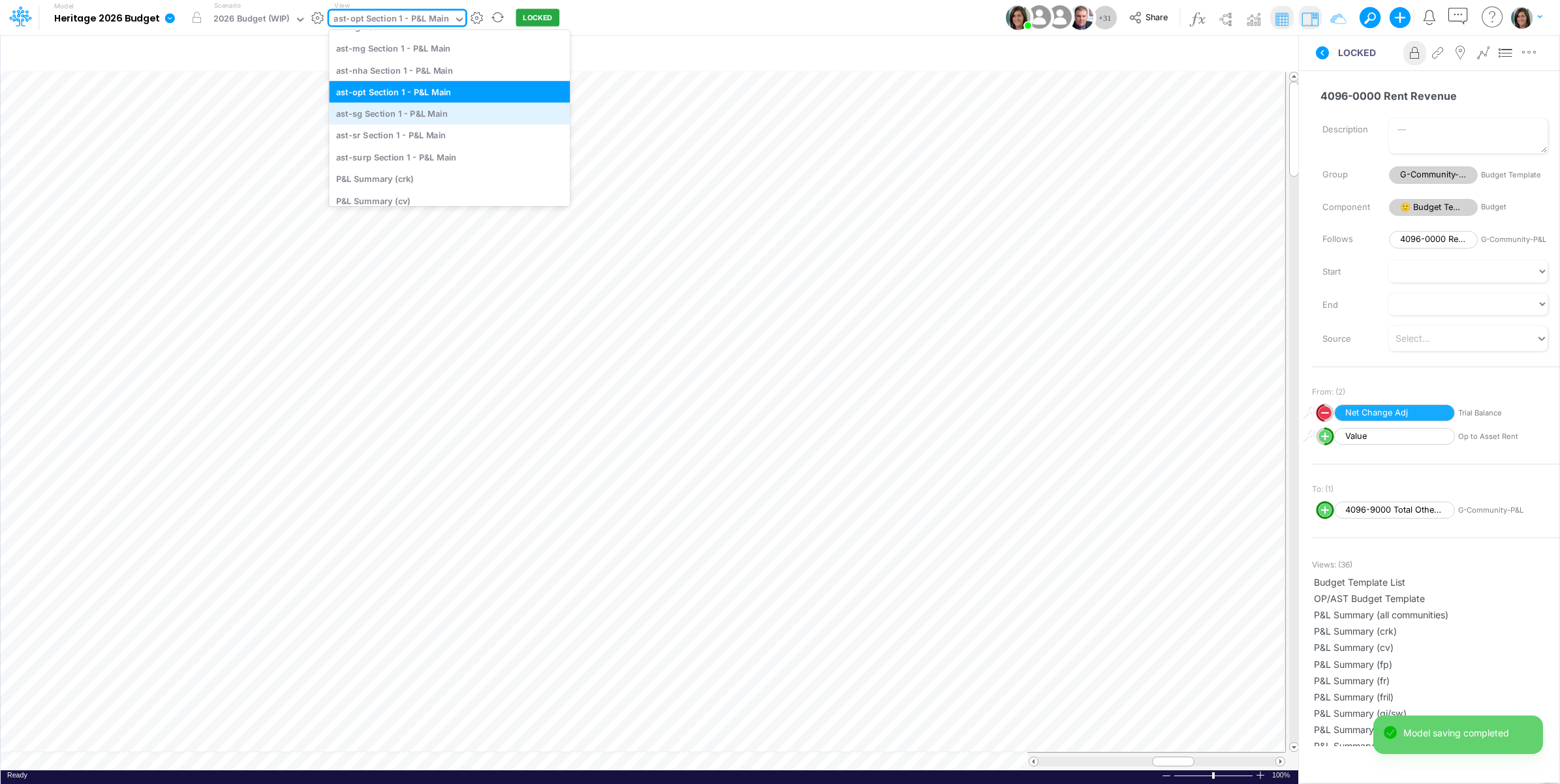
click at [430, 115] on div "ast-sg Section 1 - P&L Main" at bounding box center [449, 114] width 241 height 21
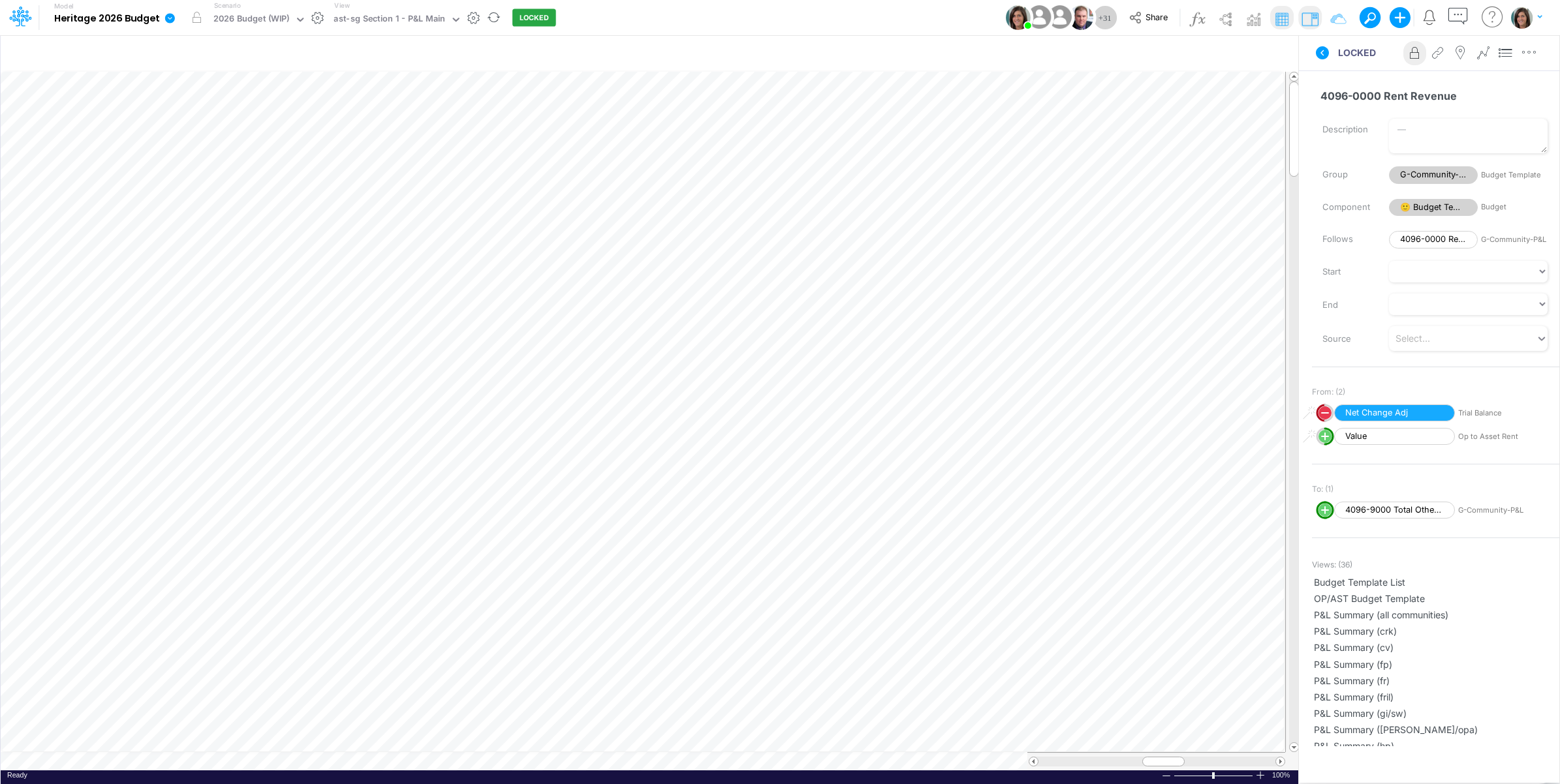
scroll to position [0, 1]
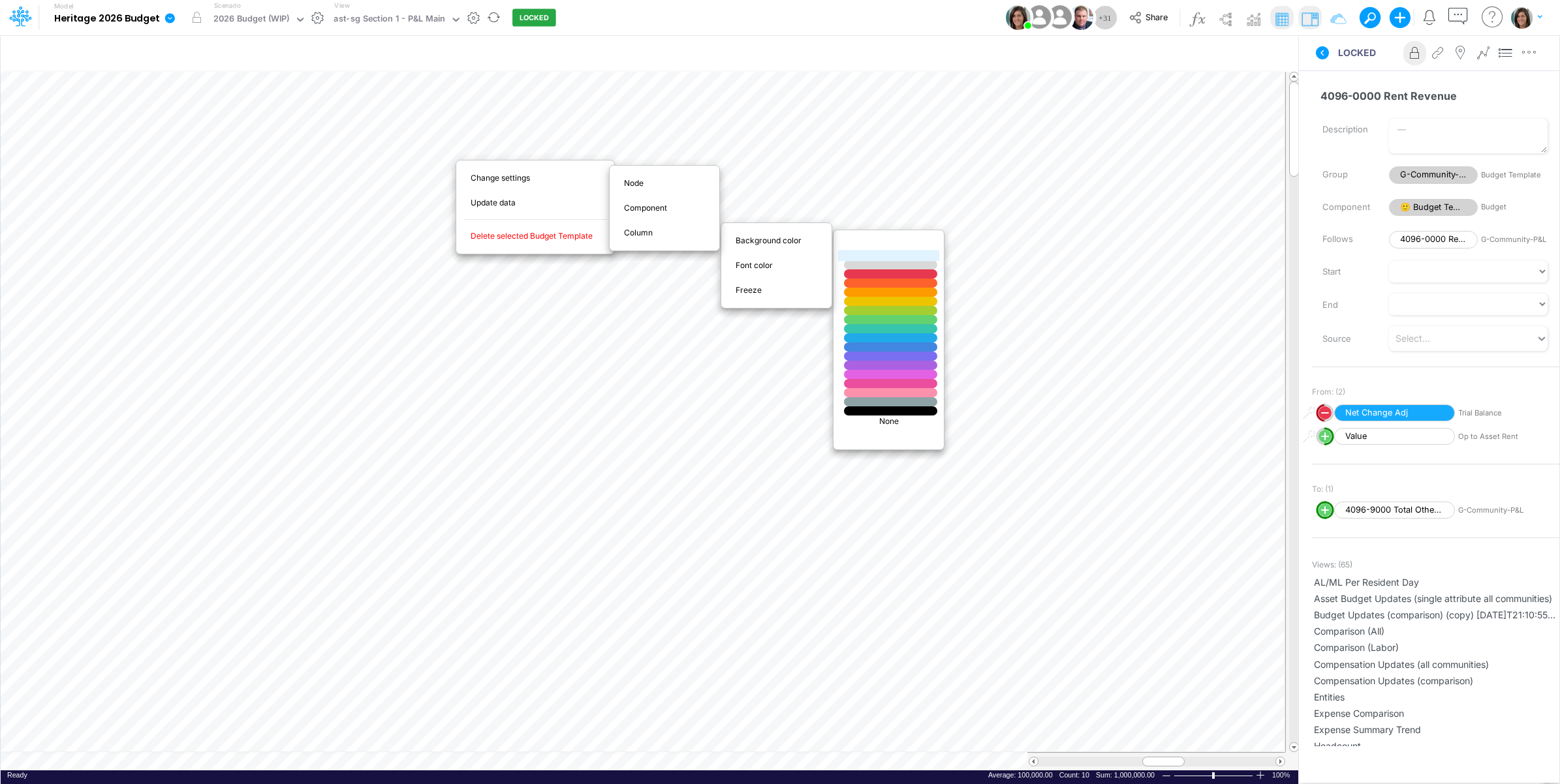
click at [876, 258] on div at bounding box center [891, 256] width 112 height 11
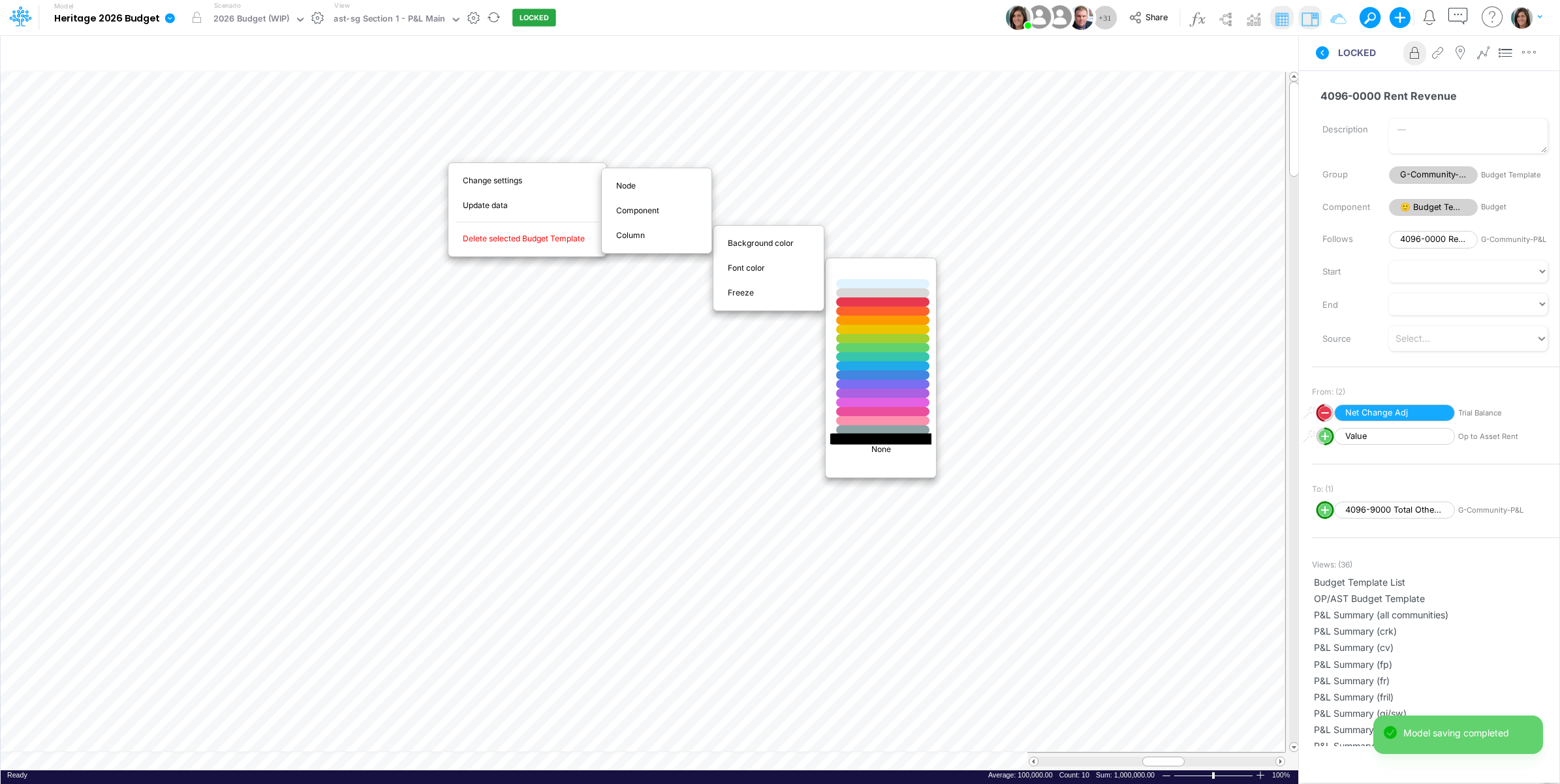
click at [861, 441] on div at bounding box center [883, 438] width 112 height 11
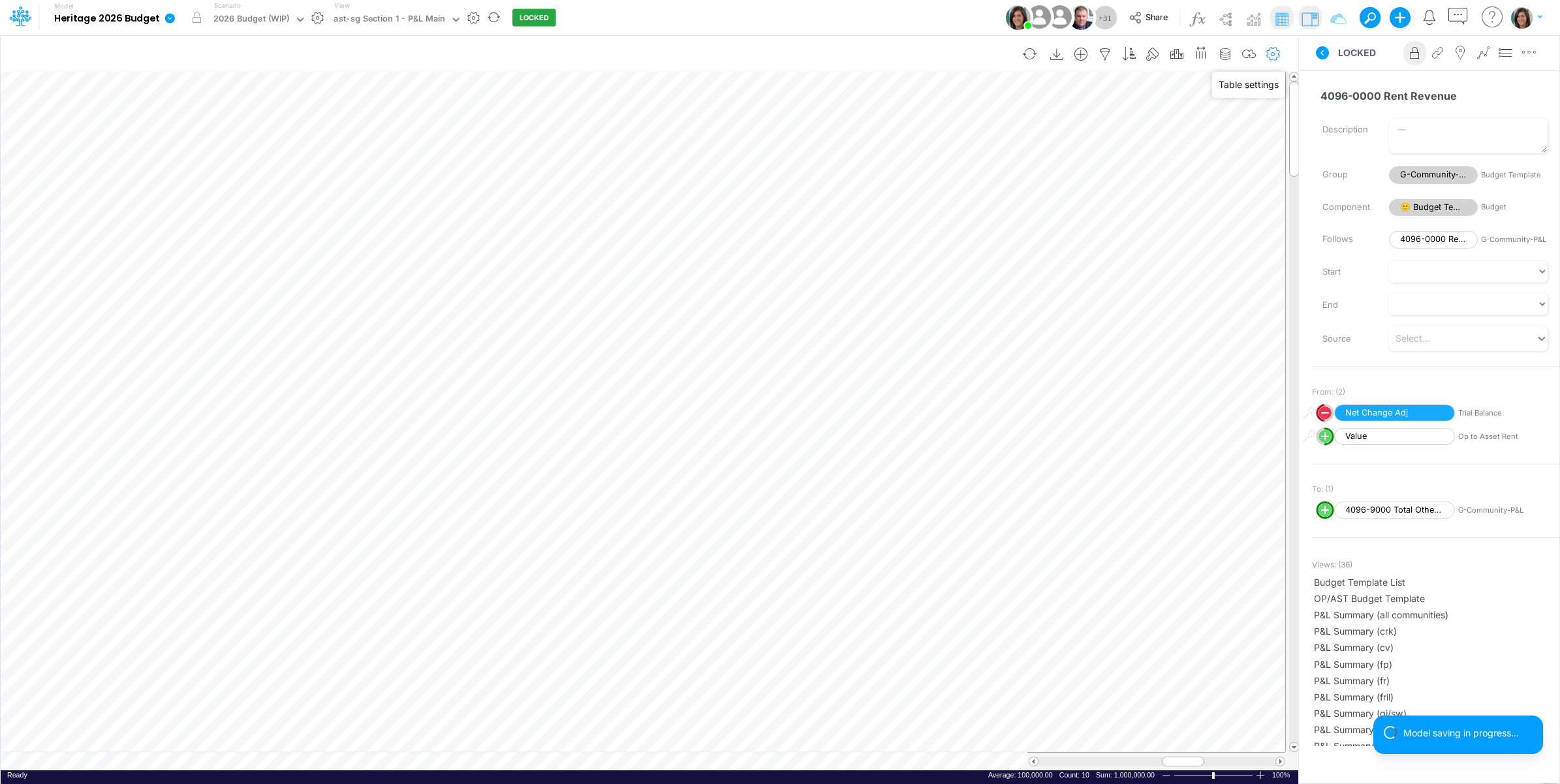
click at [1273, 53] on icon "button" at bounding box center [1273, 54] width 20 height 14
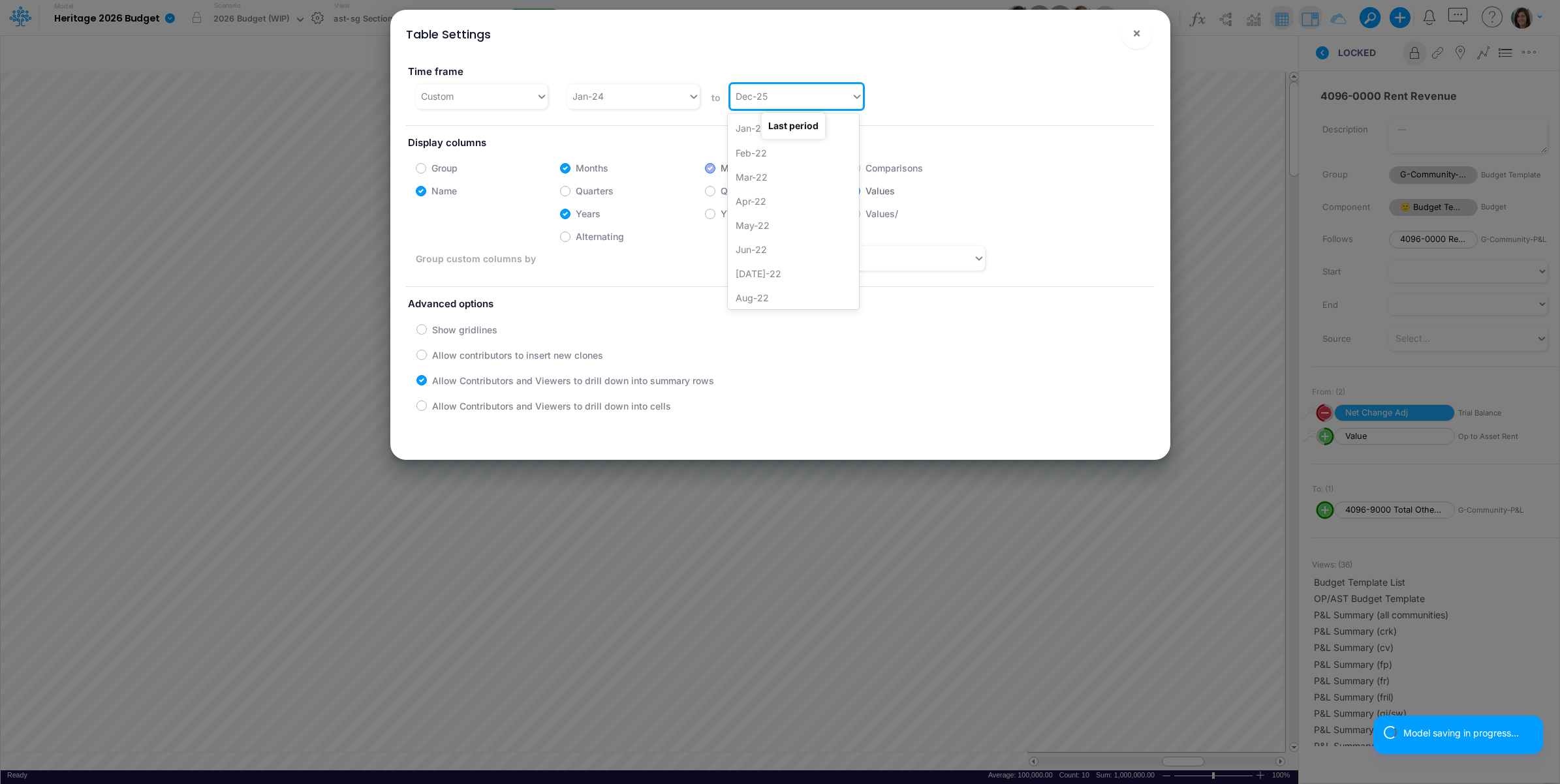
click at [739, 92] on div "Dec-25" at bounding box center [752, 96] width 32 height 14
click at [749, 295] on div "Dec-26" at bounding box center [793, 297] width 131 height 24
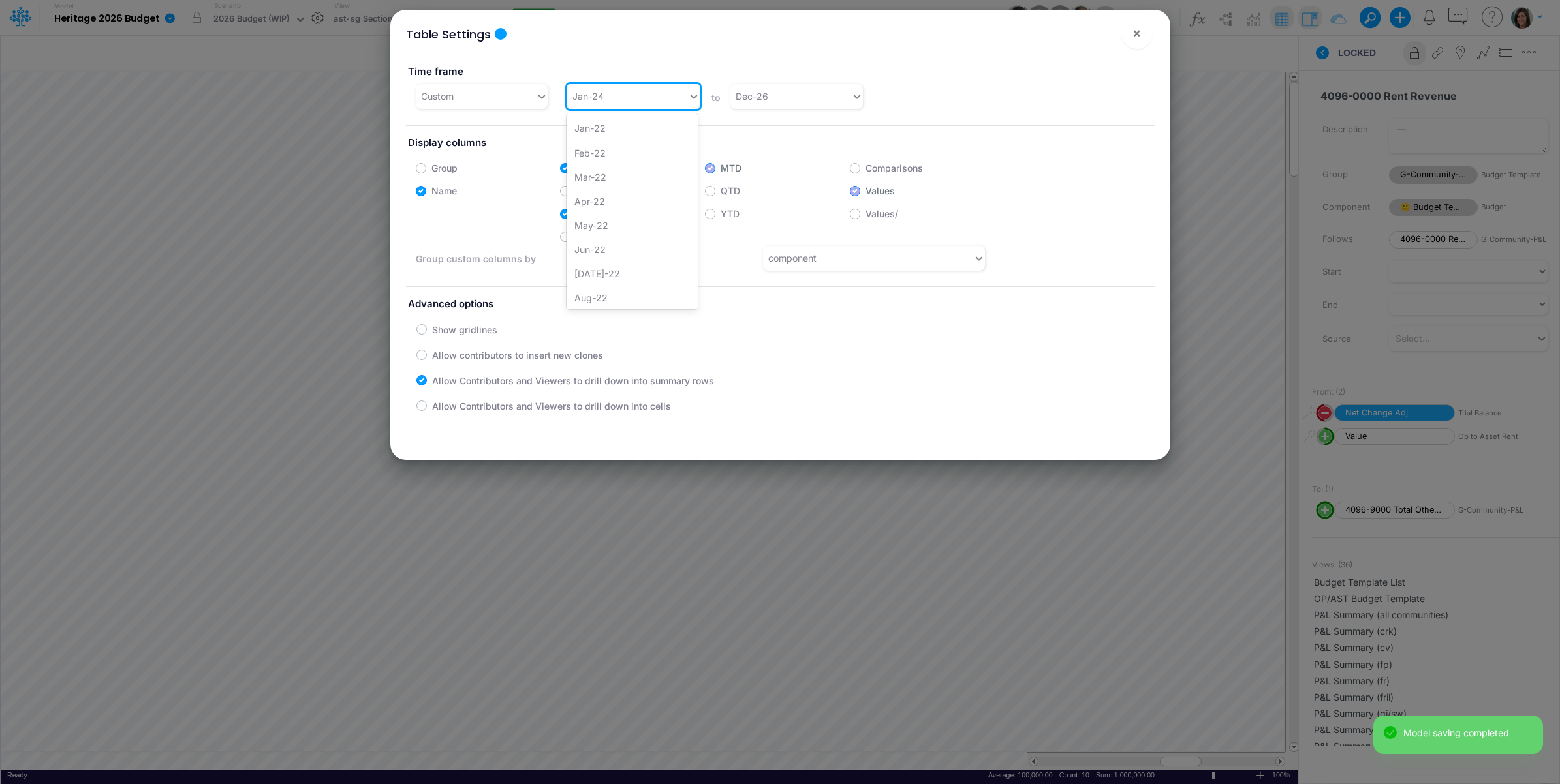
click at [640, 100] on div "Jan-24" at bounding box center [627, 96] width 120 height 21
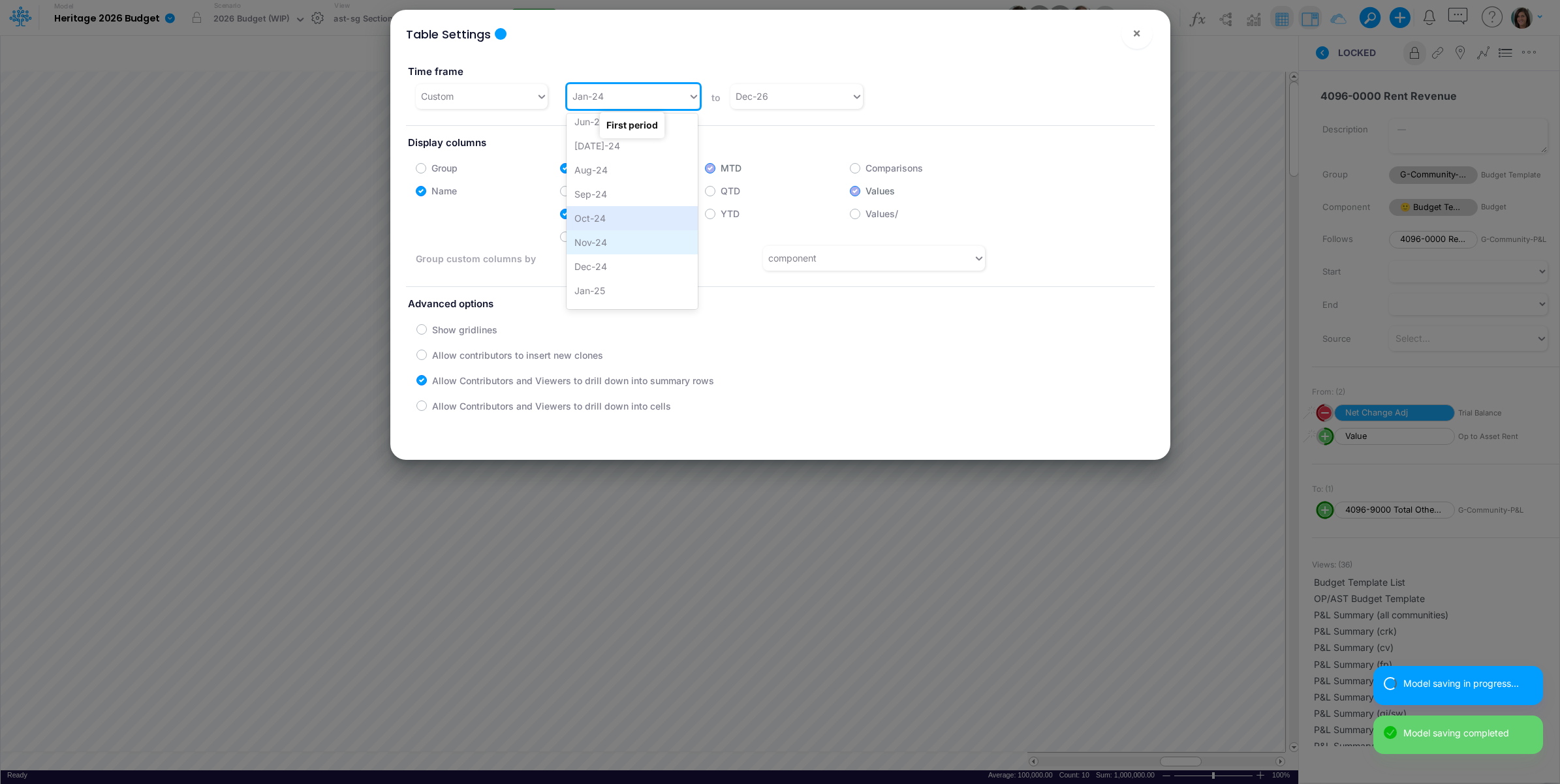
scroll to position [746, 0]
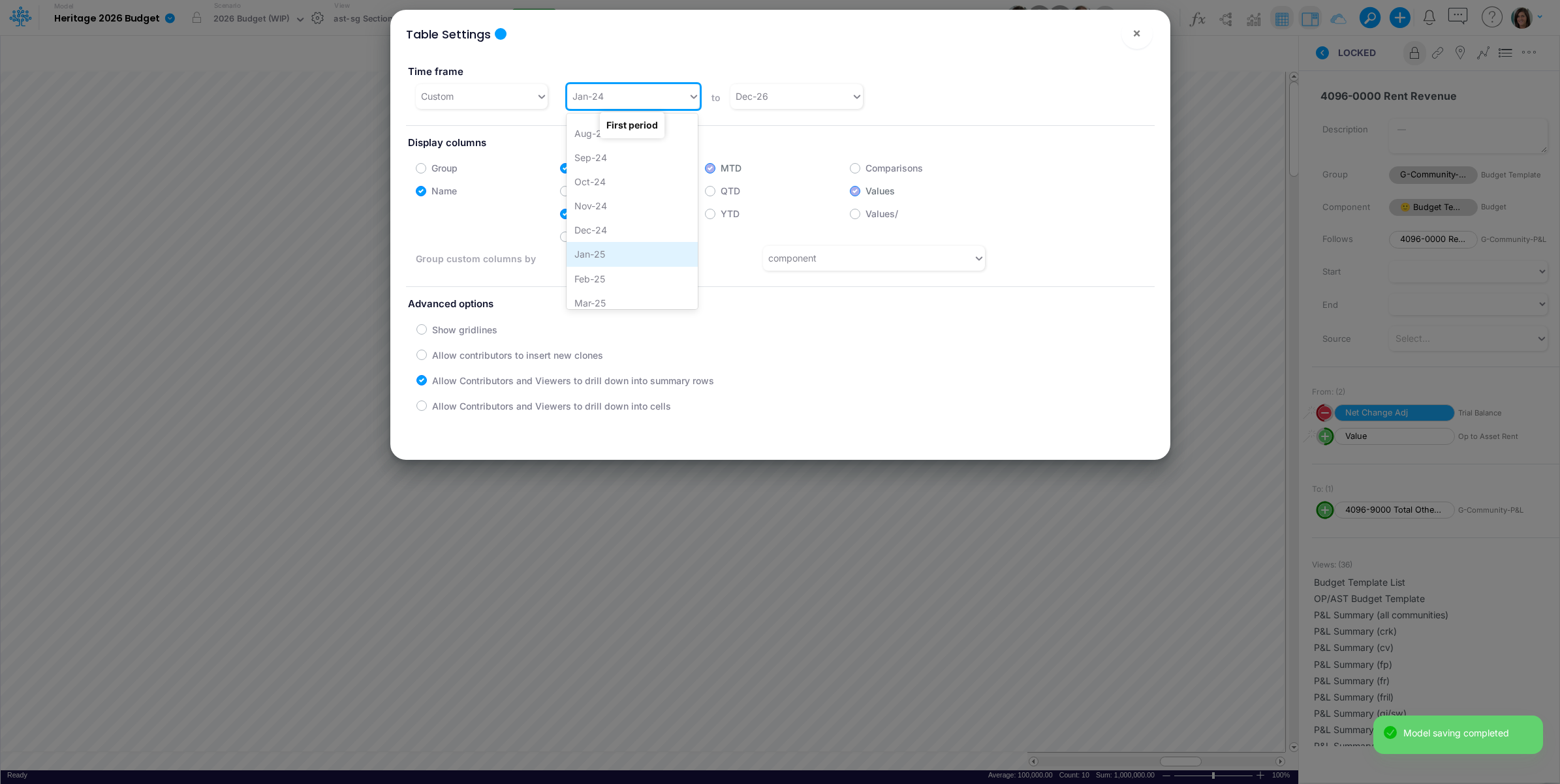
click at [617, 253] on div "Jan-25" at bounding box center [632, 254] width 131 height 24
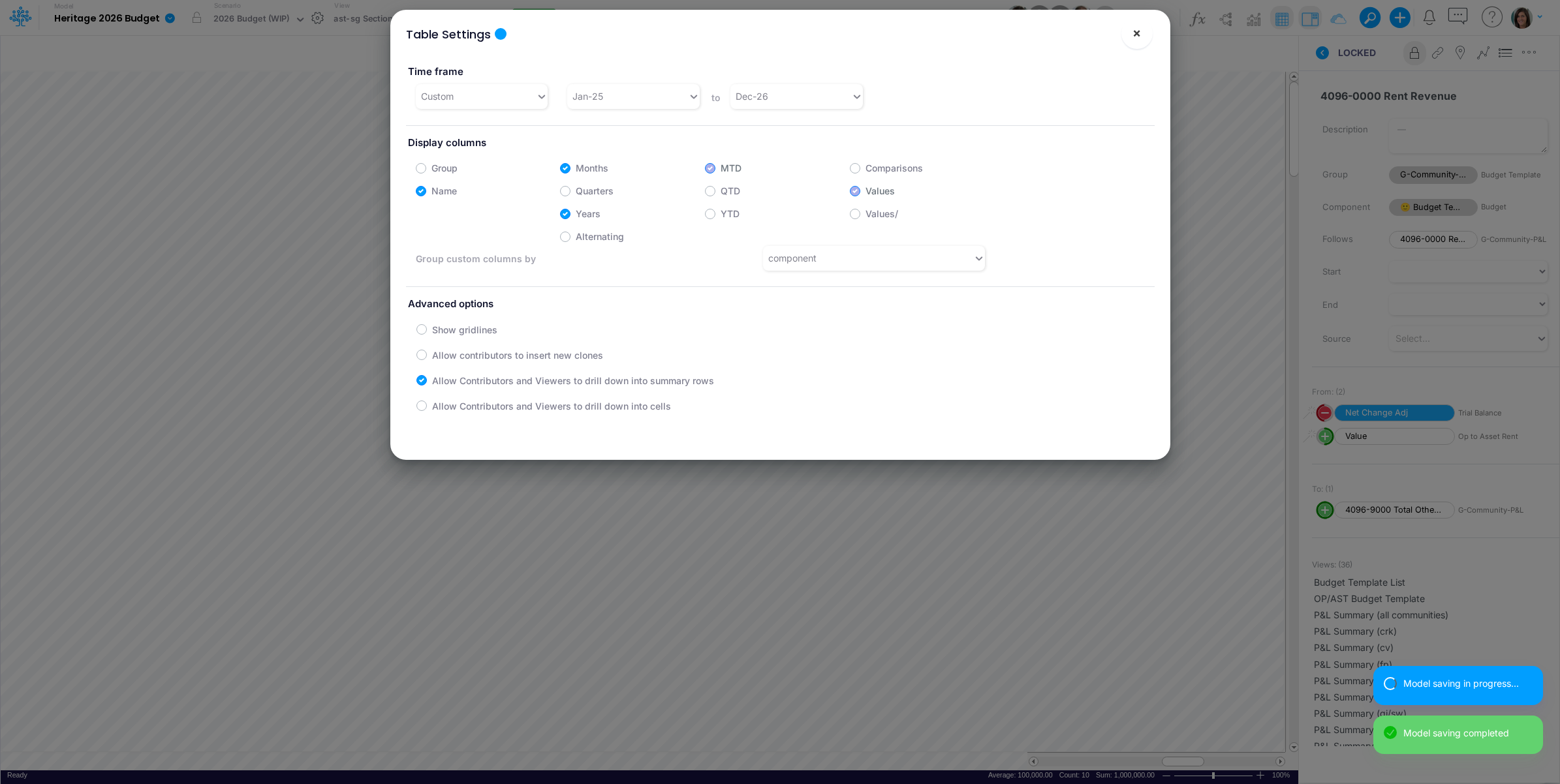
click at [1134, 36] on span "×" at bounding box center [1137, 32] width 8 height 15
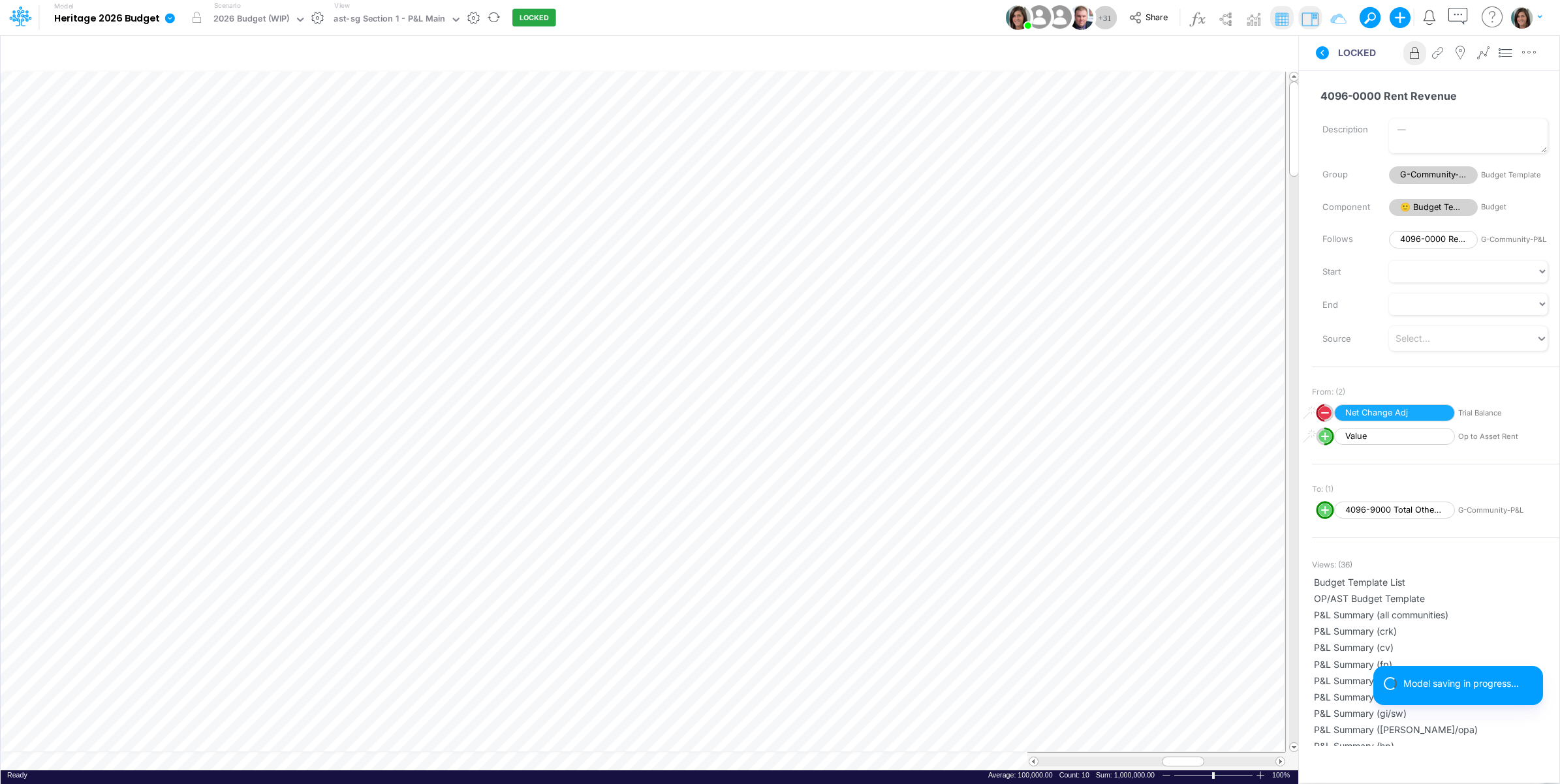
scroll to position [0, 1]
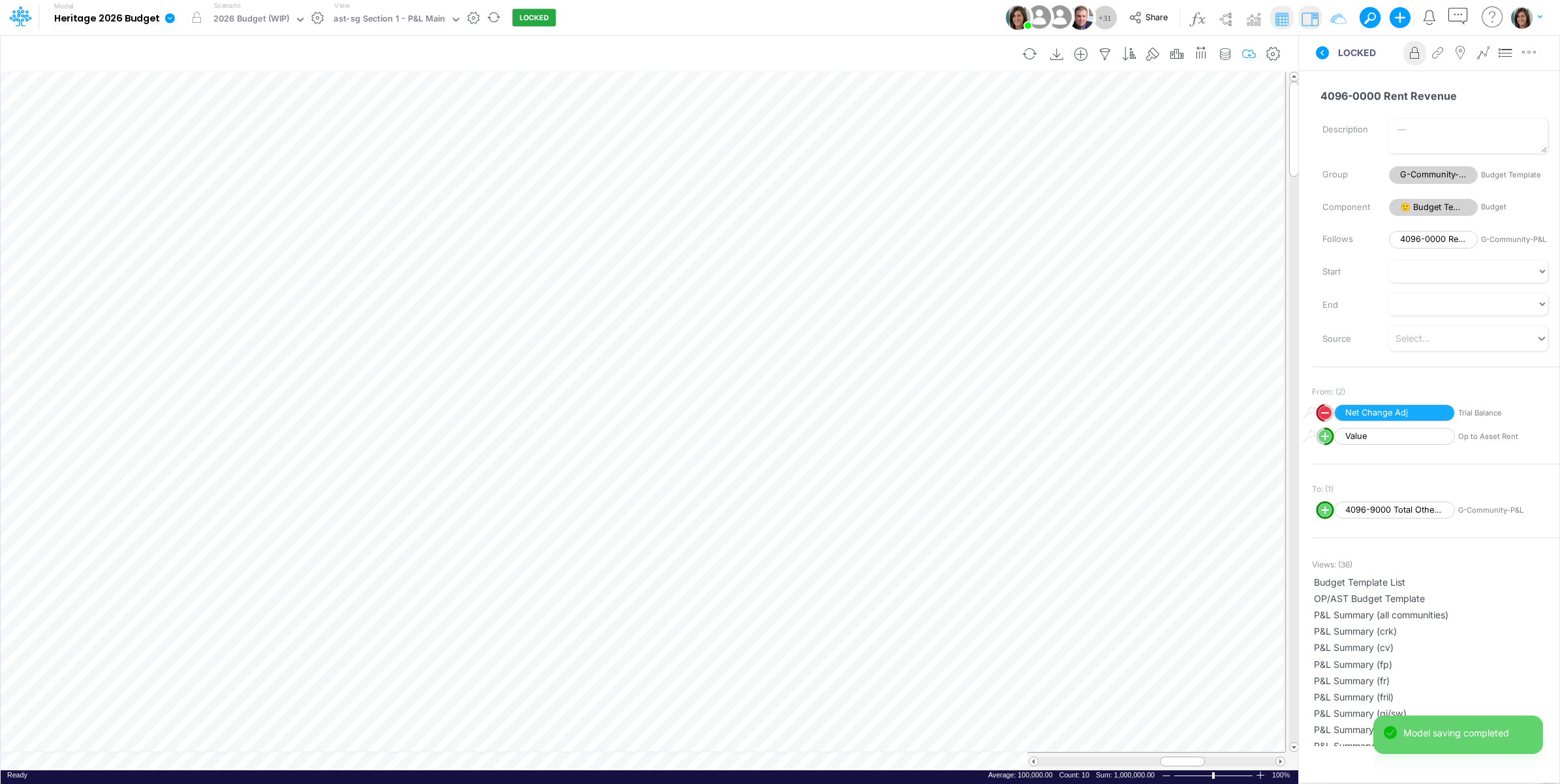
click at [1247, 55] on icon "button" at bounding box center [1249, 54] width 20 height 14
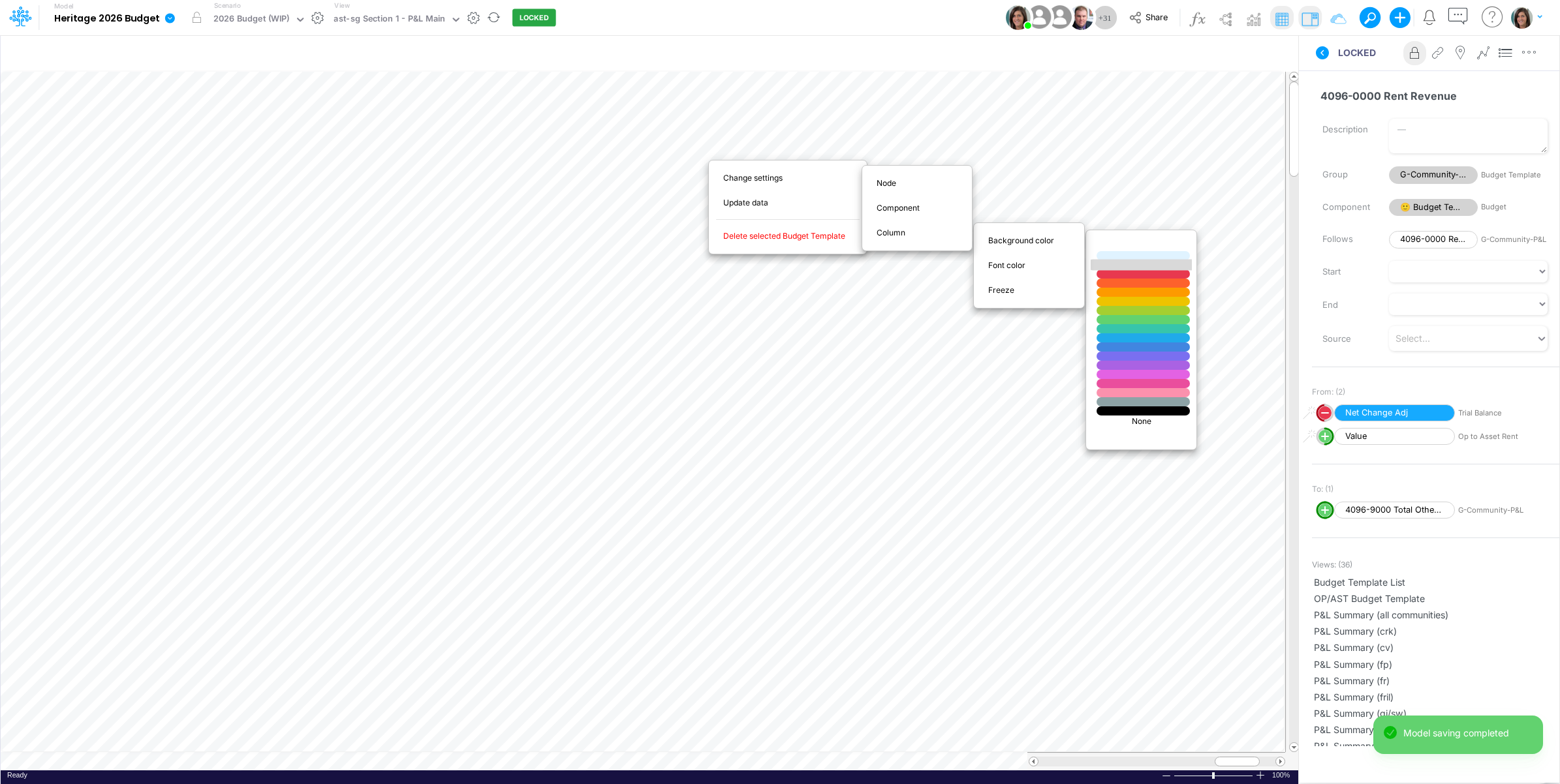
click at [1117, 263] on div at bounding box center [1144, 264] width 112 height 11
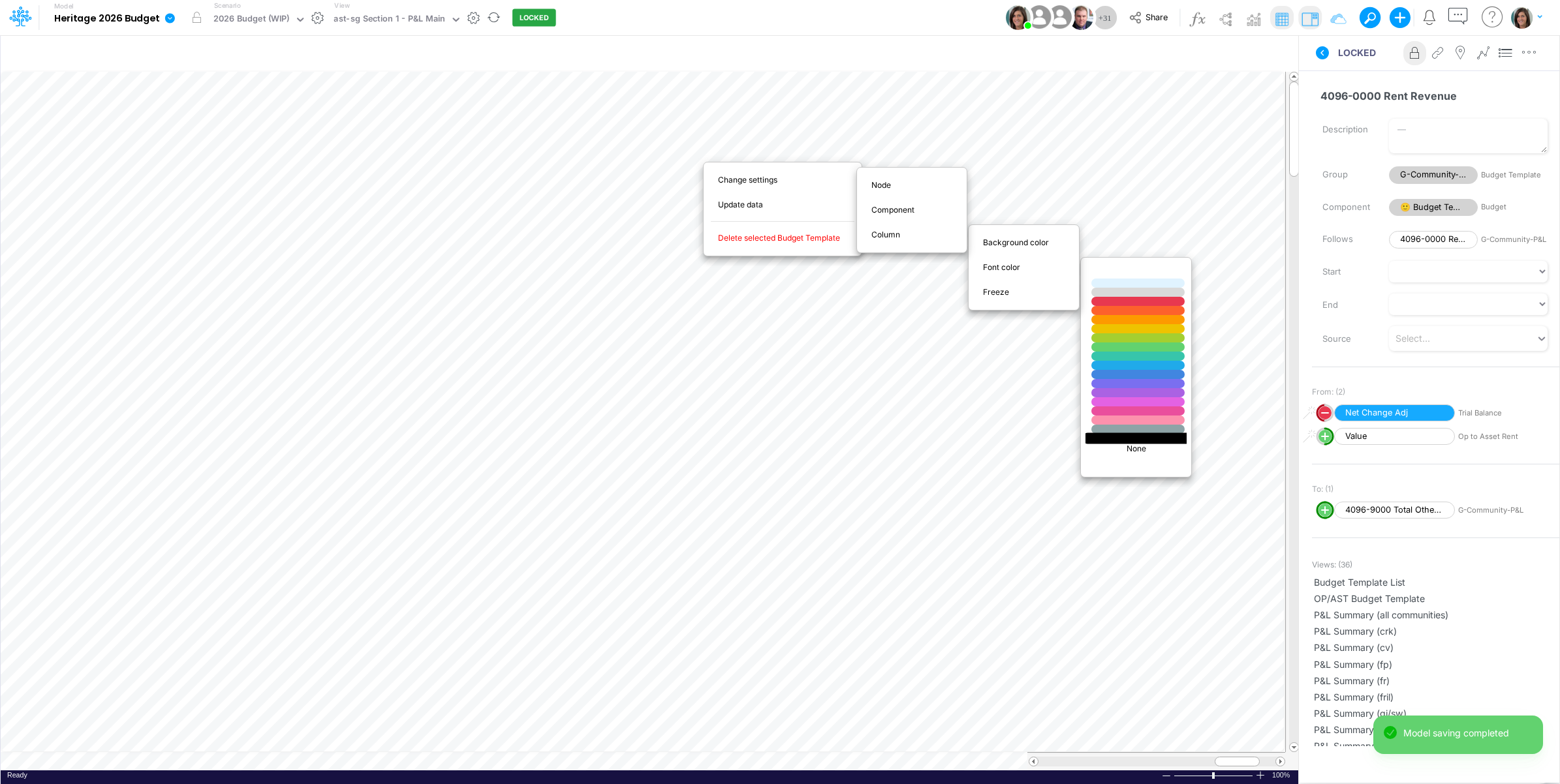
click at [1125, 438] on div at bounding box center [1139, 437] width 112 height 11
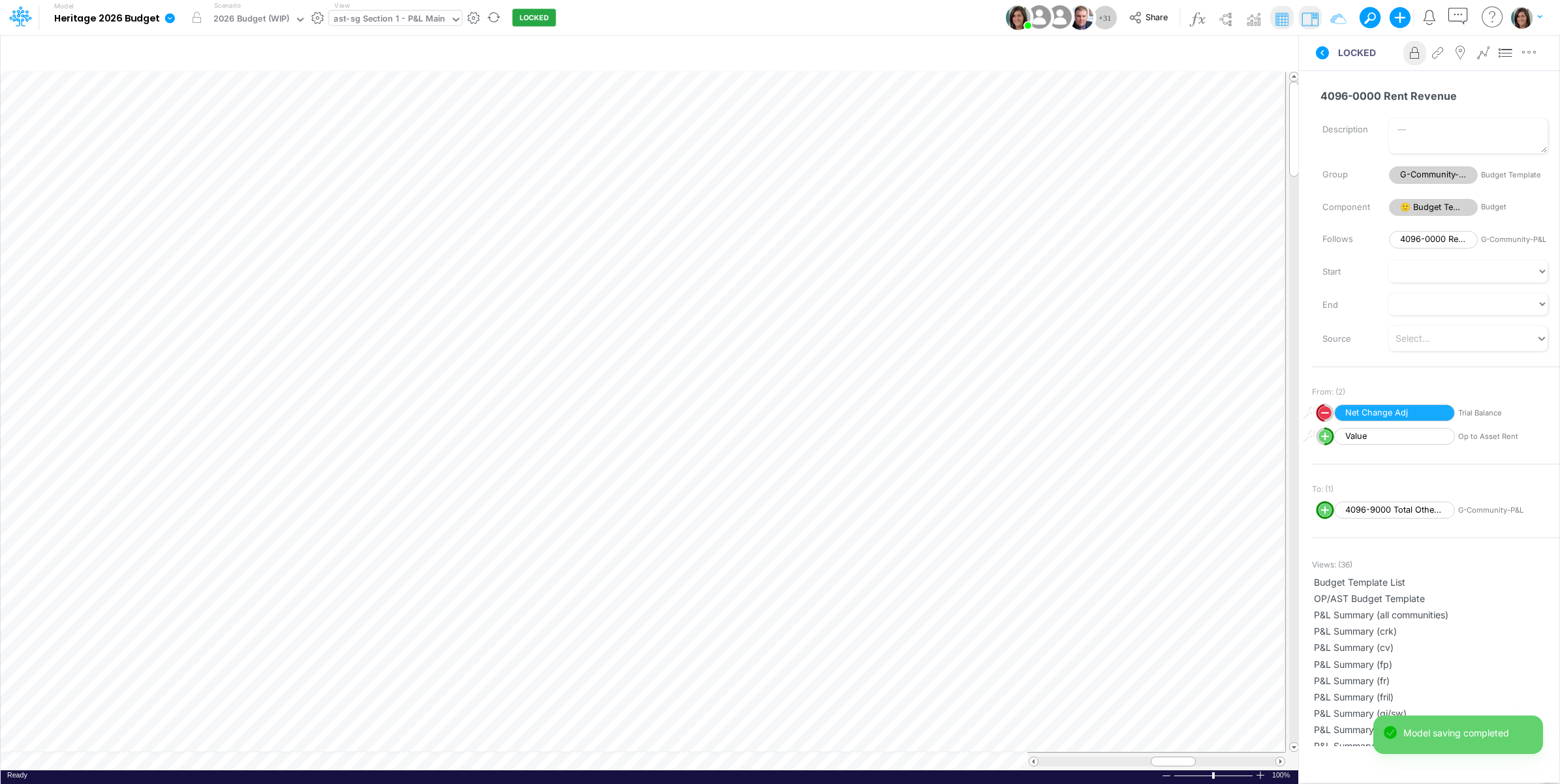
click at [422, 15] on div "ast-sg Section 1 - P&L Main" at bounding box center [389, 20] width 112 height 15
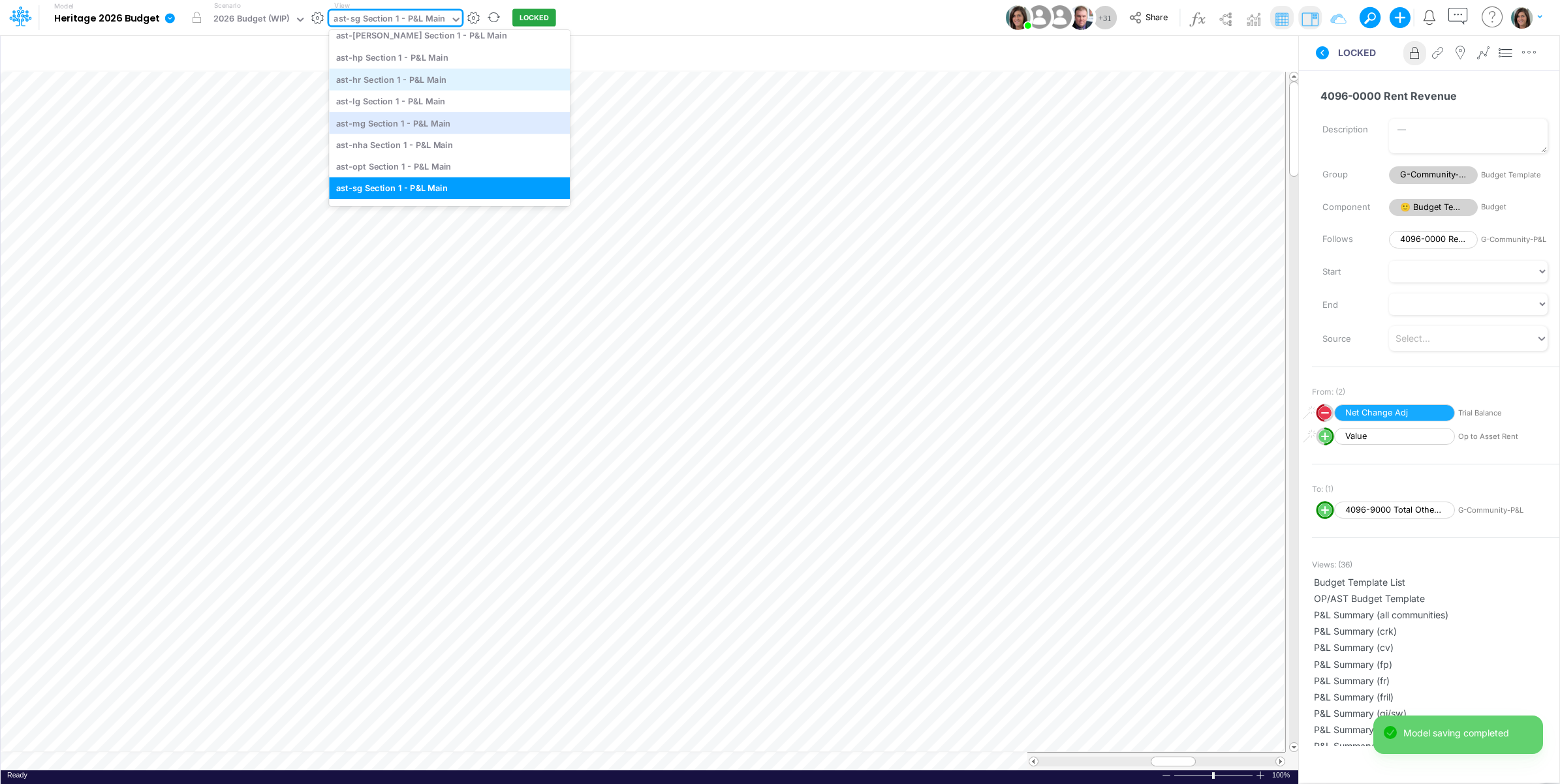
scroll to position [3795, 0]
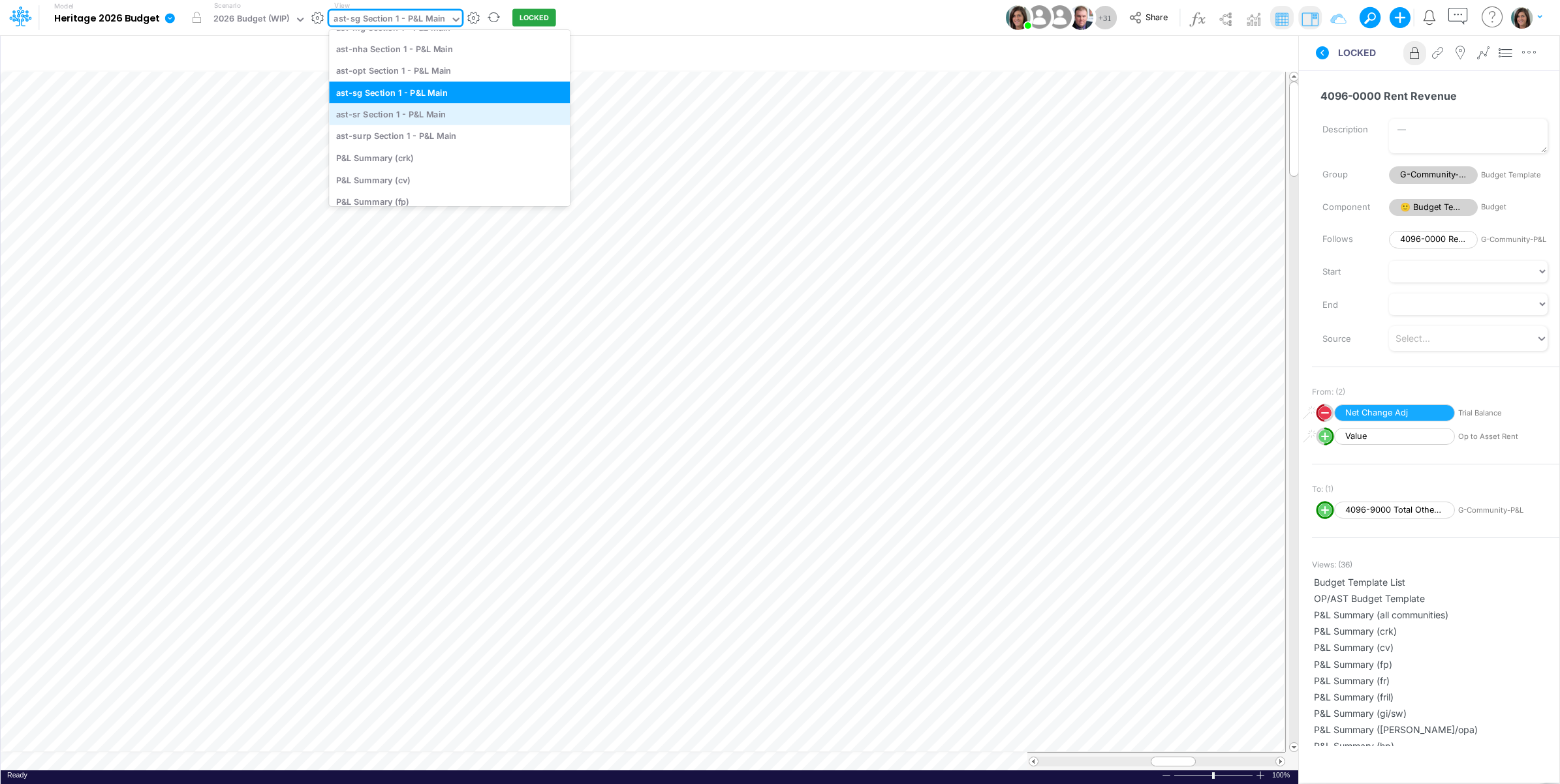
click at [427, 119] on div "ast-sr Section 1 - P&L Main" at bounding box center [449, 114] width 241 height 21
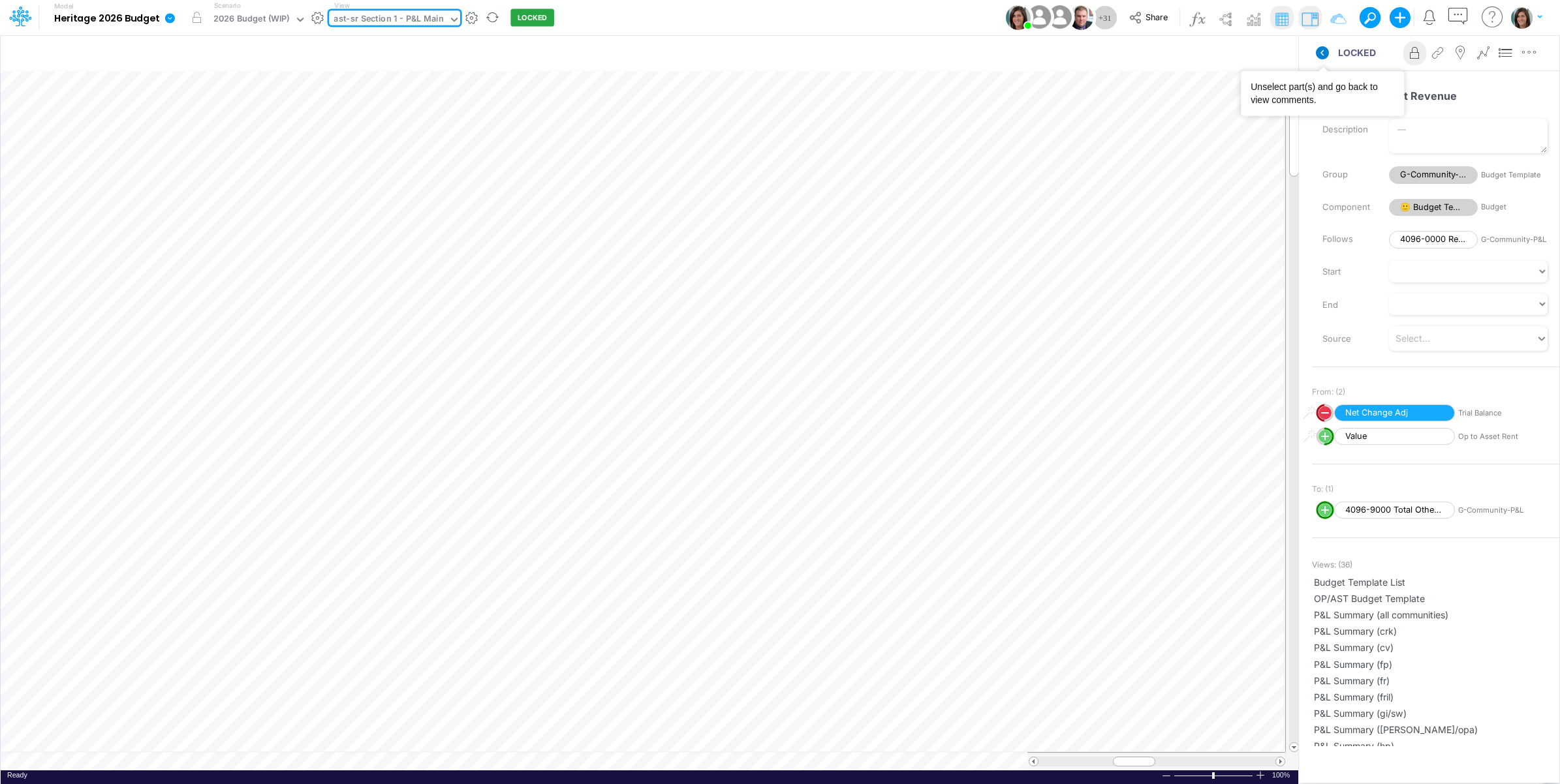
click at [1323, 53] on icon at bounding box center [1322, 53] width 13 height 13
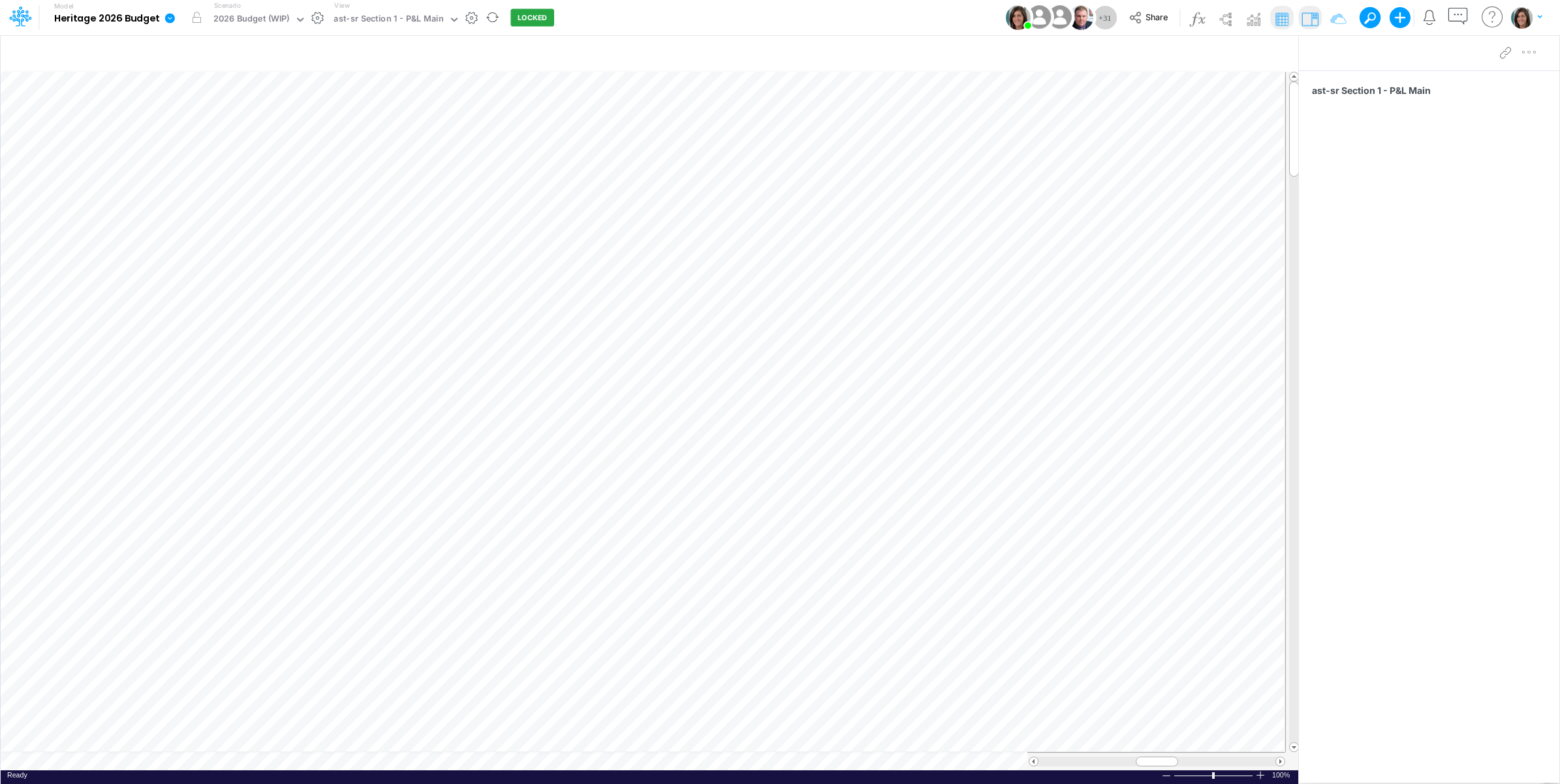
scroll to position [0, 1]
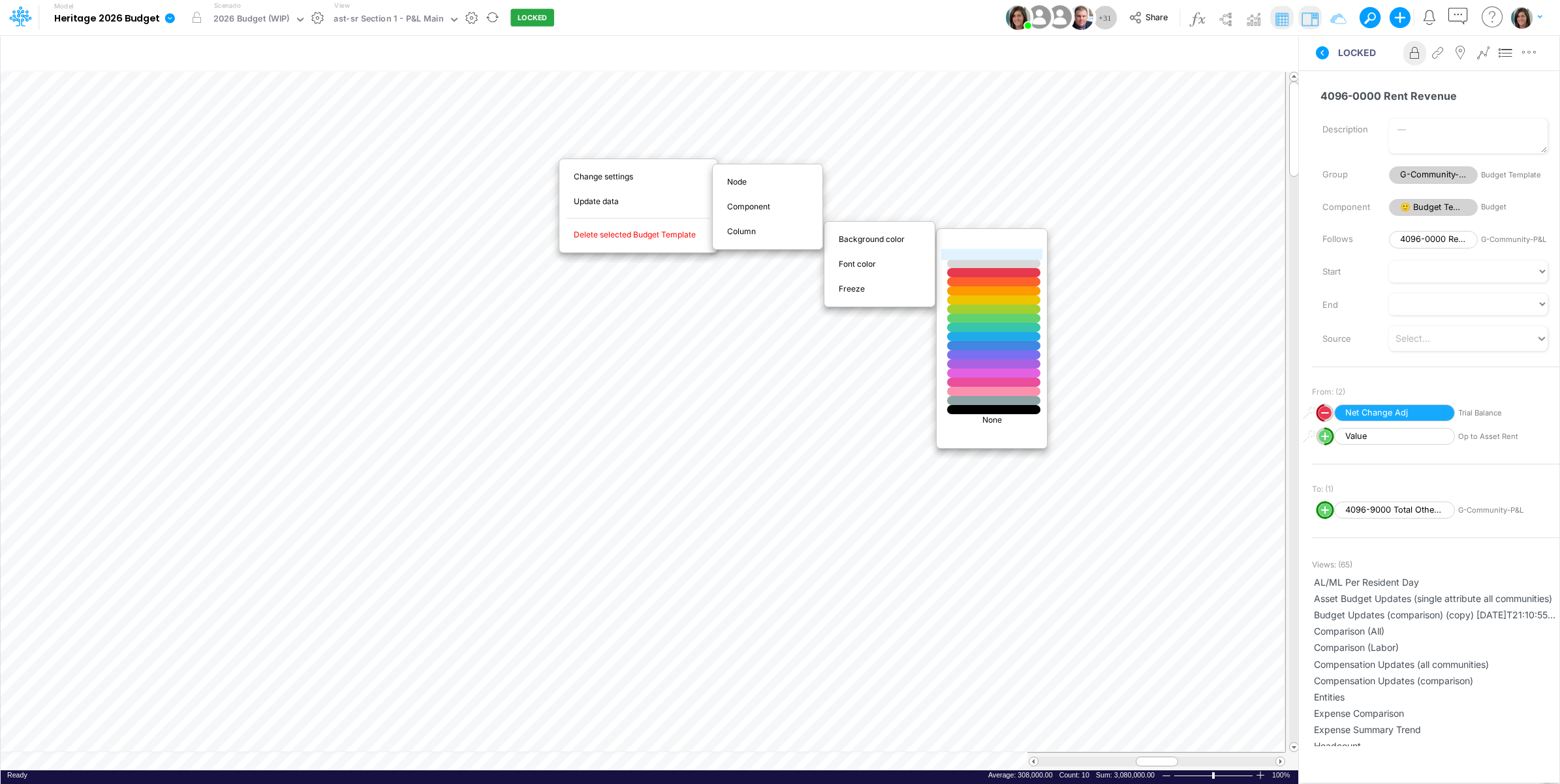
click at [986, 256] on div at bounding box center [994, 254] width 112 height 11
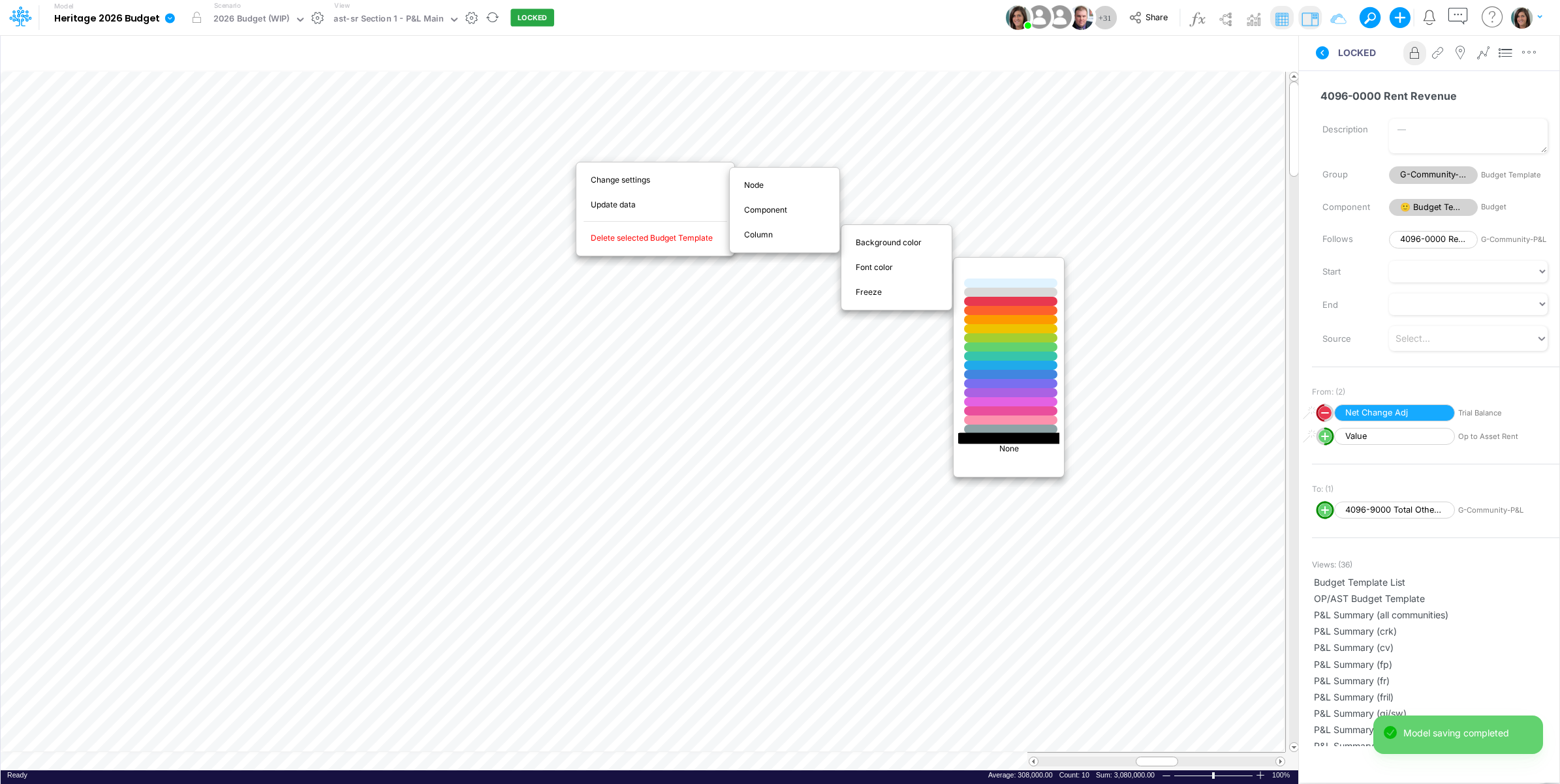
click at [981, 436] on div at bounding box center [1011, 437] width 112 height 11
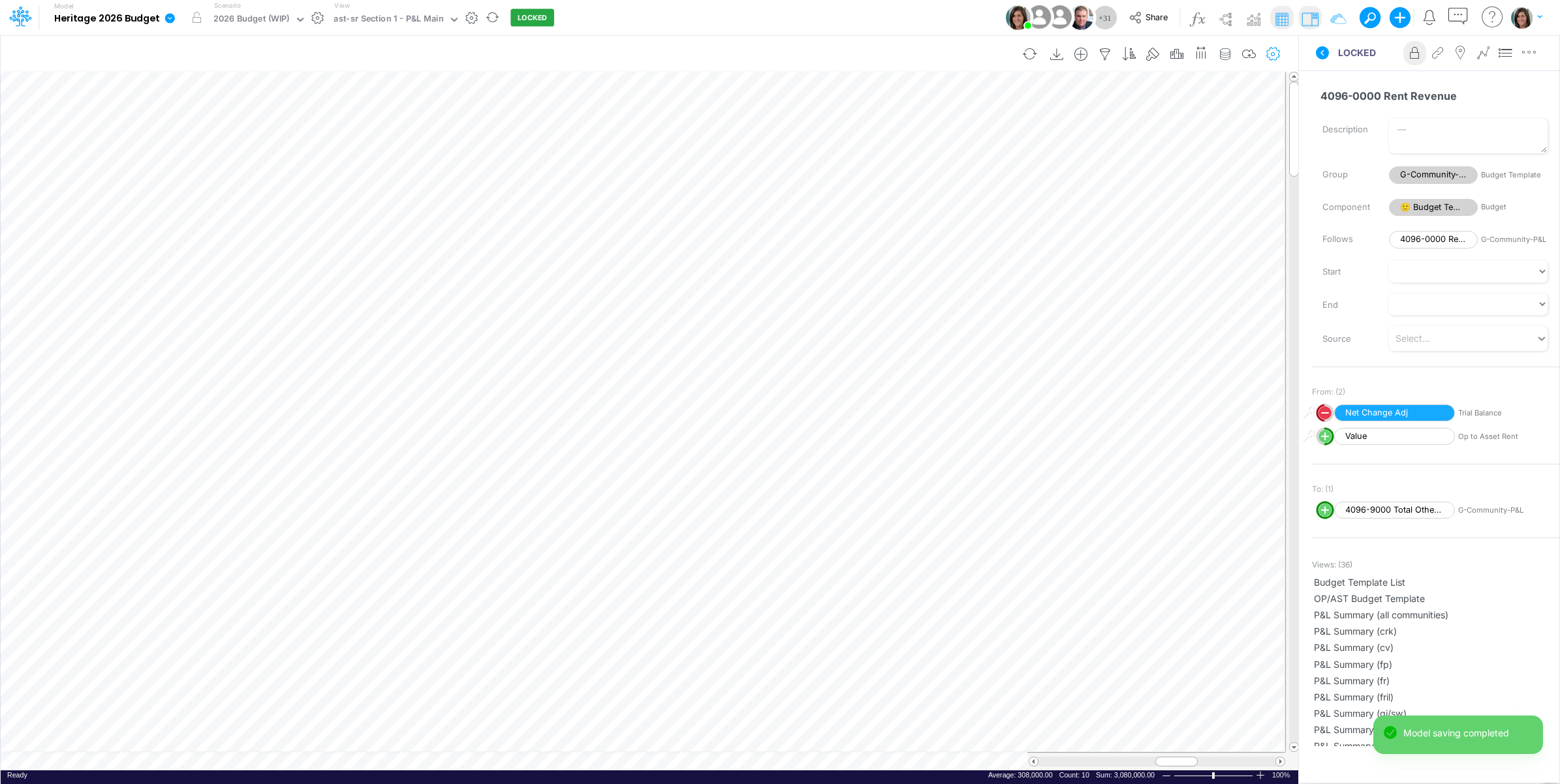
click at [1278, 47] on icon "button" at bounding box center [1273, 54] width 20 height 14
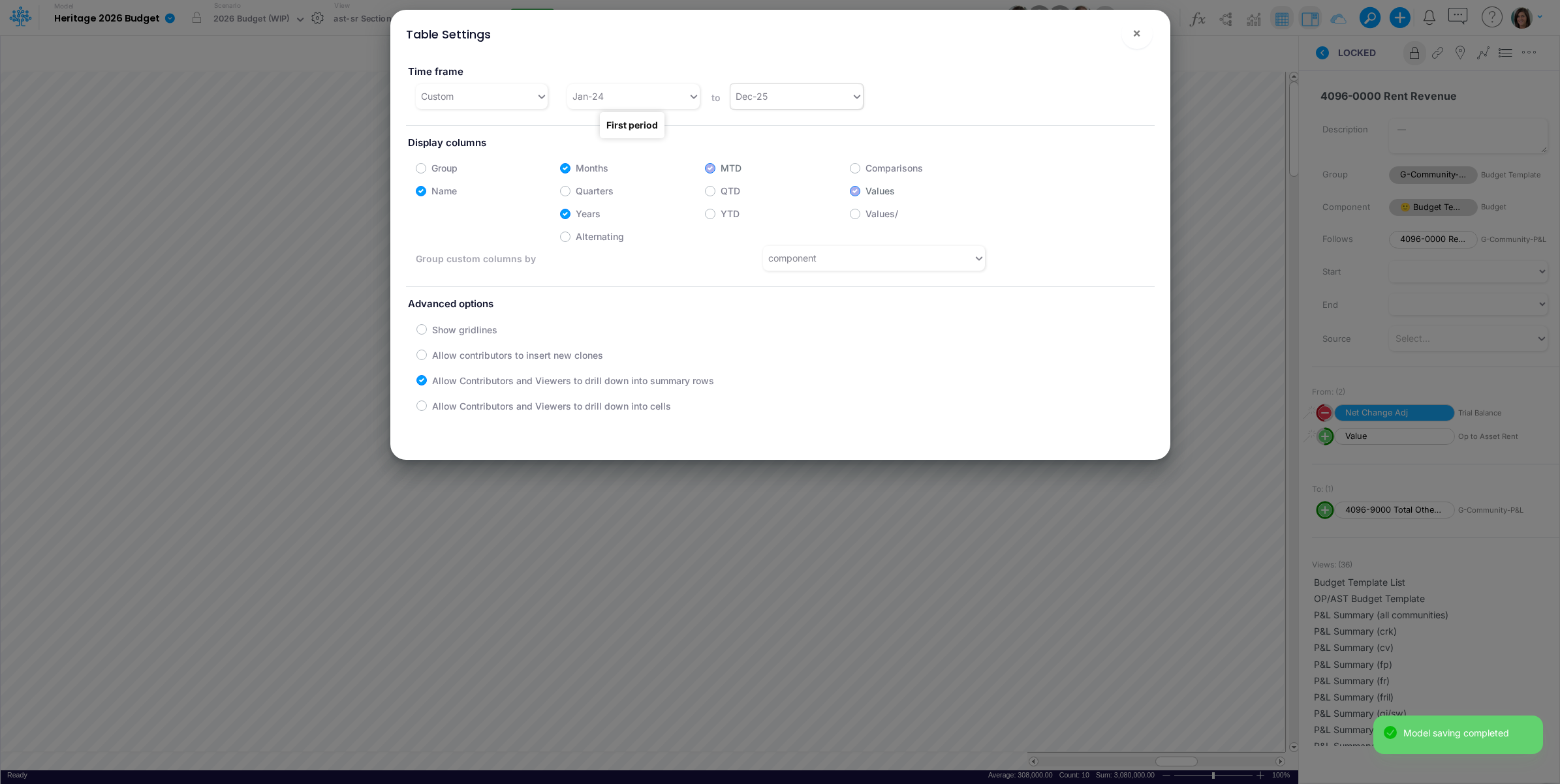
click at [761, 95] on div "Dec-25" at bounding box center [752, 96] width 32 height 14
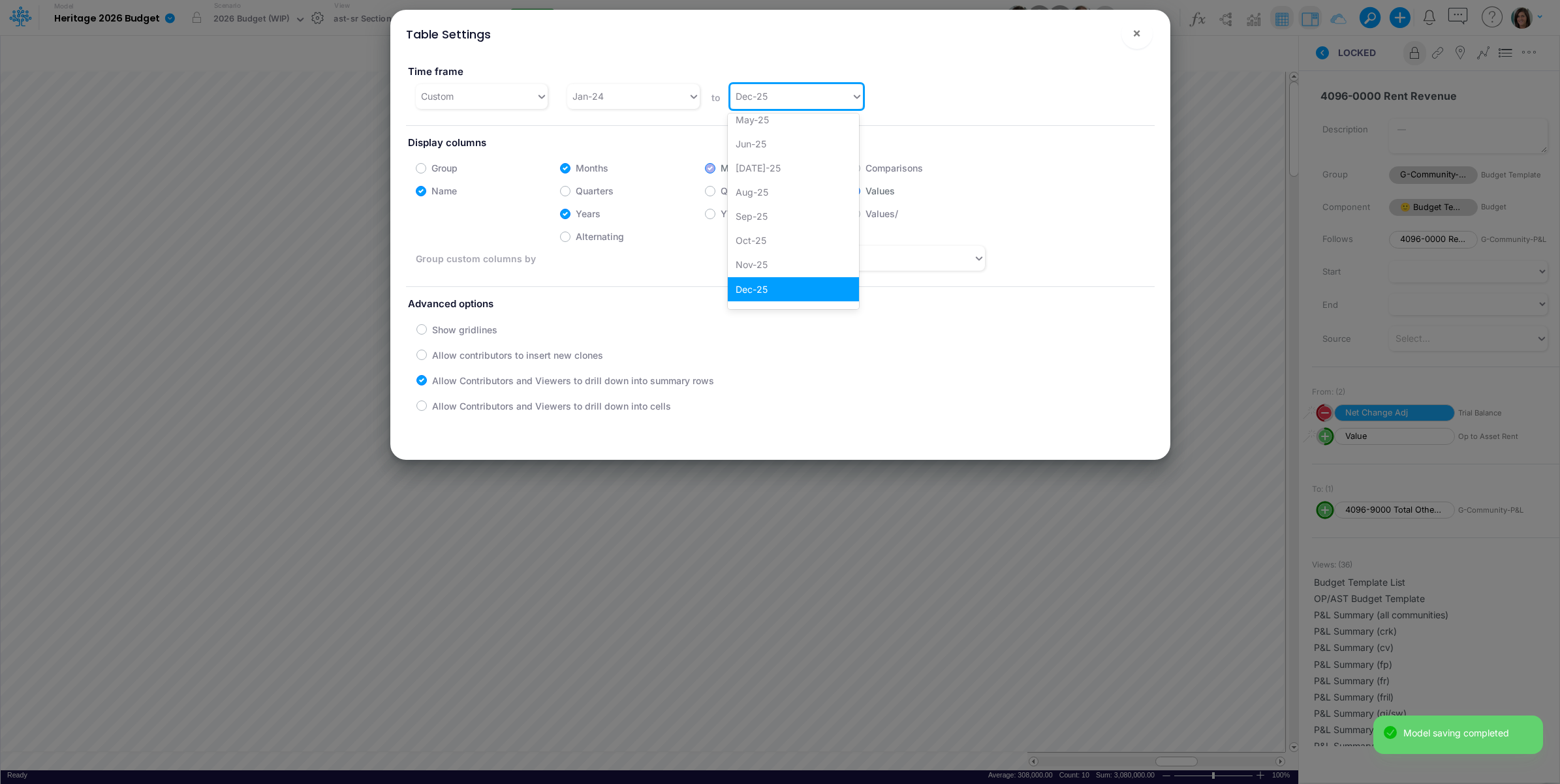
scroll to position [1260, 0]
drag, startPoint x: 767, startPoint y: 293, endPoint x: 534, endPoint y: 135, distance: 281.5
click at [767, 293] on div "Dec-26" at bounding box center [793, 297] width 131 height 24
click at [606, 97] on input "text" at bounding box center [607, 96] width 2 height 14
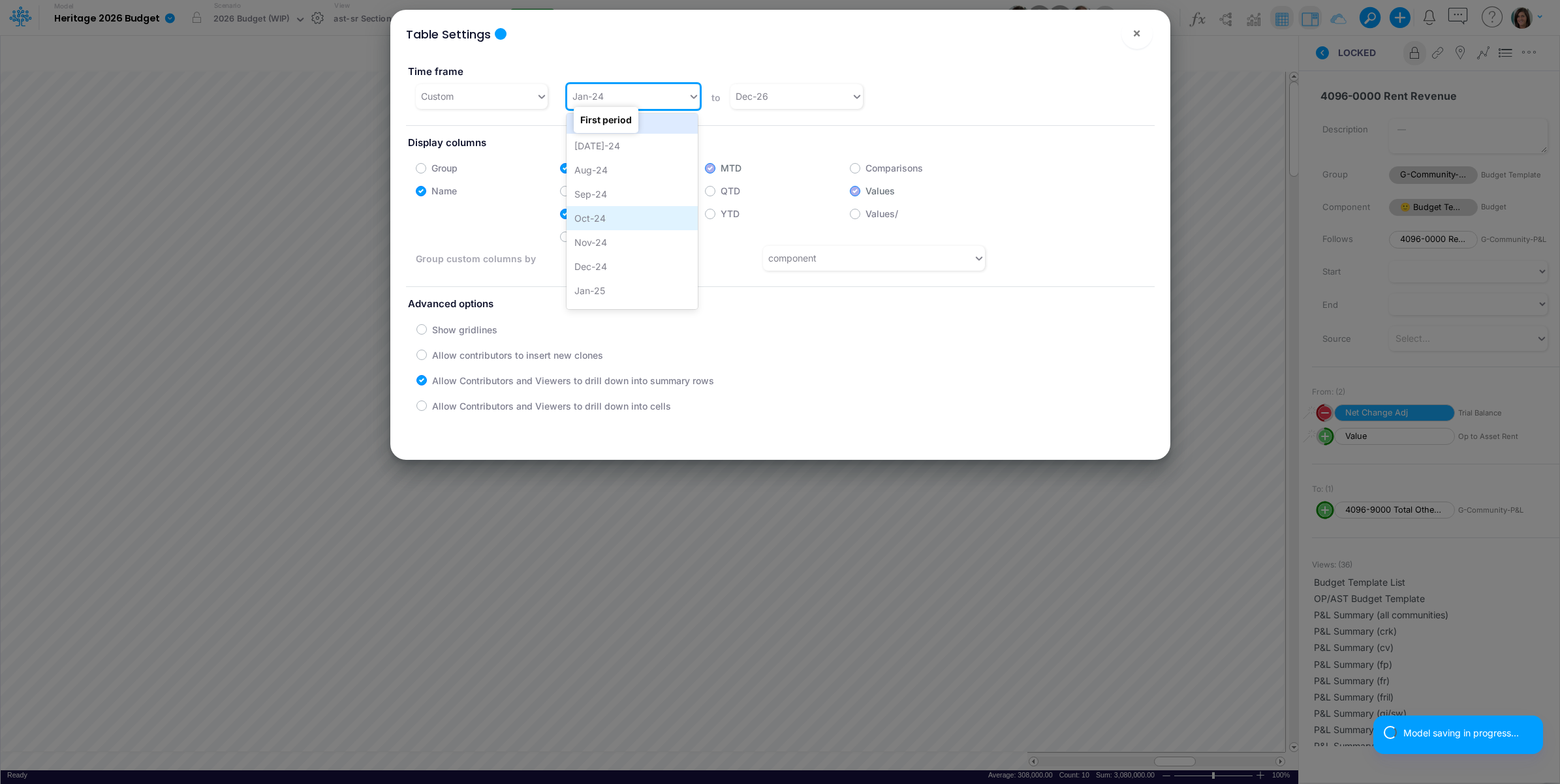
scroll to position [746, 0]
click at [596, 247] on div "Jan-25" at bounding box center [632, 254] width 131 height 24
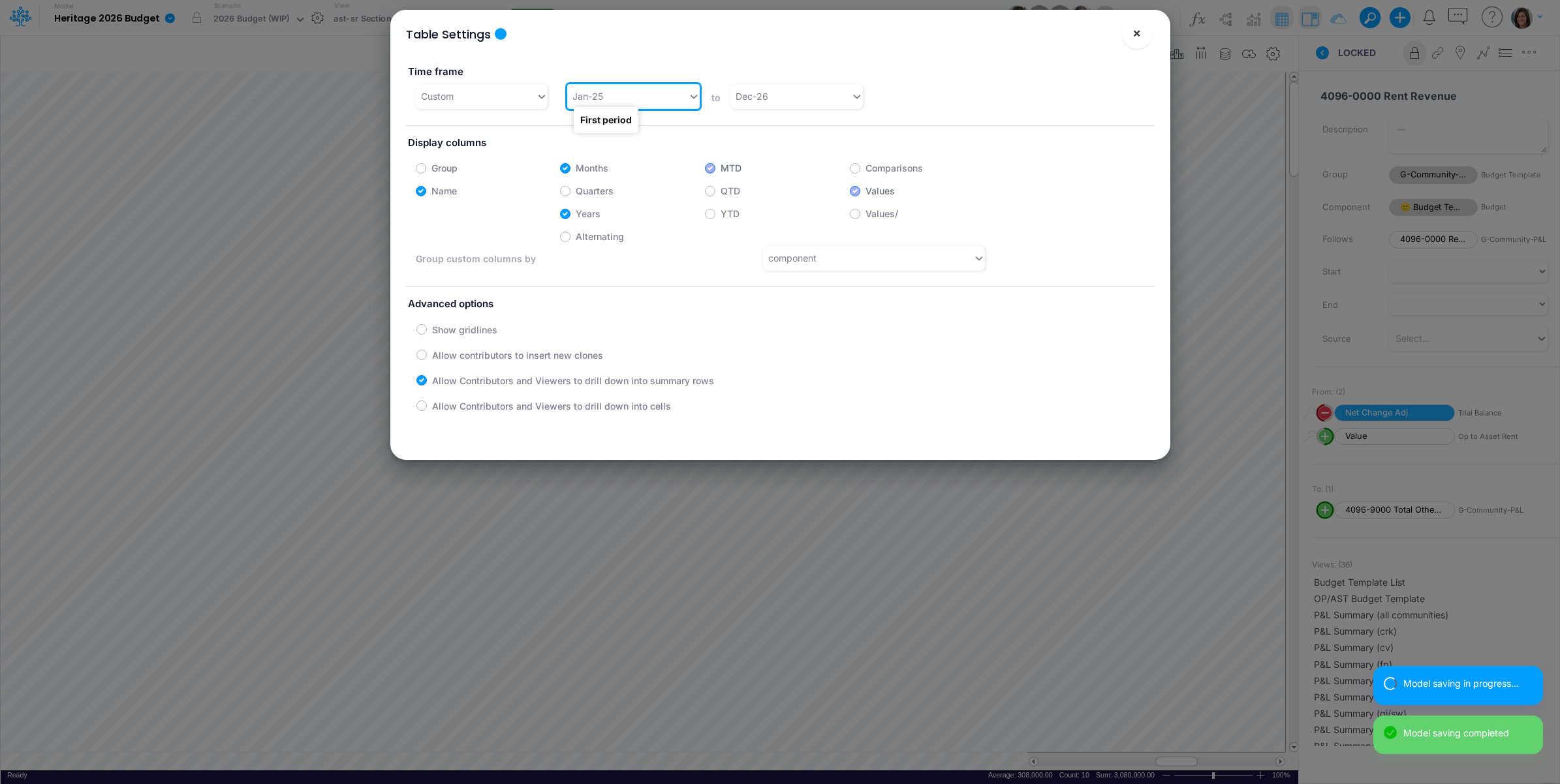
click at [1130, 40] on button "×" at bounding box center [1137, 33] width 31 height 31
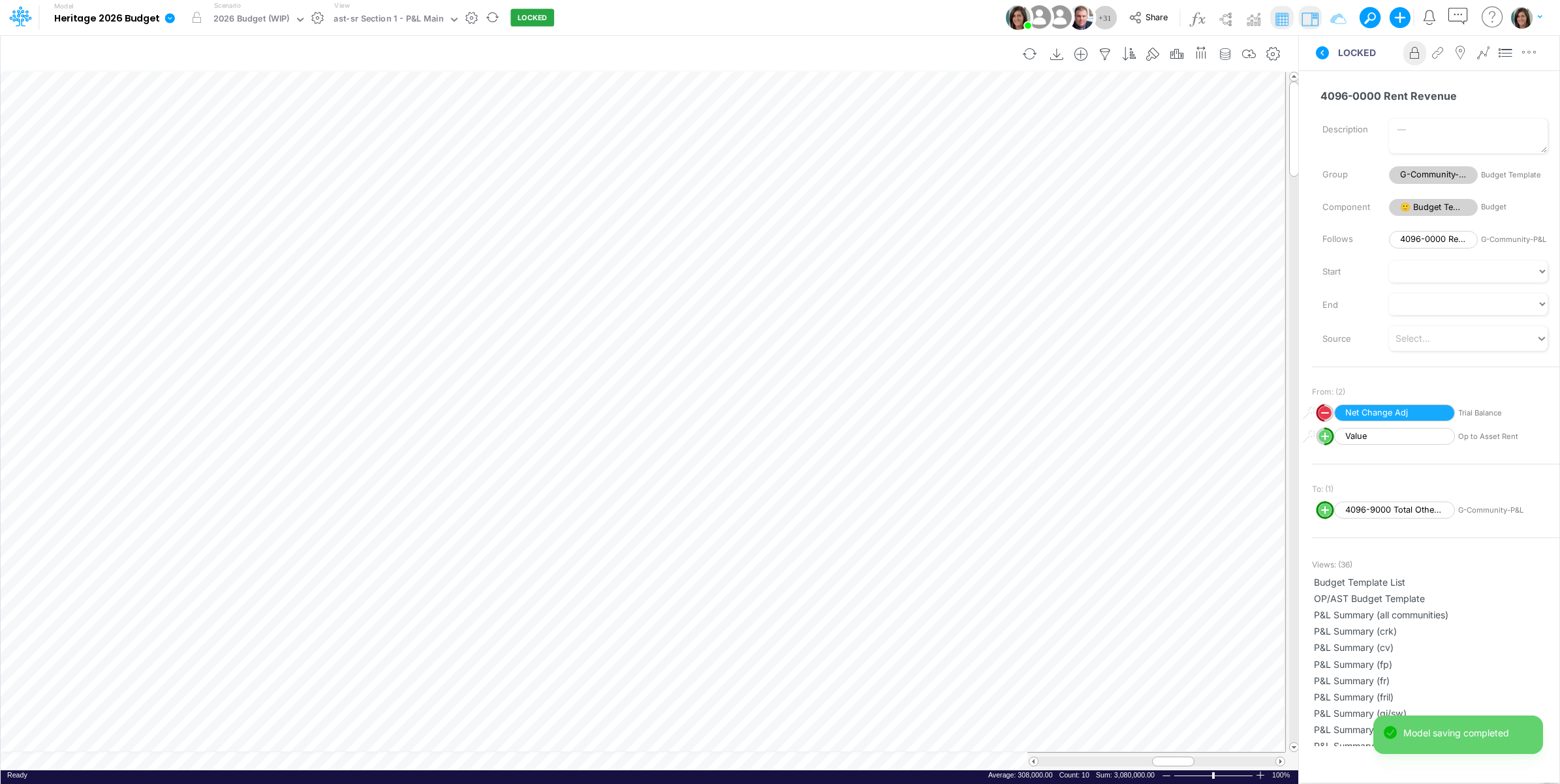
scroll to position [0, 1]
click at [1248, 51] on icon "button" at bounding box center [1249, 54] width 20 height 14
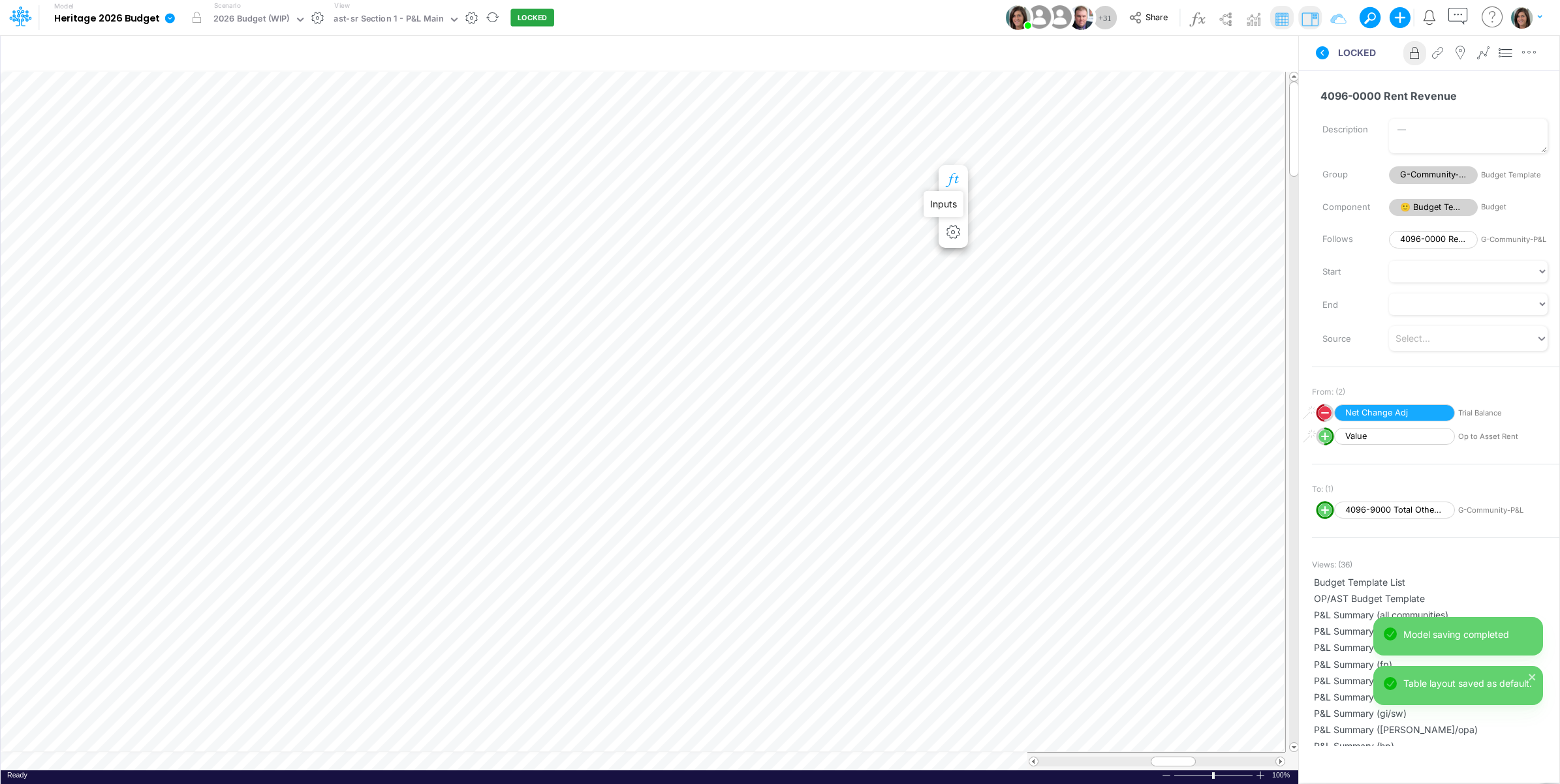
click at [955, 180] on icon "button" at bounding box center [953, 181] width 20 height 14
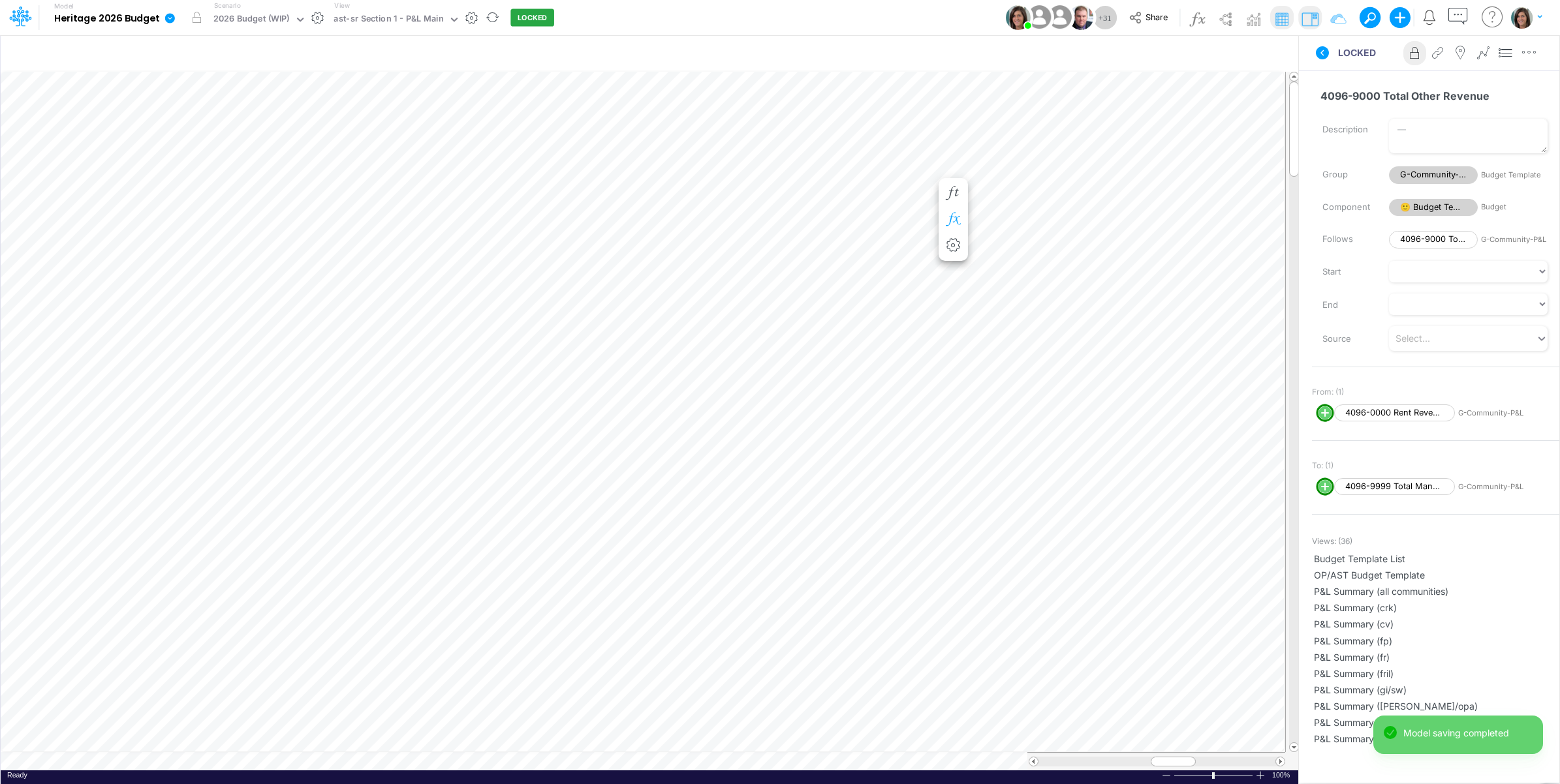
scroll to position [0, 1]
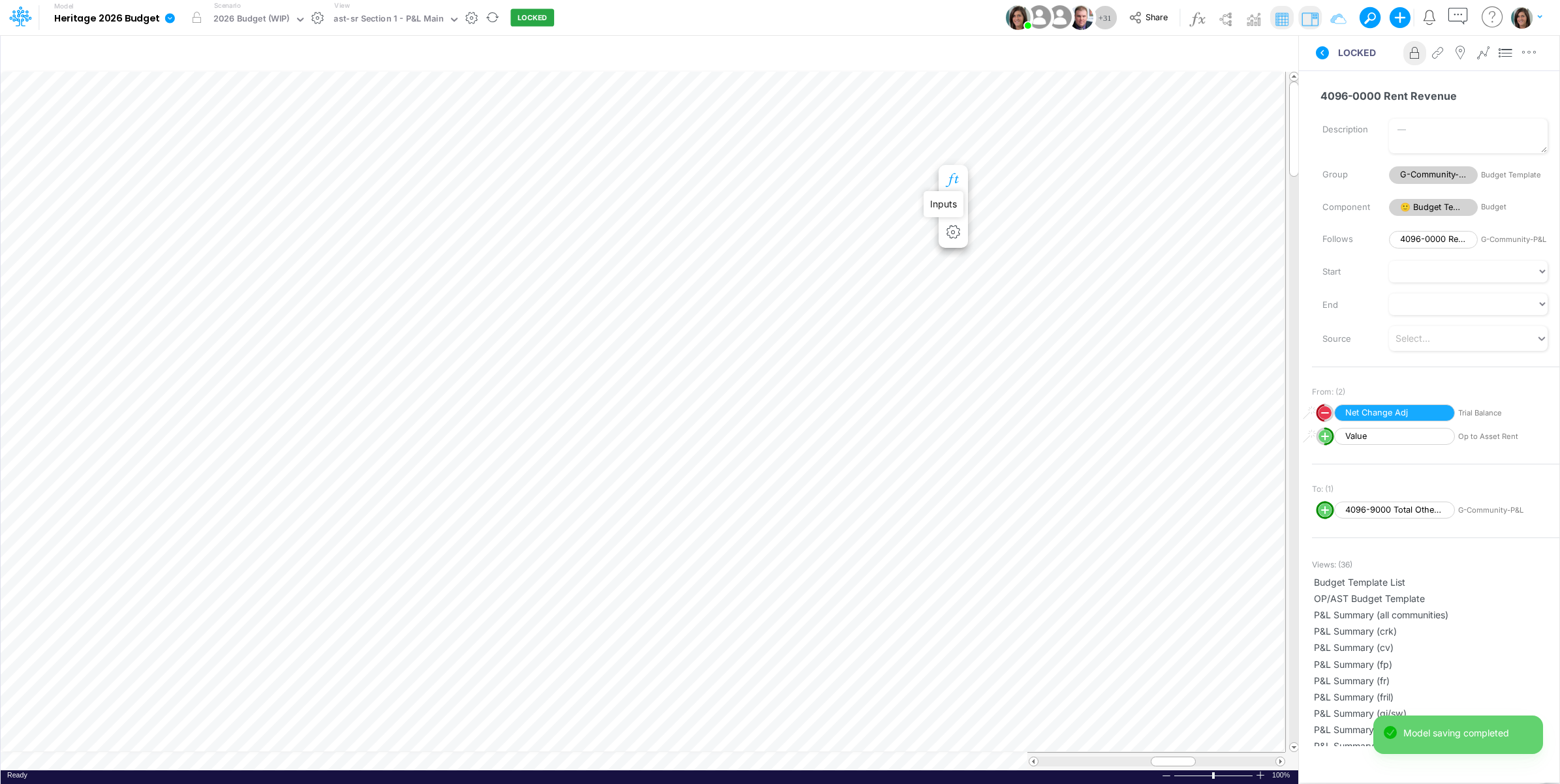
click at [951, 175] on icon "button" at bounding box center [953, 181] width 20 height 14
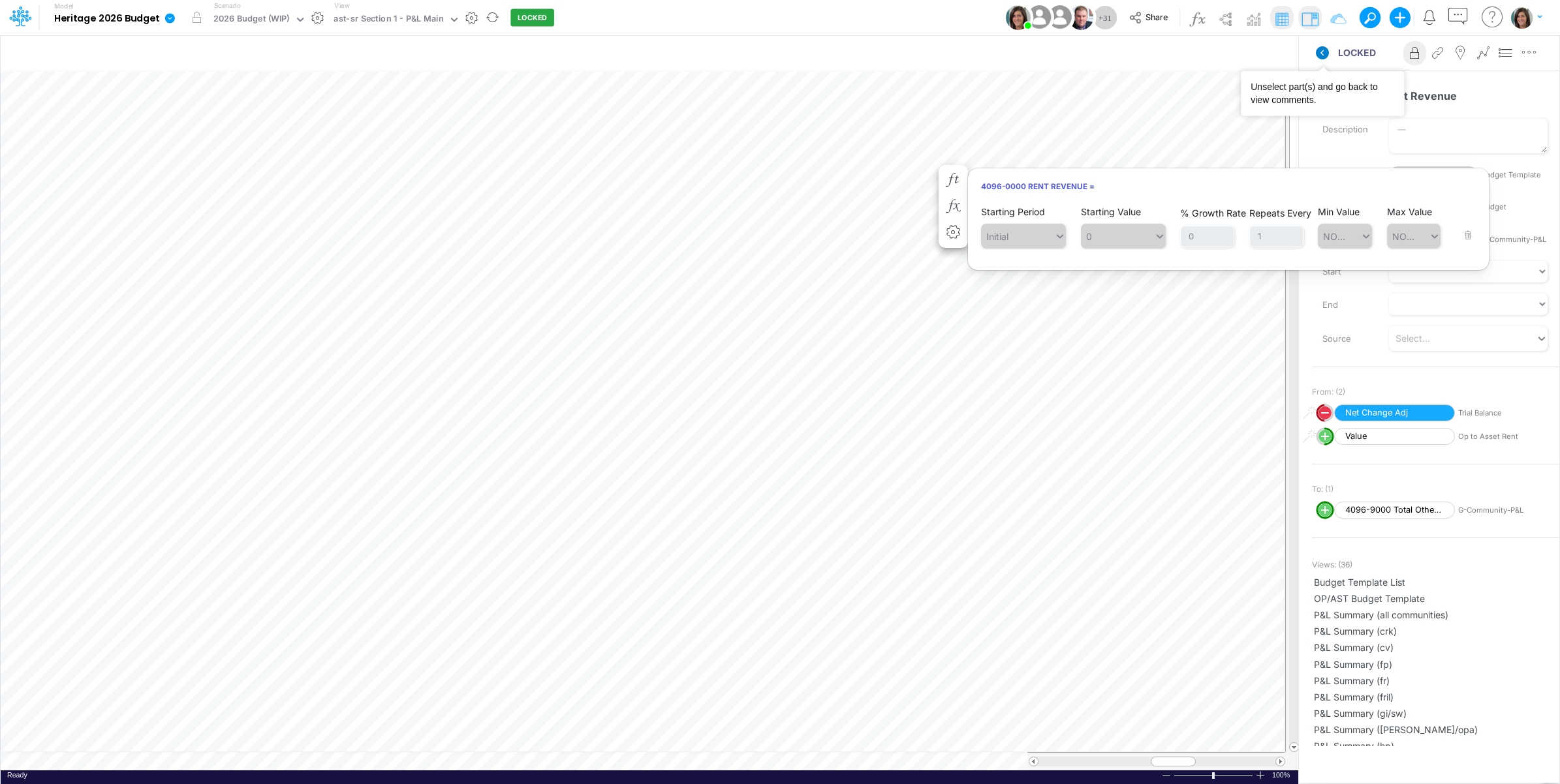
click at [1325, 53] on icon at bounding box center [1322, 53] width 13 height 13
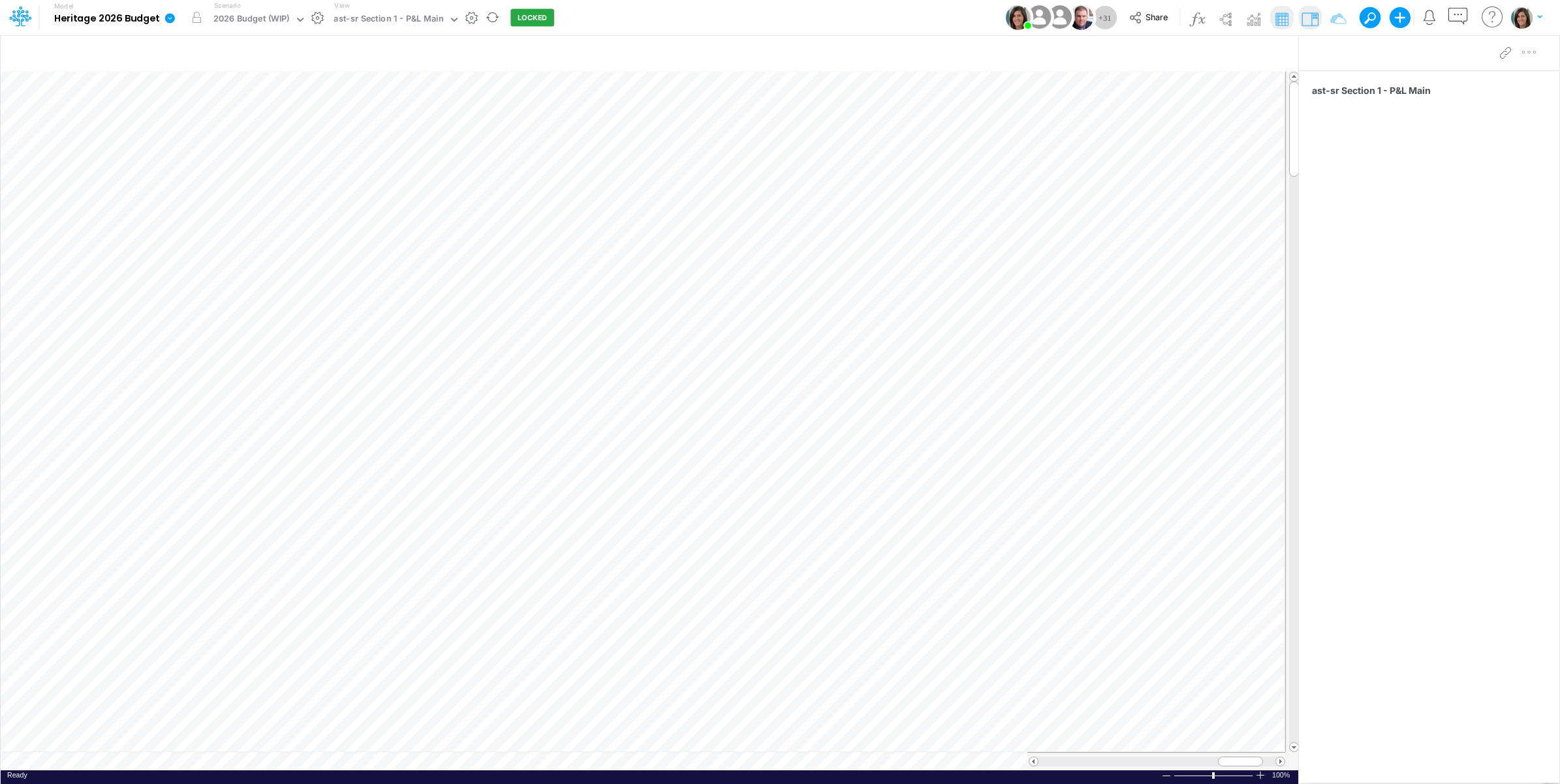
scroll to position [0, 1]
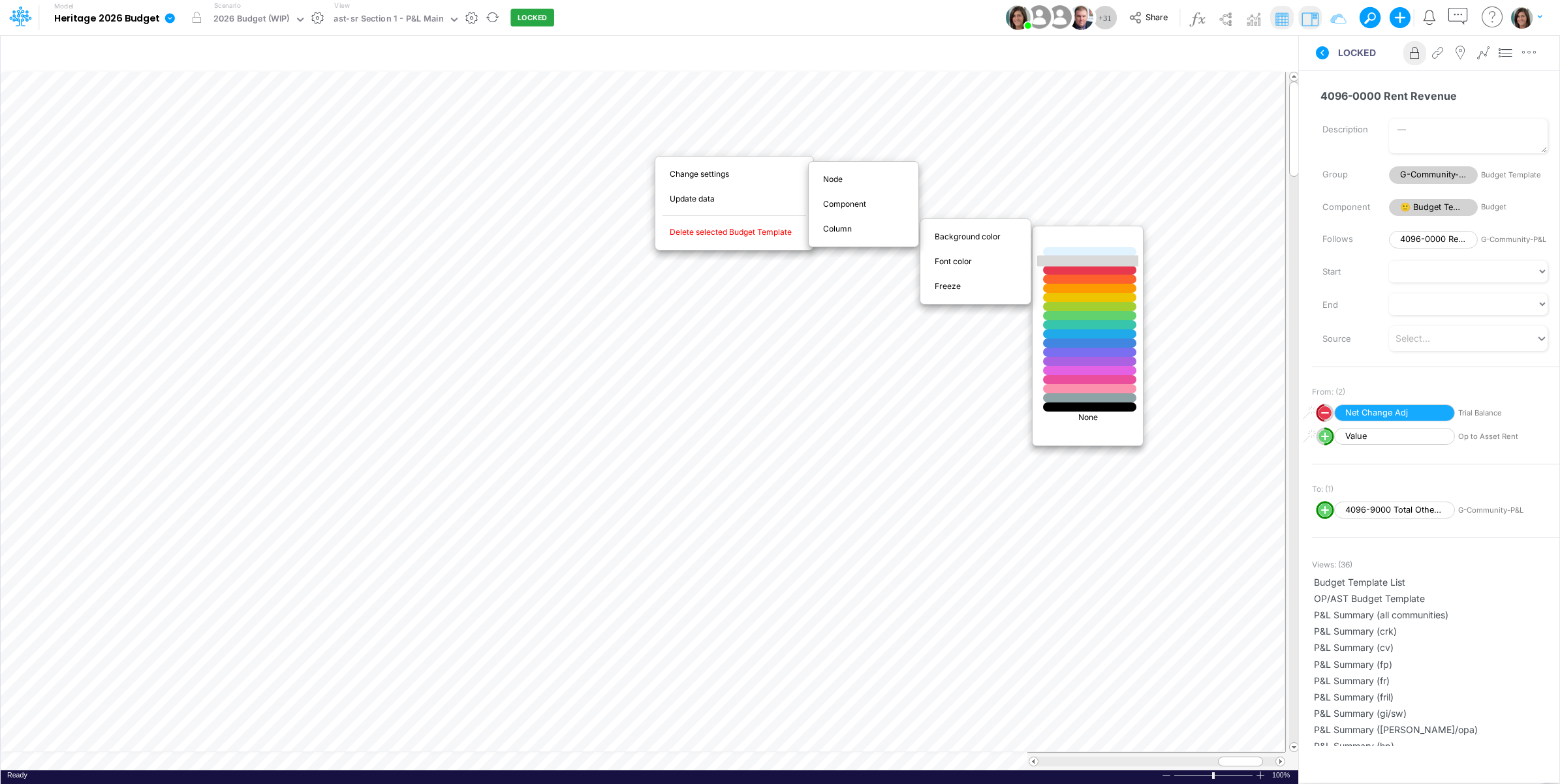
click at [1065, 265] on div at bounding box center [1090, 261] width 112 height 11
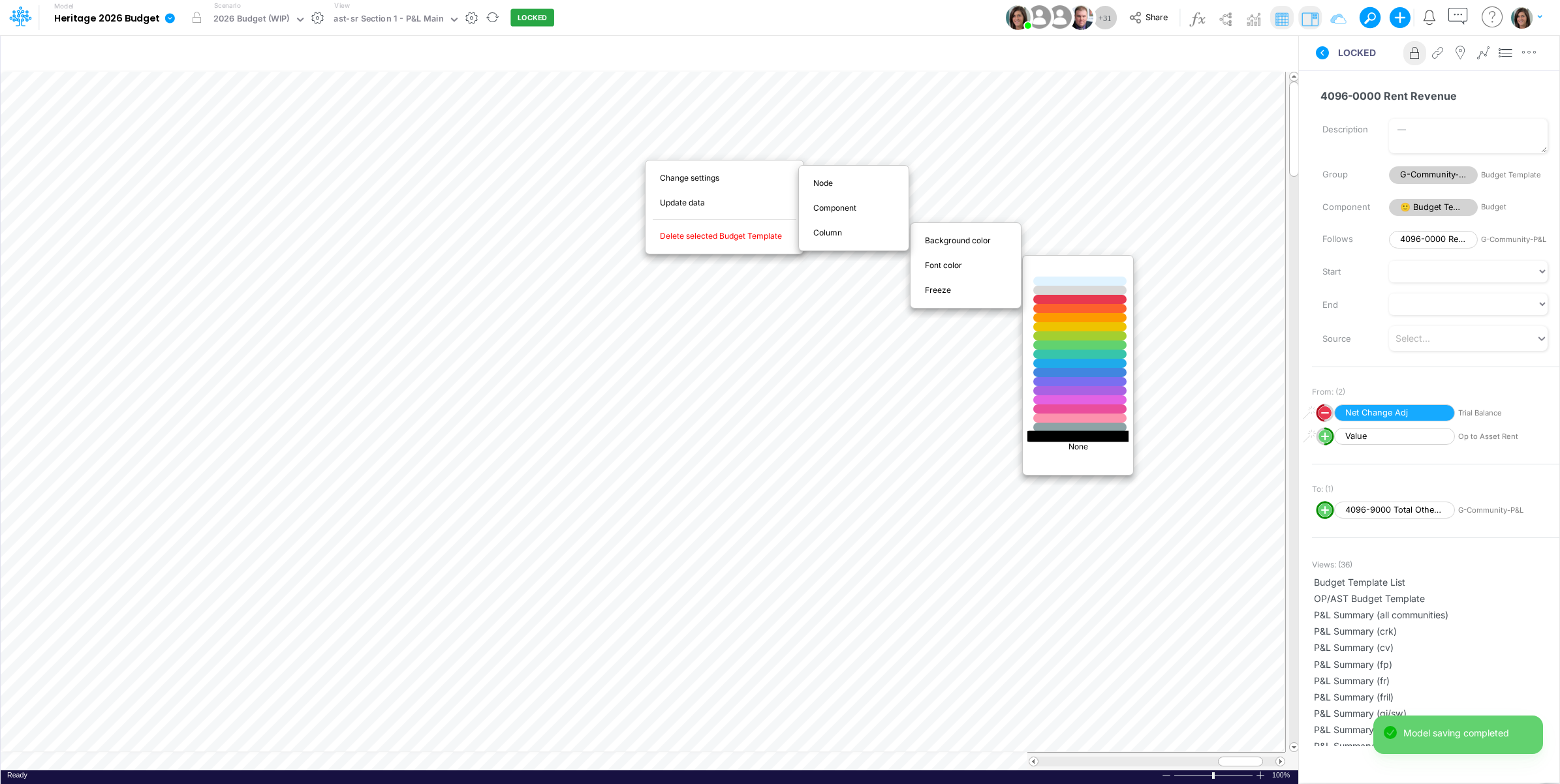
click at [1069, 438] on div at bounding box center [1080, 436] width 112 height 11
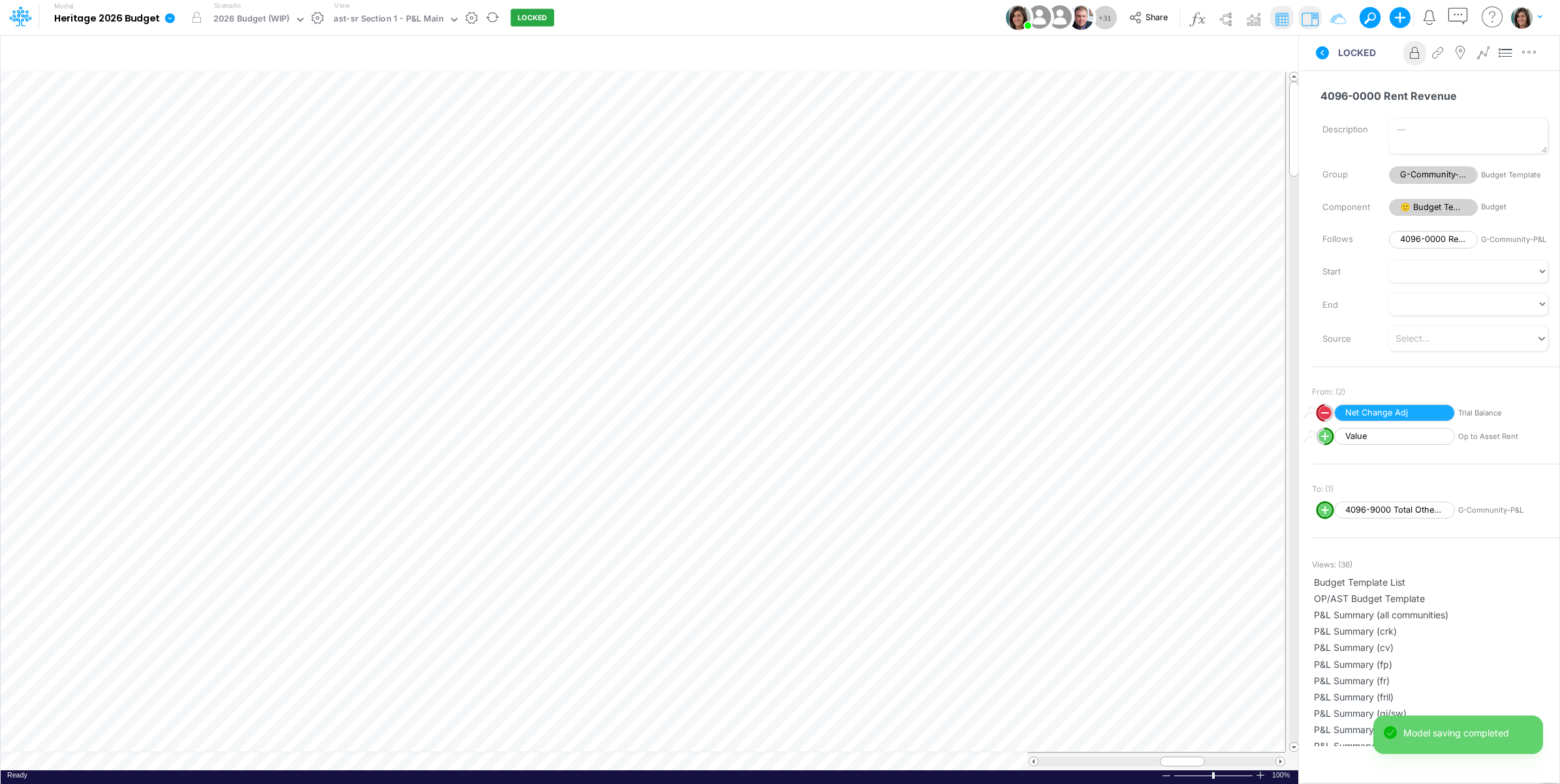
scroll to position [0, 1]
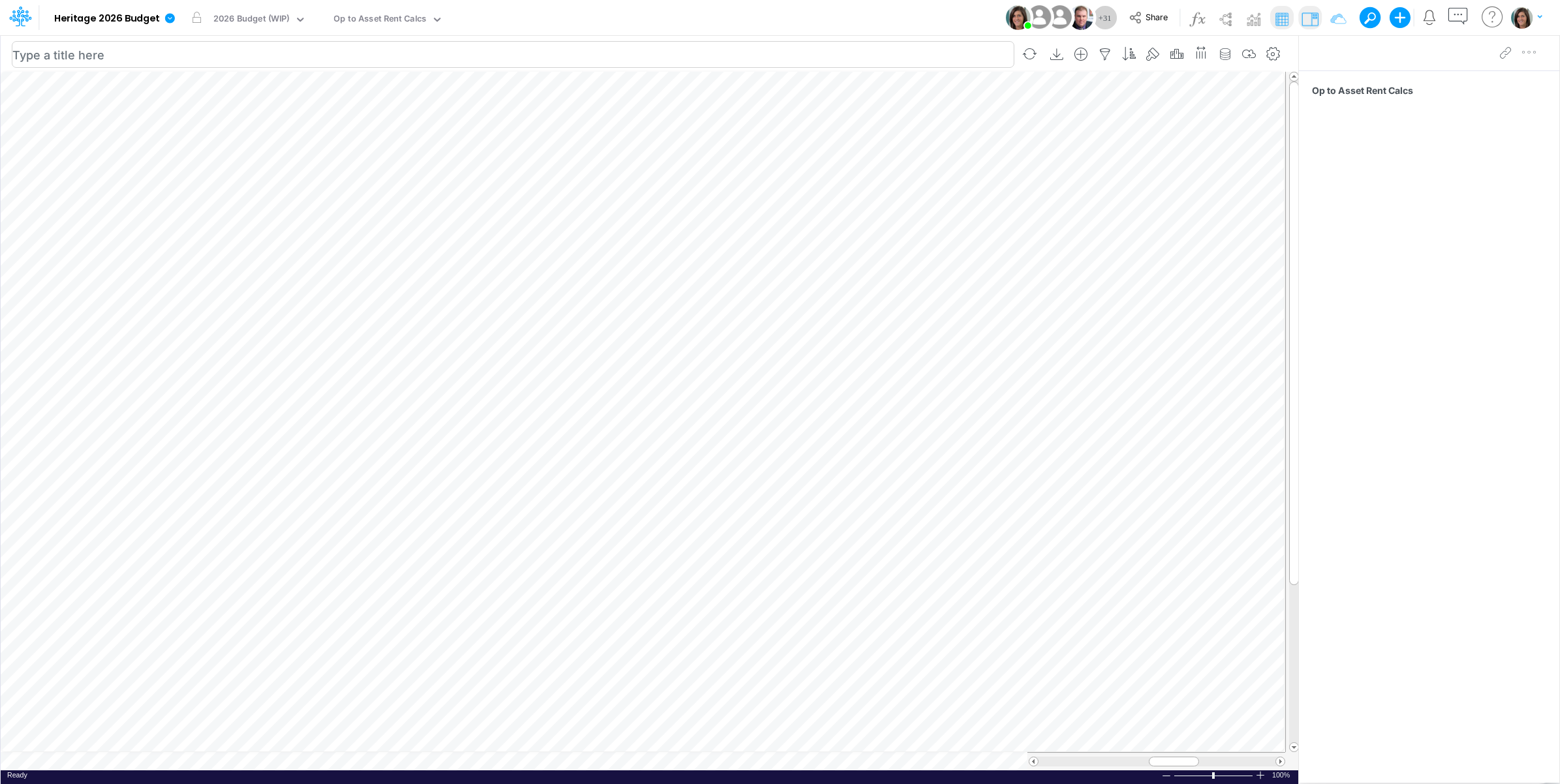
scroll to position [0, 1]
click at [403, 21] on div "ast-sr Section 1 - P&L Main" at bounding box center [387, 20] width 109 height 15
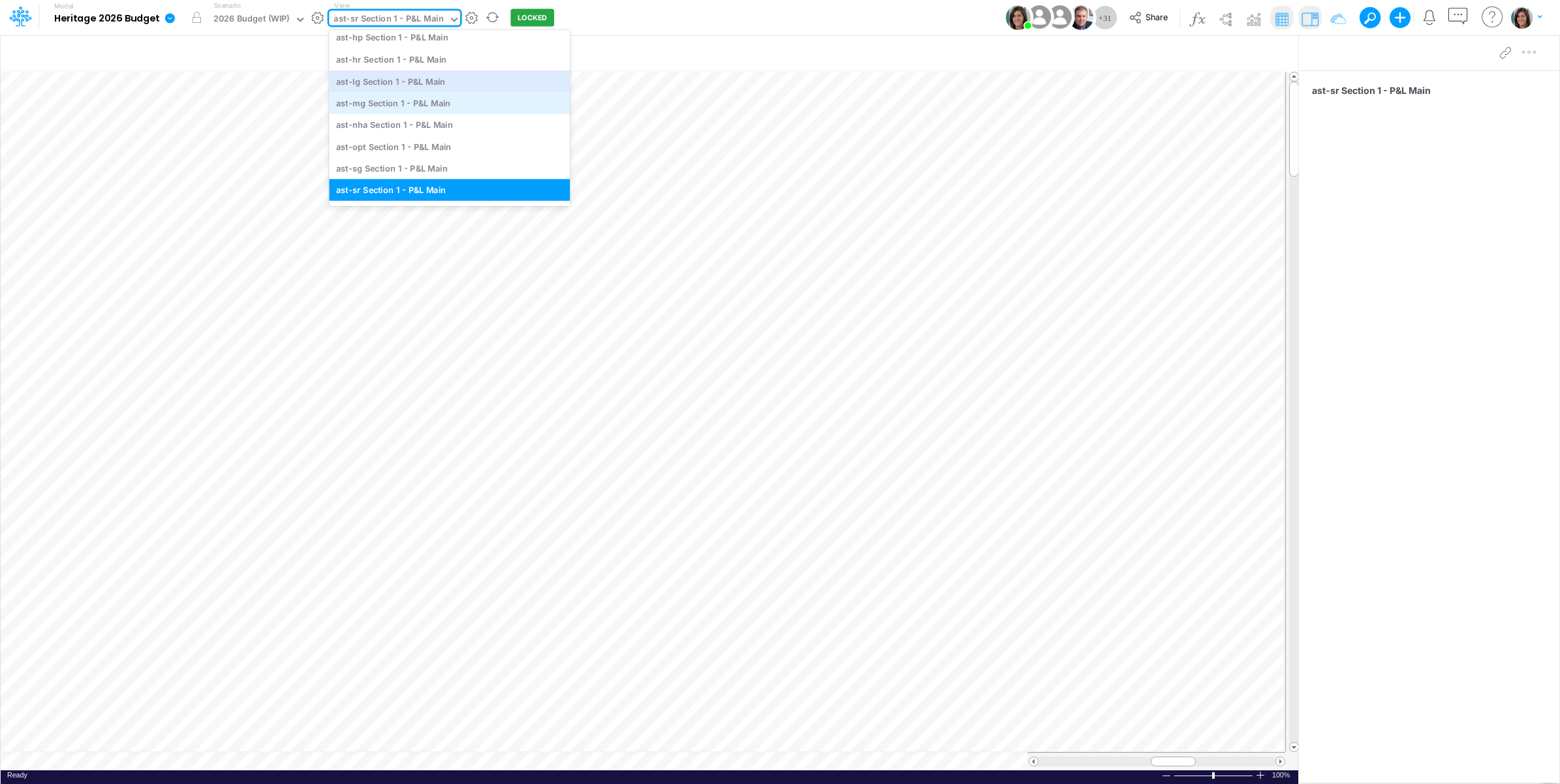
scroll to position [3819, 0]
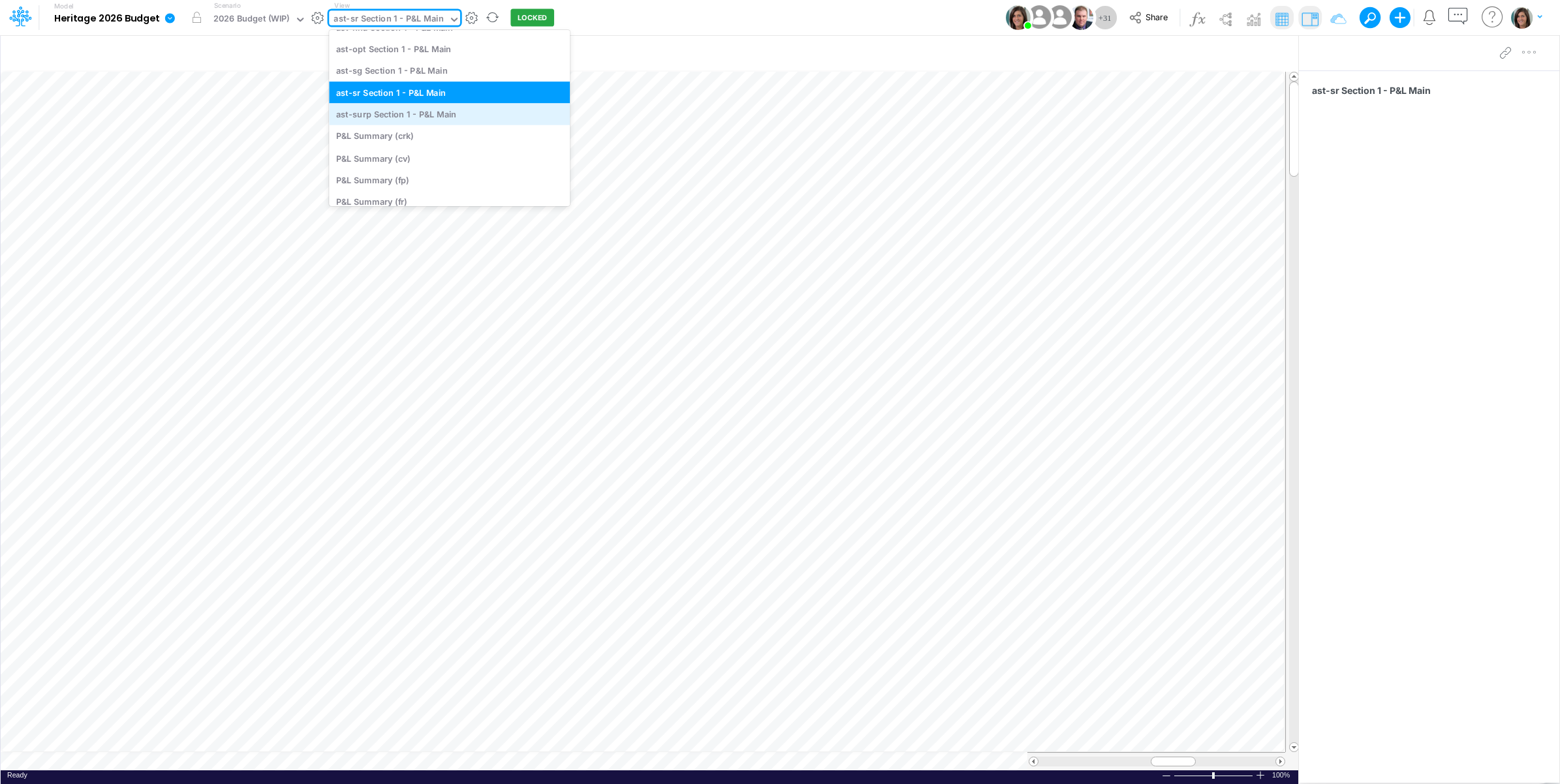
click at [427, 116] on div "ast-surp Section 1 - P&L Main" at bounding box center [449, 114] width 241 height 21
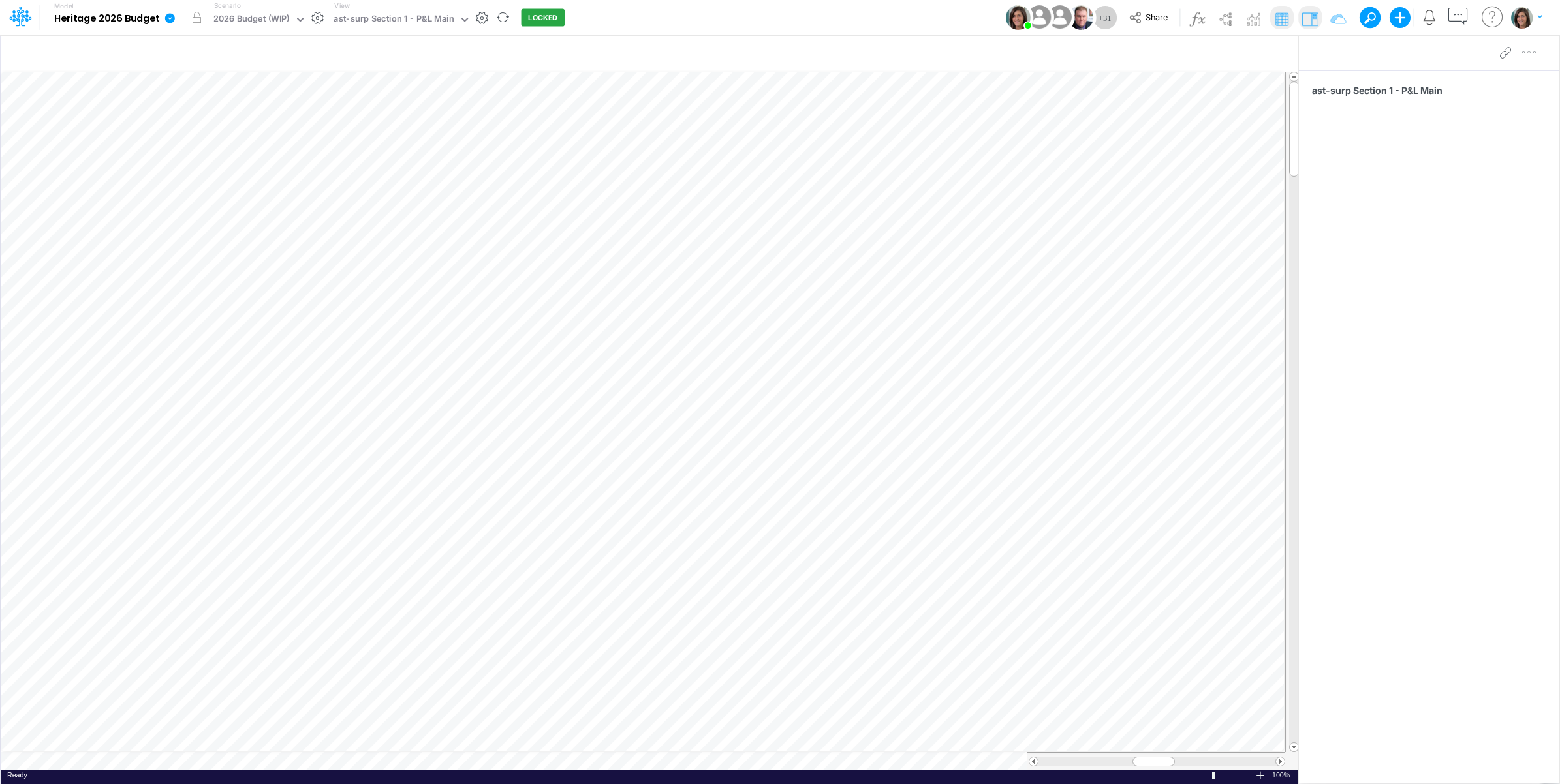
scroll to position [0, 1]
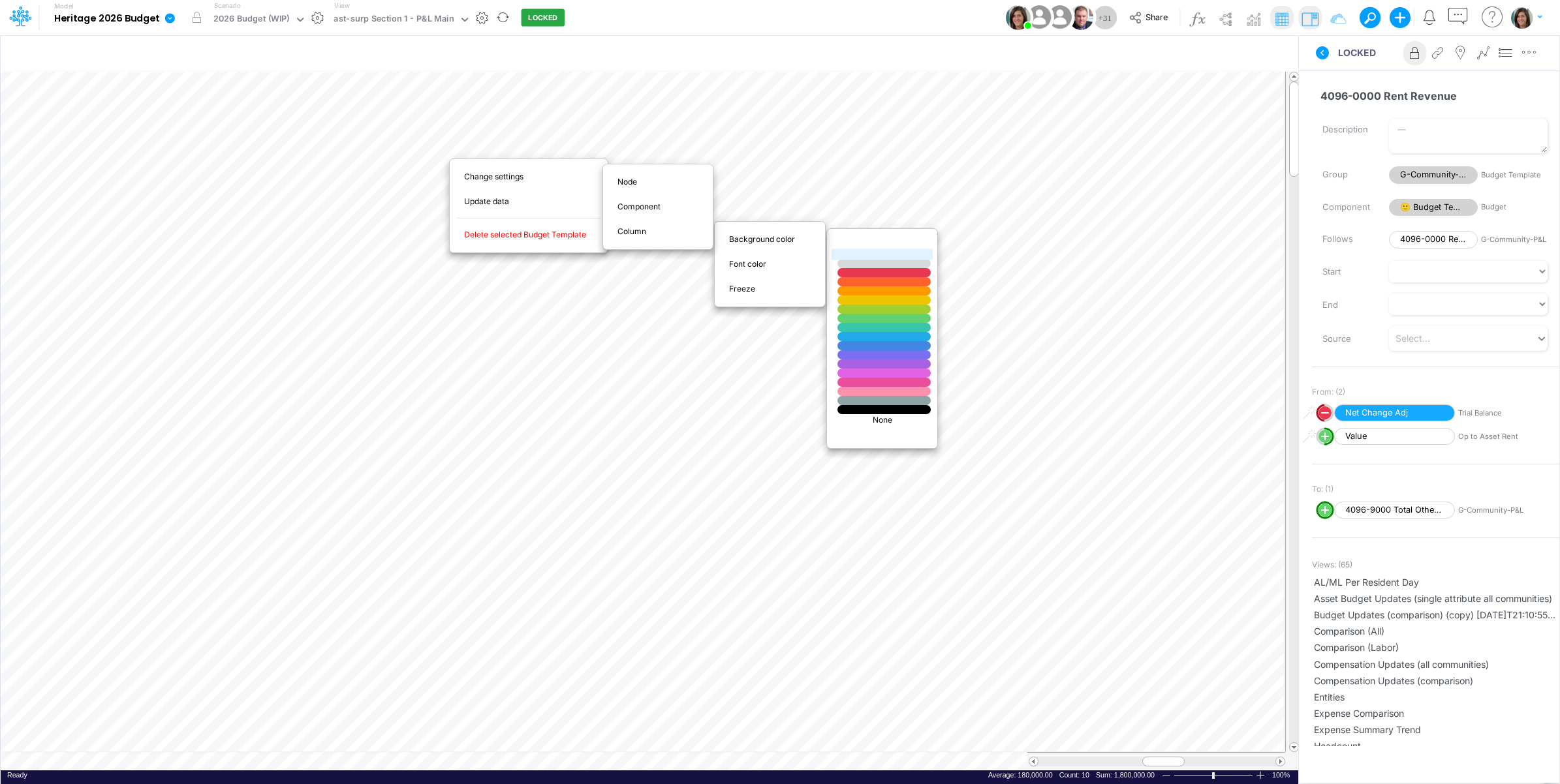
click at [868, 257] on div at bounding box center [884, 254] width 112 height 11
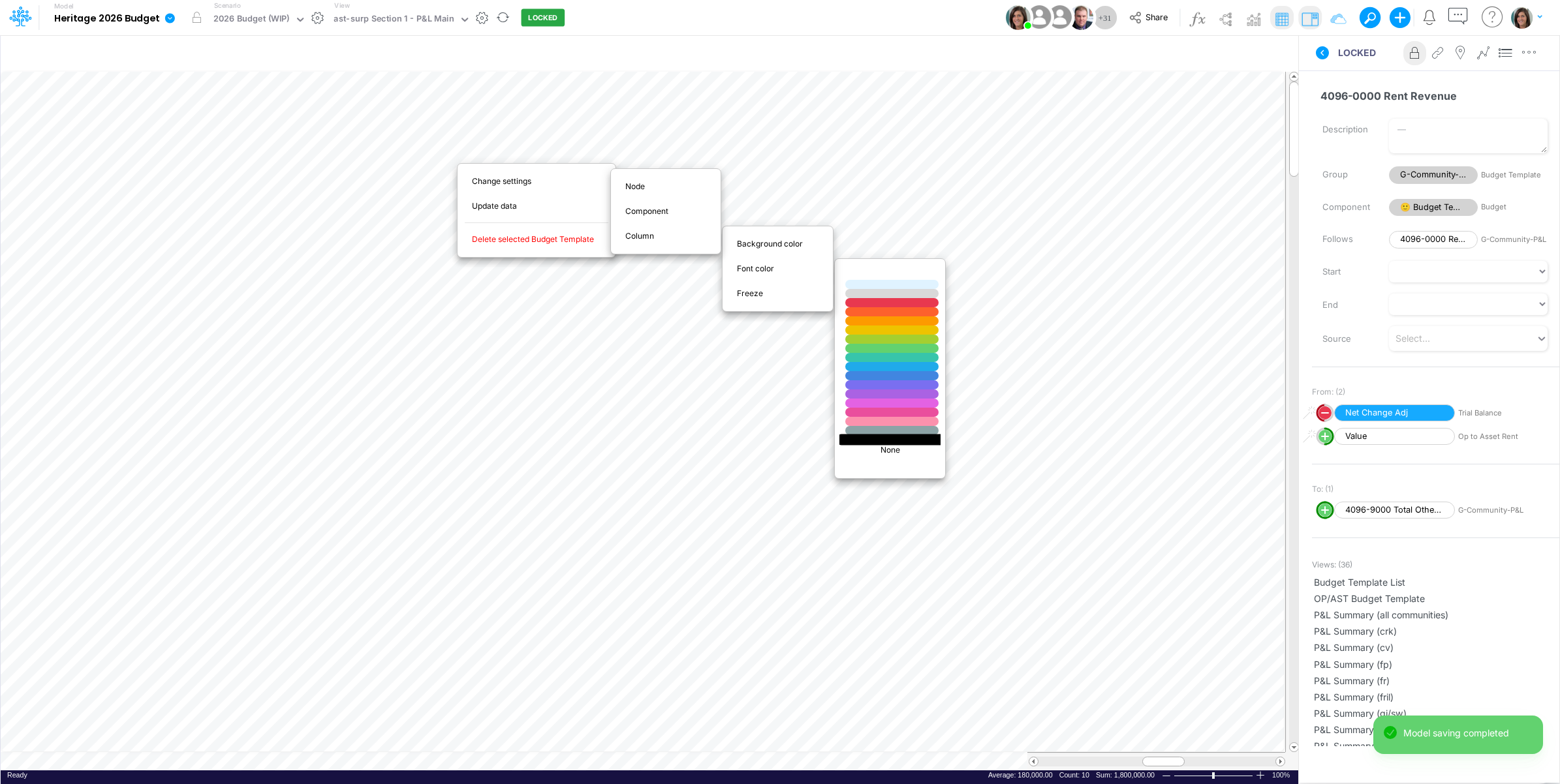
click at [866, 441] on div at bounding box center [892, 439] width 112 height 11
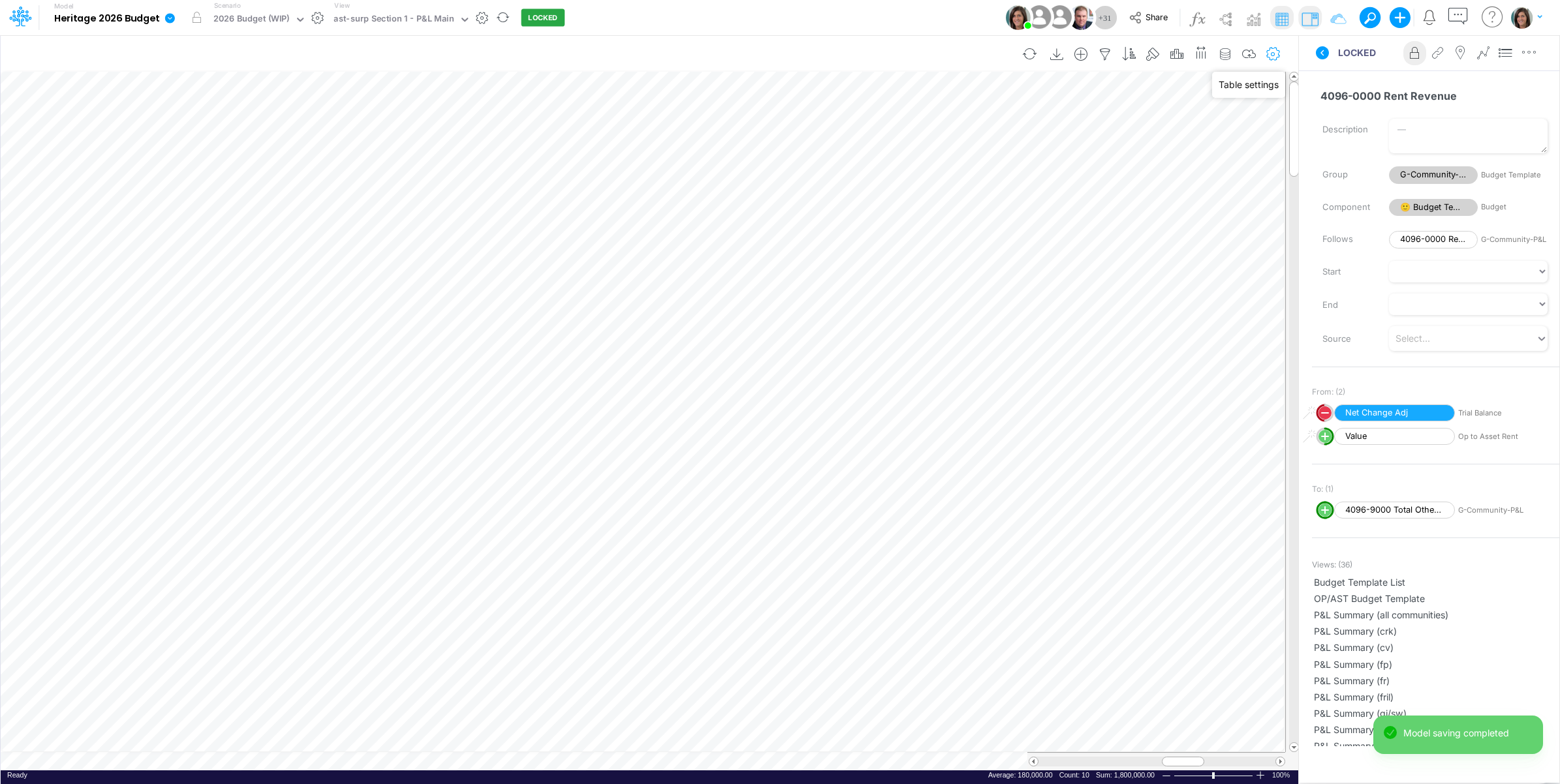
click at [1276, 56] on icon "button" at bounding box center [1273, 54] width 20 height 14
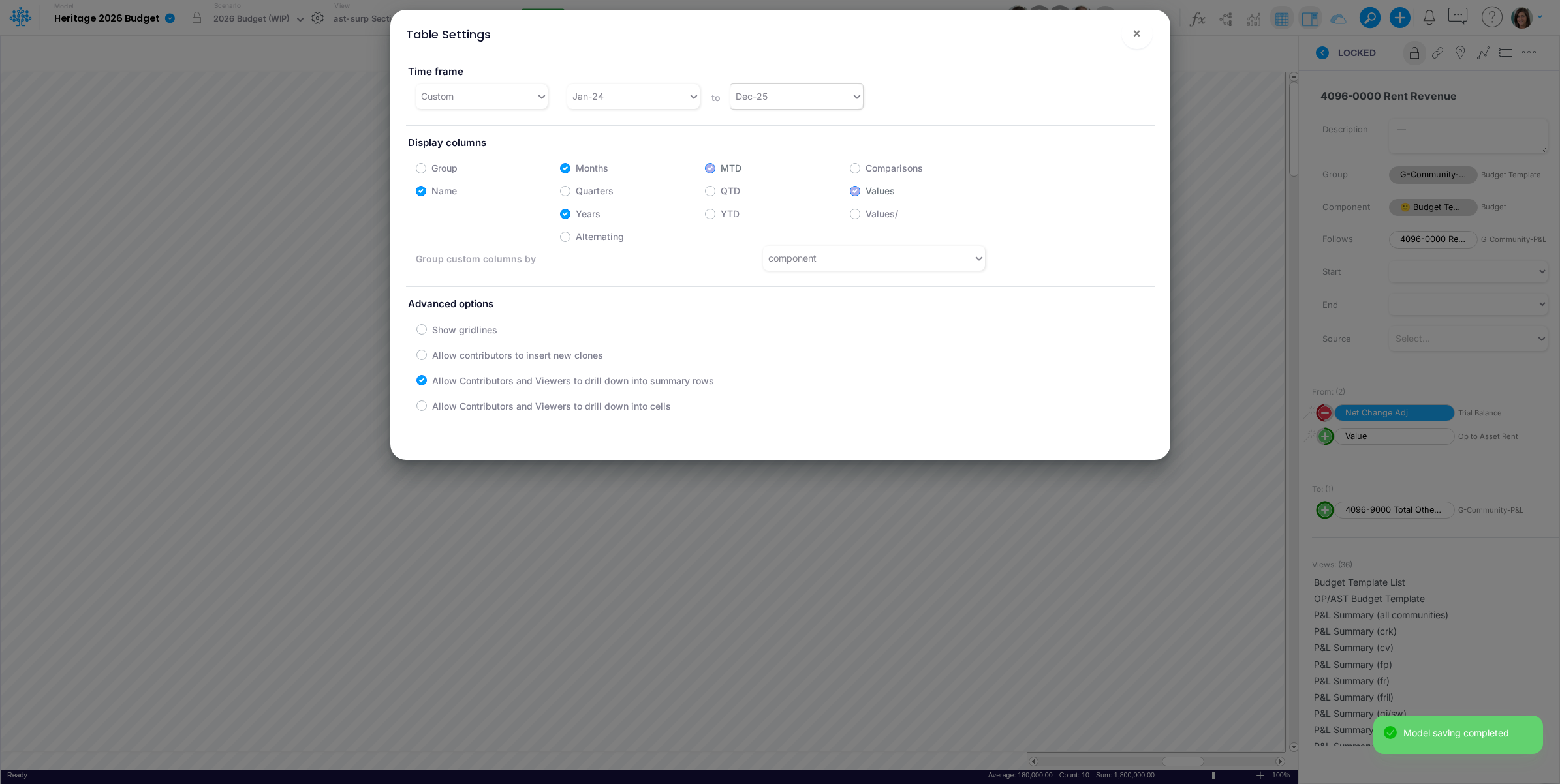
click at [766, 102] on div "Dec-25" at bounding box center [791, 96] width 120 height 21
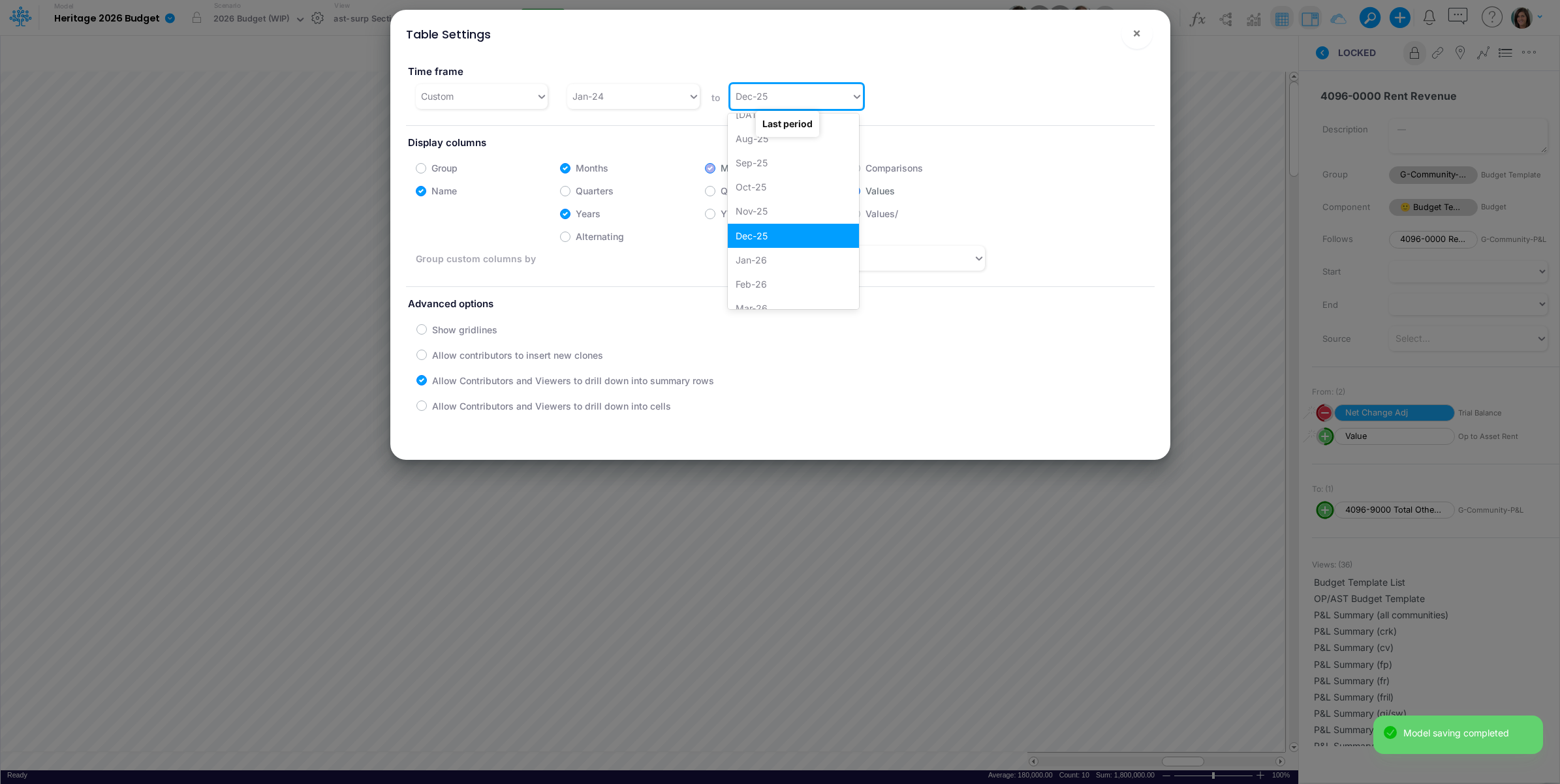
scroll to position [1261, 0]
click at [761, 294] on div "Dec-26" at bounding box center [793, 296] width 131 height 24
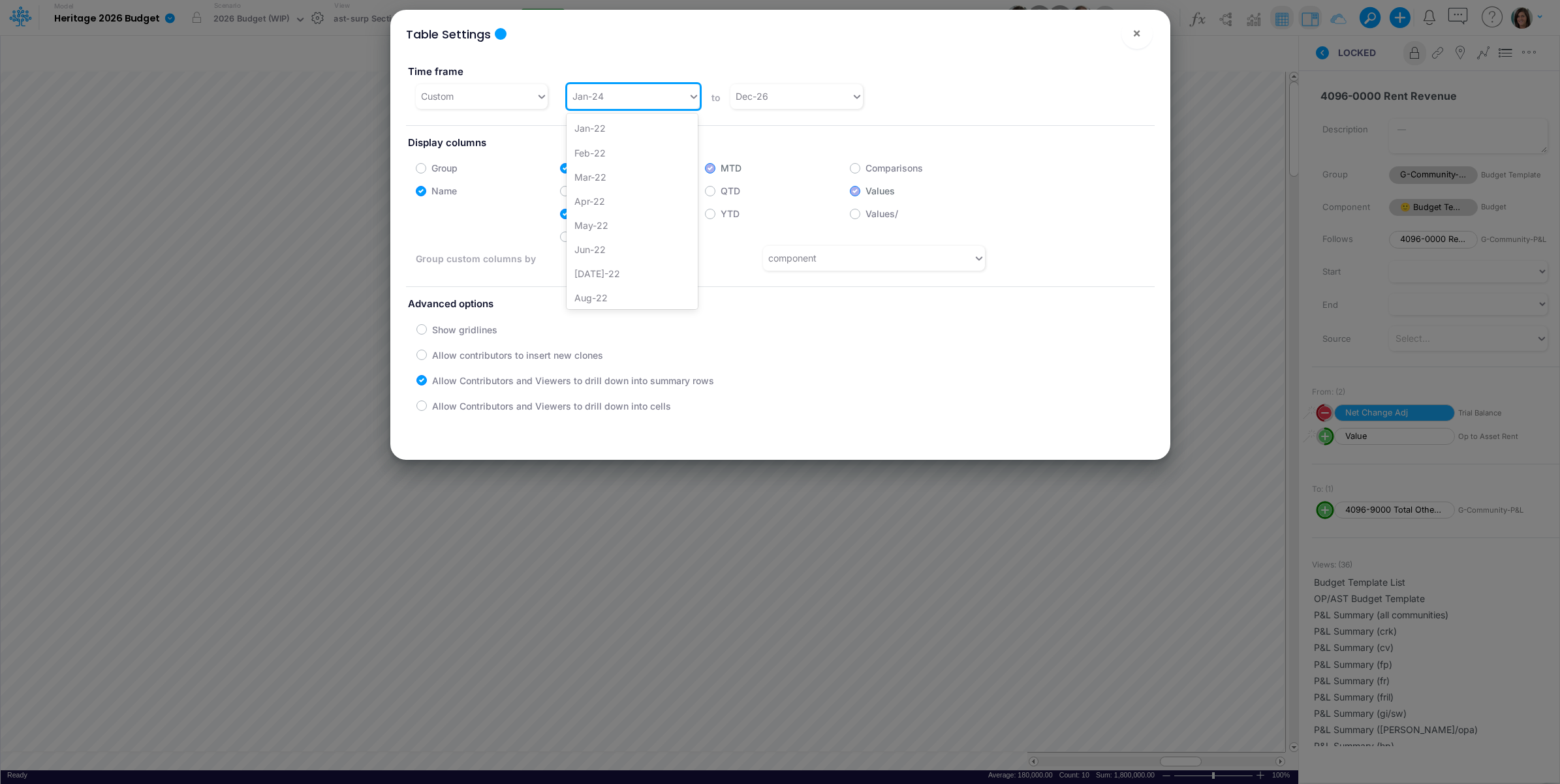
click at [595, 97] on div "Jan-24" at bounding box center [588, 96] width 31 height 14
click at [597, 248] on div "Jan-25" at bounding box center [632, 254] width 131 height 24
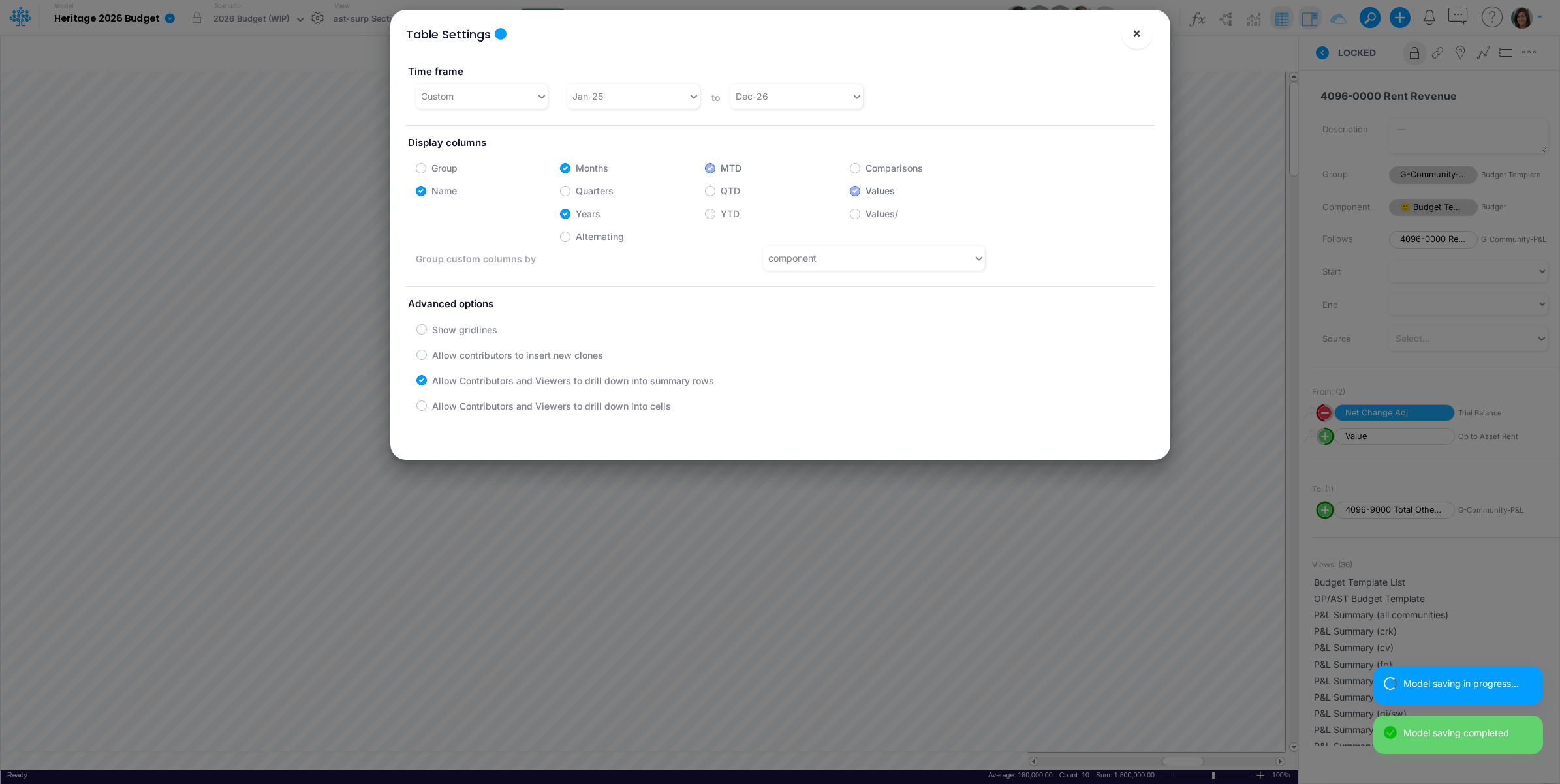
click at [1136, 35] on span "×" at bounding box center [1137, 32] width 8 height 15
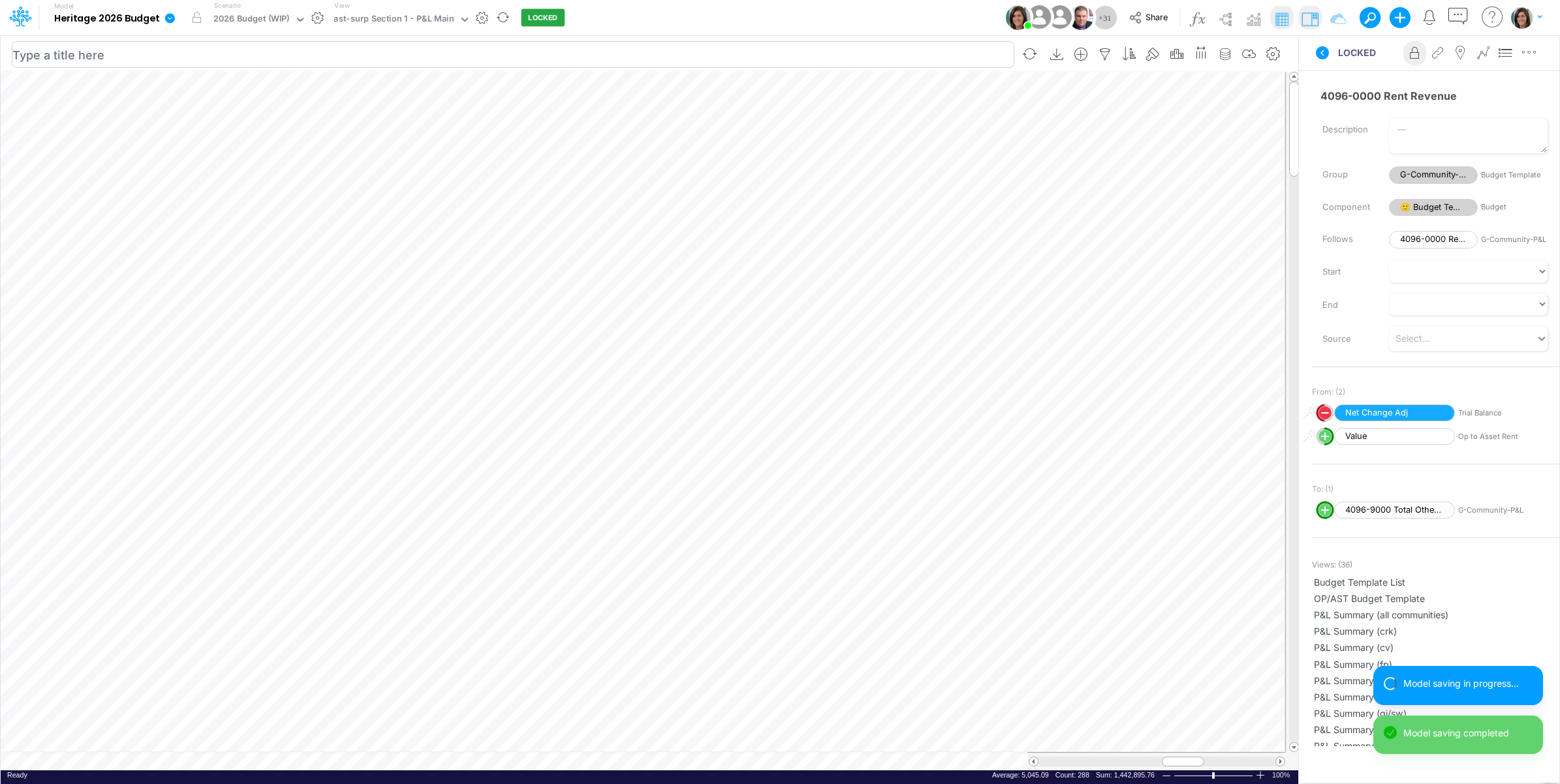
scroll to position [0, 1]
click at [1250, 53] on icon "button" at bounding box center [1249, 54] width 20 height 14
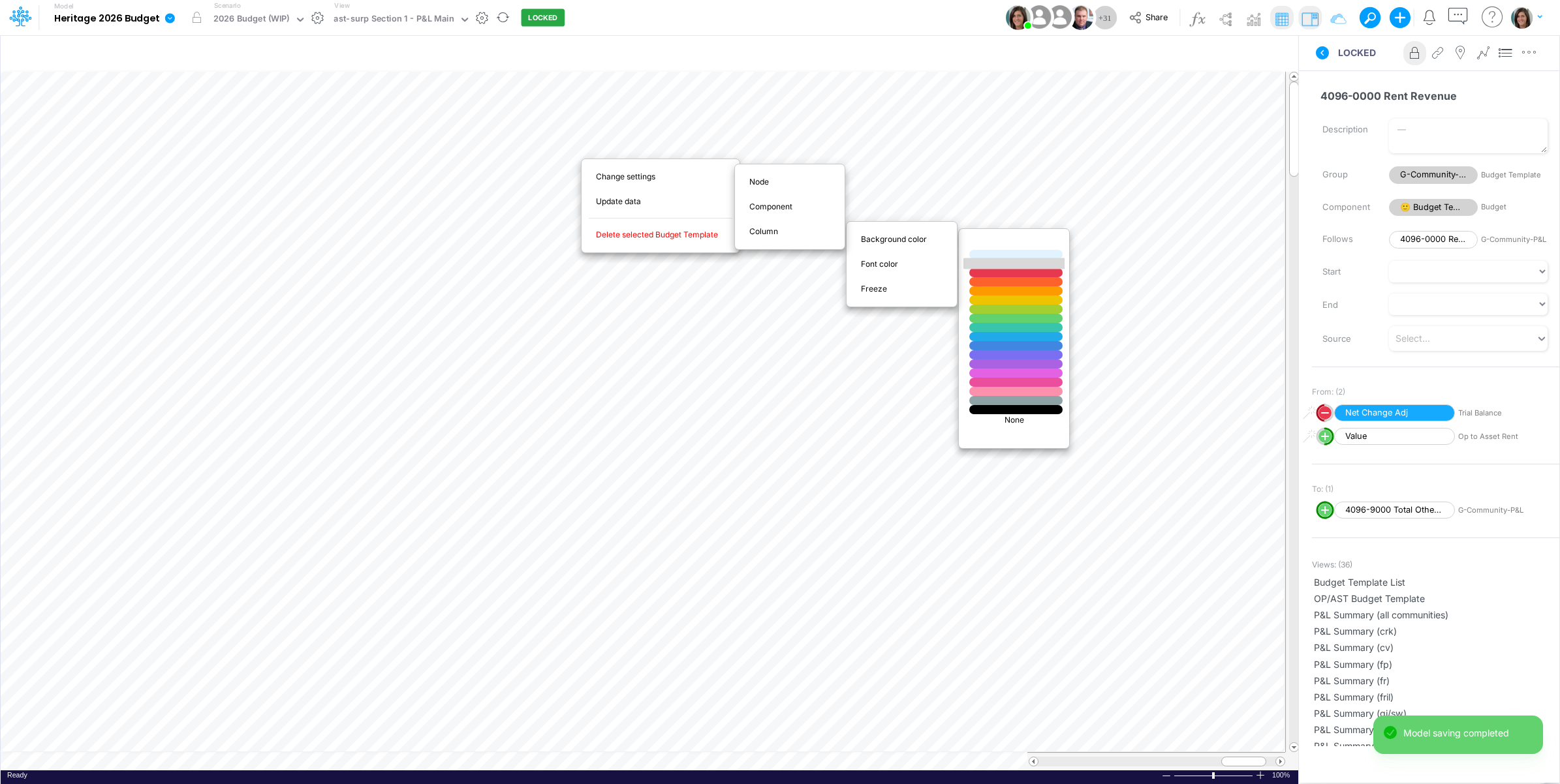
click at [988, 263] on div at bounding box center [1017, 264] width 112 height 11
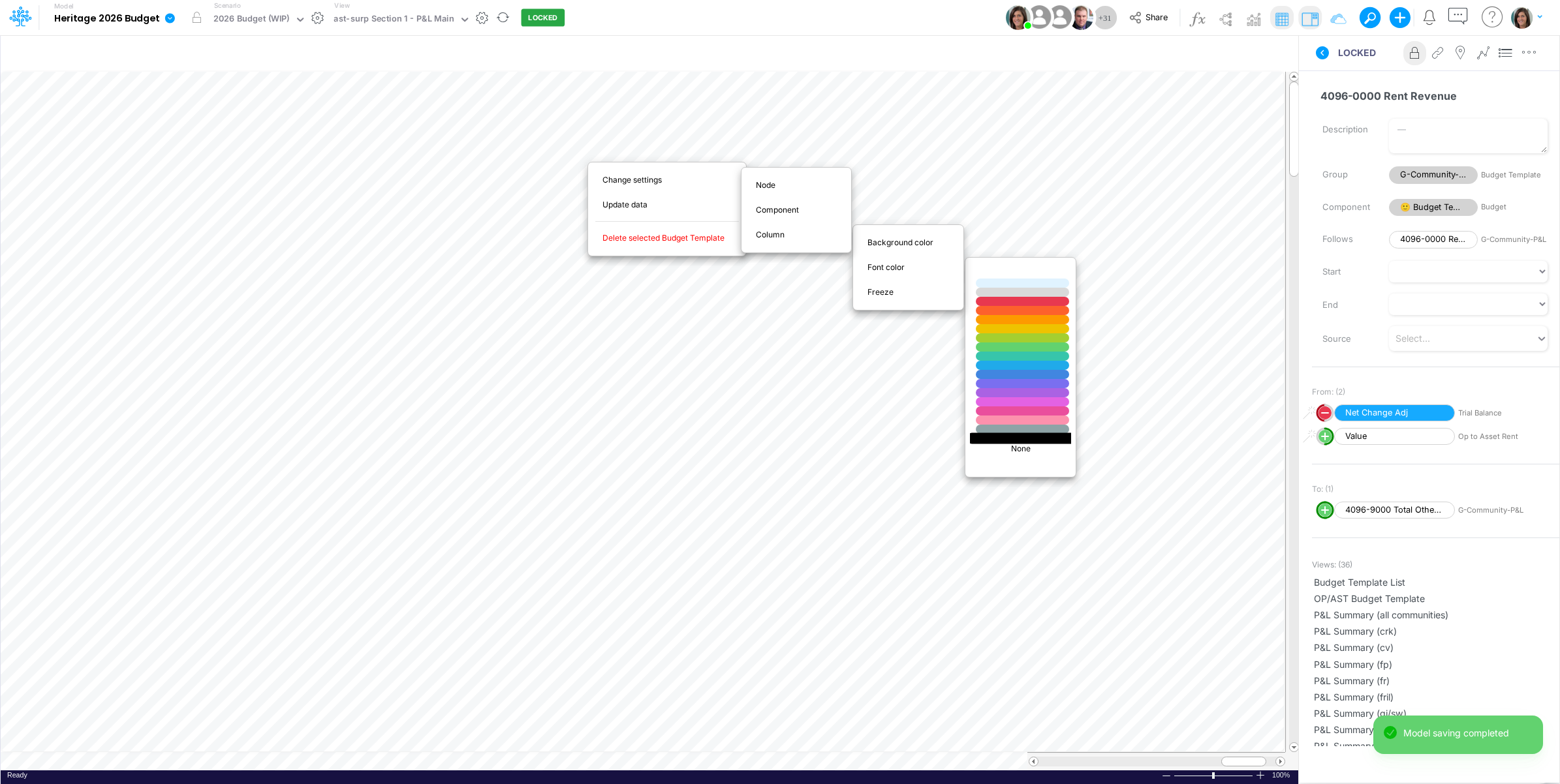
click at [991, 439] on div at bounding box center [1022, 437] width 112 height 11
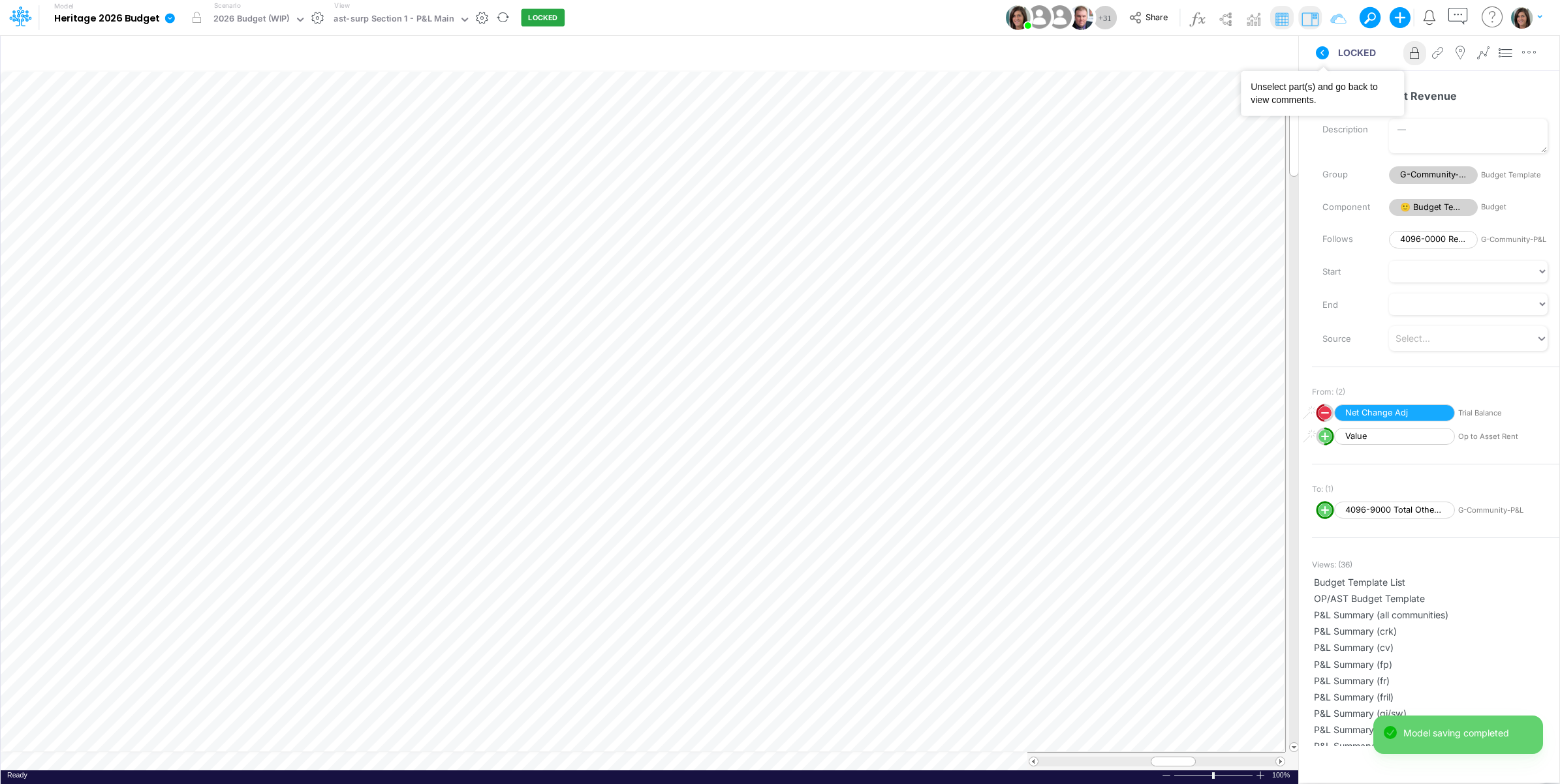
click at [1318, 59] on icon at bounding box center [1323, 53] width 15 height 15
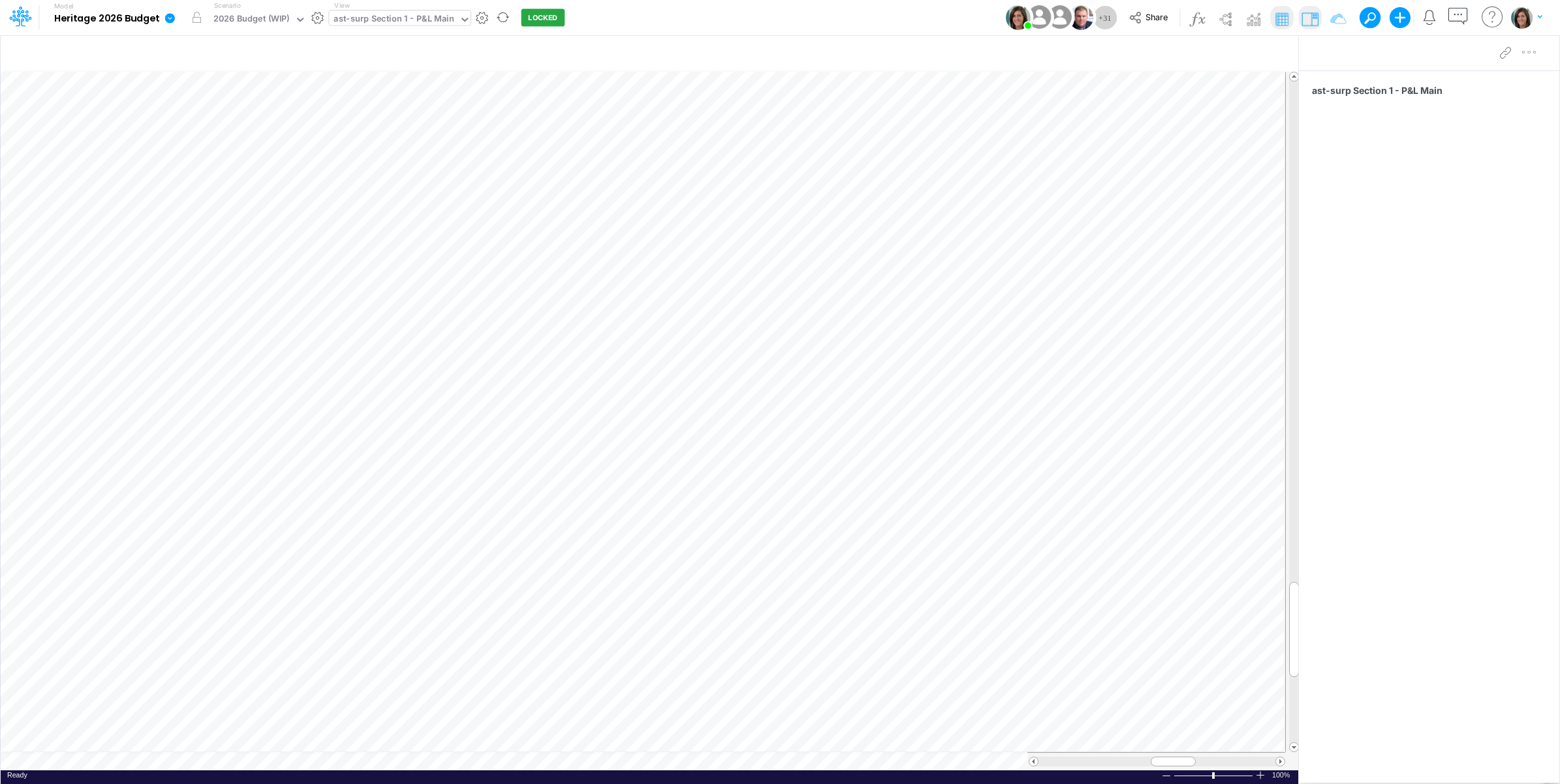
click at [415, 15] on div "ast-surp Section 1 - P&L Main" at bounding box center [393, 20] width 120 height 15
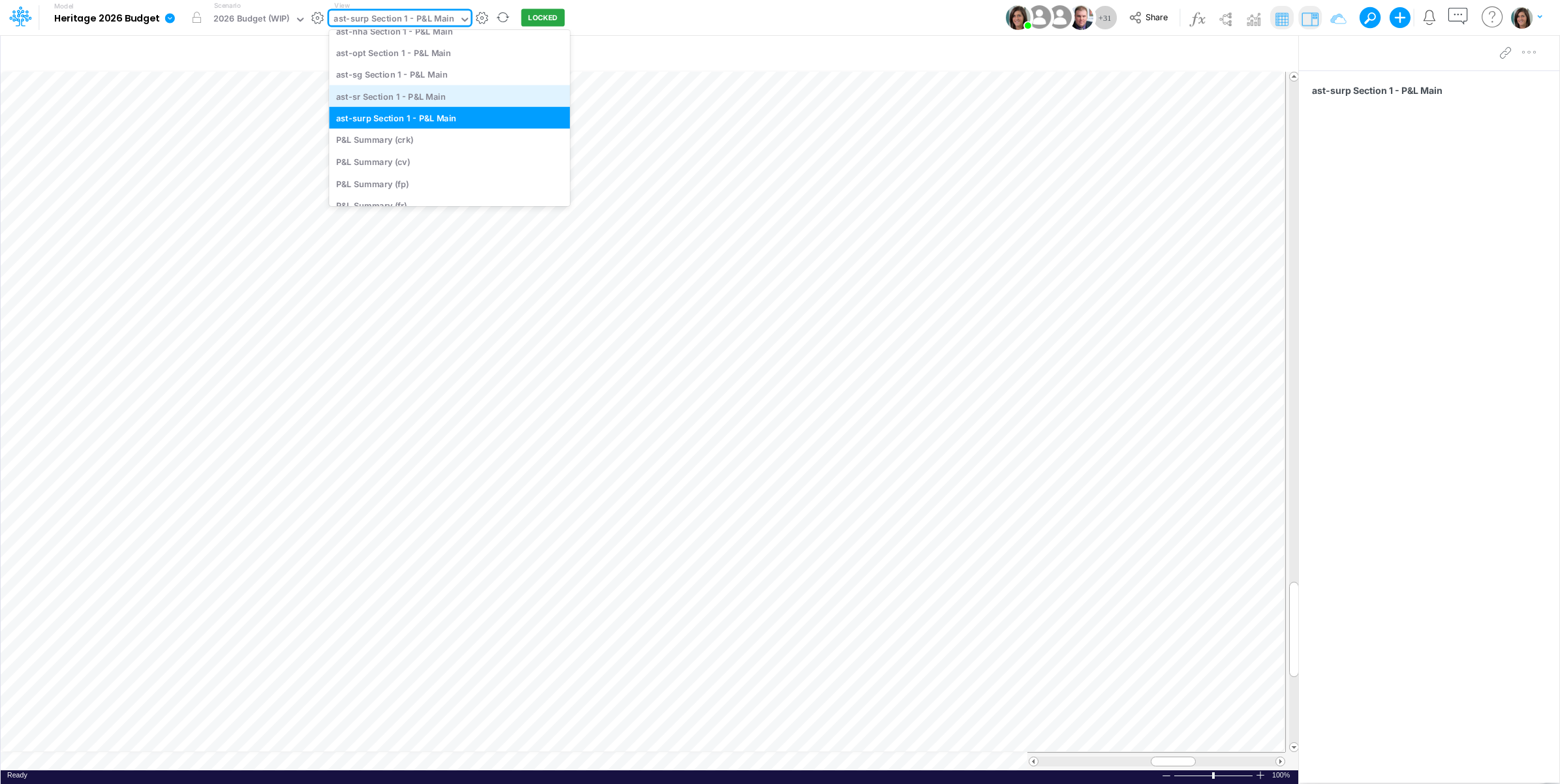
scroll to position [3844, 0]
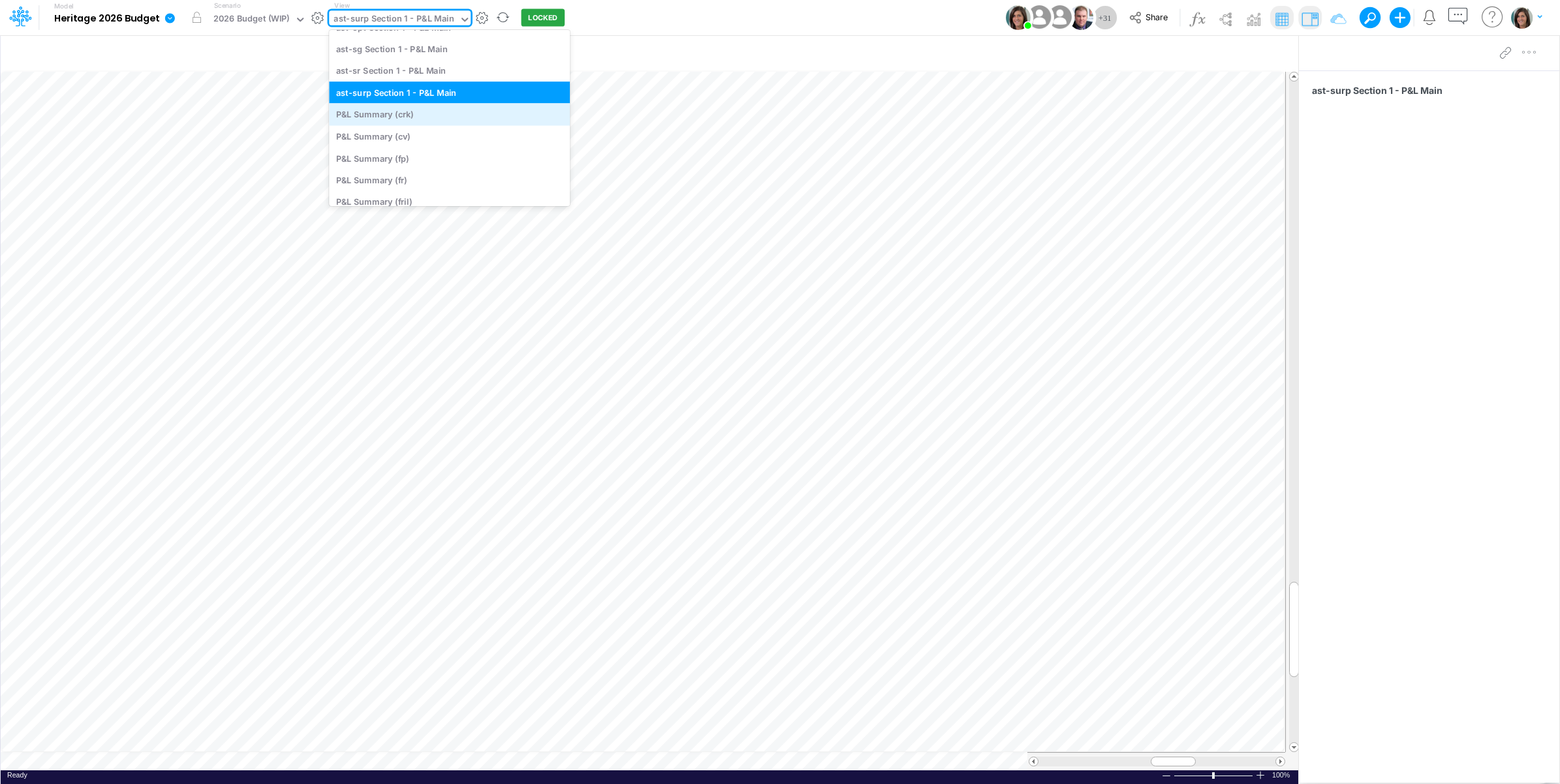
click at [428, 118] on div "P&L Summary (crk)" at bounding box center [449, 114] width 241 height 21
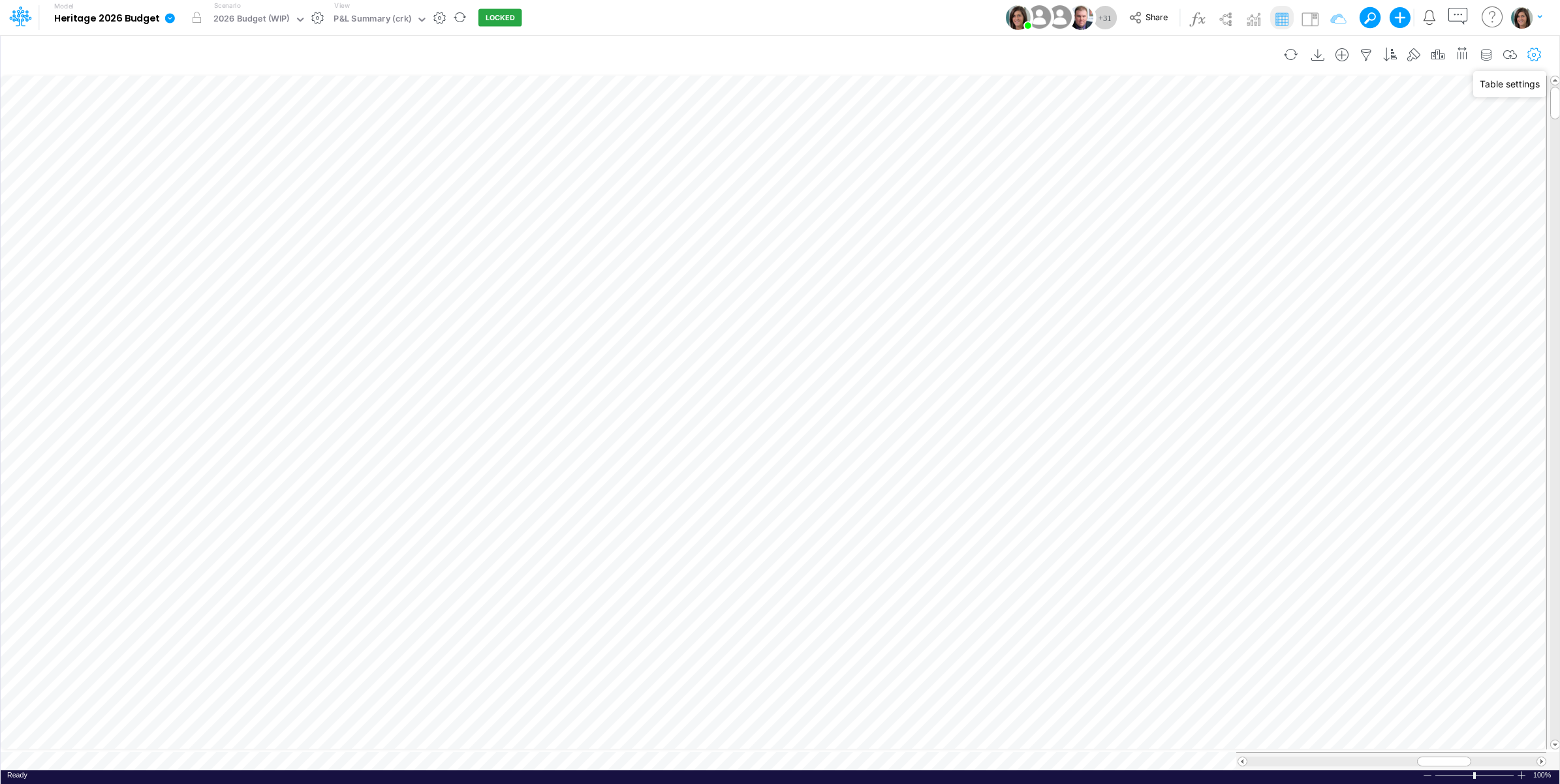
click at [1536, 54] on icon "button" at bounding box center [1535, 55] width 20 height 14
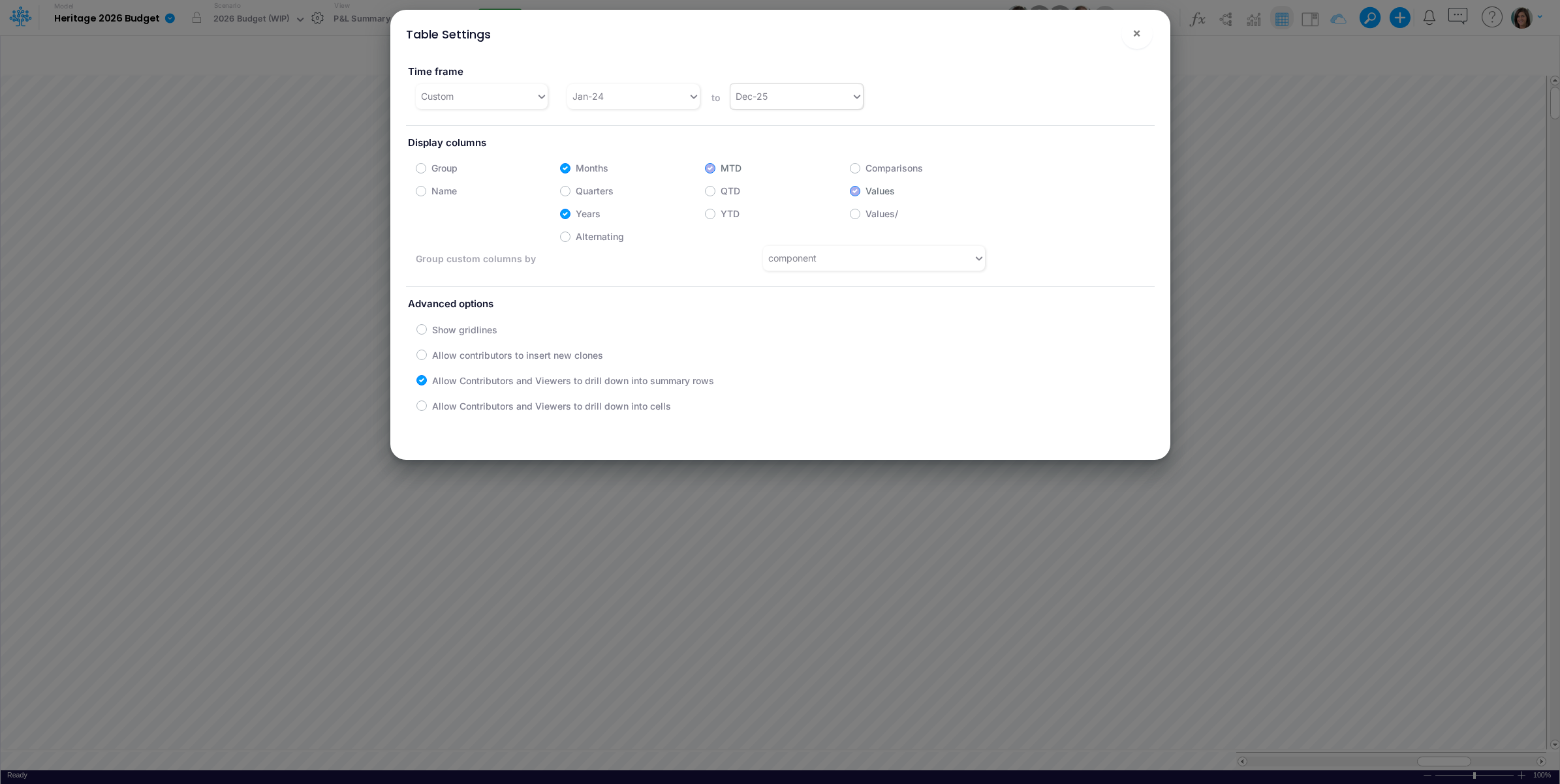
click at [797, 92] on div "Dec-25" at bounding box center [791, 96] width 120 height 21
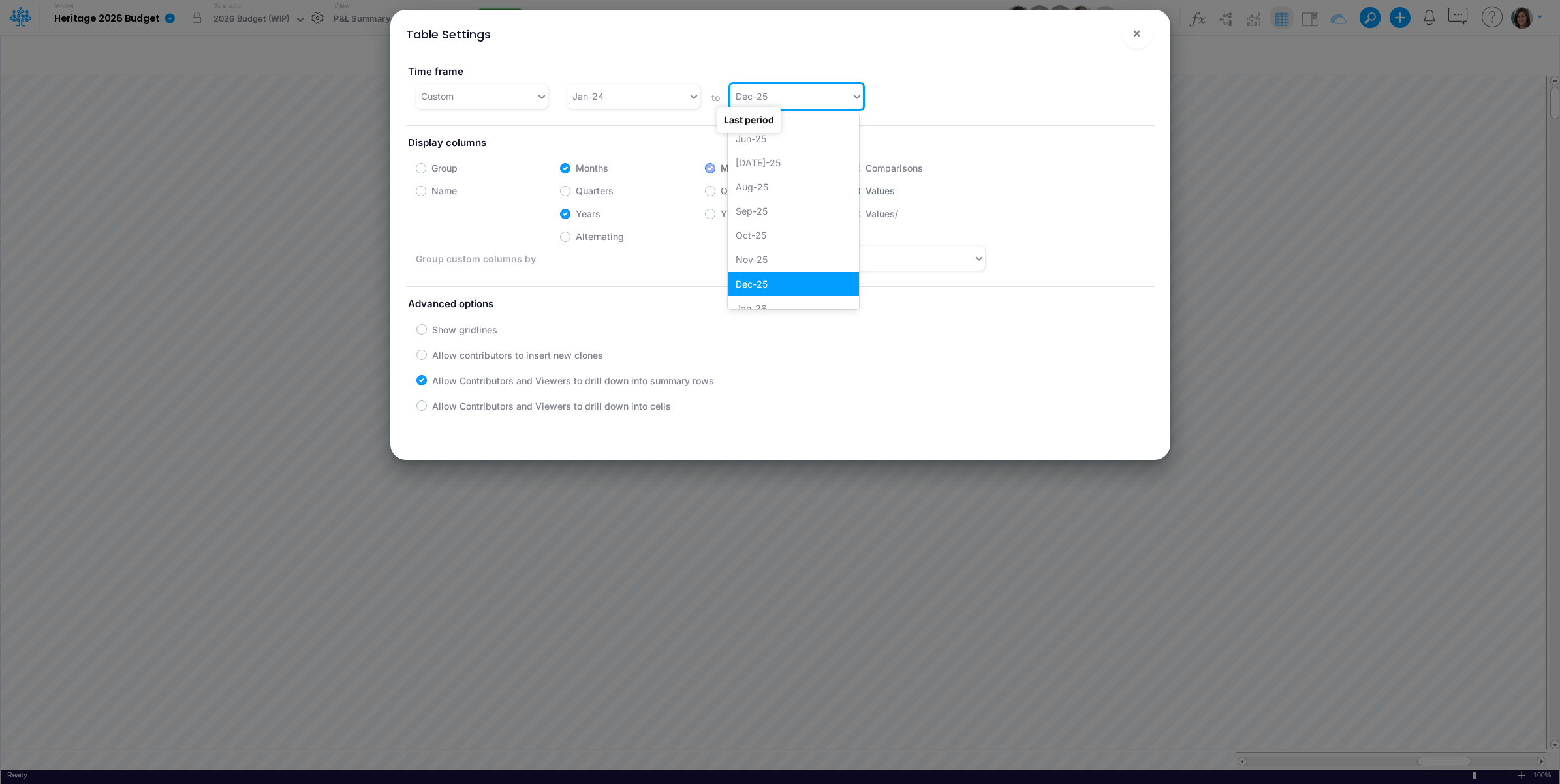
scroll to position [1260, 0]
click at [792, 296] on div "Dec-26" at bounding box center [793, 297] width 131 height 24
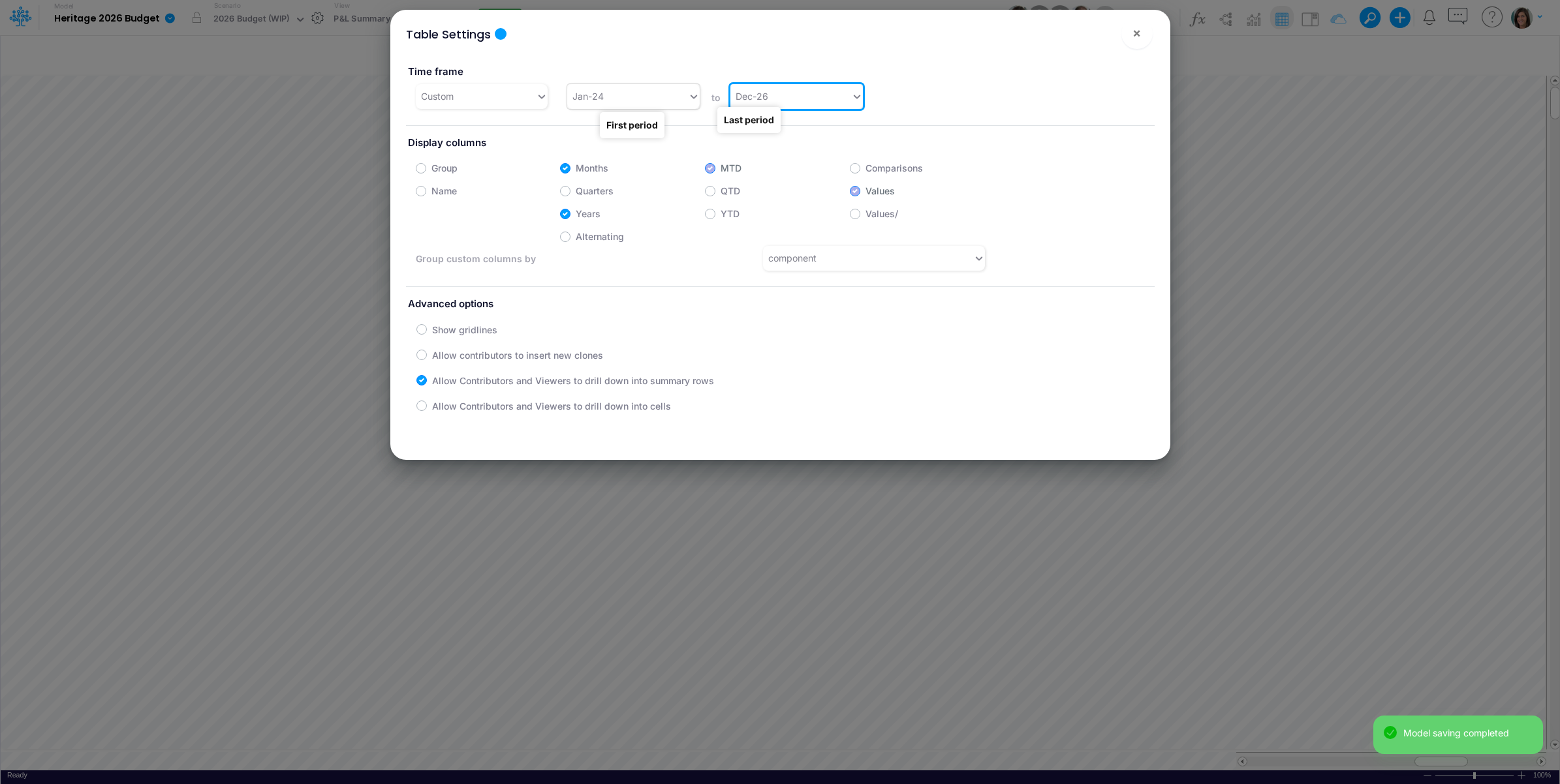
click at [632, 97] on div "Jan-24" at bounding box center [627, 96] width 120 height 21
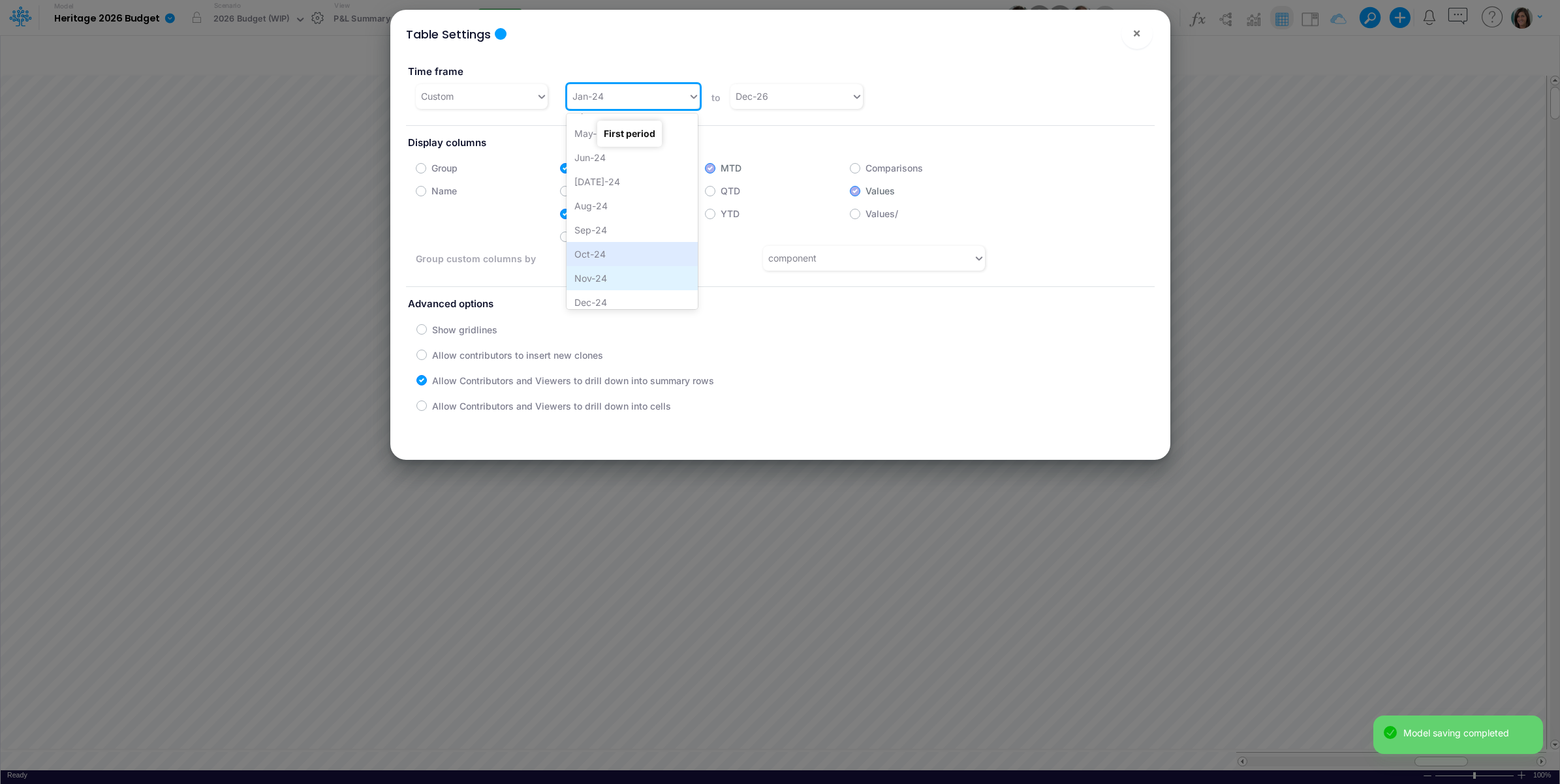
scroll to position [746, 0]
click at [614, 253] on div "Jan-25" at bounding box center [632, 254] width 131 height 24
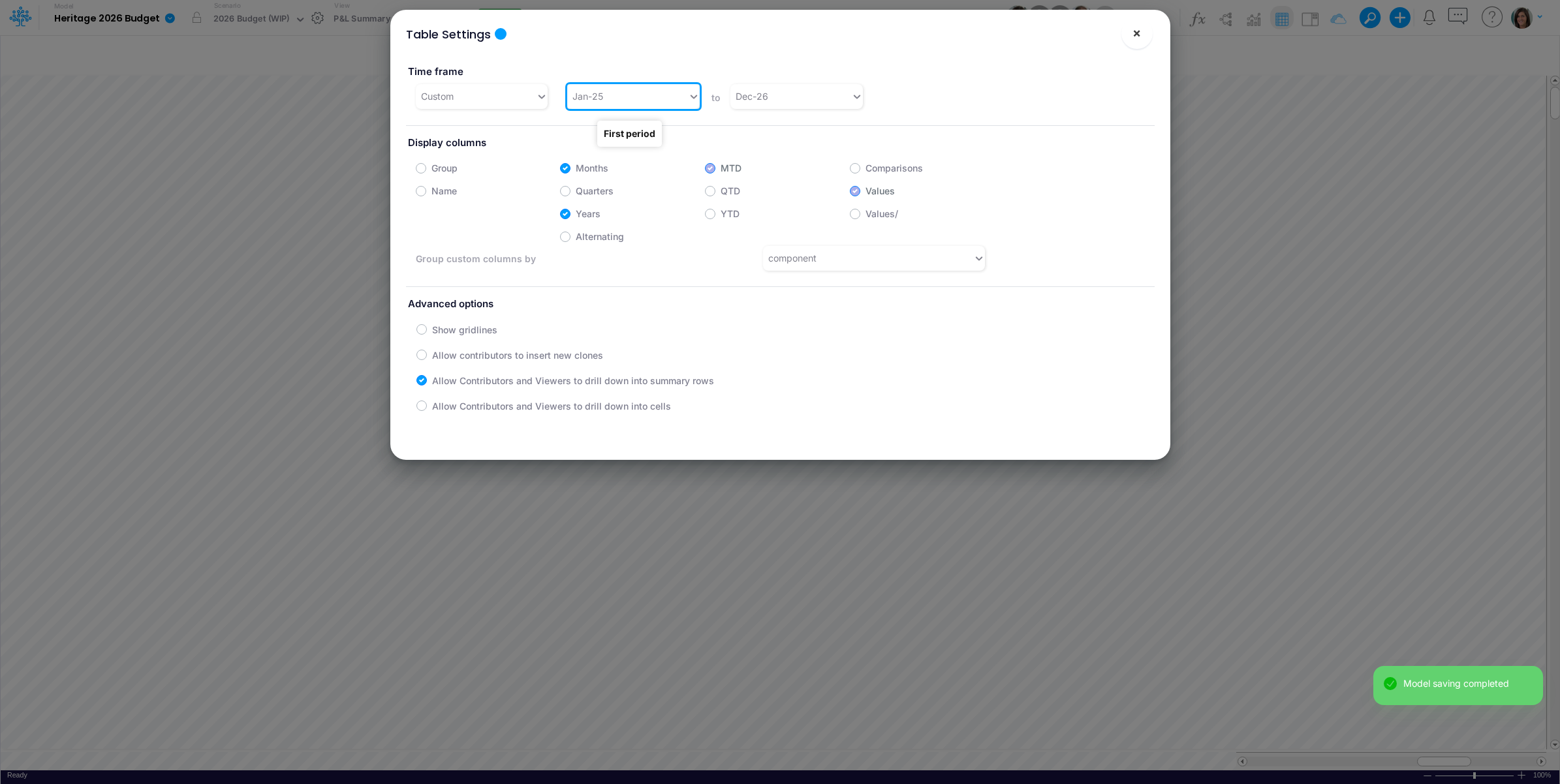
click at [1130, 28] on button "×" at bounding box center [1137, 33] width 31 height 31
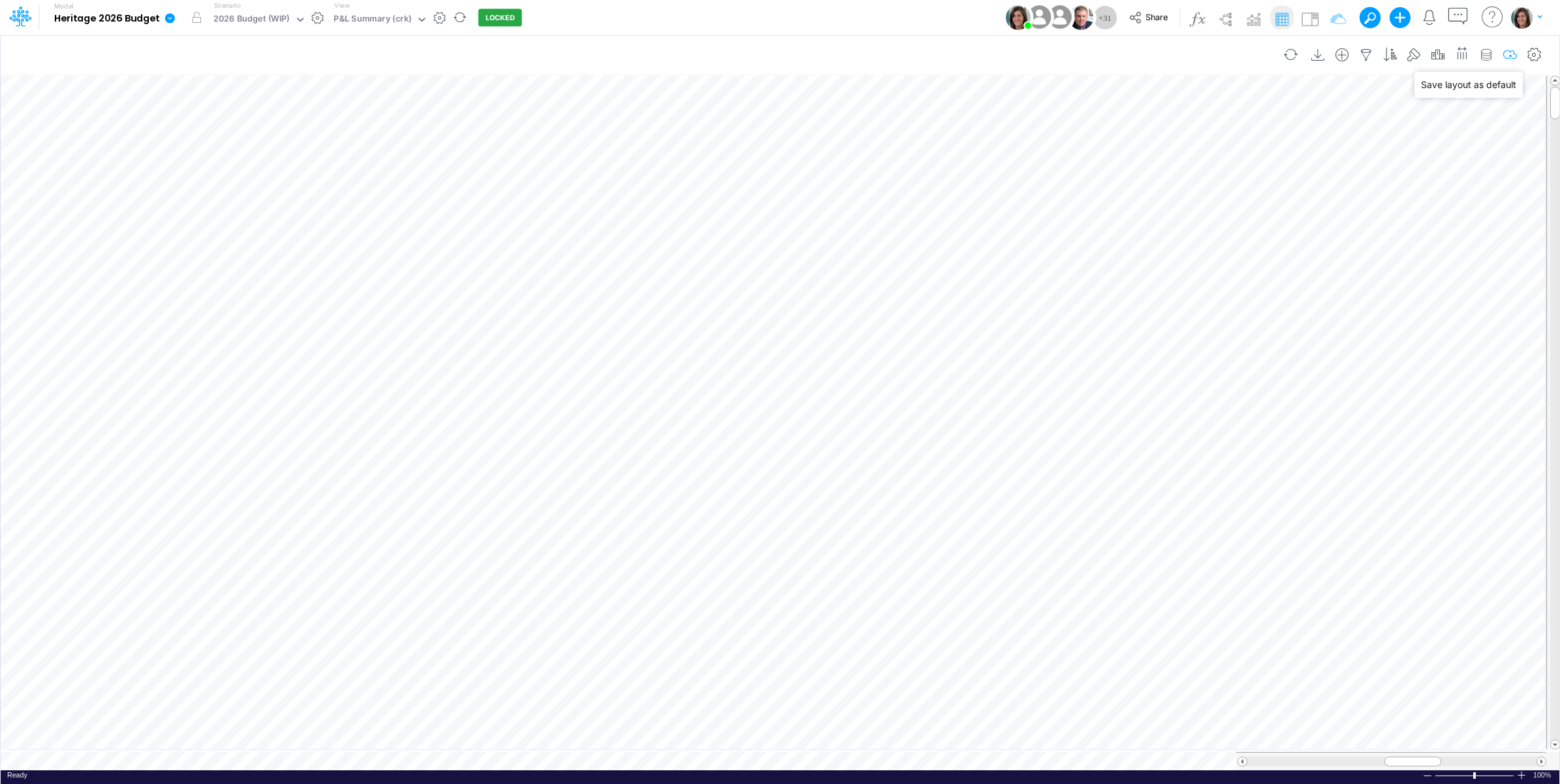
click at [1507, 53] on icon "button" at bounding box center [1510, 55] width 20 height 14
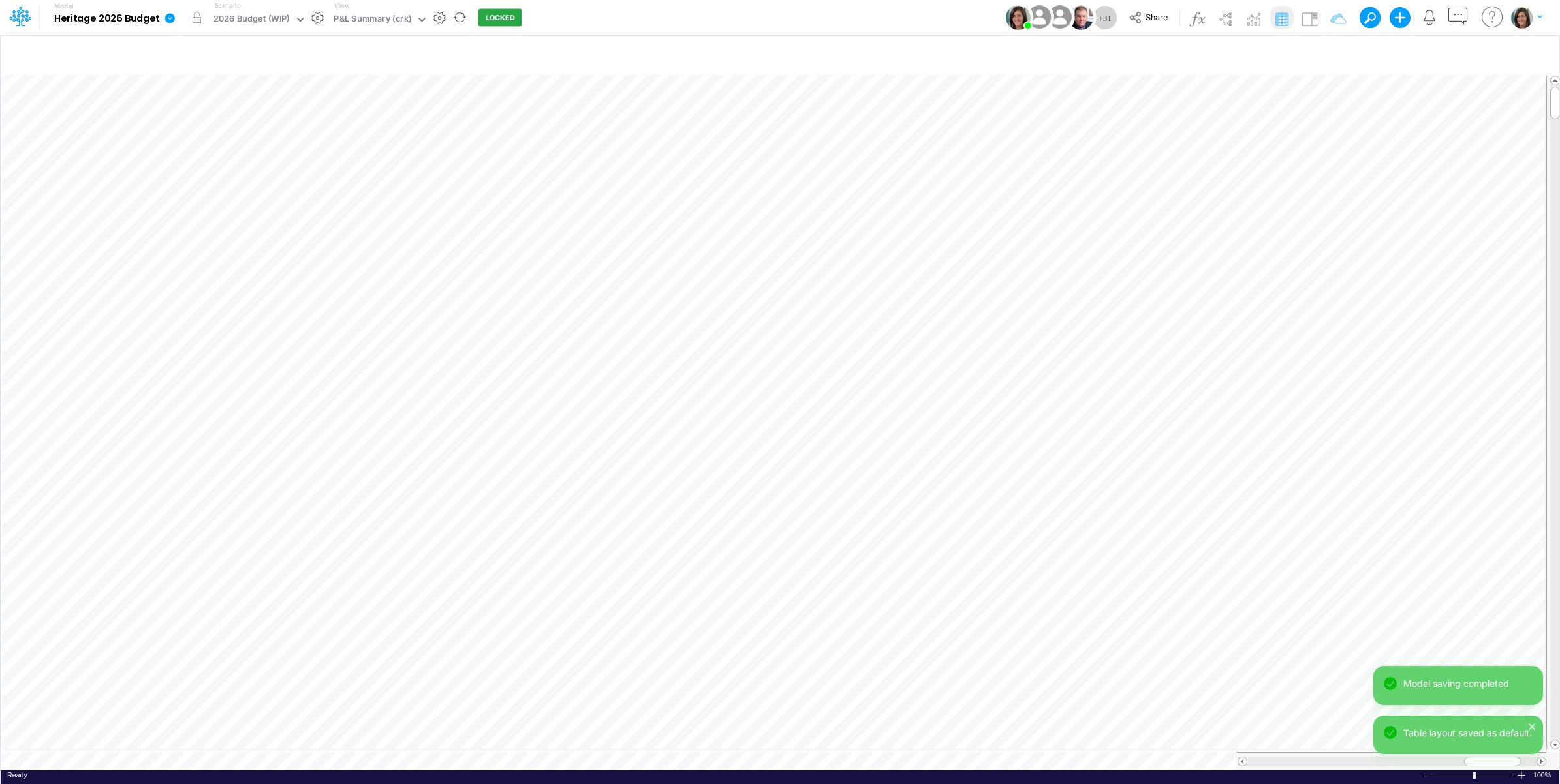
scroll to position [0, 1]
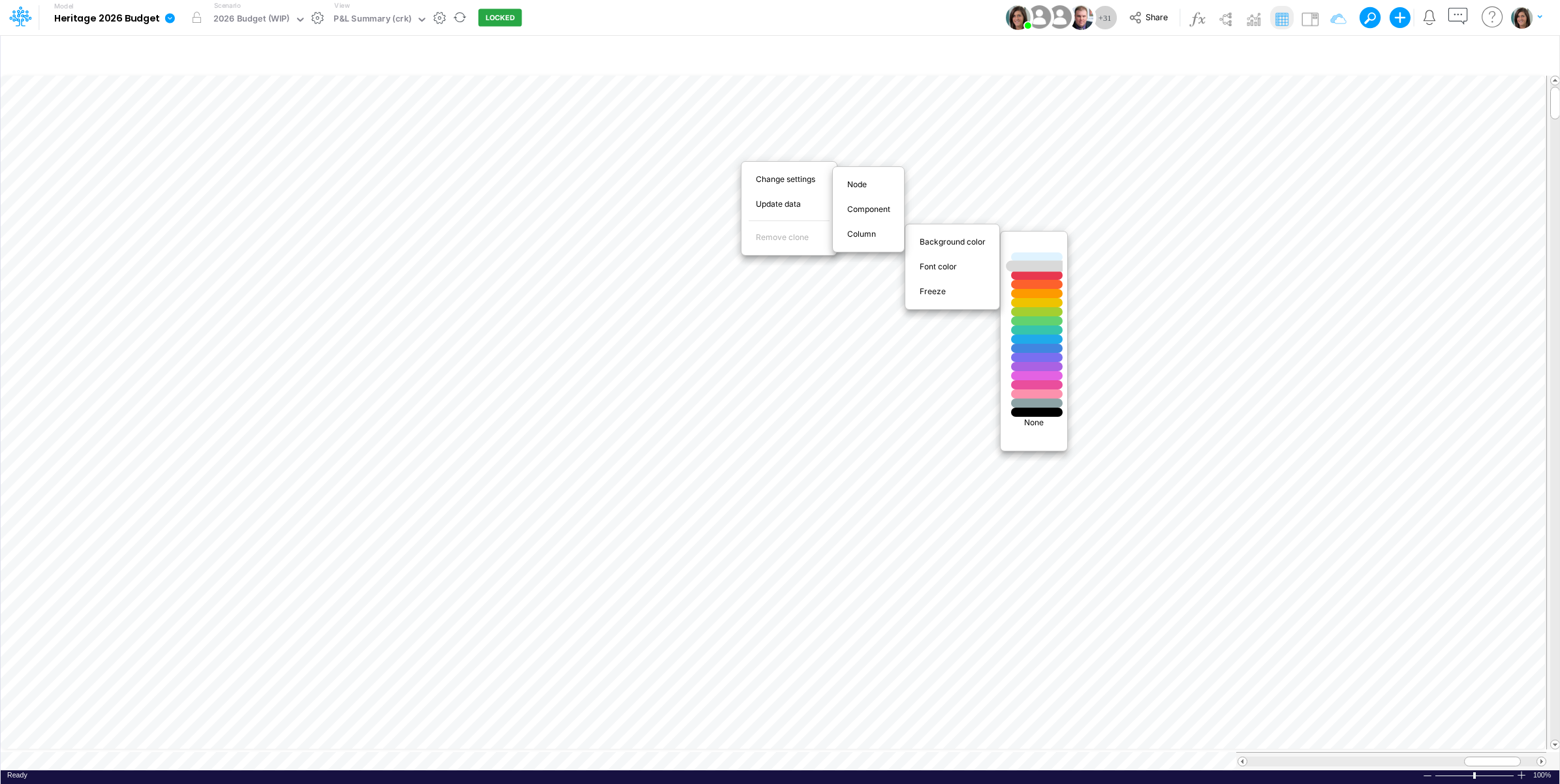
click at [1036, 264] on div at bounding box center [1037, 266] width 61 height 11
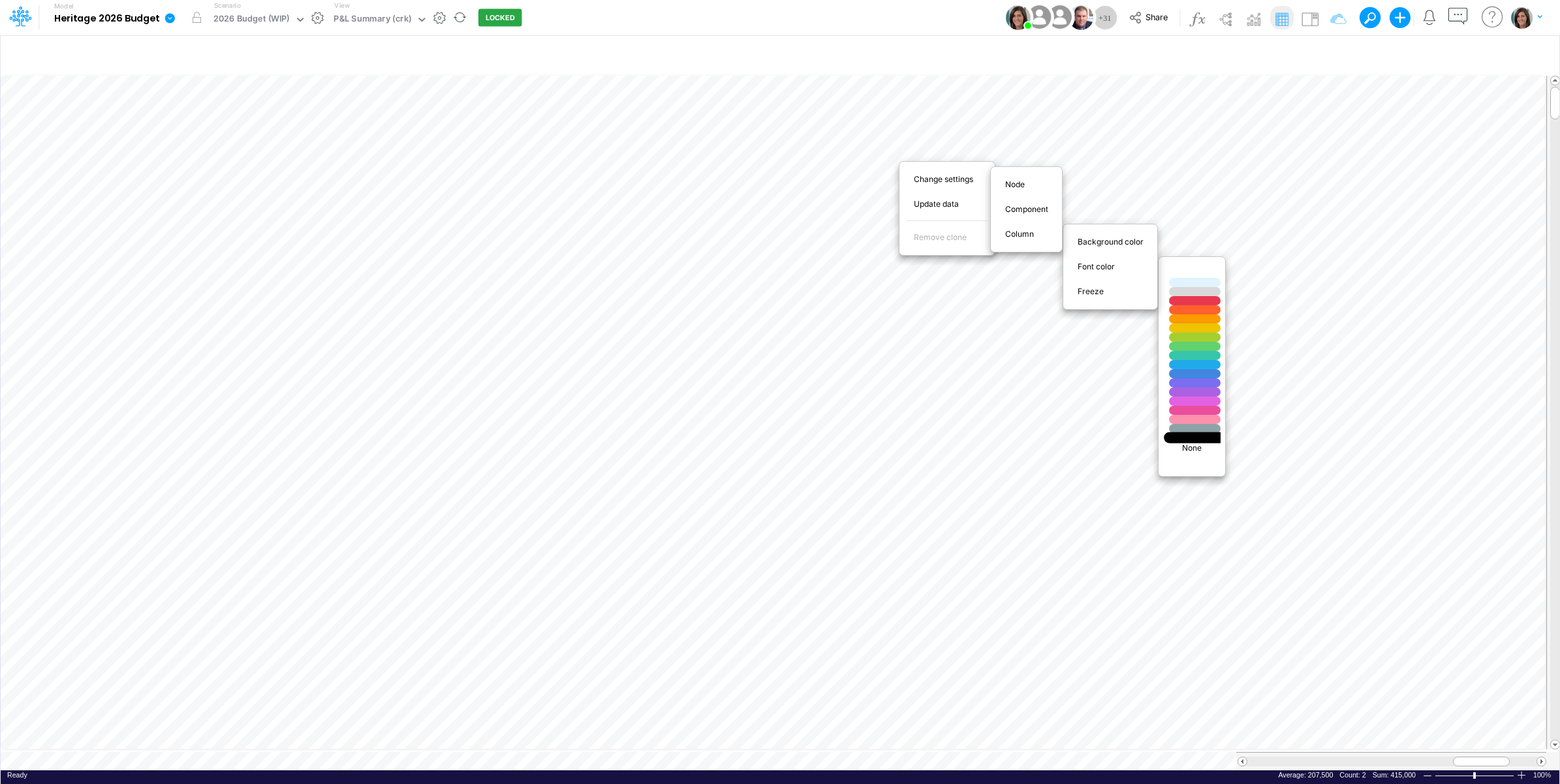
click at [1188, 439] on div at bounding box center [1195, 437] width 61 height 11
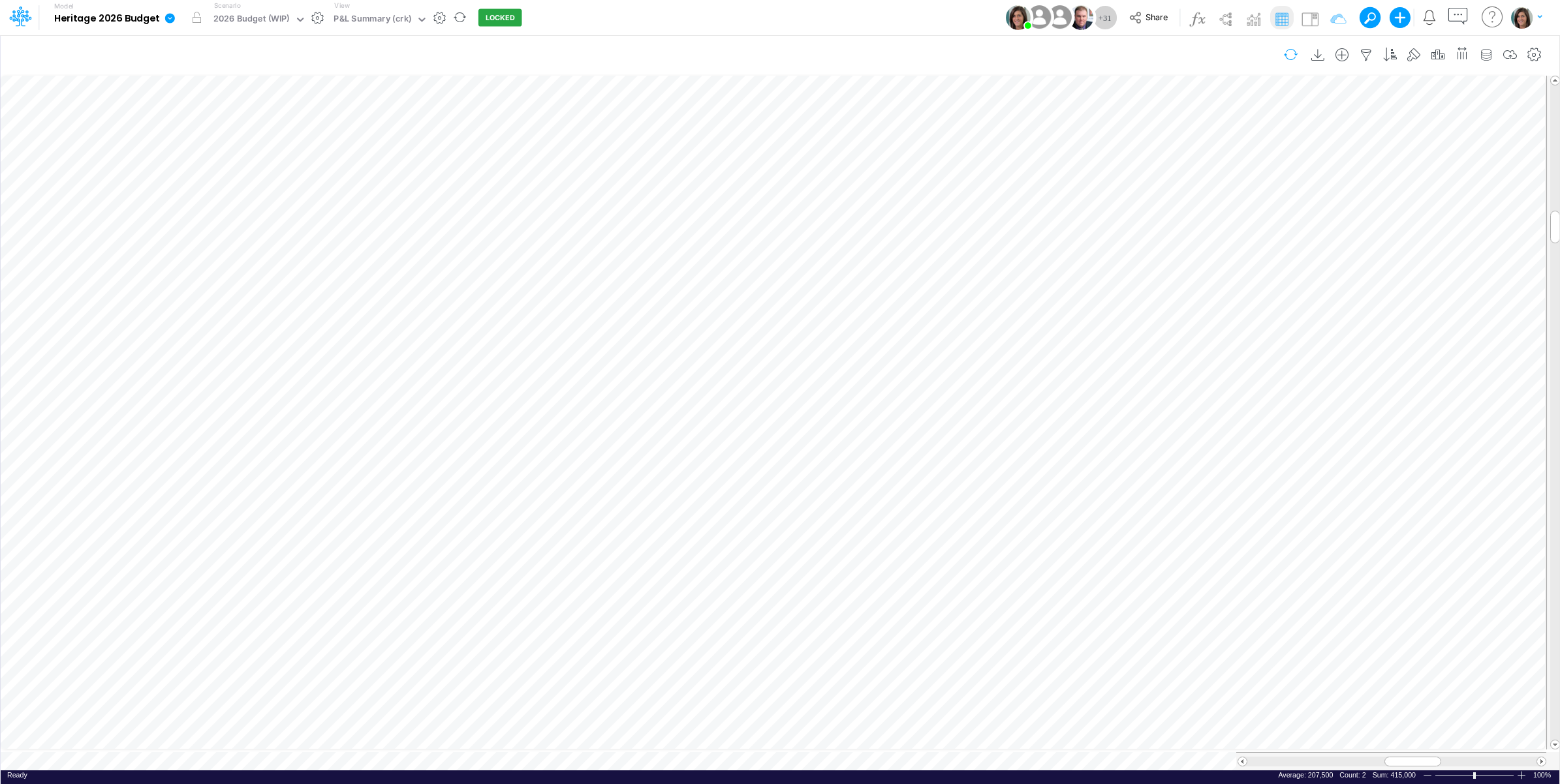
click at [1287, 50] on button "button" at bounding box center [1290, 54] width 31 height 23
click at [376, 16] on div "P&L Summary (crk)" at bounding box center [372, 20] width 78 height 15
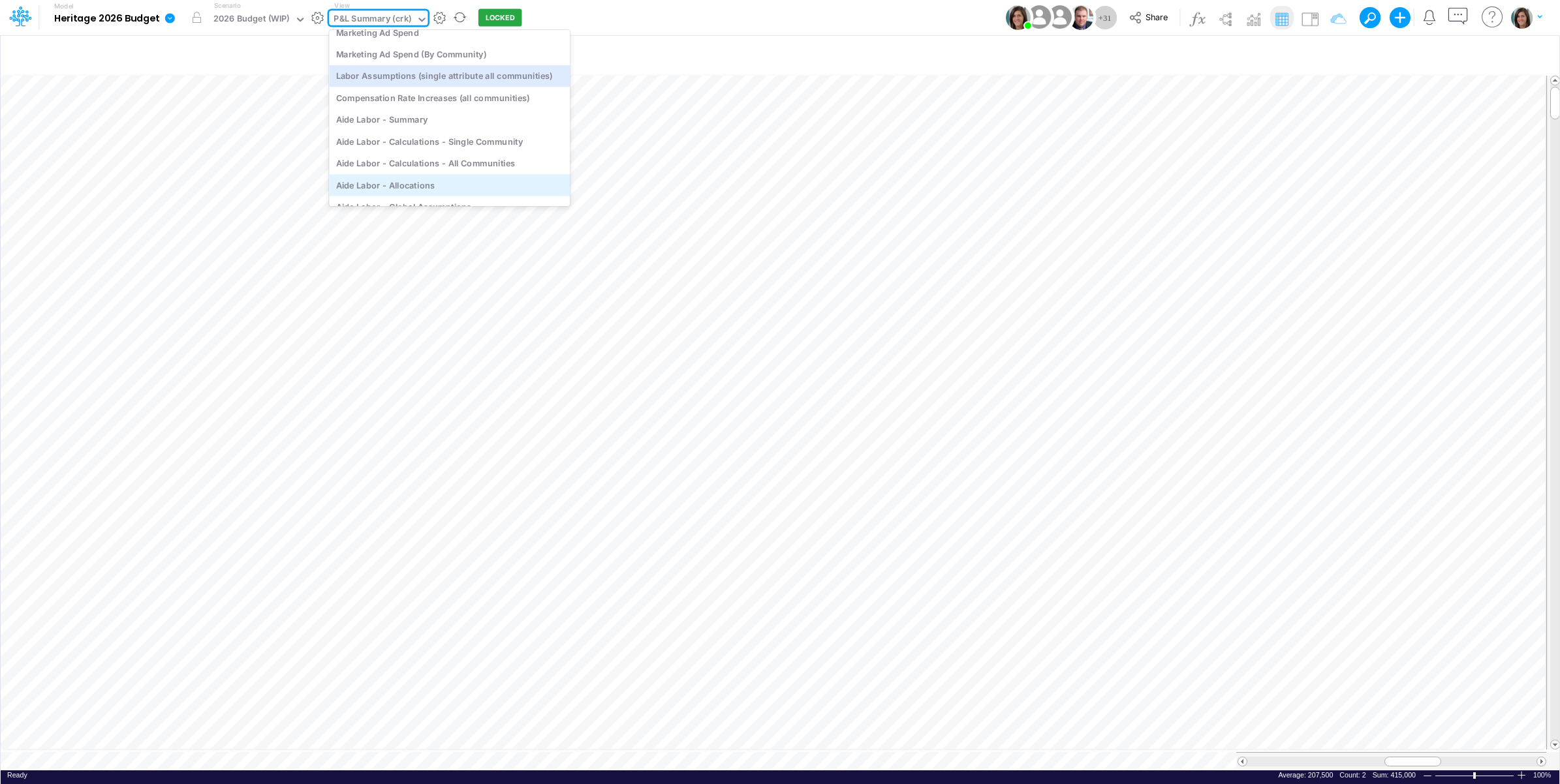
scroll to position [4521, 0]
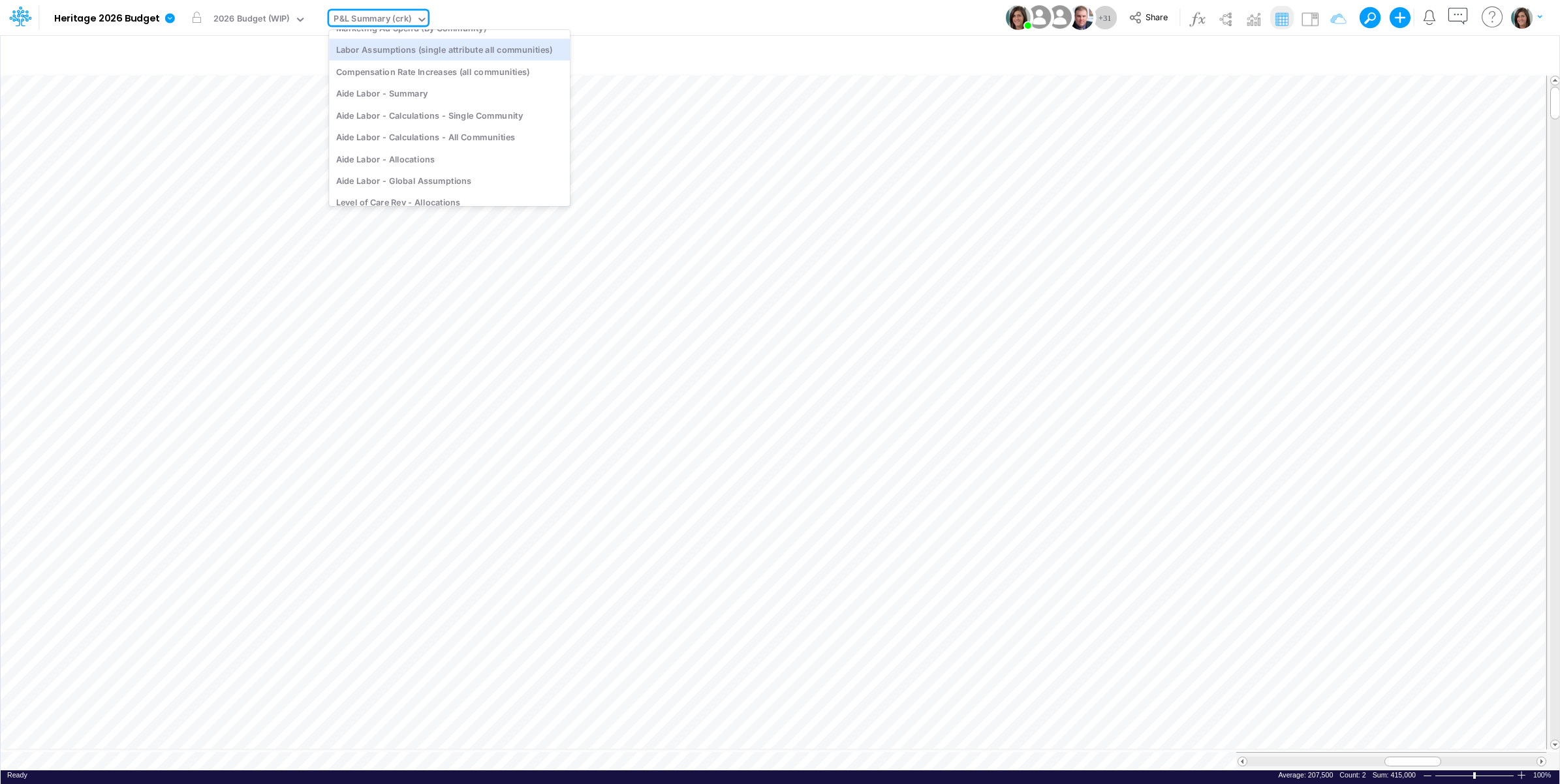
click at [663, 15] on div "Model Heritage 2026 Budget Edit model settings Duplicate Import QuickBooks Quic…" at bounding box center [780, 18] width 1404 height 36
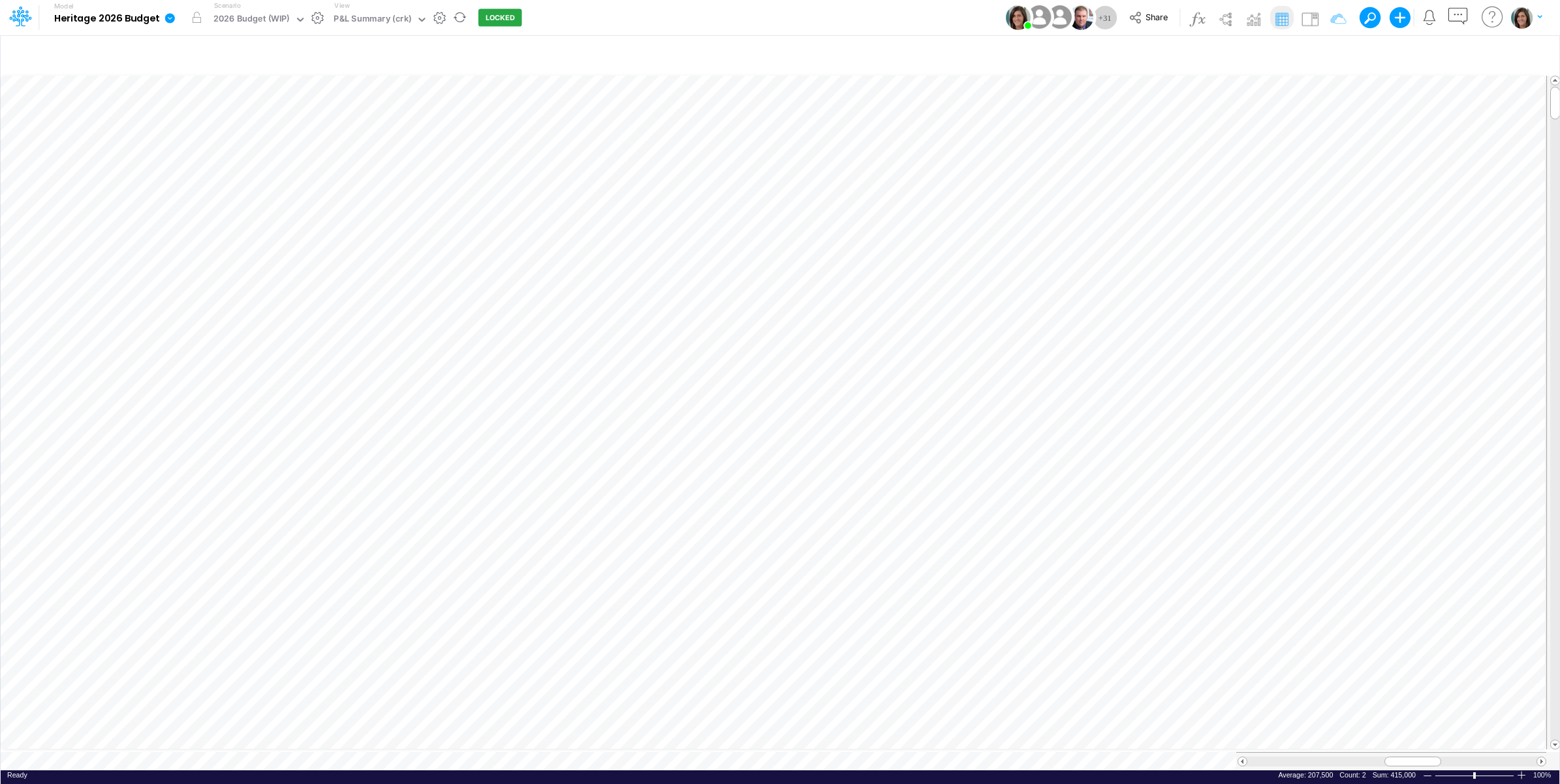
click at [171, 21] on icon at bounding box center [170, 18] width 10 height 10
click at [199, 135] on button "View model info" at bounding box center [236, 136] width 140 height 20
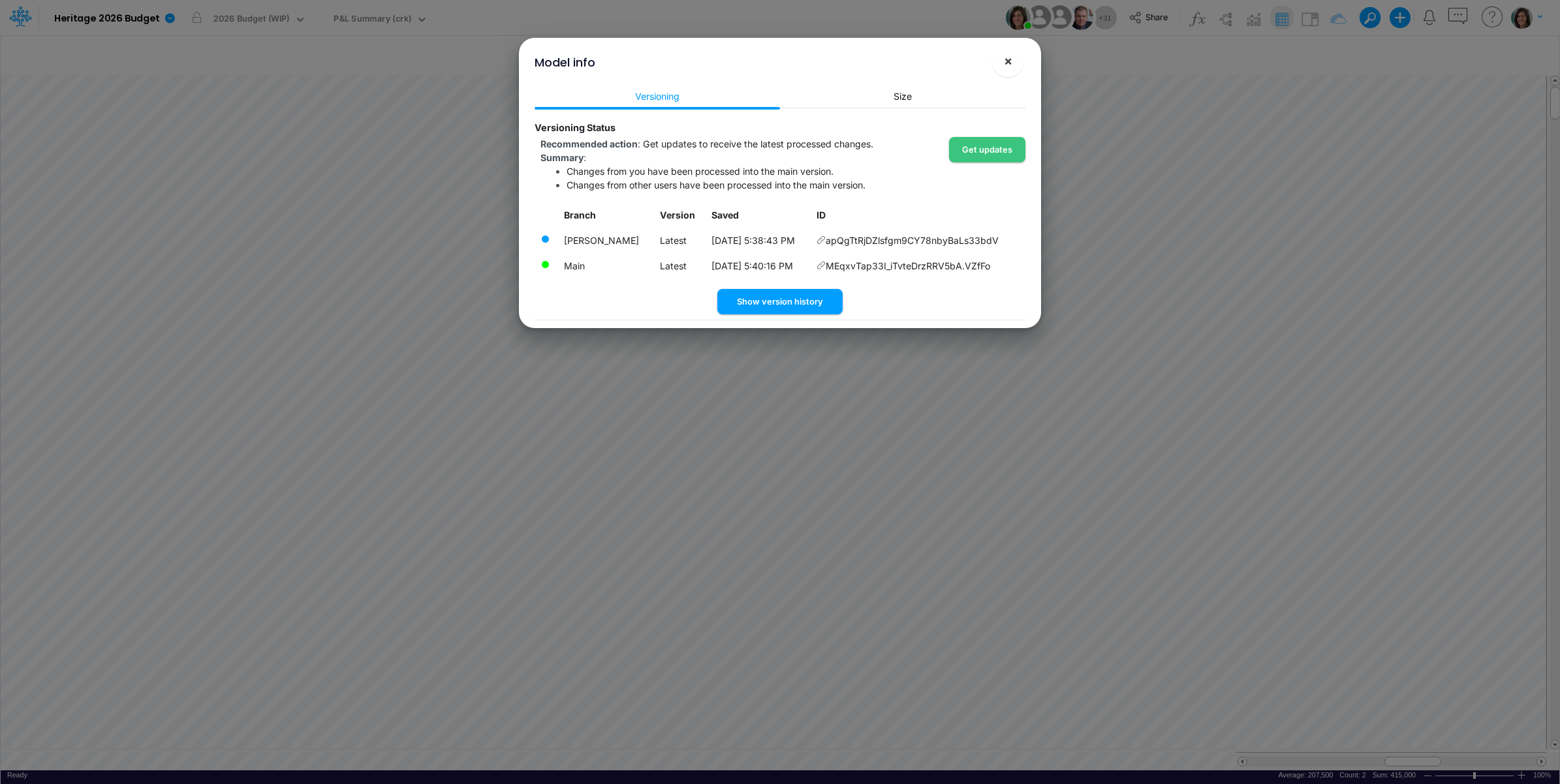
click at [1006, 64] on span "×" at bounding box center [1008, 60] width 8 height 15
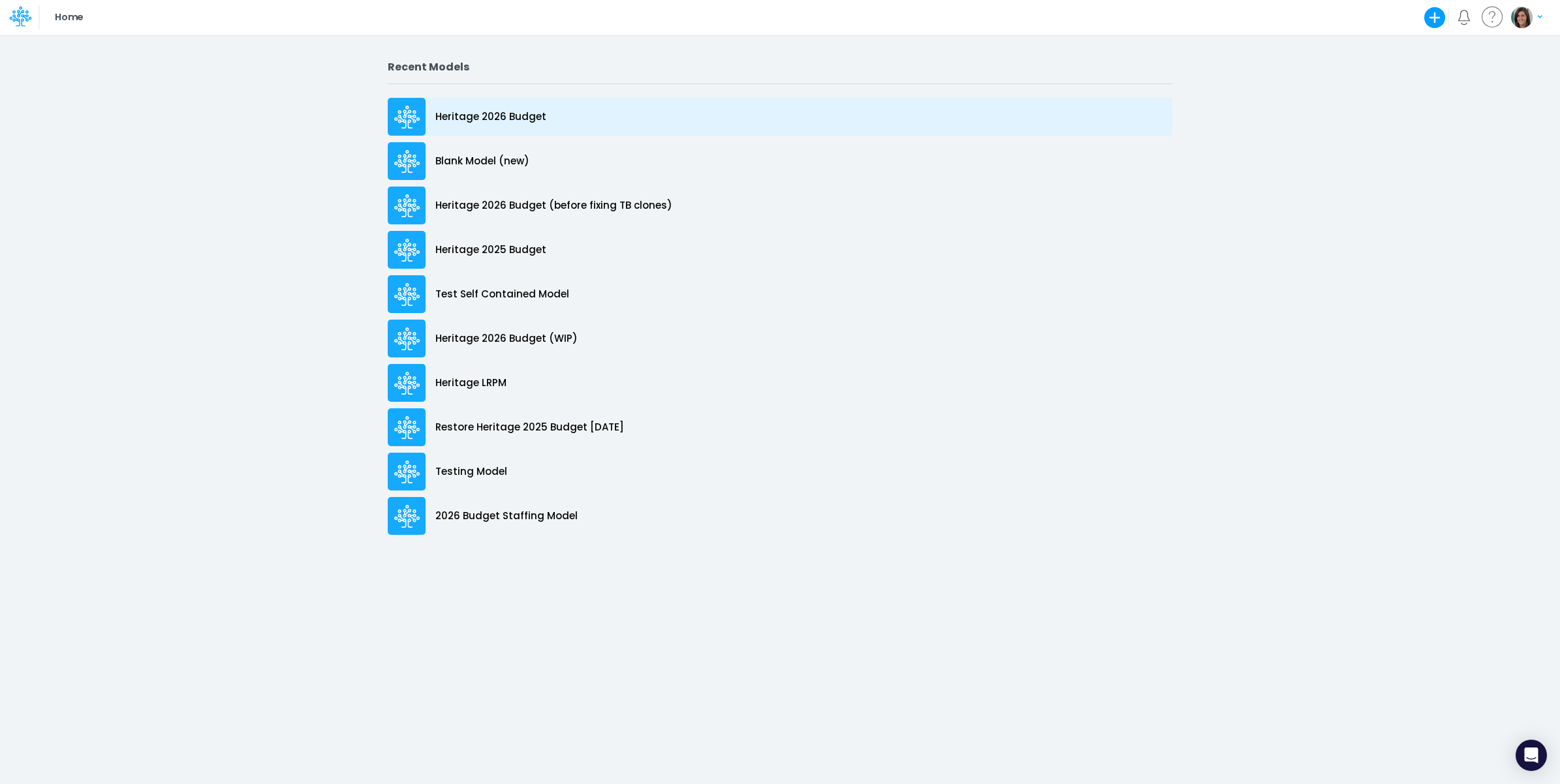
click at [526, 126] on div "Heritage 2026 Budget" at bounding box center [779, 116] width 784 height 38
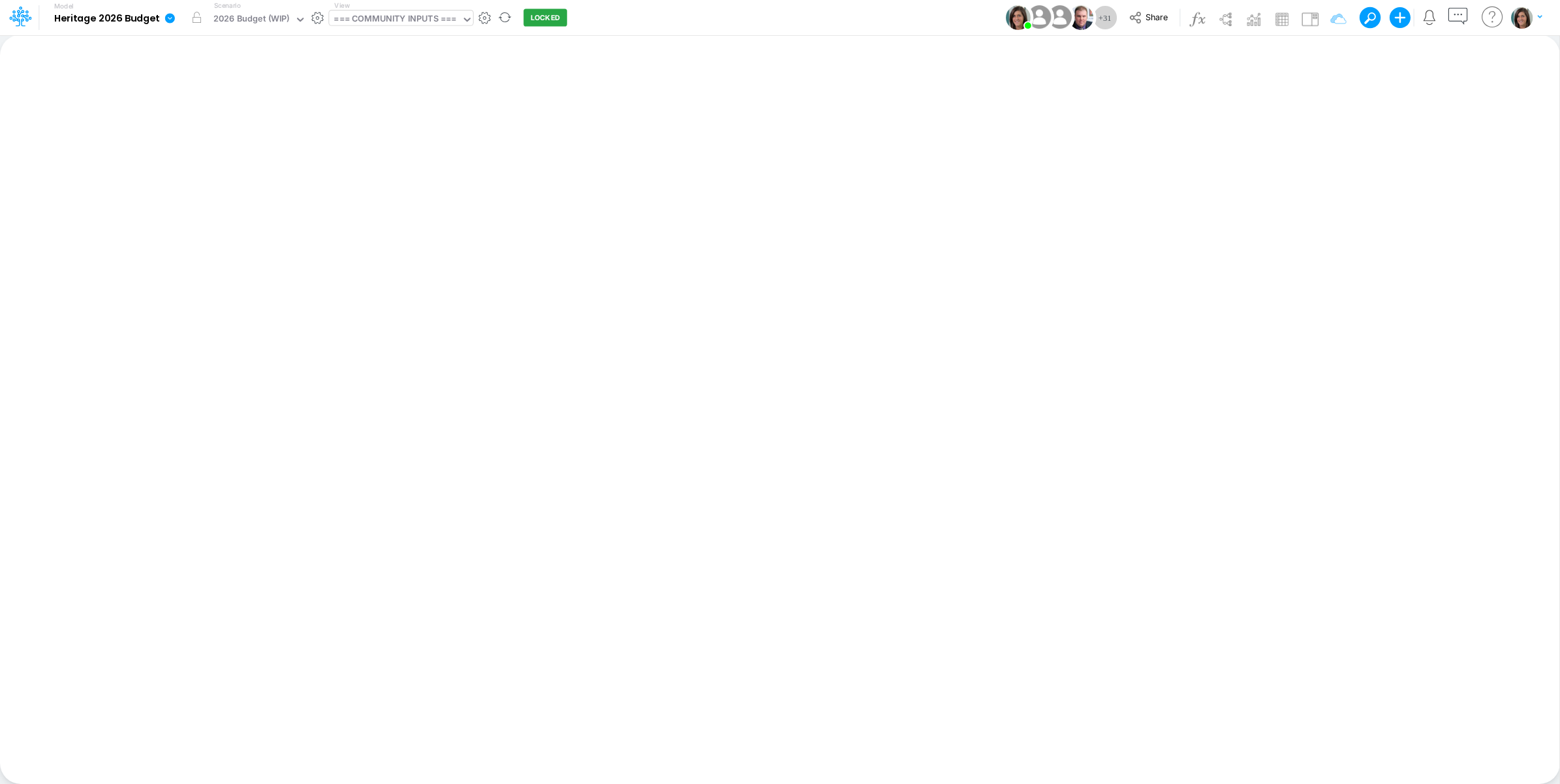
click at [392, 18] on div "=== COMMUNITY INPUTS ===" at bounding box center [394, 20] width 123 height 15
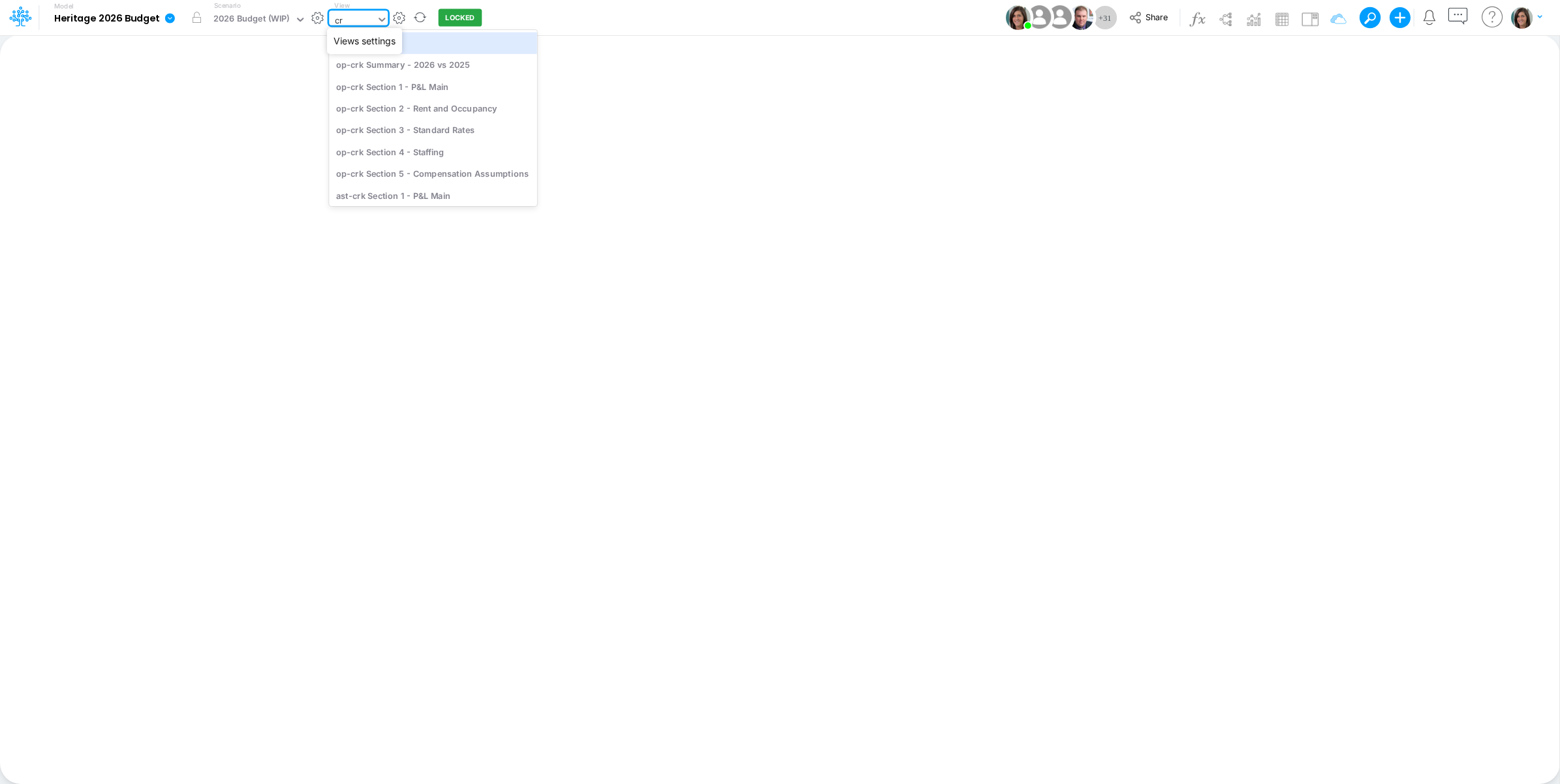
type input "crk"
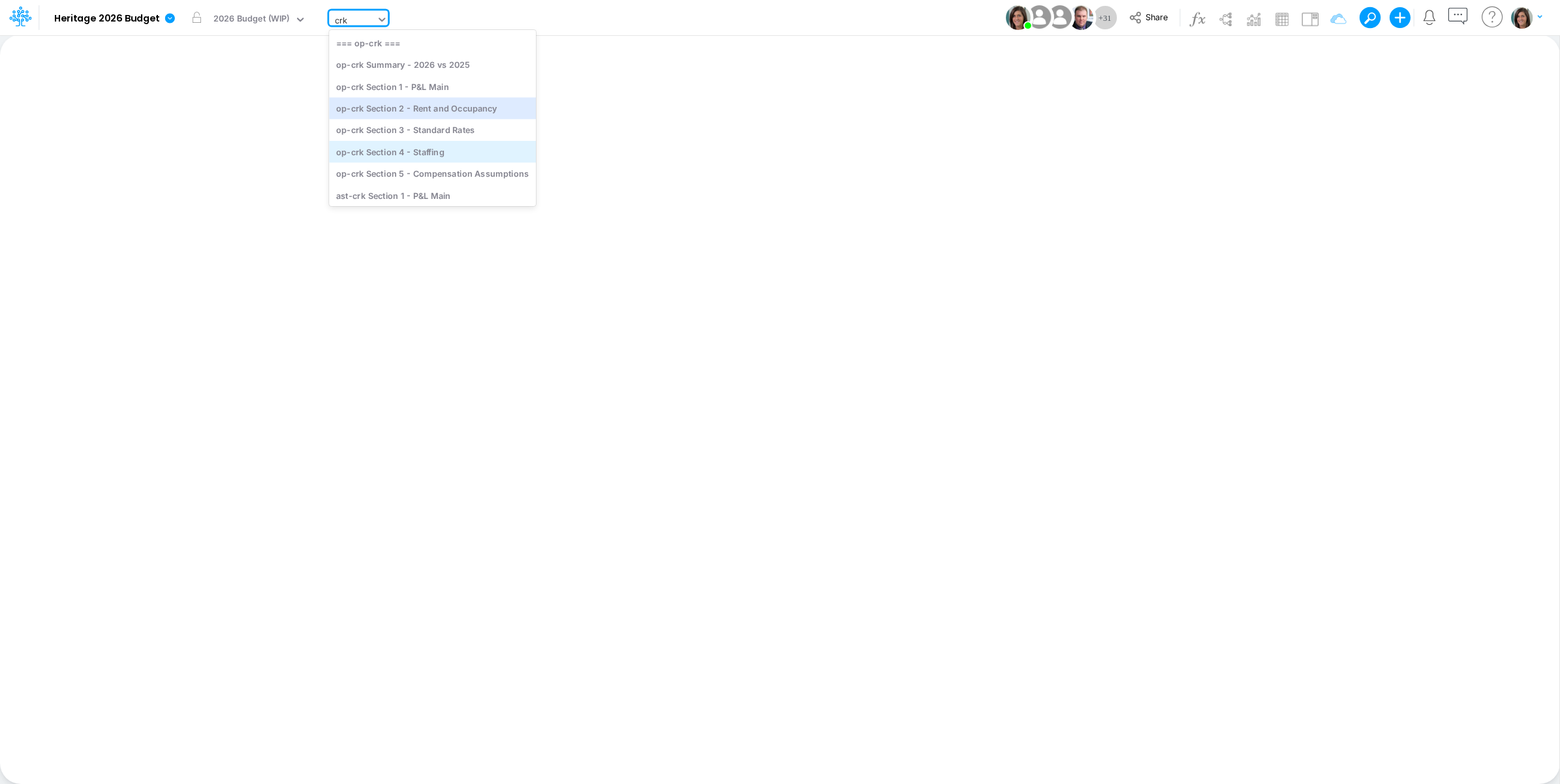
scroll to position [27, 0]
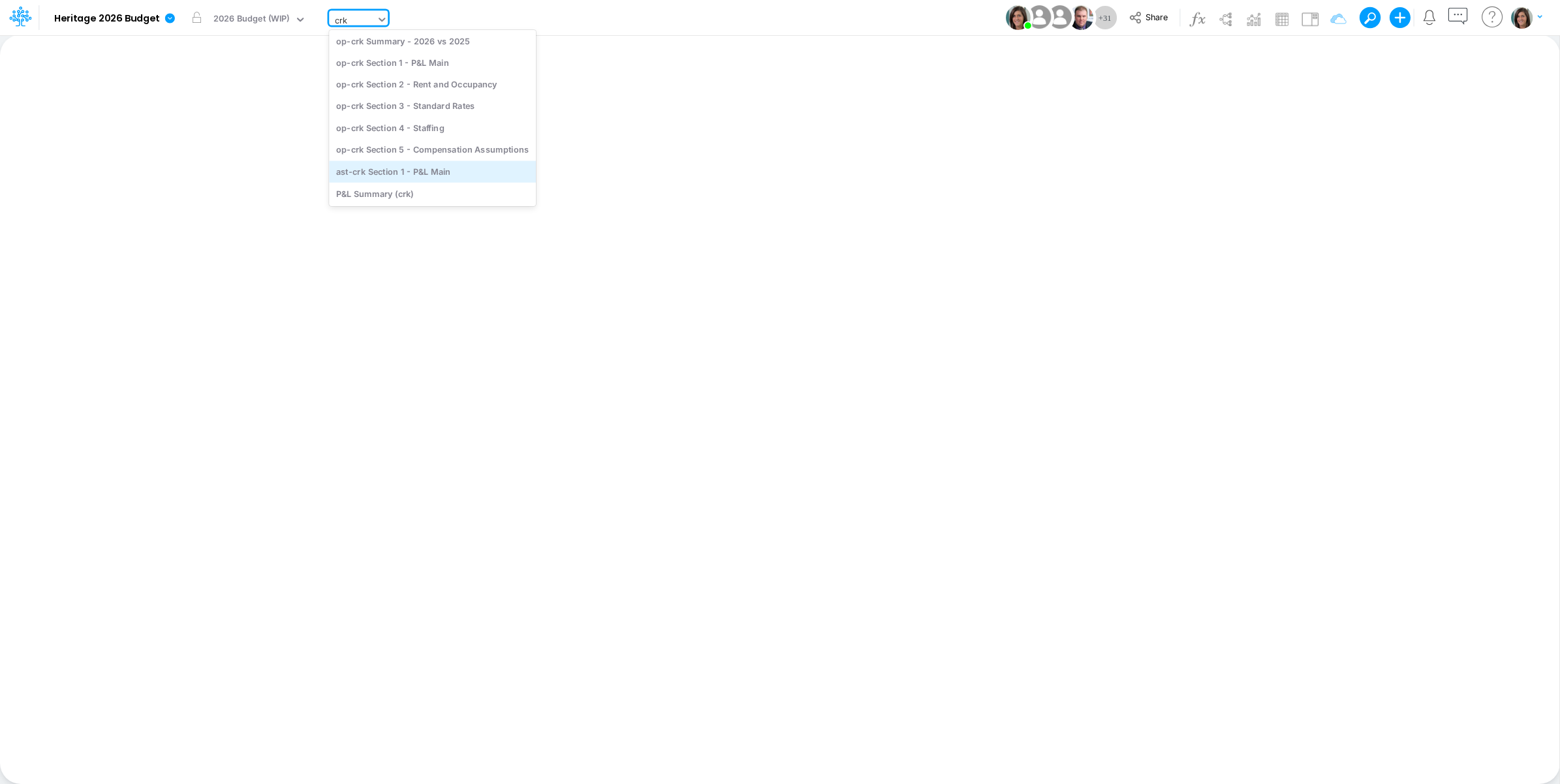
click at [464, 177] on div "ast-crk Section 1 - P&L Main" at bounding box center [432, 170] width 207 height 21
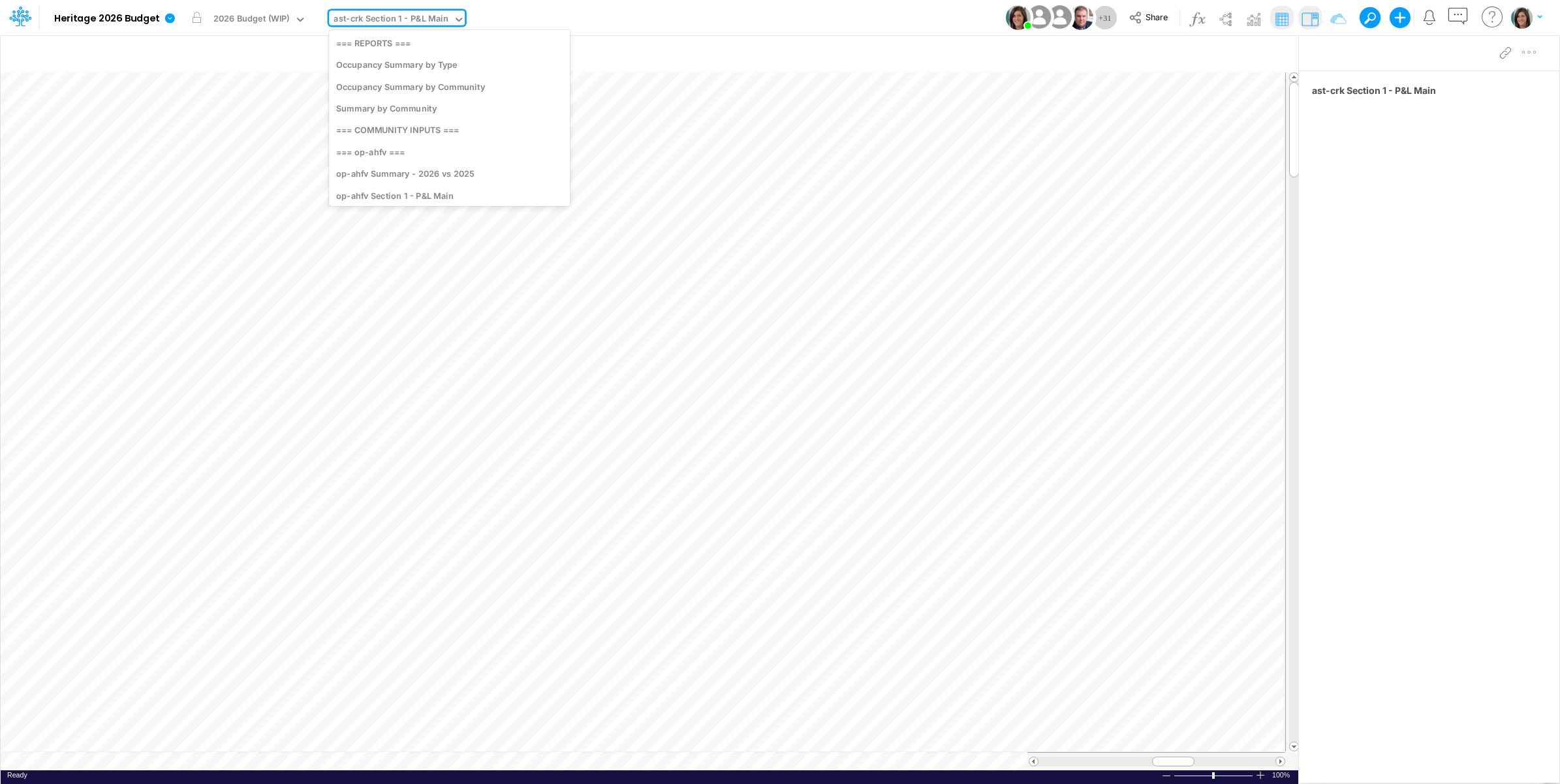
click at [390, 19] on div "ast-crk Section 1 - P&L Main" at bounding box center [391, 20] width 115 height 15
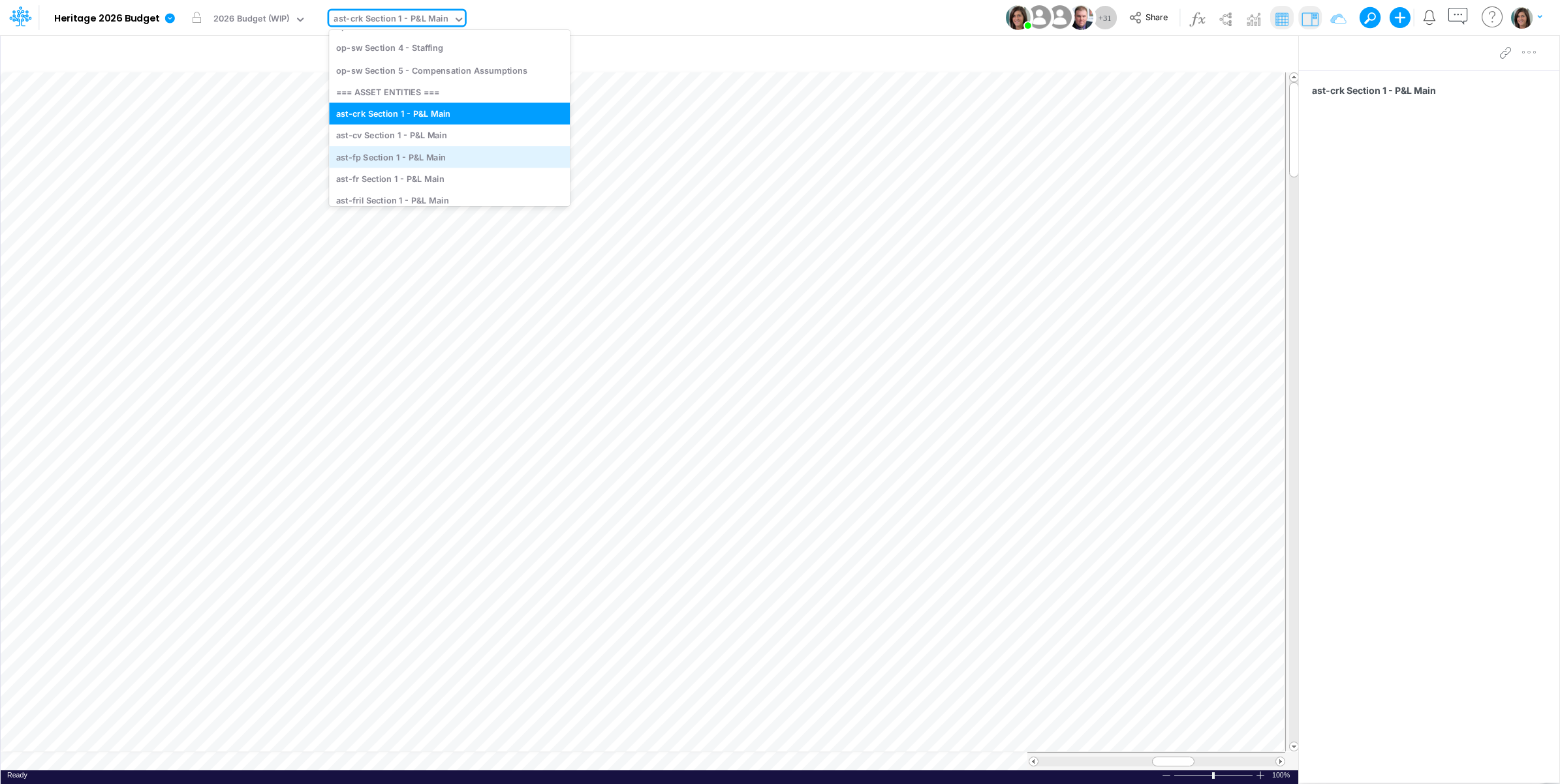
scroll to position [3481, 0]
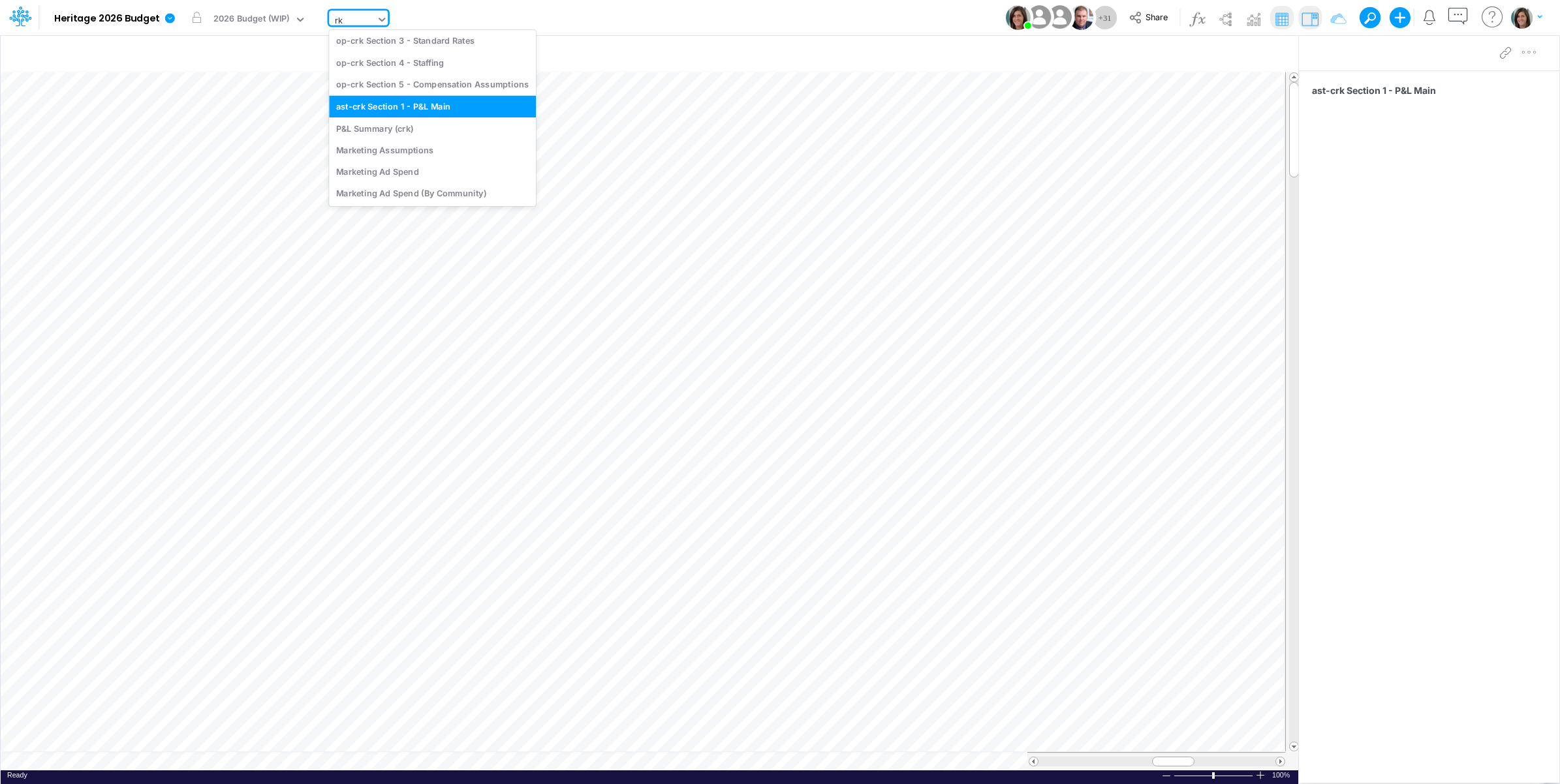
type input "r"
type input "crk"
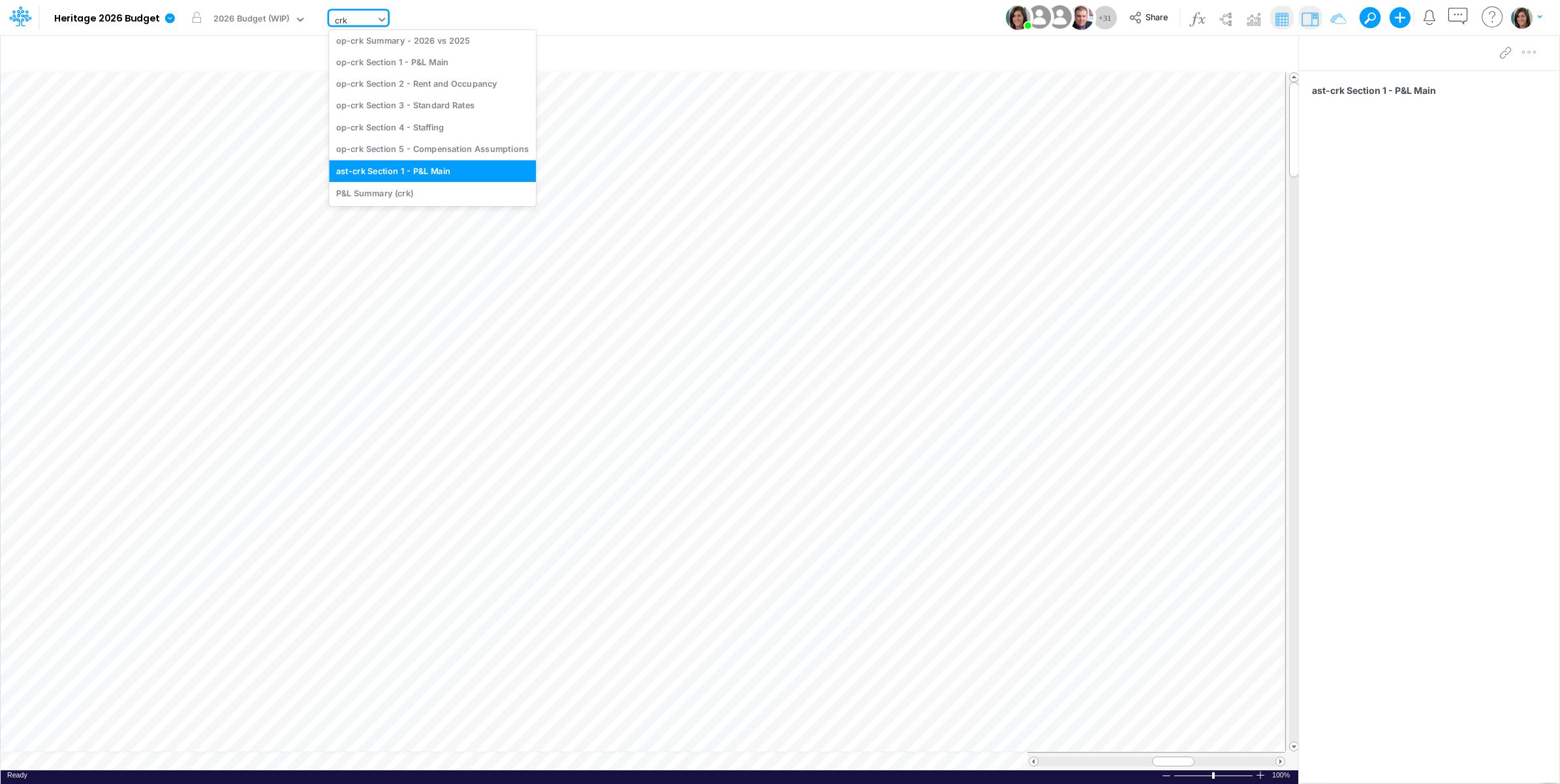
scroll to position [27, 0]
click at [367, 190] on div "P&L Summary (crk)" at bounding box center [432, 193] width 207 height 21
